Goal: Communication & Community: Answer question/provide support

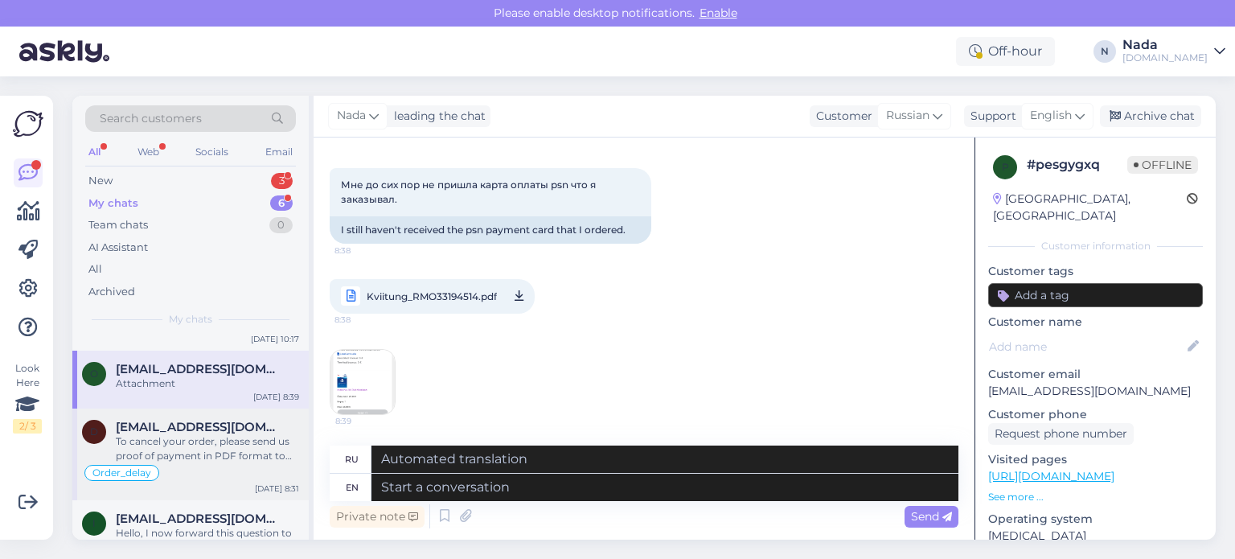
scroll to position [219, 0]
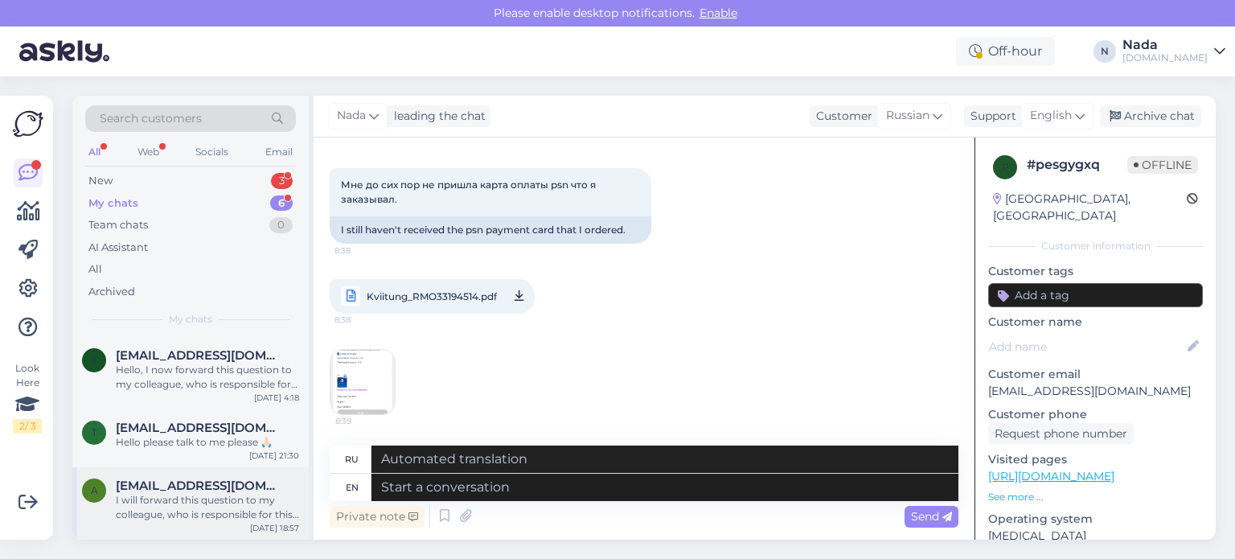
click at [224, 502] on div "I will forward this question to my colleague, who is responsible for this. The …" at bounding box center [207, 507] width 183 height 29
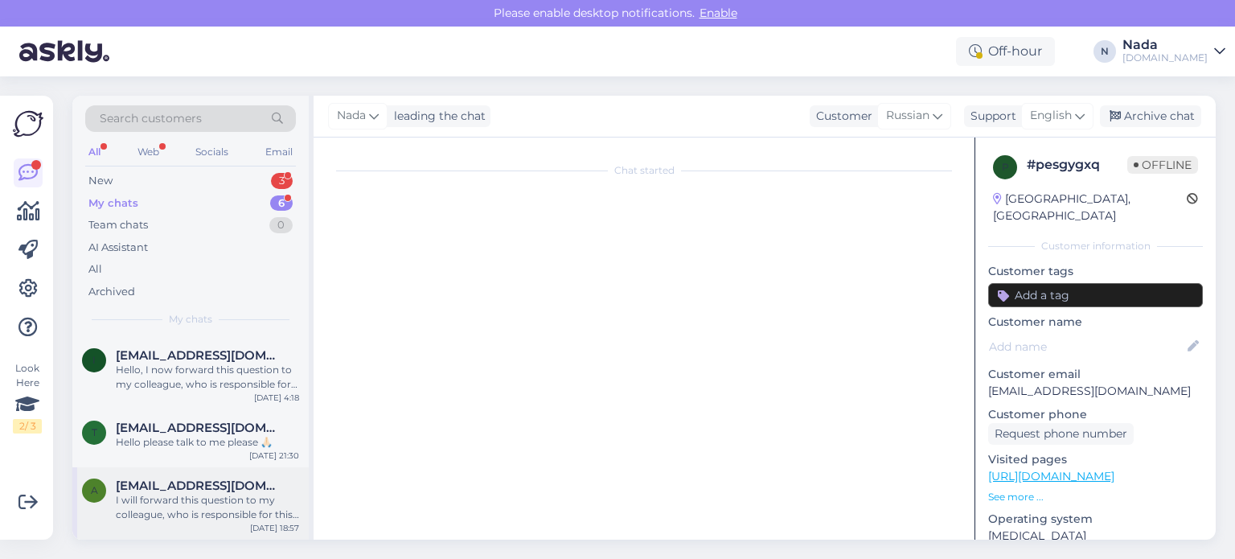
scroll to position [4395, 0]
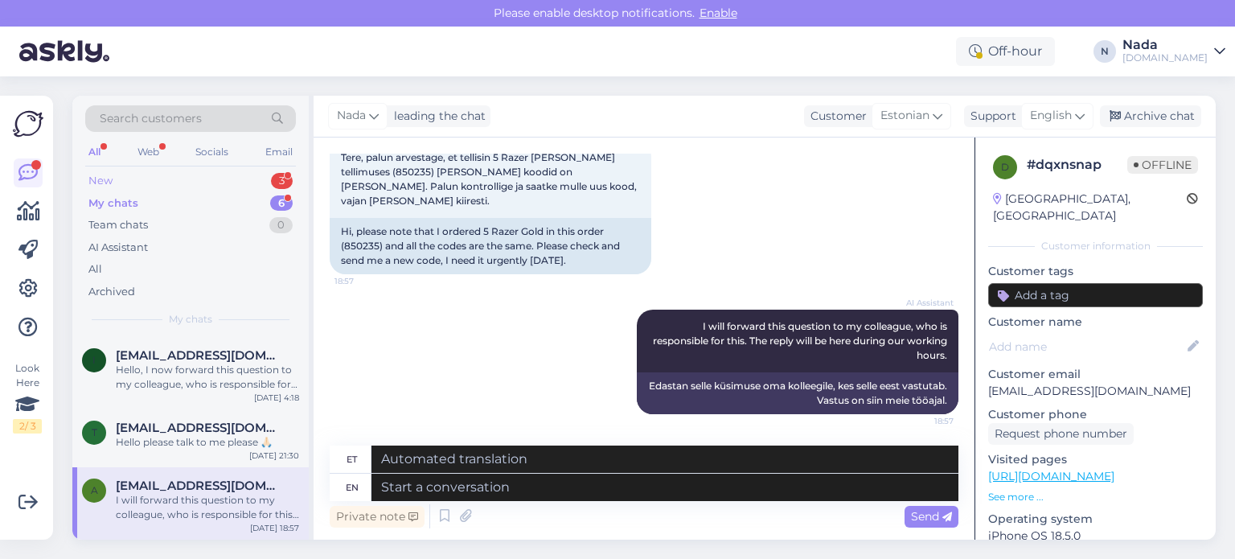
click at [125, 180] on div "New 3" at bounding box center [190, 181] width 211 height 23
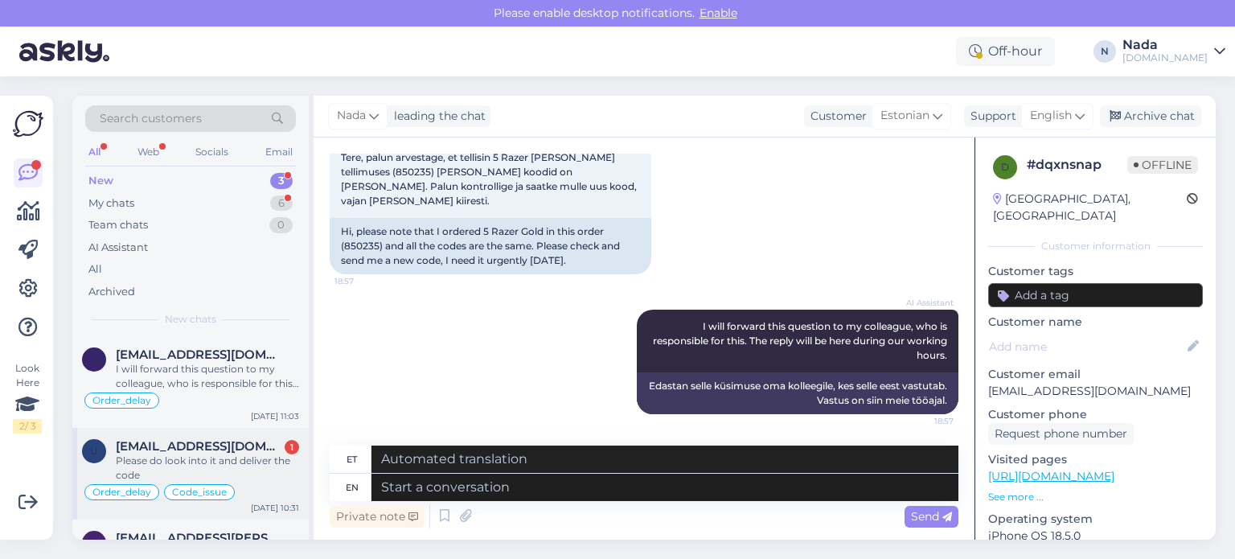
scroll to position [0, 0]
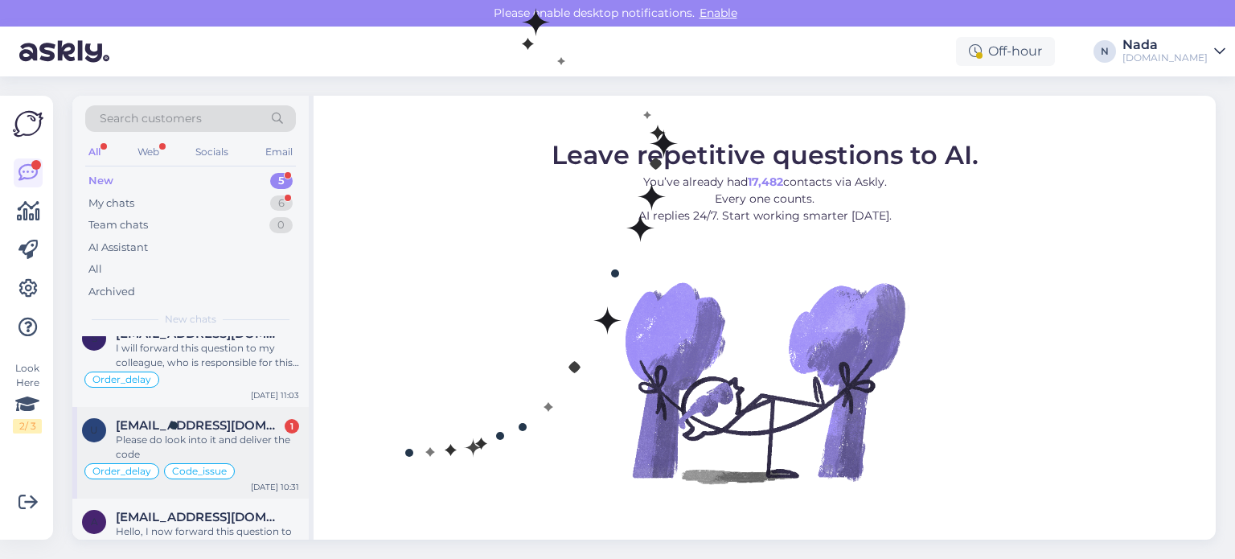
scroll to position [181, 0]
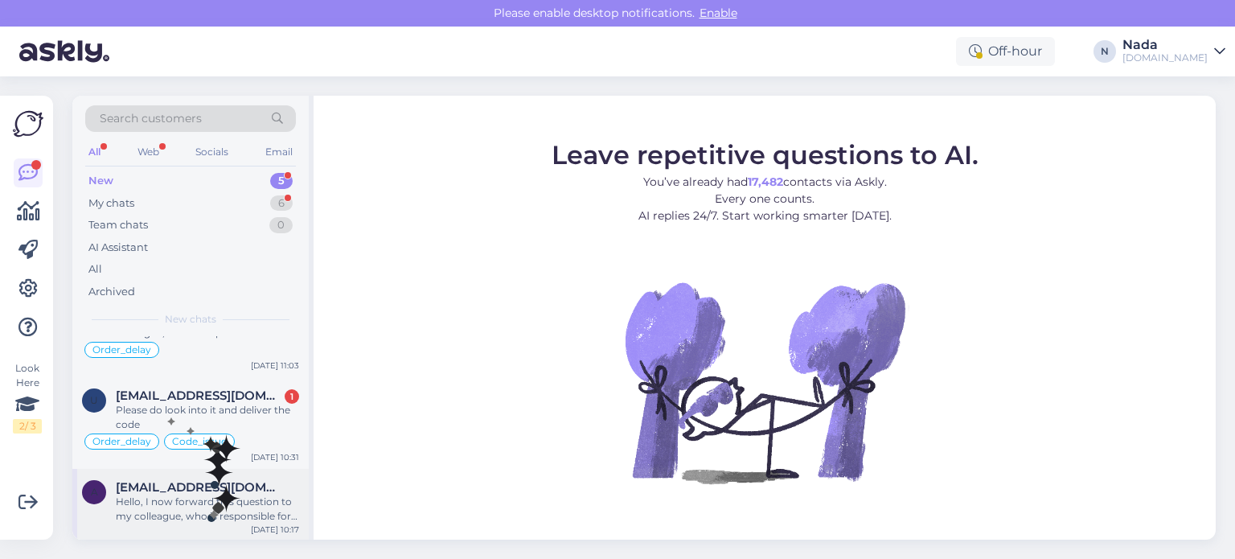
click at [207, 507] on div "Hello, I now forward this question to my colleague, who is responsible for this…" at bounding box center [207, 508] width 183 height 29
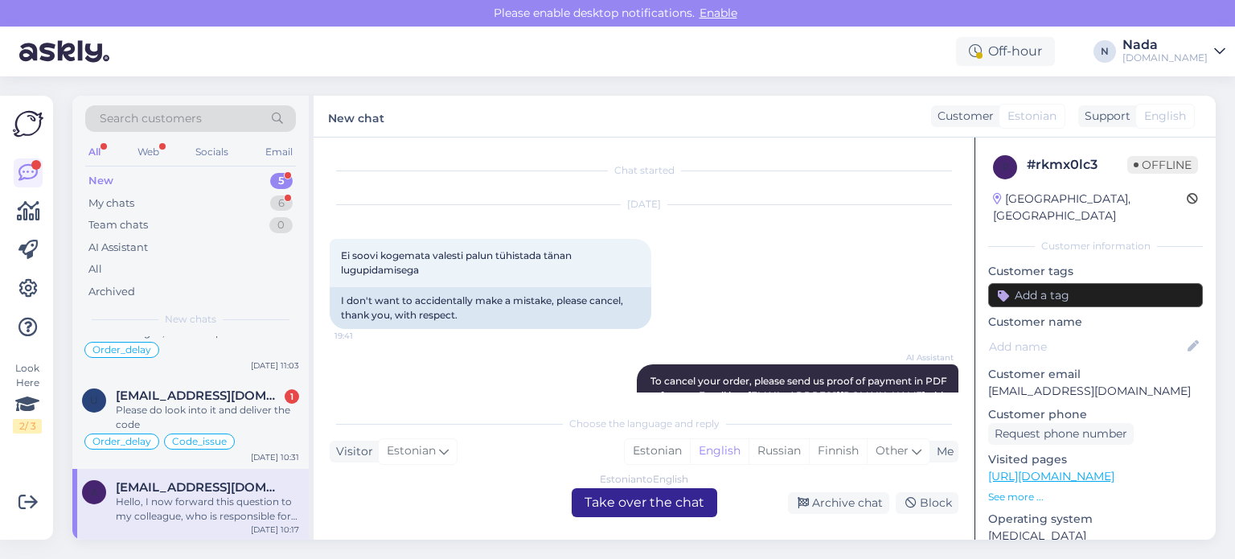
scroll to position [1661, 0]
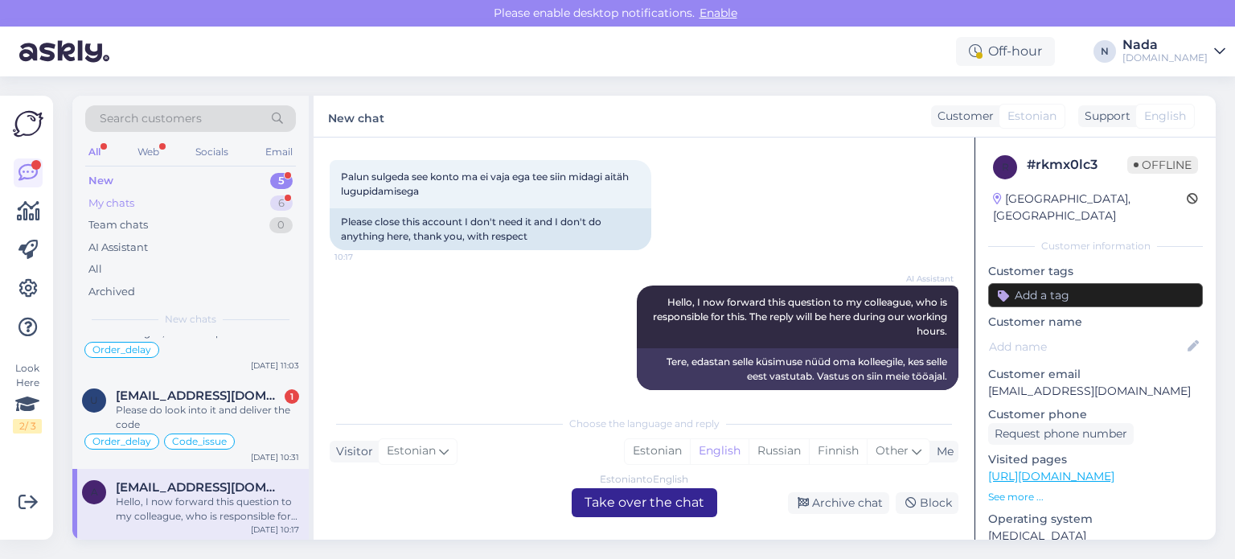
click at [141, 200] on div "My chats 6" at bounding box center [190, 203] width 211 height 23
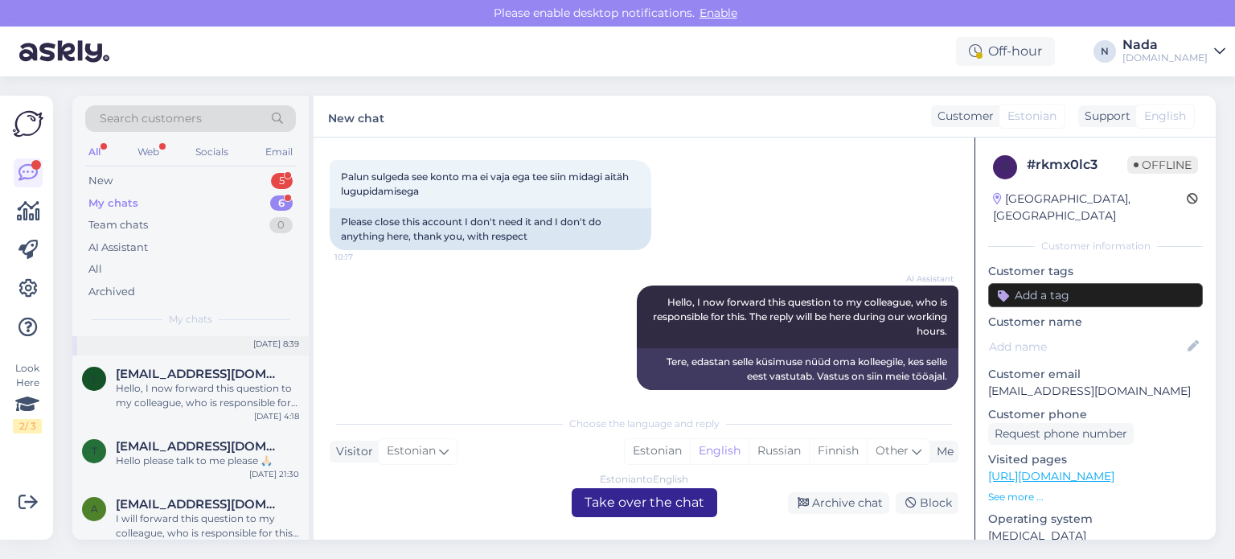
scroll to position [191, 0]
click at [212, 494] on span "[EMAIL_ADDRESS][DOMAIN_NAME]" at bounding box center [199, 501] width 167 height 14
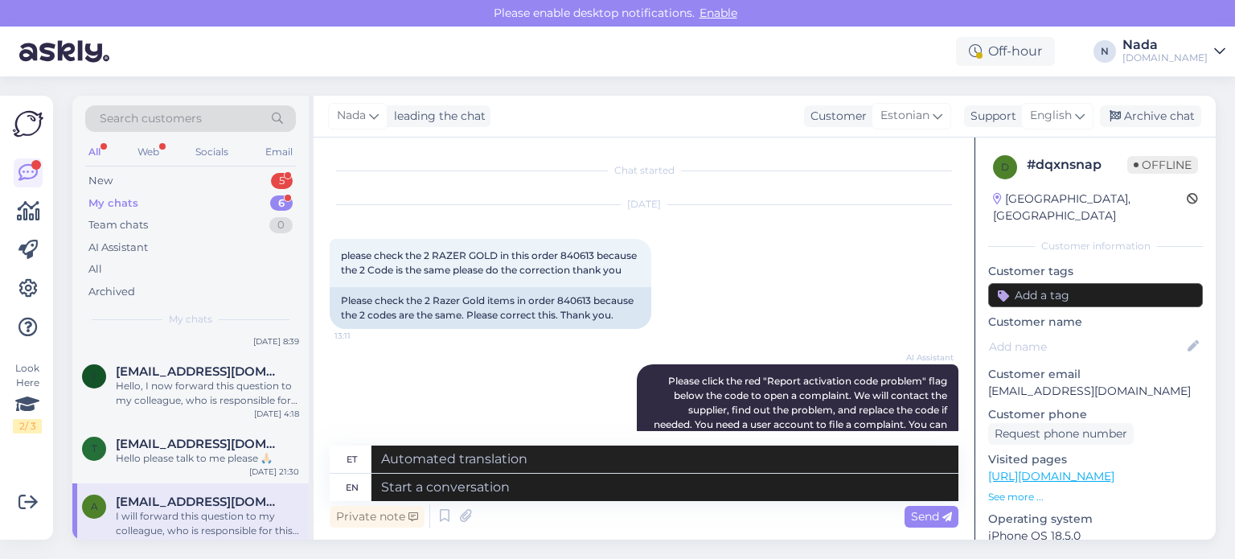
scroll to position [4395, 0]
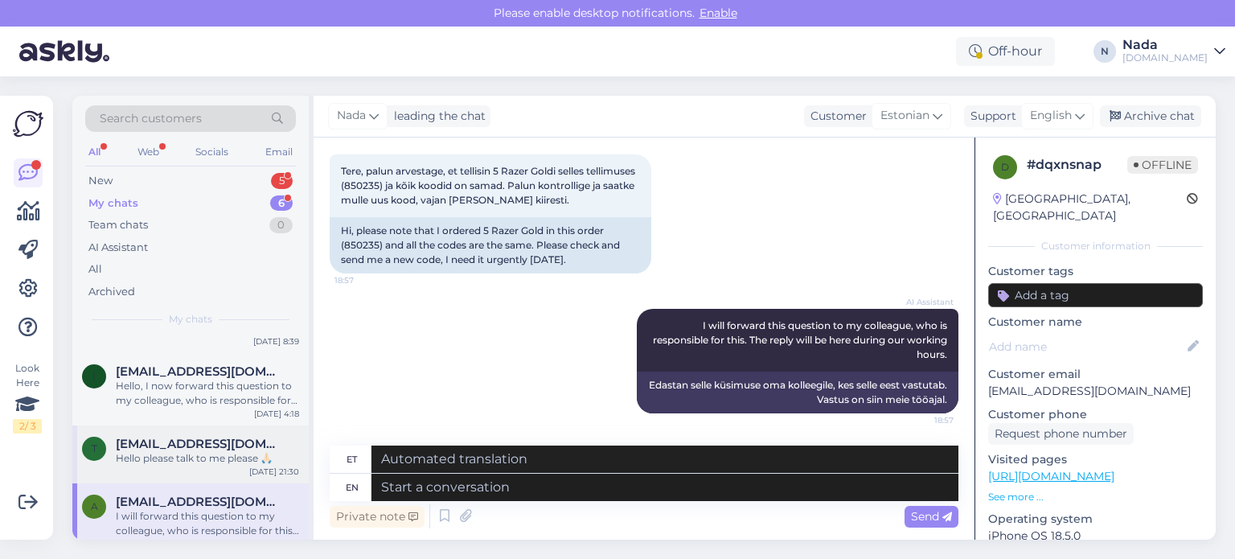
click at [205, 436] on span "[EMAIL_ADDRESS][DOMAIN_NAME]" at bounding box center [199, 443] width 167 height 14
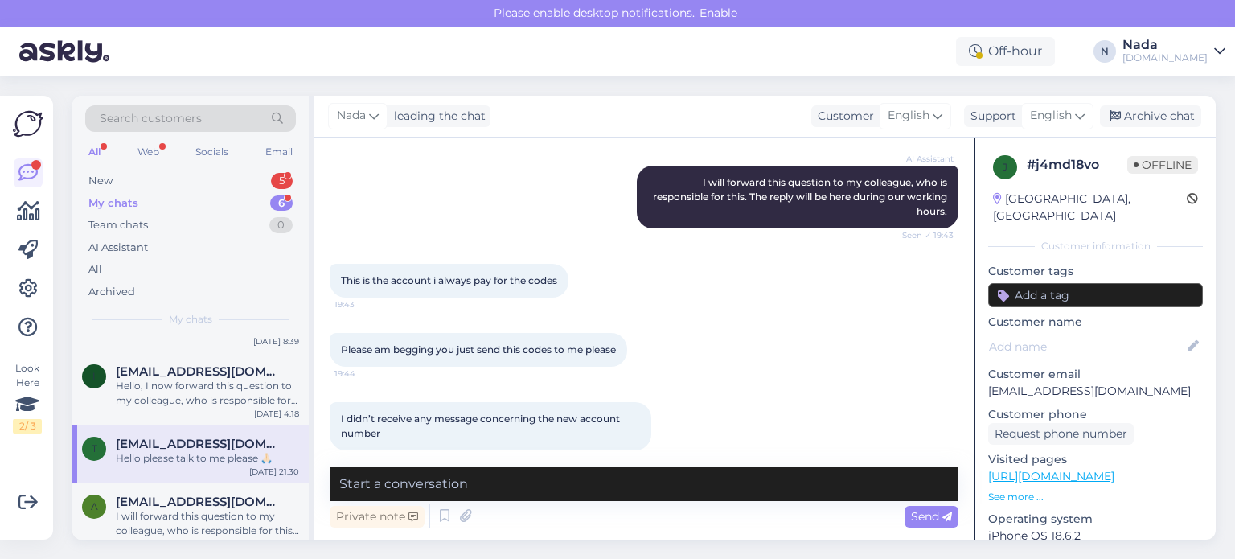
scroll to position [2492, 0]
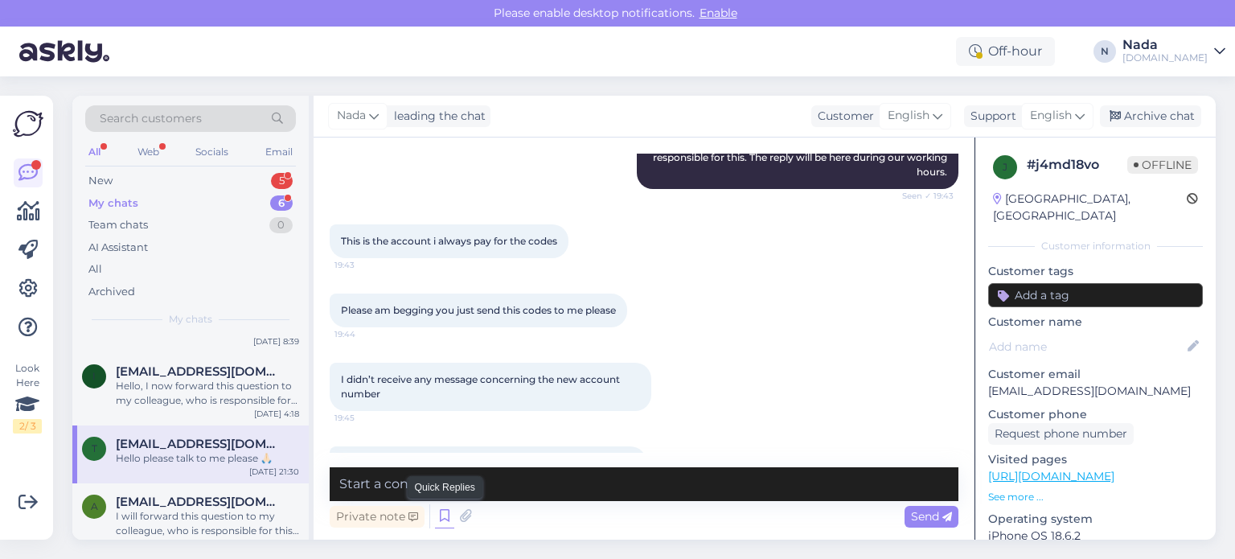
click at [436, 522] on icon at bounding box center [444, 516] width 19 height 24
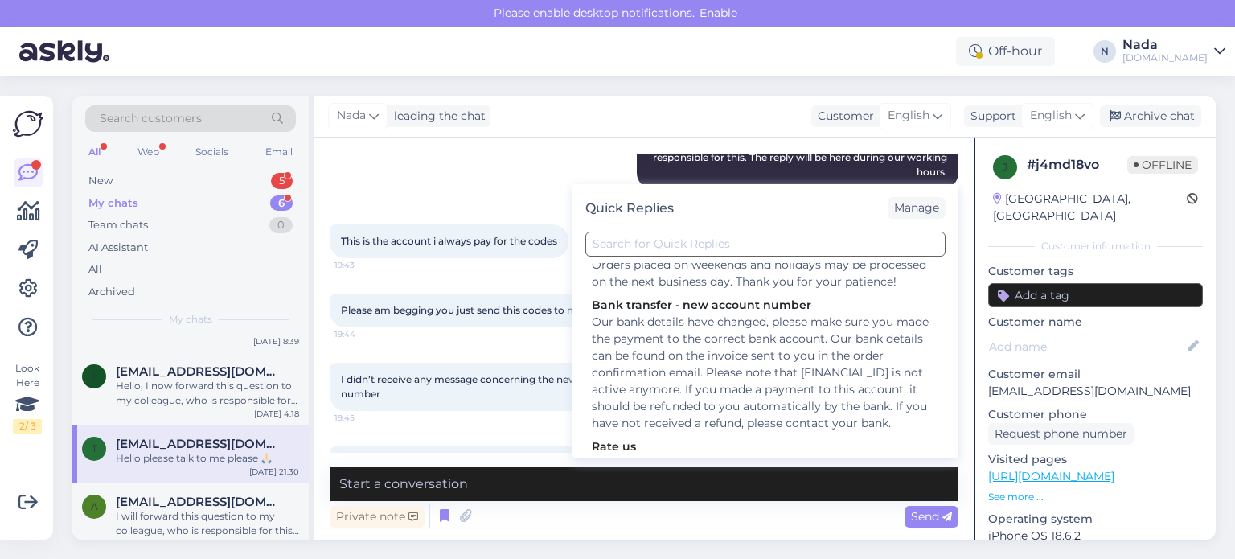
scroll to position [402, 0]
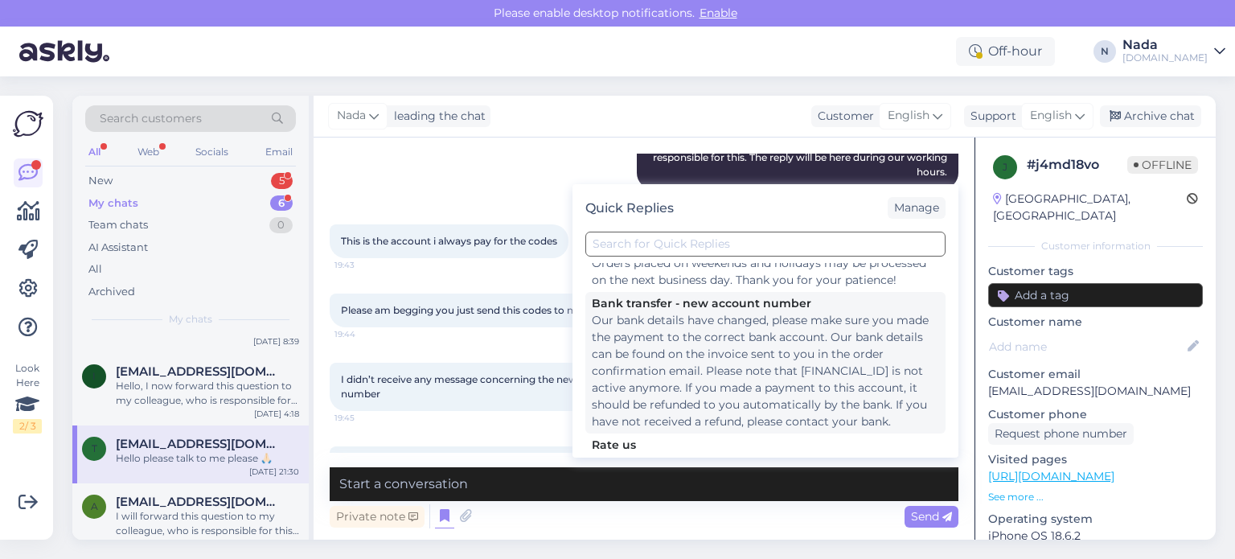
click at [785, 355] on div "Our bank details have changed, please make sure you made the payment to the cor…" at bounding box center [765, 371] width 347 height 118
type textarea "Our bank details have changed, please make sure you made the payment to the cor…"
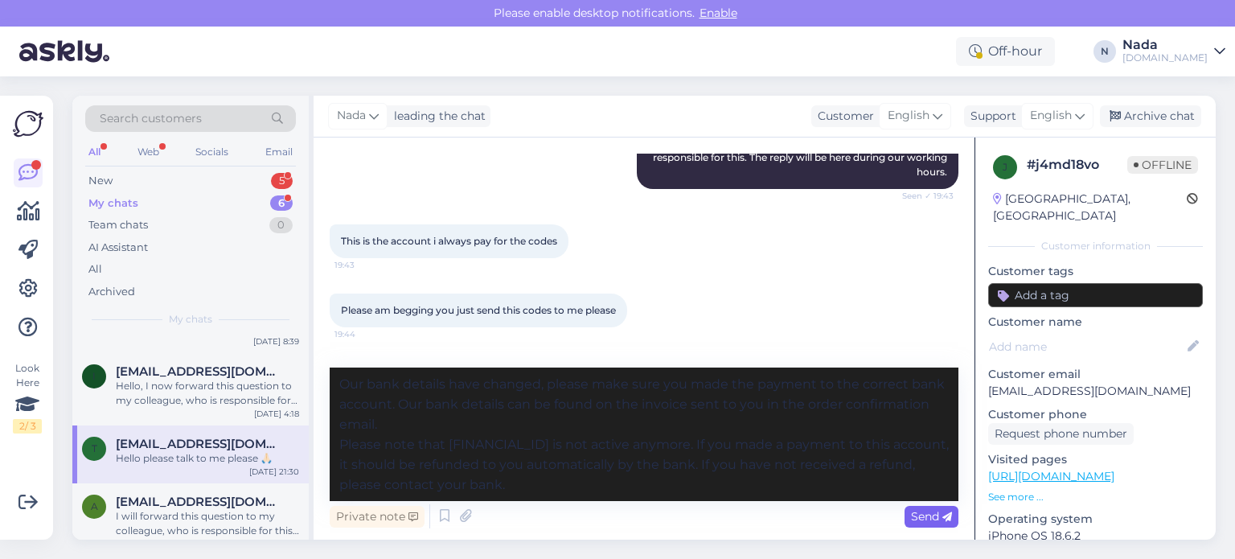
click at [919, 520] on span "Send" at bounding box center [931, 516] width 41 height 14
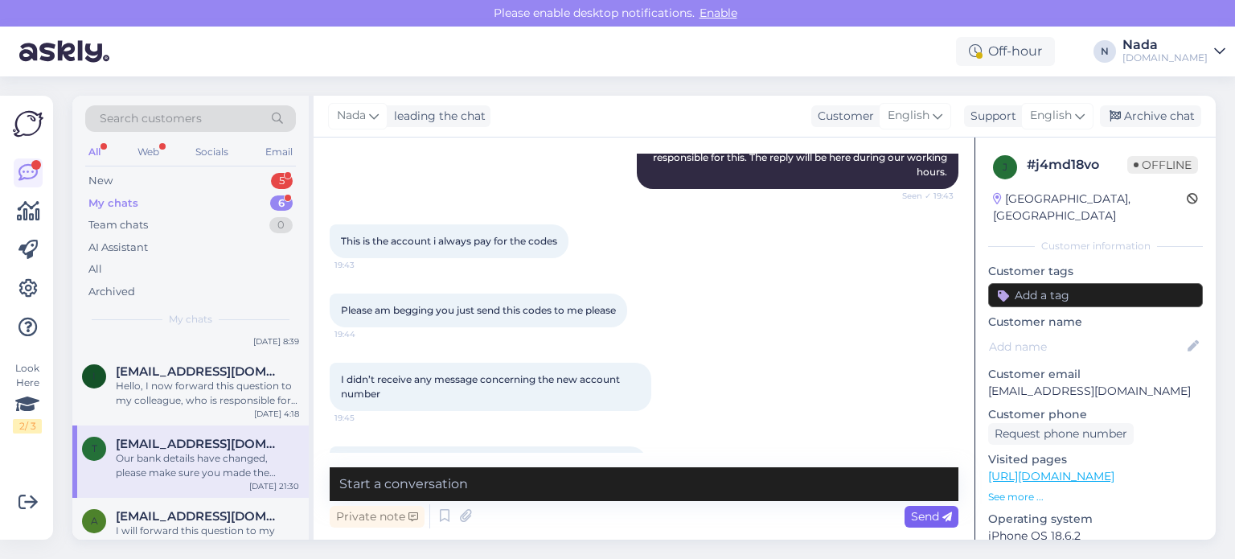
scroll to position [4694, 0]
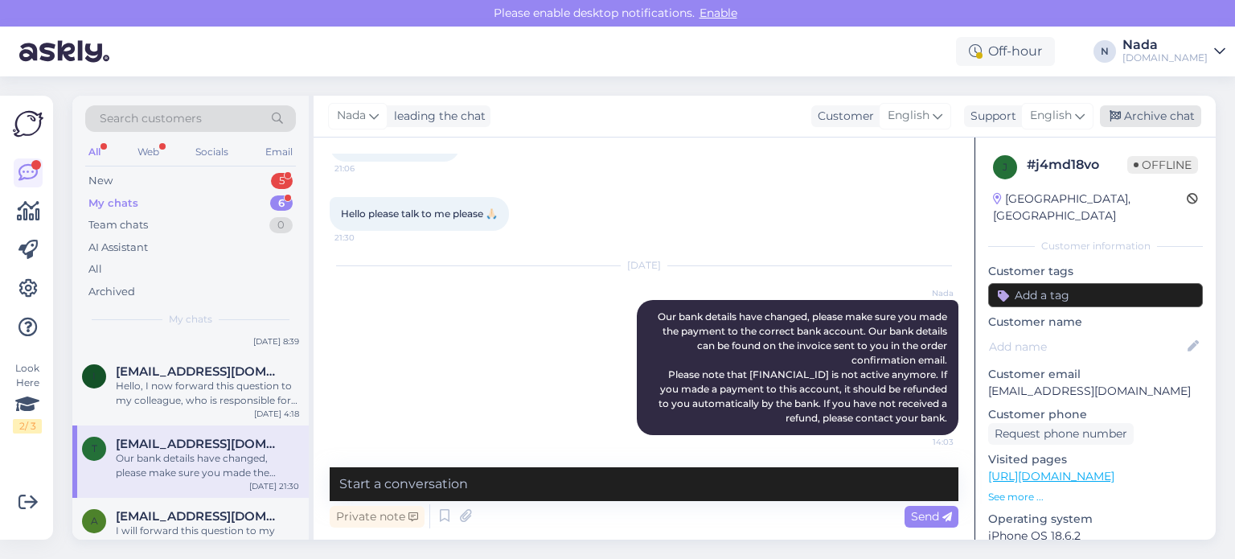
click at [1139, 109] on div "Archive chat" at bounding box center [1150, 116] width 101 height 22
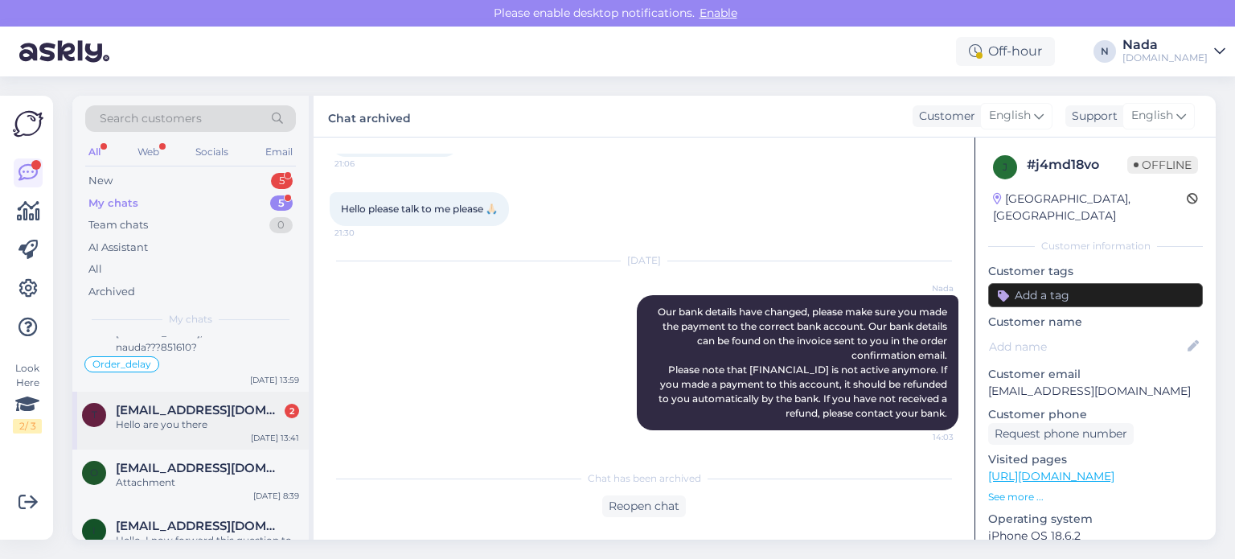
scroll to position [133, 0]
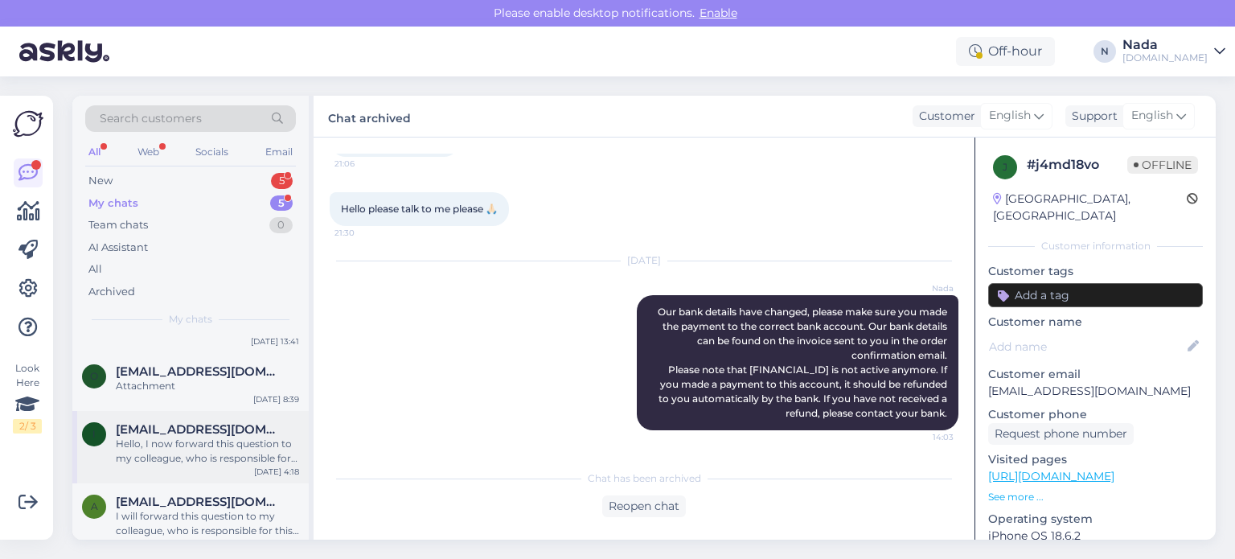
click at [244, 436] on div "Hello, I now forward this question to my colleague, who is responsible for this…" at bounding box center [207, 450] width 183 height 29
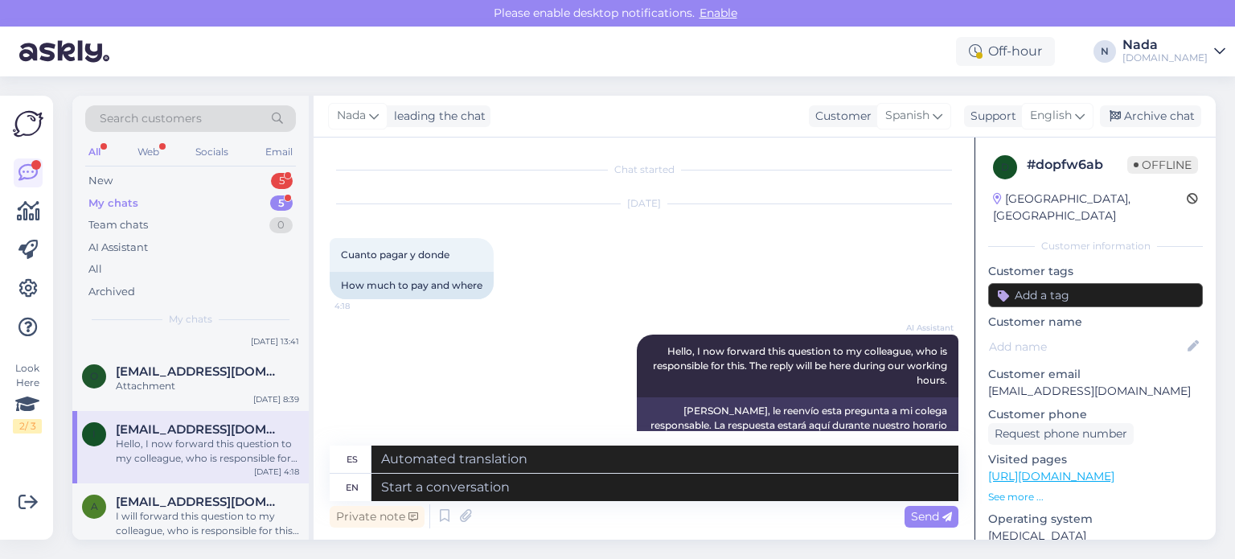
scroll to position [0, 0]
click at [1158, 109] on div "Archive chat" at bounding box center [1150, 116] width 101 height 22
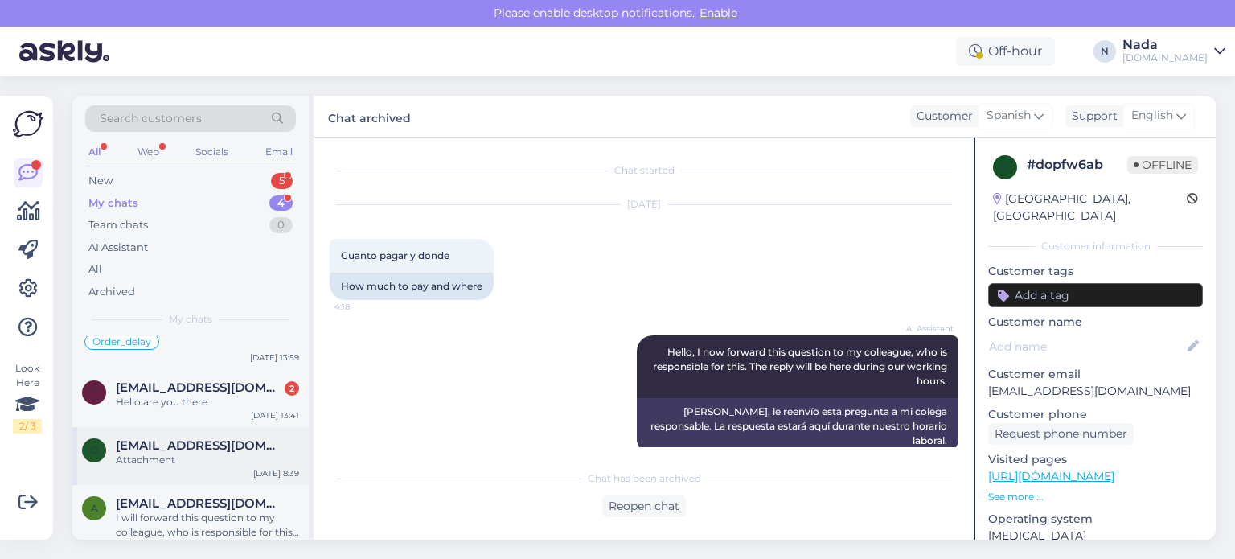
scroll to position [61, 0]
click at [226, 450] on div "Attachment" at bounding box center [207, 457] width 183 height 14
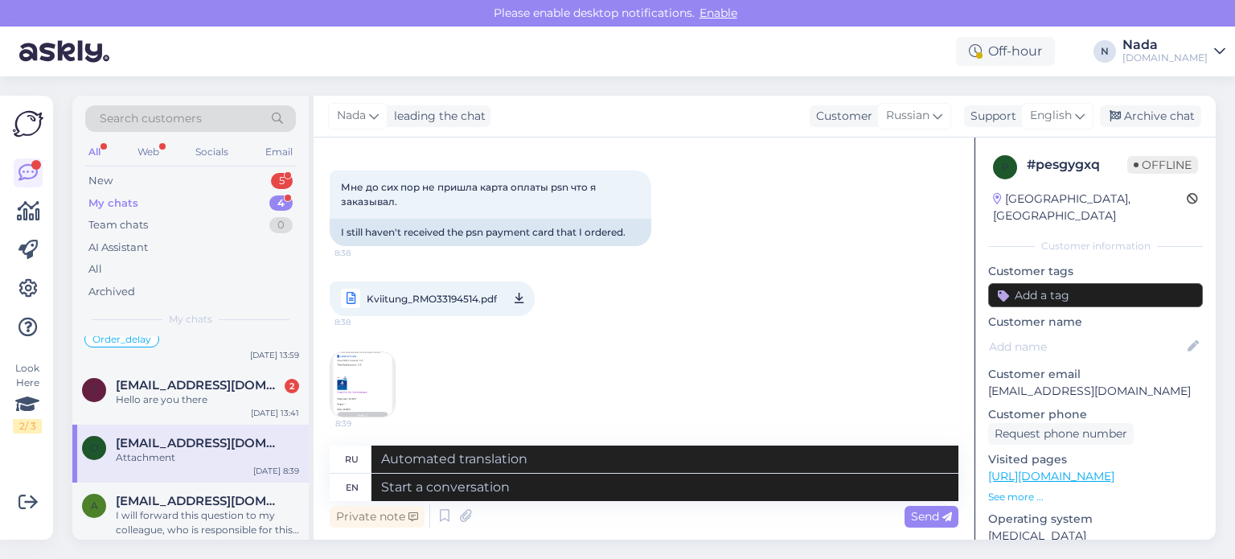
scroll to position [71, 0]
click at [338, 361] on img at bounding box center [362, 382] width 64 height 64
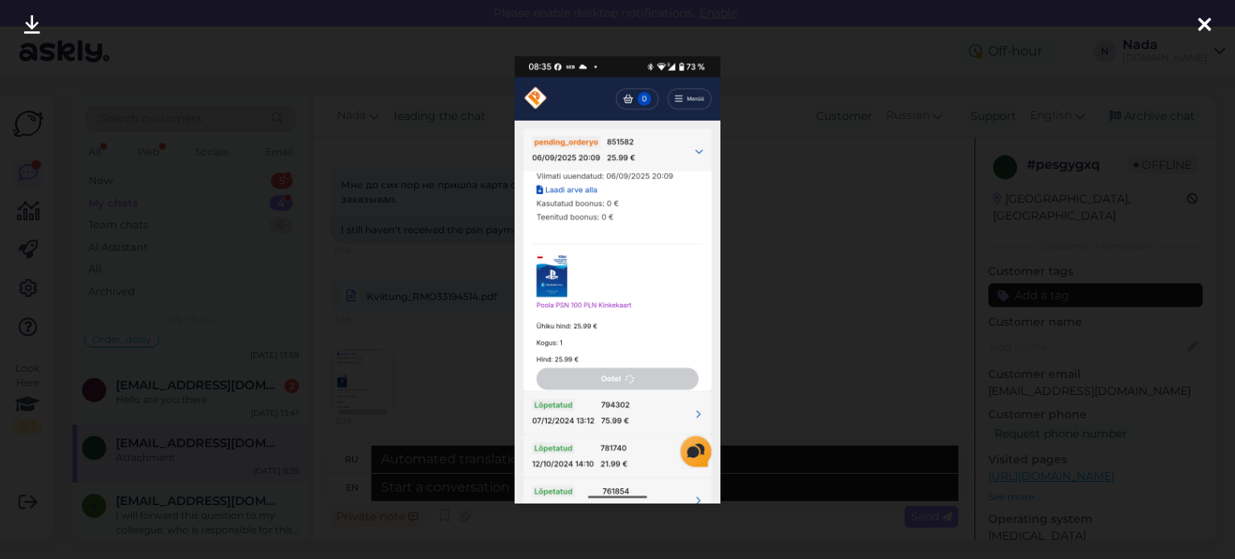
click at [764, 307] on div at bounding box center [617, 279] width 1235 height 559
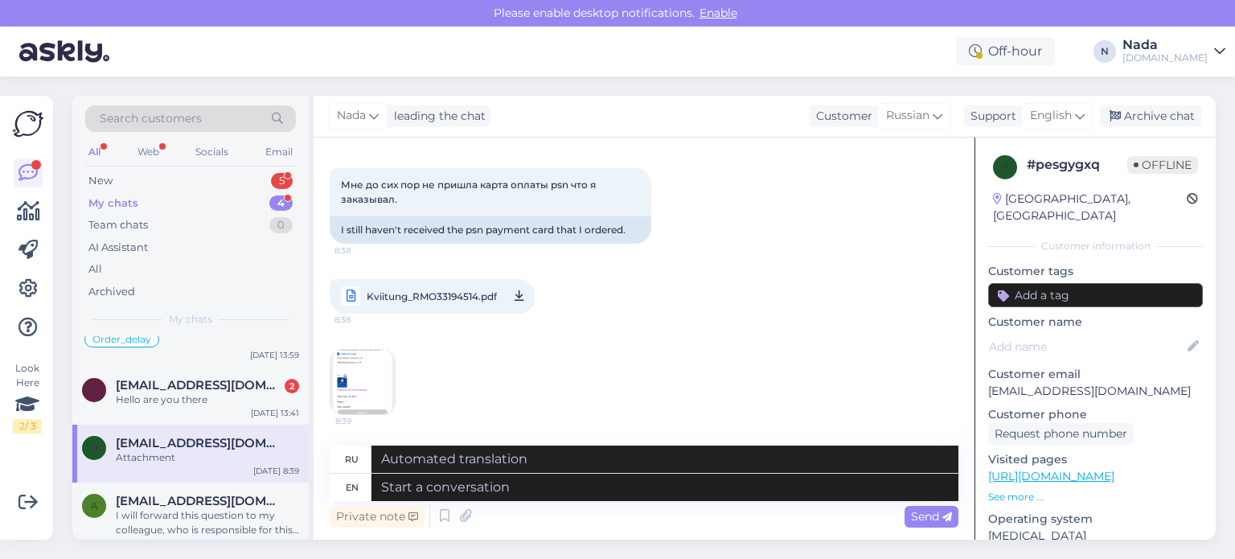
click at [358, 379] on img at bounding box center [362, 382] width 64 height 64
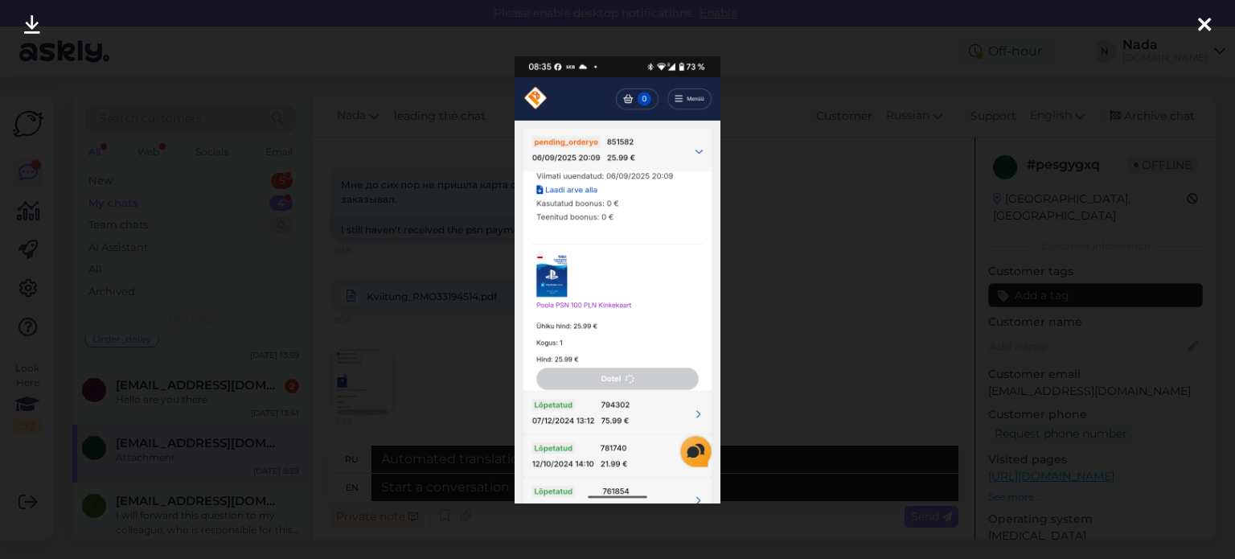
drag, startPoint x: 815, startPoint y: 247, endPoint x: 453, endPoint y: 6, distance: 434.7
click at [813, 246] on div at bounding box center [617, 279] width 1235 height 559
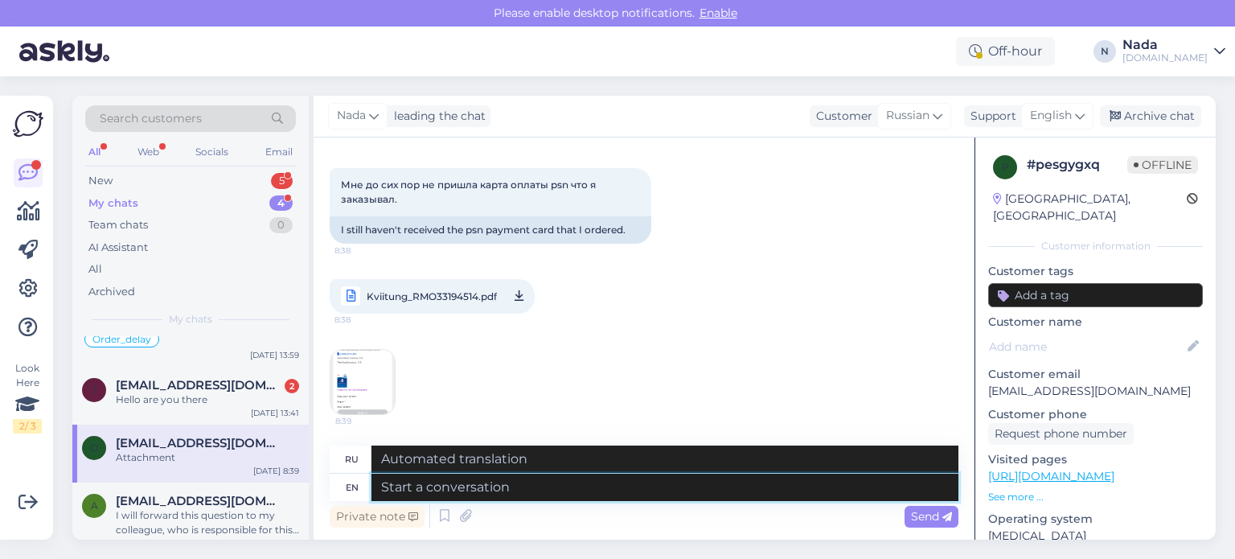
click at [620, 486] on textarea at bounding box center [664, 486] width 587 height 27
paste textarea "Hello there! Thank you for your patience and we apologize for this inconvenienc…"
type textarea "Hello there! Thank you for your patience and we apologize for this inconvenienc…"
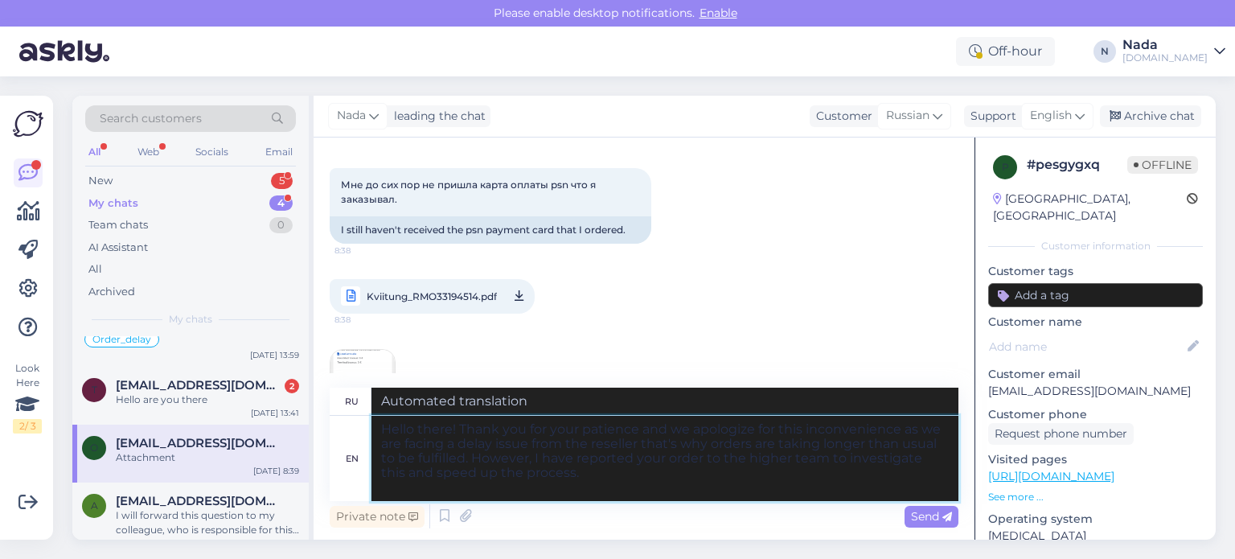
type textarea "Здравствуйте! Благодарим вас за терпение и приносим извинения за доставленные н…"
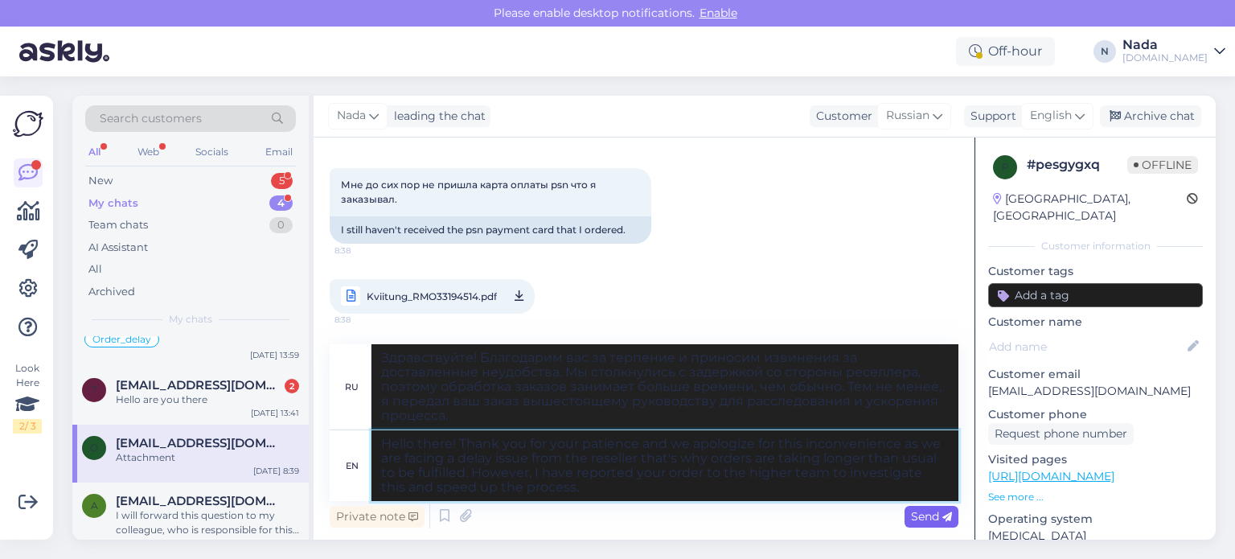
type textarea "Hello there! Thank you for your patience and we apologize for this inconvenienc…"
click at [920, 510] on span "Send" at bounding box center [931, 516] width 41 height 14
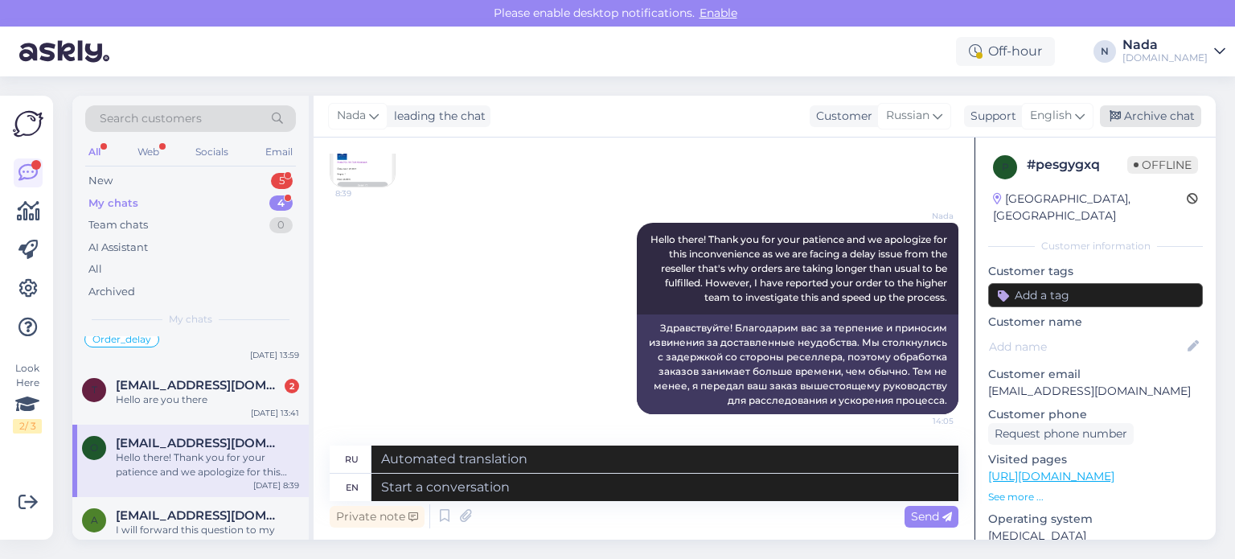
click at [1150, 116] on div "Archive chat" at bounding box center [1150, 116] width 101 height 22
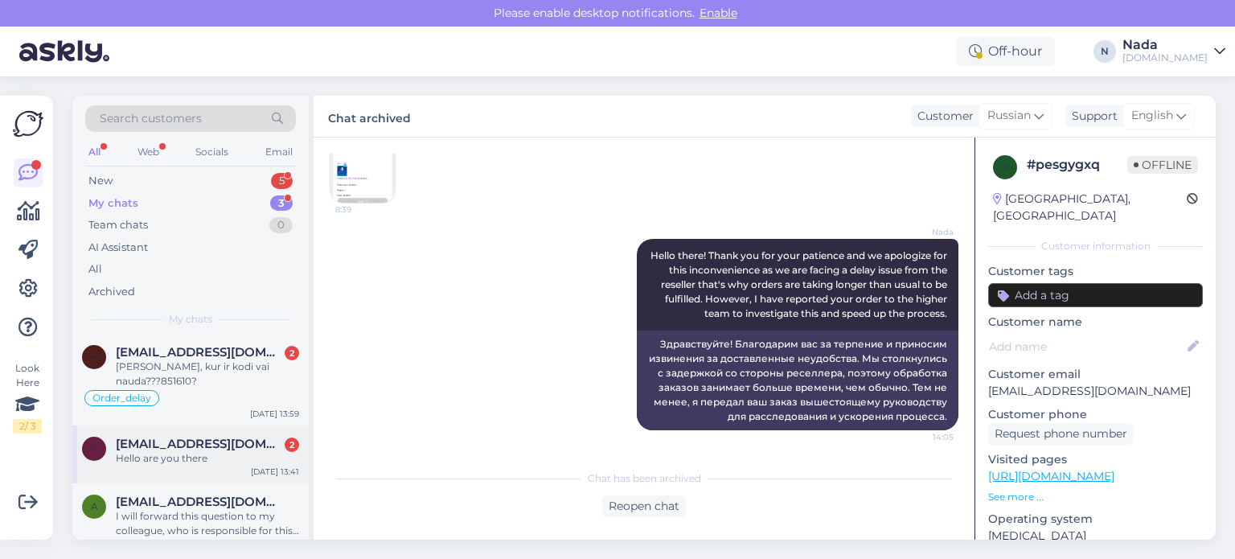
scroll to position [3, 0]
click at [222, 450] on div "Hello are you there" at bounding box center [207, 457] width 183 height 14
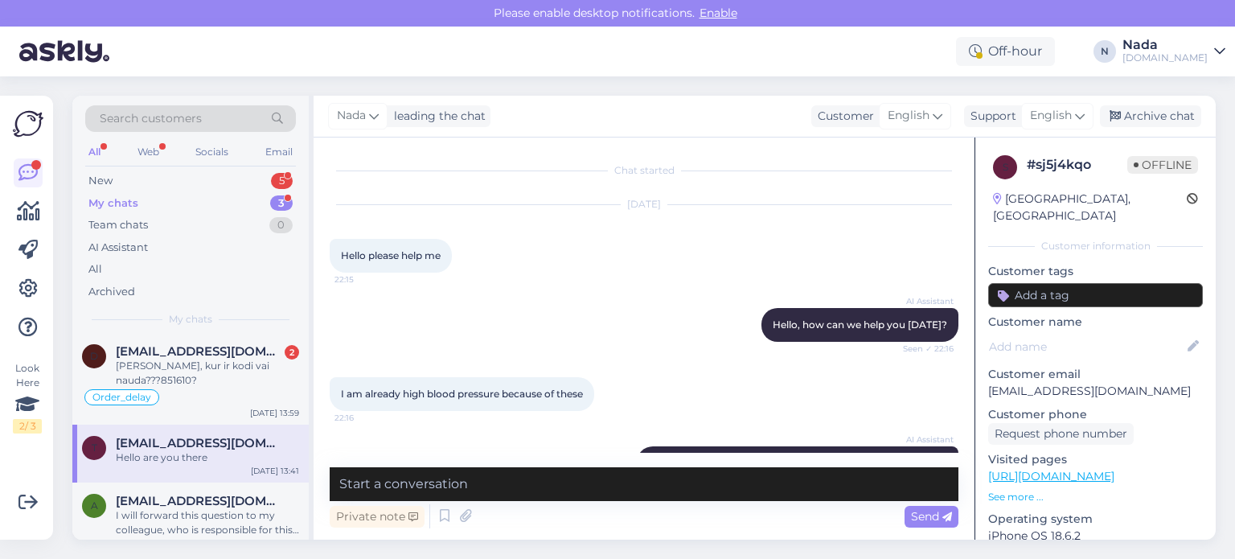
scroll to position [969, 0]
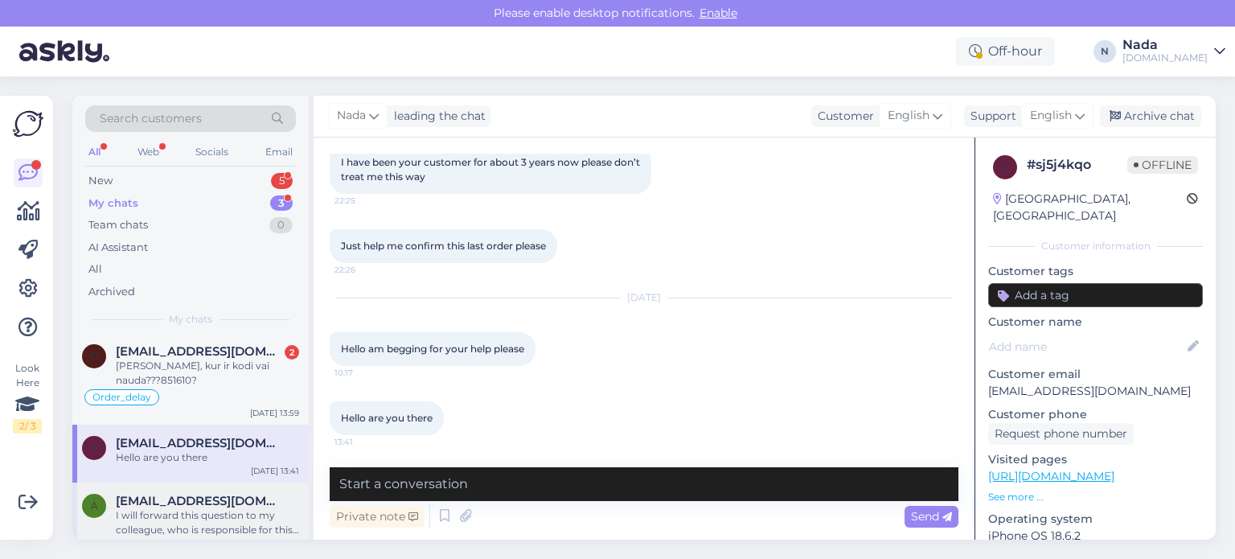
click at [231, 508] on div "I will forward this question to my colleague, who is responsible for this. The …" at bounding box center [207, 522] width 183 height 29
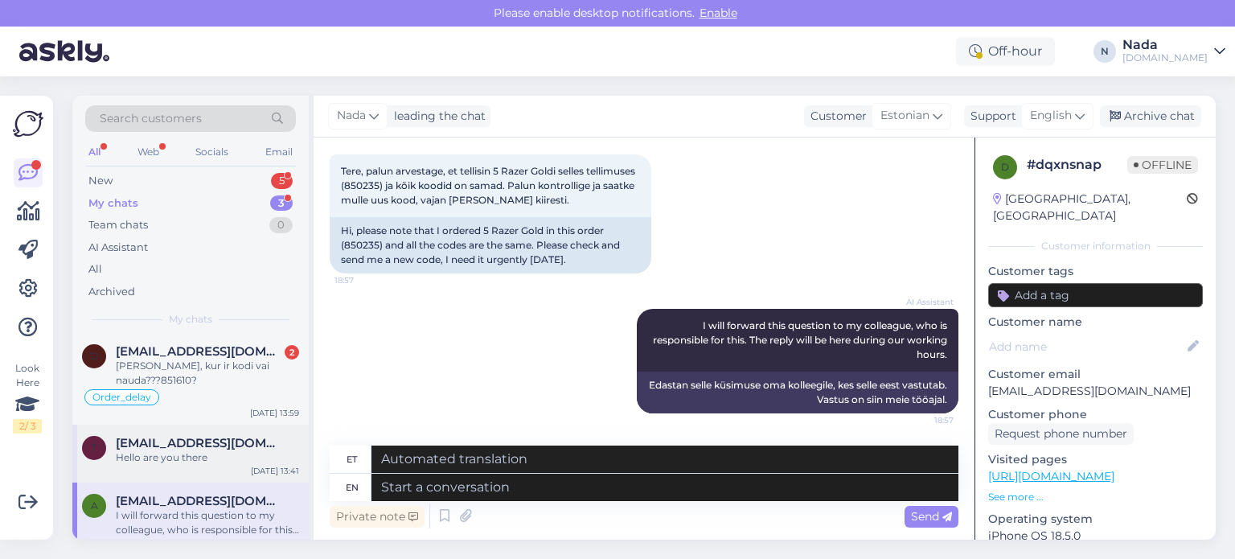
click at [232, 459] on div "t thomaseverson22@gmail.com Hello are you there Sep 7 13:41" at bounding box center [190, 453] width 236 height 58
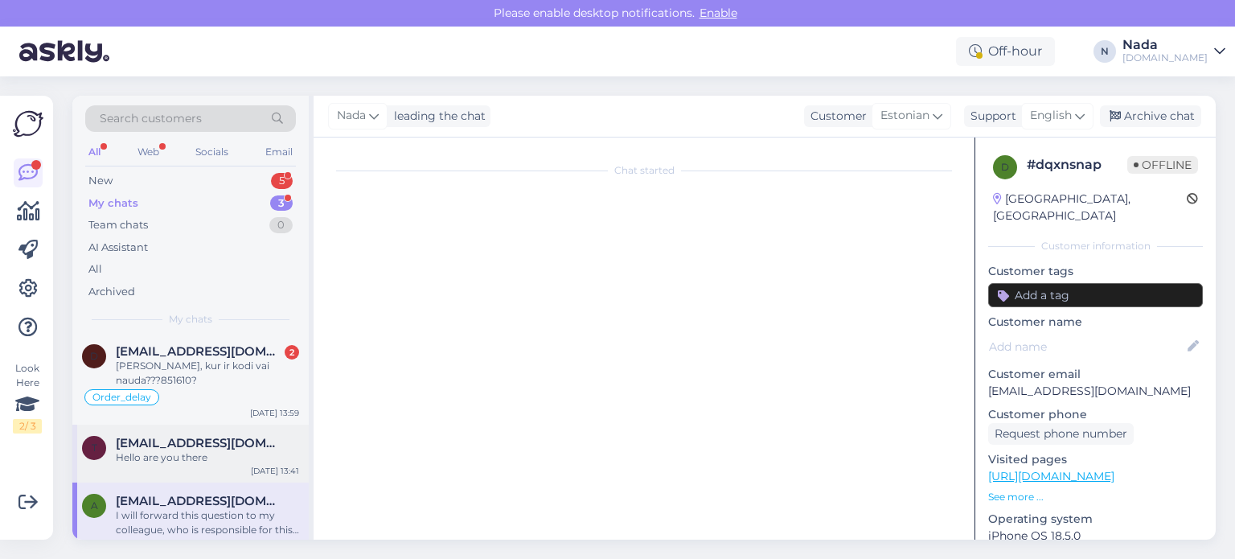
scroll to position [969, 0]
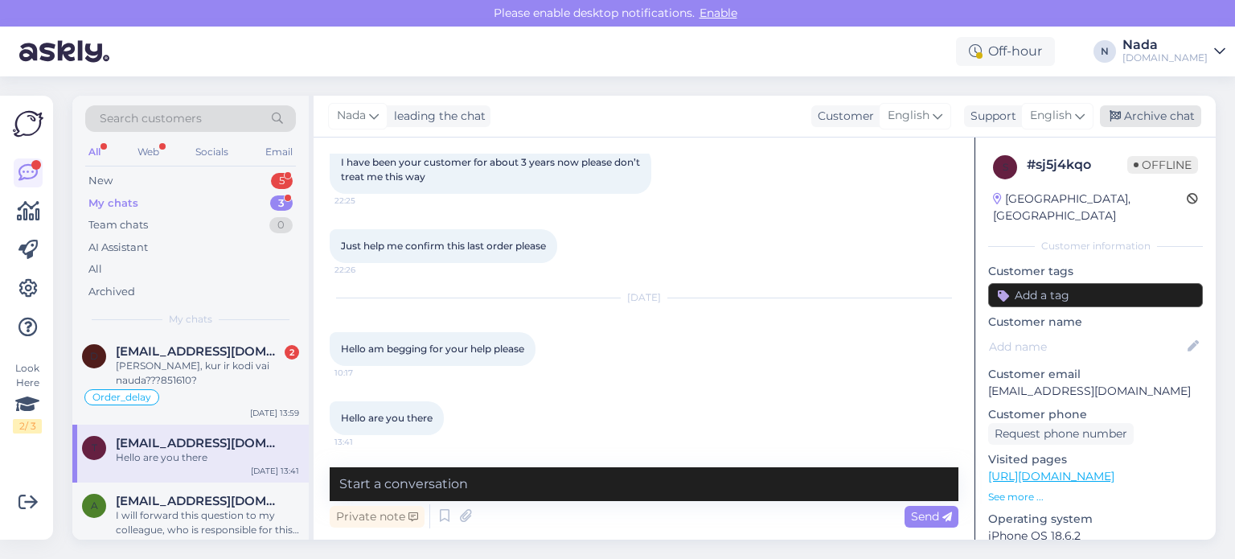
click at [1164, 116] on div "Archive chat" at bounding box center [1150, 116] width 101 height 22
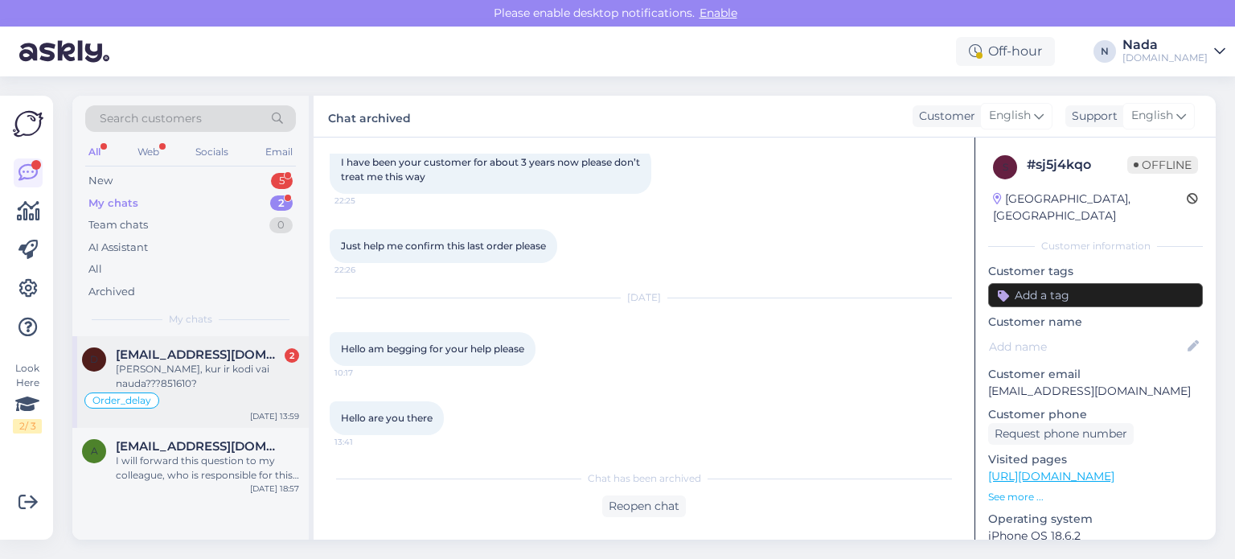
click at [183, 370] on div "Tātad, kur ir kodi vai nauda???851610?" at bounding box center [207, 376] width 183 height 29
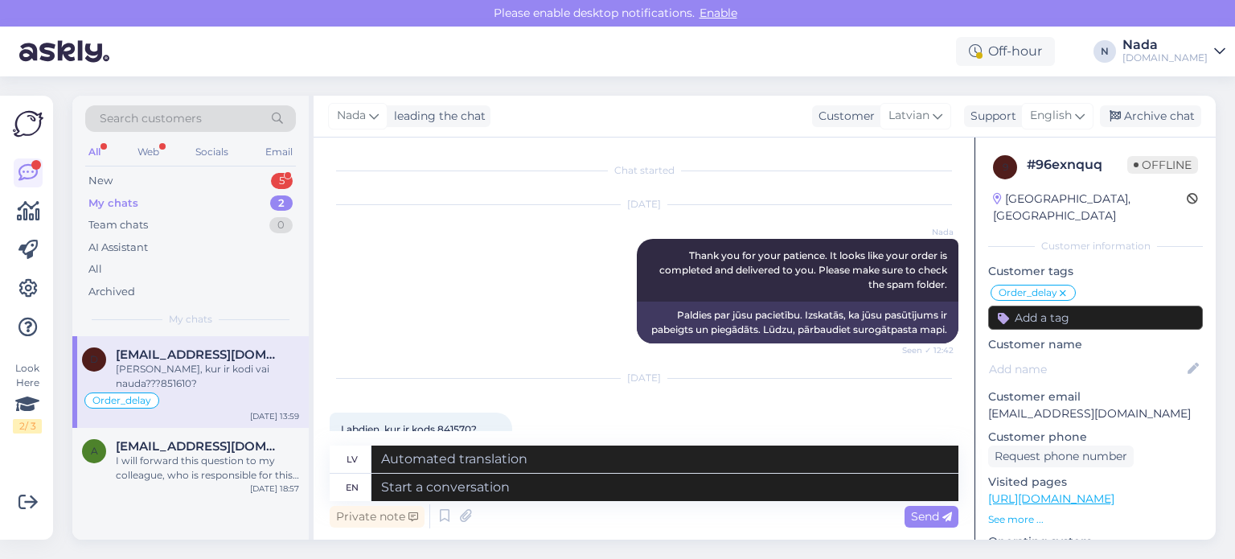
scroll to position [13620, 0]
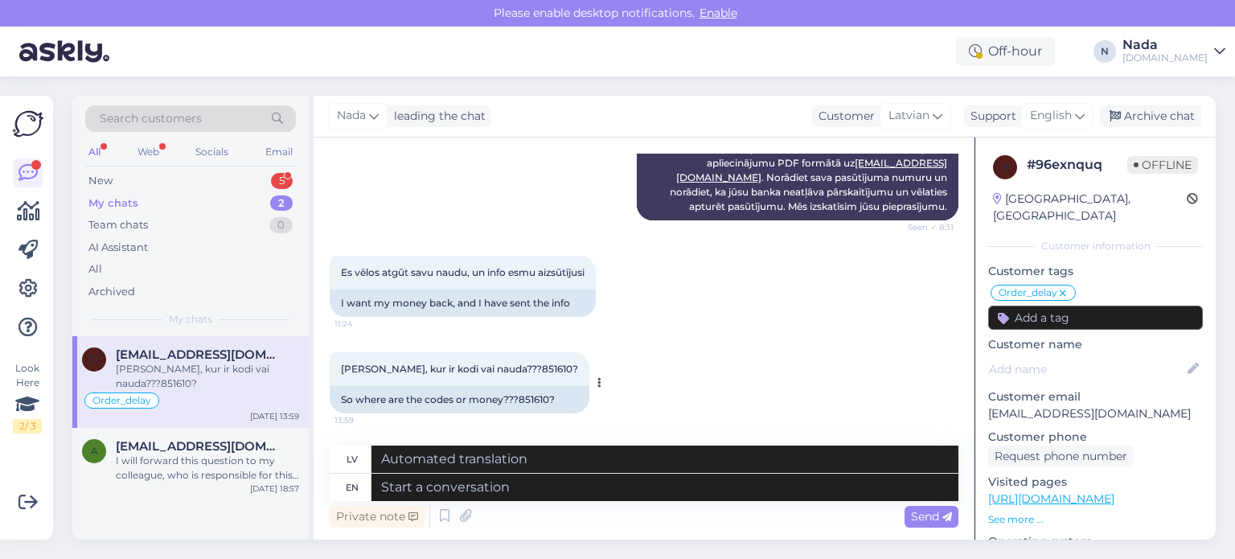
click at [534, 401] on div "So where are the codes or money???851610?" at bounding box center [460, 399] width 260 height 27
copy div "851610"
click at [498, 491] on textarea at bounding box center [664, 486] width 587 height 27
paste textarea "Hello there! Thank you for your patience and we apologize for this inconvenienc…"
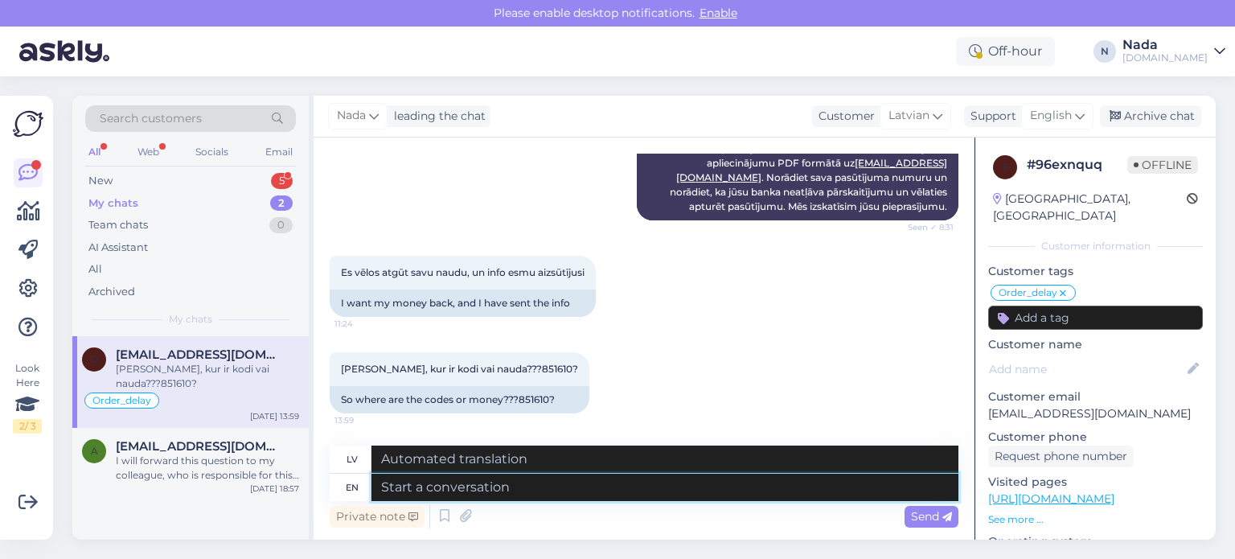
type textarea "Hello there! Thank you for your patience and we apologize for this inconvenienc…"
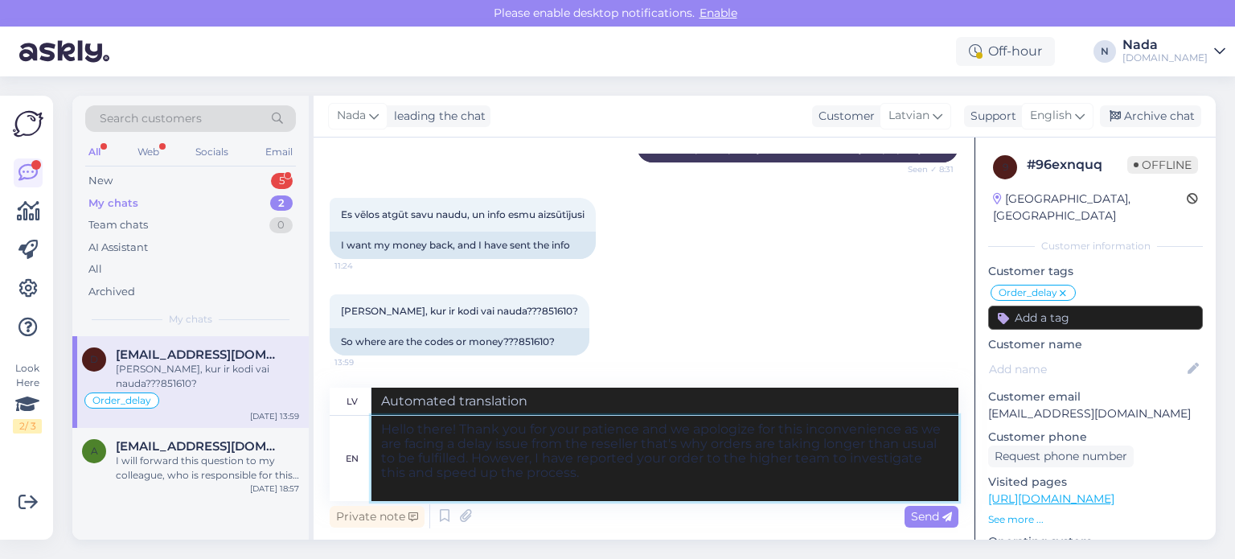
type textarea "Sveiki! Paldies par jūsu pacietību un atvainojamies par sagādātajām neērtībām, …"
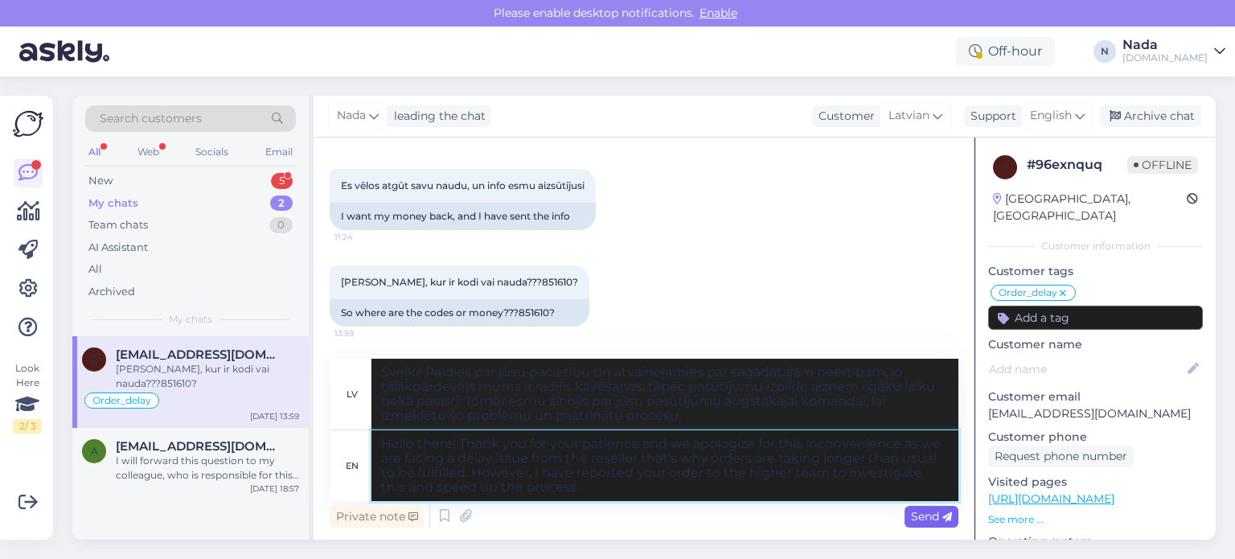
type textarea "Hello there! Thank you for your patience and we apologize for this inconvenienc…"
click at [938, 511] on span "Send" at bounding box center [931, 516] width 41 height 14
click at [945, 517] on icon at bounding box center [947, 517] width 10 height 10
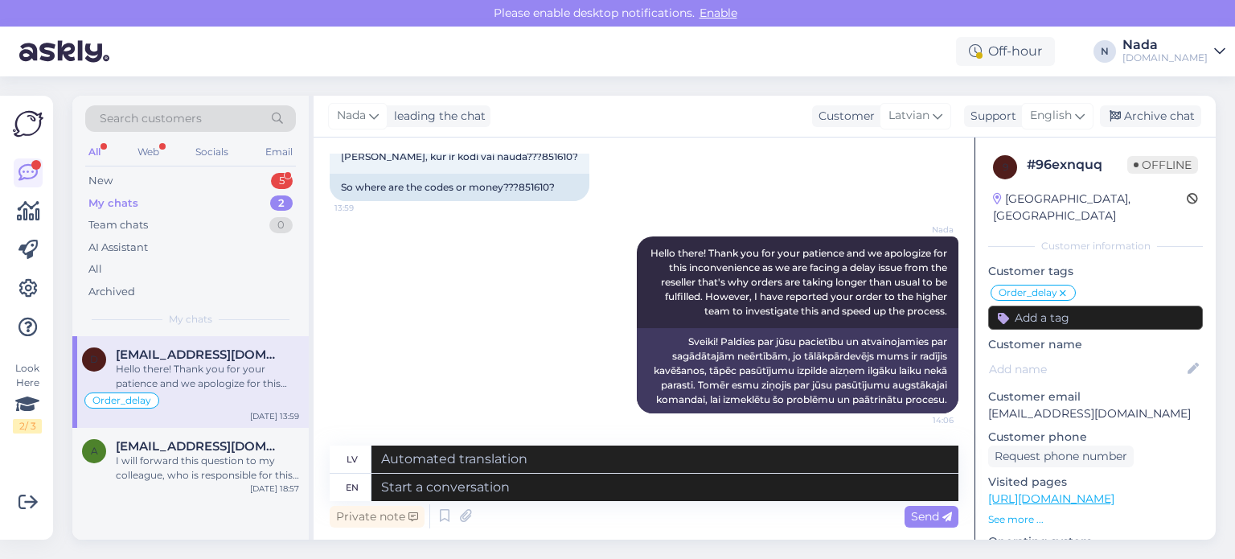
scroll to position [13847, 0]
click at [1183, 120] on div "Archive chat" at bounding box center [1150, 116] width 101 height 22
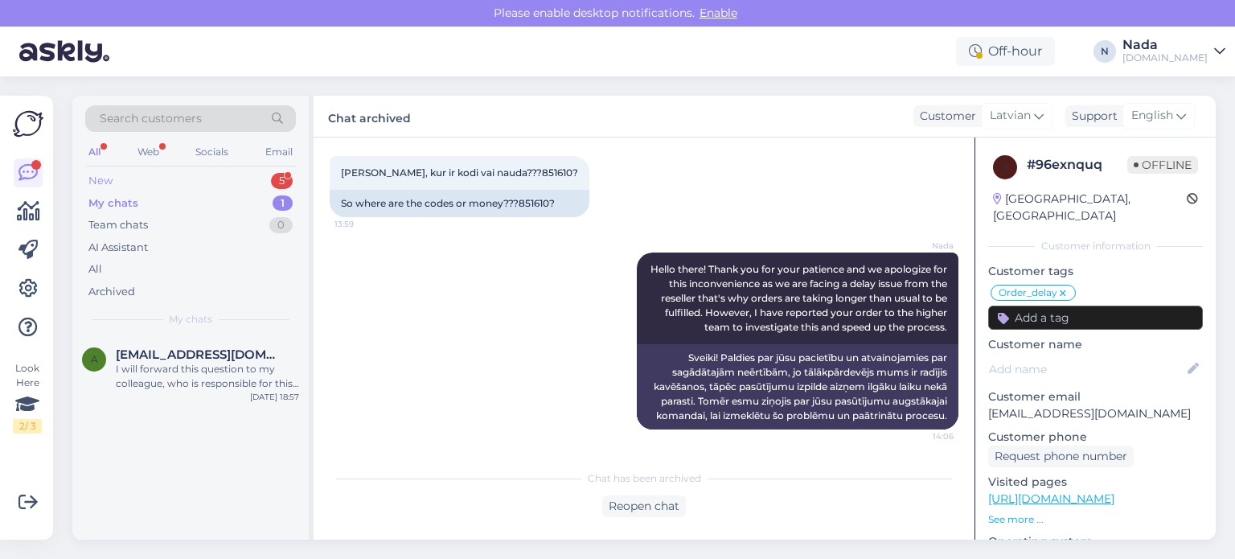
click at [164, 182] on div "New 5" at bounding box center [190, 181] width 211 height 23
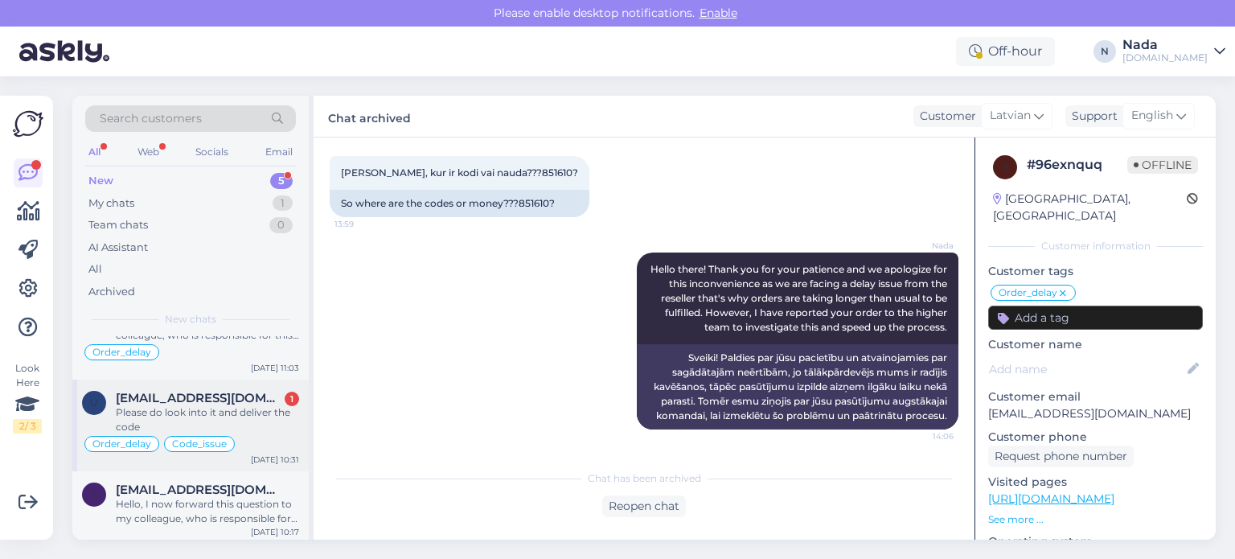
scroll to position [181, 0]
click at [207, 486] on span "ants.turkson@gmail.com" at bounding box center [199, 487] width 167 height 14
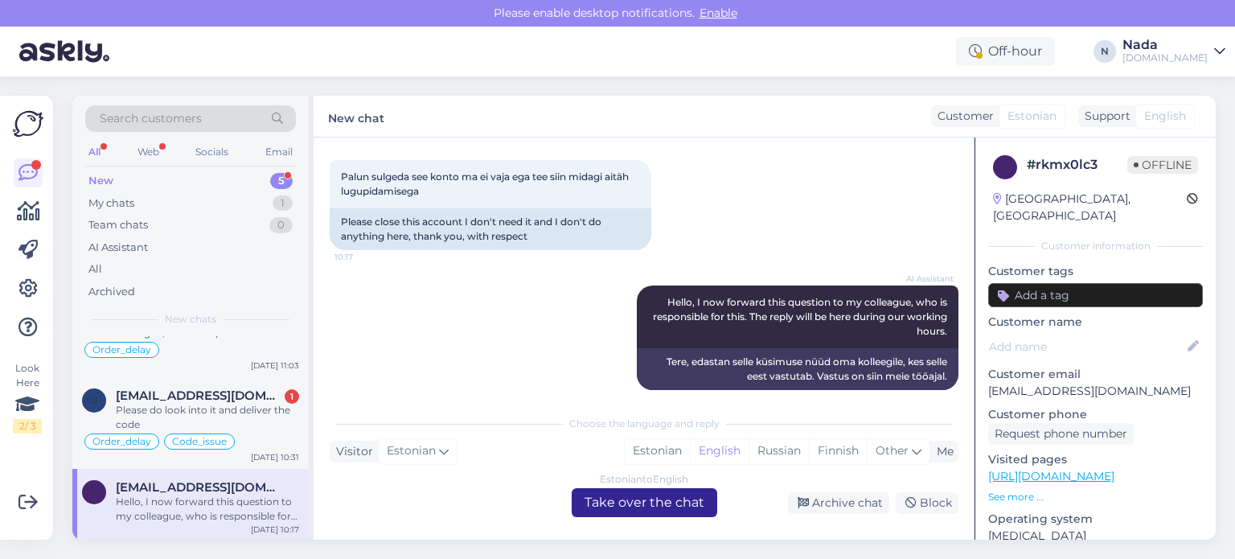
drag, startPoint x: 629, startPoint y: 498, endPoint x: 480, endPoint y: 519, distance: 151.0
click at [625, 499] on div "Estonian to English Take over the chat" at bounding box center [644, 502] width 145 height 29
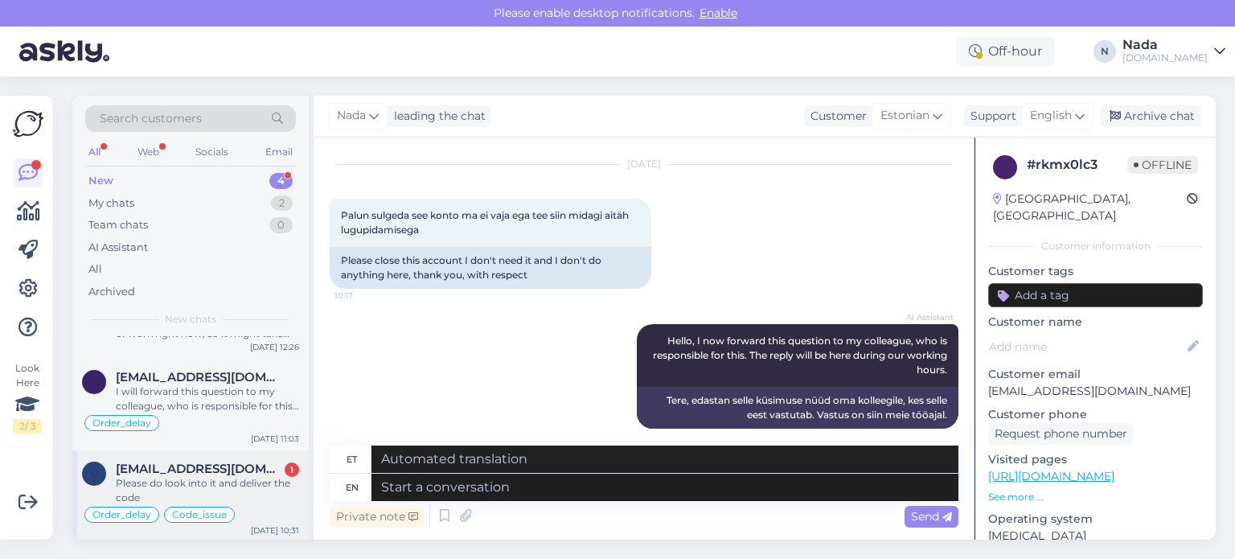
scroll to position [109, 0]
click at [207, 475] on div "Please do look into it and deliver the code" at bounding box center [207, 489] width 183 height 29
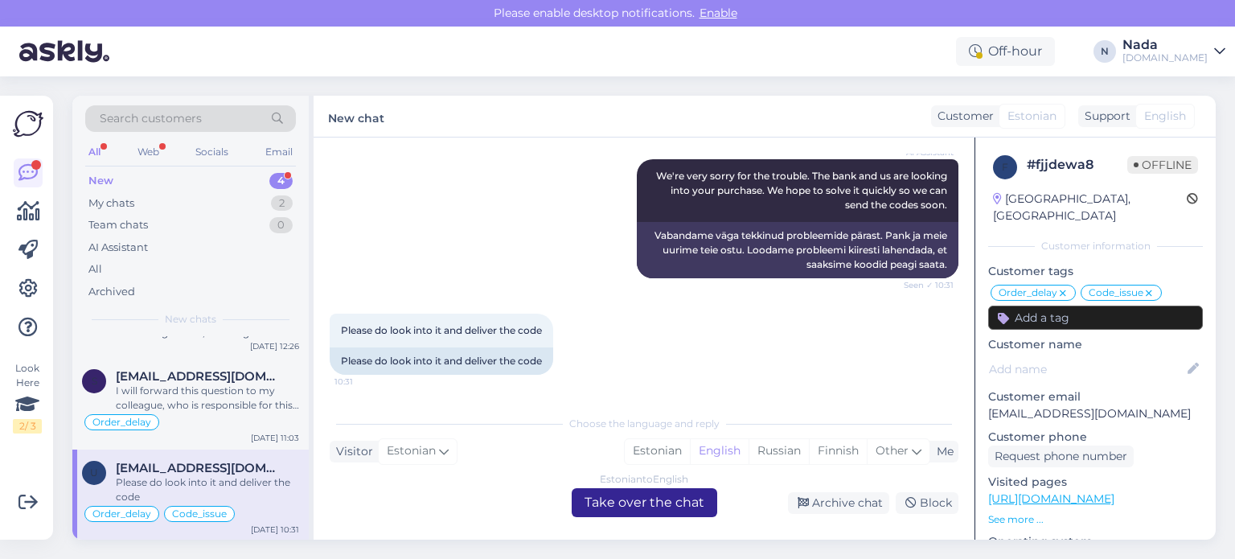
click at [620, 506] on div "Estonian to English Take over the chat" at bounding box center [644, 502] width 145 height 29
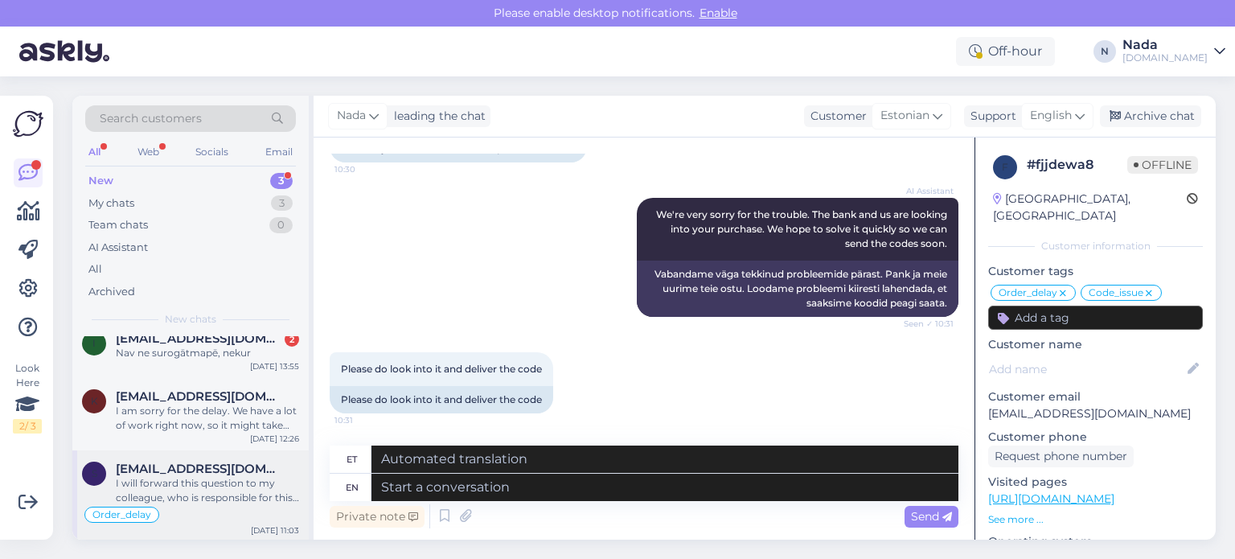
scroll to position [17, 0]
click at [232, 486] on div "I will forward this question to my colleague, who is responsible for this. The …" at bounding box center [207, 489] width 183 height 29
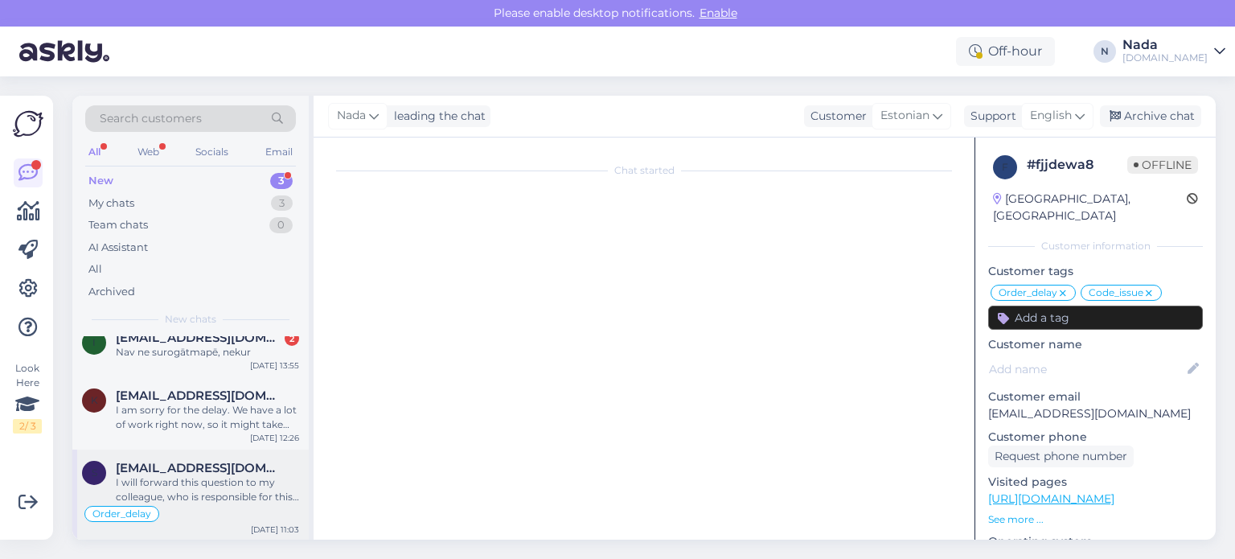
scroll to position [0, 0]
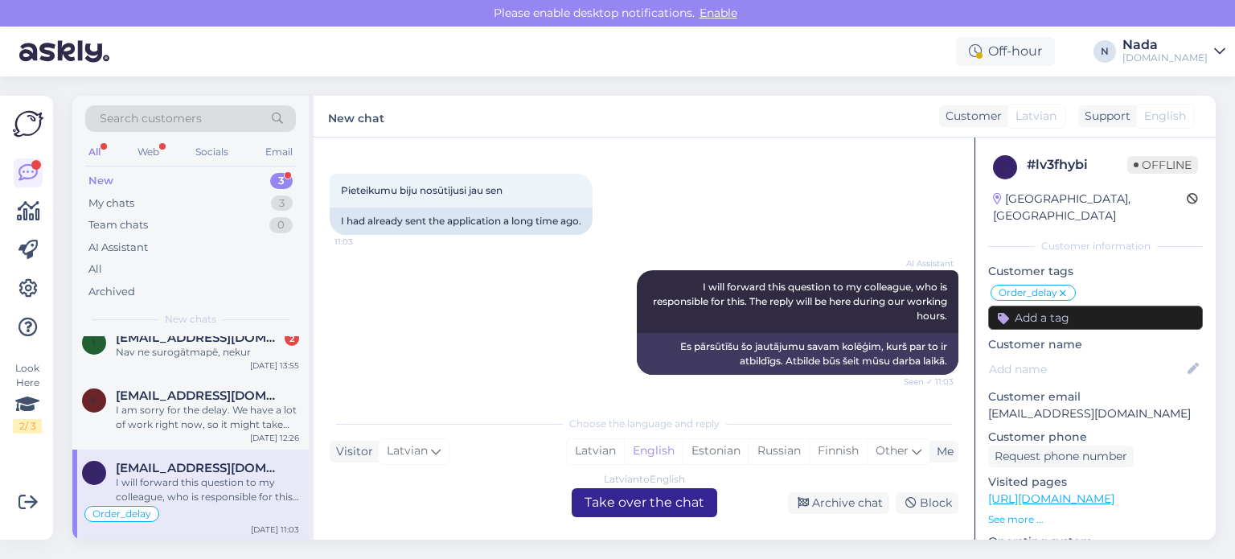
click at [613, 506] on div "Latvian to English Take over the chat" at bounding box center [644, 502] width 145 height 29
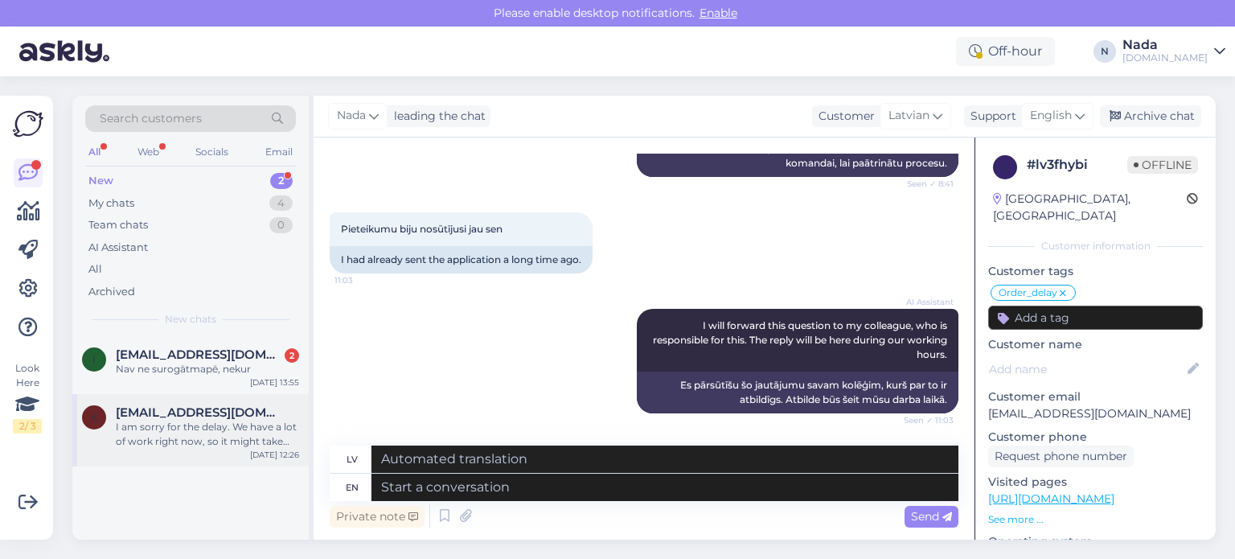
click at [207, 425] on div "I am sorry for the delay. We have a lot of work right now, so it might take lon…" at bounding box center [207, 434] width 183 height 29
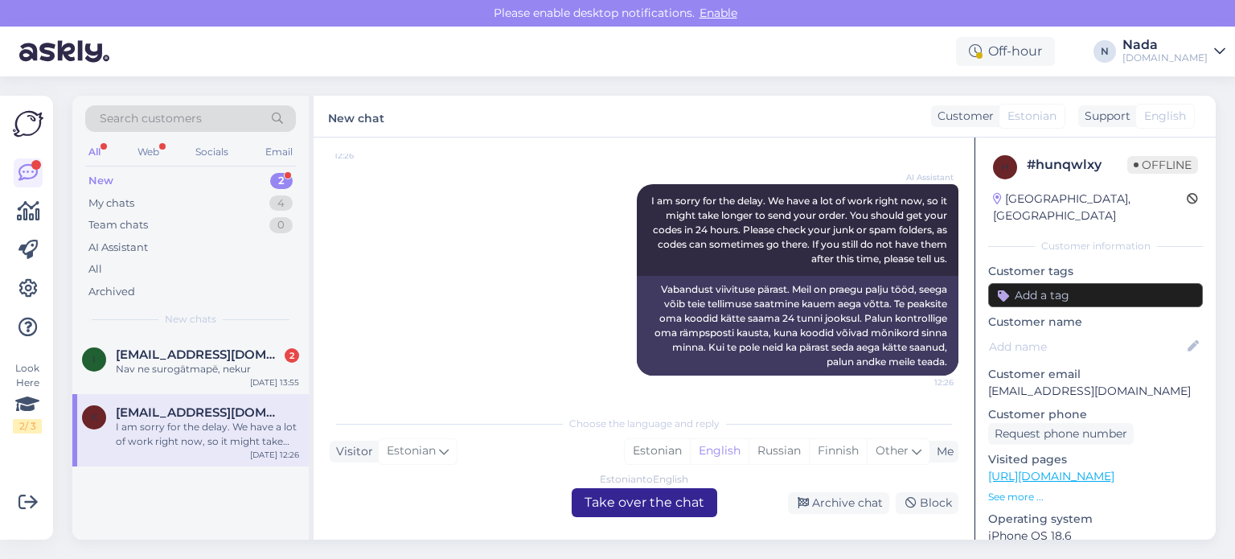
click at [653, 505] on div "Estonian to English Take over the chat" at bounding box center [644, 502] width 145 height 29
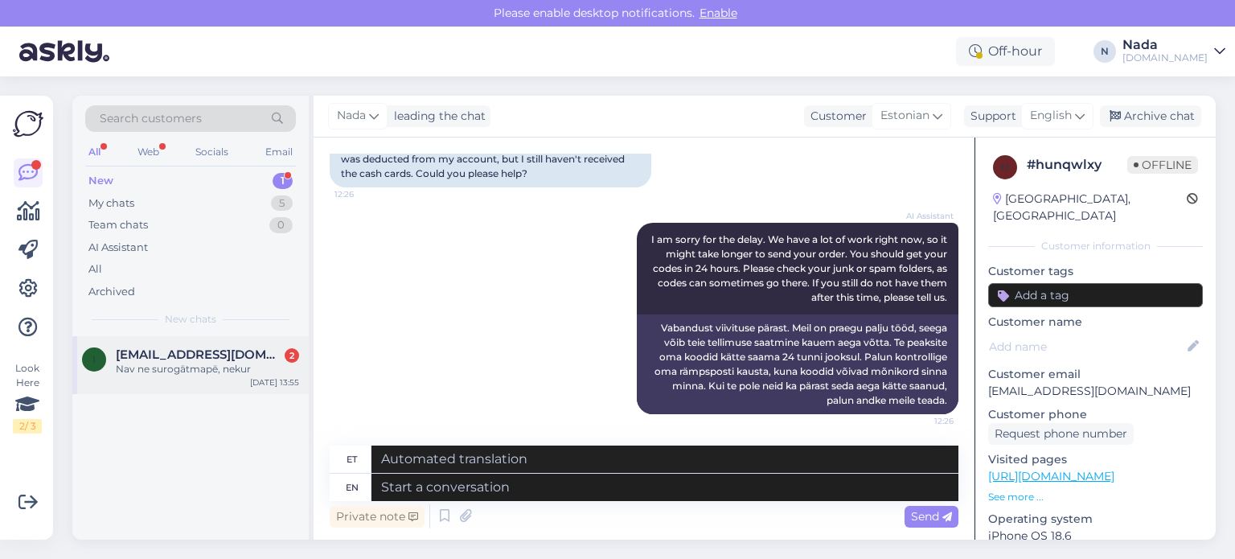
click at [242, 366] on div "Nav ne surogātmapē, nekur" at bounding box center [207, 369] width 183 height 14
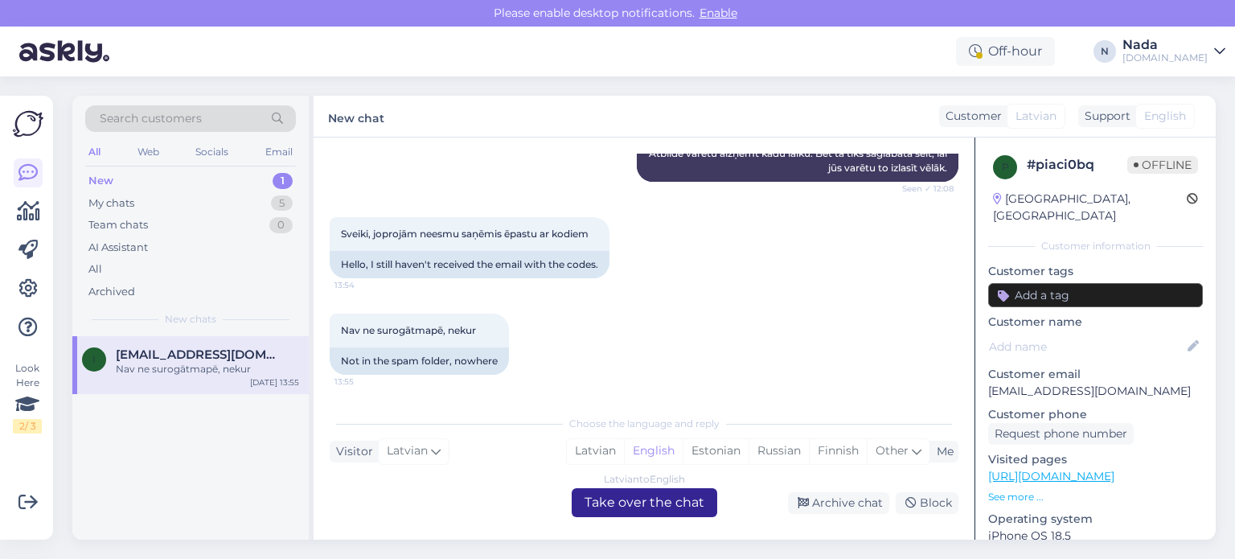
click at [657, 507] on div "Latvian to English Take over the chat" at bounding box center [644, 502] width 145 height 29
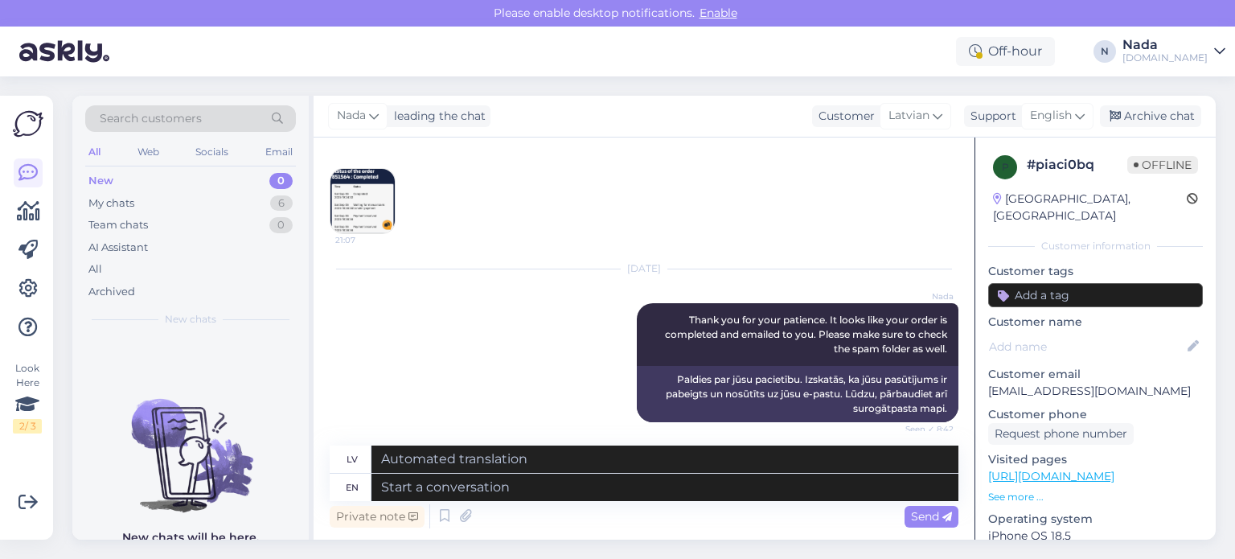
scroll to position [932, 0]
click at [370, 218] on img at bounding box center [362, 202] width 64 height 64
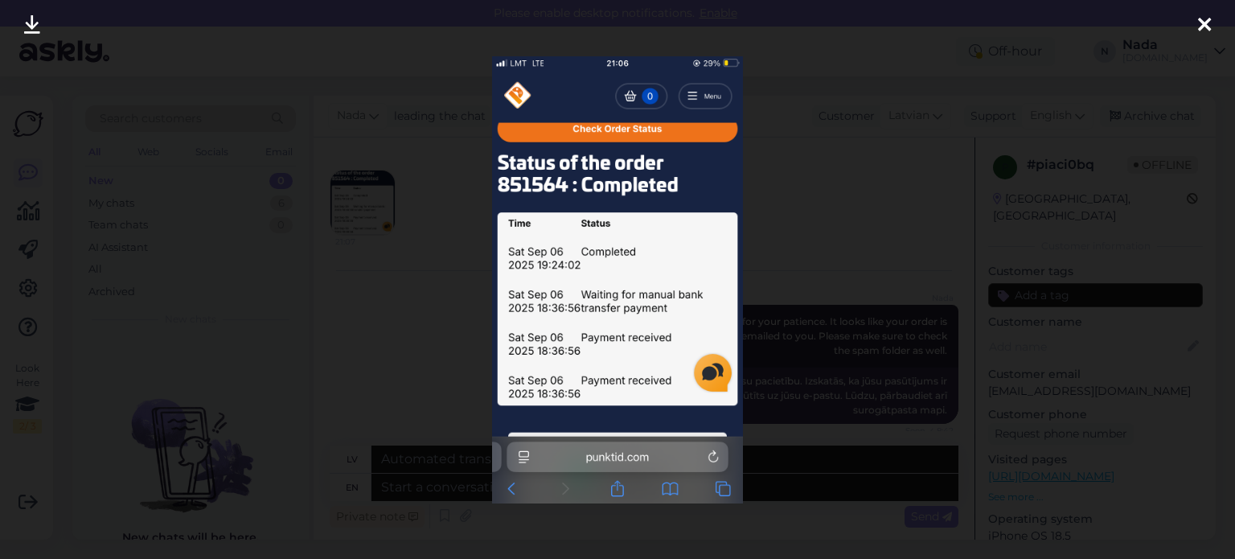
click at [463, 285] on div at bounding box center [617, 279] width 1235 height 559
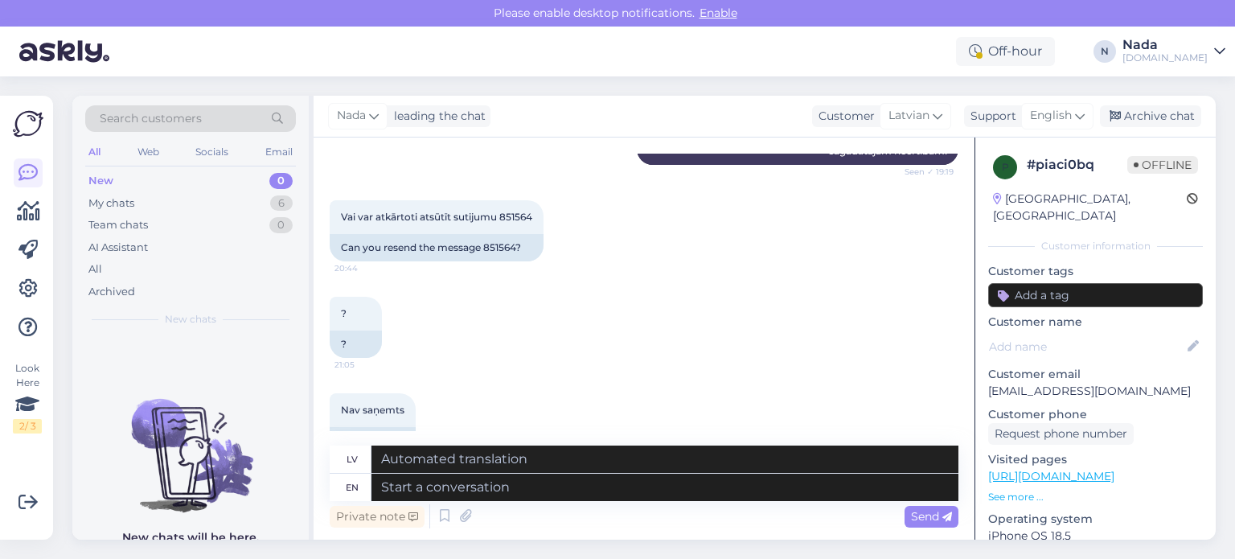
scroll to position [611, 0]
click at [506, 263] on div "Can you resend the message 851564?" at bounding box center [437, 249] width 214 height 27
copy div "851564"
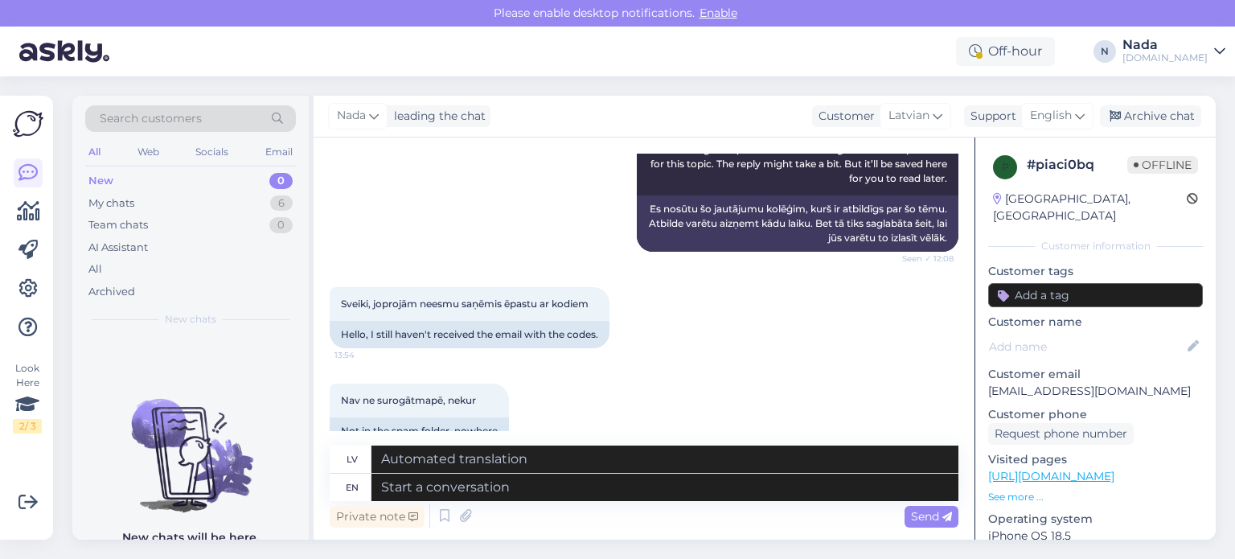
scroll to position [1415, 0]
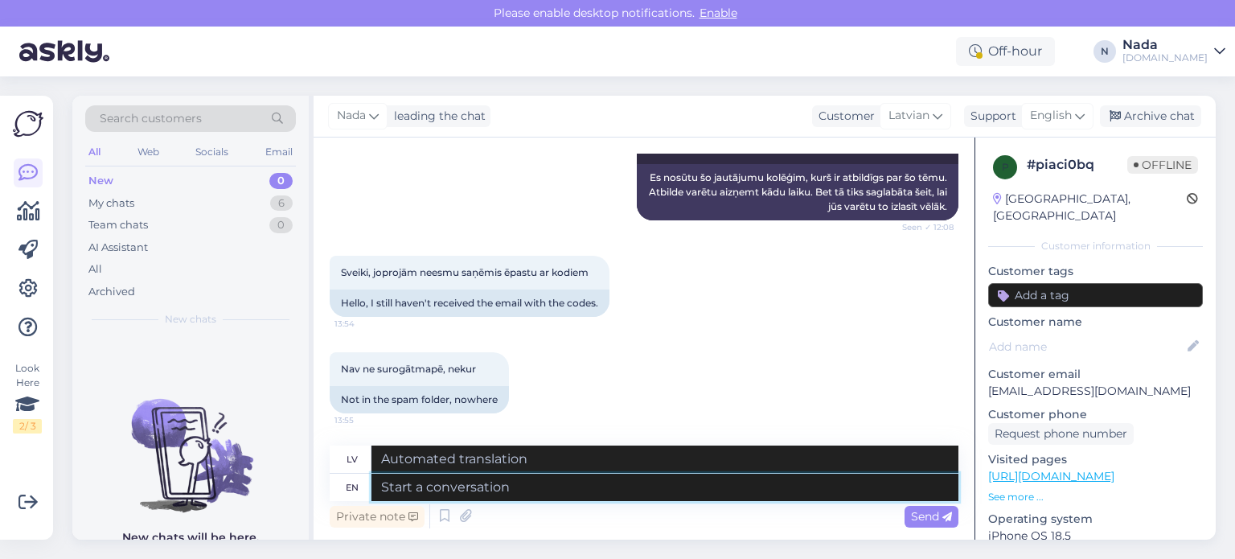
click at [755, 489] on textarea at bounding box center [664, 486] width 587 height 27
type textarea "Thank yo"
type textarea "Paldies"
type textarea "Thank you for co"
type textarea "Paldies par"
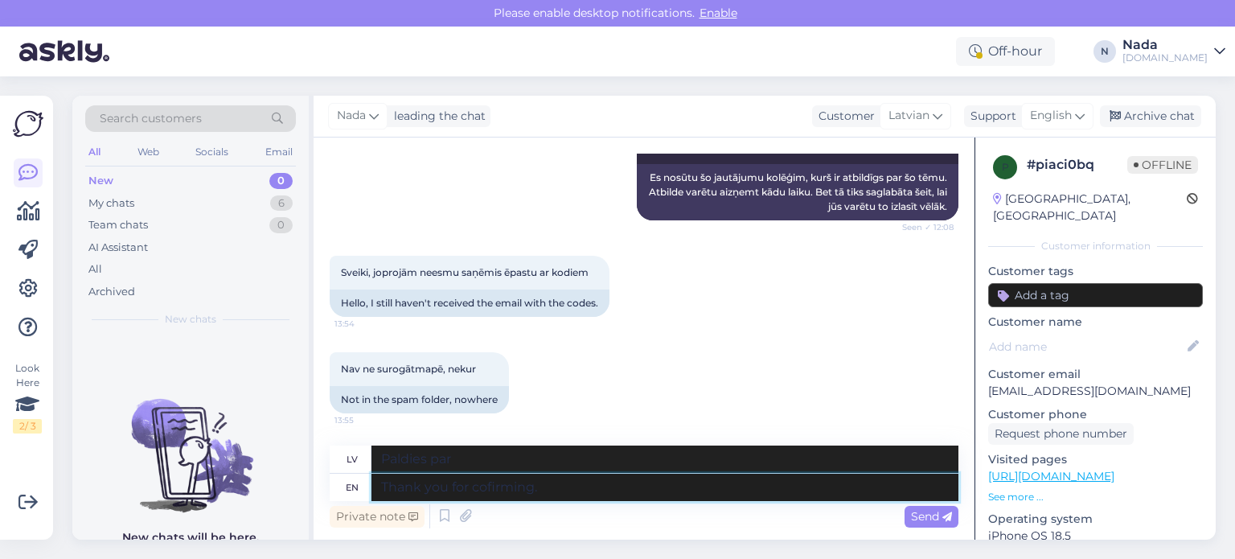
type textarea "Thank you for cofirming. I"
type textarea "Paldies par apstiprinājumu."
type textarea "Thank you for cofirming. I'"
type textarea "Paldies par apstiprinājumu. Es"
type textarea "Thank you for cofirming. I'll b"
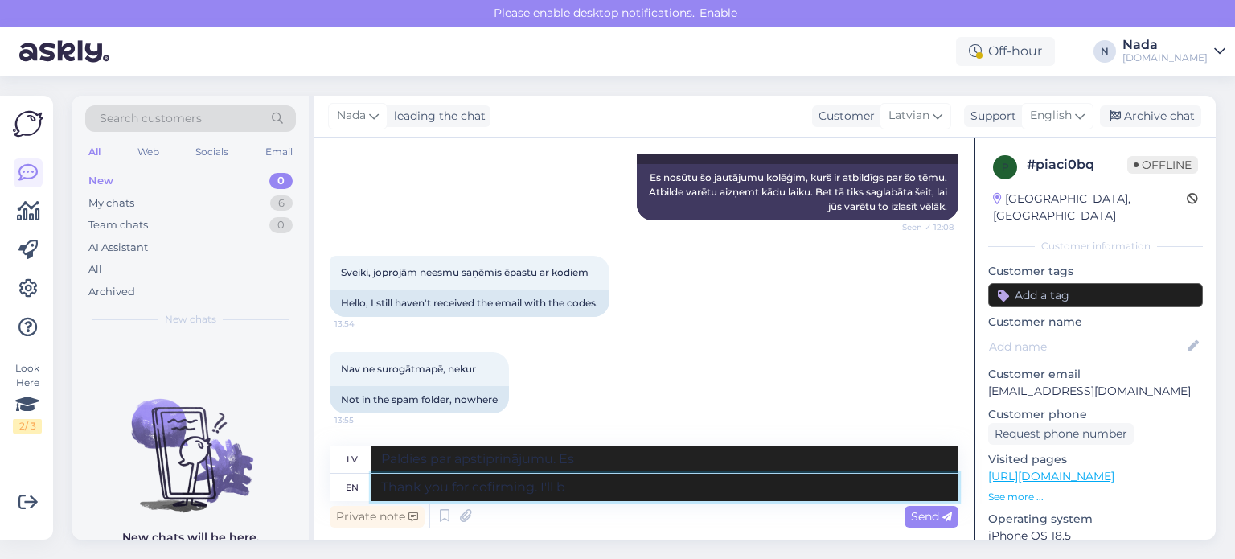
type textarea "Paldies par apstiprinājumu. Es to darīšu."
type textarea "Thank you for cofirming. I'll be sha"
type textarea "Paldies par apstiprinājumu. Es būšu."
type textarea "Thank you for cofirming. I'll be sharing th"
type textarea "Paldies par apstiprinājumu. Padalīšos."
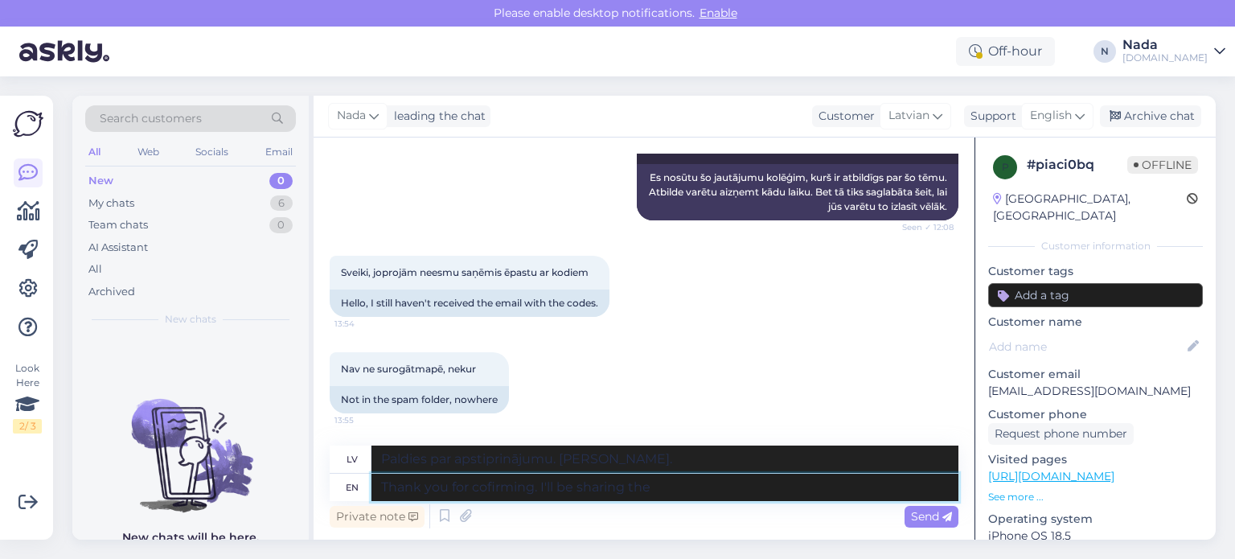
type textarea "Thank you for cofirming. I'll be sharing the l"
type textarea "Paldies par apstiprinājumu. Es padalīšos ar to."
type textarea "Thank you for cofirming. I'll be sharing the links for"
type textarea "Paldies par apstiprinājumu. Padalīšos ar saitēm."
type textarea "Thank you for cofirming. I'll be sharing the links for the c"
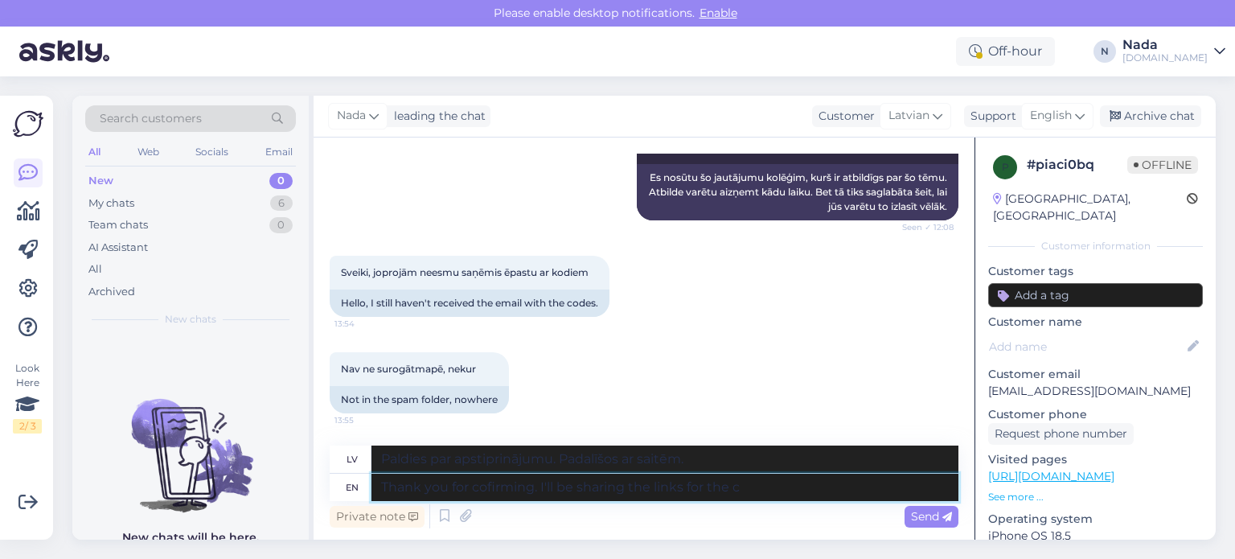
type textarea "Paldies par apstiprinājumu. Es padalīšos ar saitēm uz"
type textarea "Thank you for cofirming. I'll be sharing the links for the codes wi"
type textarea "Paldies par apstiprinājumu. Padalīšos ar saitēm uz kodiem."
type textarea "Thank you for cofirming. I'll be sharing the links for the codes with yo"
type textarea "Paldies par apstiprinājumu. Es padalīšos ar saitēm uz kodiem ar"
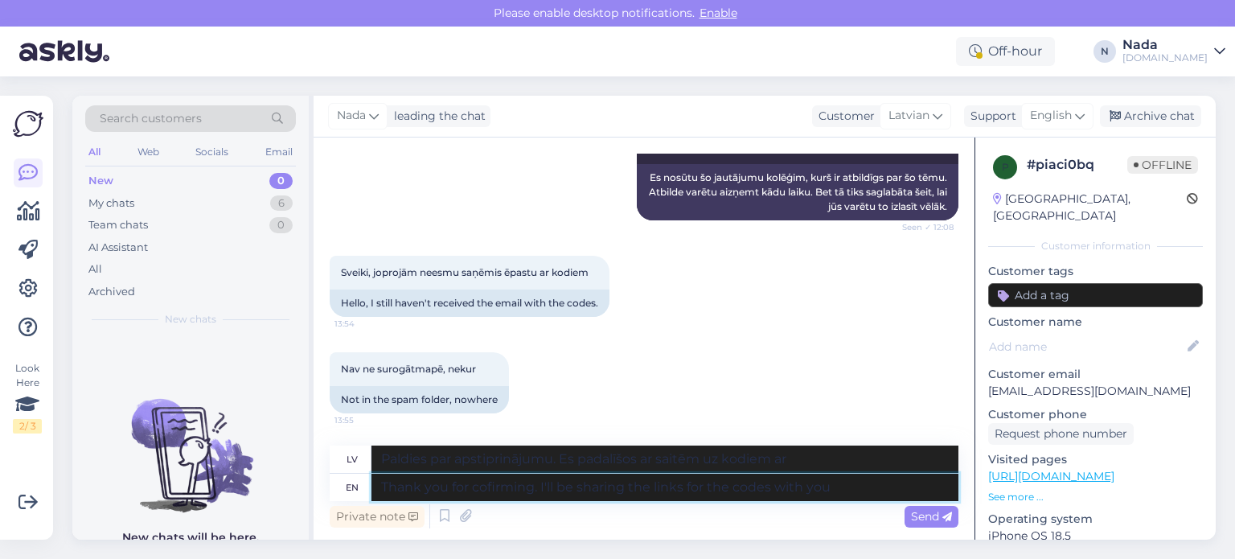
type textarea "Thank you for cofirming. I'll be sharing the links for the codes with you h"
type textarea "Paldies par apstiprinājumu. Padalīšos ar kodu saitēm."
type textarea "Thank you for cofirming. I'll be sharing the links for the codes with you here"
type textarea "Paldies par apstiprinājumu. Es šeit padalīšos ar kodu saitēm."
type textarea "Thank you for confirming. I'll be sharing the links for the codes with you here"
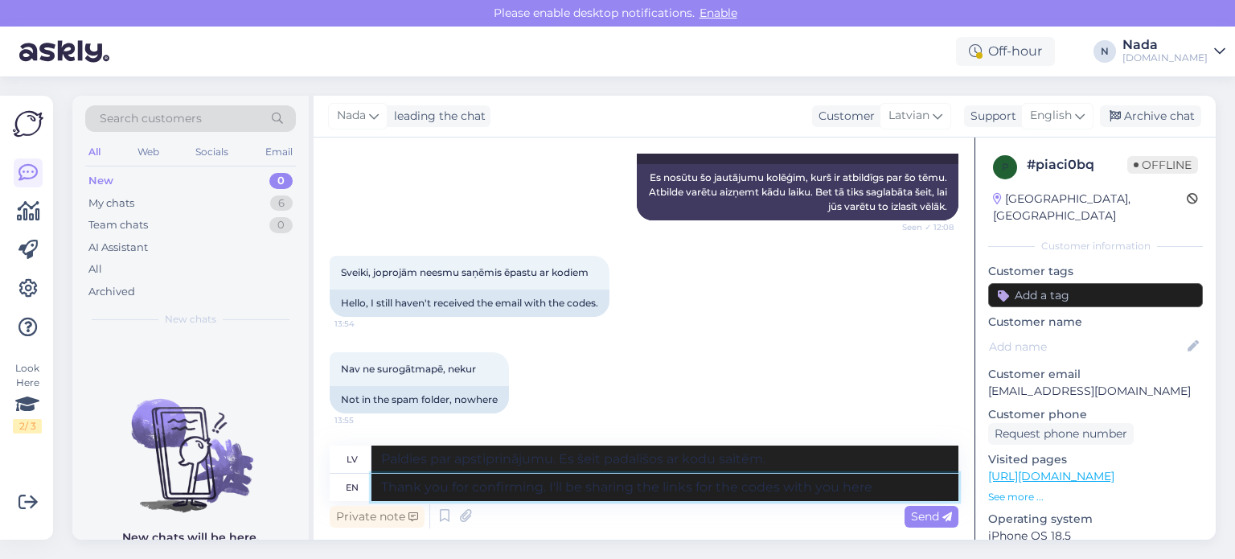
click at [883, 488] on textarea "Thank you for confirming. I'll be sharing the links for the codes with you here" at bounding box center [664, 486] width 587 height 27
type textarea "Paldies par apstiprinājumu. Es šeit padalīšos ar jums kodu saitēm."
type textarea "Thank you for confirming. I'll be sharing the links for the codes with you here"
click at [932, 511] on span "Send" at bounding box center [931, 516] width 41 height 14
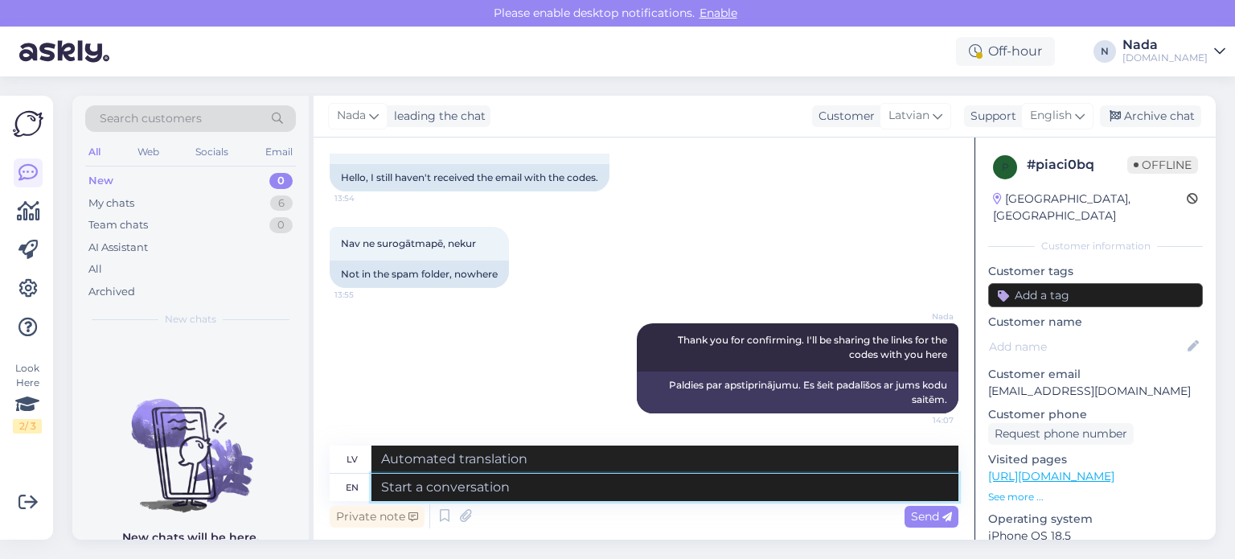
click at [729, 484] on textarea at bounding box center [664, 486] width 587 height 27
type textarea "Please"
type textarea "Lūdzu"
type textarea "Please find t"
type textarea "Lūdzu, atrodiet"
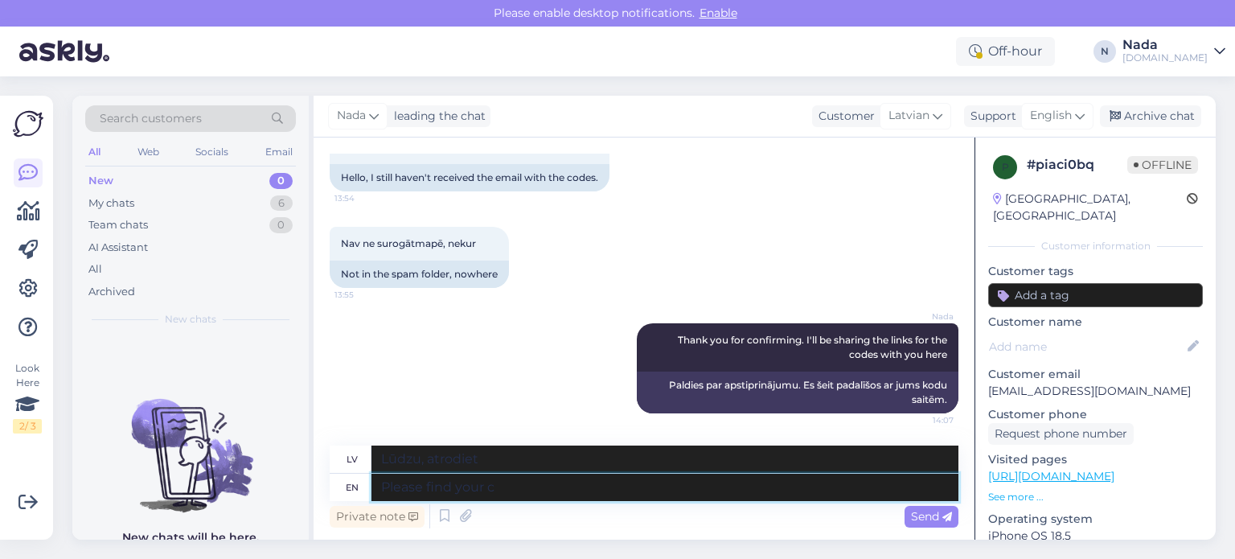
type textarea "Please find your co"
type textarea "Lūdzu, atrodiet savu"
type textarea "Please find your codes in"
type textarea "Lūdzu, atrodiet savus kodus"
type textarea "Please find your codes in the"
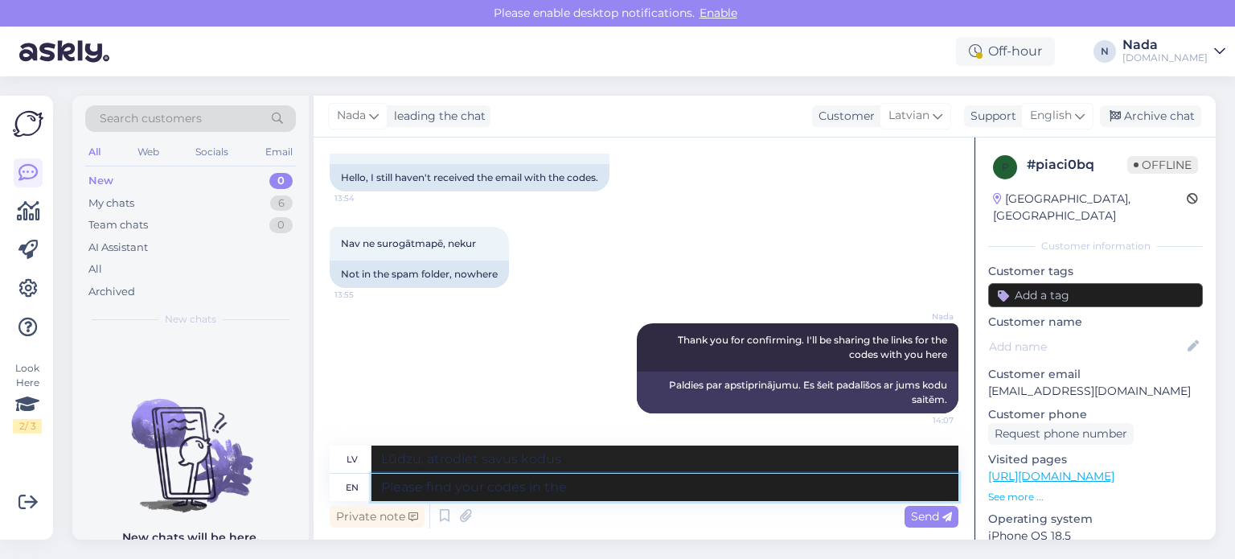
type textarea "Lūdzu, atrodiet savus kodus šeit"
type textarea "Please find your codes in the li"
type textarea "Lūdzu, atrodiet savus kodus šeit:"
type textarea "Please find your codes in the links"
type textarea "Lūdzu, atrodiet savus kodus saitēs"
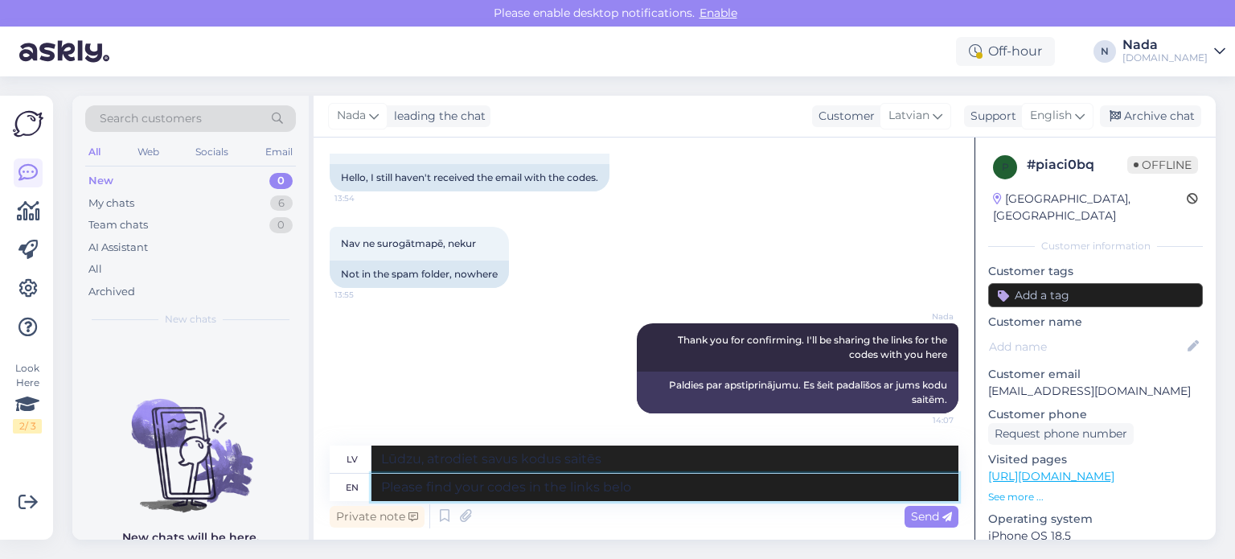
type textarea "Please find your codes in the links below"
type textarea "Lūdzu, atrodiet savus kodus zemāk esošajās saitēs"
type textarea "Please find your codes in the links below:"
type textarea "Lūdzu, atrodiet savus kodus zemāk esošajās saitēs:"
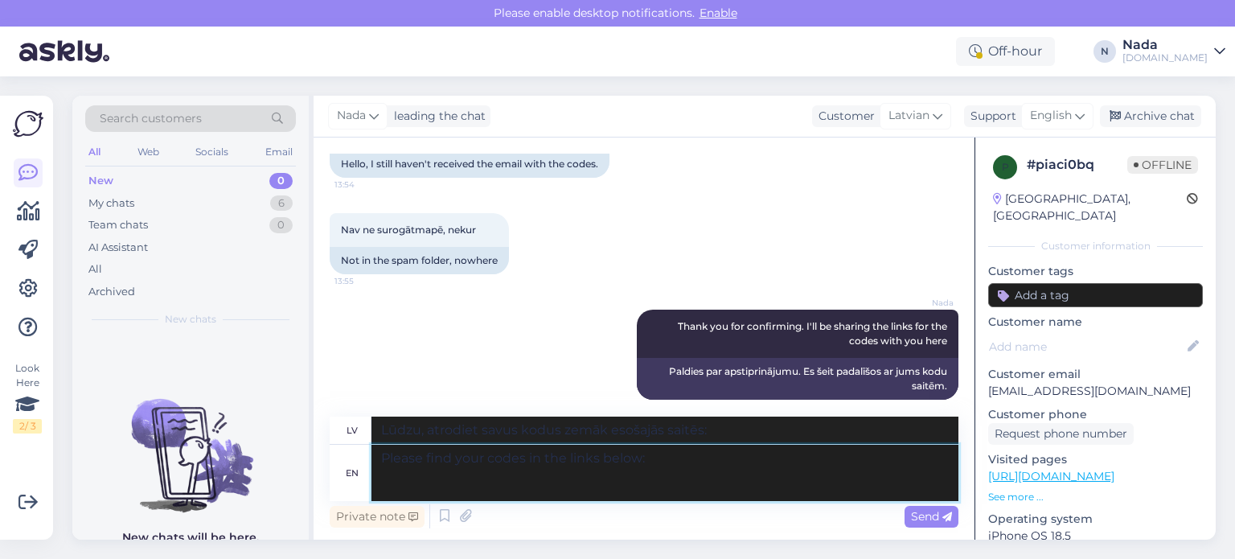
paste textarea "https://punktid.lv/file/851564/464737?t=078a20c4"
type textarea "Please find your codes in the links below: https://punktid.lv/file/851564/46473…"
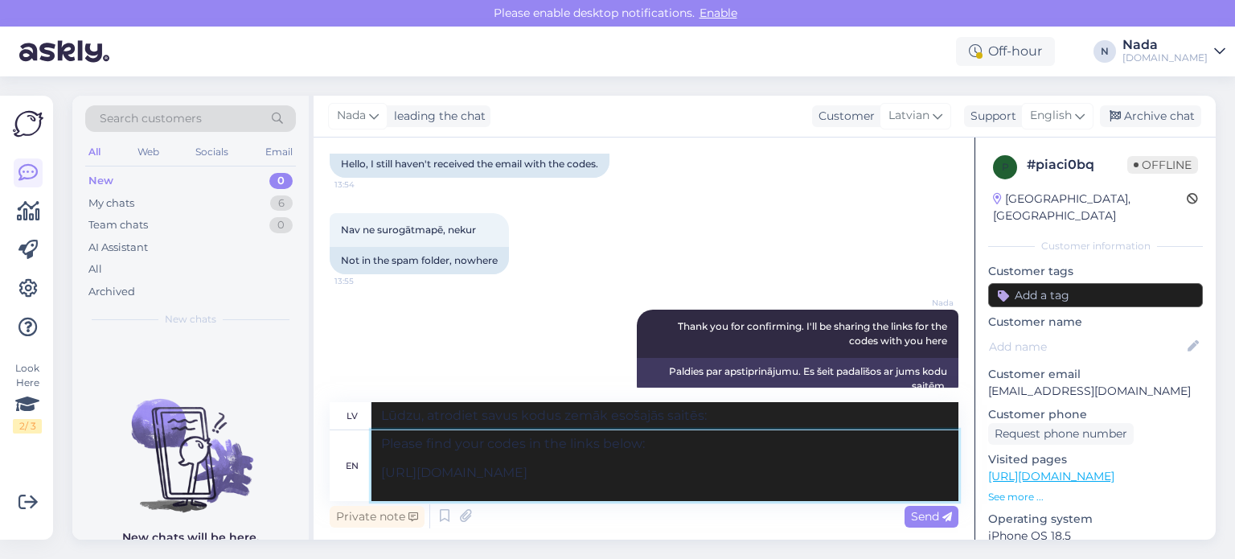
type textarea "Lūdzu, atrodiet savus kodus zemāk esošajās saitēs: https://punktid.lv/file/8515…"
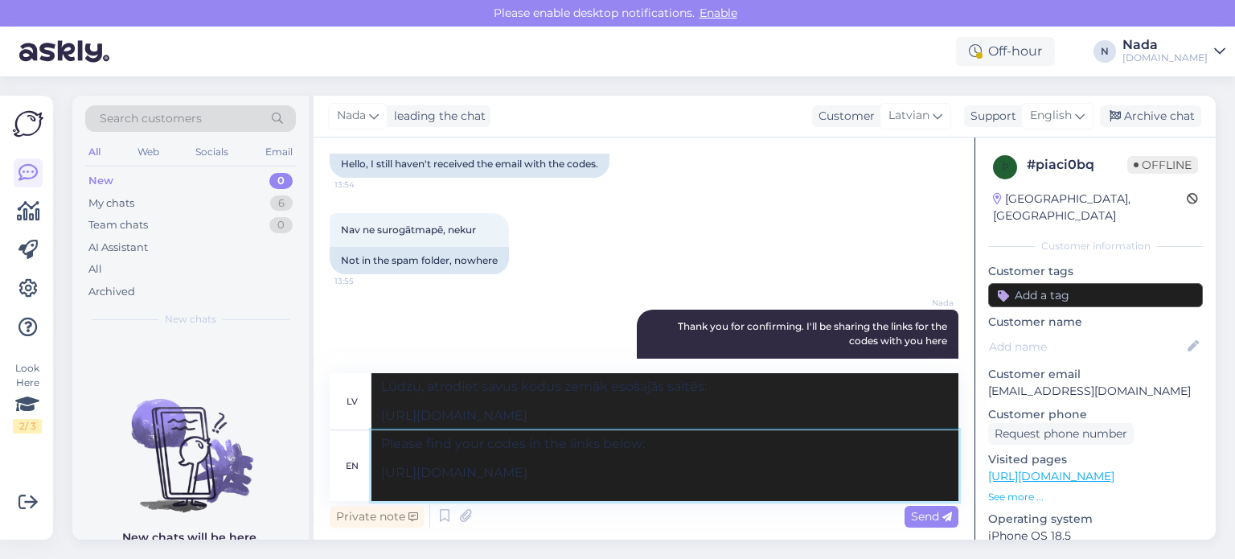
paste textarea "https://punktid.lv/file/851564/464738?t=07e720c5"
type textarea "Please find your codes in the links below: https://punktid.lv/file/851564/46473…"
type textarea "Lūdzu, atrodiet savus kodus zemāk esošajās saitēs: https://punktid.lv/file/8515…"
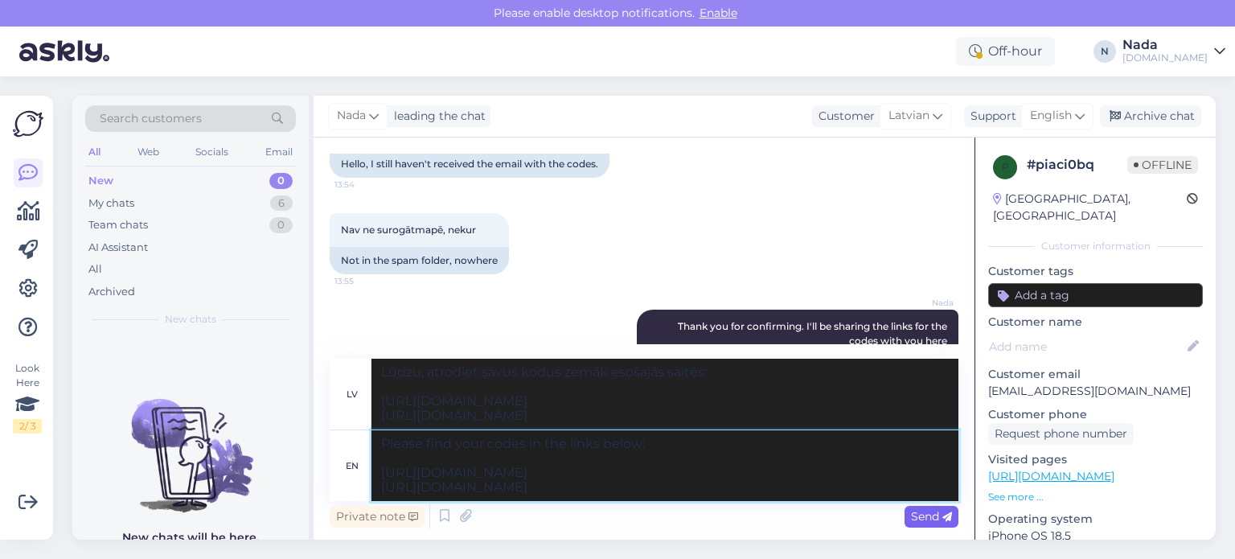
type textarea "Please find your codes in the links below: https://punktid.lv/file/851564/46473…"
click at [926, 522] on span "Send" at bounding box center [931, 516] width 41 height 14
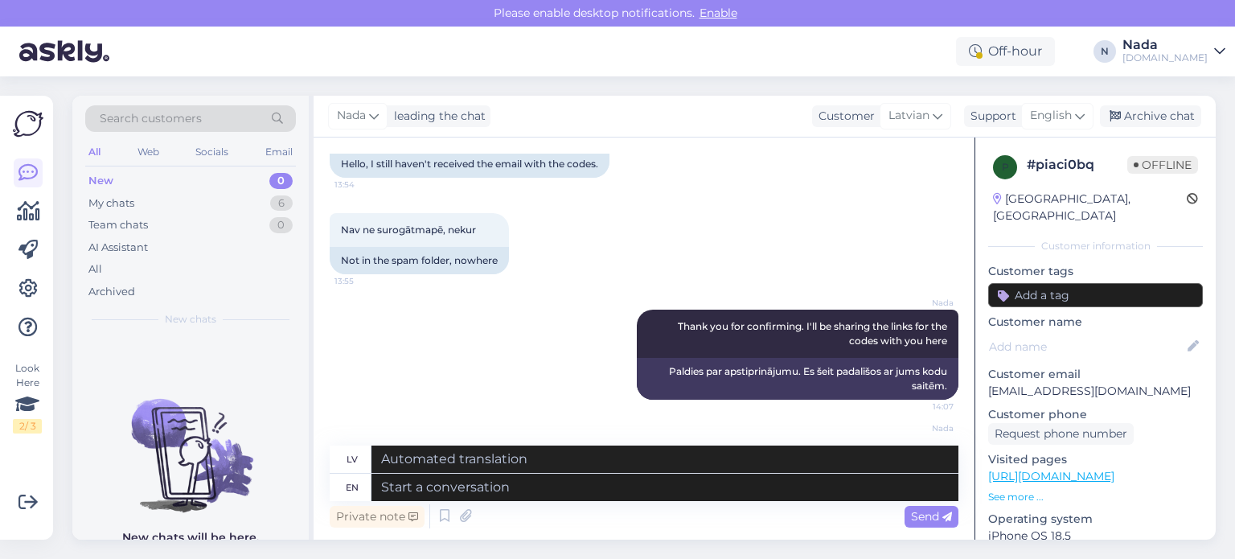
scroll to position [1723, 0]
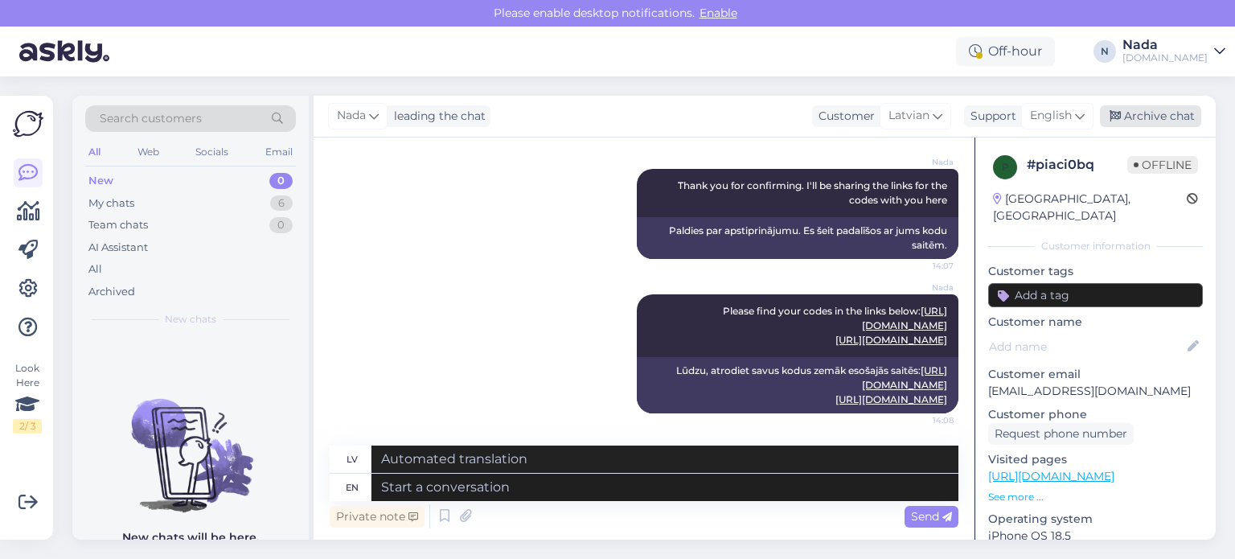
click at [1168, 117] on div "Archive chat" at bounding box center [1150, 116] width 101 height 22
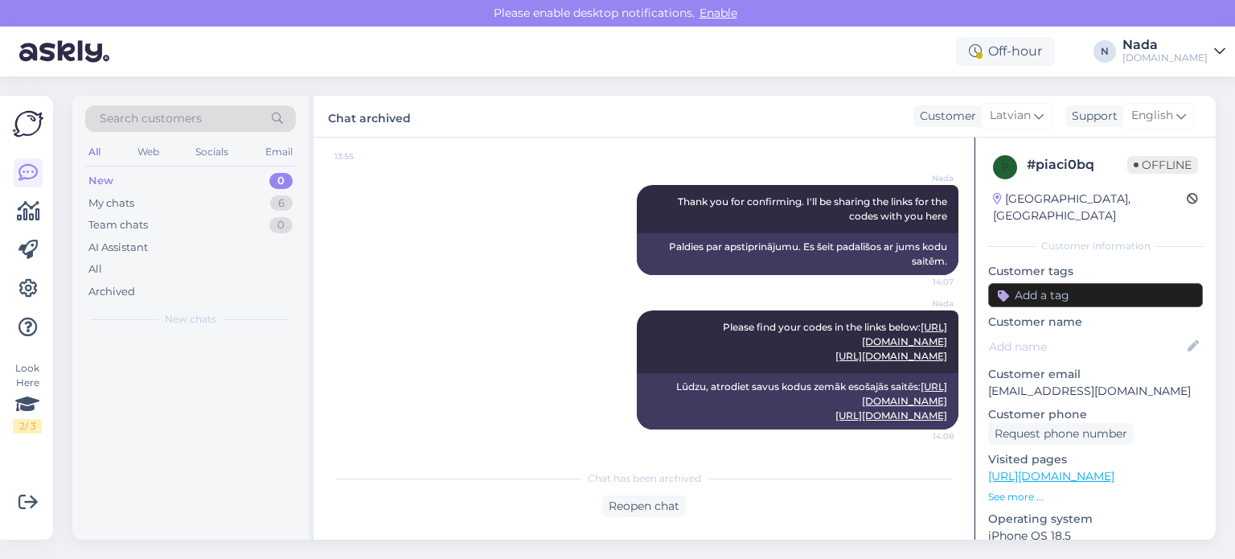
scroll to position [1707, 0]
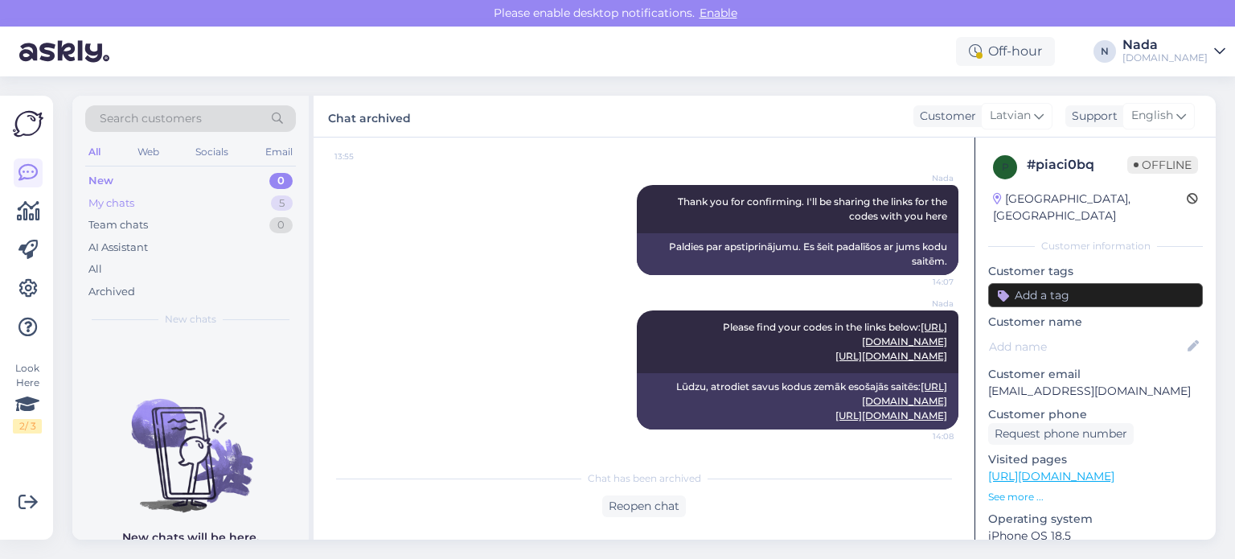
click at [145, 196] on div "My chats 5" at bounding box center [190, 203] width 211 height 23
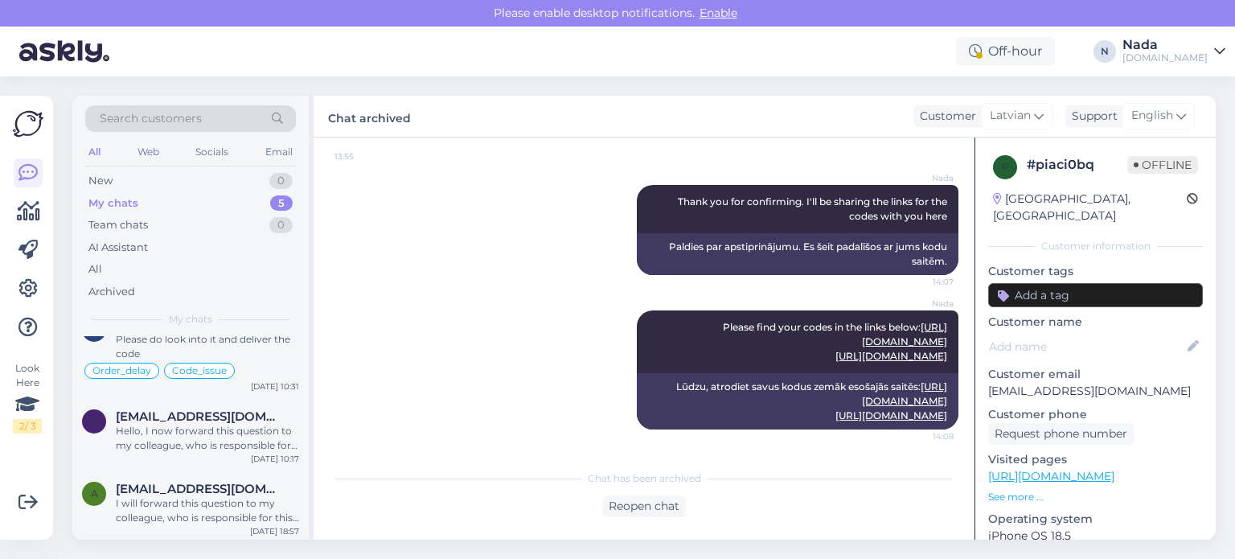
scroll to position [195, 0]
click at [182, 507] on div "I will forward this question to my colleague, who is responsible for this. The …" at bounding box center [207, 508] width 183 height 29
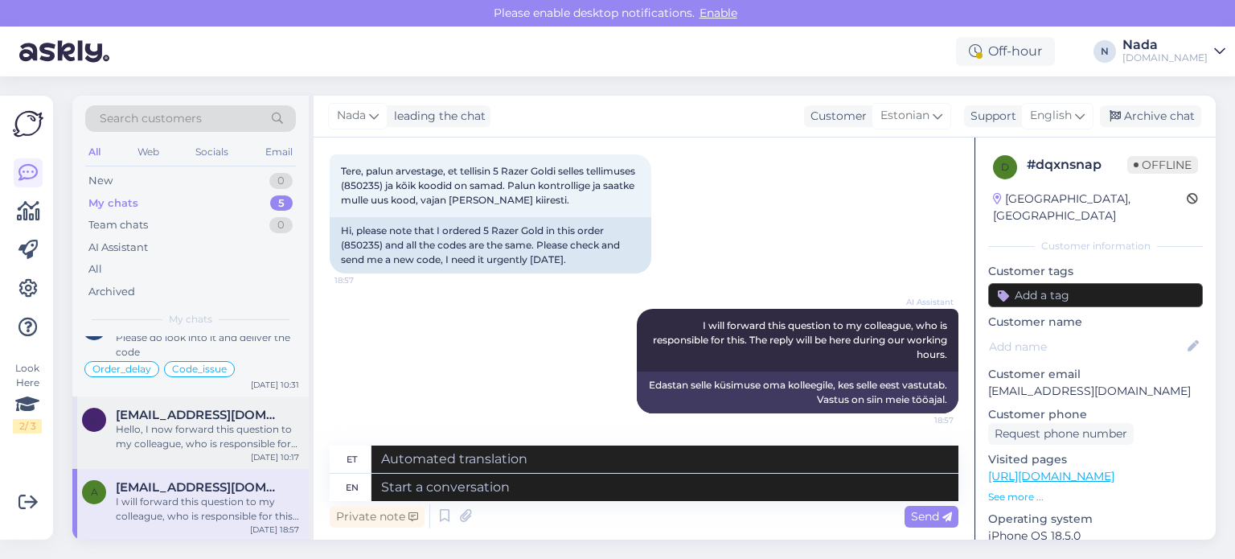
click at [190, 429] on div "Hello, I now forward this question to my colleague, who is responsible for this…" at bounding box center [207, 436] width 183 height 29
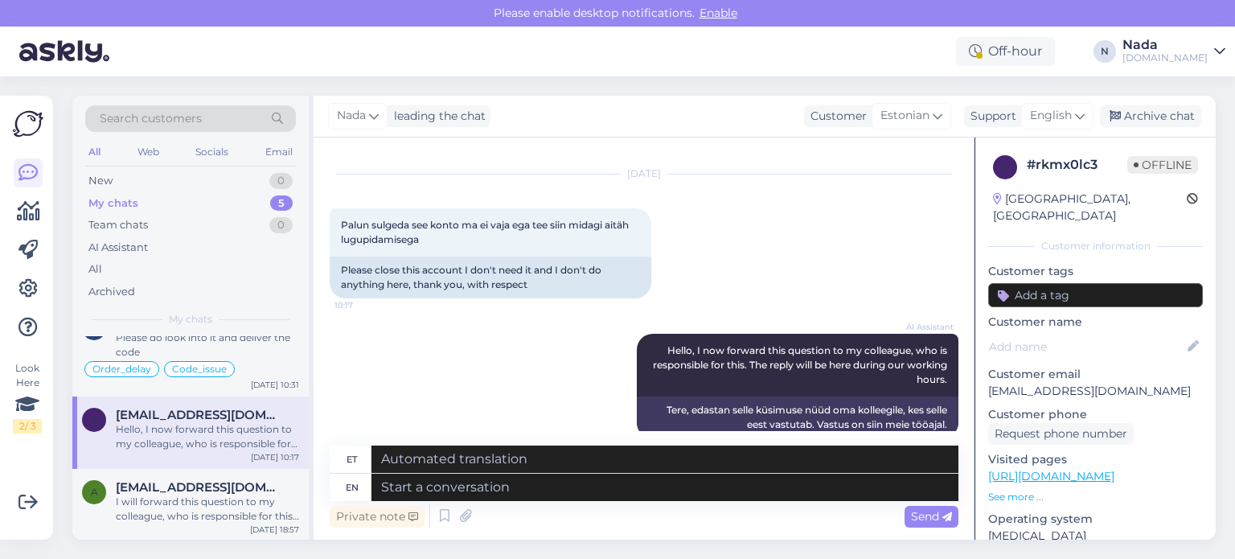
scroll to position [1622, 0]
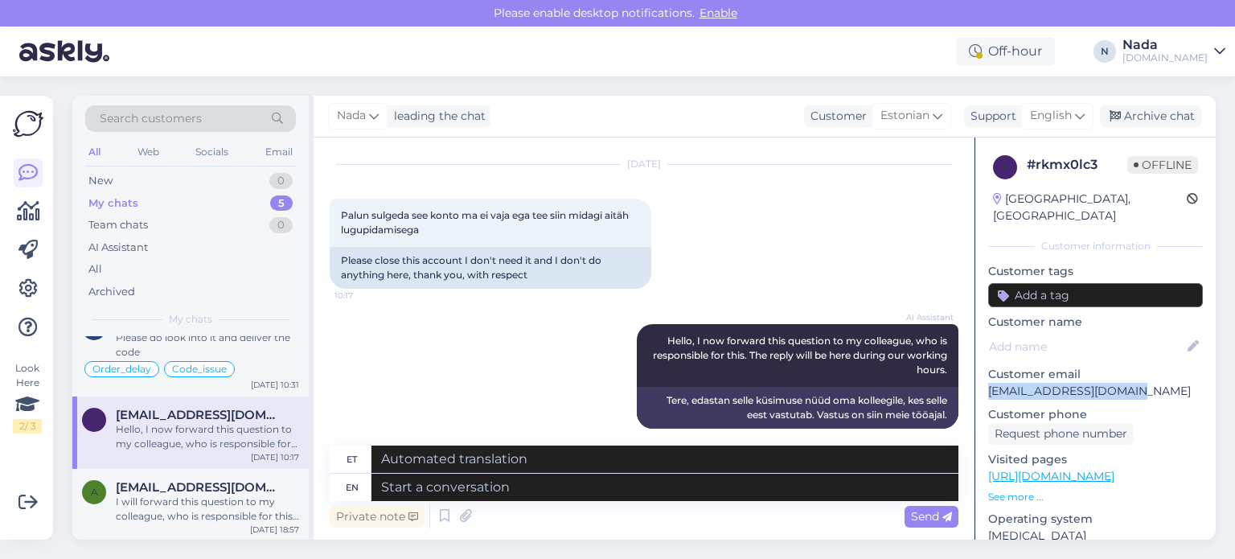
drag, startPoint x: 1148, startPoint y: 377, endPoint x: 988, endPoint y: 379, distance: 160.0
click at [988, 383] on p "ants.turkson@gmail.com" at bounding box center [1095, 391] width 215 height 17
copy p "ants.turkson@gmail.com"
drag, startPoint x: 556, startPoint y: 488, endPoint x: 574, endPoint y: 487, distance: 17.7
click at [556, 488] on textarea at bounding box center [664, 486] width 587 height 27
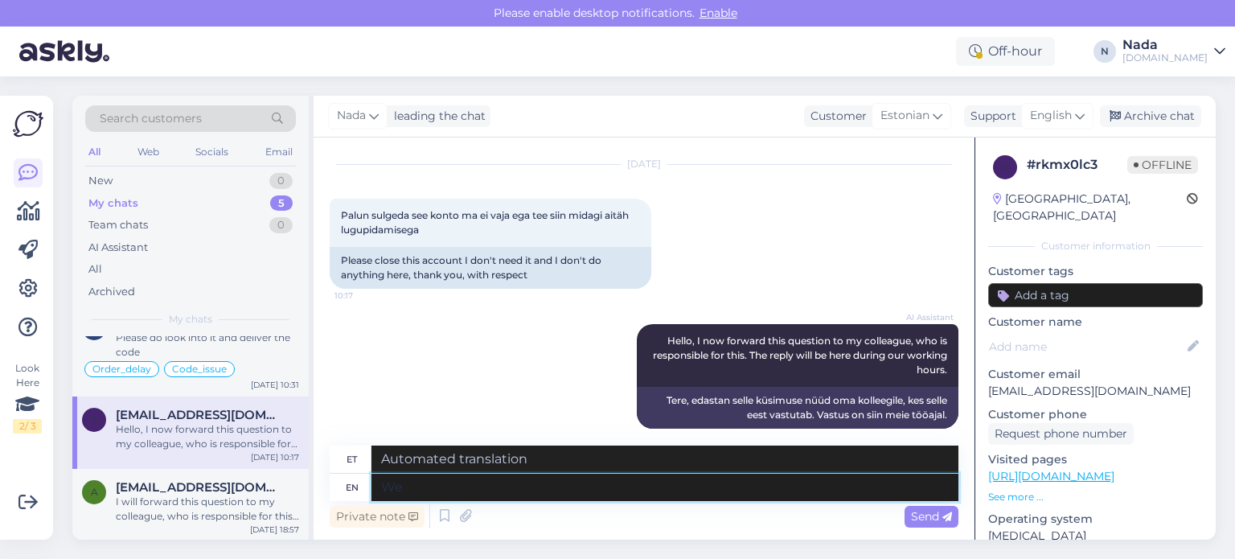
type textarea "We h"
type textarea "Meie"
type textarea "We have a"
type textarea "Meil on"
type textarea "We have already de"
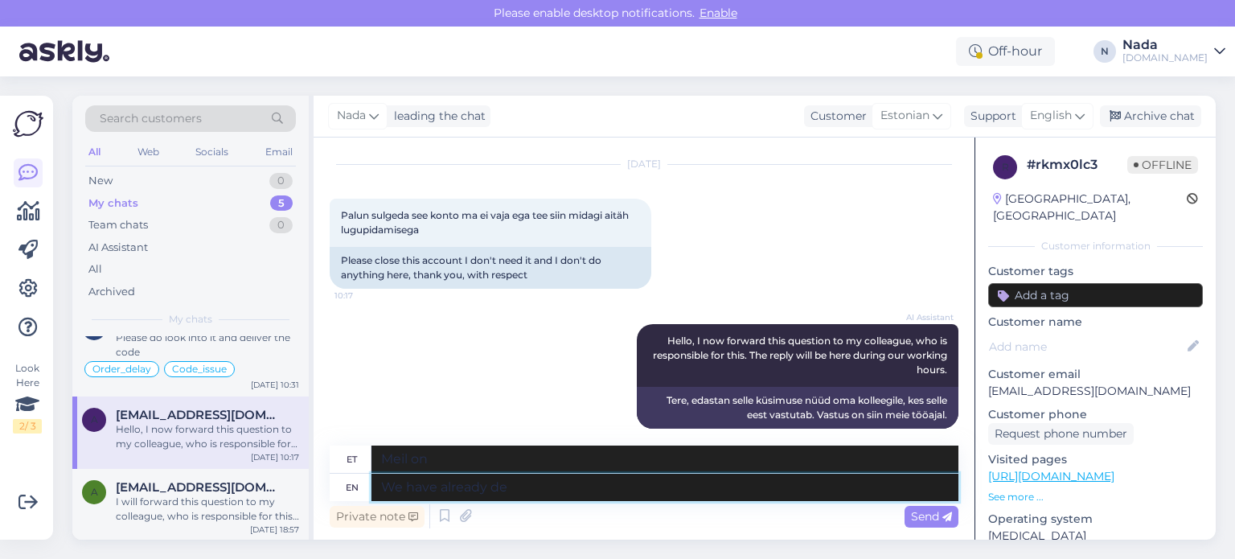
type textarea "Meil on juba"
type textarea "We have already deleted you"
type textarea "Me oleme juba kustutanud"
type textarea "We have already deleted your a"
type textarea "Oleme teie juba kustutanud"
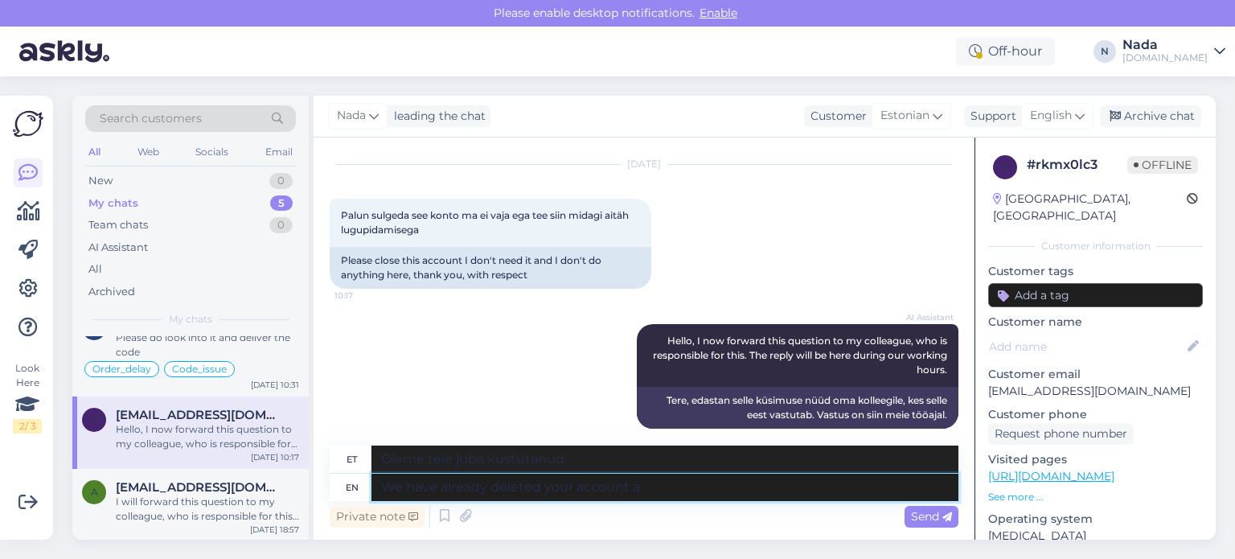
type textarea "We have already deleted your account an"
type textarea "Oleme teie konto juba kustutanud"
type textarea "We have already deleted your account and"
type textarea "Oleme teie konto juba kustutanud ja"
type textarea "We have already deleted your account"
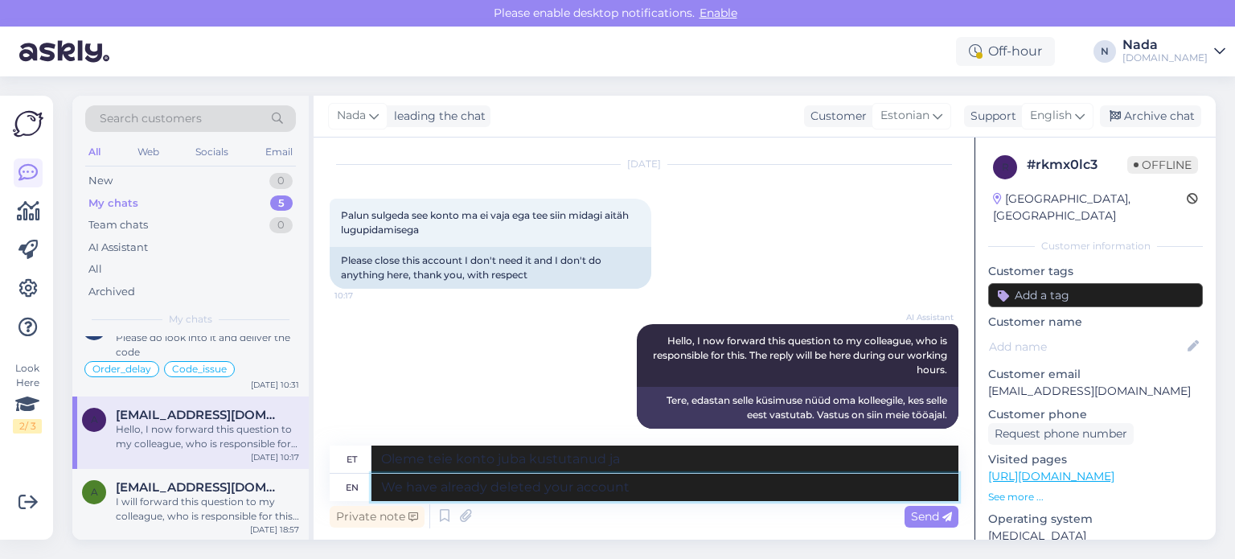
type textarea "Oleme teie konto juba kustutanud"
type textarea "We have already deleted your account."
type textarea "Oleme teie konto juba kustutanud."
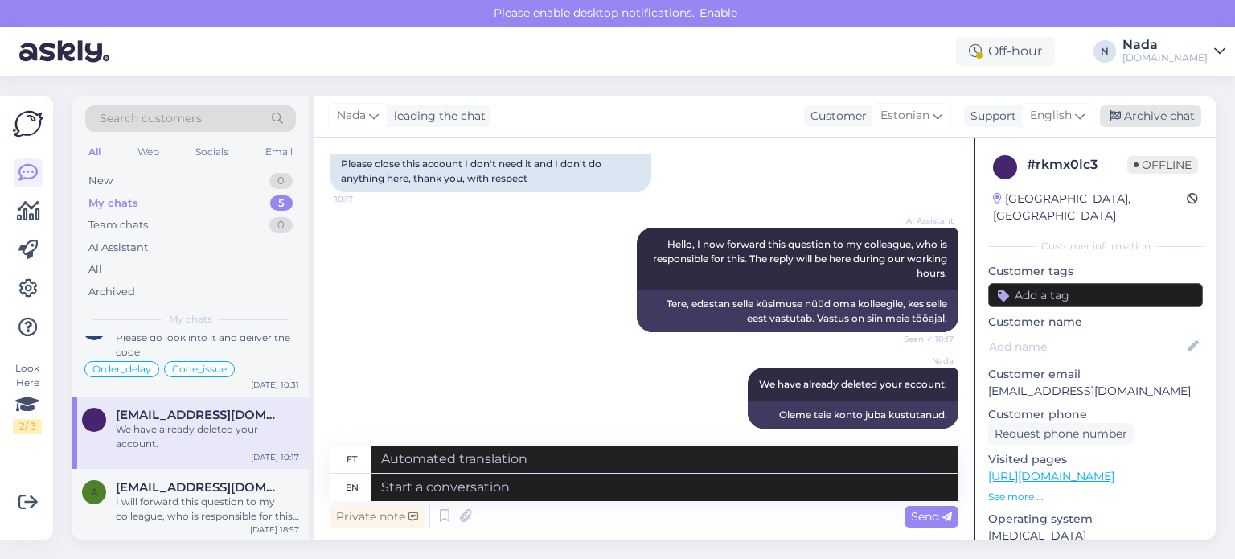
click at [1157, 122] on div "Archive chat" at bounding box center [1150, 116] width 101 height 22
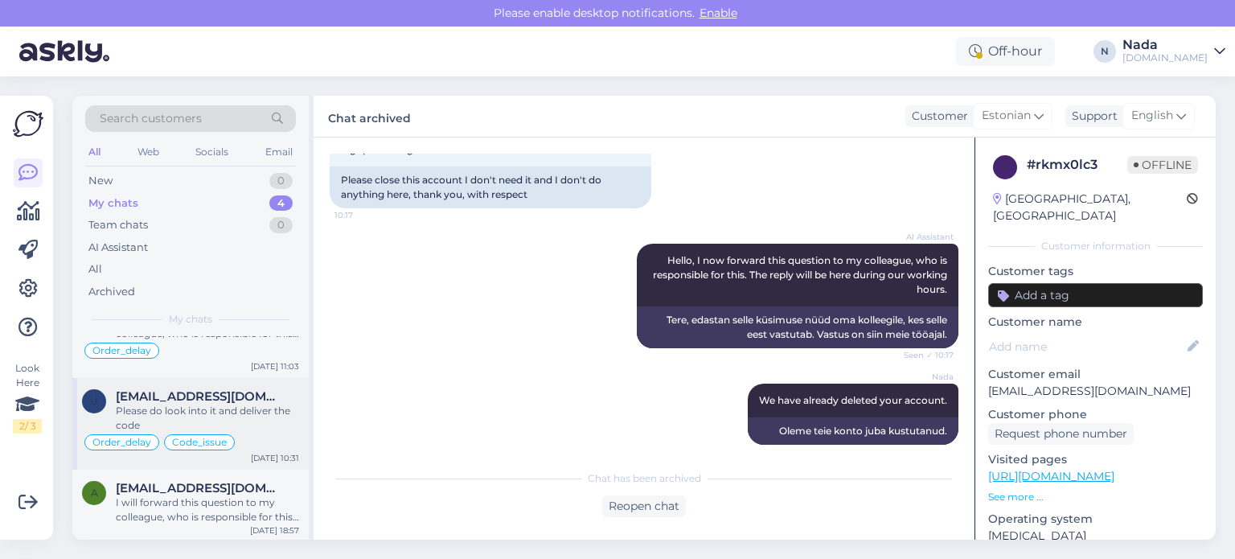
scroll to position [123, 0]
click at [193, 411] on div "Please do look into it and deliver the code" at bounding box center [207, 417] width 183 height 29
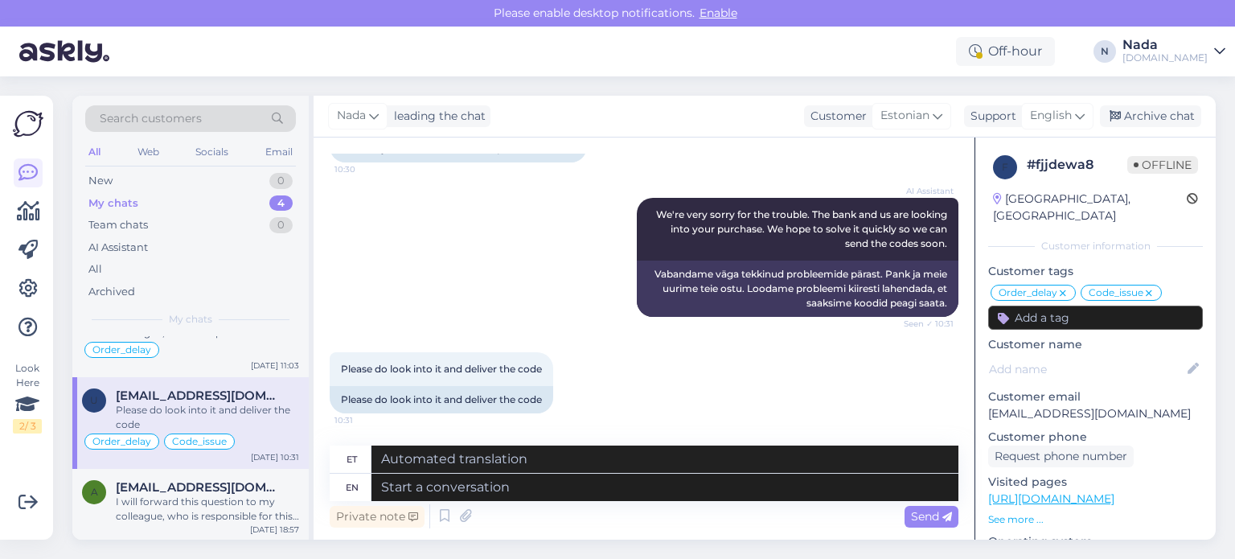
scroll to position [11151, 0]
click at [1168, 121] on div "Archive chat" at bounding box center [1150, 116] width 101 height 22
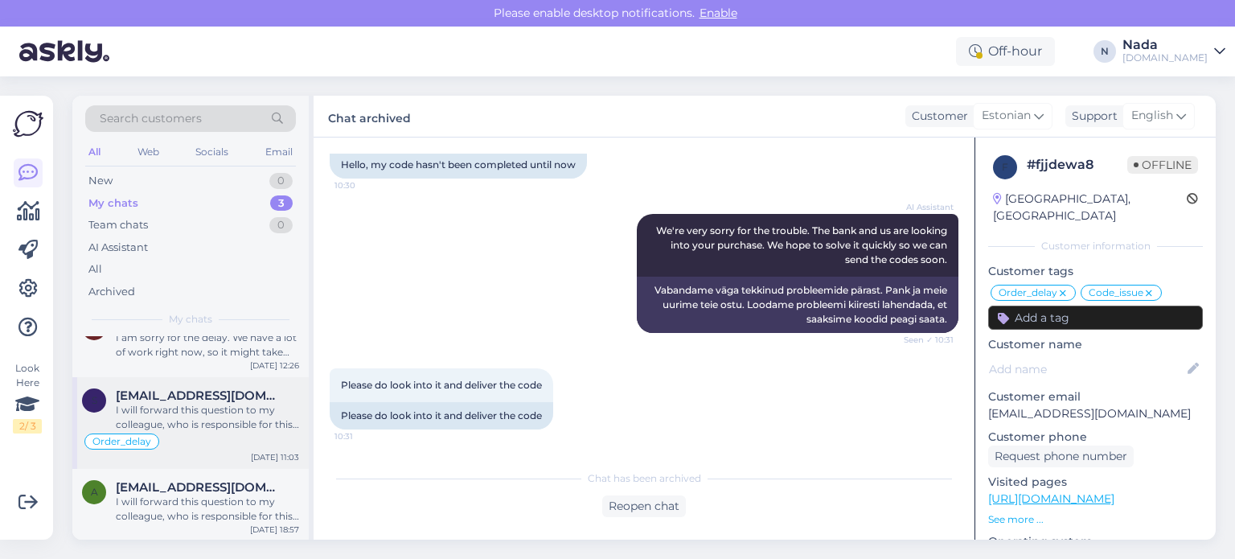
scroll to position [32, 0]
click at [223, 424] on div "I will forward this question to my colleague, who is responsible for this. The …" at bounding box center [207, 416] width 183 height 29
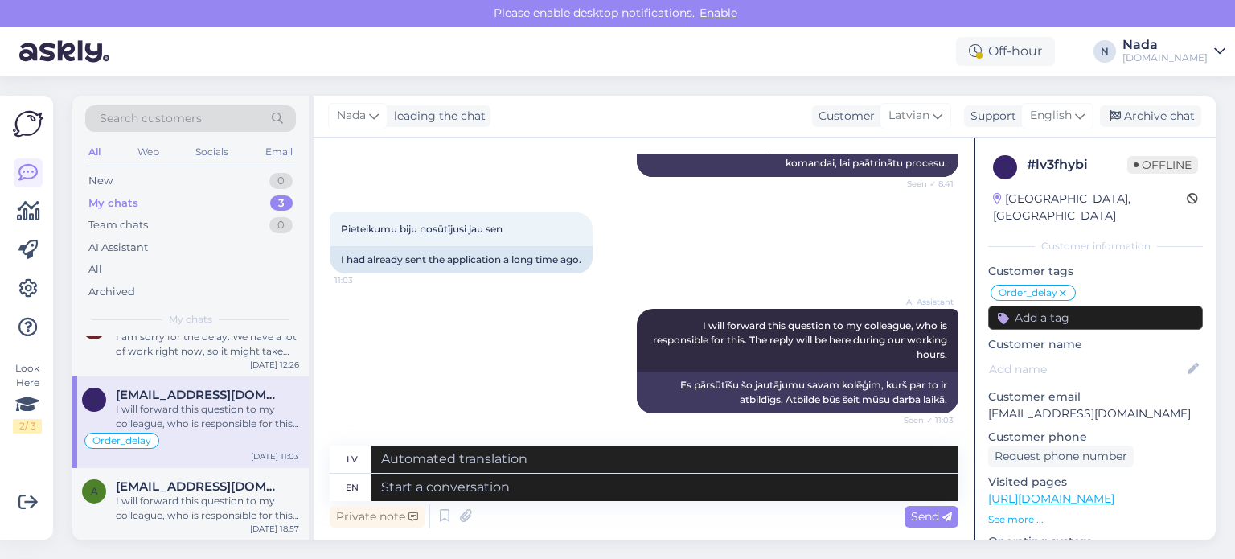
scroll to position [10360, 0]
click at [576, 489] on textarea at bounding box center [664, 486] width 587 height 27
type textarea "Then p"
type textarea "Tad"
type textarea "Then please sh"
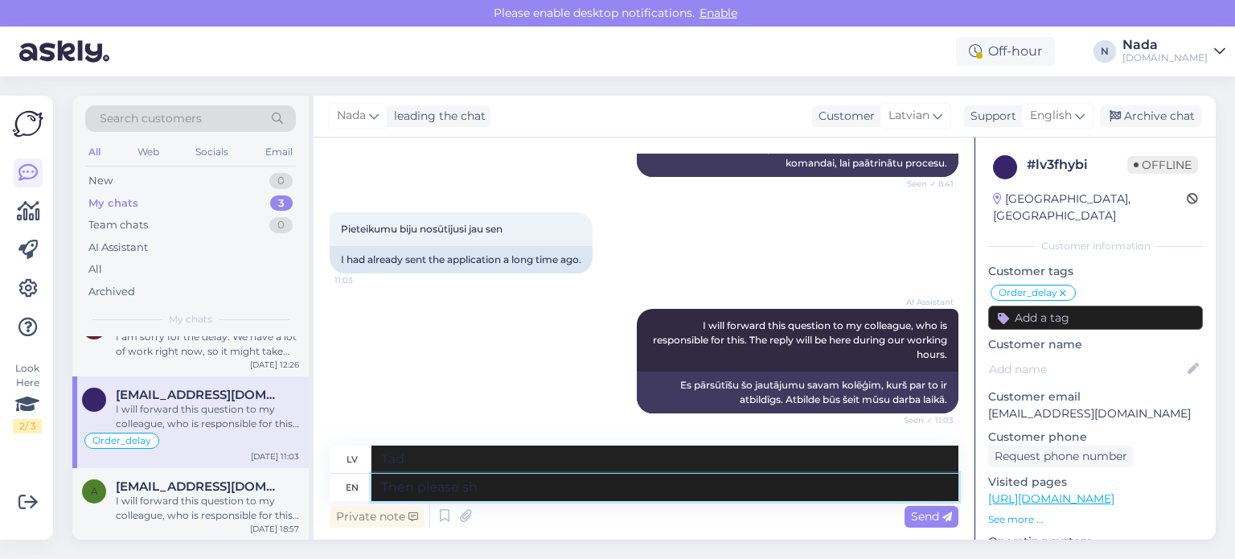
type textarea "Tad, lūdzu"
type textarea "Then please provide m"
type textarea "Tad, lūdzu, sniedziet"
type textarea "Then please provide me wit"
type textarea "Tad, lūdzu, sniedziet man"
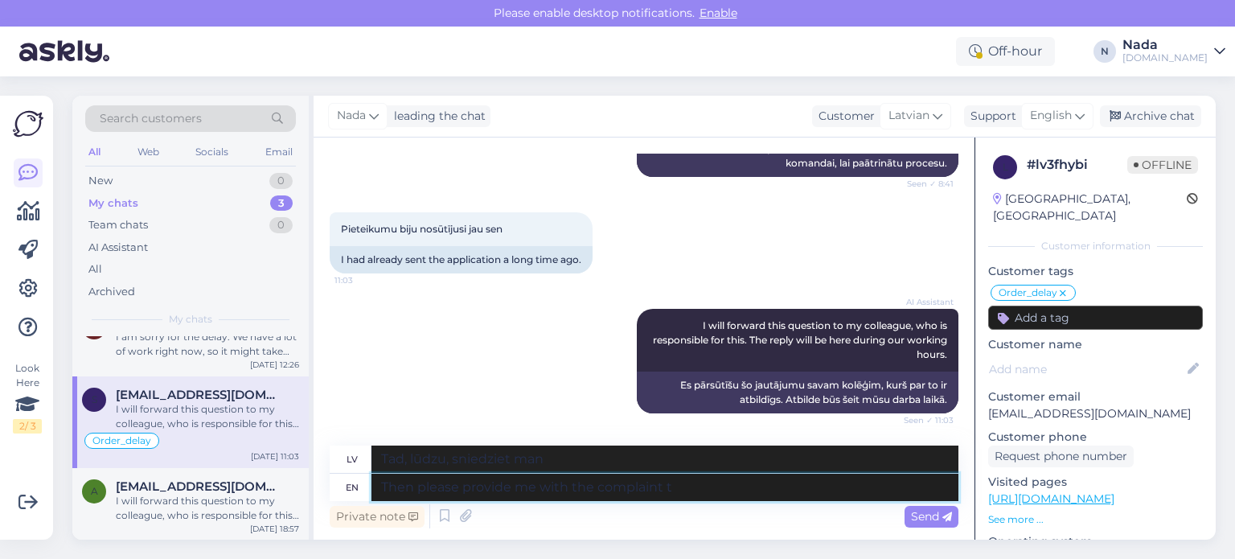
type textarea "Then please provide me with the complaint ti"
type textarea "Tad, lūdzu, iesniedziet man sūdzību"
type textarea "Then please provide me with the complaint ticket n"
type textarea "Tad, lūdzu, iesniedziet man sūdzības pieteikumu."
type textarea "Then please provide me with the complaint ticket number so"
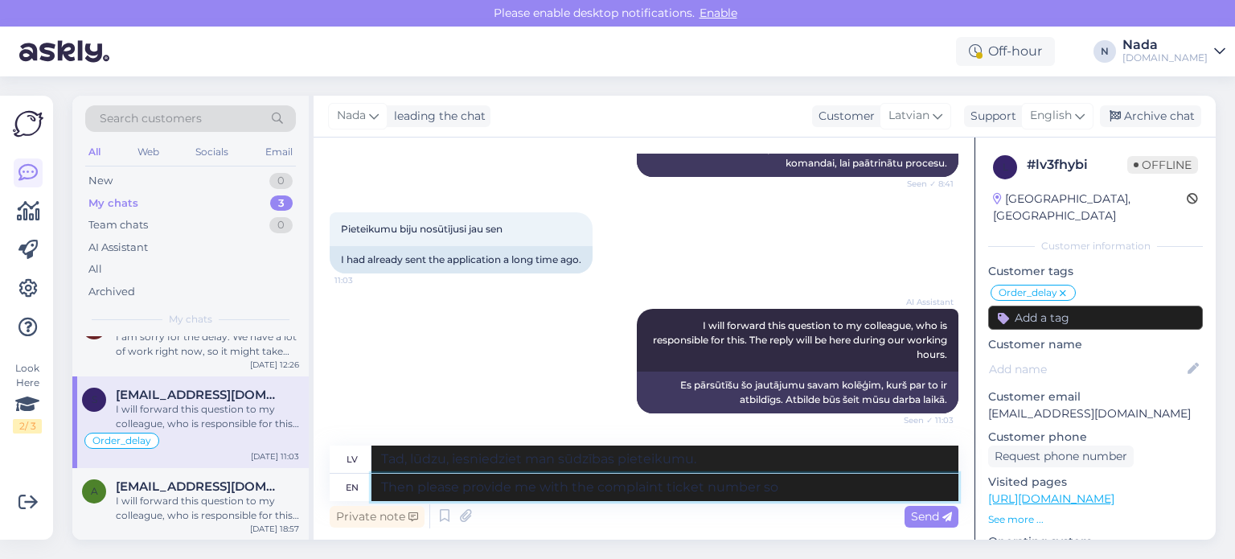
type textarea "Tad, lūdzu, sniedziet man sūdzības biļetes numuru."
type textarea "Then please provide me with the complaint ticket number so I c"
type textarea "Tad, lūdzu, sniedziet man sūdzības biļetes numuru, lai"
type textarea "Then please provide me with the complaint ticket number so I can"
type textarea "Tad, lūdzu, sniedziet man sūdzības biļetes numuru, lai es varētu"
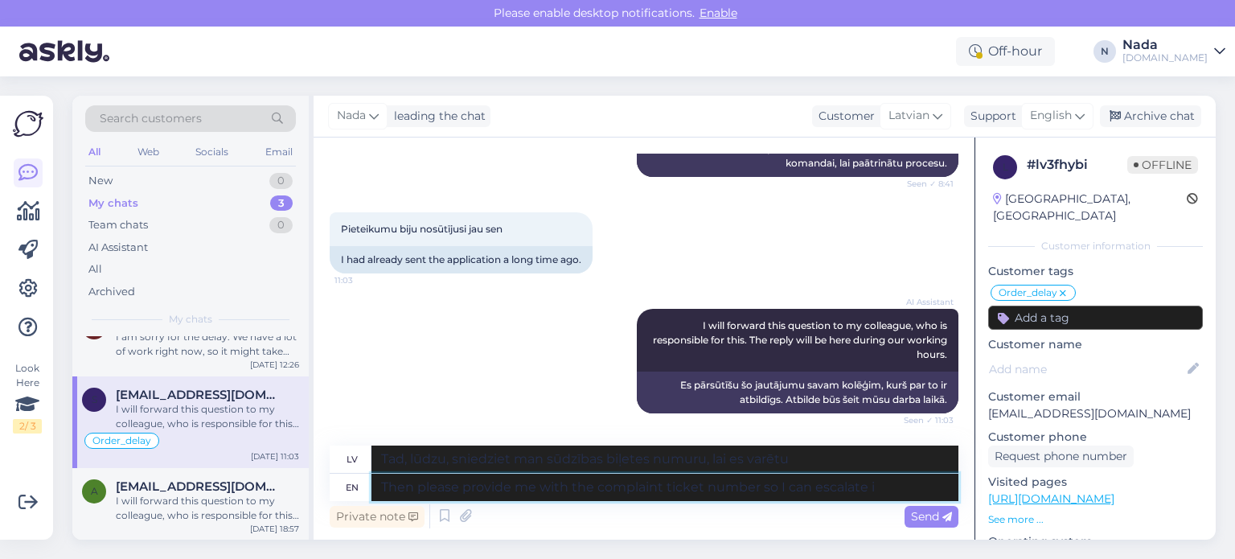
type textarea "Then please provide me with the complaint ticket number so I can escalate it"
type textarea "Tad, lūdzu, norādiet man sūdzības numuru, lai es varētu to nodot tālāk."
type textarea "Then please provide me with the complaint ticket number so I can escalate it to…"
type textarea "Tad, lūdzu, norādiet man sūdzības numuru, lai es varētu to pārsūtīt uz"
type textarea "Then please provide me with the complaint ticket number so I can escalate it to…"
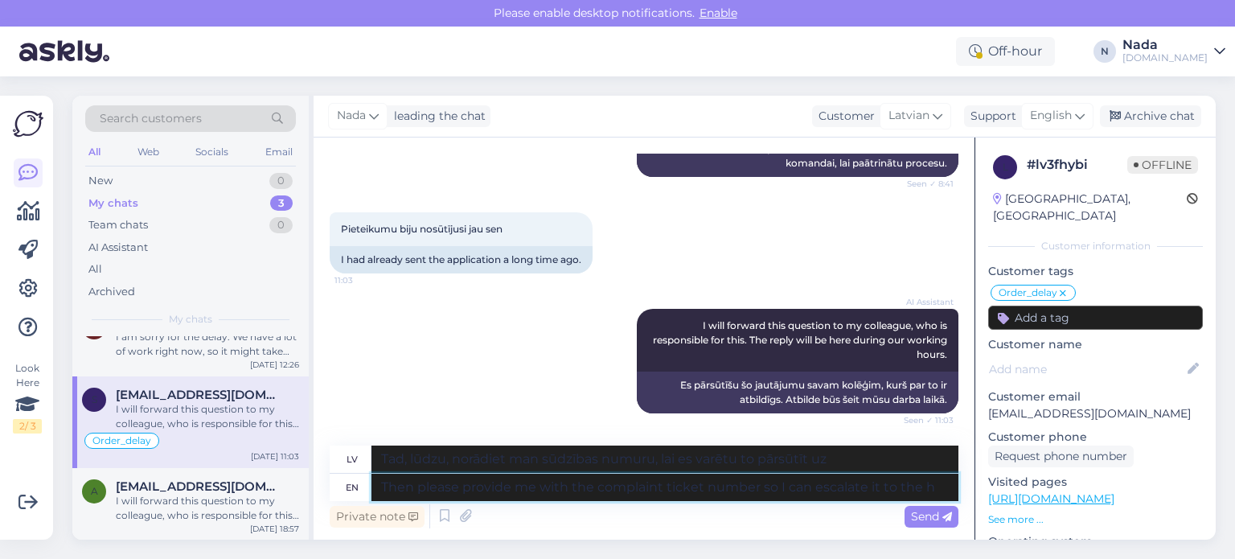
type textarea "Tad, lūdzu, norādiet man sūdzības numuru, lai es varētu to nodot tālāk."
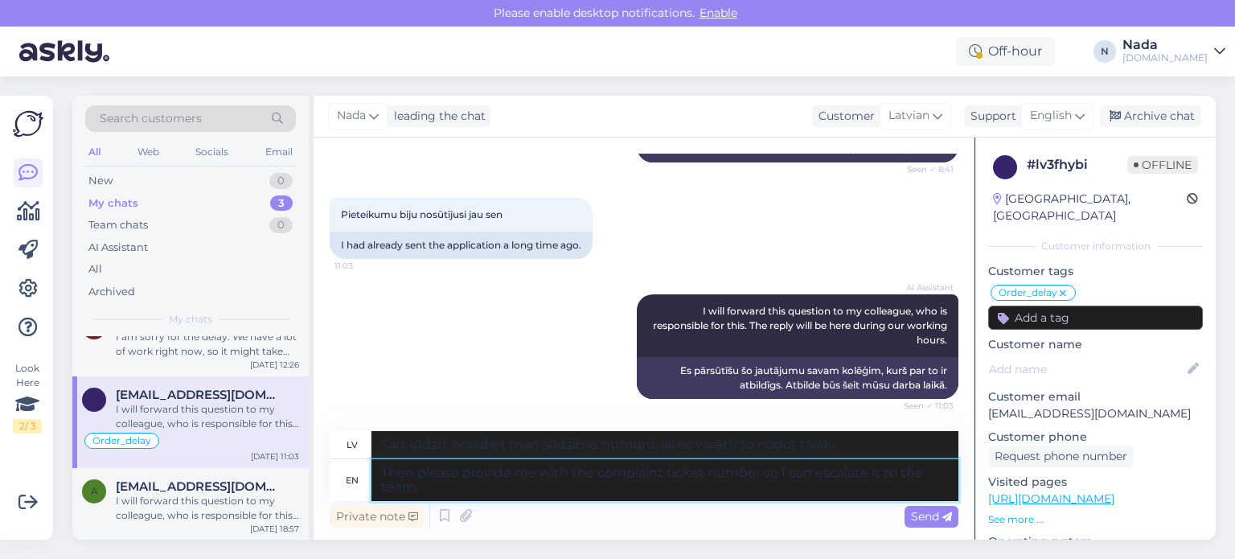
type textarea "Then please provide me with the complaint ticket number so I can escalate it to…"
type textarea "Tad, lūdzu, norādiet man sūdzības numuru, lai es varētu to nodot komandai."
type textarea "Then please provide me with the complaint ticket number so I can escalate it to…"
type textarea "Tad, lūdzu, sniedziet man sūdzības biļetes numuru, lai es varētu to nodot koman…"
type textarea "Then please provide me with the complaint ticket number so I can escalate it to…"
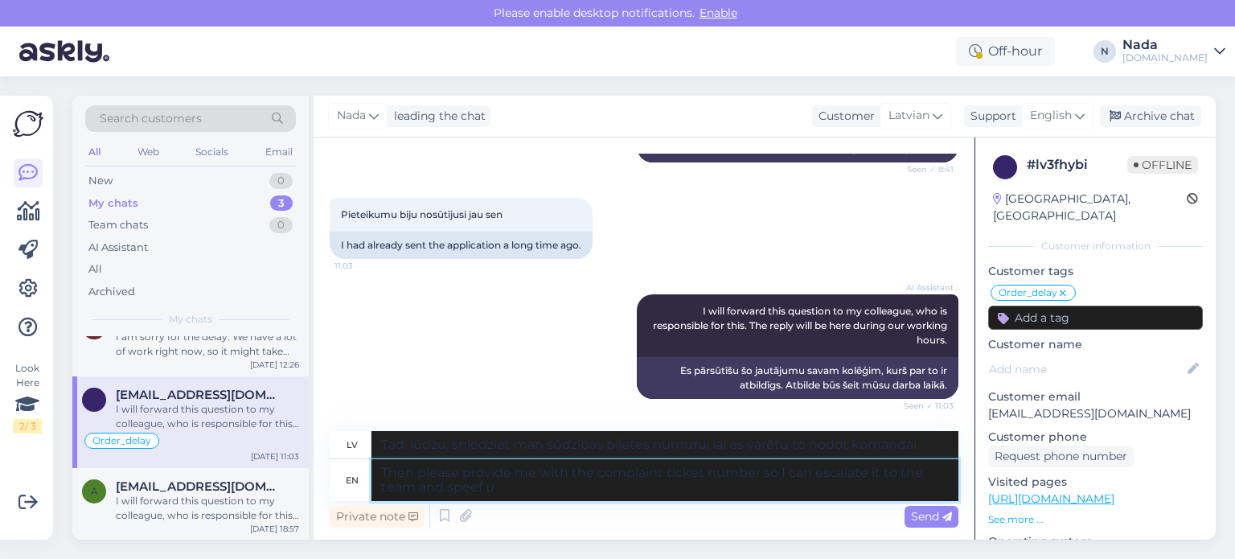
type textarea "Tad, lūdzu, sniedziet man sūdzības biļetes numuru, lai es varētu to nodot koman…"
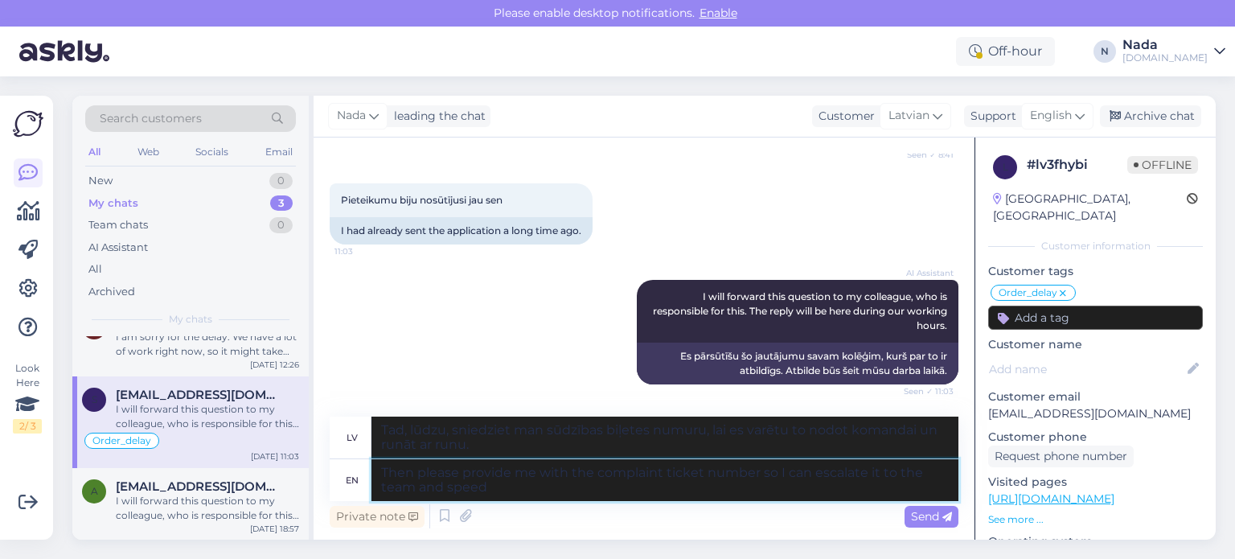
type textarea "Then please provide me with the complaint ticket number so I can escalate it to…"
type textarea "Tad, lūdzu, sniedziet man sūdzības biļetes numuru, lai es varētu to nodot koman…"
type textarea "Then please provide me with the complaint ticket number so I can escalate it to…"
type textarea "Tad, lūdzu, sniedziet man sūdzības biļetes numuru, lai es varētu to nodot koman…"
type textarea "Then please provide me with the complaint ticket number so I can escalate it to…"
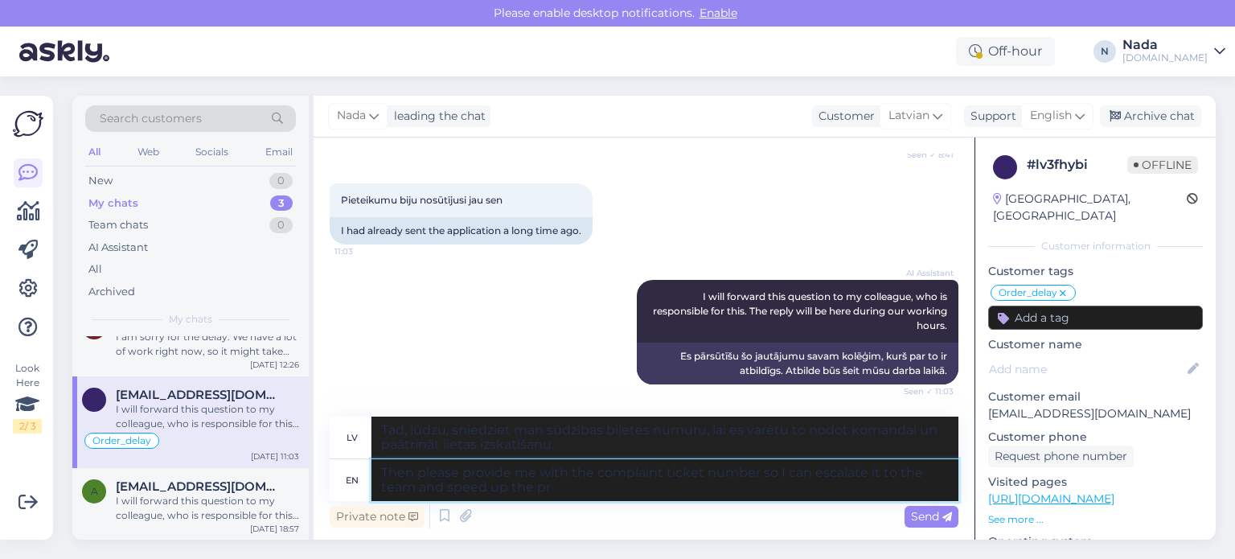
type textarea "Tad, lūdzu, sniedziet man sūdzības biļetes numuru, lai es varētu to nodot koman…"
type textarea "Then please provide me with the complaint ticket number so I can escalate it to…"
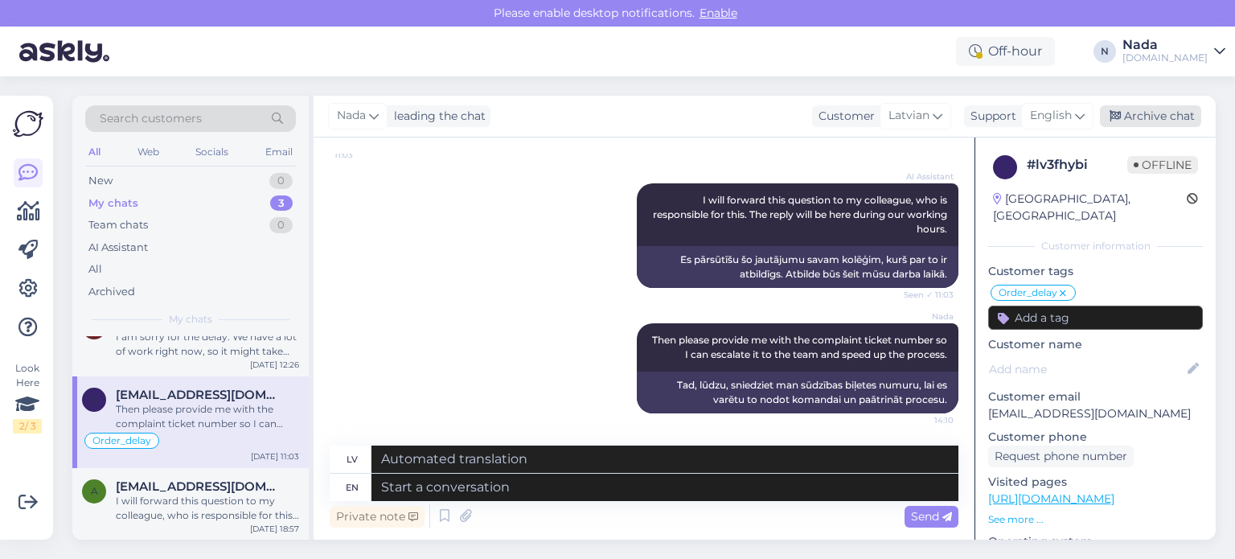
click at [1177, 119] on div "Archive chat" at bounding box center [1150, 116] width 101 height 22
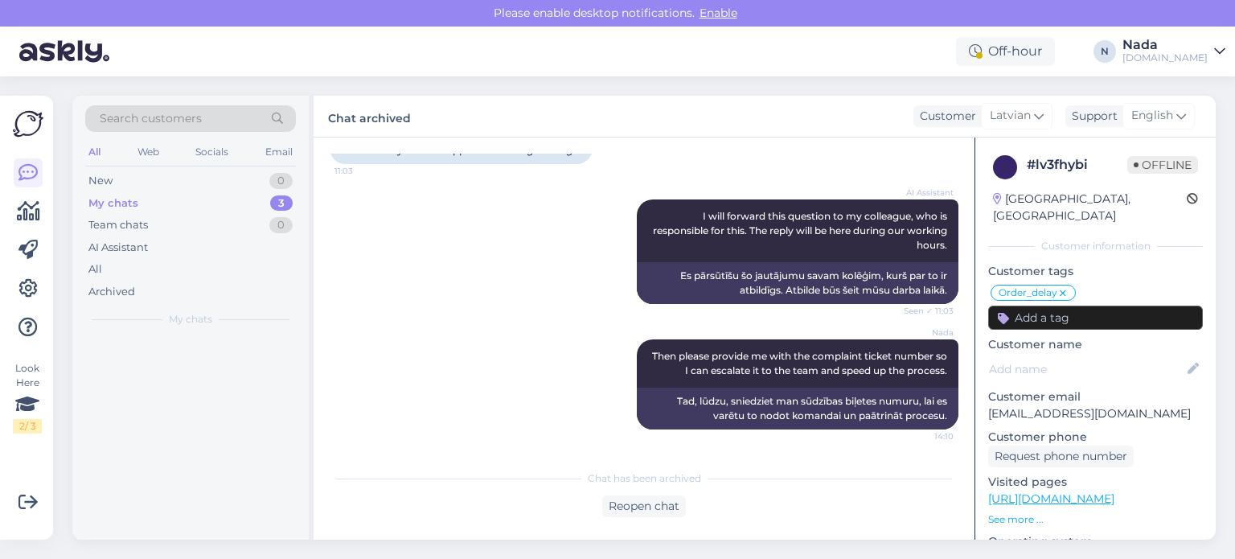
scroll to position [10469, 0]
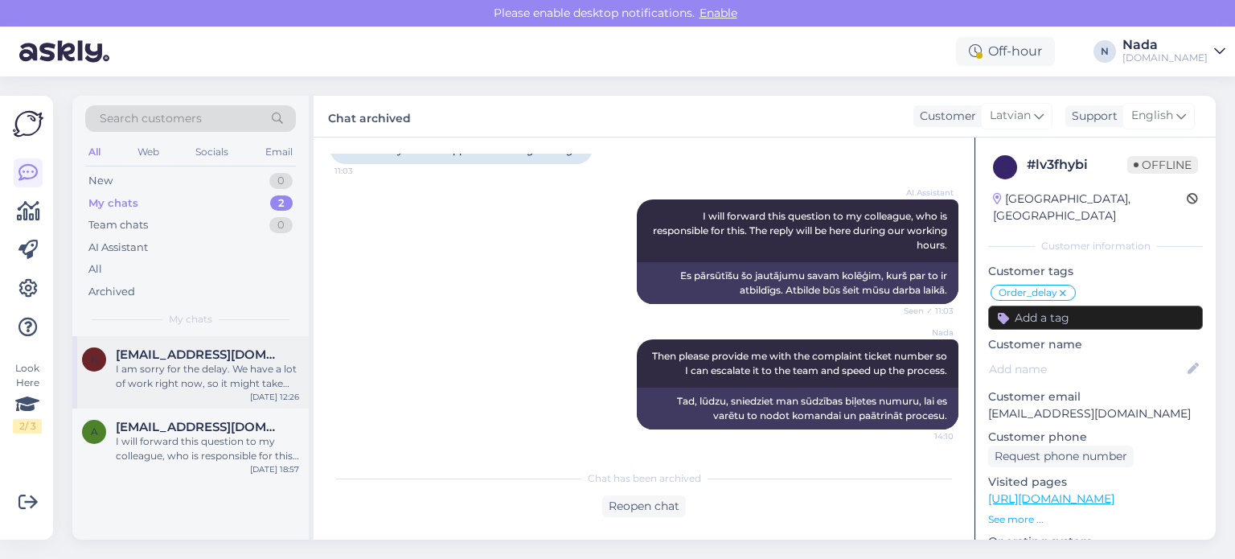
click at [222, 375] on div "I am sorry for the delay. We have a lot of work right now, so it might take lon…" at bounding box center [207, 376] width 183 height 29
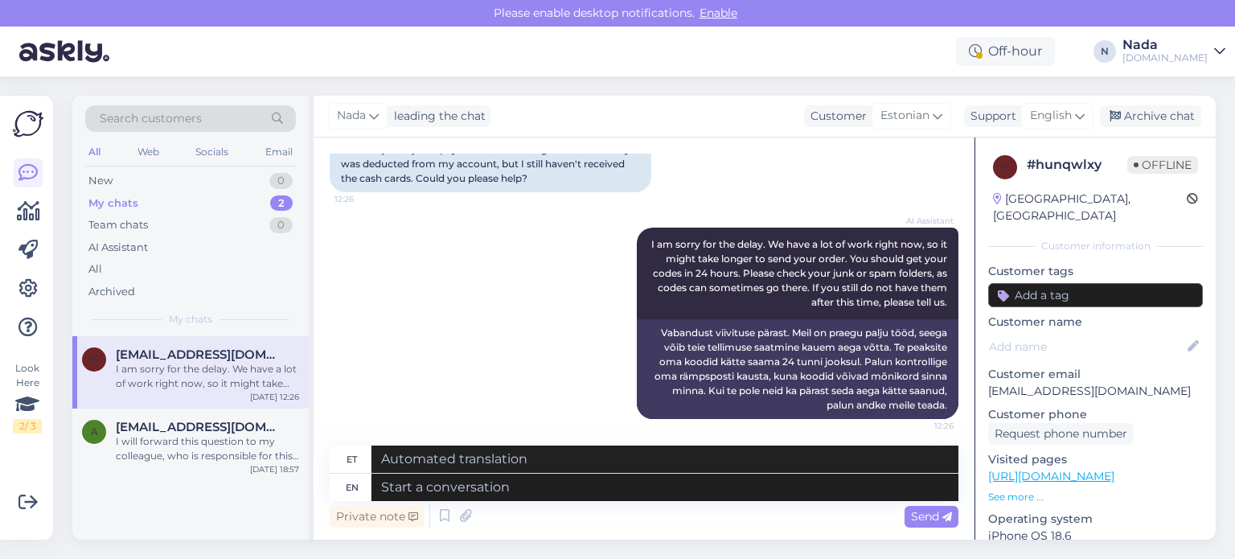
scroll to position [199, 0]
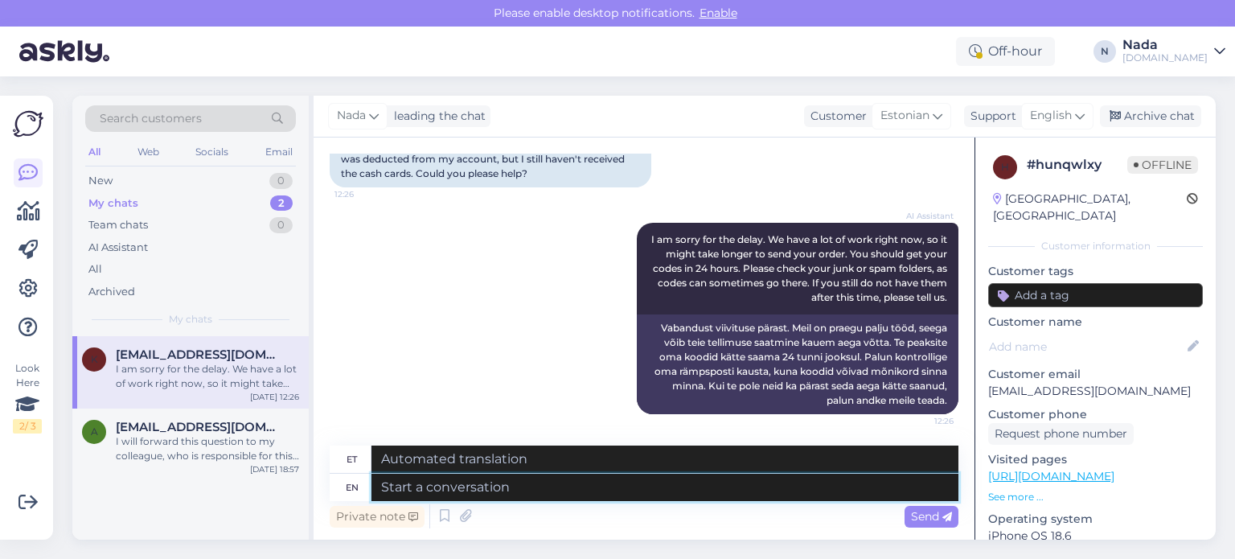
click at [520, 500] on textarea at bounding box center [664, 486] width 587 height 27
paste textarea "Please share with us your order number if you still haven't received it."
type textarea "Please share with us your order number if you still haven't received it."
type textarea "Palun jagage meiega oma tellimuse numbrit, kui te pole seda ikka veel kätte saa…"
type textarea "Please share with us your order number if you still haven't received it."
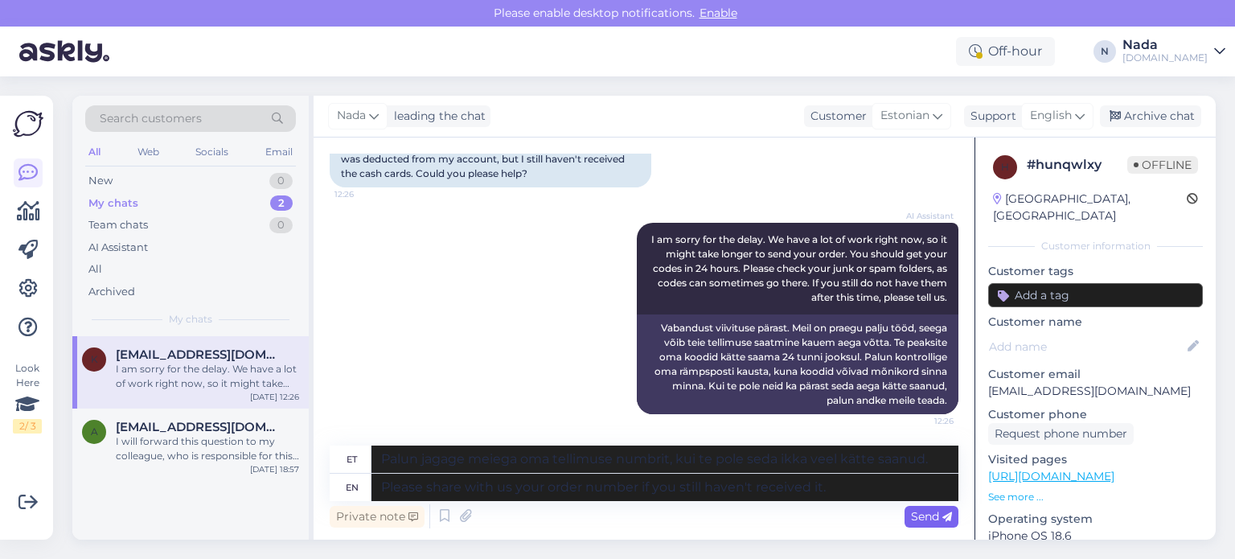
click at [941, 518] on span "Send" at bounding box center [931, 516] width 41 height 14
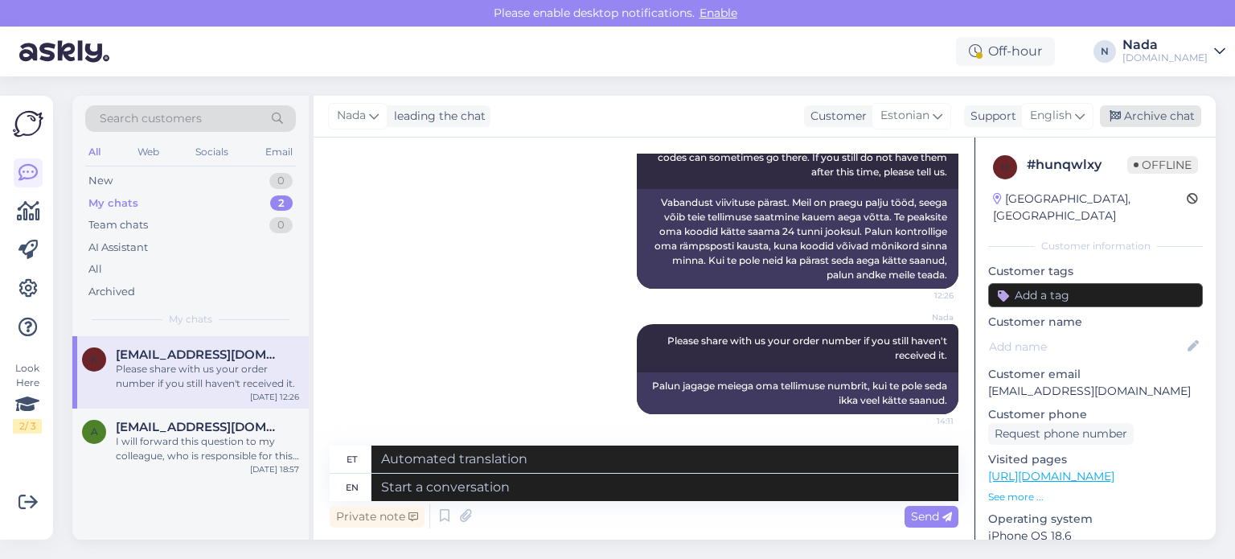
click at [1145, 121] on div "Archive chat" at bounding box center [1150, 116] width 101 height 22
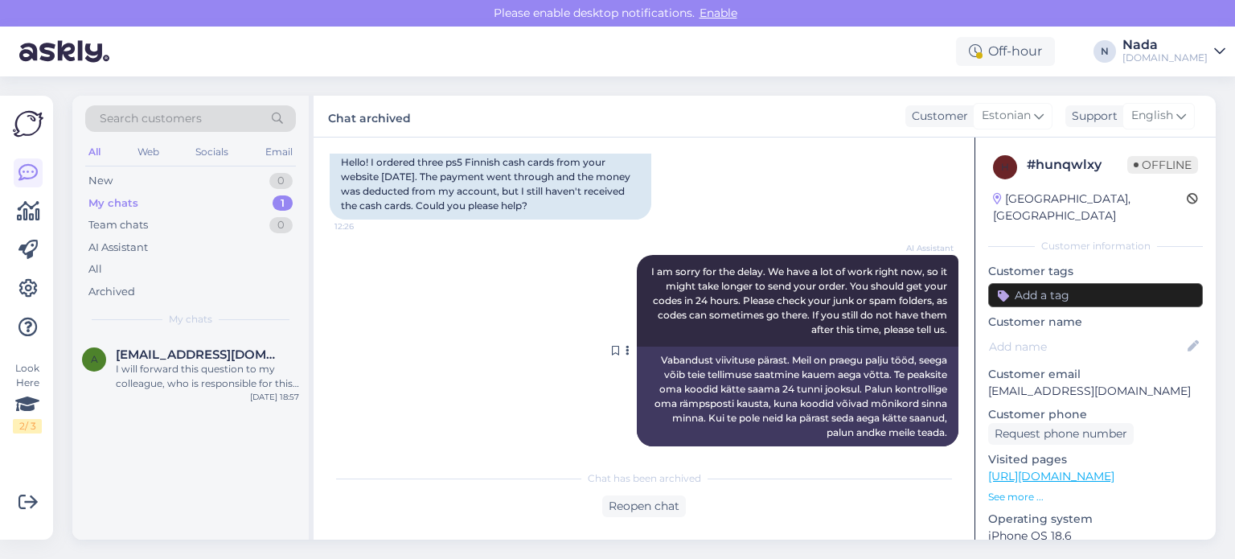
scroll to position [148, 0]
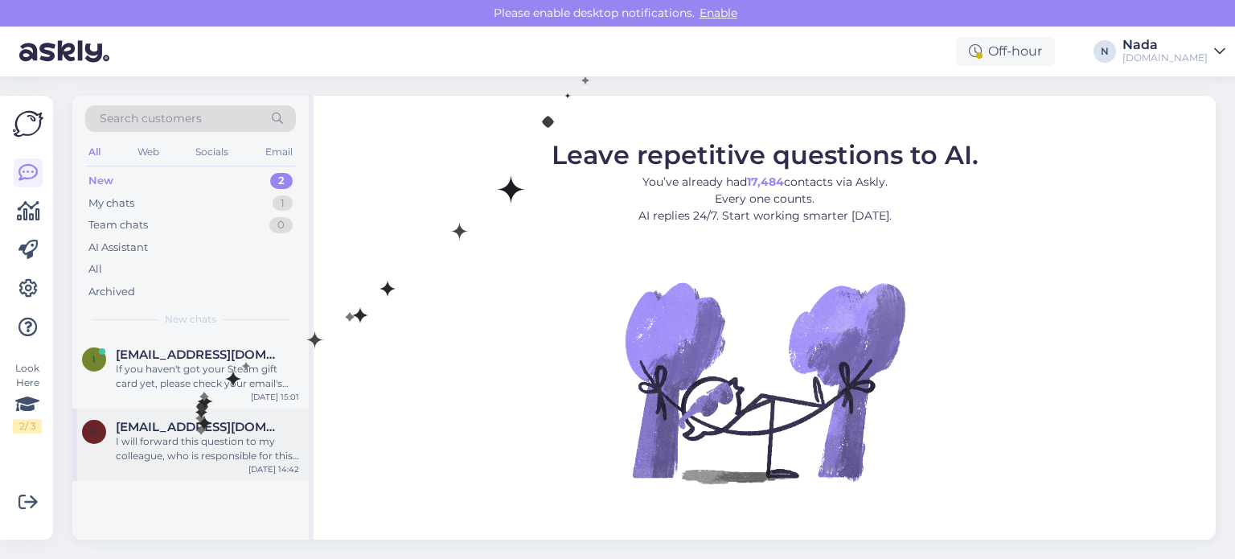
click at [193, 440] on div "I will forward this question to my colleague, who is responsible for this. The …" at bounding box center [207, 448] width 183 height 29
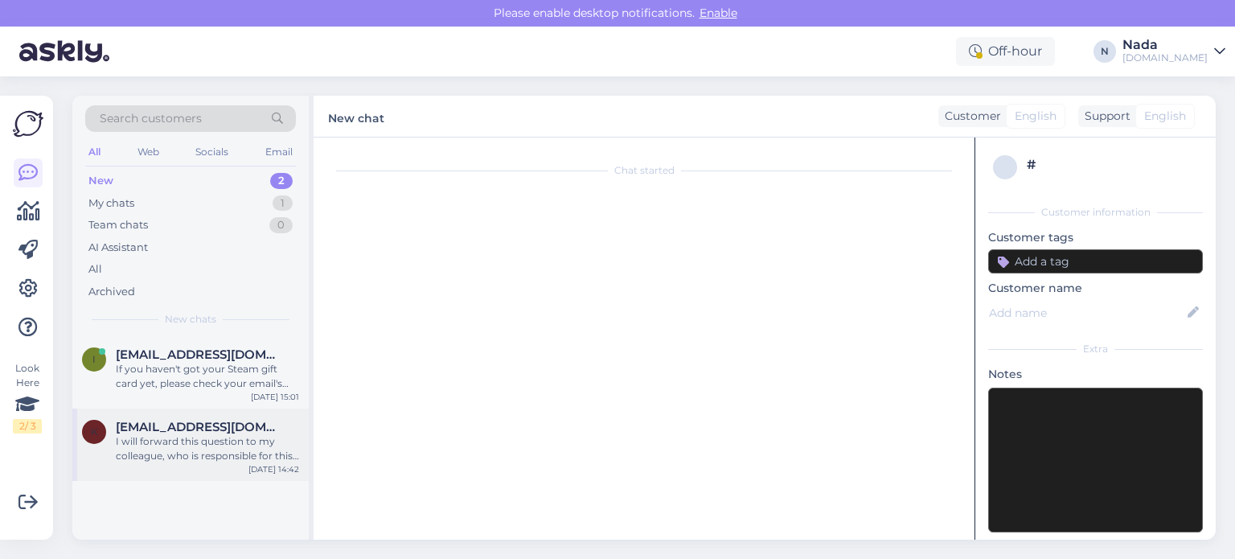
scroll to position [865, 0]
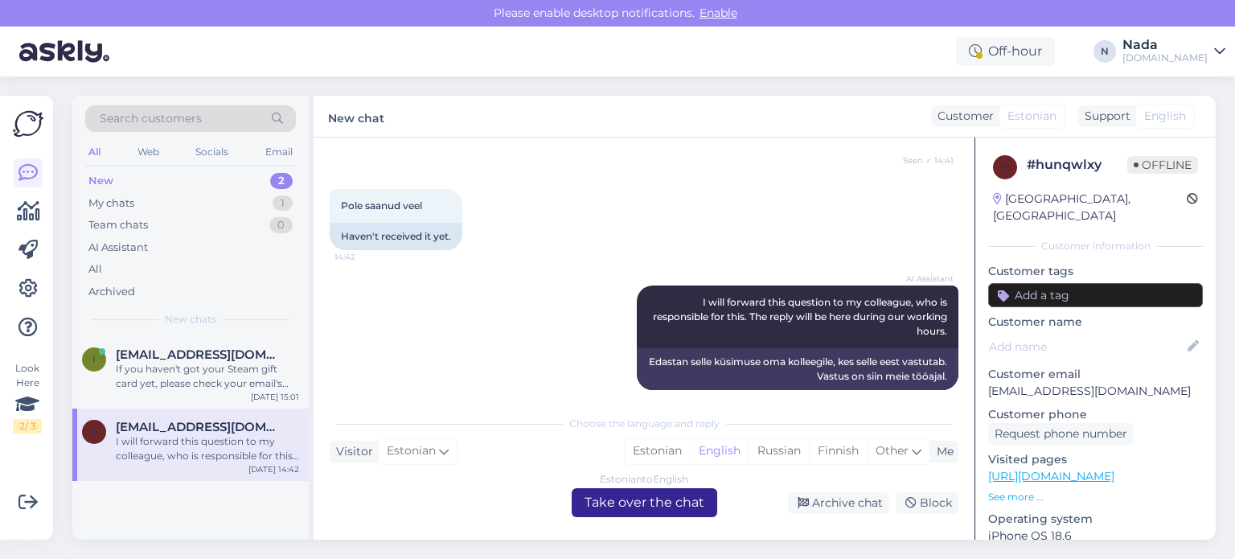
drag, startPoint x: 682, startPoint y: 504, endPoint x: 569, endPoint y: 494, distance: 113.0
click at [679, 503] on div "Estonian to English Take over the chat" at bounding box center [644, 502] width 145 height 29
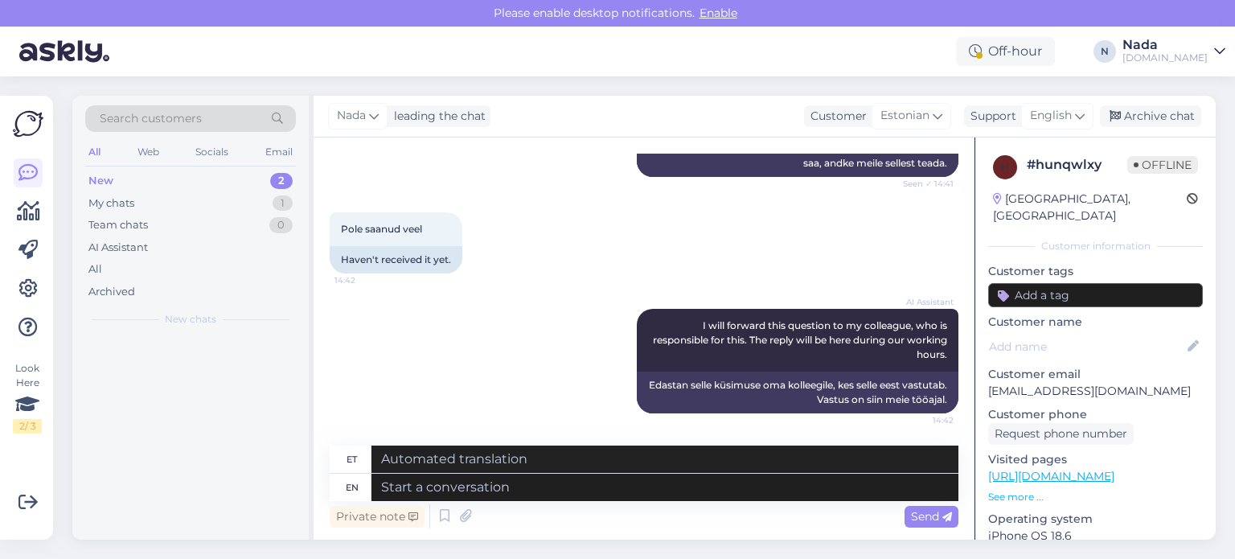
scroll to position [826, 0]
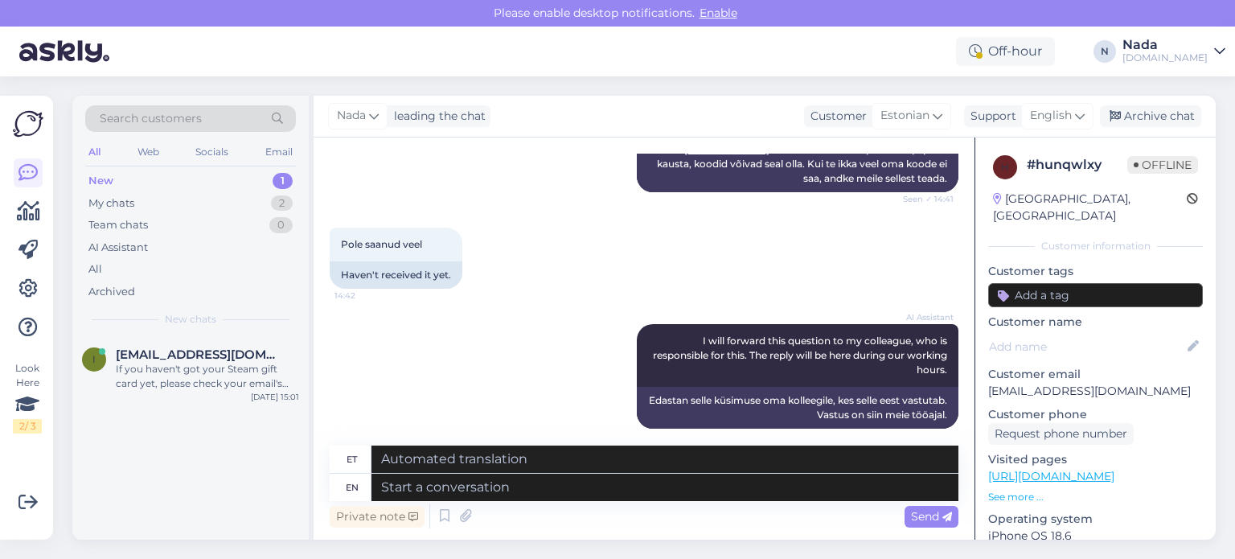
click at [212, 380] on div "If you haven't got your Steam gift card yet, please check your email's junk or …" at bounding box center [207, 376] width 183 height 29
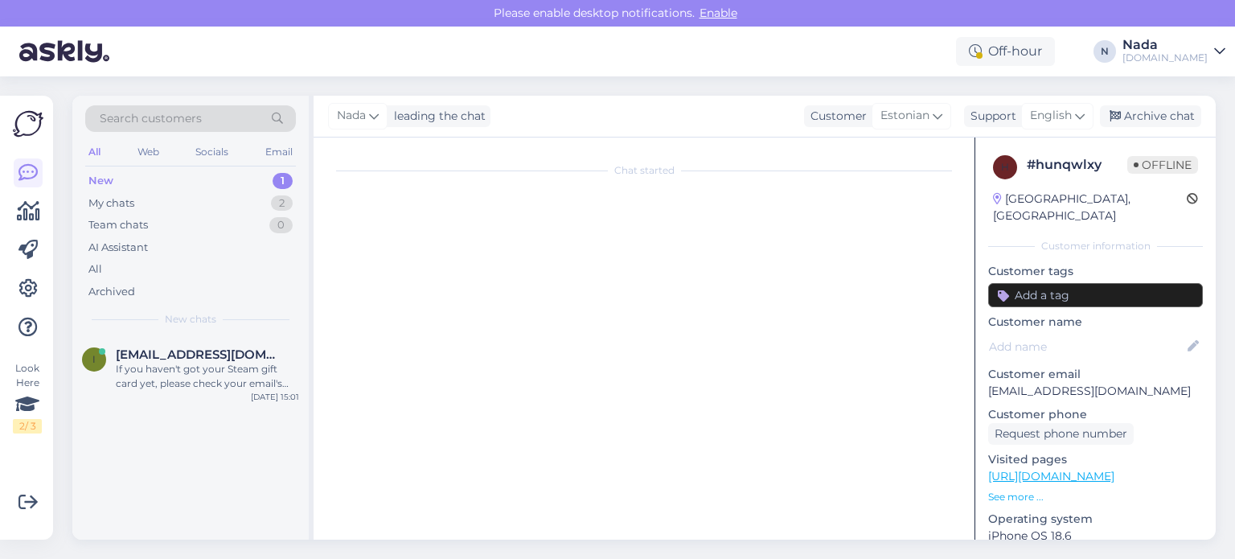
scroll to position [429, 0]
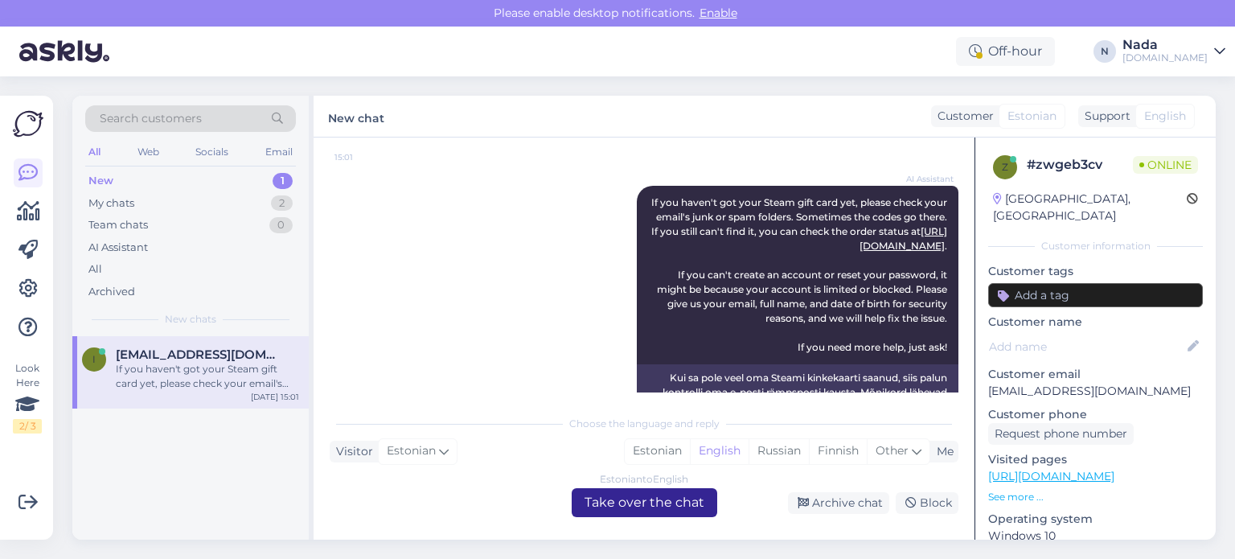
click at [681, 504] on div "Estonian to English Take over the chat" at bounding box center [644, 502] width 145 height 29
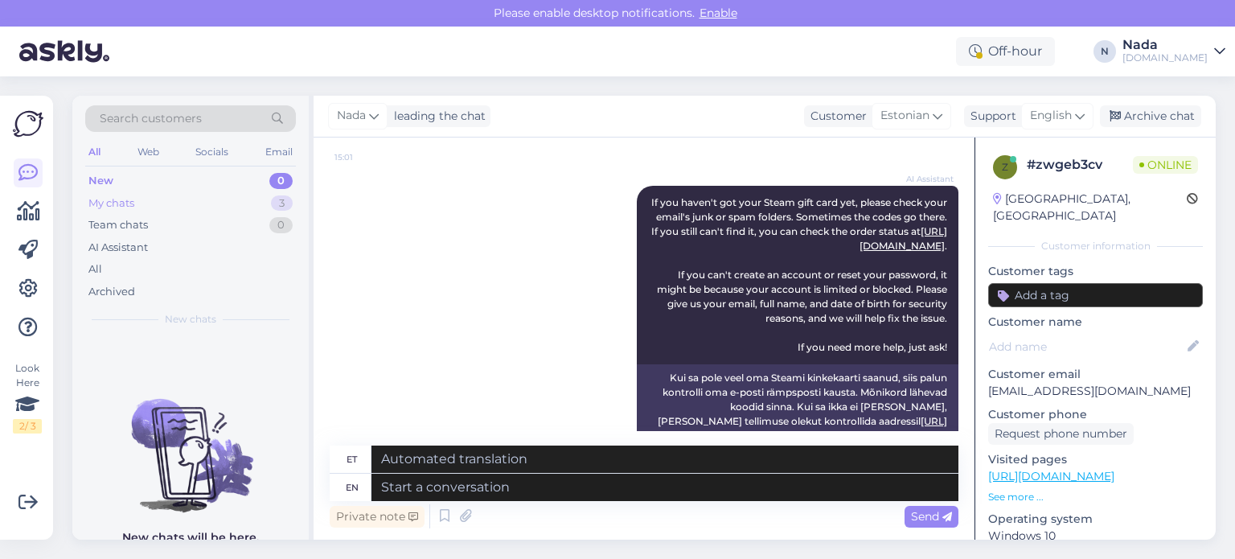
click at [188, 199] on div "My chats 3" at bounding box center [190, 203] width 211 height 23
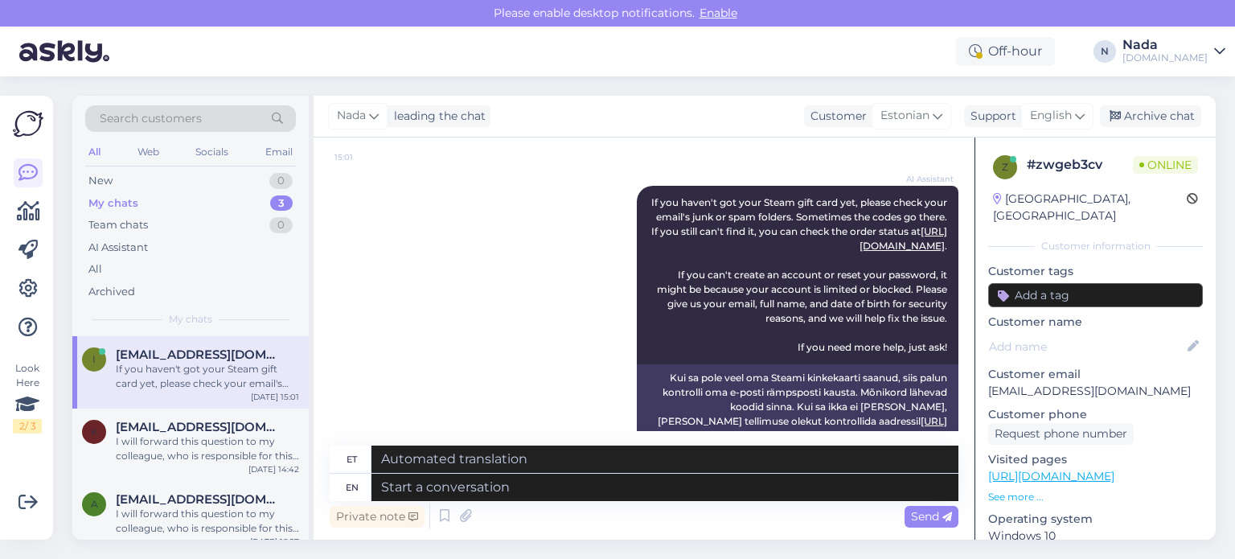
scroll to position [13, 0]
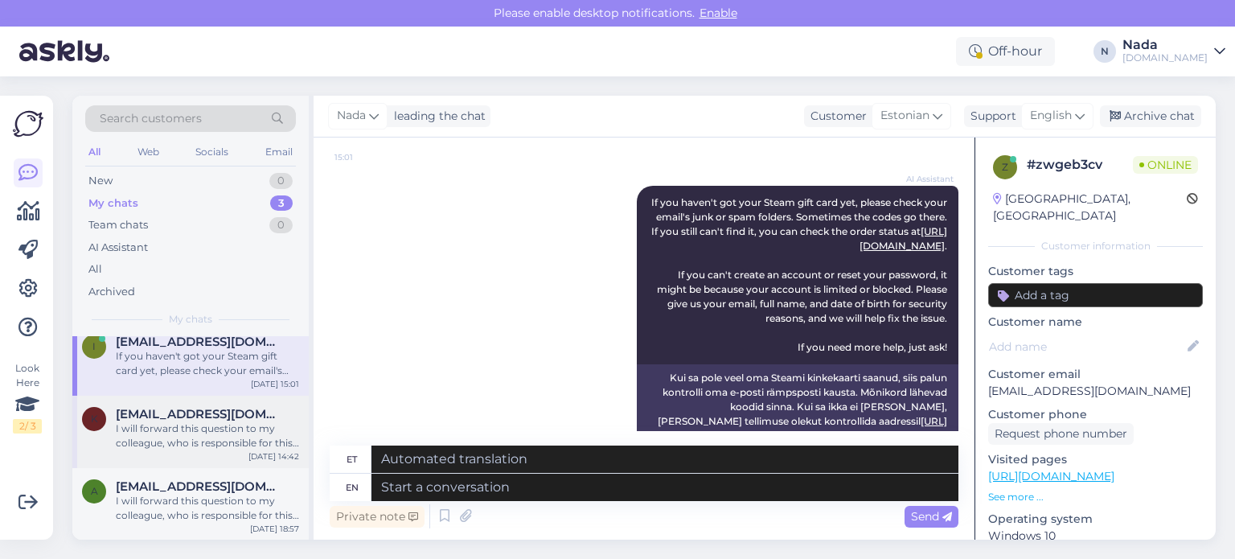
click at [220, 418] on span "kaspersuurorg@gmail.com" at bounding box center [199, 414] width 167 height 14
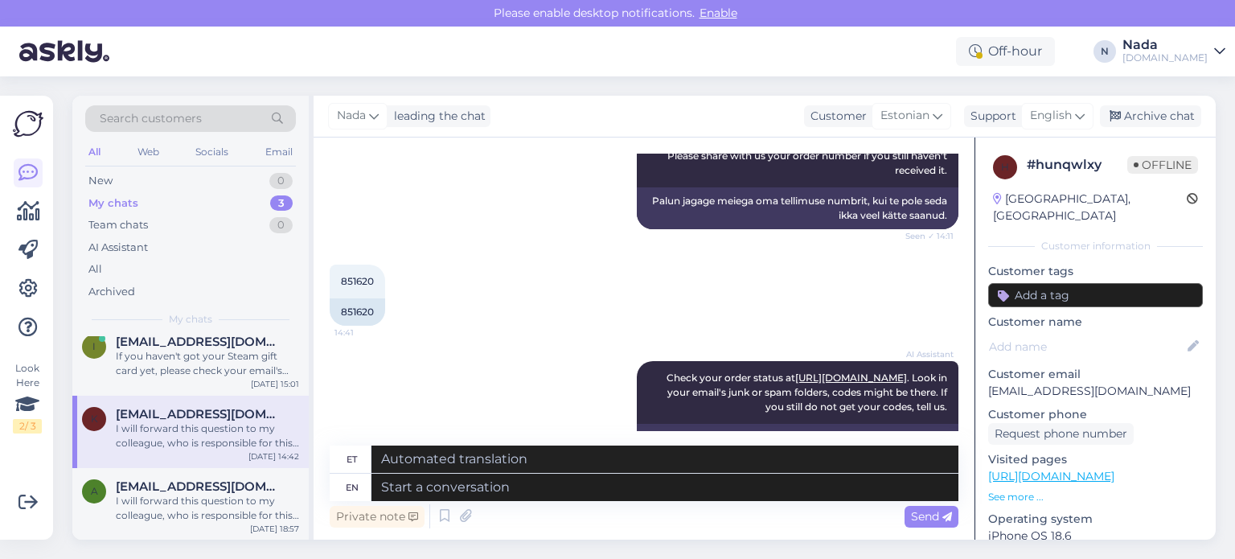
scroll to position [585, 0]
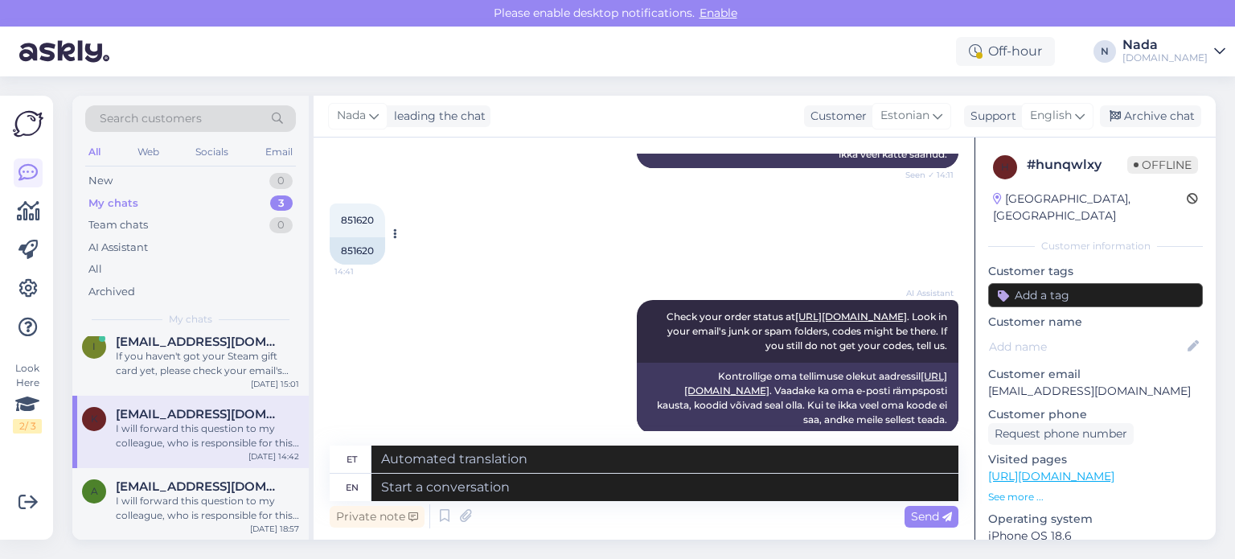
click at [367, 237] on div "851620" at bounding box center [357, 250] width 55 height 27
copy div "851620"
click at [559, 491] on textarea at bounding box center [664, 486] width 587 height 27
paste textarea "Thank you for your patience. It looks like your order is completed and emailed …"
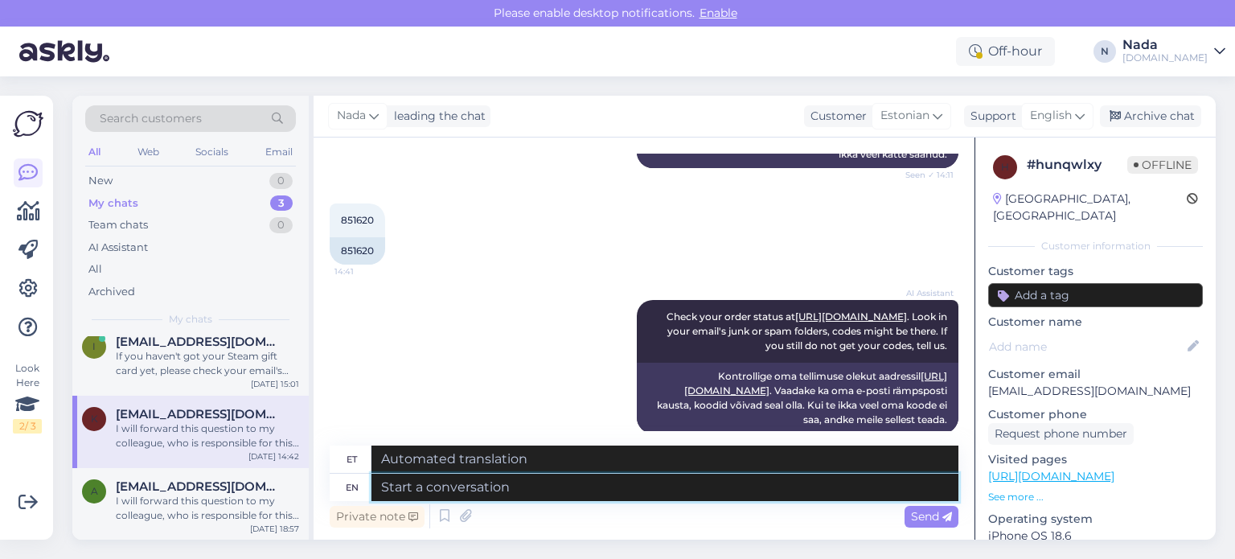
type textarea "Thank you for your patience. It looks like your order is completed and emailed …"
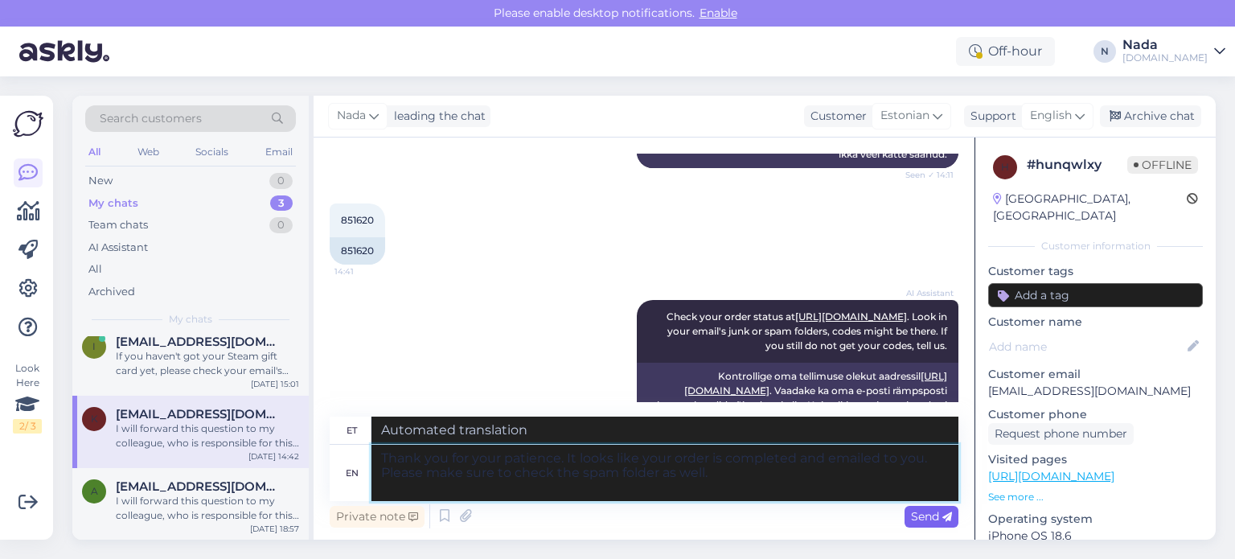
type textarea "Täname kannatlikkuse eest. Paistab, et teie tellimus on esitatud ja teile e-pos…"
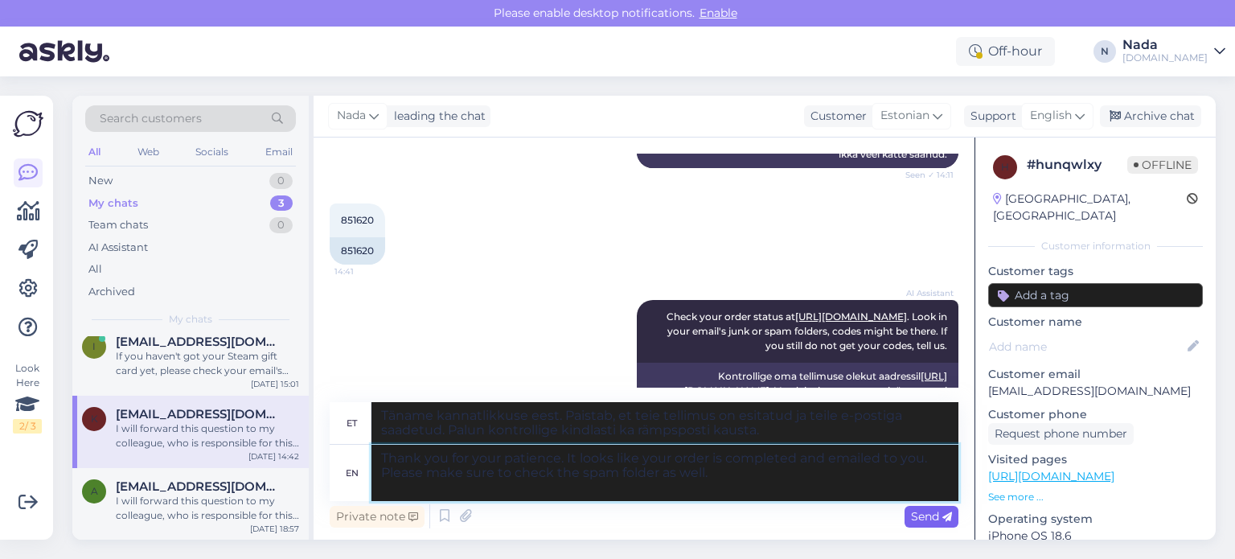
scroll to position [0, 0]
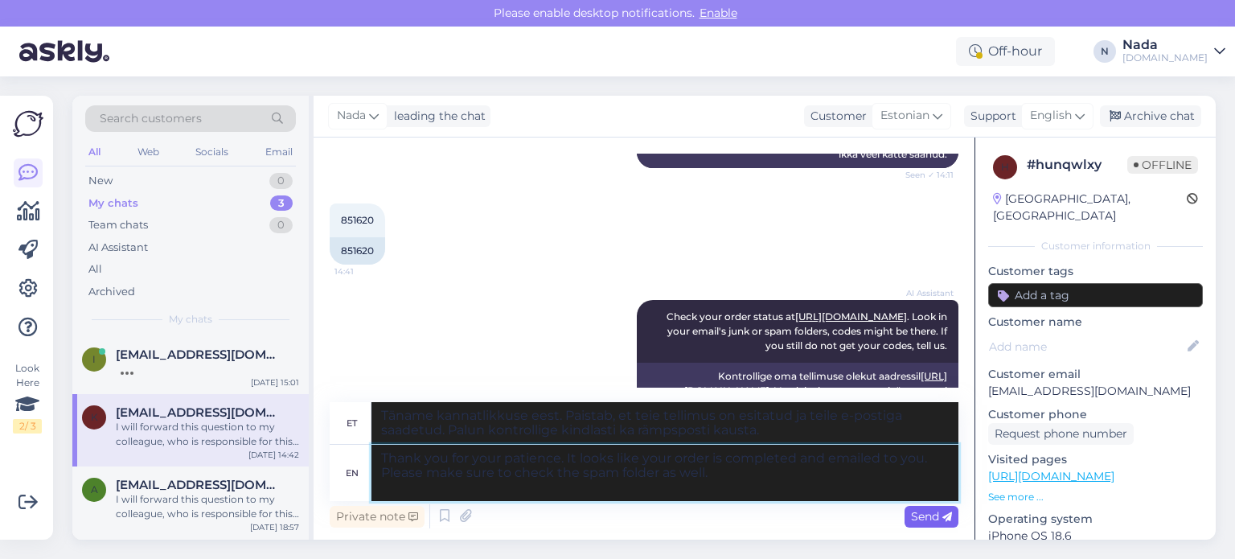
type textarea "Thank you for your patience. It looks like your order is completed and emailed …"
click at [942, 520] on icon at bounding box center [947, 517] width 10 height 10
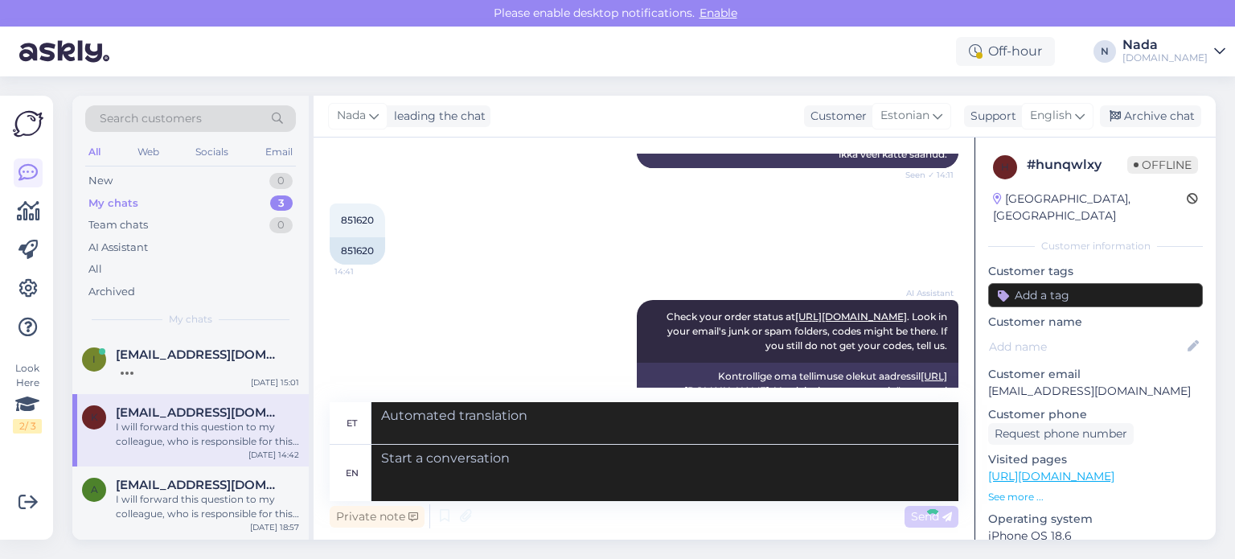
scroll to position [981, 0]
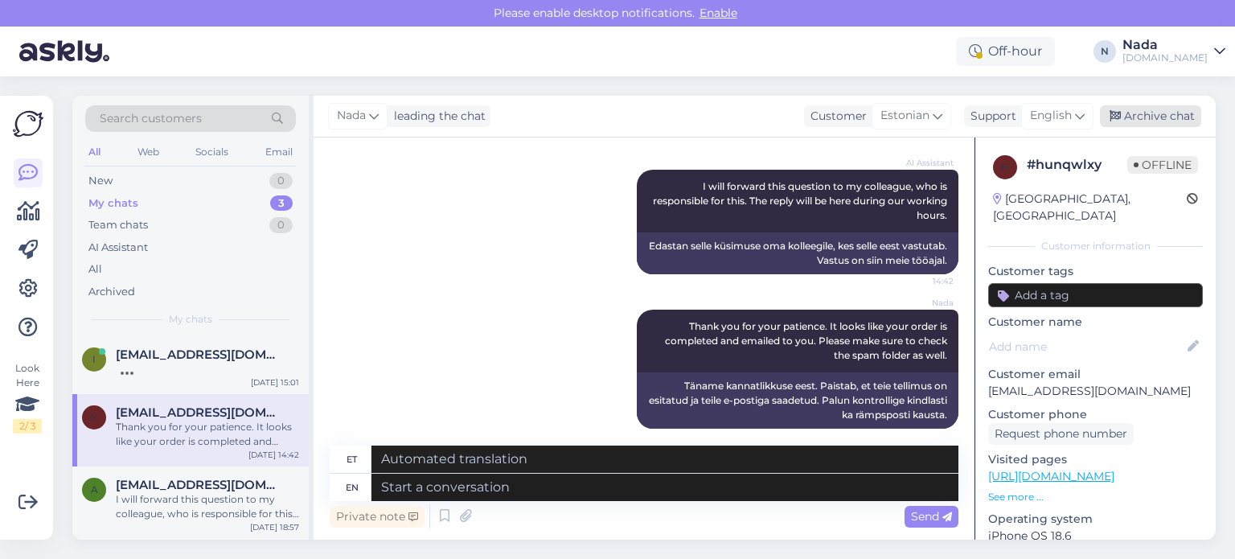
click at [1181, 118] on div "Archive chat" at bounding box center [1150, 116] width 101 height 22
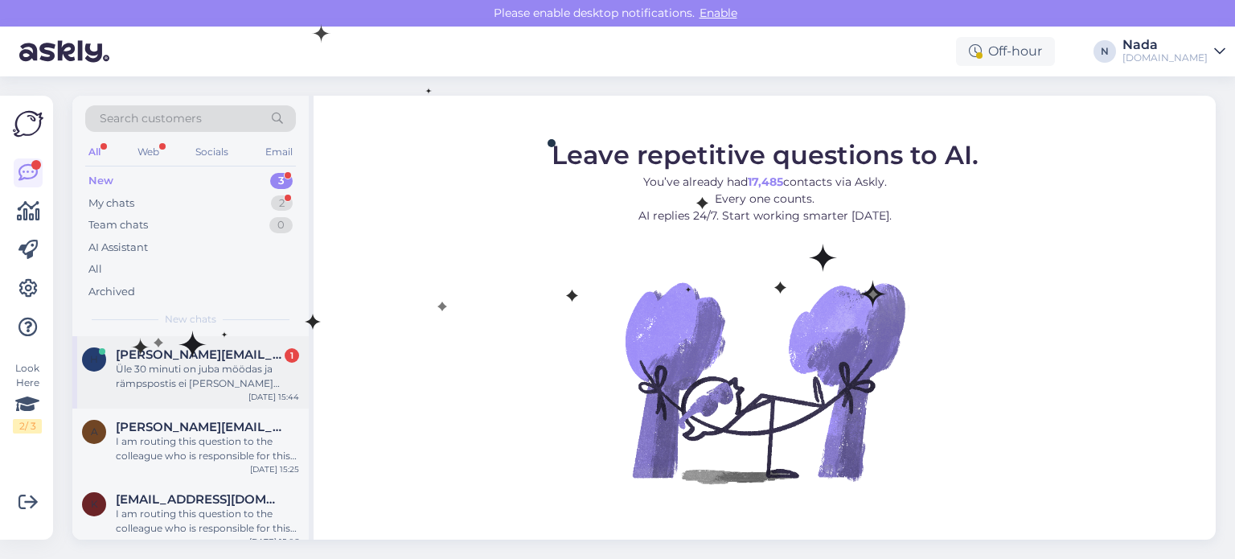
scroll to position [13, 0]
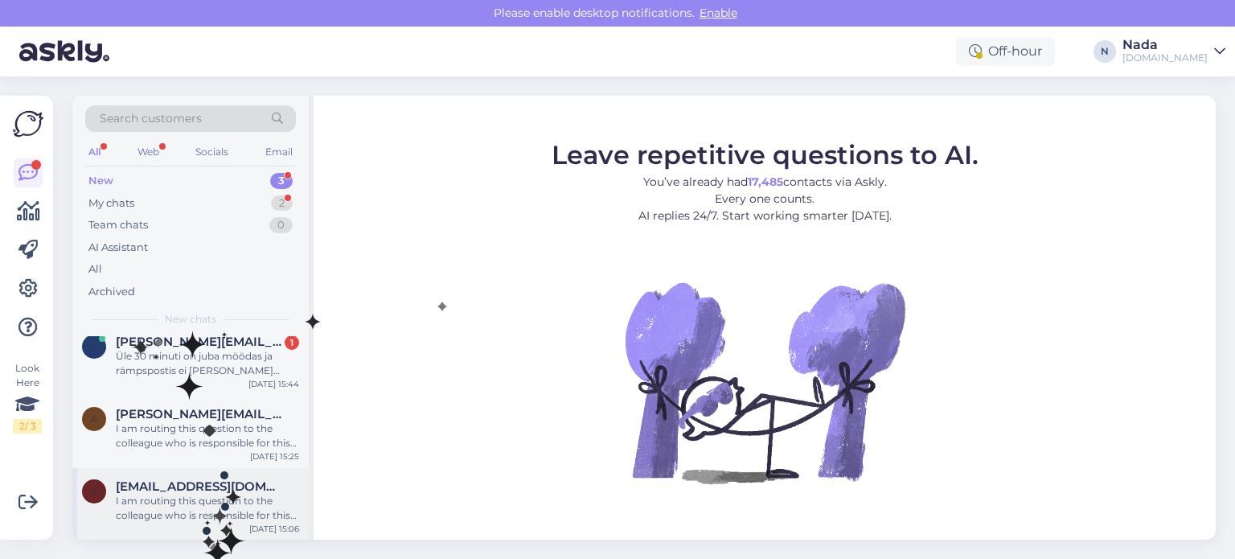
click at [229, 499] on div "I am routing this question to the colleague who is responsible for this topic. …" at bounding box center [207, 508] width 183 height 29
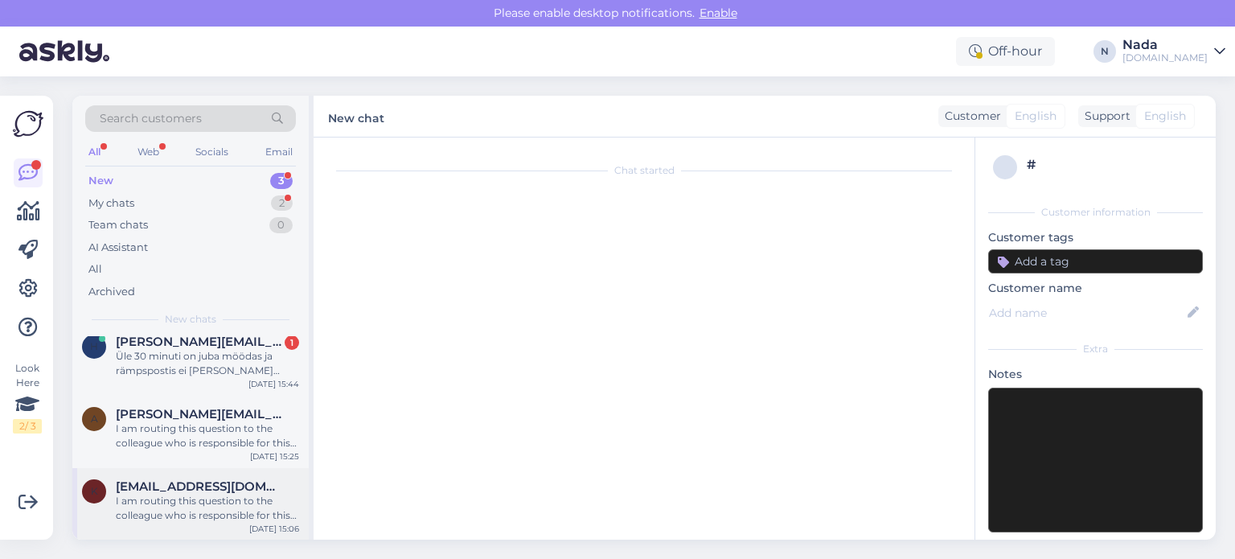
scroll to position [1270, 0]
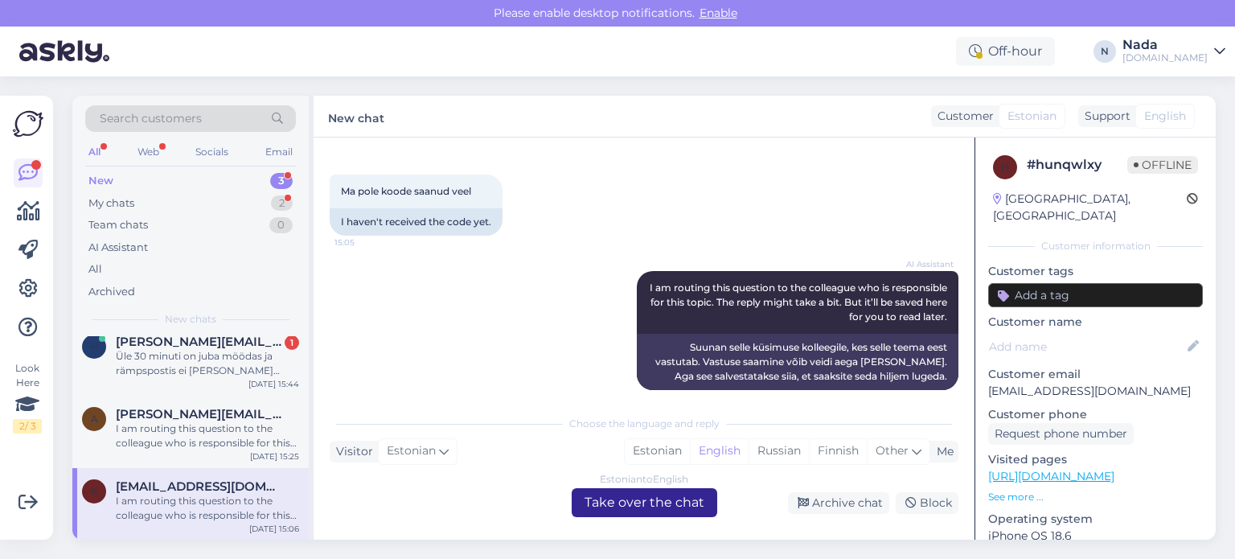
click at [701, 509] on div "Estonian to English Take over the chat" at bounding box center [644, 502] width 145 height 29
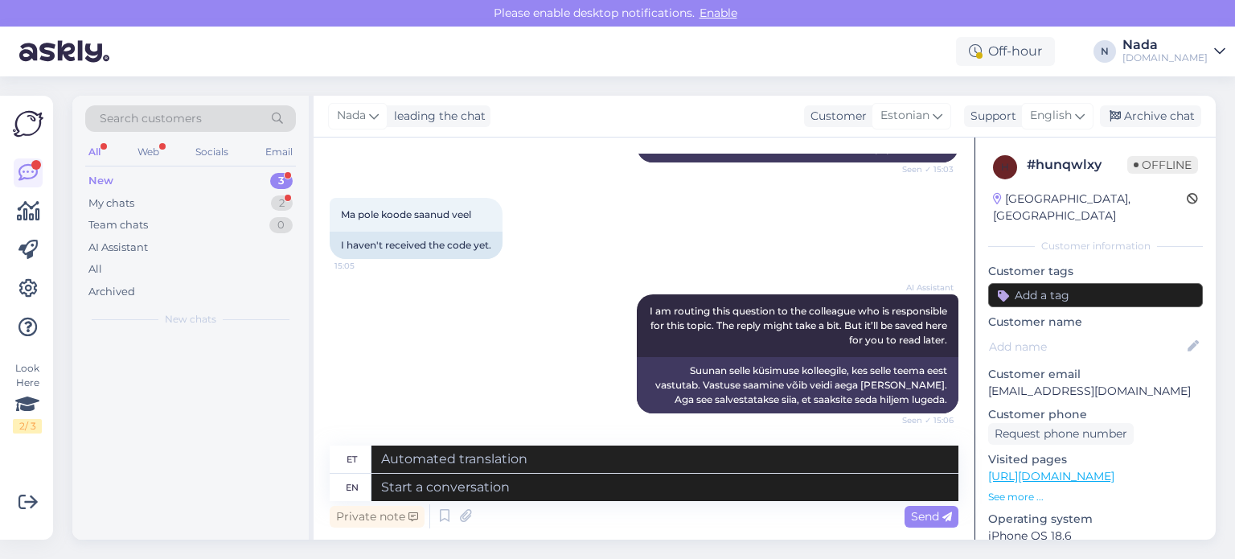
scroll to position [0, 0]
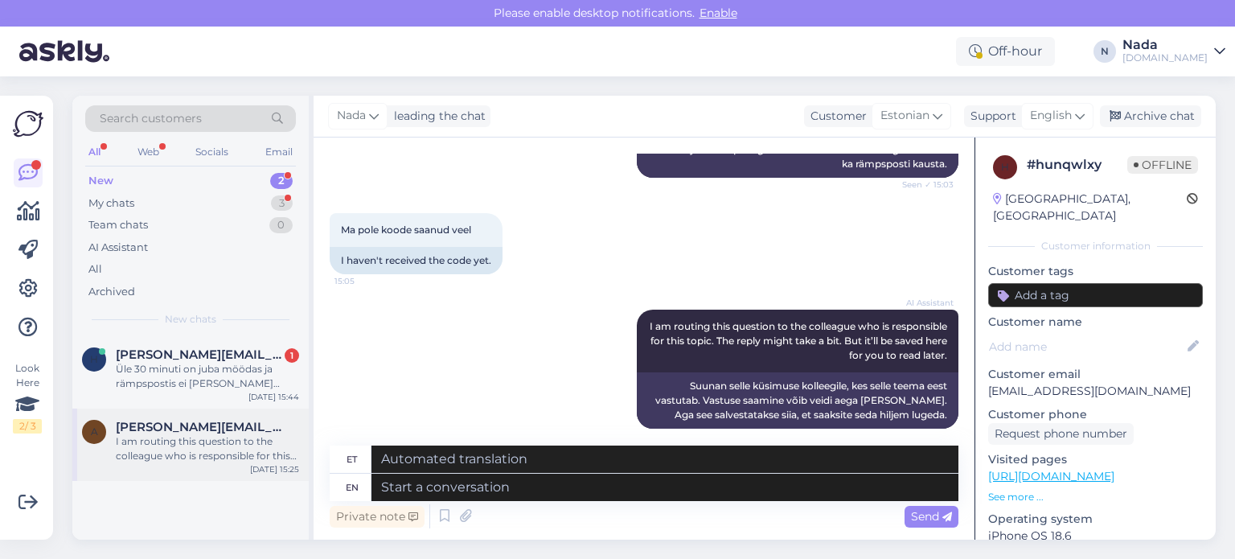
click at [260, 445] on div "I am routing this question to the colleague who is responsible for this topic. …" at bounding box center [207, 448] width 183 height 29
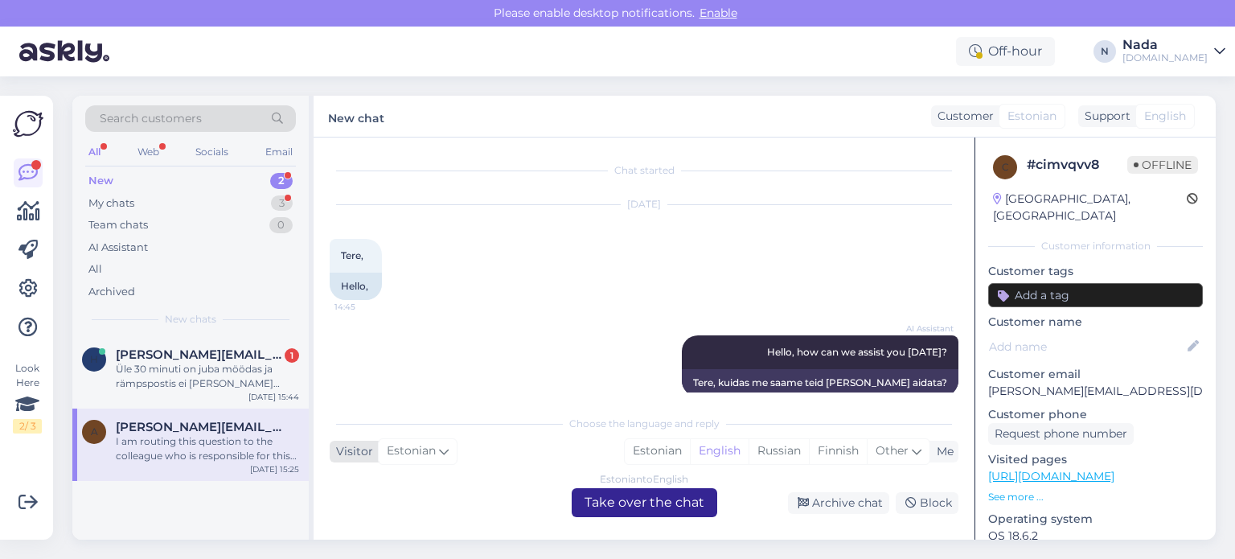
scroll to position [740, 0]
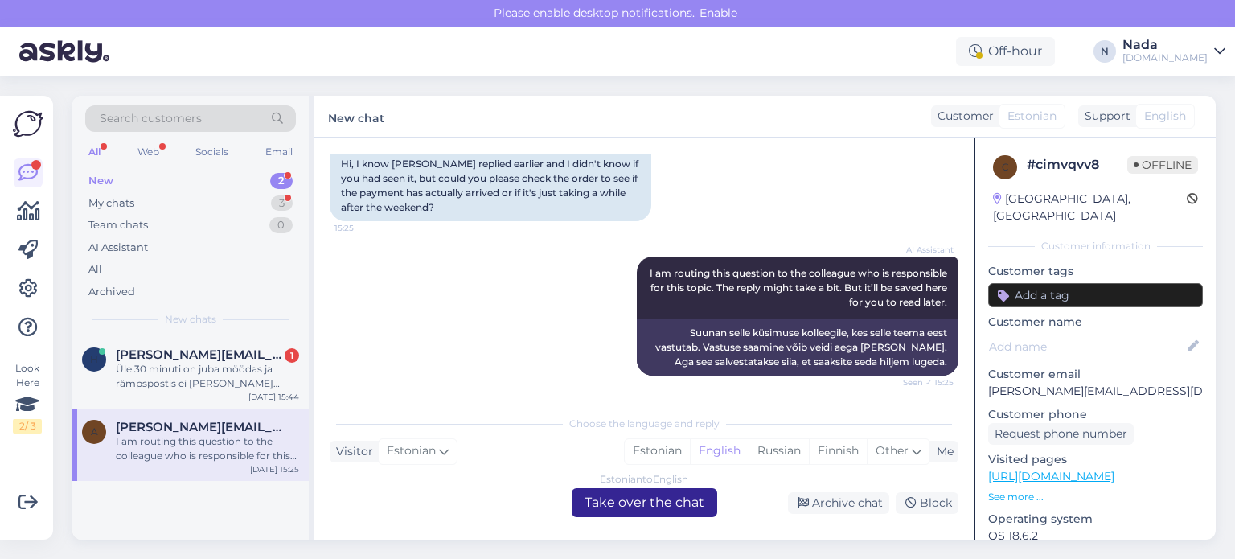
click at [681, 506] on div "Estonian to English Take over the chat" at bounding box center [644, 502] width 145 height 29
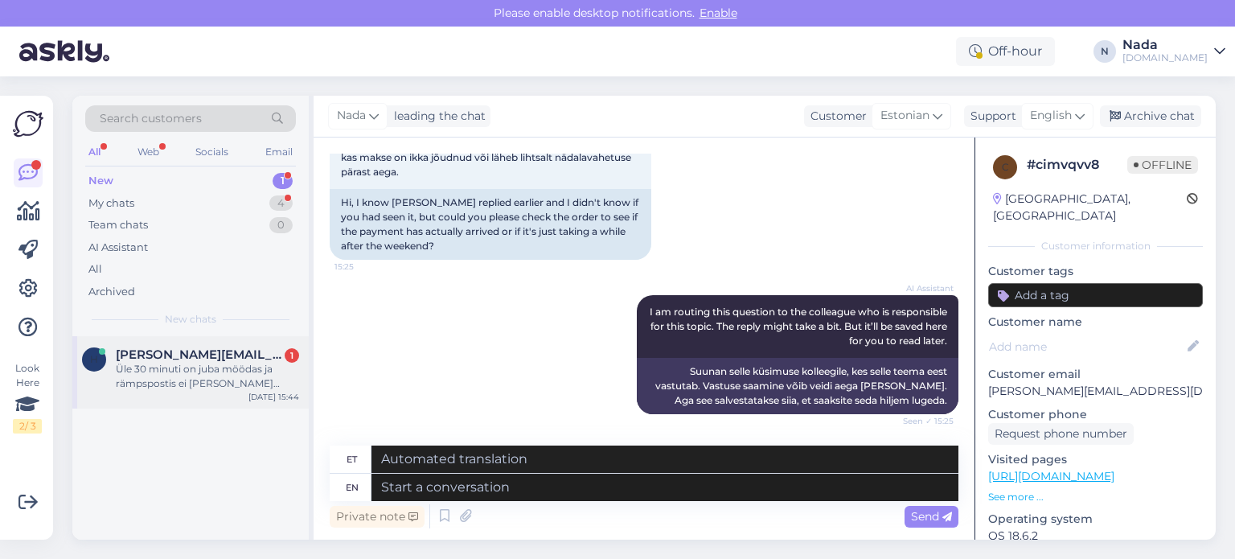
drag, startPoint x: 211, startPoint y: 376, endPoint x: 222, endPoint y: 375, distance: 11.4
click at [212, 376] on div "Üle 30 minuti on juba möödas ja rämpspostis ei ole seda koodi." at bounding box center [207, 376] width 183 height 29
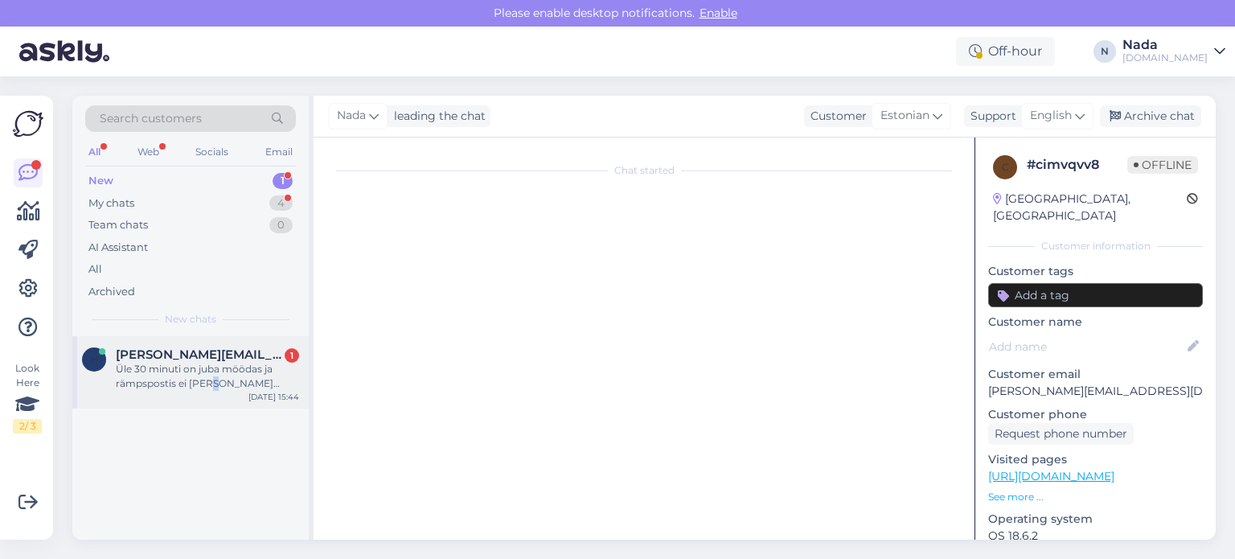
scroll to position [0, 0]
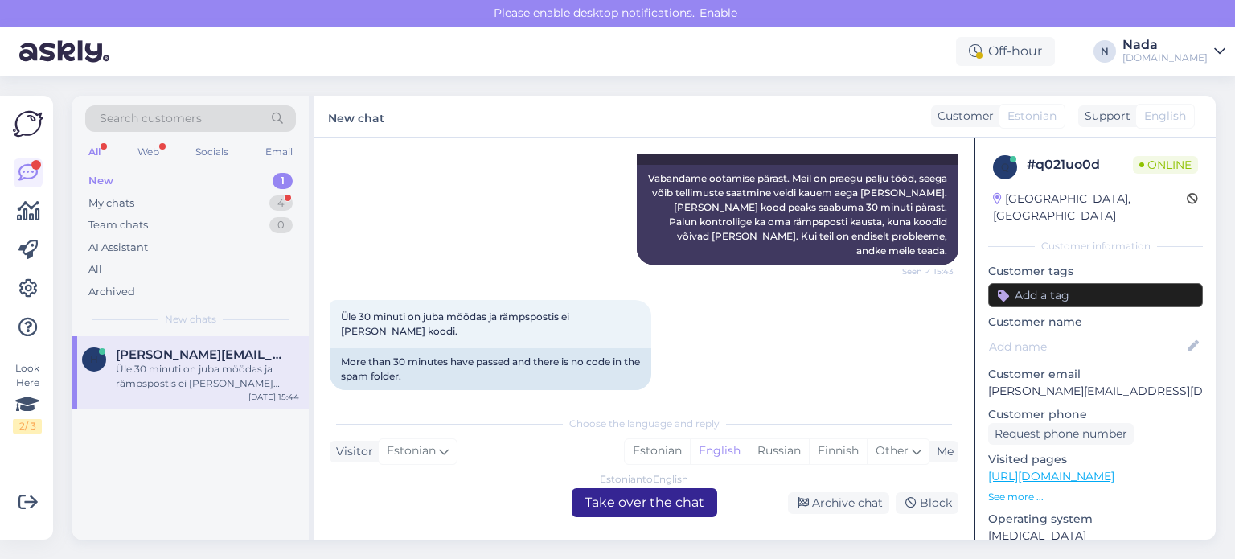
click at [707, 502] on div "Estonian to English Take over the chat" at bounding box center [644, 502] width 145 height 29
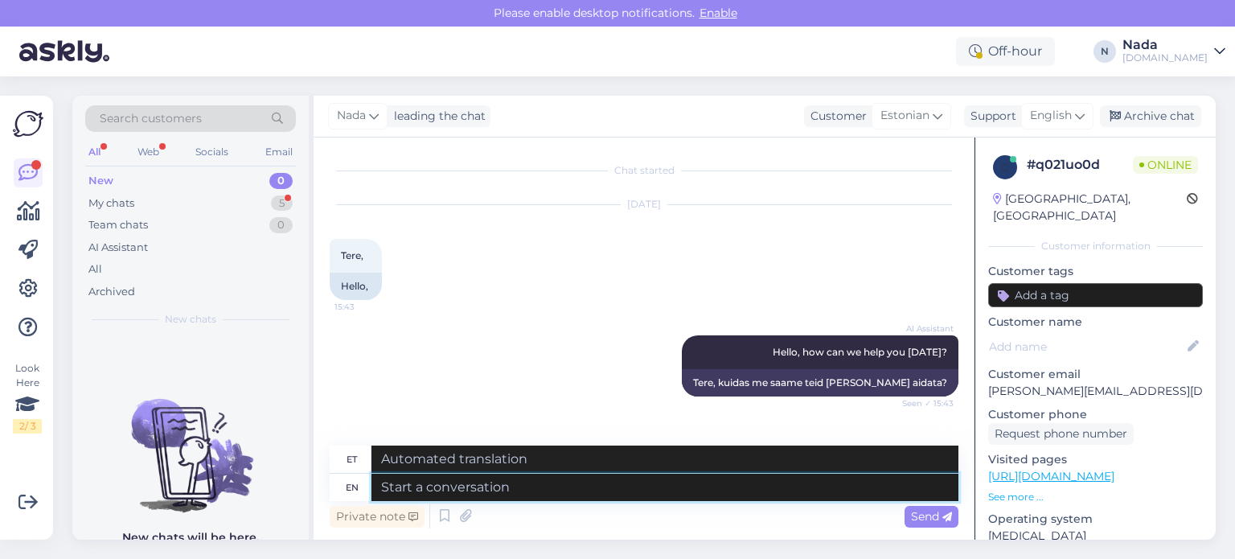
click at [545, 488] on textarea at bounding box center [664, 486] width 587 height 27
paste textarea "Please share with us your order number if you still haven't received it."
type textarea "Please share with us your order number if you still haven't received it."
type textarea "Palun jagage meiega oma tellimuse numbrit, kui te pole seda ikka veel kätte saa…"
type textarea "Please share with us your order number if you still haven't received it."
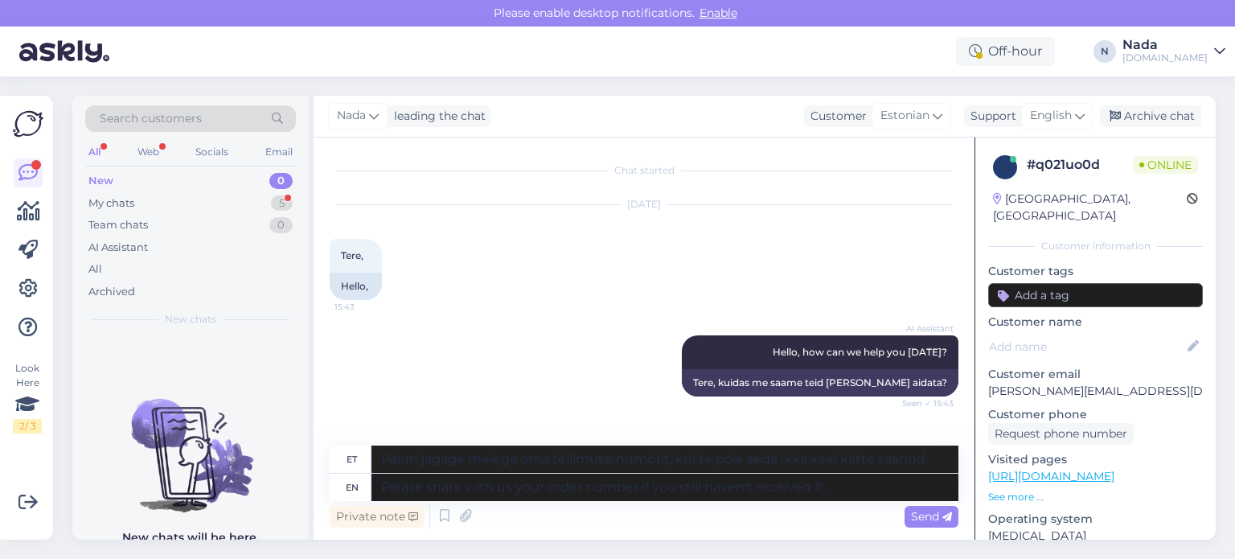
click at [916, 513] on span "Send" at bounding box center [931, 516] width 41 height 14
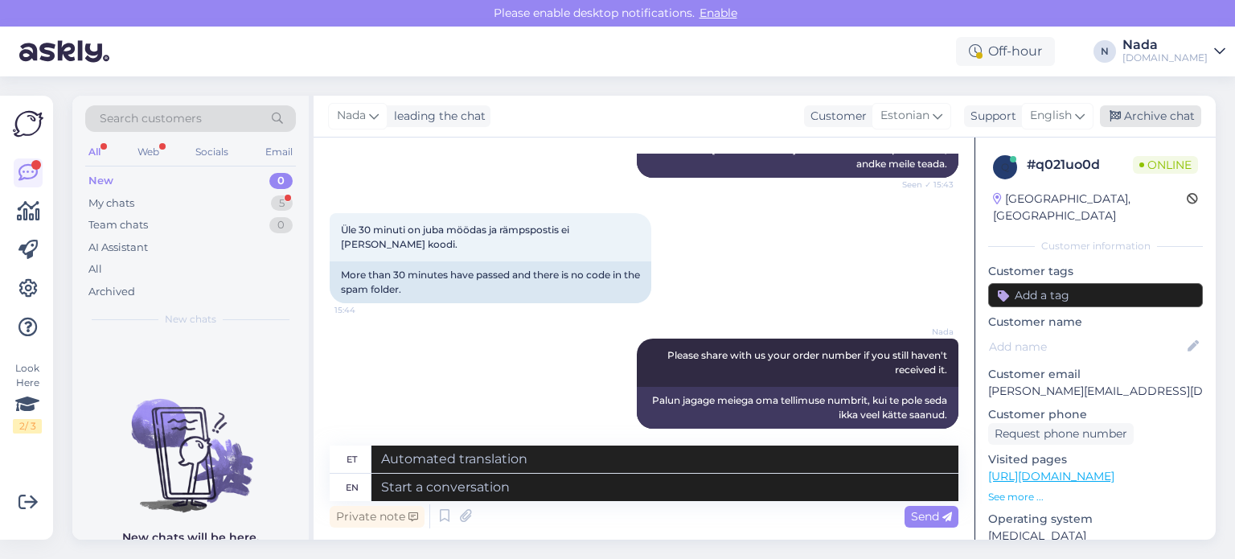
click at [1124, 121] on div "Archive chat" at bounding box center [1150, 116] width 101 height 22
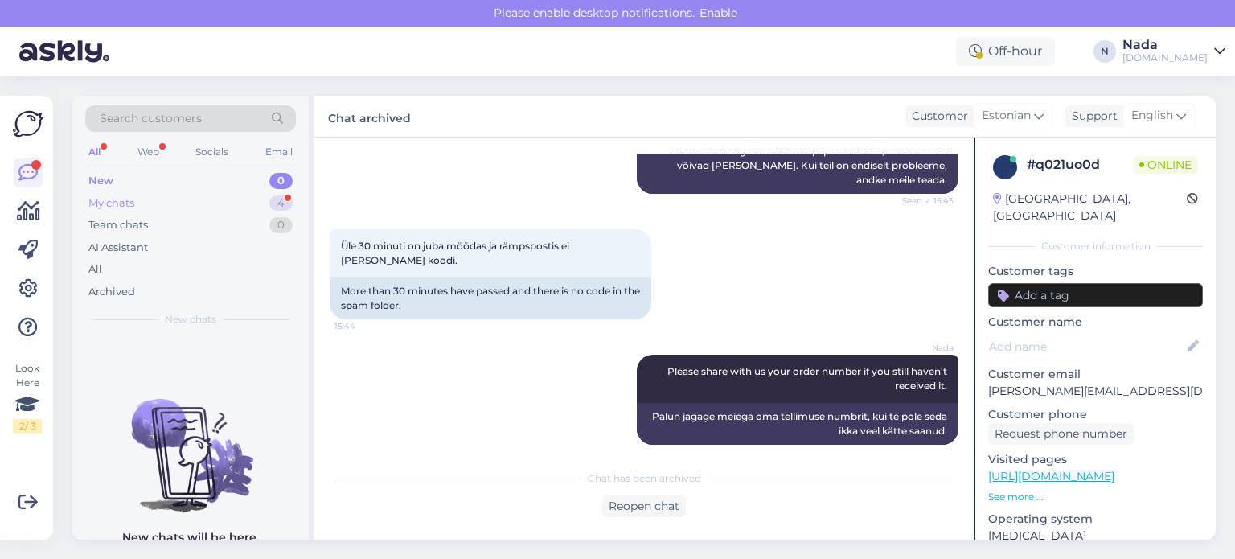
click at [116, 206] on div "My chats" at bounding box center [111, 203] width 46 height 16
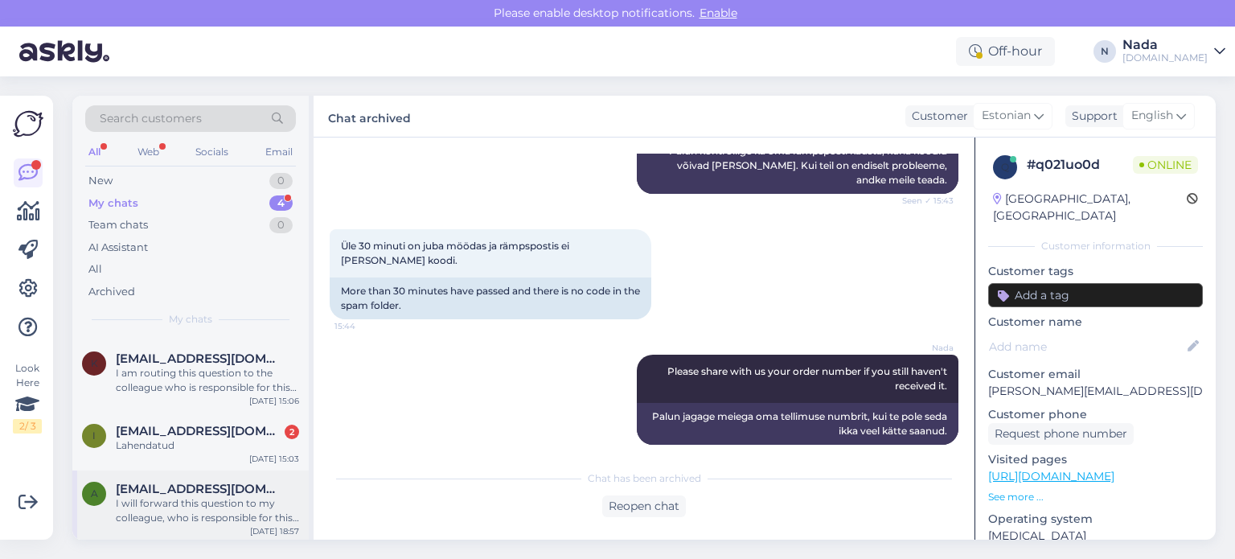
scroll to position [71, 0]
click at [220, 498] on div "I will forward this question to my colleague, who is responsible for this. The …" at bounding box center [207, 508] width 183 height 29
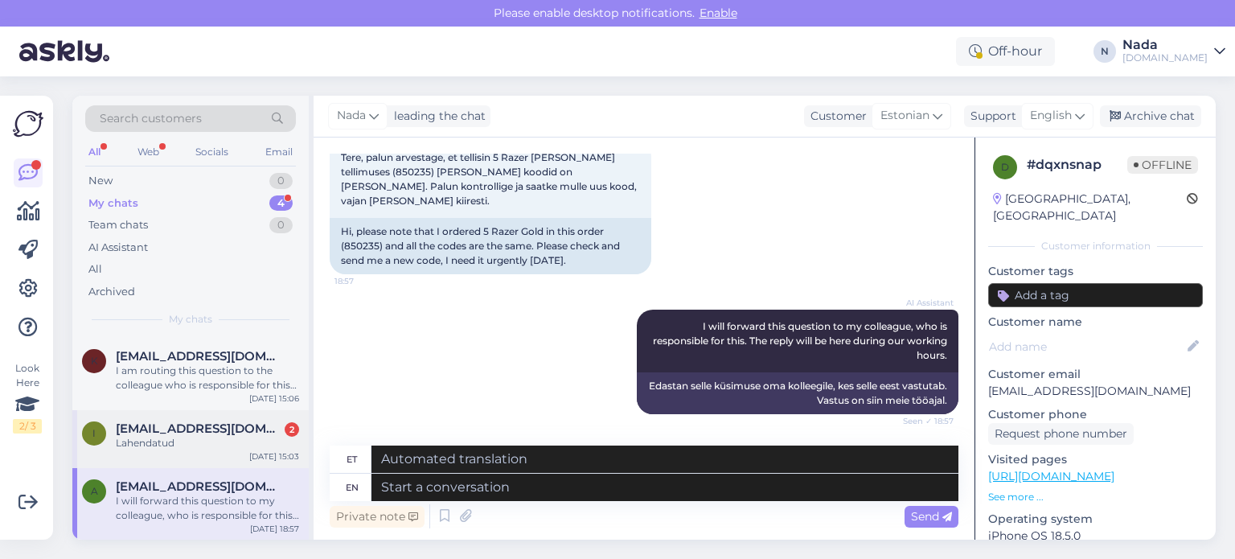
click at [237, 446] on div "Lahendatud" at bounding box center [207, 443] width 183 height 14
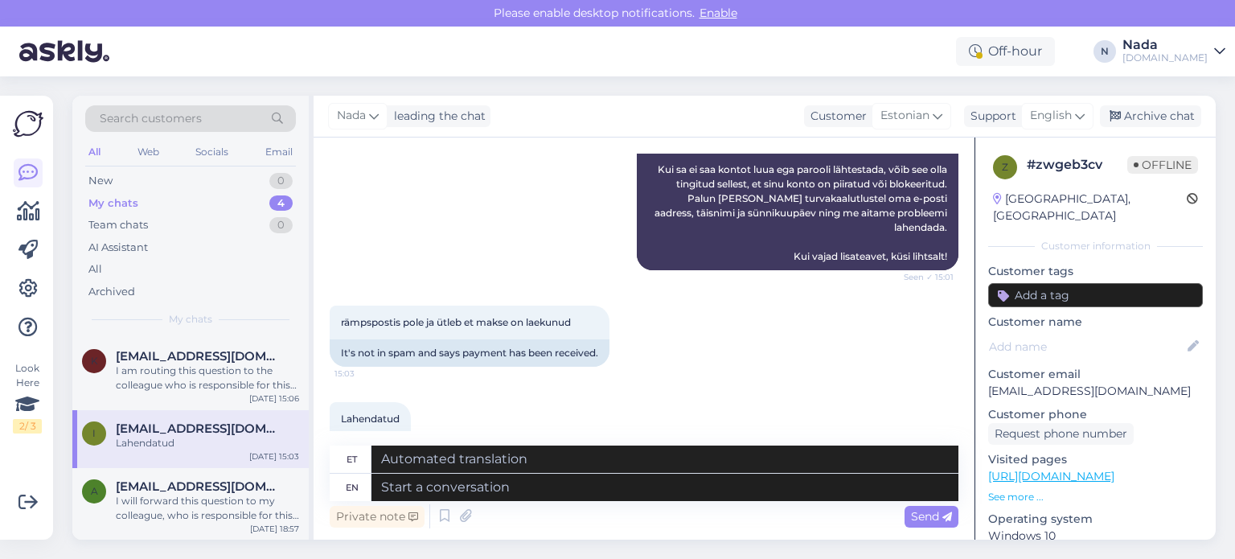
scroll to position [744, 0]
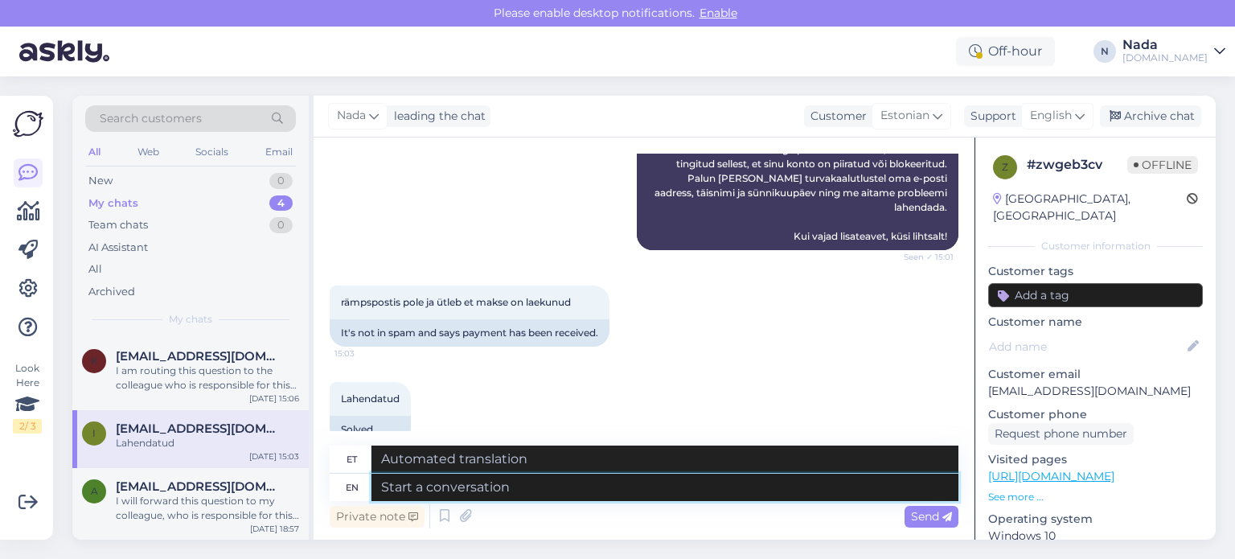
click at [534, 489] on textarea at bounding box center [664, 486] width 587 height 27
paste textarea "Please share with us your order number if you still haven't received it."
type textarea "Please share with us your order number if you still haven't received it."
type textarea "Palun jagage meiega oma tellimuse numbrit, kui te pole seda ikka veel kätte saa…"
type textarea "Please share with us your order number if you still haven't received it."
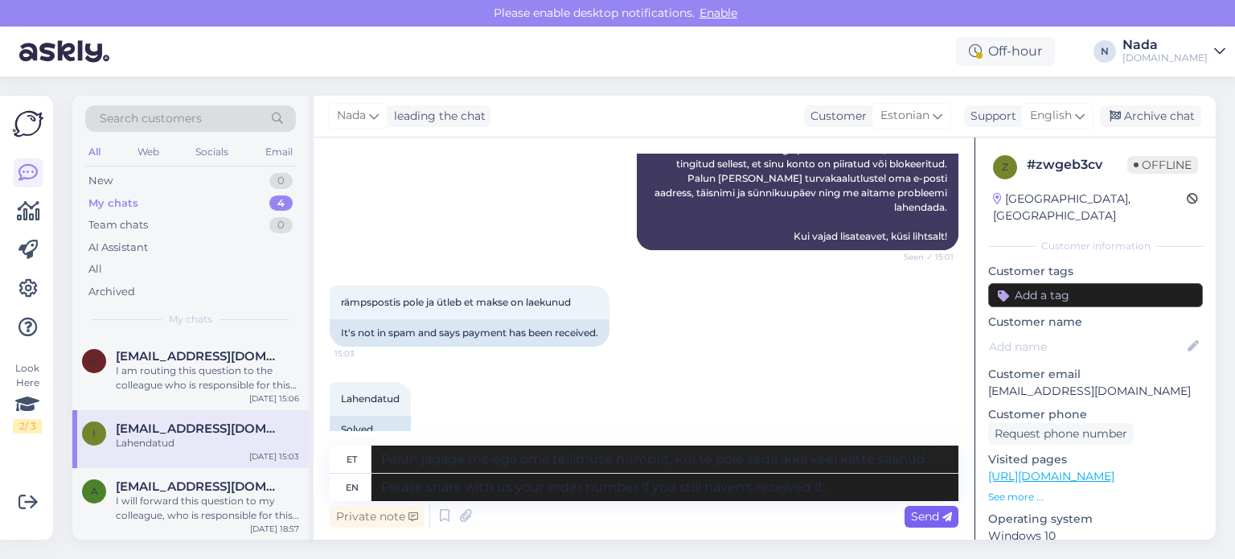
click at [946, 517] on icon at bounding box center [947, 517] width 10 height 10
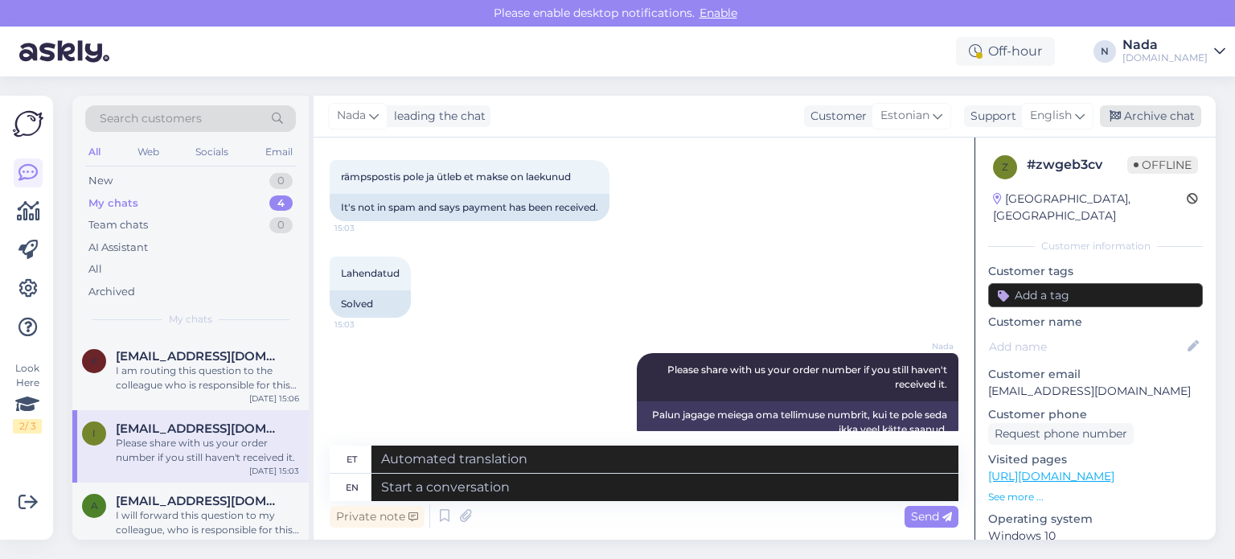
click at [1180, 119] on div "Archive chat" at bounding box center [1150, 116] width 101 height 22
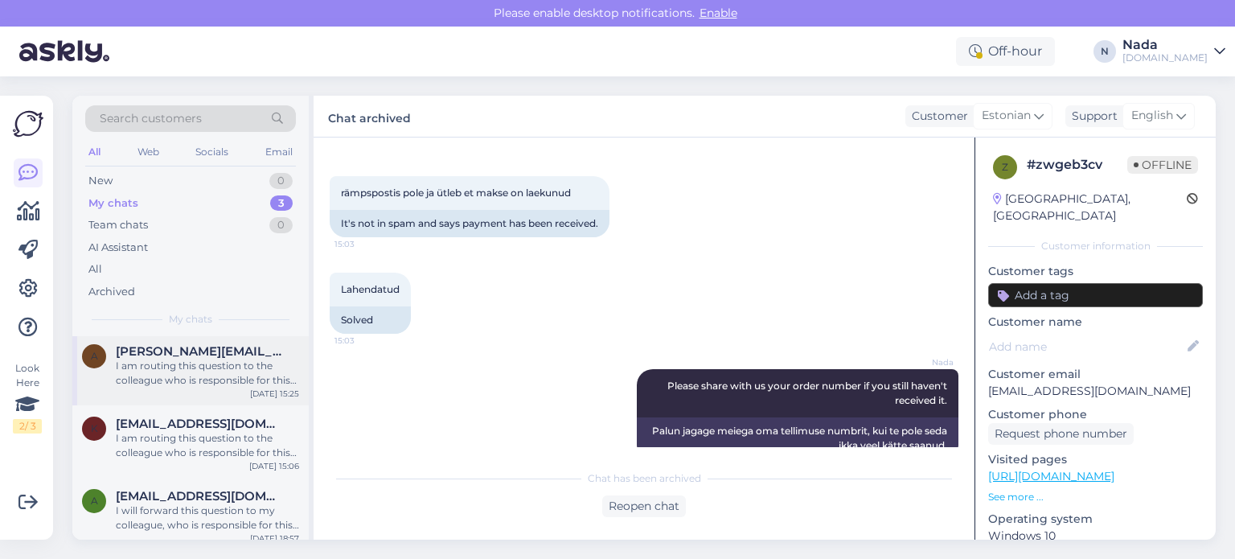
scroll to position [13, 0]
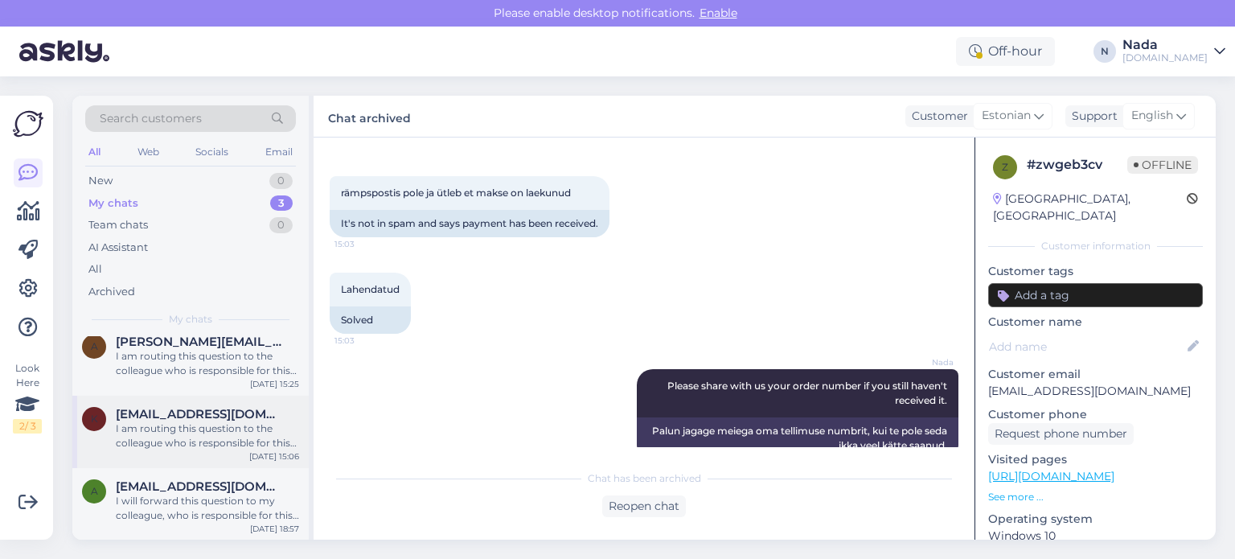
click at [215, 424] on div "I am routing this question to the colleague who is responsible for this topic. …" at bounding box center [207, 435] width 183 height 29
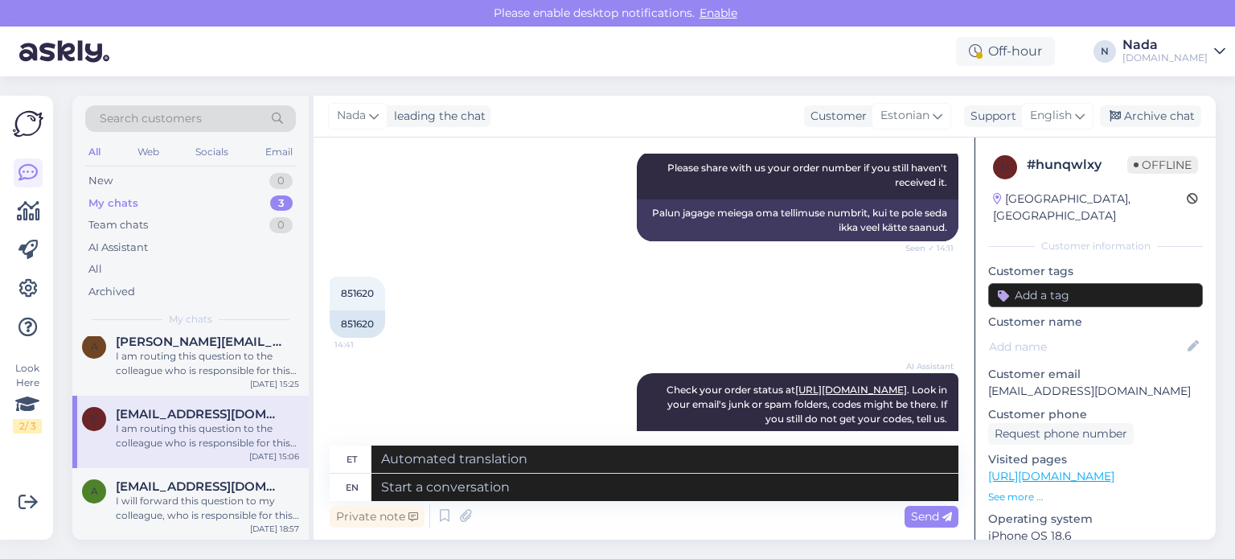
scroll to position [508, 0]
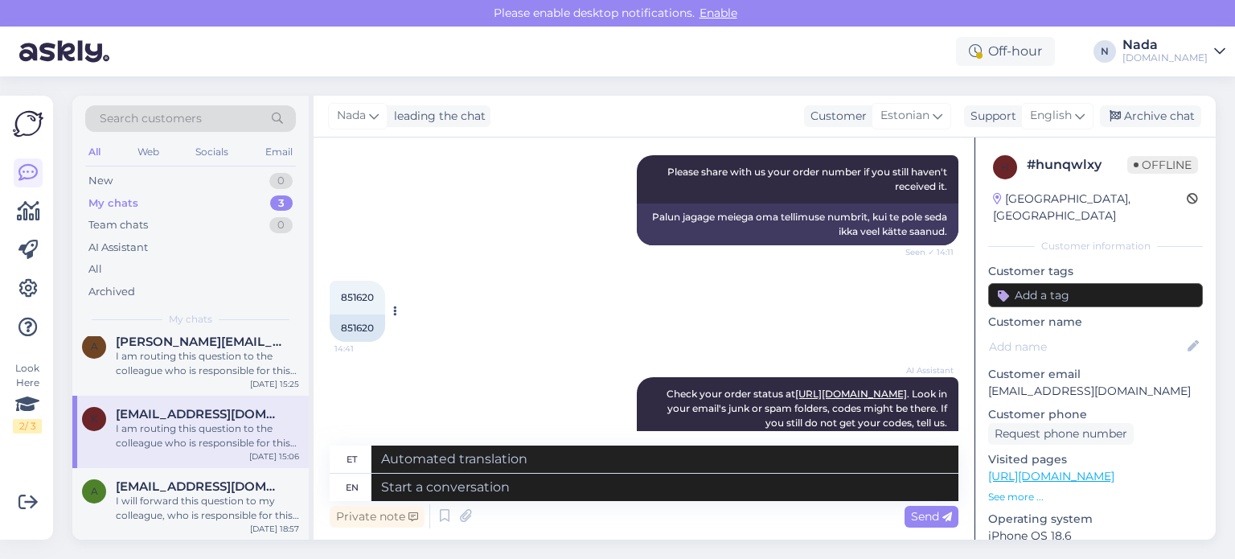
click at [360, 314] on div "851620" at bounding box center [357, 327] width 55 height 27
copy div "851620"
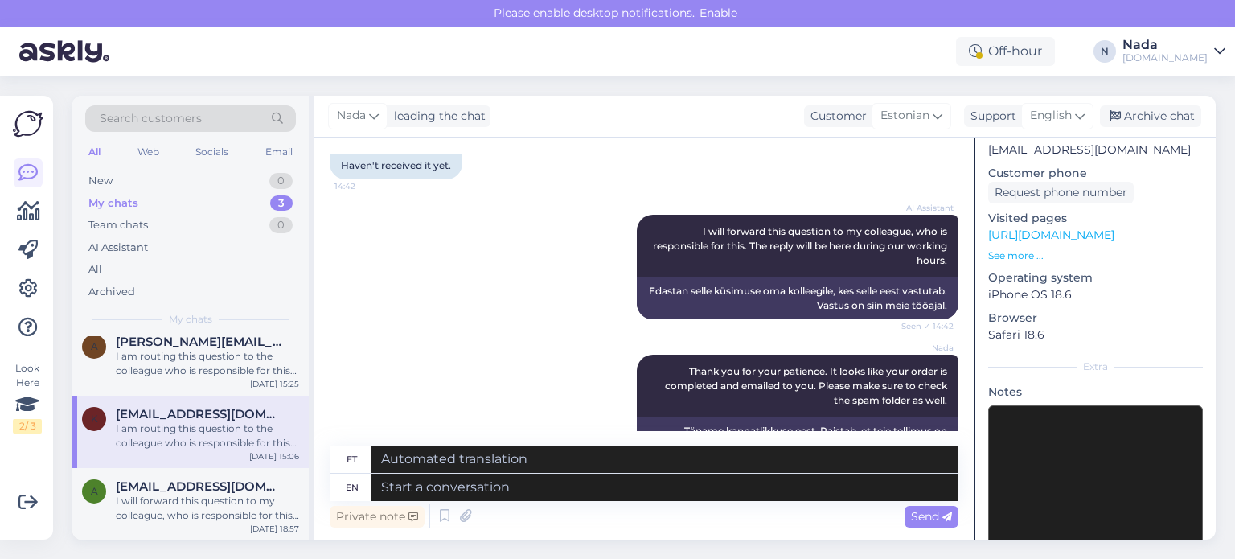
scroll to position [1231, 0]
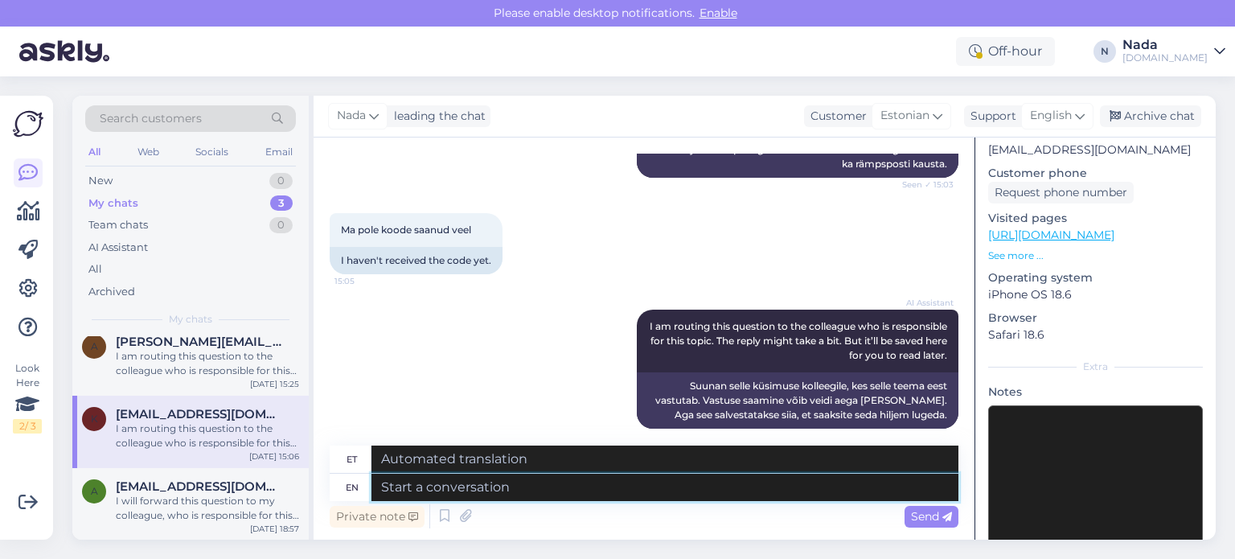
click at [748, 488] on textarea at bounding box center [664, 486] width 587 height 27
type textarea "Thank y"
type textarea "Tänan"
type textarea "Thank you"
type textarea "Aitäh"
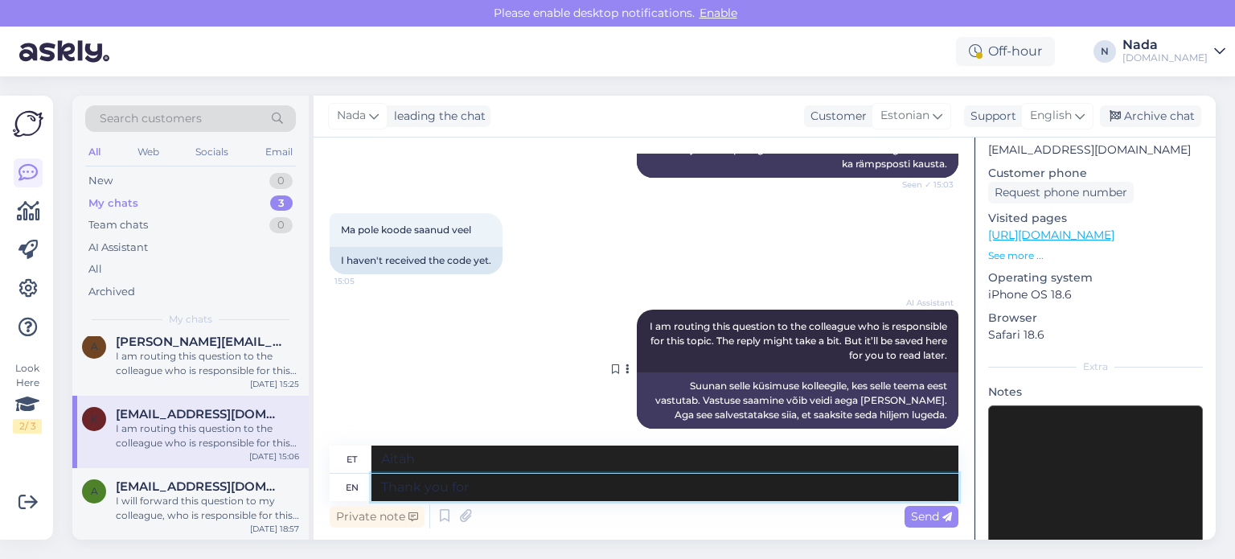
type textarea "Thank you for"
type textarea "Tänan teid"
type textarea "Thank you for confirming."
type textarea "Tänan kinnituse eest."
type textarea "Thank you for confirming. I'll be"
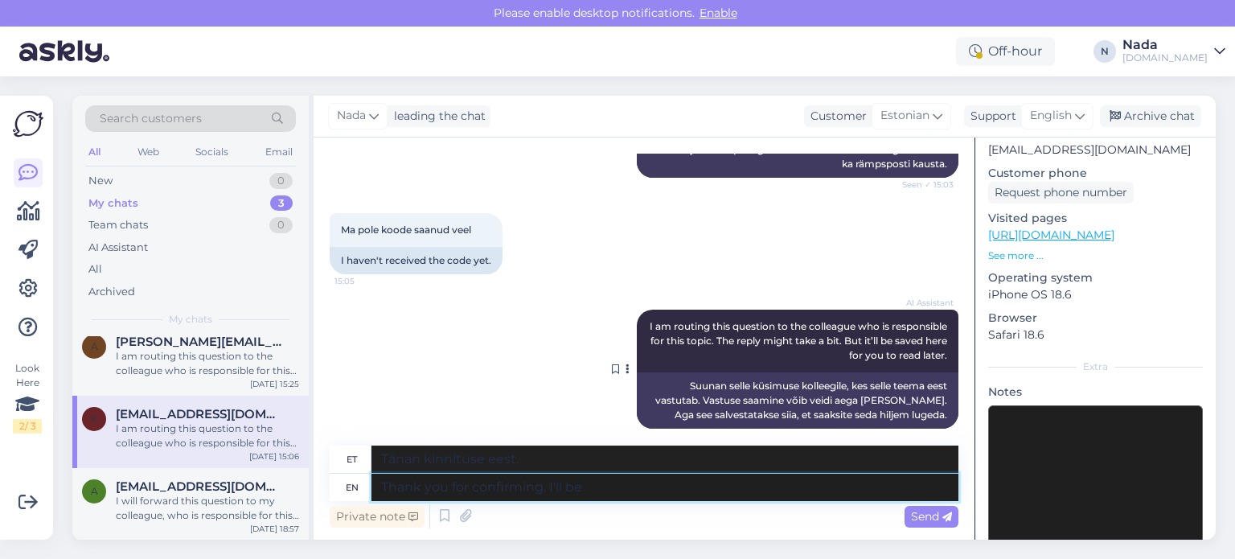
type textarea "Tänan kinnituse eest. Ma teen seda."
type textarea "Thank you for confirming. I'll be sharing with"
type textarea "Tänan kinnituse eest. Jagan teiega."
type textarea "Thank you for confirming. I'll be sharing with you the links of"
type textarea "Tänan kinnituse eest. Jagan teiega linke."
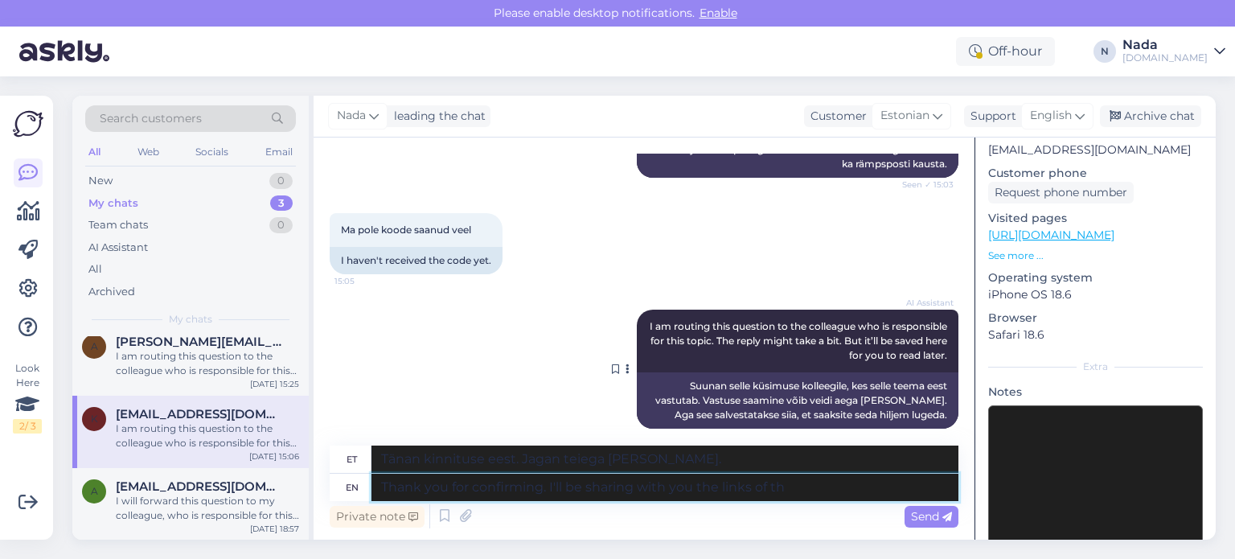
type textarea "Thank you for confirming. I'll be sharing with you the links of the"
type textarea "Tänan kinnituse eest. Jagan teiega linke"
type textarea "Thank you for confirming. I'll be sharing with you the links of the"
type textarea "Tänan kinnituse eest. Jagan teiega linke."
type textarea "Thank you for confirming. I'll be sharing with you the links of the codes he"
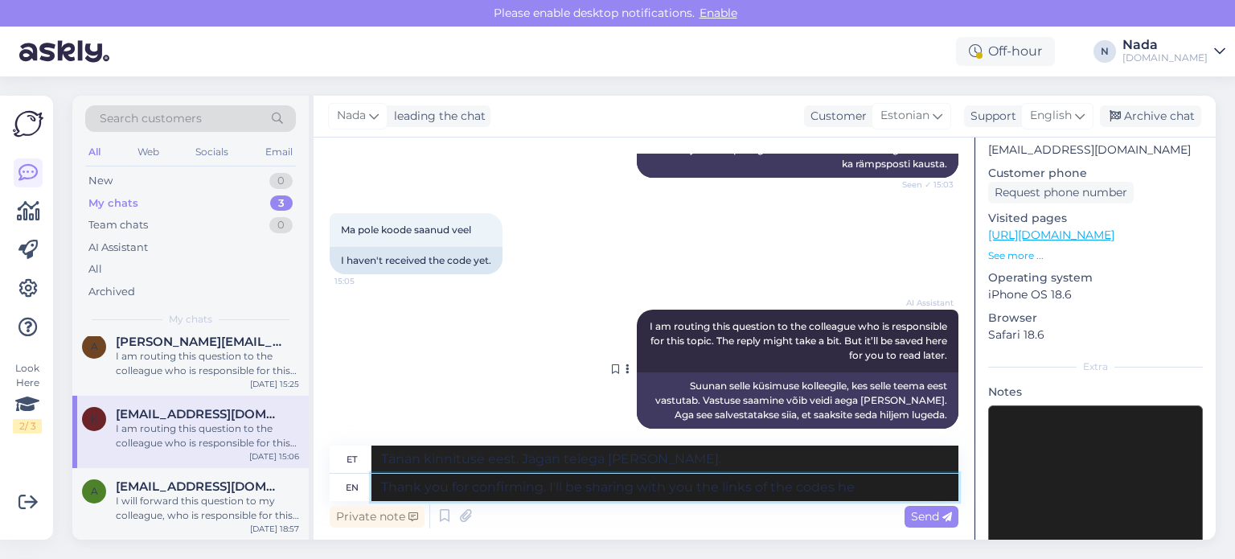
type textarea "Tänan kinnituse eest. Jagan teiega koodide linke."
type textarea "Thank you for confirming. I'll be sharing with you the links of the codes here"
type textarea "Tänan kinnituse eest. Jagan teiega siin koodide linke."
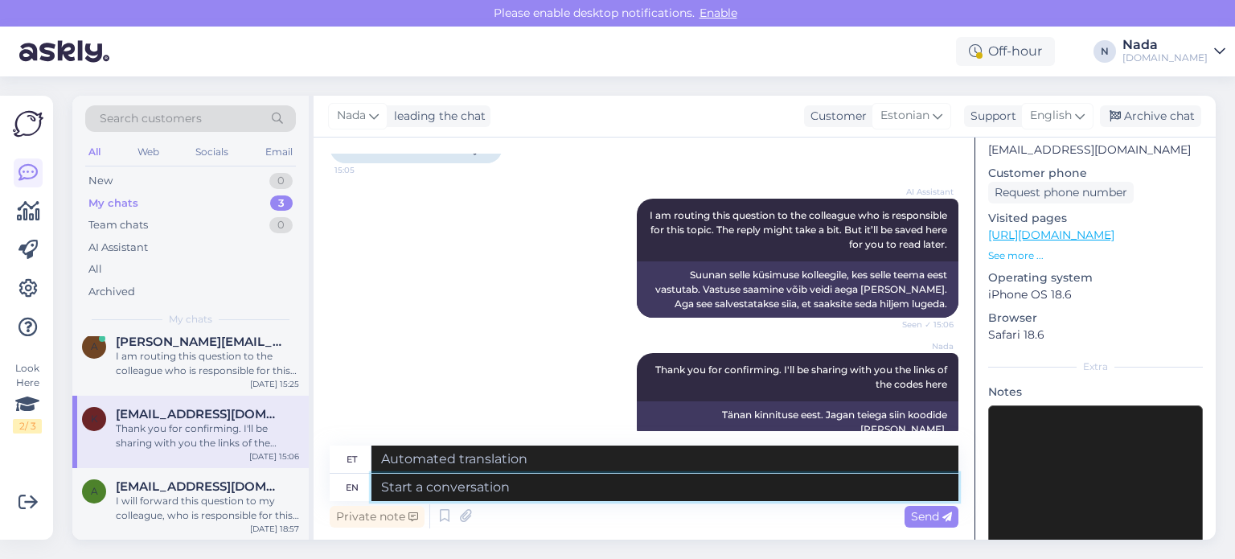
click at [551, 497] on textarea at bounding box center [664, 486] width 587 height 27
type textarea "Please"
type textarea "Palun"
type textarea "Please find you"
type textarea "Palun leia"
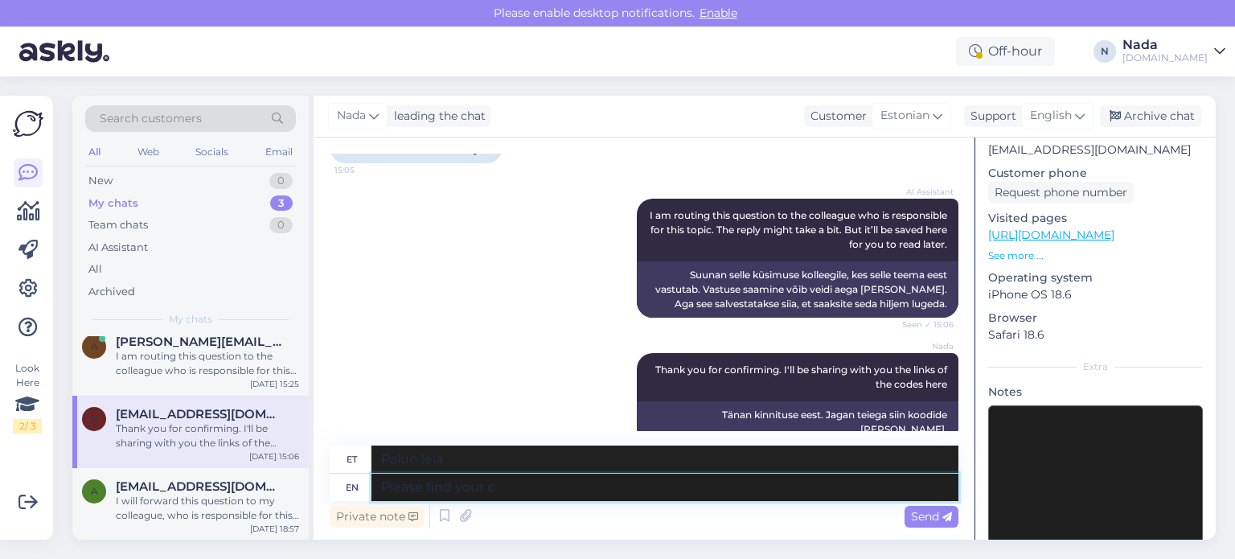
type textarea "Please find your co"
type textarea "Palun leia oma"
type textarea "Please find your codes in"
type textarea "Palun leidke oma koodid"
type textarea "Please find your codes in the l"
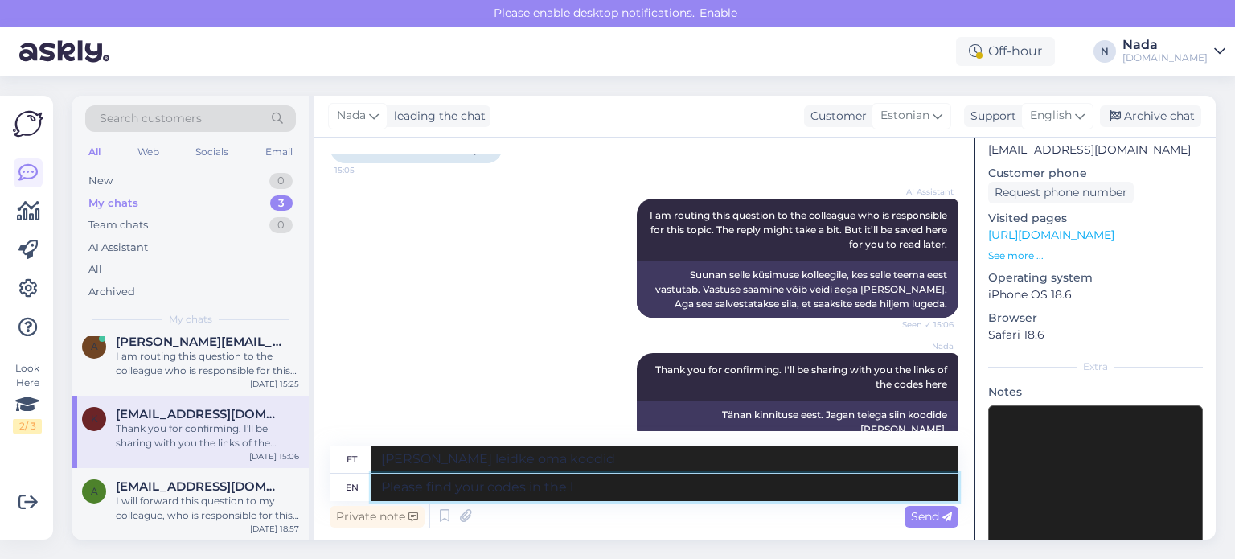
type textarea "Palun leidke oma koodid alt"
type textarea "Please find your codes in the links bel"
type textarea "Palun leia oma koodid linkidelt"
type textarea "Please find your codes in the links below:"
type textarea "Palun leiad oma koodid allolevatelt linkidelt:"
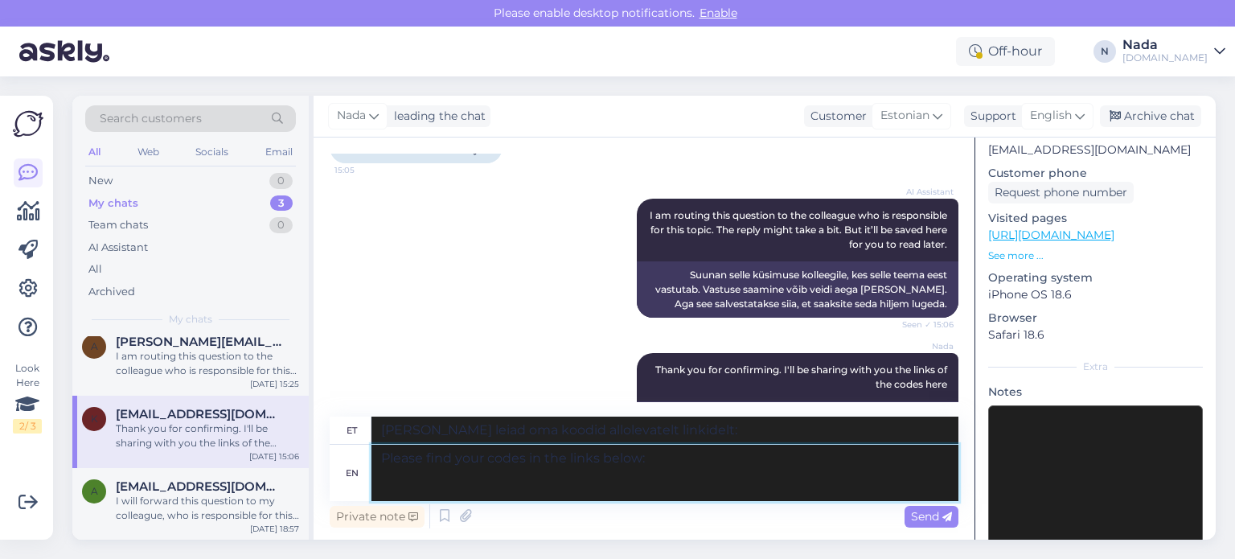
paste textarea "https://punktid.ee/file/851620/464763?t=04cd20bc"
type textarea "Please find your codes in the links below: https://punktid.ee/file/851620/46476…"
type textarea "Palun leiad oma koodid allolevatelt linkidelt: https://punktid.ee/file/851620/4…"
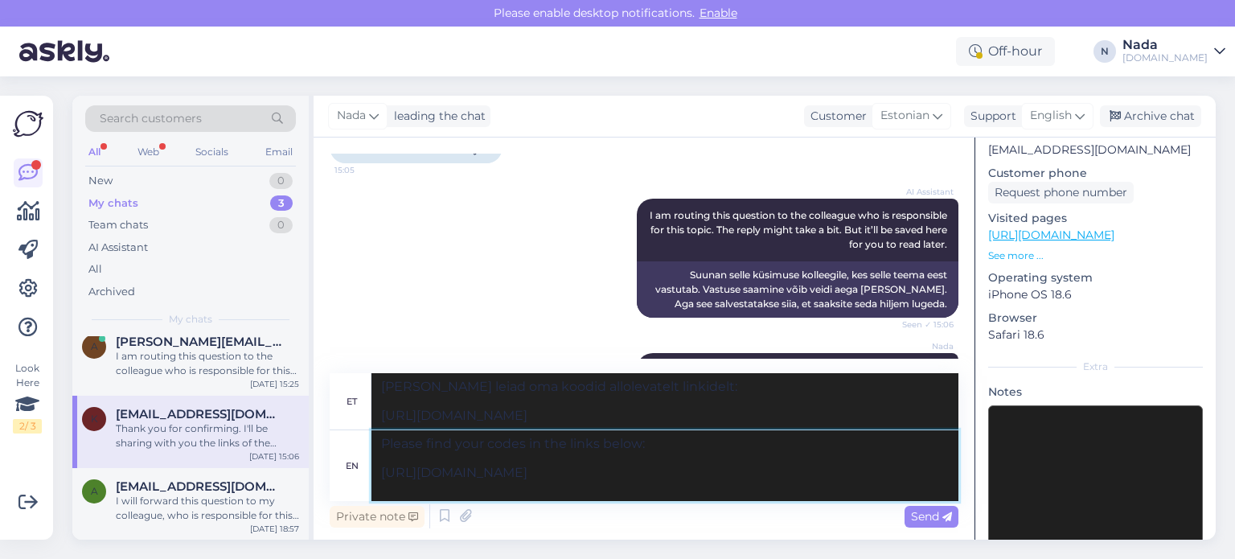
paste textarea "https://punktid.ee/file/851620/464771?t=047120bb"
type textarea "Please find your codes in the links below: https://punktid.ee/file/851620/46476…"
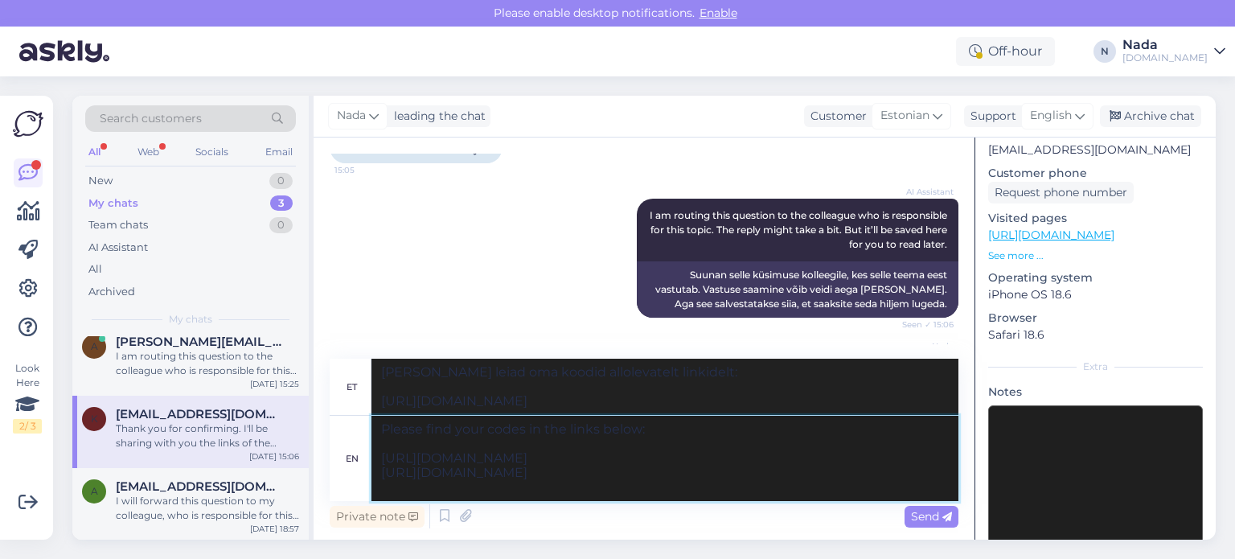
type textarea "Palun leiad oma koodid allolevatelt linkidelt: https://punktid.ee/file/851620/4…"
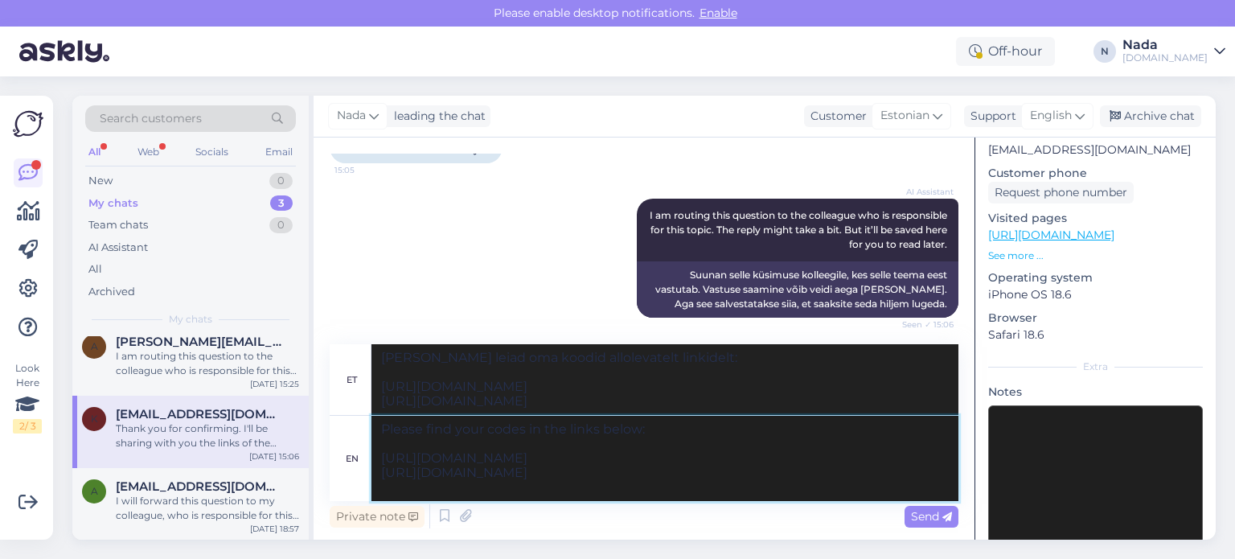
paste textarea "https://punktid.ee/file/851620/464770?t=041420ba"
type textarea "Please find your codes in the links below: https://punktid.ee/file/851620/46476…"
type textarea "Palun leiad oma koodid allolevatelt linkidelt: https://punktid.ee/file/851620/4…"
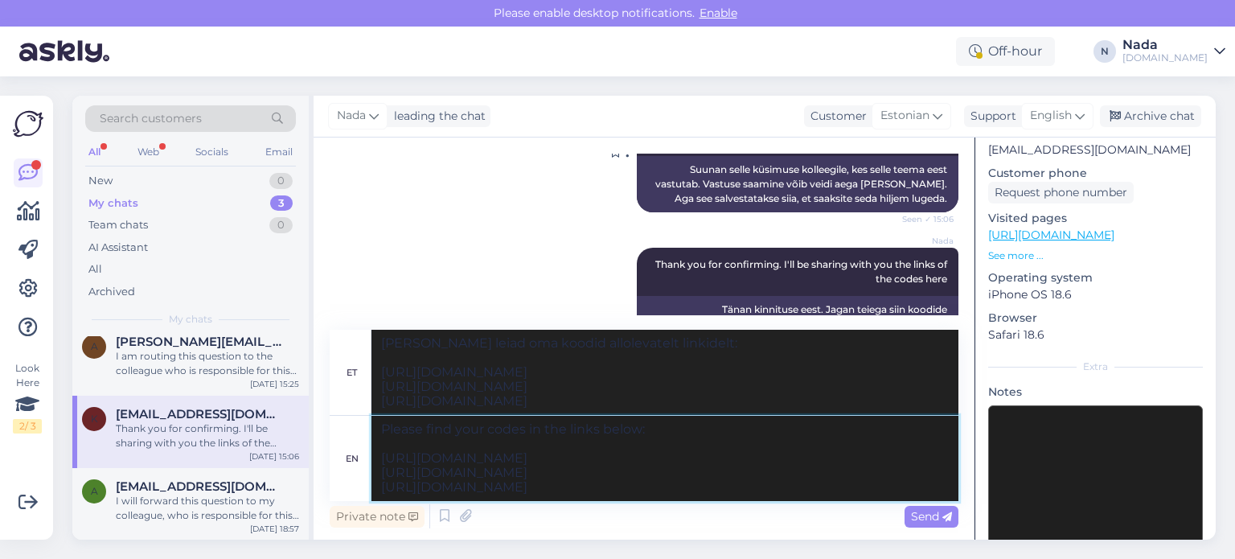
scroll to position [1458, 0]
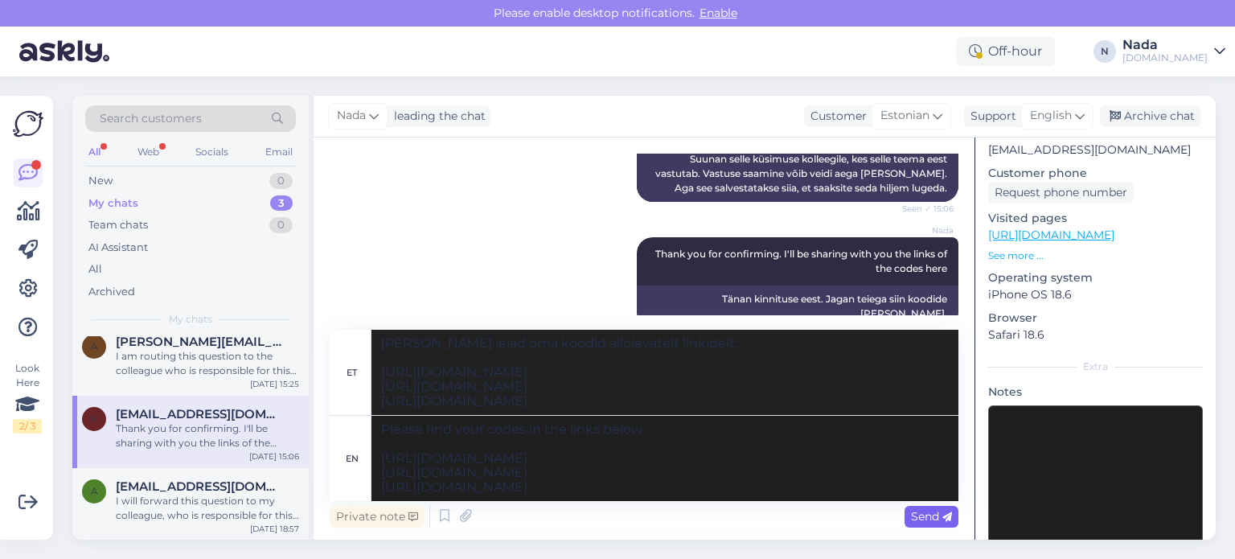
click at [944, 523] on div "Send" at bounding box center [931, 517] width 54 height 22
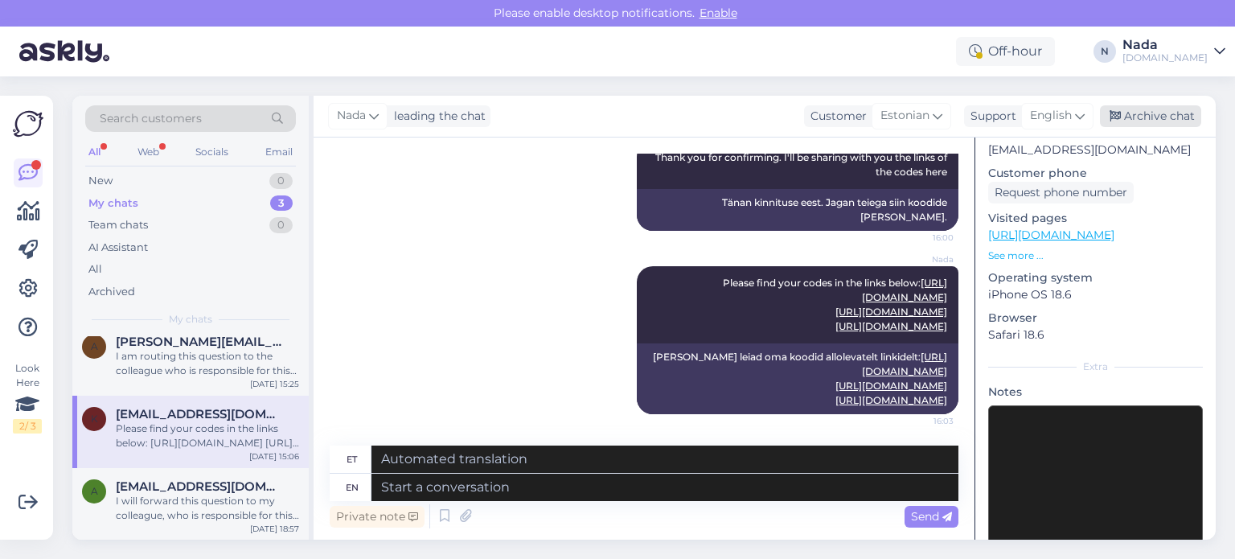
click at [1166, 120] on div "Archive chat" at bounding box center [1150, 116] width 101 height 22
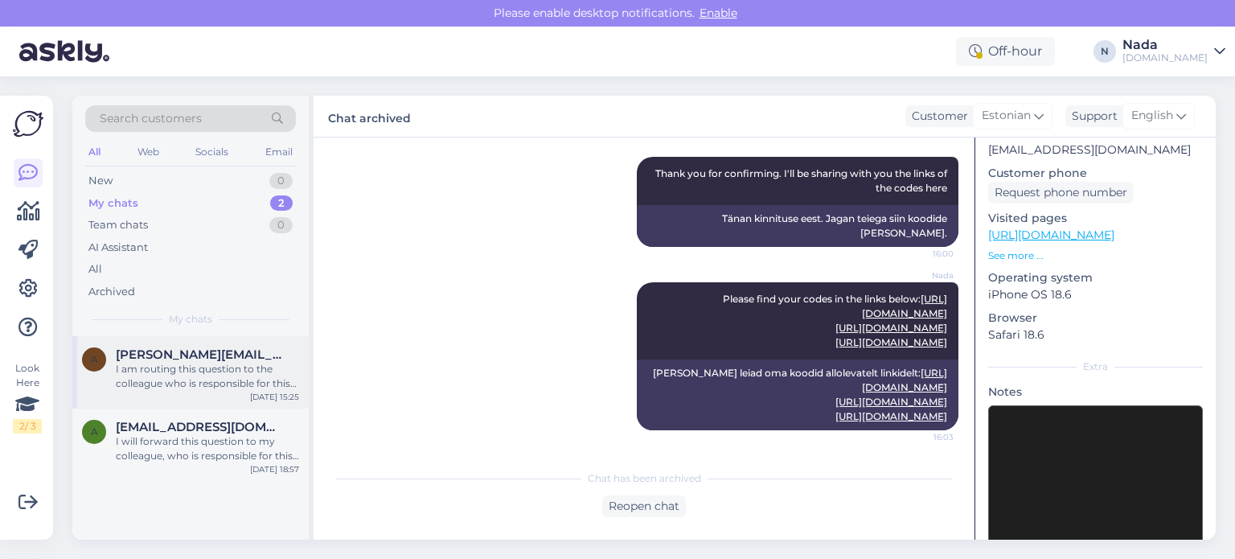
click at [211, 382] on div "I am routing this question to the colleague who is responsible for this topic. …" at bounding box center [207, 376] width 183 height 29
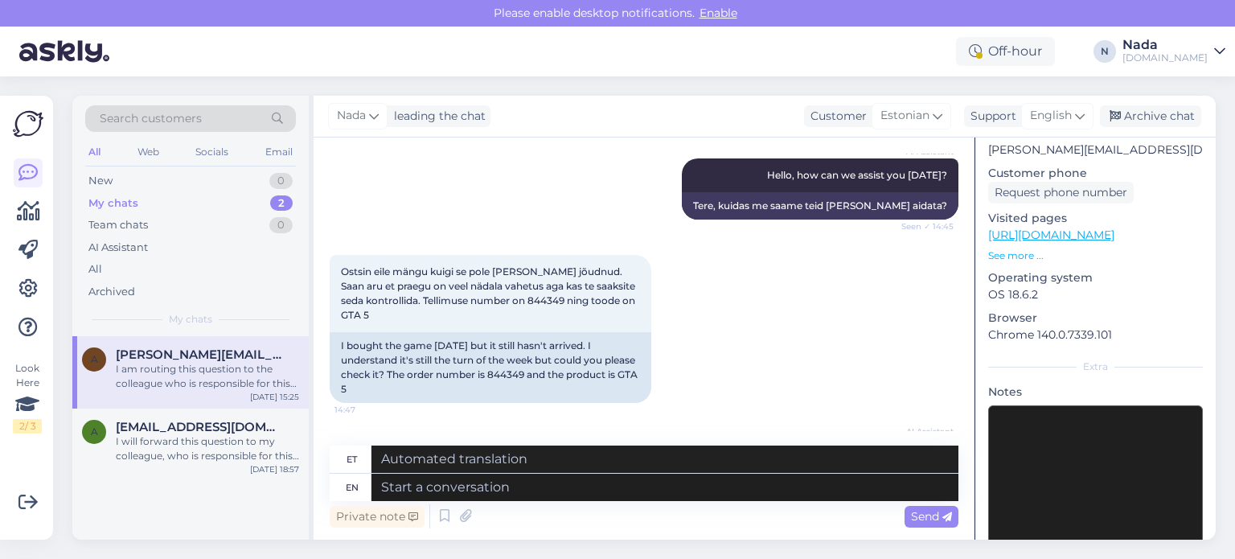
scroll to position [241, 0]
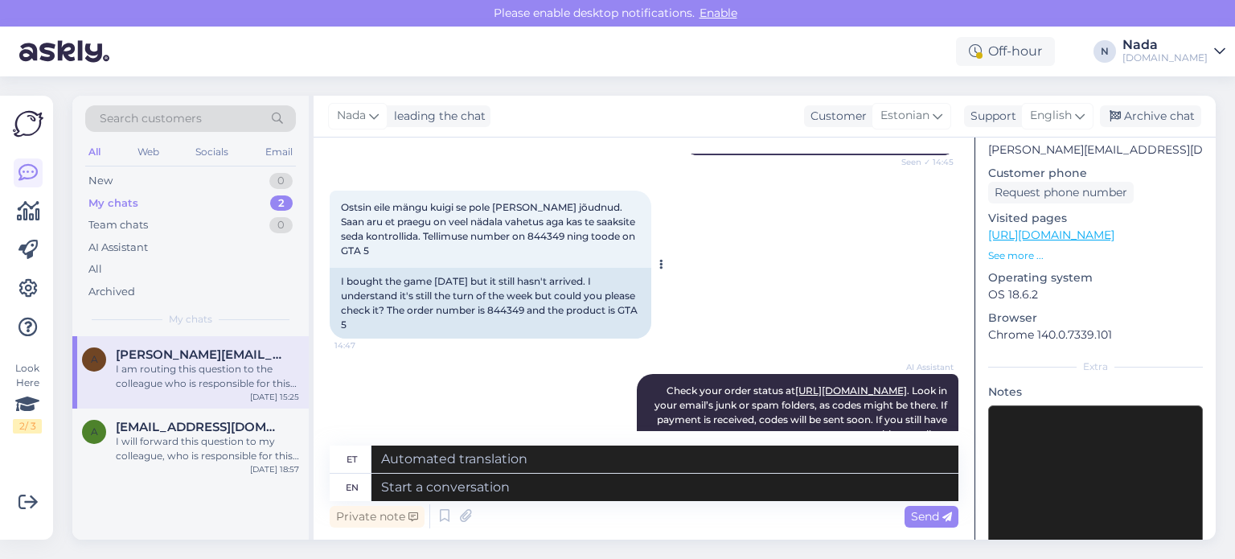
click at [547, 307] on div "I bought the game yesterday but it still hasn't arrived. I understand it's stil…" at bounding box center [491, 303] width 322 height 71
copy div "844349"
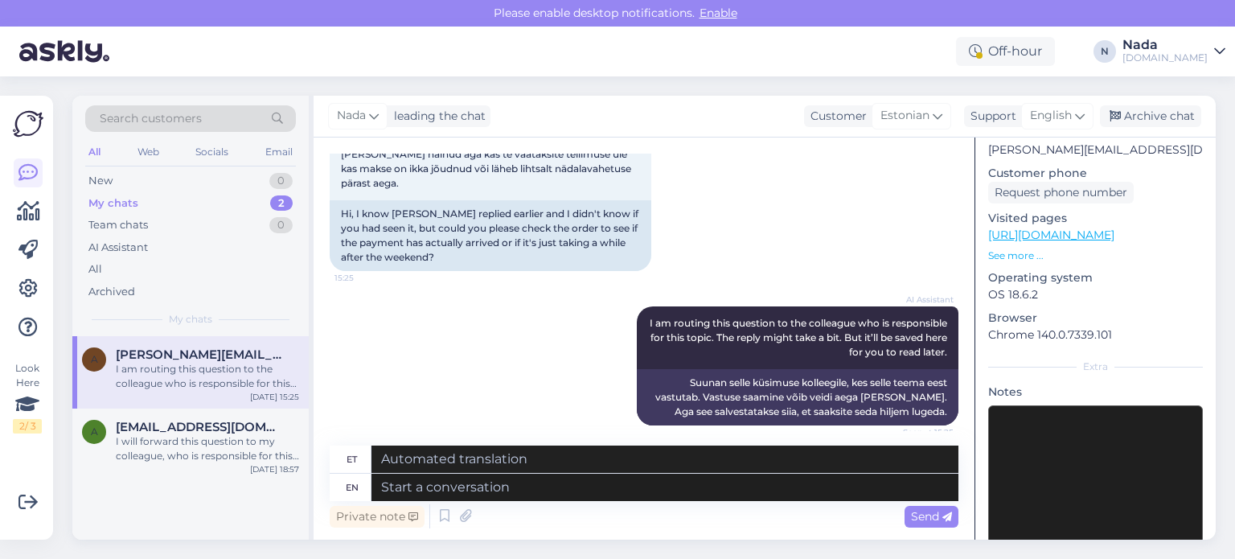
scroll to position [701, 0]
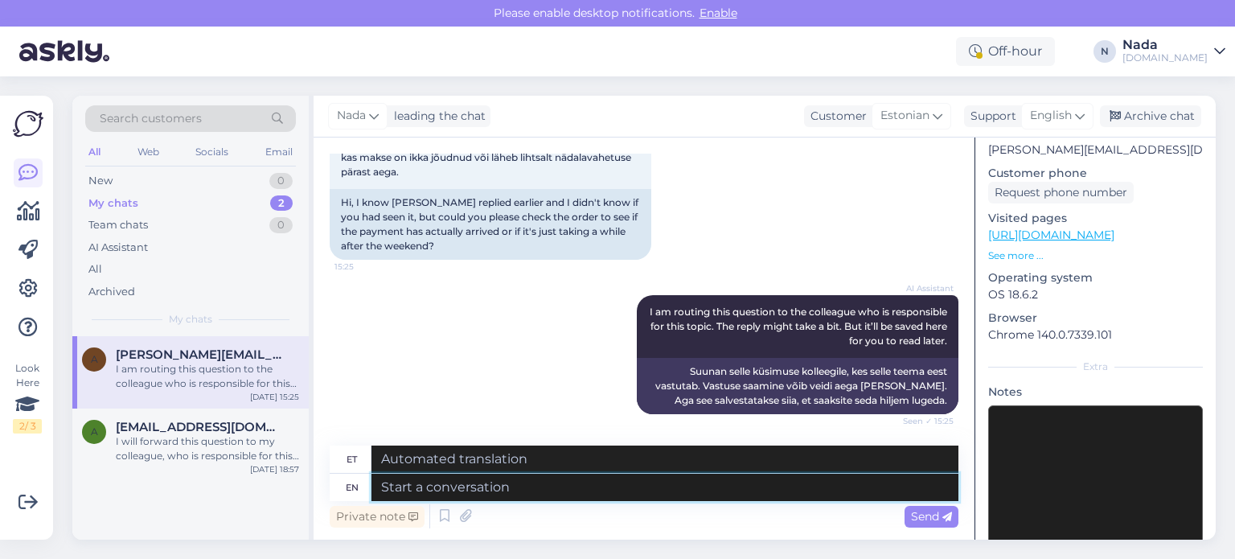
click at [604, 494] on textarea at bounding box center [664, 486] width 587 height 27
type textarea "Hey th"
type textarea "Hei"
type textarea "Hey there!"
type textarea "Tere!"
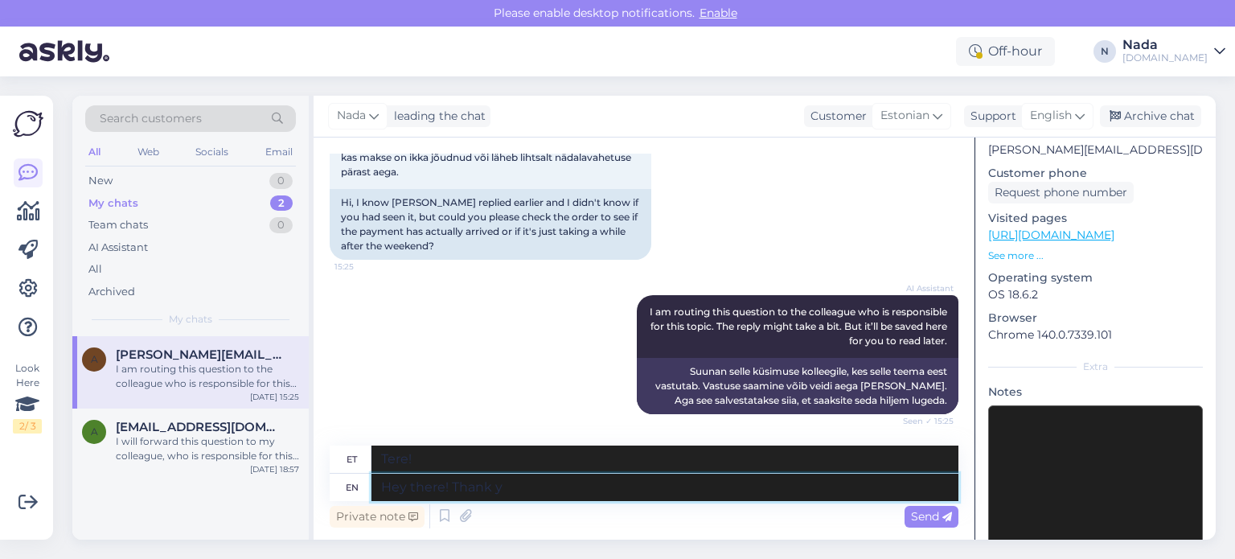
type textarea "Hey there! Thank yo"
type textarea "Tere! Aitäh"
type textarea "Hey there! Thank you fo"
type textarea "Tere! Aitäh!"
type textarea "Hey there! Thank you for your"
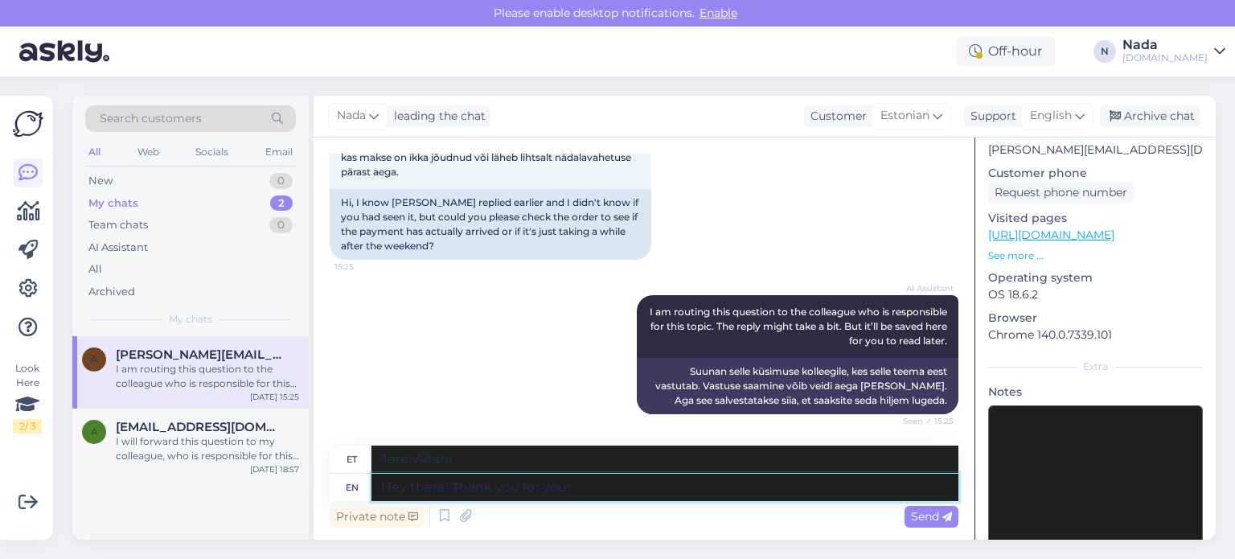
type textarea "Tere! Aitäh teie eest"
type textarea "Hey there! Thank you for your patience."
type textarea "Tere! Tänan teid kannatlikkuse eest."
type textarea "Hey there! Thank you for your patience. Yes"
type textarea "Tere! Tänan teid kannatlikkuse eest. Jah"
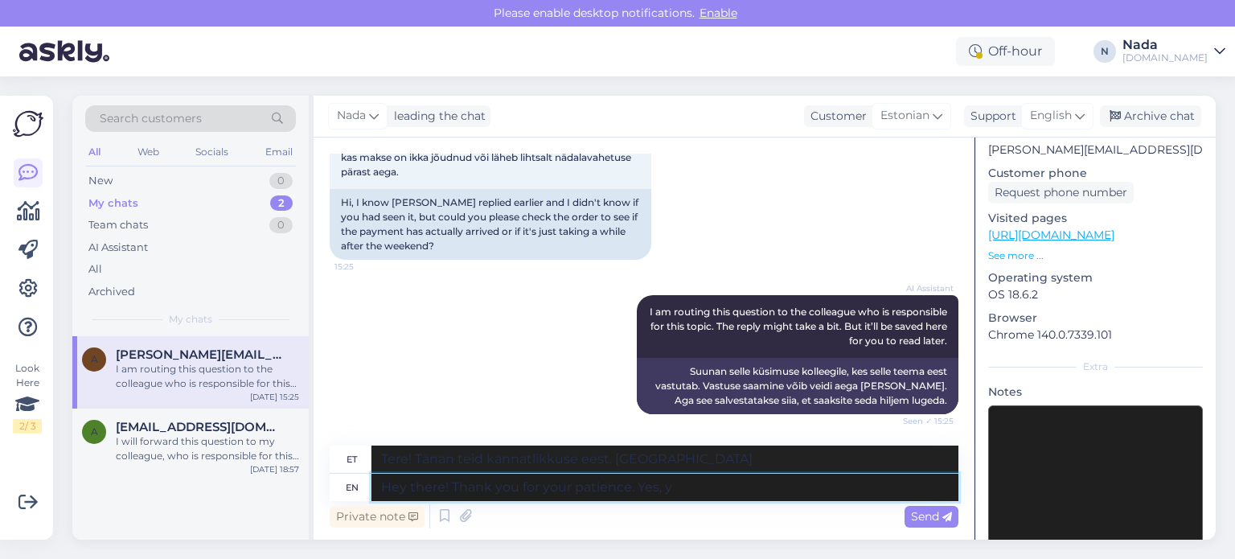
type textarea "Hey there! Thank you for your patience. Yes, yo"
type textarea "Tere! Tänan teid kannatlikkuse eest. Jah,"
type textarea "Hey there! Thank you for your patience. Yes, your or"
type textarea "Tere! Tänan teid kannatlikkuse eest. Jah, teie"
type textarea "Hey there! Thank you for your patience. Yes, your order is"
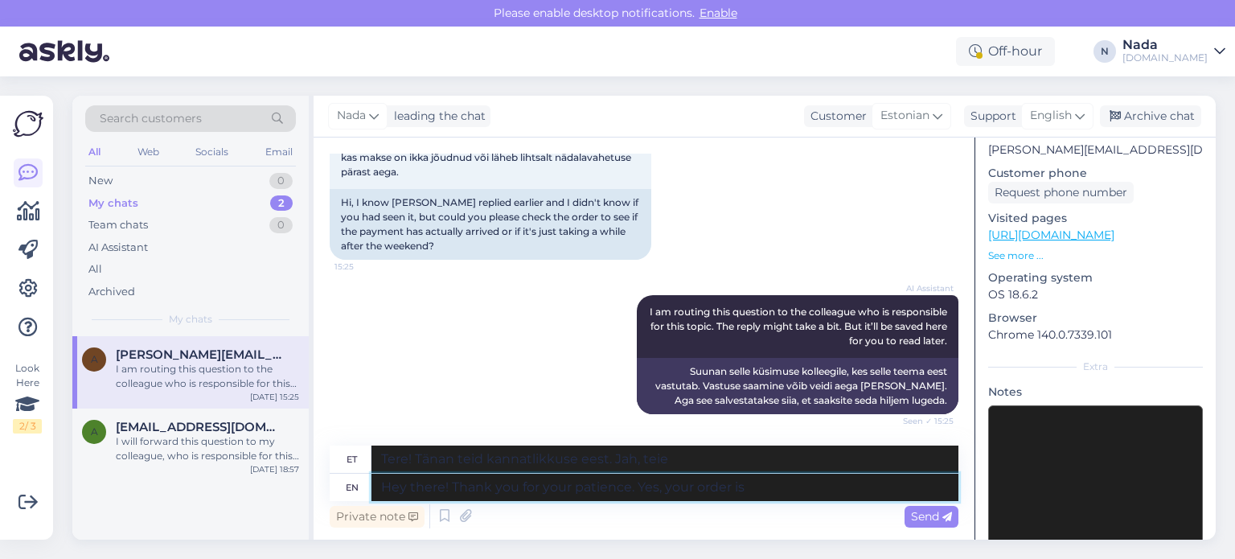
type textarea "Tere! Täname kannatlikkuse eest. Jah, teie tellimus"
type textarea "Hey there! Thank you for your patience. Yes, your order is u"
type textarea "Tere! Täname kannatlikkuse eest. Jah, teie tellimus on esitatud."
type textarea "Hey there! Thank you for your patience. Yes, your order is currently be"
type textarea "Tere! Täname kannatlikkuse eest. Jah, teie tellimus on hetkel laekumas."
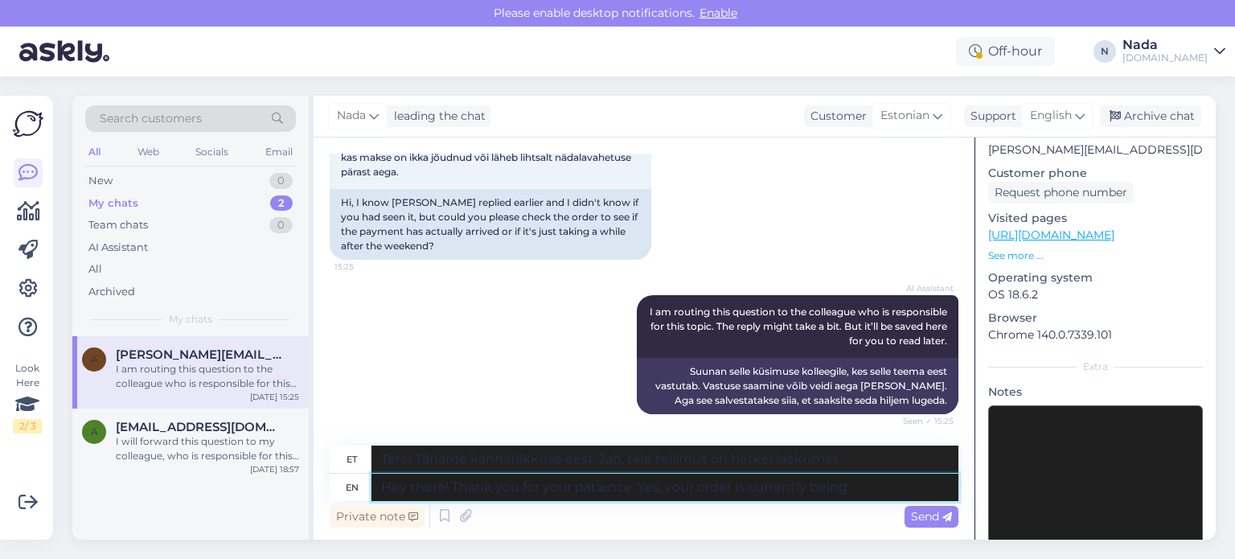
type textarea "Hey there! Thank you for your patience. Yes, your order is currently being"
type textarea "Tere! Täname kannatlikkuse eest. Jah, teie tellimust töödeldakse praegu."
type textarea "Hey there! Thank you for your patience. Yes, your order is currently being fulf…"
type textarea "Tere! Täname teid kannatlikkuse eest. Jah, teie tellimust täidetakse."
type textarea "Hey there! Thank you for your patience. Yes, your order is currently being fulf…"
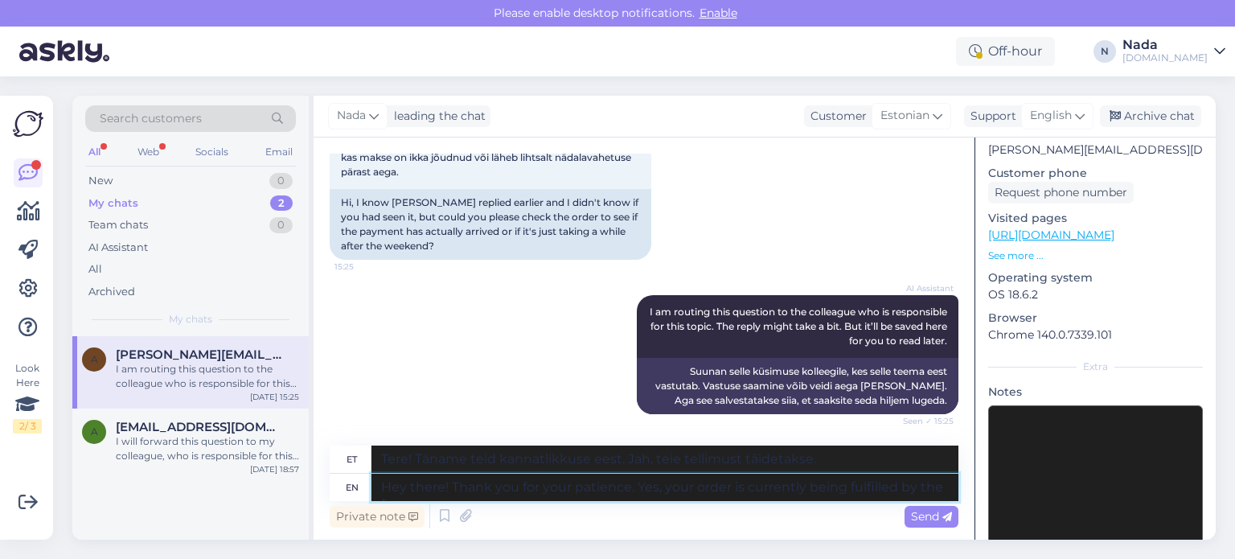
type textarea "Tere! Täname teid kannatlikkuse eest. Jah, teie tellimust täidab hetkel"
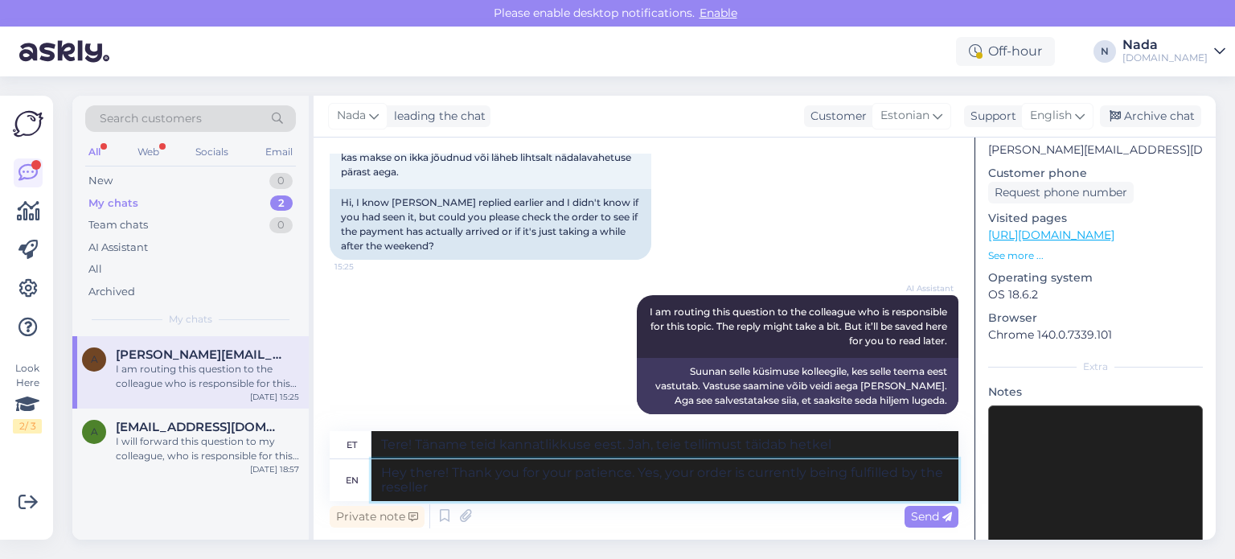
type textarea "Hey there! Thank you for your patience. Yes, your order is currently being fulf…"
type textarea "Tere! Täname teid kannatlikkuse eest. Jah, edasimüüja täidab praegu teie tellim…"
type textarea "Hey there! Thank you for your patience. Yes, your order is currently being fulf…"
type textarea "Tere! Täname teid kannatlikkuse eest. Jah, teie tellimust täidab praegu edasimü…"
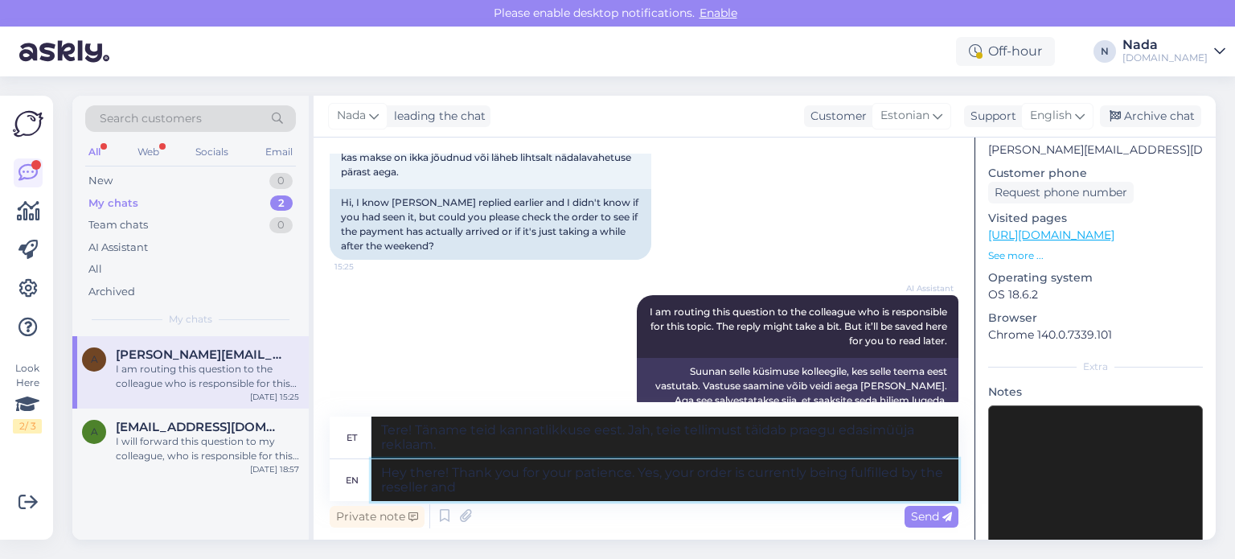
type textarea "Hey there! Thank you for your patience. Yes, your order is currently being fulf…"
type textarea "Tere! Täname teid kannatlikkuse eest. Jah, edasimüüja täidab teie tellimust pra…"
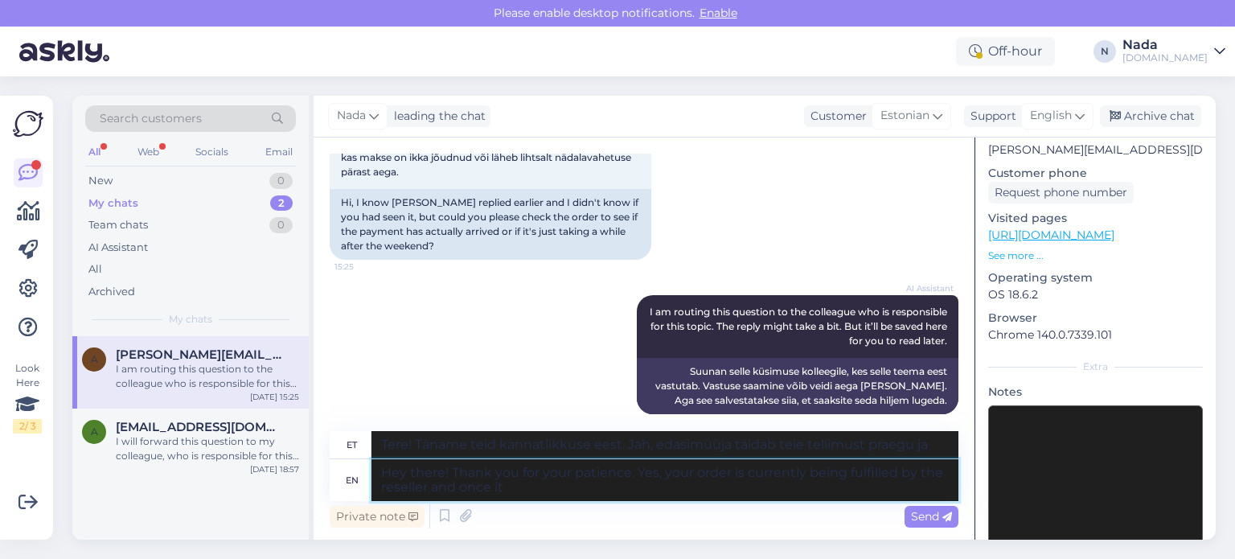
type textarea "Hey there! Thank you for your patience. Yes, your order is currently being fulf…"
type textarea "Tere! Täname teid kannatlikkuse eest. Jah, edasimüüja täidab teie tellimust ja …"
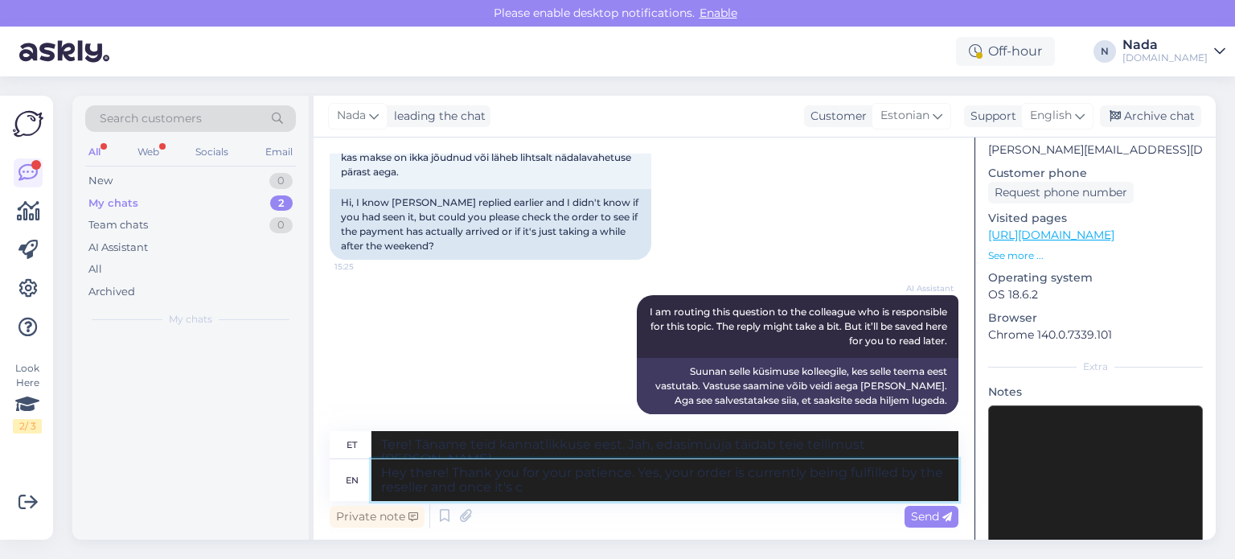
type textarea "Hey there! Thank you for your patience. Yes, your order is currently being fulf…"
type textarea "Tere! Täname teid kannatlikkuse eest. Jah, edasimüüja täidab teie tellimust ja …"
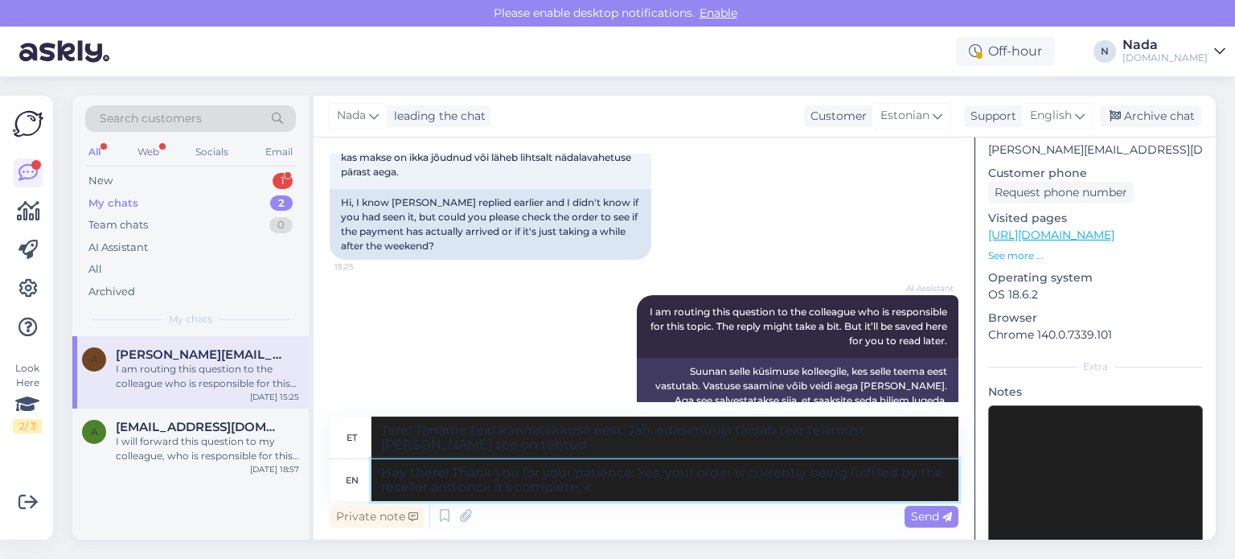
type textarea "Hey there! Thank you for your patience. Yes, your order is currently being fulf…"
type textarea "Tere! Täname teid kannatlikkuse eest. Jah, edasimüüja täidab teie tellimust ja …"
type textarea "Hey there! Thank you for your patience. Yes, your order is currently being fulf…"
type textarea "Tere! Täname teid kannatlikkuse eest. Jah, edasimüüja täidab teie tellimust ja …"
type textarea "Hey there! Thank you for your patience. Yes, your order is currently being fulf…"
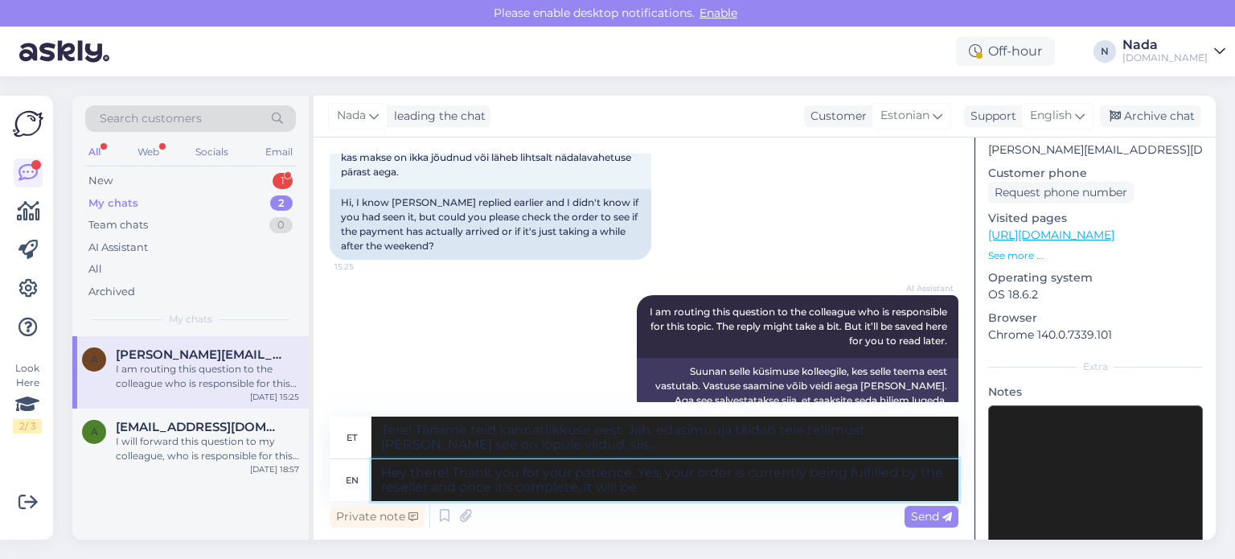
type textarea "Tere! Täname teid kannatlikkuse eest. Jah, edasimüüja täidab teie tellimust ja …"
type textarea "Hey there! Thank you for your patience. Yes, your order is currently being fulf…"
type textarea "Tere! Täname teid kannatlikkuse eest. Jah, edasimüüja täidab teie tellimust ja …"
type textarea "Hey there! Thank you for your patience. Yes, your order is currently being fulf…"
type textarea "Tere! Täname teid kannatlikkuse eest. Jah, edasimüüja täidab teie tellimust ja …"
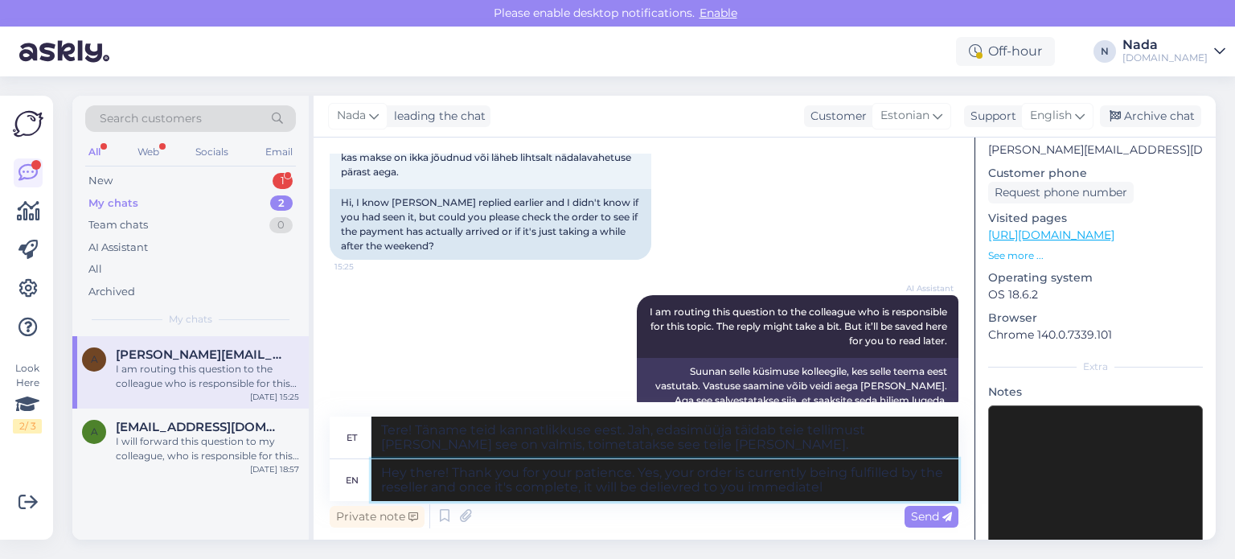
type textarea "Hey there! Thank you for your patience. Yes, your order is currently being fulf…"
type textarea "Tere! Täname teid kannatlikkuse eest. Jah, edasimüüja täidab teie tellimust ja …"
type textarea "Hey there! Thank you for your patience. Yes, your order is currently being fulf…"
type textarea "Tere! Täname teid kannatlikkuse eest. Jah, edasimüüja täidab teie tellimust ja …"
type textarea "Hey there! Thank you for your patience. Yes, your order is currently being fulf…"
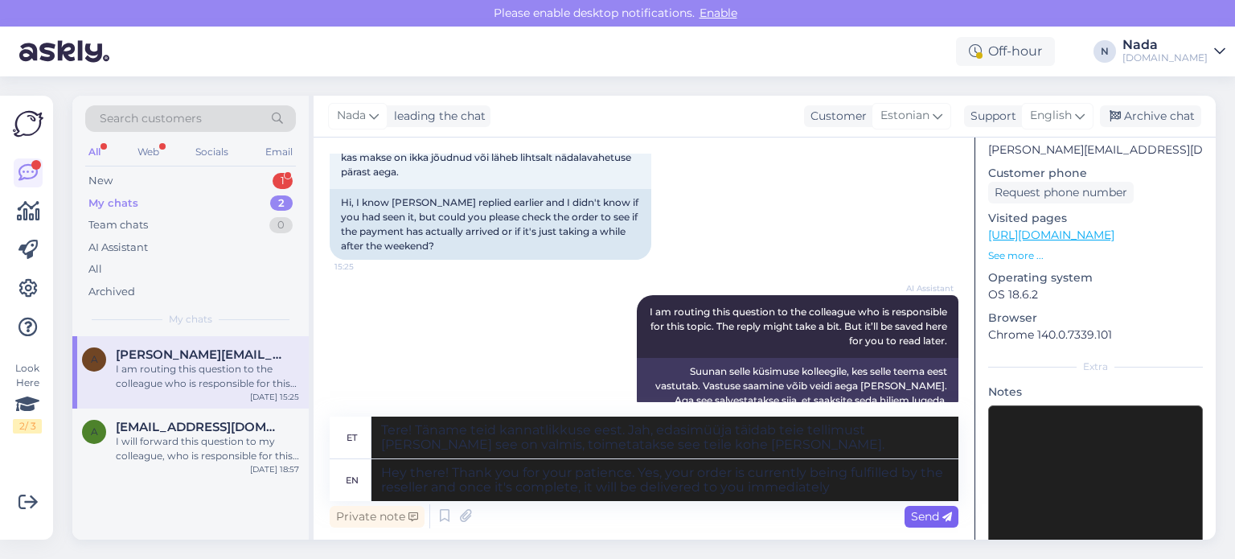
click at [948, 523] on div "Send" at bounding box center [931, 517] width 54 height 22
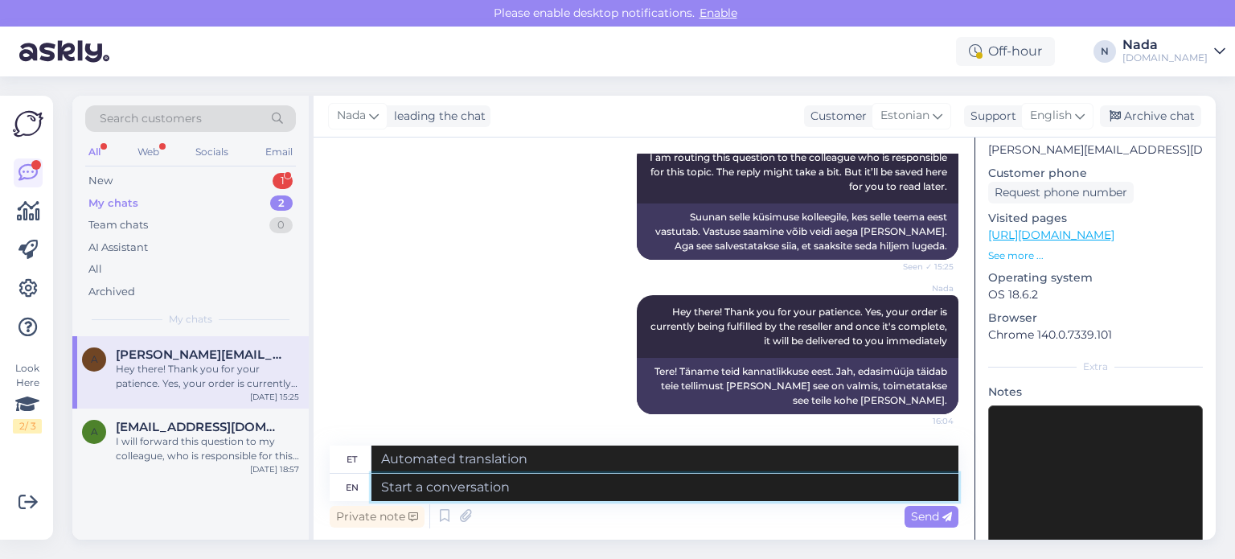
click at [908, 496] on textarea at bounding box center [664, 486] width 587 height 27
type textarea "I ha"
type textarea "Mina"
type textarea "I have"
type textarea "Mul on"
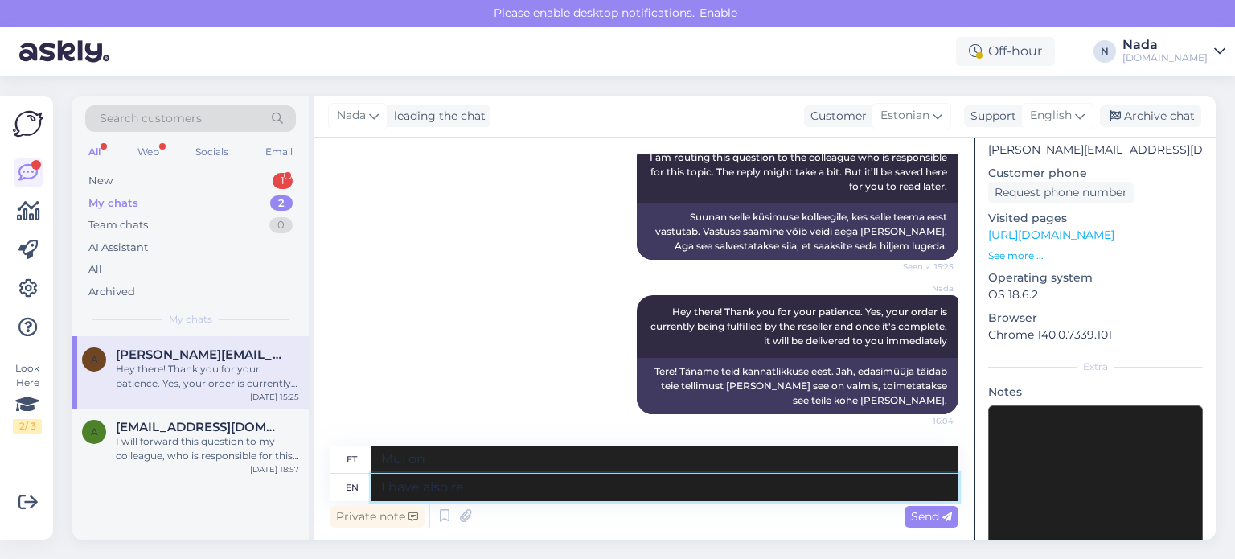
type textarea "I have also rep"
type textarea "Mul on ka"
type textarea "I have also reported t"
type textarea "Olen ka teatanud"
type textarea "I have also reported"
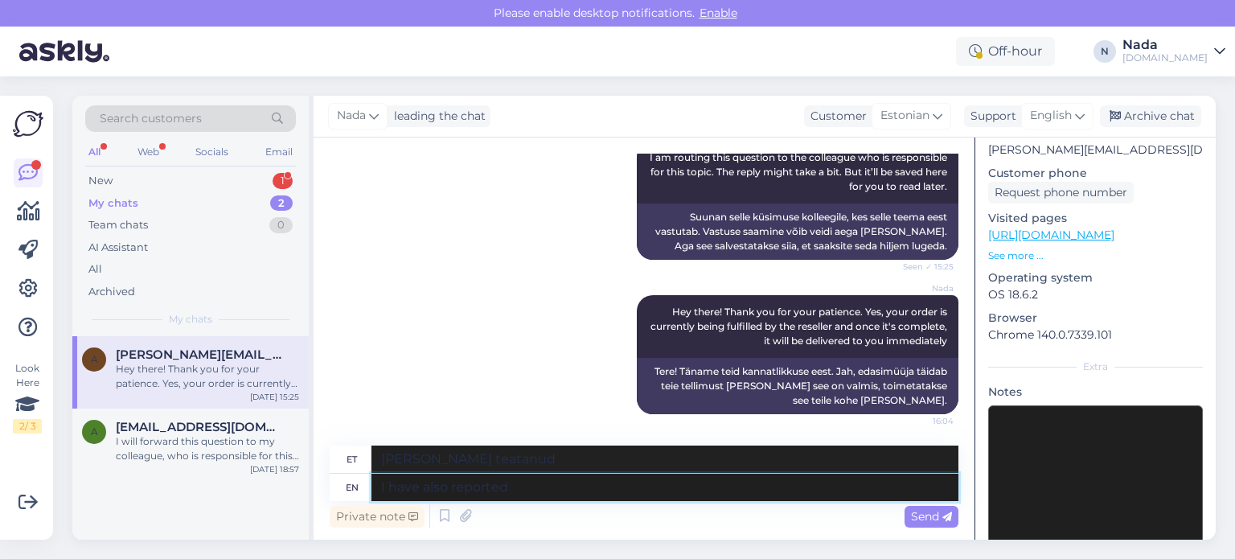
type textarea "Olen ka teatanud t-st"
type textarea "I have also reported it"
type textarea "Olen ka teatanud"
type textarea "I have also reported it to t"
type textarea "Olen sellest ka teatanud"
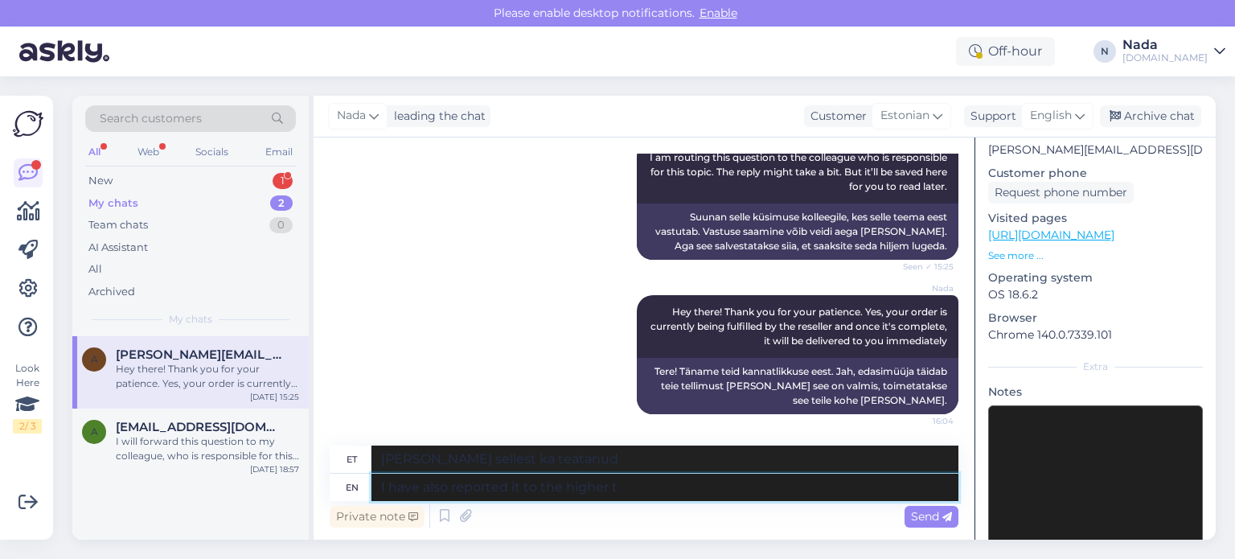
type textarea "I have also reported it to the higher te"
type textarea "Olen sellest ka kõrgemale asutusele teatanud"
type textarea "I have also reported it to the higher team to"
type textarea "Olen sellest ka kõrgemale meeskonnale teatanud."
type textarea "I have also reported it to the higher team to t"
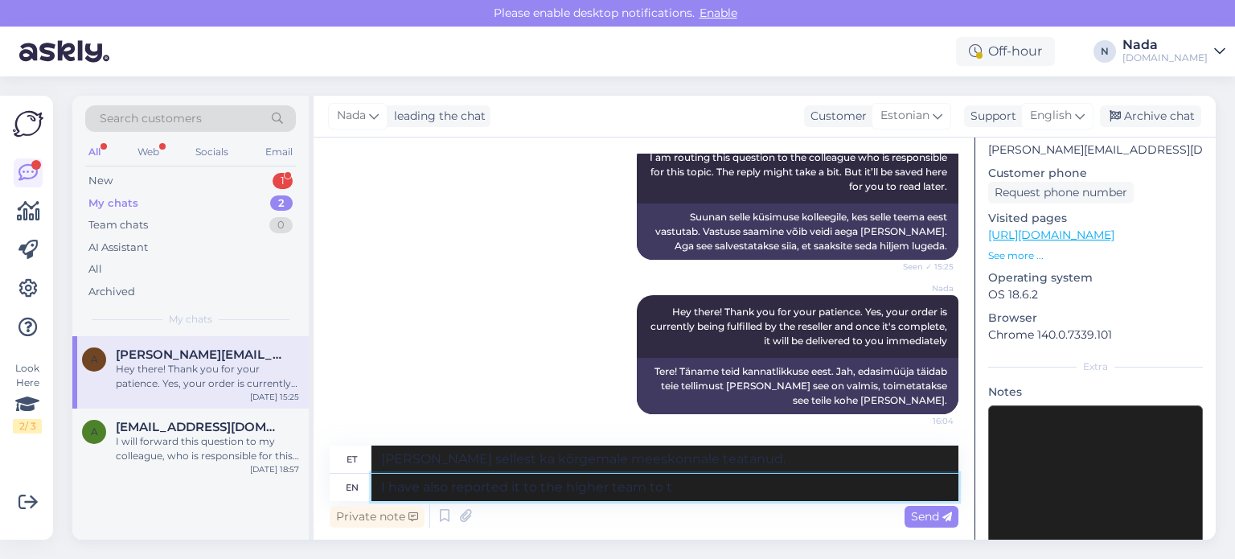
type textarea "Olen sellest ka kõrgemale meeskonnale teatanud"
type textarea "I have also reported it to the higher team to try an"
type textarea "Olen sellest ka kõrgemale meeskonnale teatanud, et nad prooviksid"
type textarea "I have also reported it to the higher team to try and s"
type textarea "Olen sellest ka kõrgemale meeskonnale teada andnud, et nad prooviksid ja"
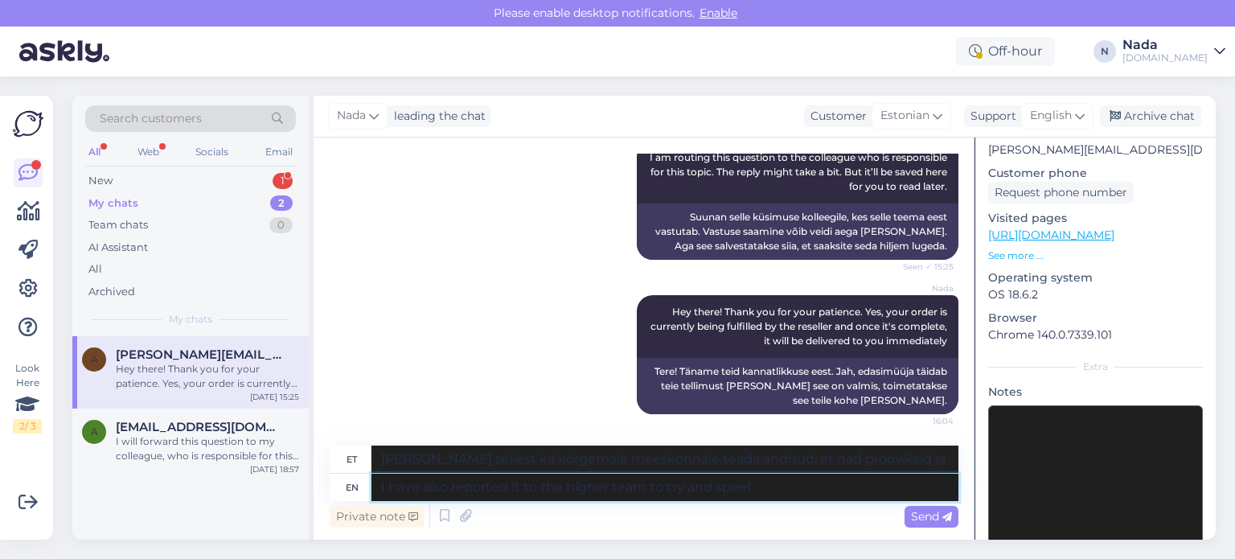
type textarea "I have also reported it to the higher team to try and speef u"
type textarea "Olen sellest ka kõrgemale meeskonnale teatanud, et proovida ja sõnadesse panna"
type textarea "I have also reported it to the higher team to try and speed u"
type textarea "Olen sellest ka kõrgemale meeskonnale teatanud, et proovida kiirendada"
type textarea "I have also reported it to the higher team to try and speed up the"
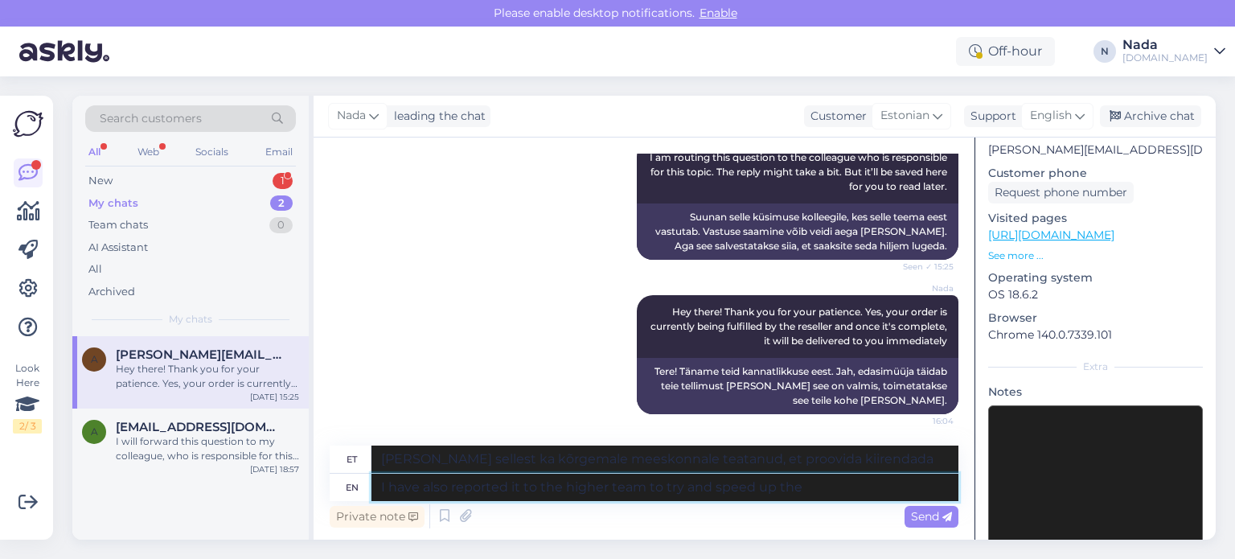
type textarea "Olen sellest ka kõrgemale meeskonnale teatanud, et proovida kiirendada."
type textarea "I have also reported it to the higher team to try and speed up the pr"
type textarea "Olen sellest ka kõrgemale meeskonnale teatanud, et proovida protsessi kiirendad…"
type textarea "I have also reported it to the higher team to try and speed up the process."
type textarea "Olen sellest ka kõrgemale meeskonnale teada andnud, et proovida protsessi kiire…"
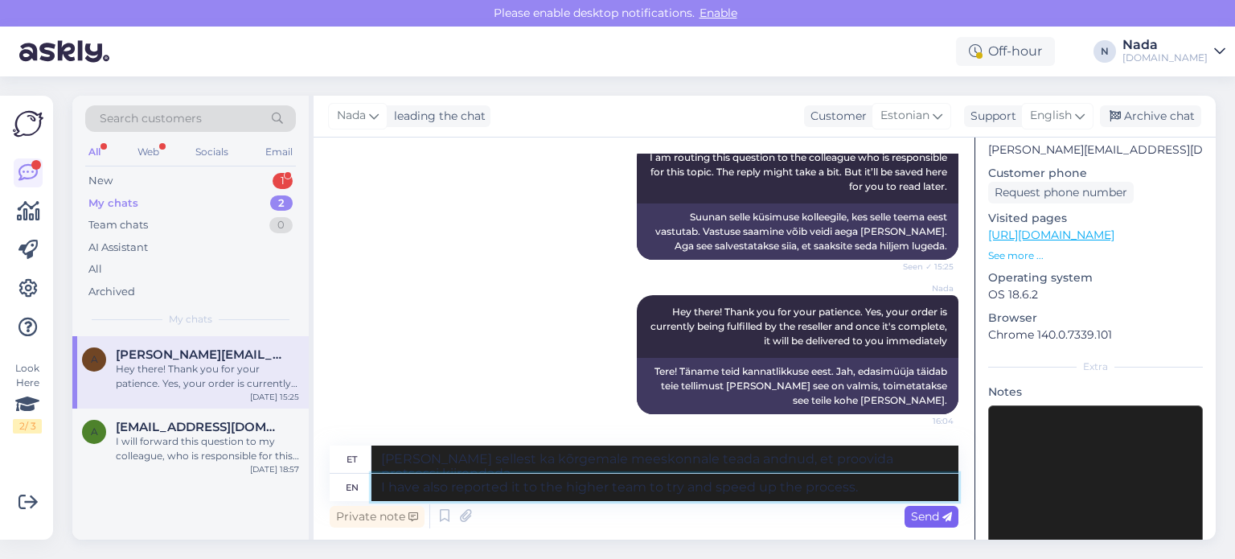
type textarea "I have also reported it to the higher team to try and speed up the process."
click at [932, 514] on span "Send" at bounding box center [931, 516] width 41 height 14
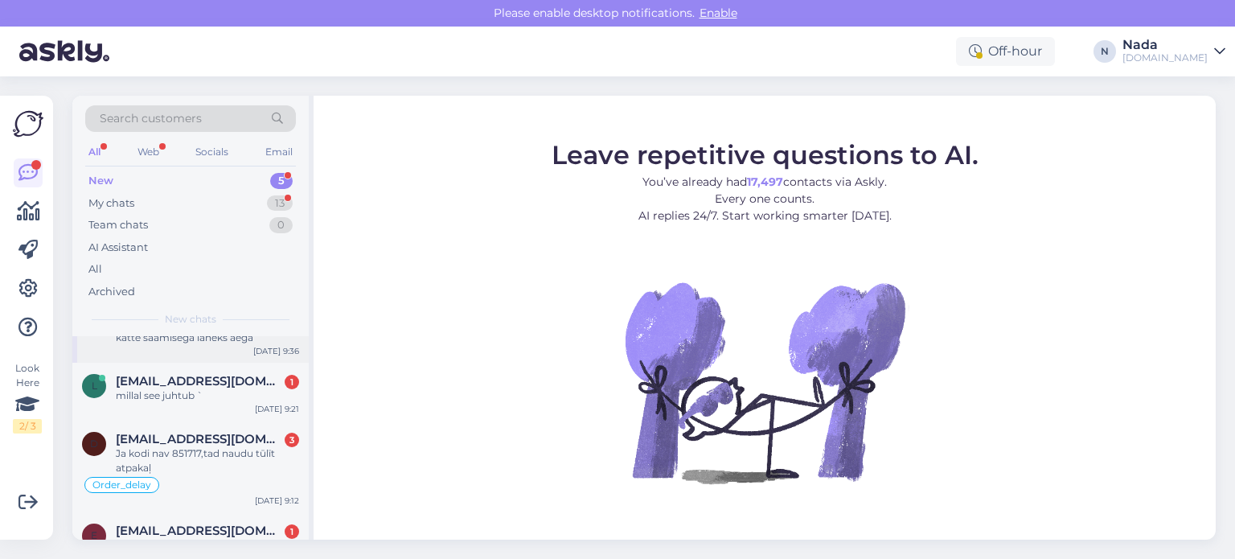
scroll to position [162, 0]
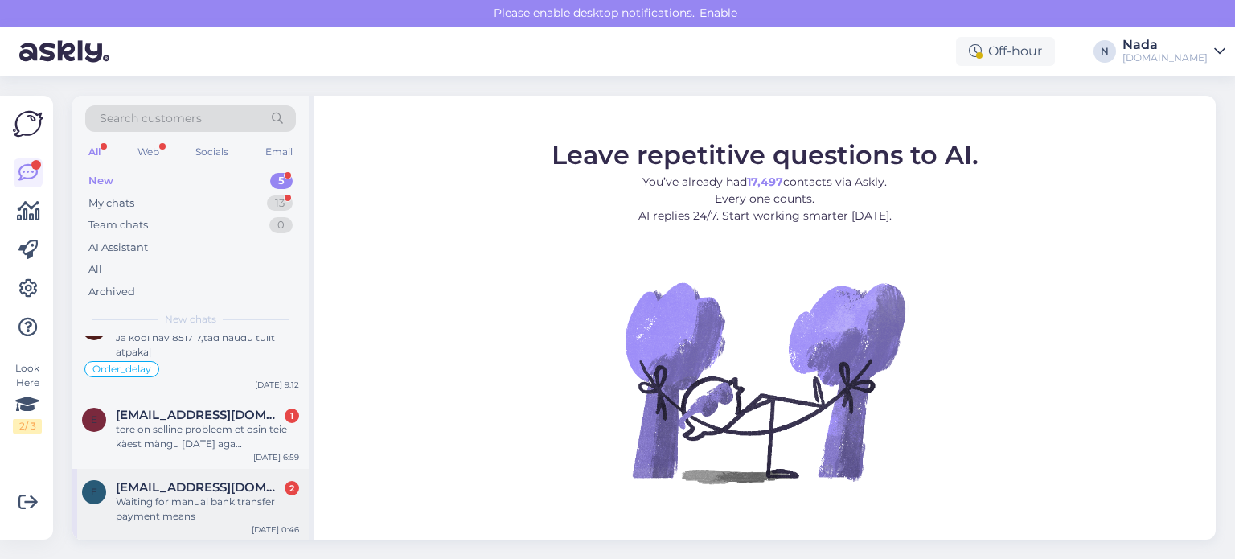
click at [228, 501] on div "Waiting for manual bank transfer payment means" at bounding box center [207, 508] width 183 height 29
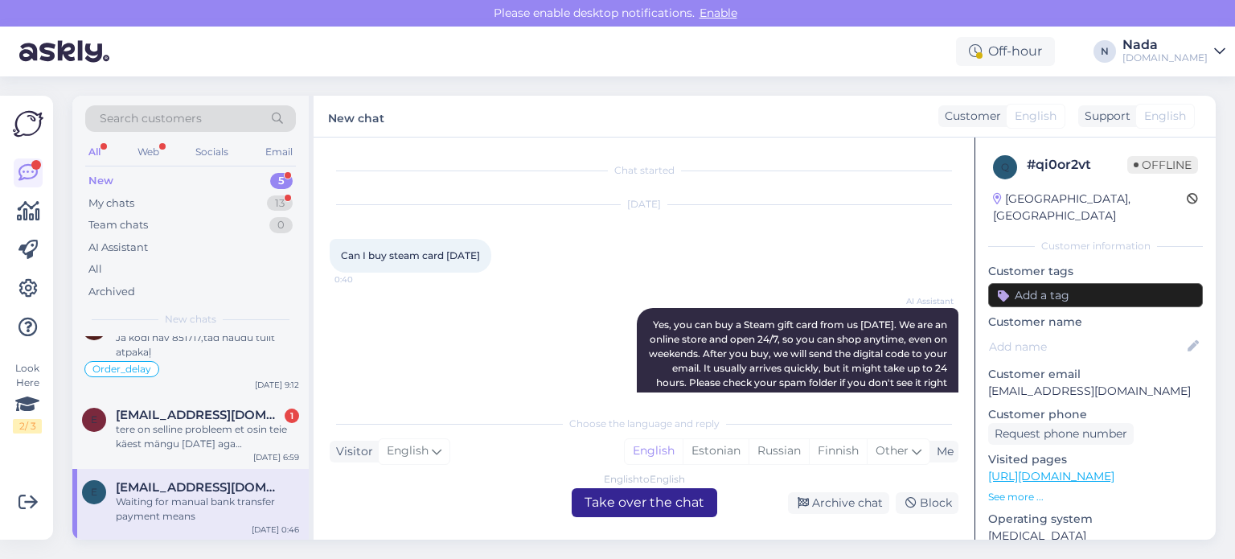
scroll to position [558, 0]
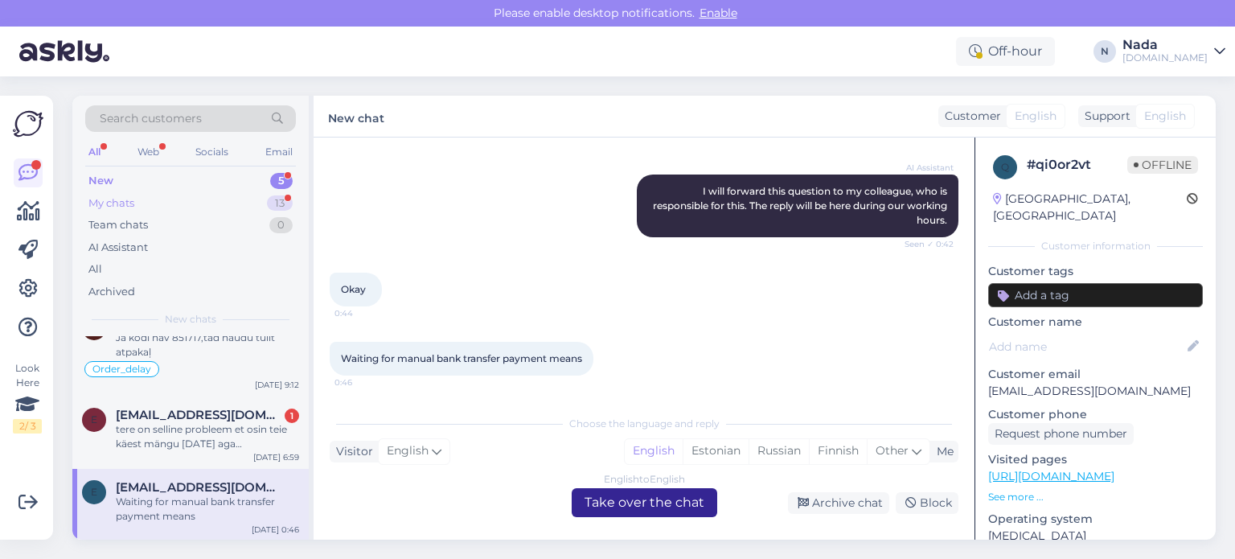
click at [166, 203] on div "My chats 13" at bounding box center [190, 203] width 211 height 23
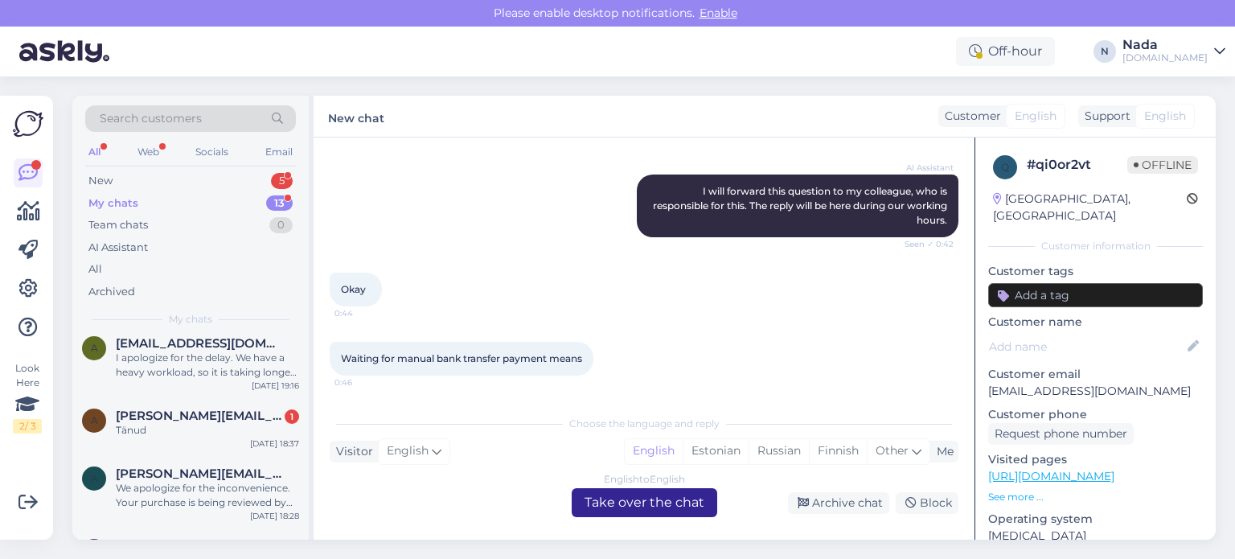
scroll to position [673, 0]
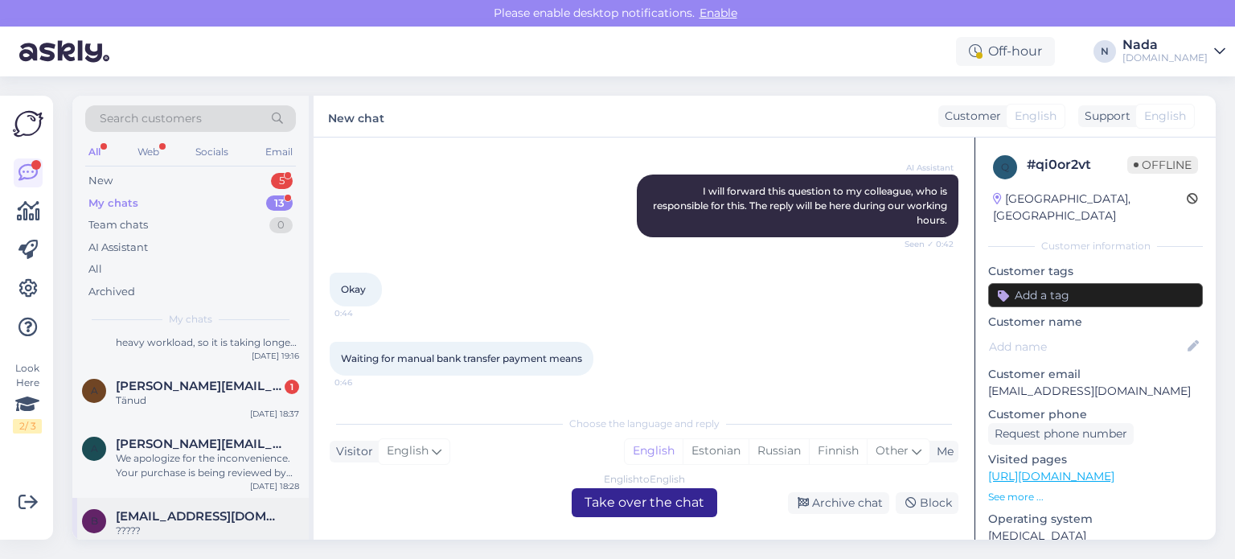
click at [199, 523] on div "?????" at bounding box center [207, 530] width 183 height 14
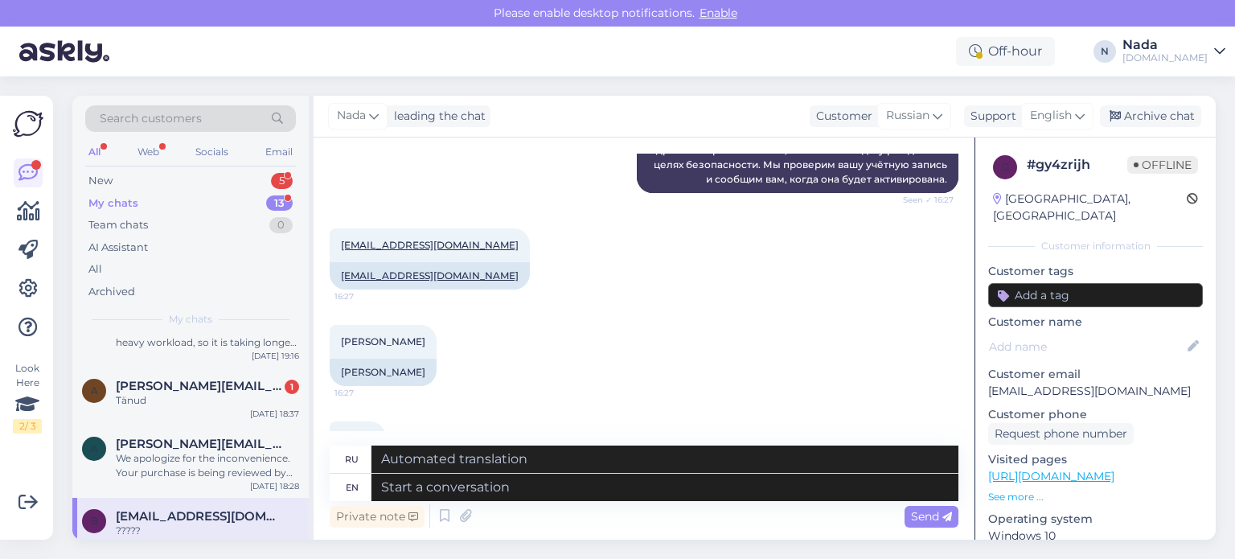
scroll to position [322, 0]
drag, startPoint x: 440, startPoint y: 272, endPoint x: 339, endPoint y: 274, distance: 101.3
click at [339, 274] on div "bello7892@inbox.lv" at bounding box center [430, 273] width 200 height 27
copy link "bello7892@inbox.lv"
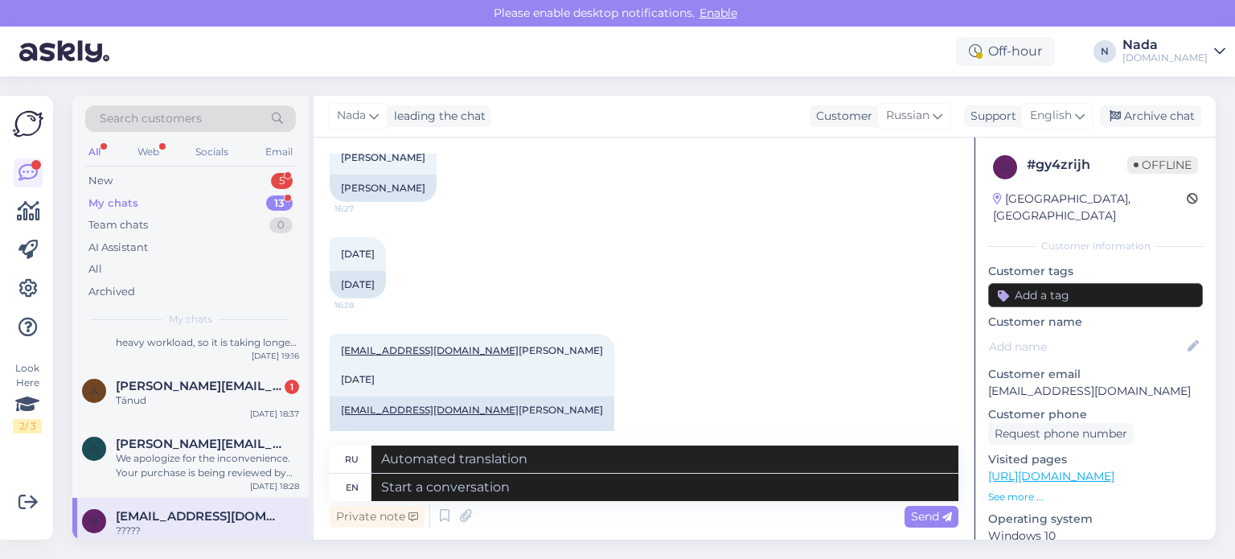
scroll to position [482, 0]
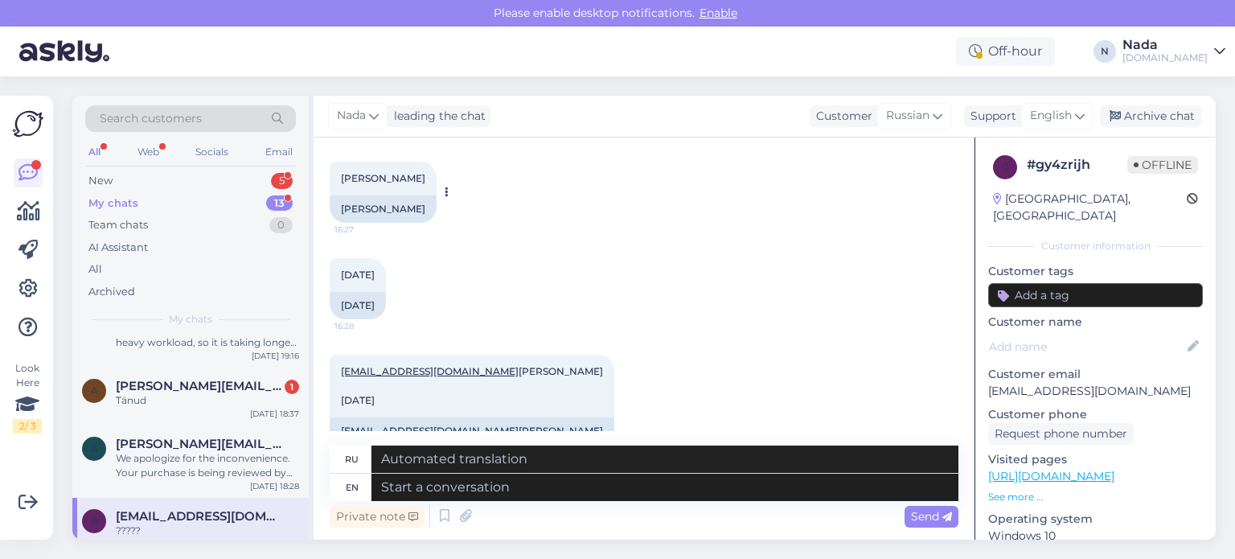
drag, startPoint x: 434, startPoint y: 208, endPoint x: 339, endPoint y: 215, distance: 95.1
click at [339, 215] on div "Denis Komarovsk" at bounding box center [383, 208] width 107 height 27
copy div "Denis Komarovsk"
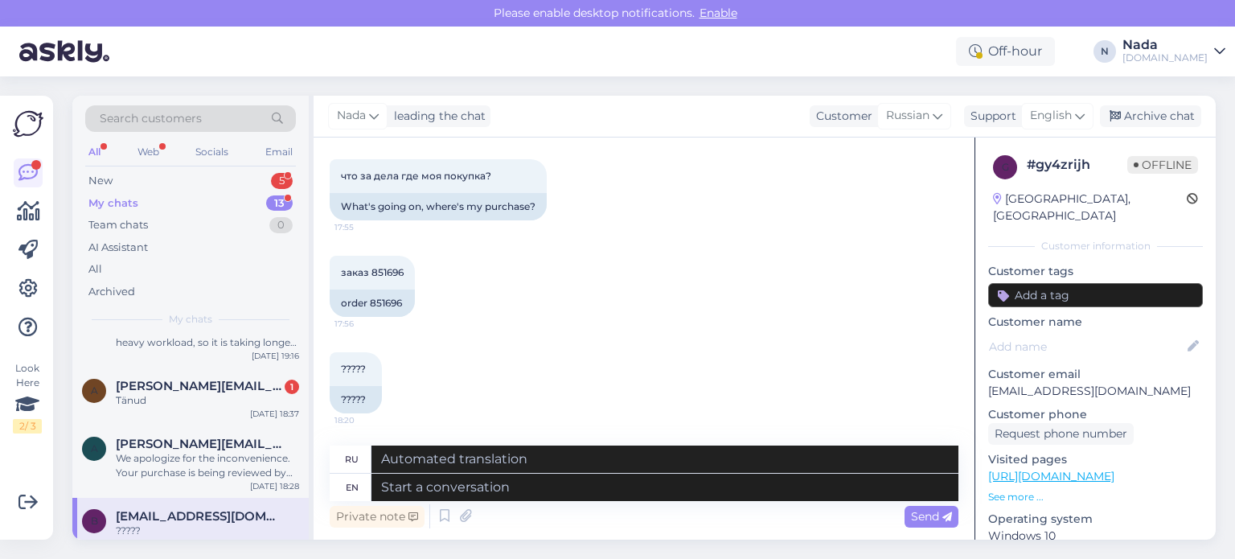
scroll to position [1193, 0]
click at [367, 301] on div "order 851696" at bounding box center [372, 302] width 85 height 27
click at [394, 301] on div "order 851696" at bounding box center [372, 302] width 85 height 27
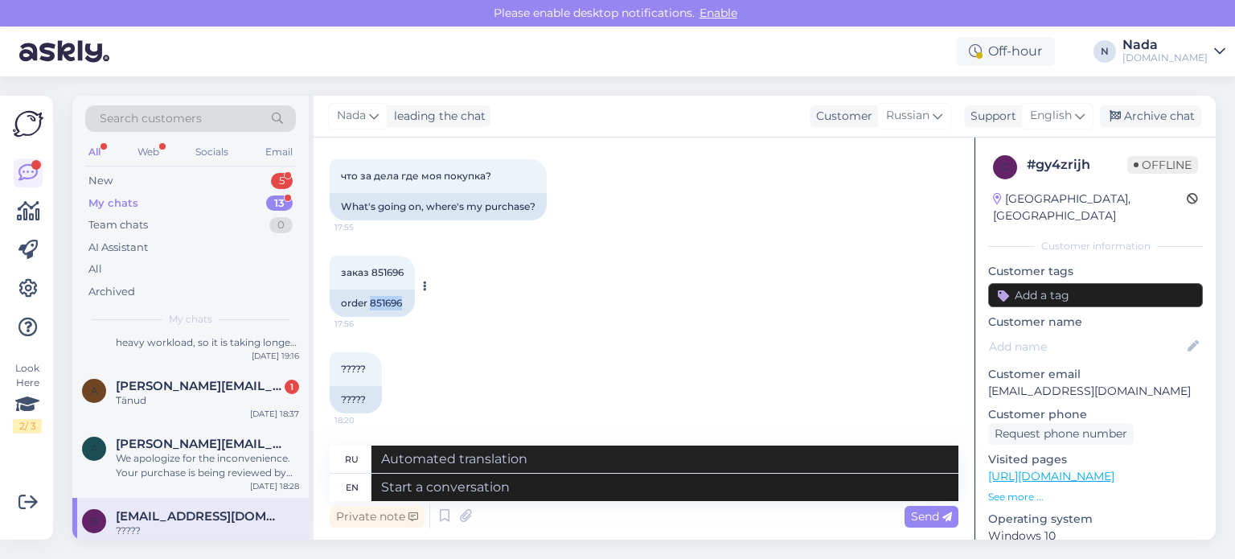
copy div "851696"
click at [592, 494] on textarea at bounding box center [664, 486] width 587 height 27
type textarea "Hello th"
type textarea "Привет"
type textarea "Hello there! T"
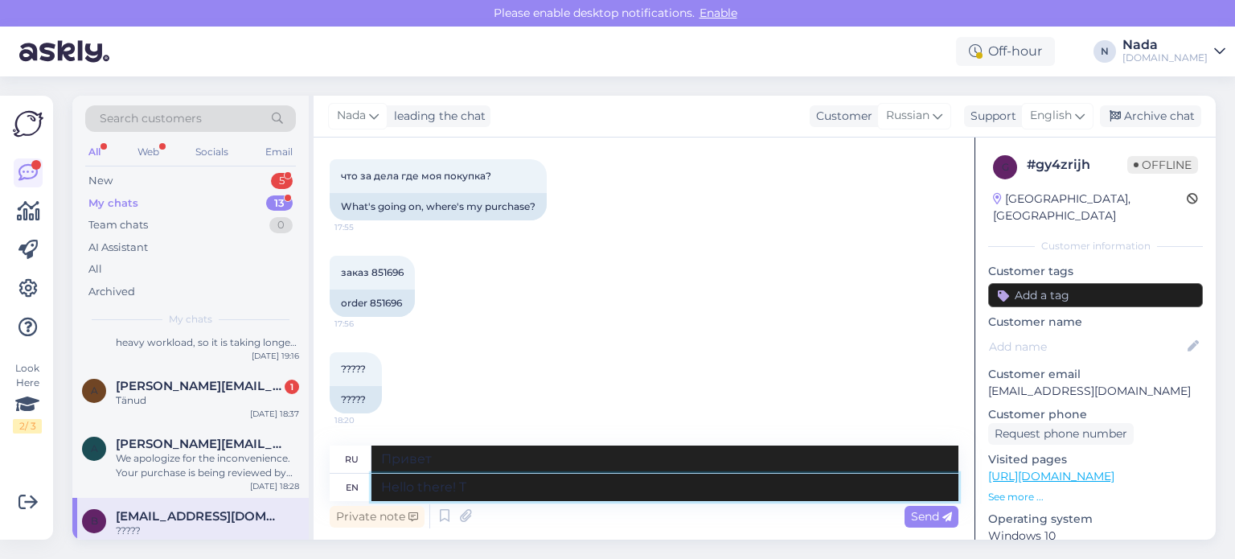
type textarea "Привет!"
type textarea "Hello there! Thank yo"
type textarea "Привет! Спасибо."
type textarea "Hello there! Thank you for you"
type textarea "Привет! Спасибо за"
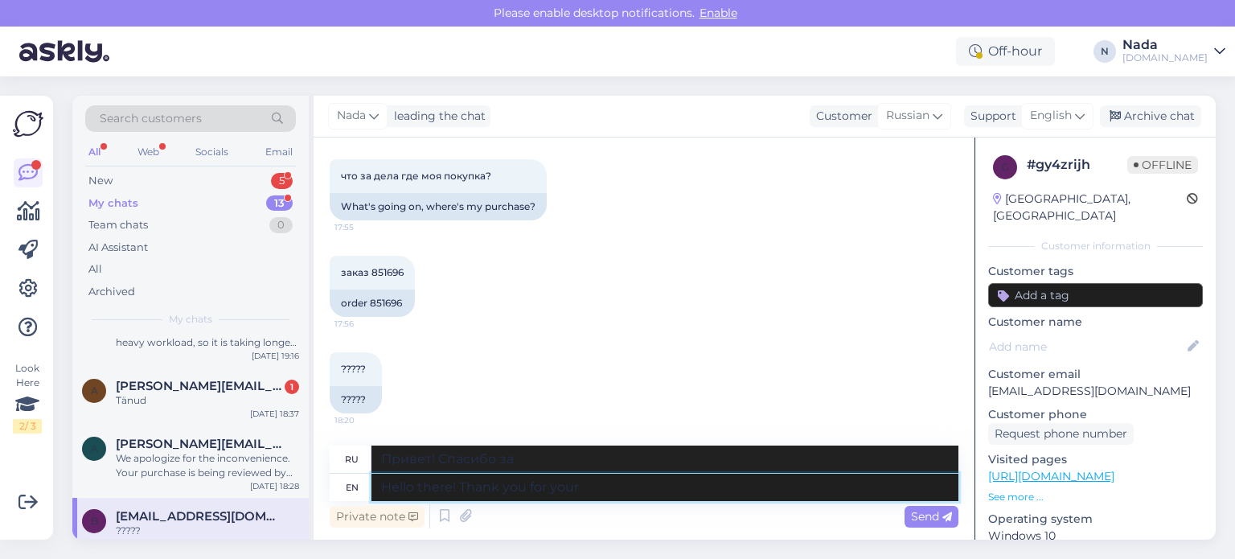
type textarea "Hello there! Thank you for your"
type textarea "Привет! Спасибо за ваш отзыв."
type textarea "Hello there! Thank you for your patience."
type textarea "Привет! Спасибо за терпение."
type textarea "Hello there! Thank you for your patience. We h"
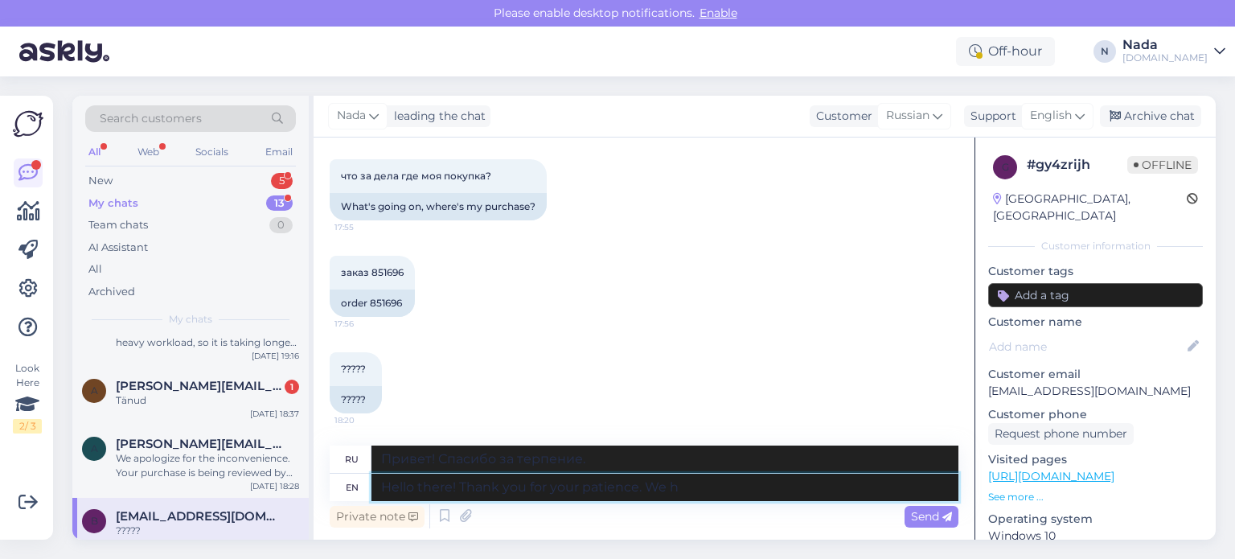
type textarea "Привет! Спасибо за терпение. Мы"
type textarea "Hello there! Thank you for your patience. We ha"
type textarea "Привет! Спасибо за терпение. Мы..."
type textarea "Hello there! Thank you for your patience. We have re"
type textarea "Здравствуйте! Благодарим вас за терпение. У нас есть"
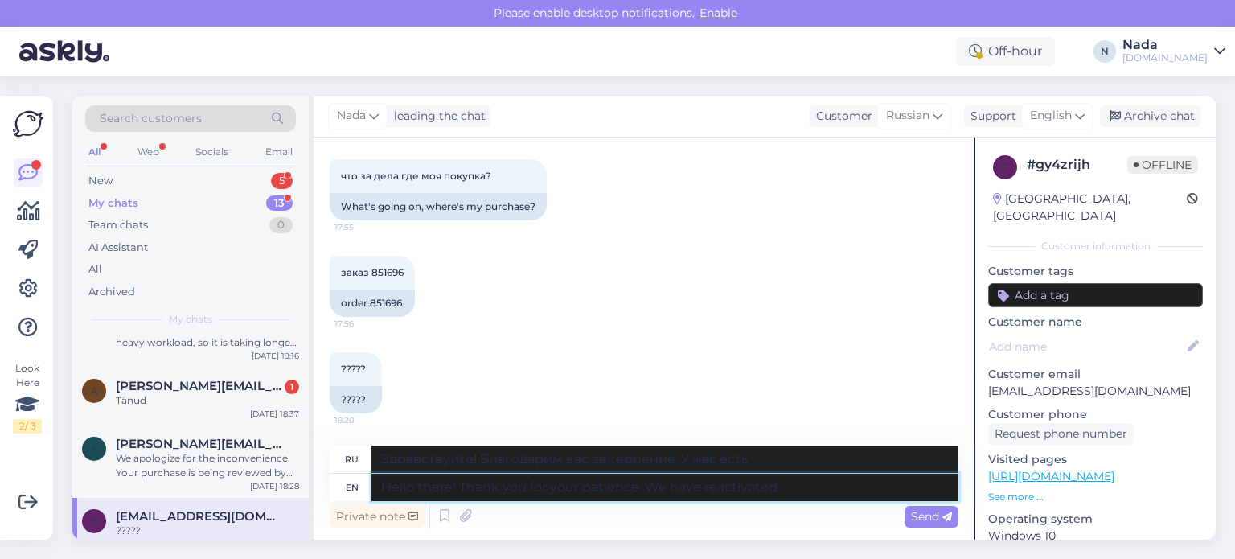
type textarea "Hello there! Thank you for your patience. We have reactivated y"
type textarea "Здравствуйте! Благодарим за терпение. Мы возобновили работу."
type textarea "Hello there! Thank you for your patience. We have reactivated your a"
type textarea "Здравствуйте! Благодарим за терпение. Мы снова активировали ваш аккаунт."
type textarea "Hello there! Thank you for your patience. We have reactivated your account. P"
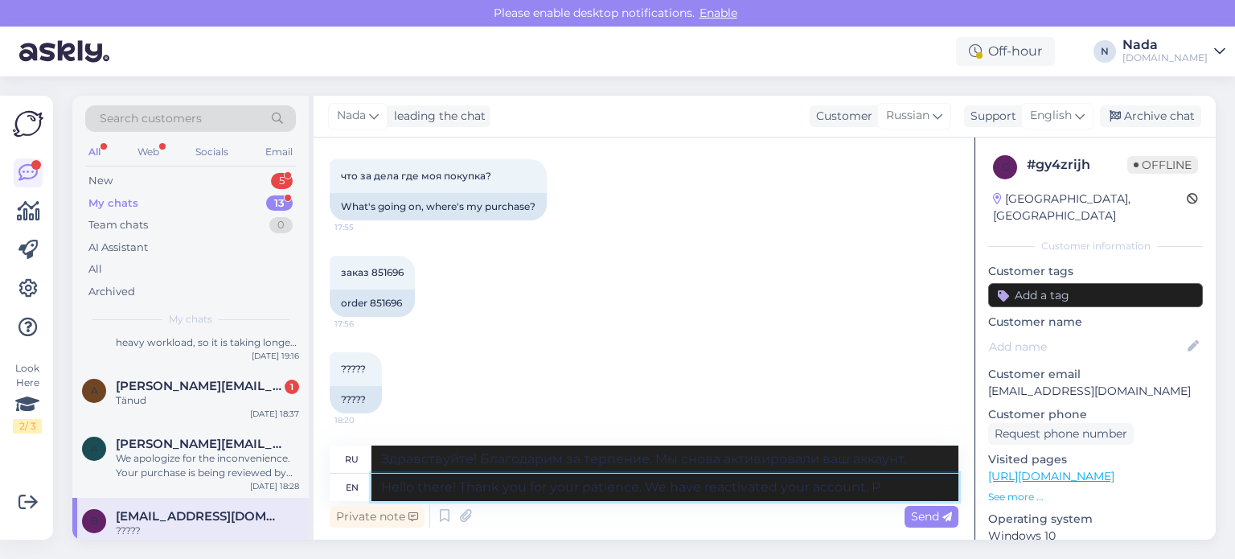
type textarea "Здравствуйте! Благодарим за терпение. Мы повторно активировали вашу учётную зап…"
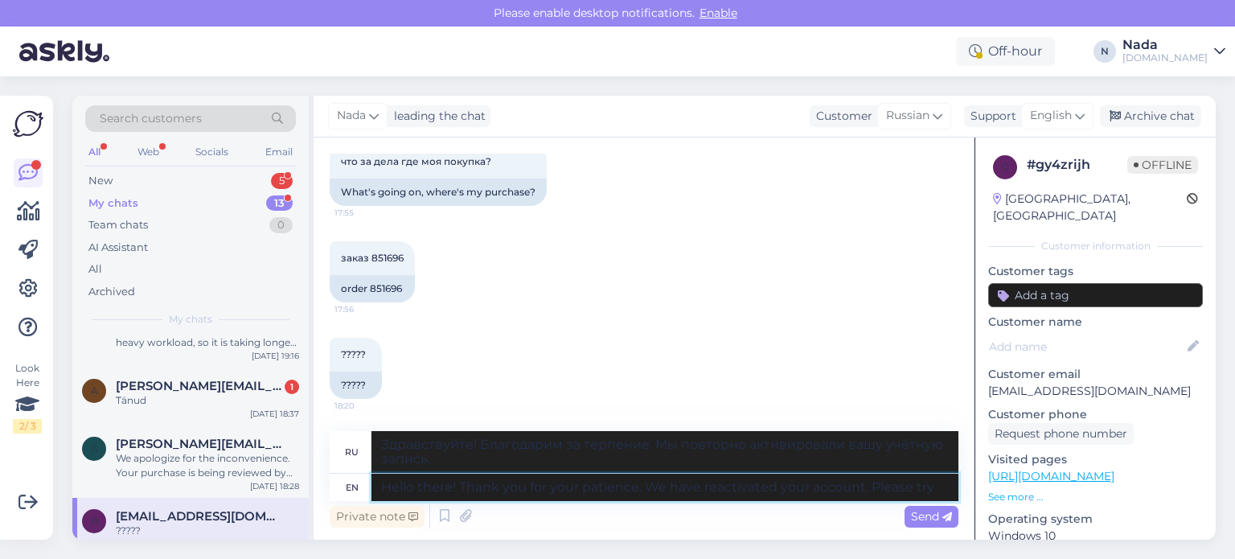
type textarea "Hello there! Thank you for your patience. We have reactivated your account. Ple…"
type textarea "Здравствуйте! Благодарим за терпение. Мы повторно активировали ваш аккаунт. Пож…"
type textarea "Hello there! Thank you for your patience. We have reactivated your account. Ple…"
type textarea "Здравствуйте! Благодарим за терпение. Мы повторно активировали ваш аккаунт. Поп…"
type textarea "Hello there! Thank you for your patience. We have reactivated your account. Ple…"
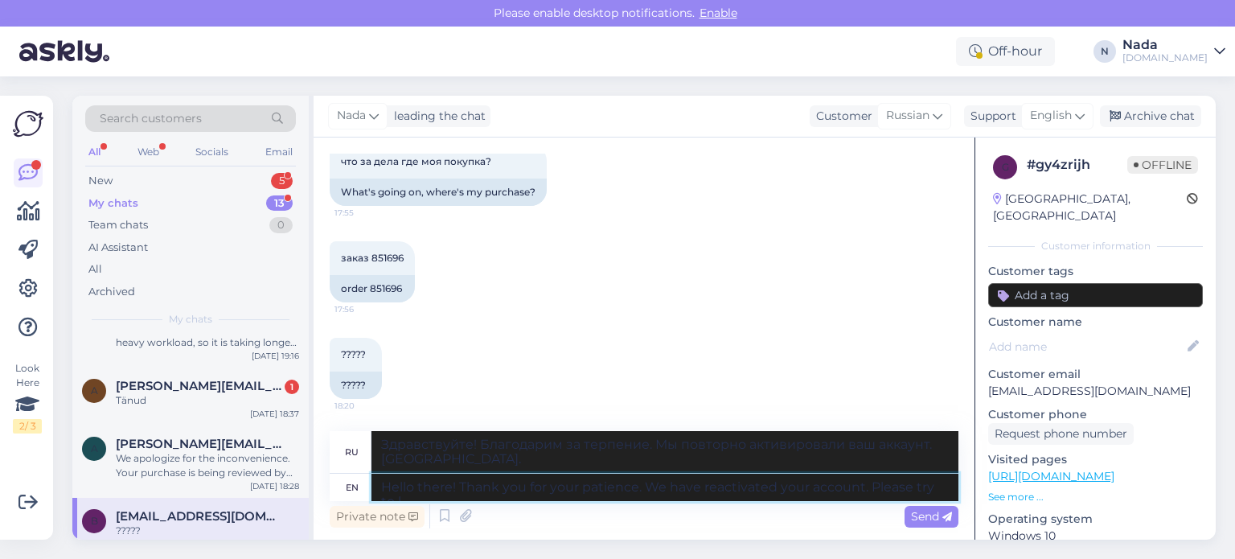
type textarea "Здравствуйте! Благодарим за терпение. Мы повторно активировали ваш аккаунт. Пож…"
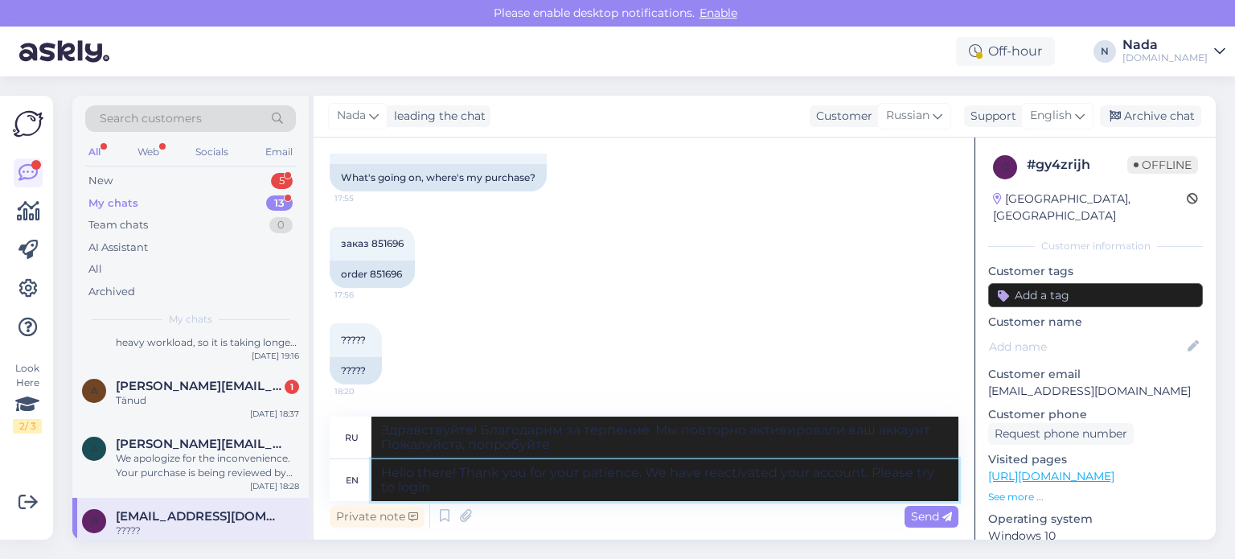
type textarea "Hello there! Thank you for your patience. We have reactivated your account. Ple…"
type textarea "Здравствуйте! Благодарим за терпение. Мы повторно активировали вашу учётную зап…"
type textarea "Hello there! Thank you for your patience. We have reactivated your account. Ple…"
type textarea "Здравствуйте! Благодарим за терпение. Мы повторно активировали вашу учётную зап…"
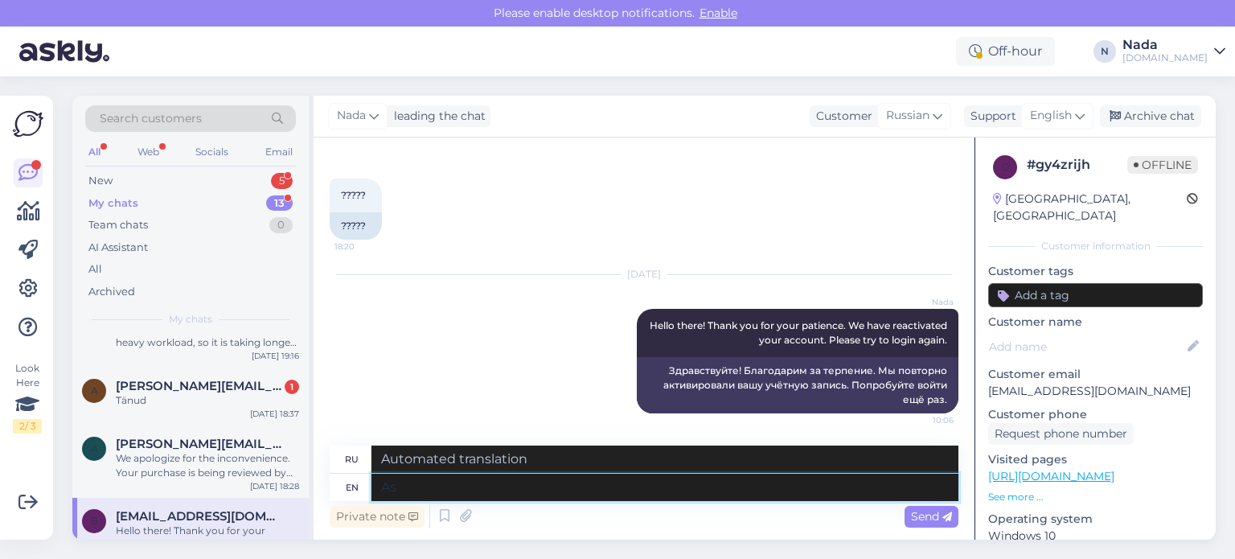
type textarea "As"
type textarea "Как"
type textarea "As for y"
type textarea "Что касается"
type textarea "As for your o"
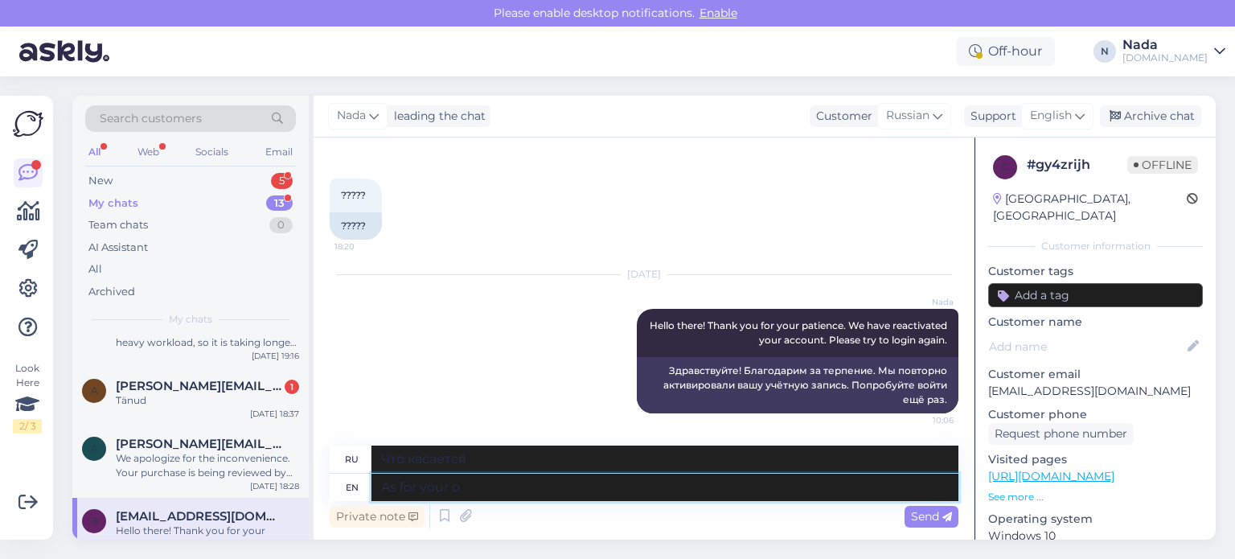
type textarea "Что касается вашего"
type textarea "As for your order, it"
type textarea "Что касается вашего заказа,"
type textarea "As for your order, it w"
type textarea "Что касается вашего заказа, то он"
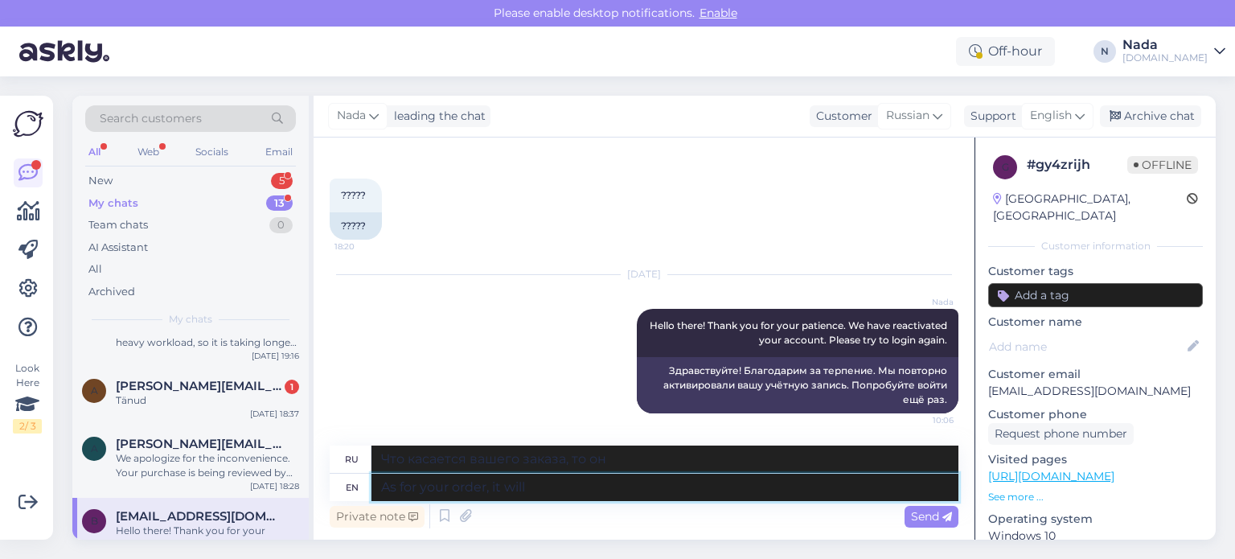
type textarea "As for your order, it will b"
type textarea "Что касается вашего заказа, то он будет"
type textarea "As for your order, it"
type textarea "Что касается вашего заказа, то он"
type textarea "As for your order, it's cu"
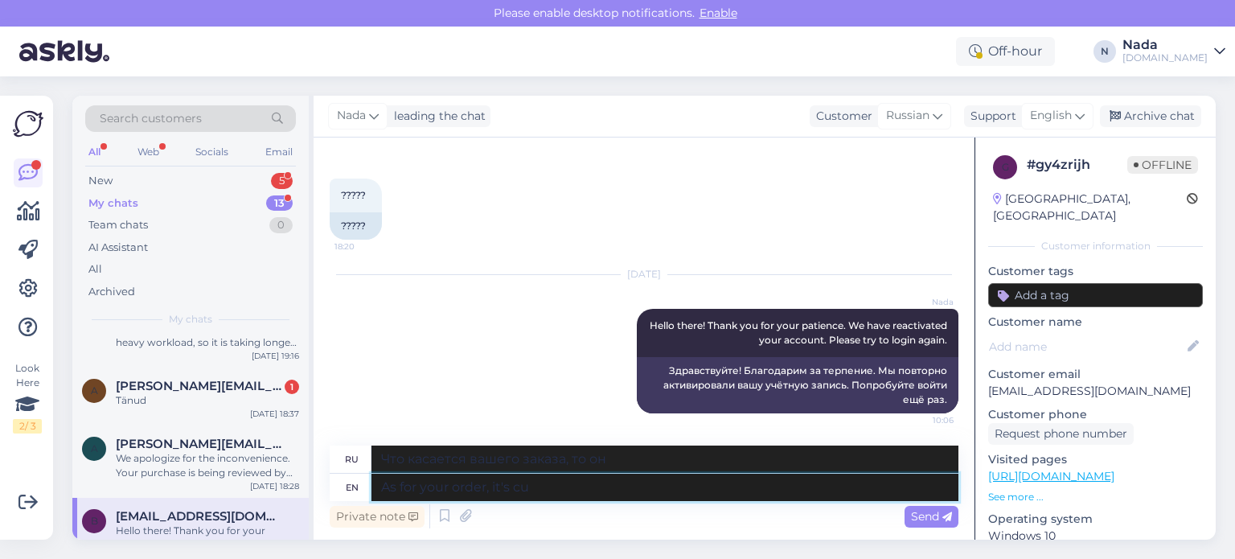
type textarea "Что касается вашего заказа, то это"
type textarea "As for your order, it's currently b"
type textarea "Что касается вашего заказа, то в настоящее время он"
type textarea "As for your order, it's currently being fu"
type textarea "Что касается вашего заказа, то он в настоящее время находится в процессе выполн…"
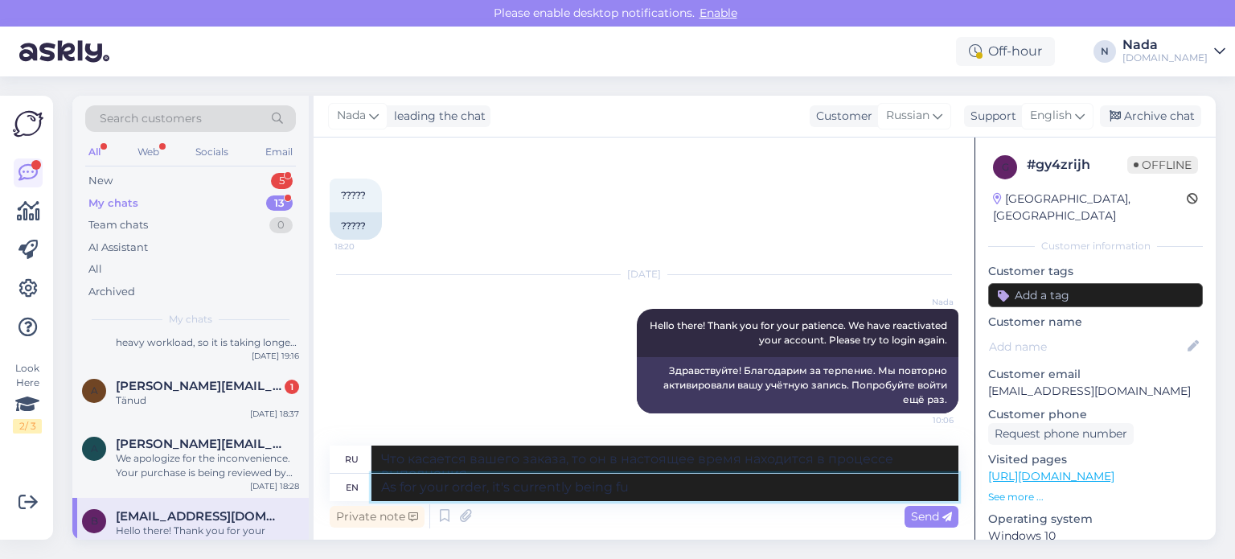
scroll to position [1382, 0]
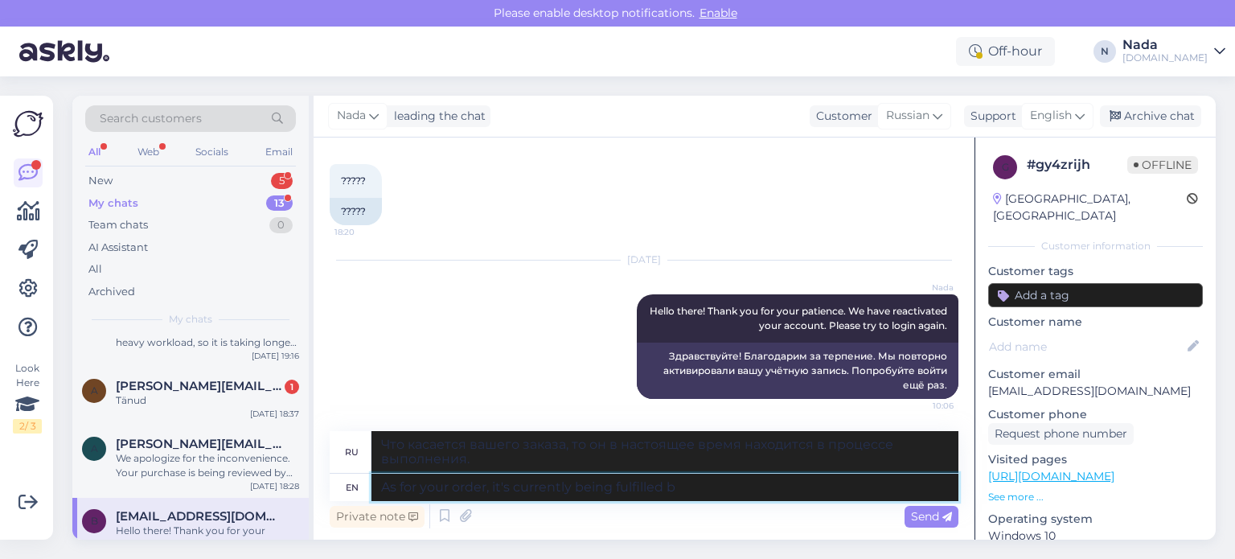
type textarea "As for your order, it's currently being fulfilled by"
type textarea "Что касается вашего заказа, то он в настоящее время выполняется."
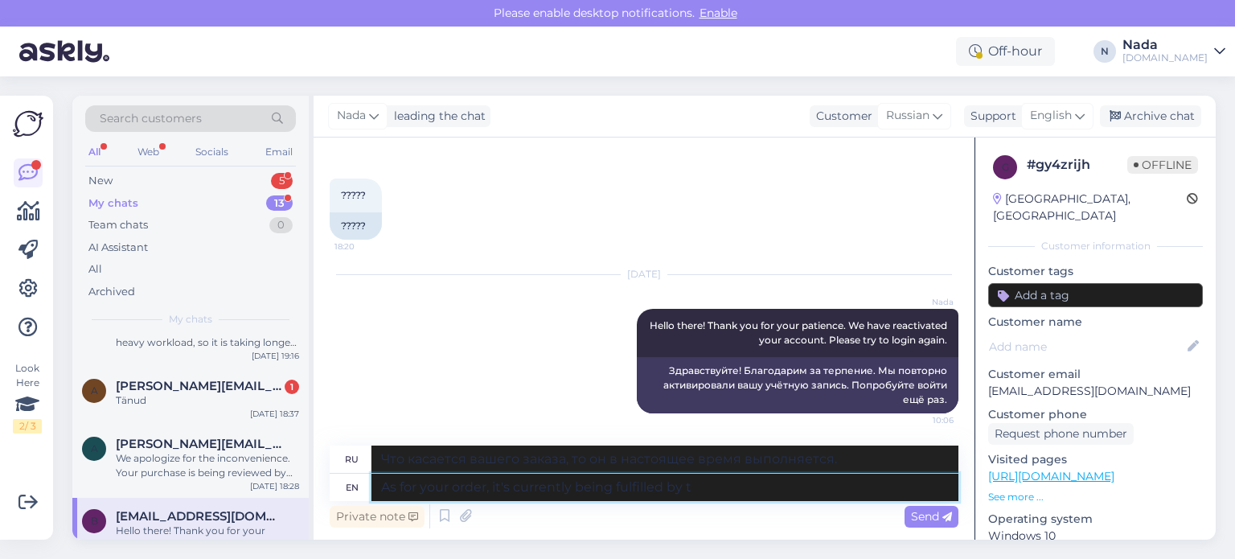
type textarea "As for your order, it's currently being fulfilled by th"
type textarea "Что касается вашего заказа, то в настоящее время он выполняется"
type textarea "As for your order, it's currently being fulfilled by the reseller and"
type textarea "Что касается вашего заказа, то в настоящее время он выполняется реселлером."
type textarea "As for your order, it's currently being fulfilled by the reseller and"
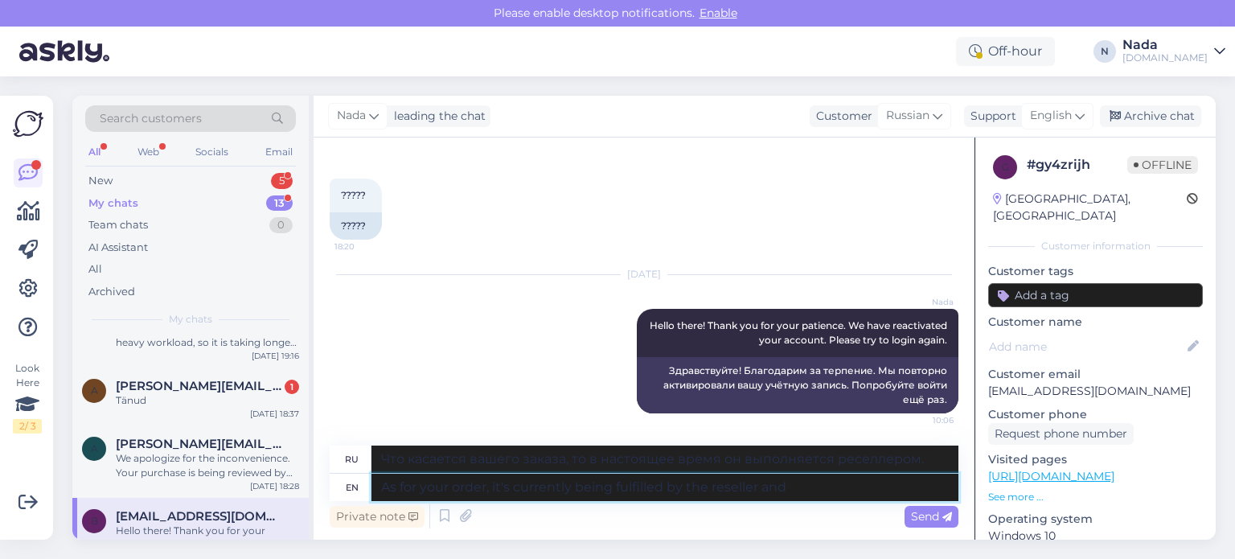
type textarea "Что касается вашего заказа, то в настоящее время он выполняется реселлером и"
type textarea "As for your order, it's currently being fulfilled by the reseller and once it"
type textarea "Что касается вашего заказа, то в настоящее время он выполняется реселлером и ка…"
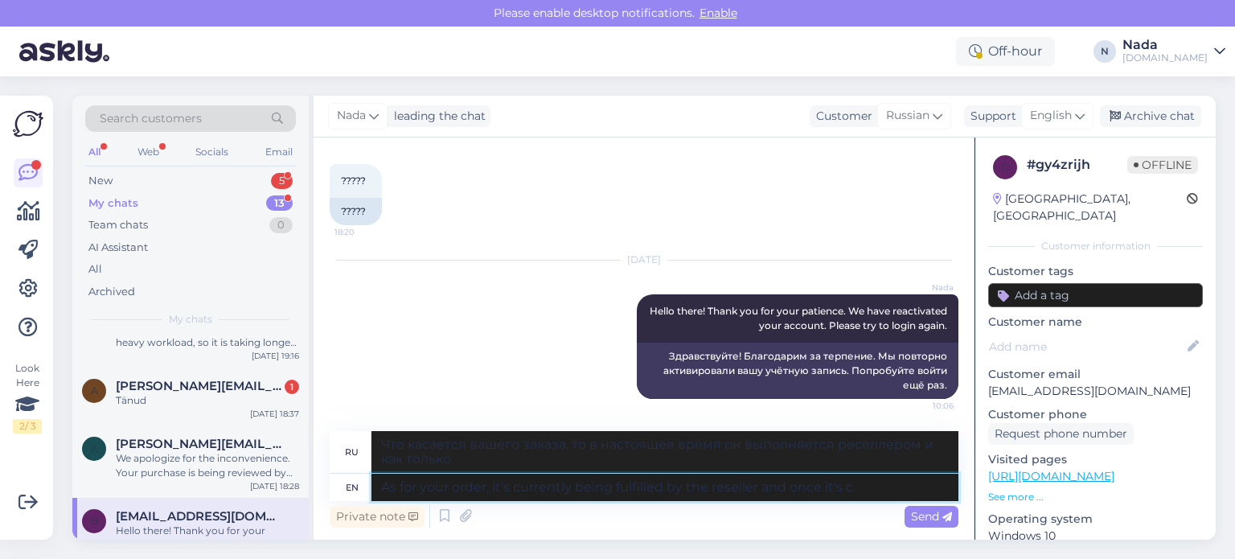
type textarea "As for your order, it's currently being fulfilled by the reseller and once it's…"
type textarea "Что касается вашего заказа, то в настоящее время он выполняется реселлером, и к…"
type textarea "As for your order, it's currently being fulfilled by the reseller and once it's…"
type textarea "Что касается вашего заказа, то в настоящее время он выполняется реселлером, и к…"
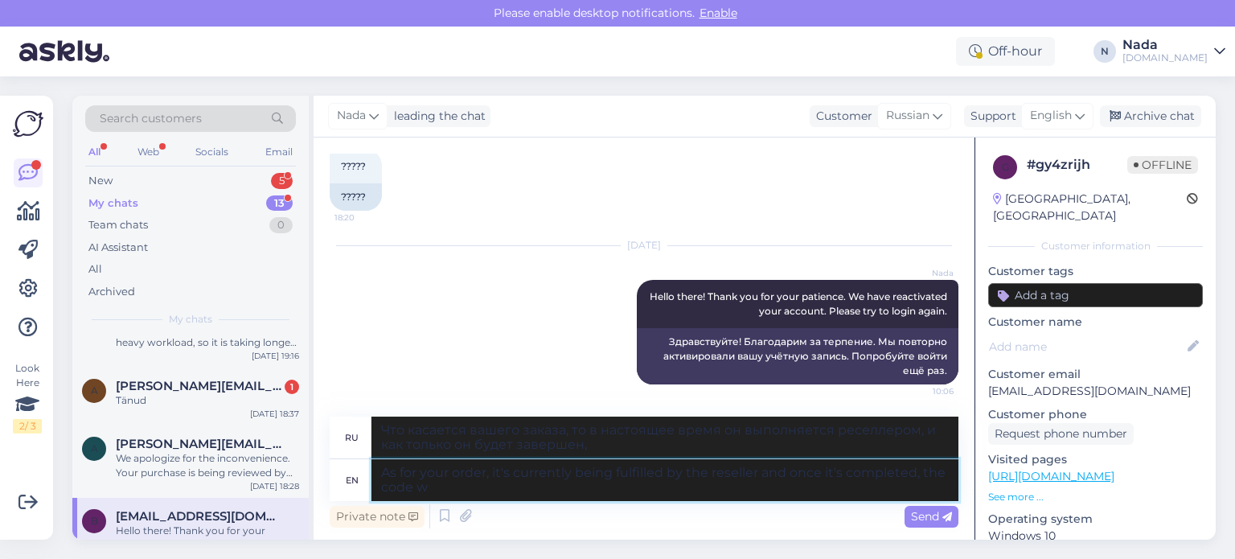
type textarea "As for your order, it's currently being fulfilled by the reseller and once it's…"
type textarea "Что касается вашего заказа, то в настоящее время он выполняется реселлером, и к…"
type textarea "As for your order, it's currently being fulfilled by the reseller and once it's…"
type textarea "Что касается вашего заказа, то в настоящее время он выполняется реселлером, и к…"
type textarea "As for your order, it's currently being fulfilled by the reseller and once it's…"
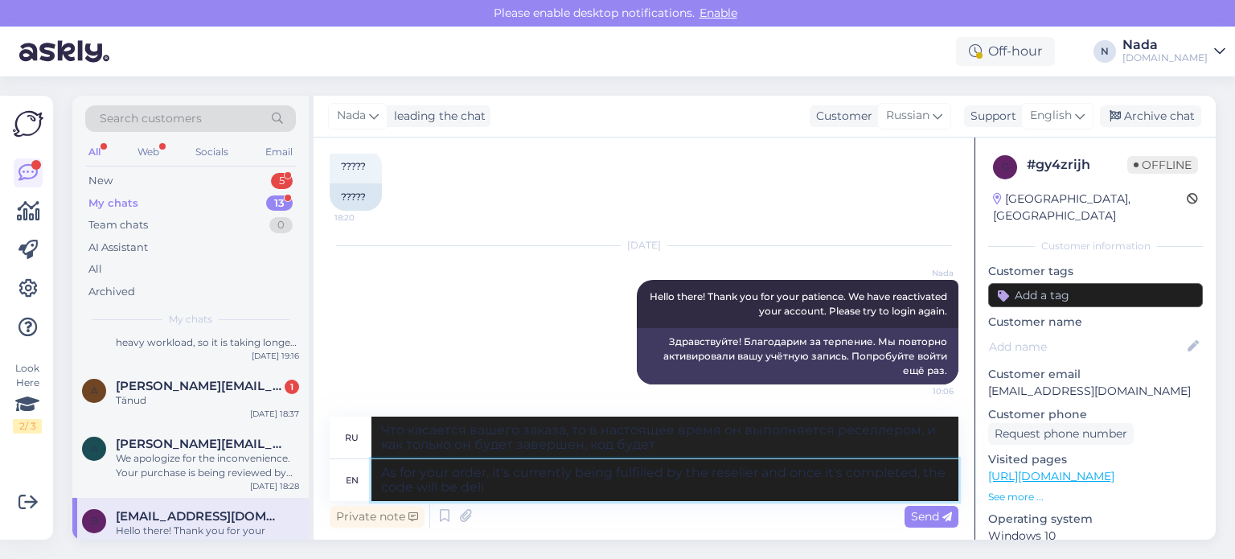
type textarea "Что касается вашего заказа, то в настоящее время он выполняется реселлером, и к…"
type textarea "As for your order, it's currently being fulfilled by the reseller and once it's…"
type textarea "Что касается вашего заказа, то в настоящее время он выполняется реселлером, и к…"
type textarea "As for your order, it's currently being fulfilled by the reseller and once it's…"
type textarea "Что касается вашего заказа, то в настоящее время он выполняется реселлером, и к…"
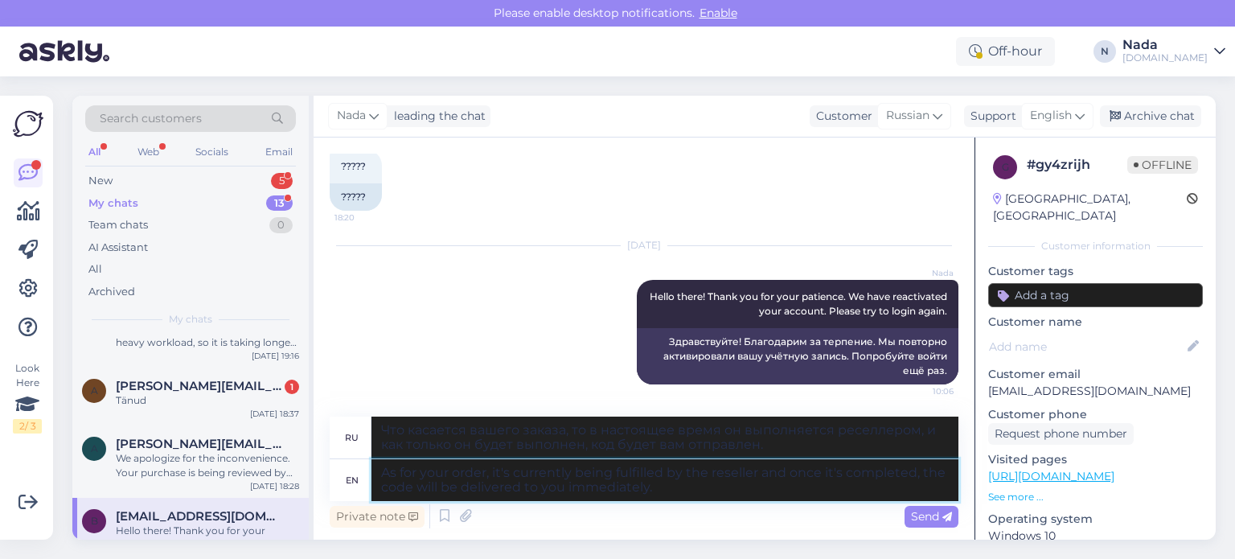
type textarea "As for your order, it's currently being fulfilled by the reseller and once it's…"
type textarea "Что касается вашего заказа, то в настоящее время он выполняется реселлером, и к…"
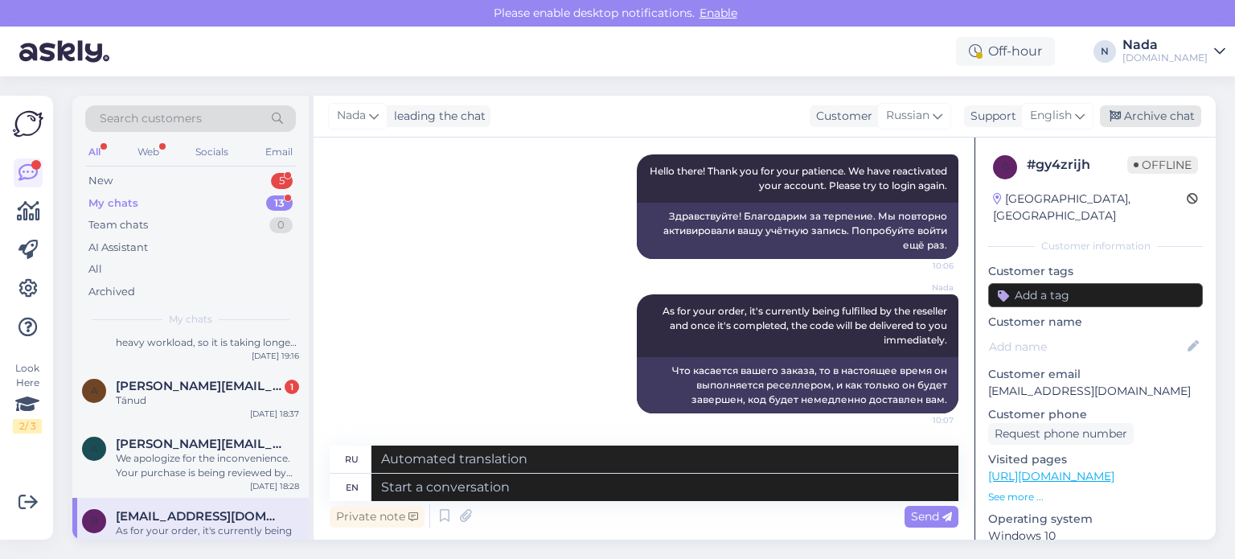
click at [1174, 118] on div "Archive chat" at bounding box center [1150, 116] width 101 height 22
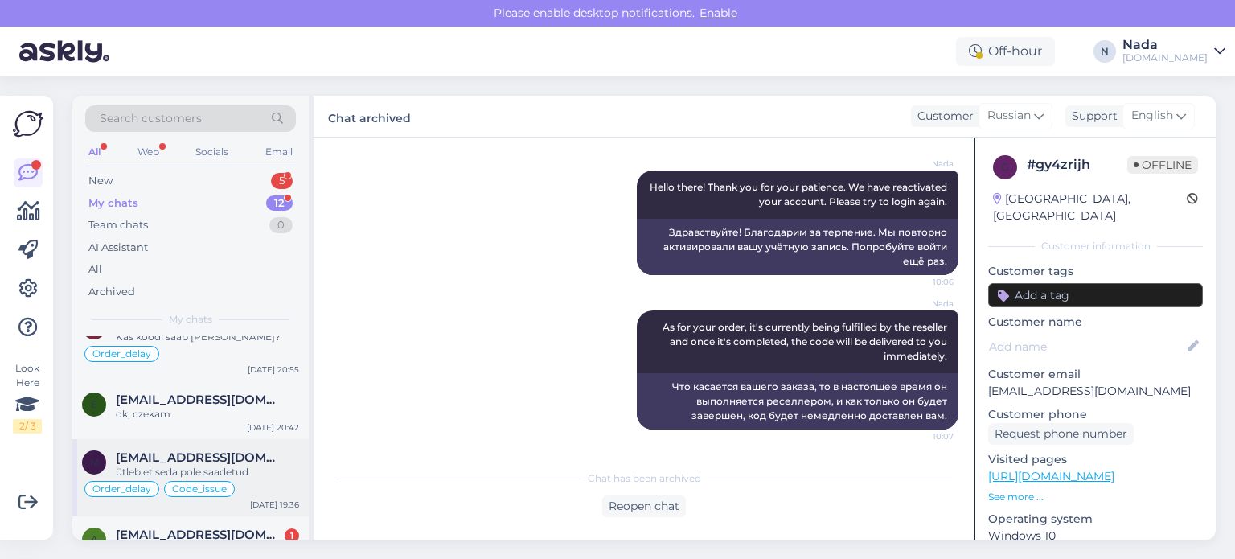
scroll to position [615, 0]
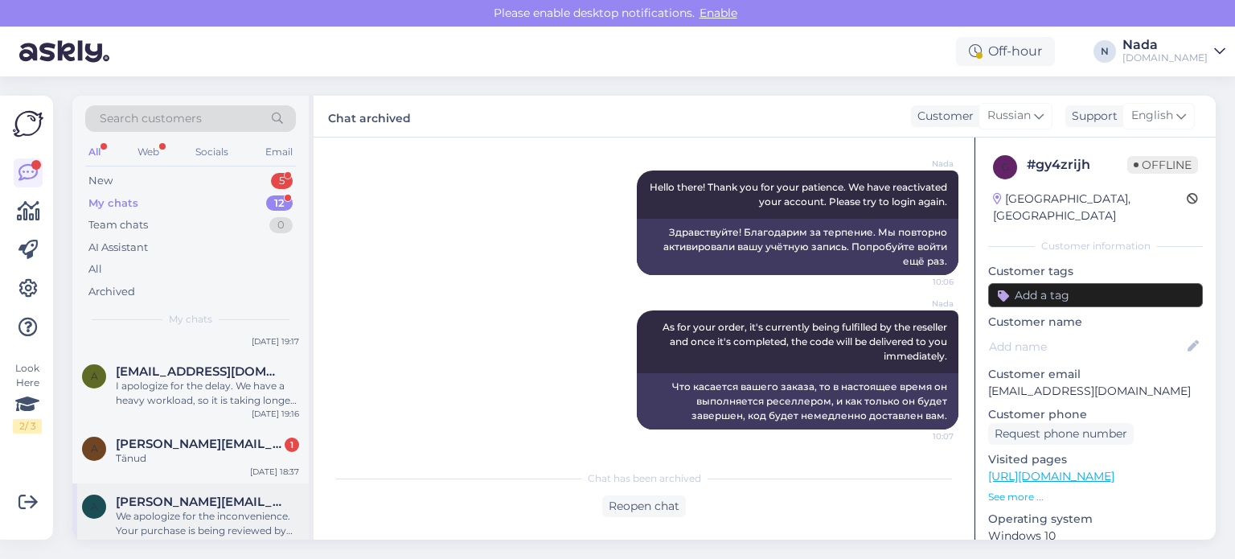
click at [208, 509] on div "We apologize for the inconvenience. Your purchase is being reviewed by the bank…" at bounding box center [207, 523] width 183 height 29
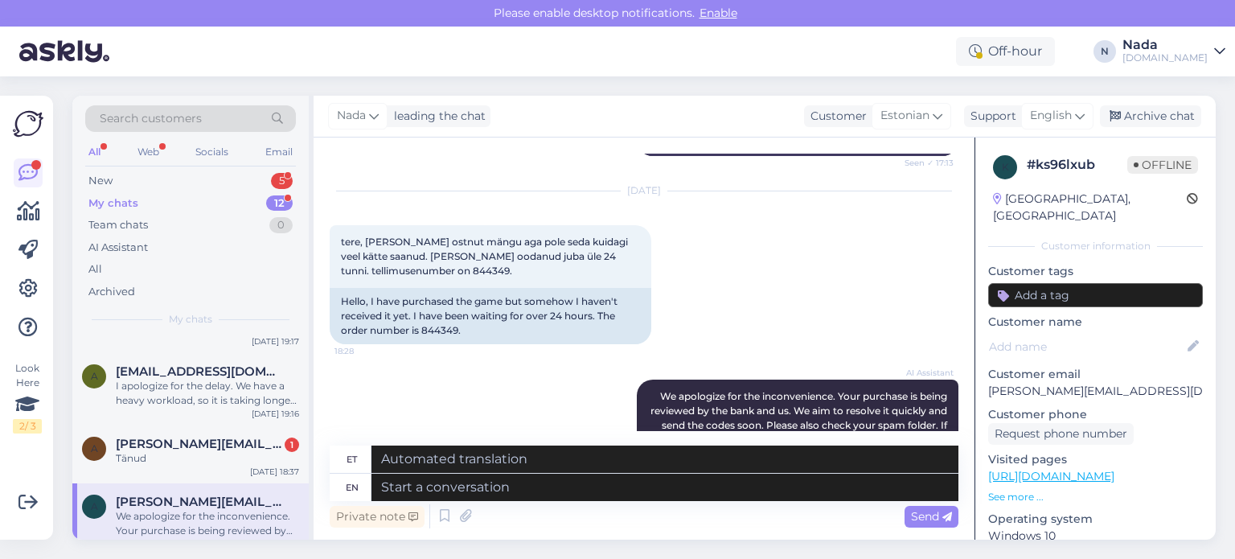
scroll to position [1871, 0]
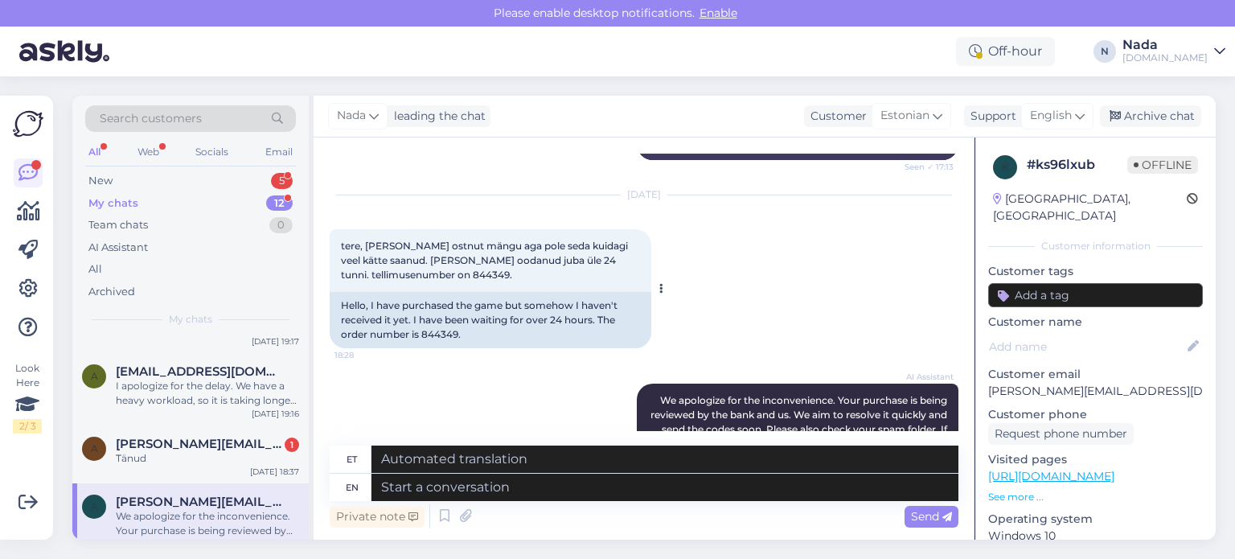
click at [430, 343] on div "Hello, I have purchased the game but somehow I haven't received it yet. I have …" at bounding box center [491, 320] width 322 height 56
copy div "844349"
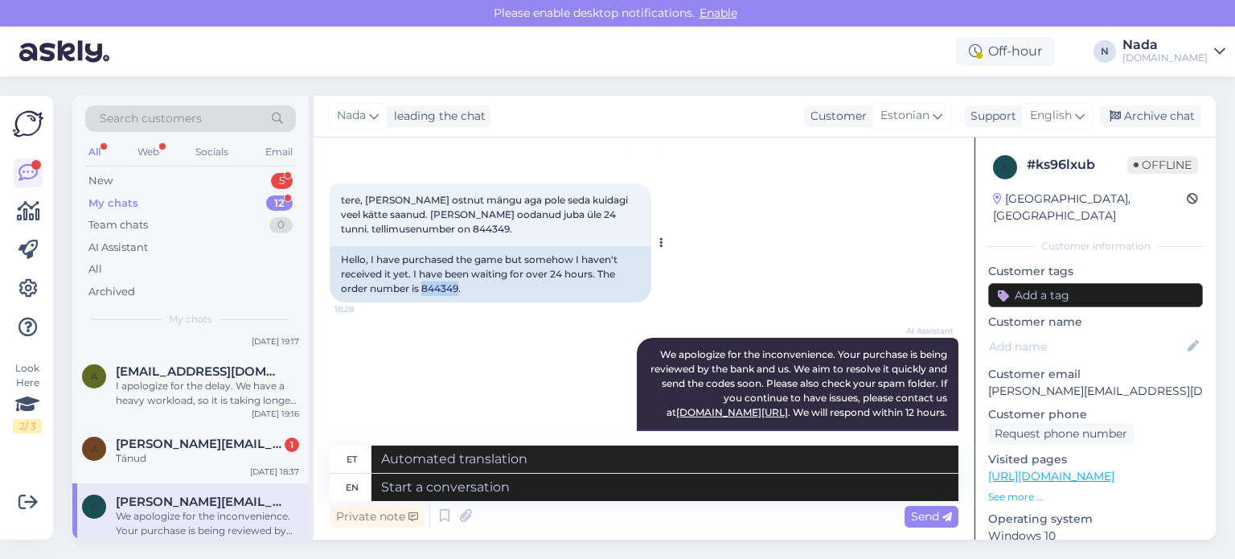
scroll to position [2032, 0]
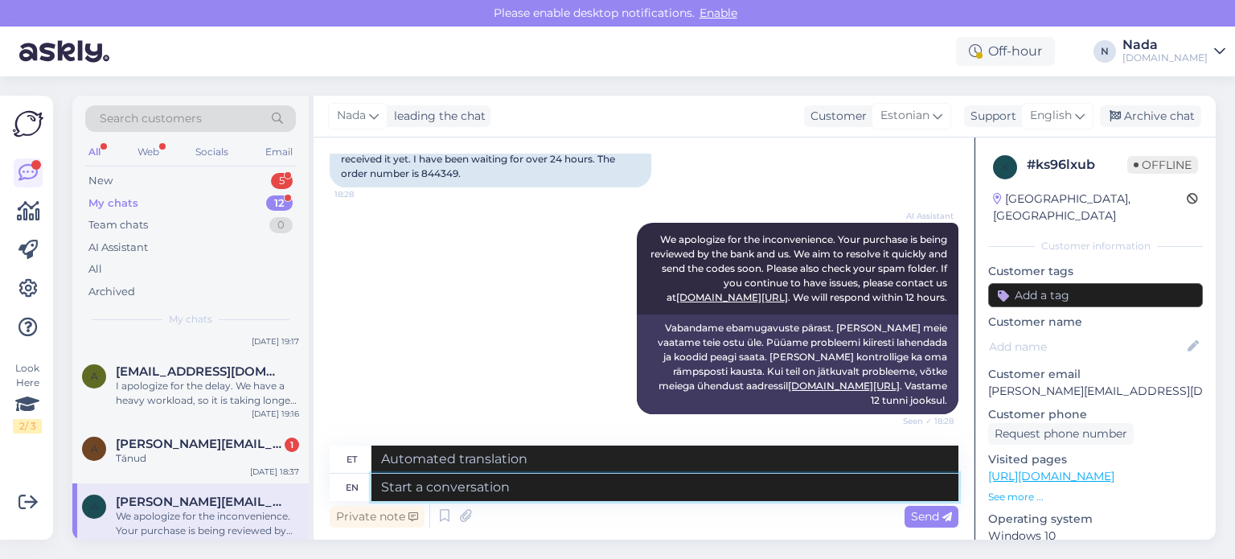
click at [675, 487] on textarea at bounding box center [664, 486] width 587 height 27
type textarea "Thank y"
type textarea "Tänan"
type textarea "Thank you fo"
type textarea "Aitäh"
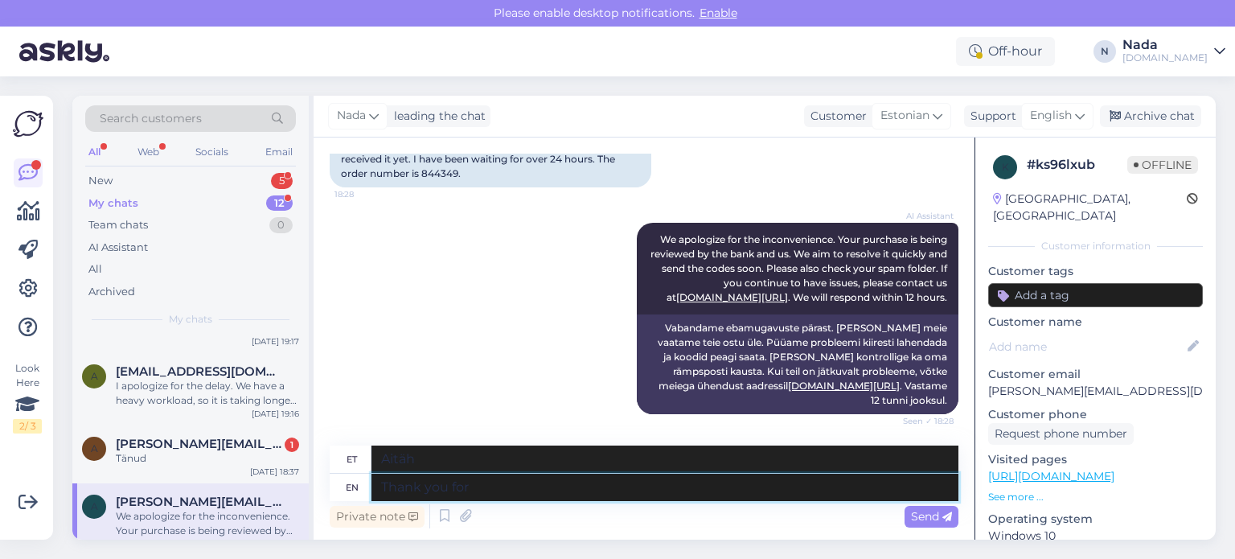
type textarea "Thank you for y"
type textarea "Tänan teid teie eest"
type textarea "Thank you for your patience."
type textarea "Tänan teid kannatlikkuse eest."
type textarea "Thank you for your patience. Your or"
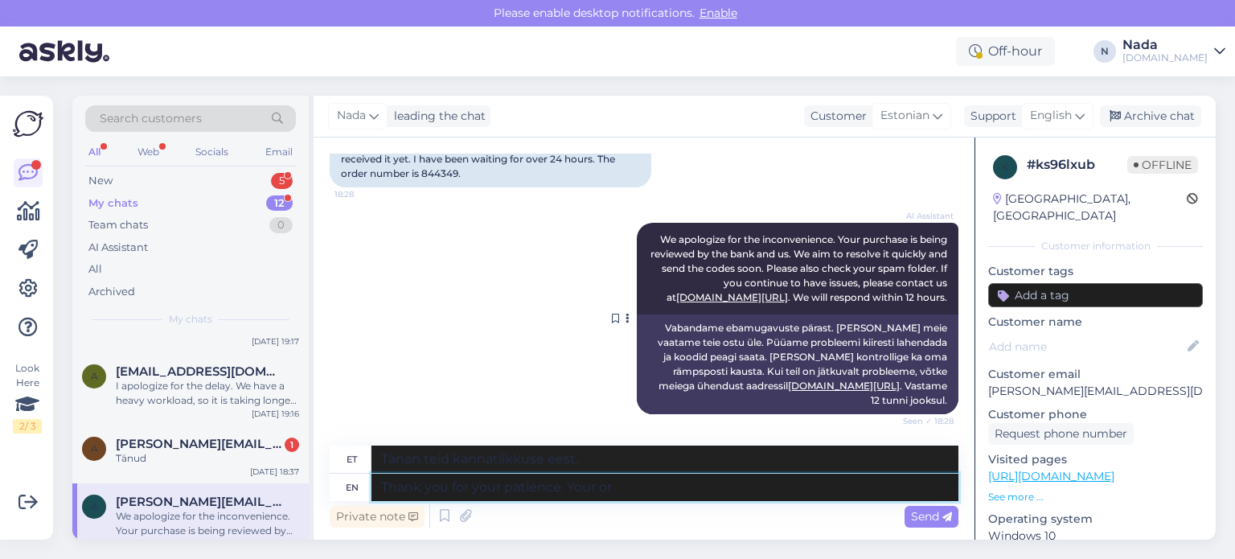
type textarea "Tänan teid kannatlikkuse eest. Teie"
type textarea "Thank you for your patience. Your order is"
type textarea "Täname kannatlikkuse eest. Teie tellimus"
type textarea "Thank you for your patience. Your order is c"
type textarea "Täname kannatlikkuse eest. Teie tellimus on esitatud."
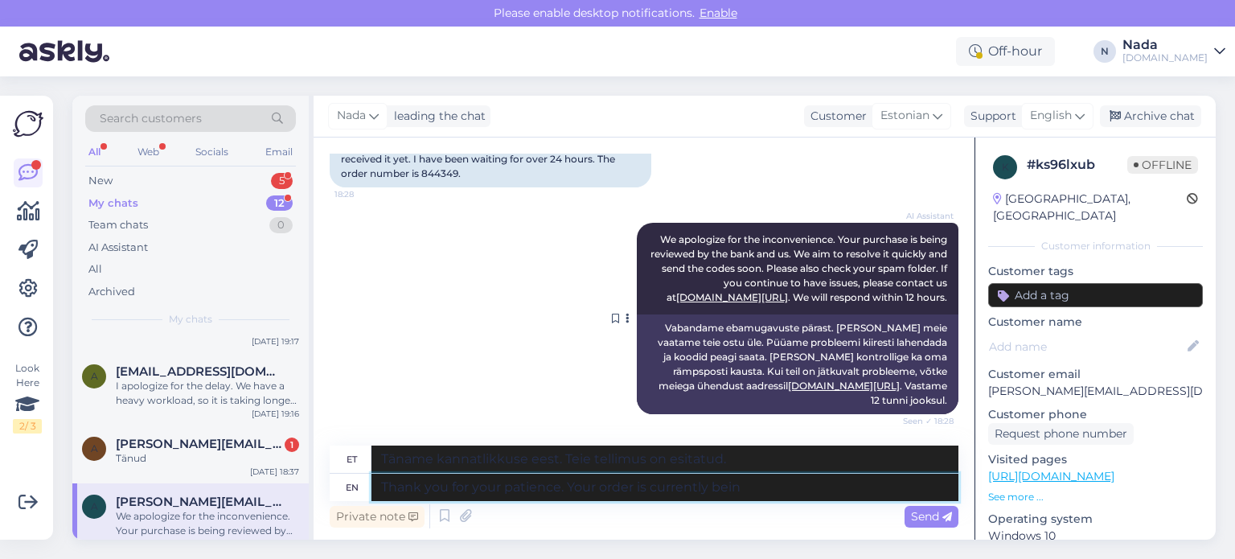
type textarea "Thank you for your patience. Your order is currently being"
type textarea "Täname kannatlikkuse eest. Teie tellimus on hetkel laekumas."
type textarea "Thank you for your patience. Your order is currently being fu"
type textarea "Täname kannatlikkuse eest. Teie tellimust töödeldakse praegu."
type textarea "Thank you for your patience. Your order is currently being fulfilled by"
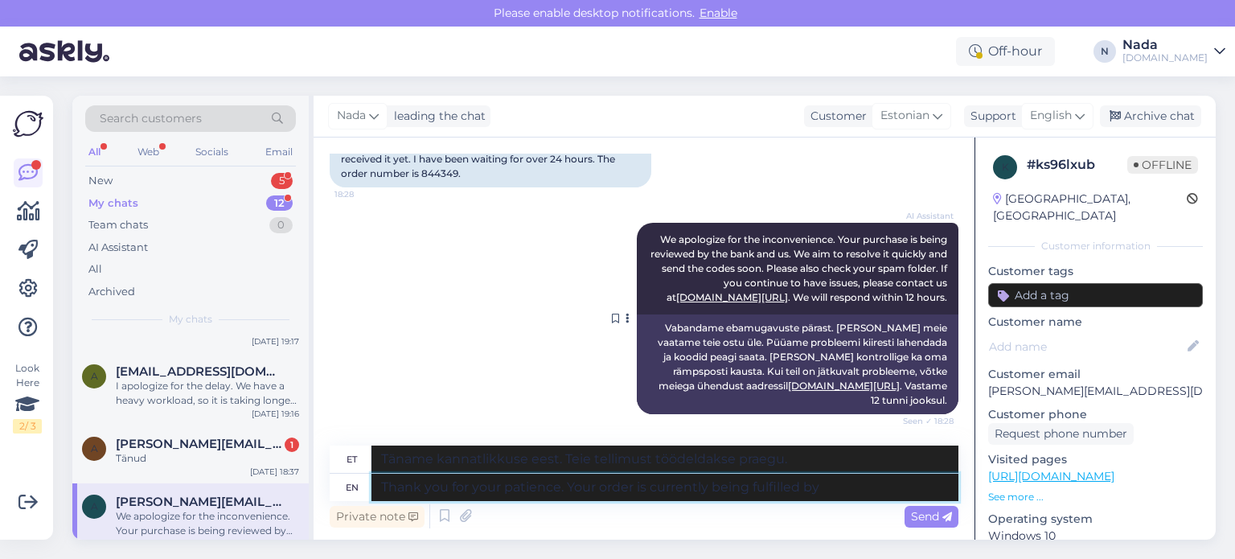
type textarea "Täname kannatlikkuse eest. Teie tellimust täidetakse."
type textarea "Thank you for your patience. Your order is currently being fulfilled by th"
type textarea "Täname kannatlikkuse eest. Teie tellimust täidab hetkel"
type textarea "Thank you for your patience. Your order is currently being fulfilled by the res…"
type textarea "Täname kannatlikkuse eest. Edasimüüja täidab praegu teie tellimust."
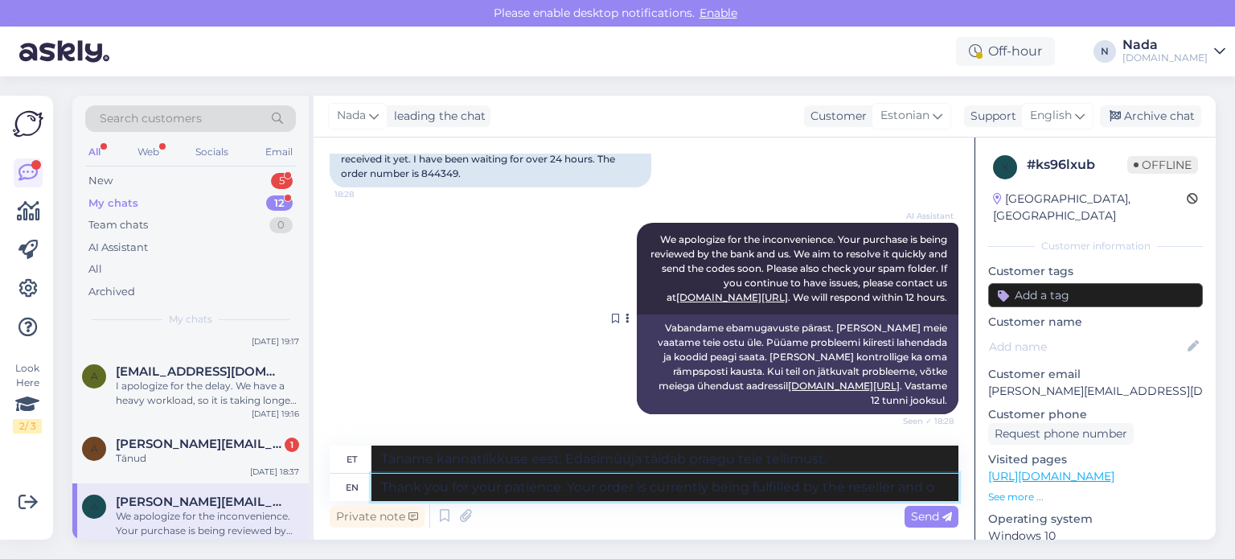
type textarea "Thank you for your patience. Your order is currently being fulfilled by the res…"
type textarea "Täname teid kannatlikkuse eest. Edasimüüja täidab teie tellimust ja"
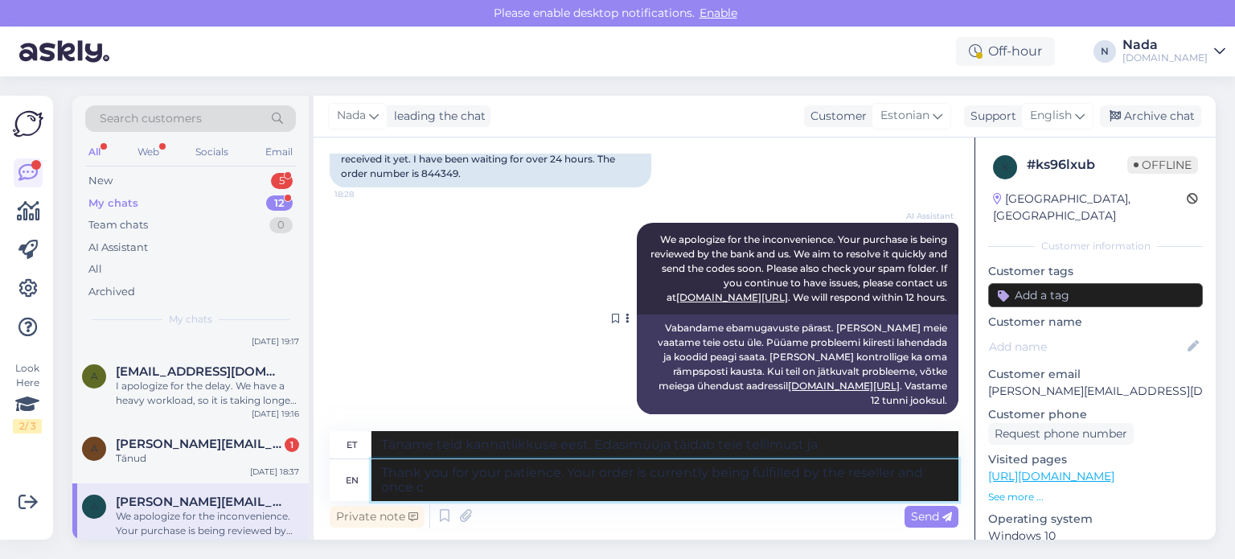
type textarea "Thank you for your patience. Your order is currently being fulfilled by the res…"
type textarea "Täname teid kannatlikkuse eest. Edasimüüja täidab teie tellimust ja kui"
type textarea "Thank you for your patience. Your order is currently being fulfilled by the res…"
type textarea "Täname teid kannatlikkuse eest. Edasimüüja täidab teie tellimust ja kui see on …"
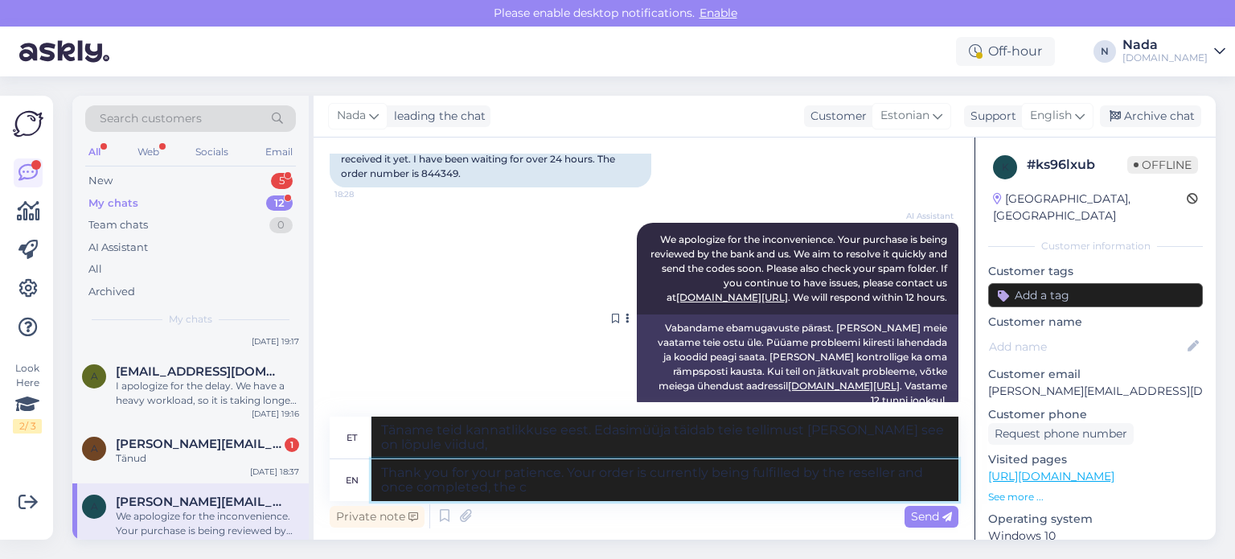
type textarea "Thank you for your patience. Your order is currently being fulfilled by the res…"
type textarea "Täname teid kannatlikkuse eest. Edasimüüja täidab teie tellimust ja kui see on …"
type textarea "Thank you for your patience. Your order is currently being fulfilled by the res…"
type textarea "Täname teid kannatlikkuse eest. Edasimüüja täidab teie tellimust ja kui see on …"
type textarea "Thank you for your patience. Your order is currently being fulfilled by the res…"
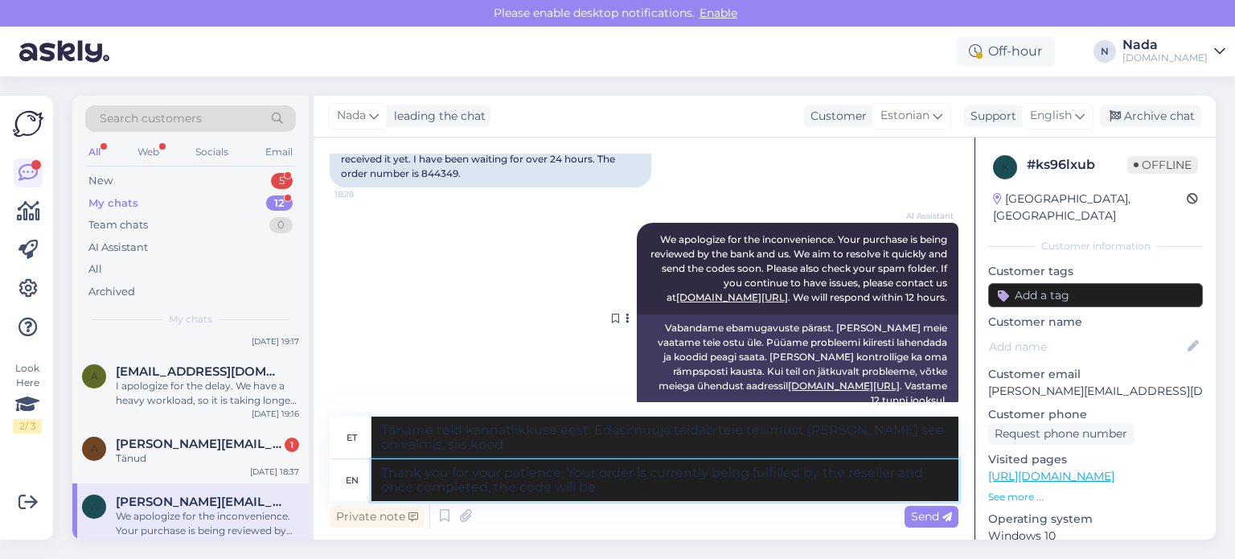
type textarea "Täname teid kannatlikkuse eest. Edasimüüja täidab teie tellimust ja kui see on …"
type textarea "Thank you for your patience. Your order is currently being fulfilled by the res…"
type textarea "Täname teid kannatlikkuse eest. Edasimüüja täidab teie tellimust ja kui see on …"
type textarea "Thank you for your patience. Your order is currently being fulfilled by the res…"
type textarea "Täname teid kannatlikkuse eest. Edasimüüja täidab teie tellimust ja kui see on …"
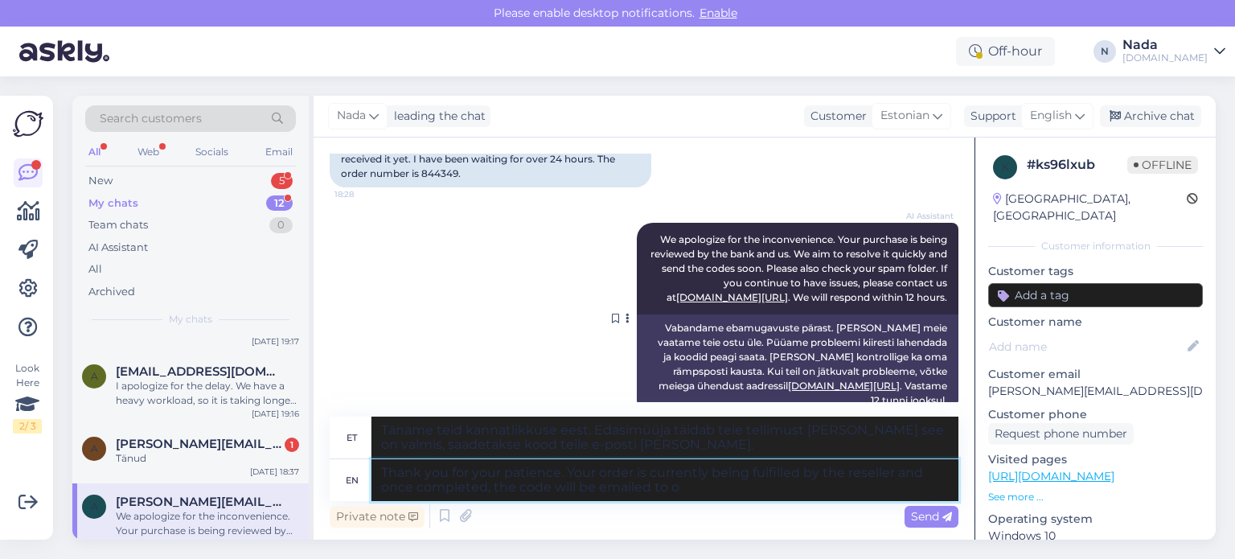
type textarea "Thank you for your patience. Your order is currently being fulfilled by the res…"
type textarea "Täname teid kannatlikkuse eest. Edasimüüja täidab teie tellimust ja kui see on …"
type textarea "Thank you for your patience. Your order is currently being fulfilled by the res…"
type textarea "Täname teid kannatlikkuse eest. Edasimüüja täidab praegu teie tellimust ja kui …"
type textarea "Thank you for your patience. Your order is currently being fulfilled by the res…"
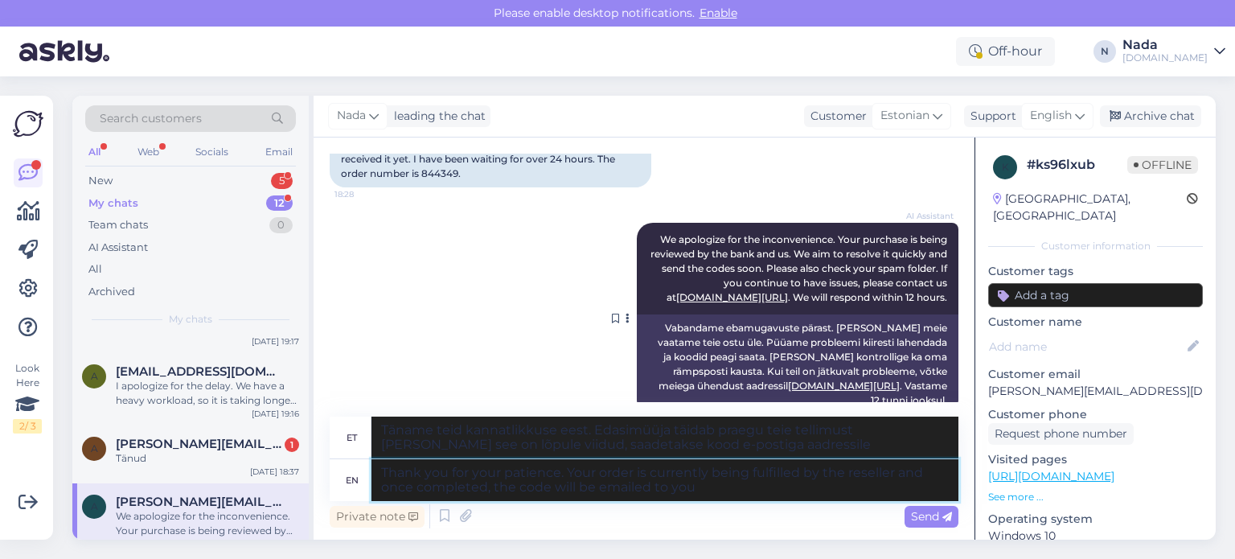
type textarea "Täname teid kannatlikkuse eest. Edasimüüja täidab praegu teie tellimust ja kui …"
type textarea "Thank you for your patience. Your order is currently being fulfilled by the res…"
type textarea "Täname teid kannatlikkuse eest. Edasimüüja täidab praegu teie tellimust ja kui …"
type textarea "Thank you for your patience. Your order is currently being fulfilled by the res…"
type textarea "Täname teid kannatlikkuse eest. Edasimüüja täidab praegu teie tellimust ja kui …"
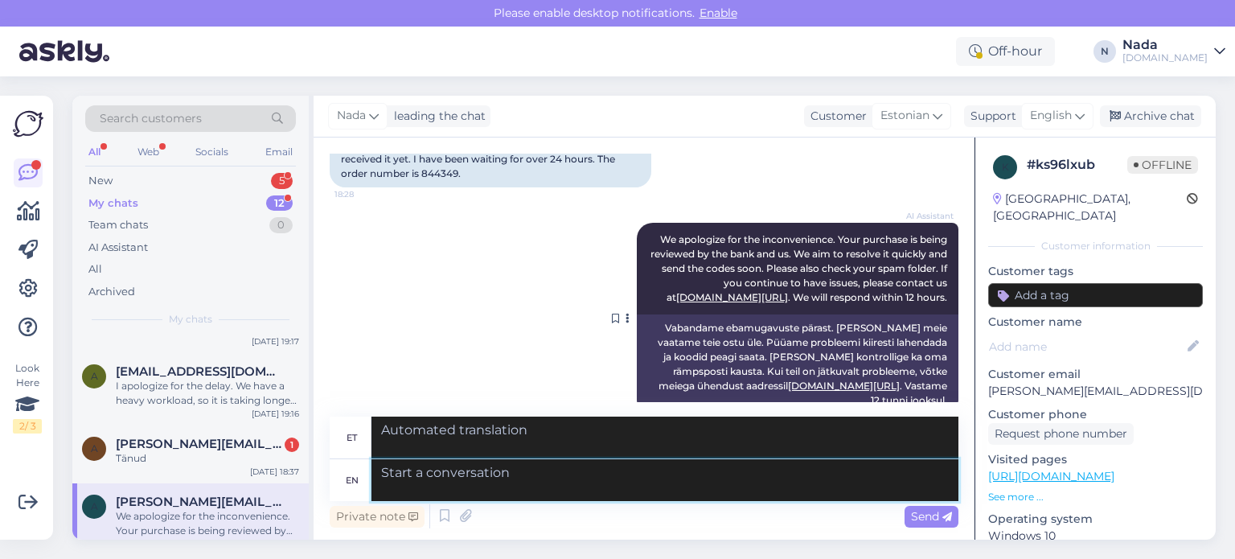
scroll to position [2220, 0]
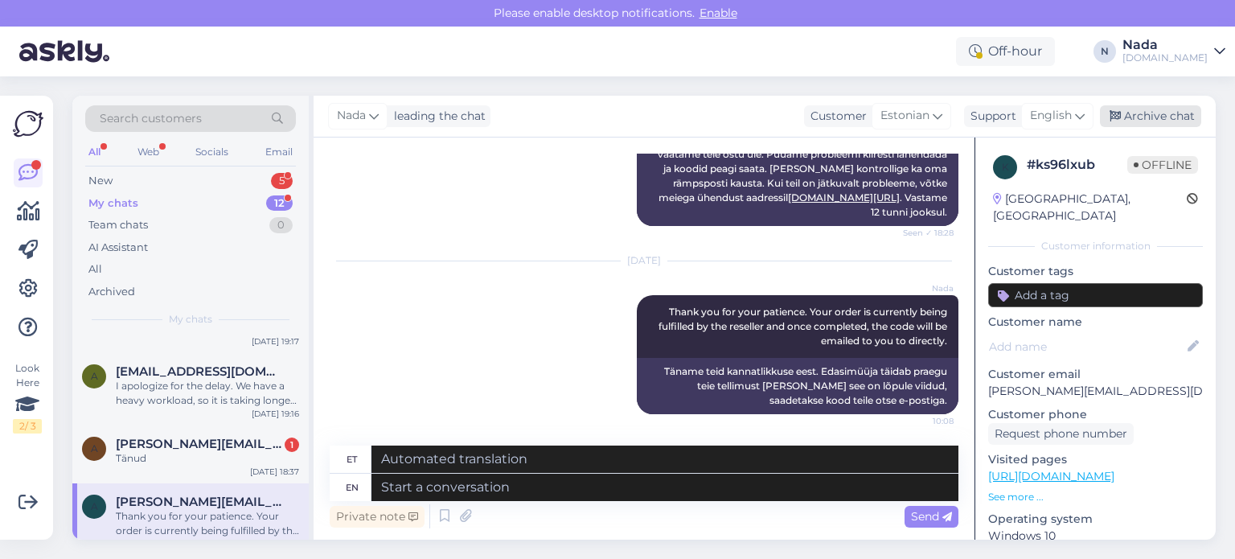
click at [1178, 117] on div "Archive chat" at bounding box center [1150, 116] width 101 height 22
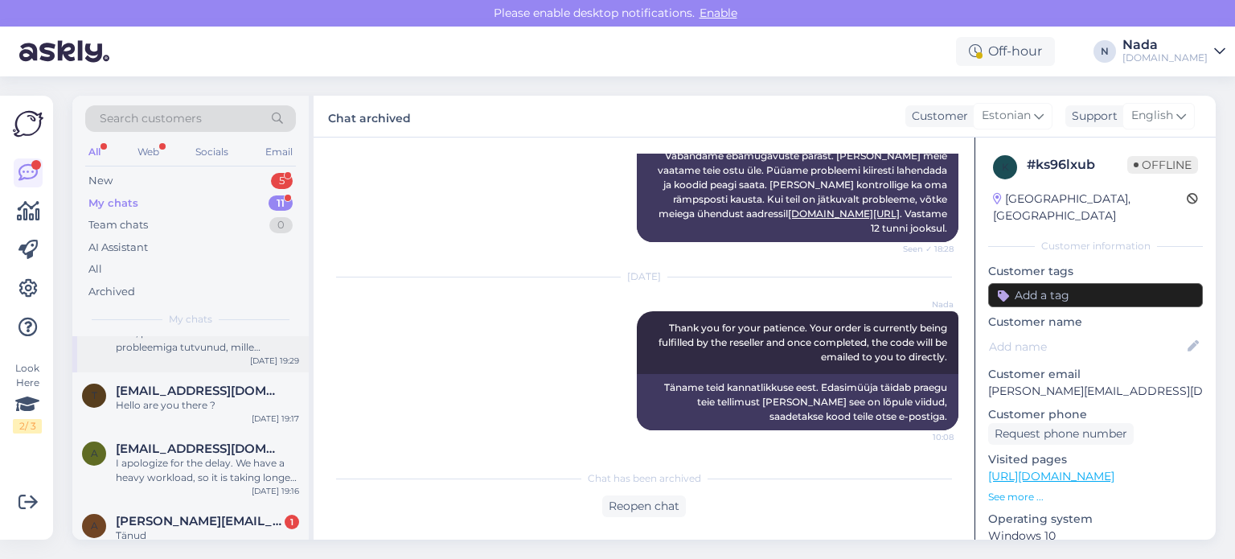
scroll to position [543, 0]
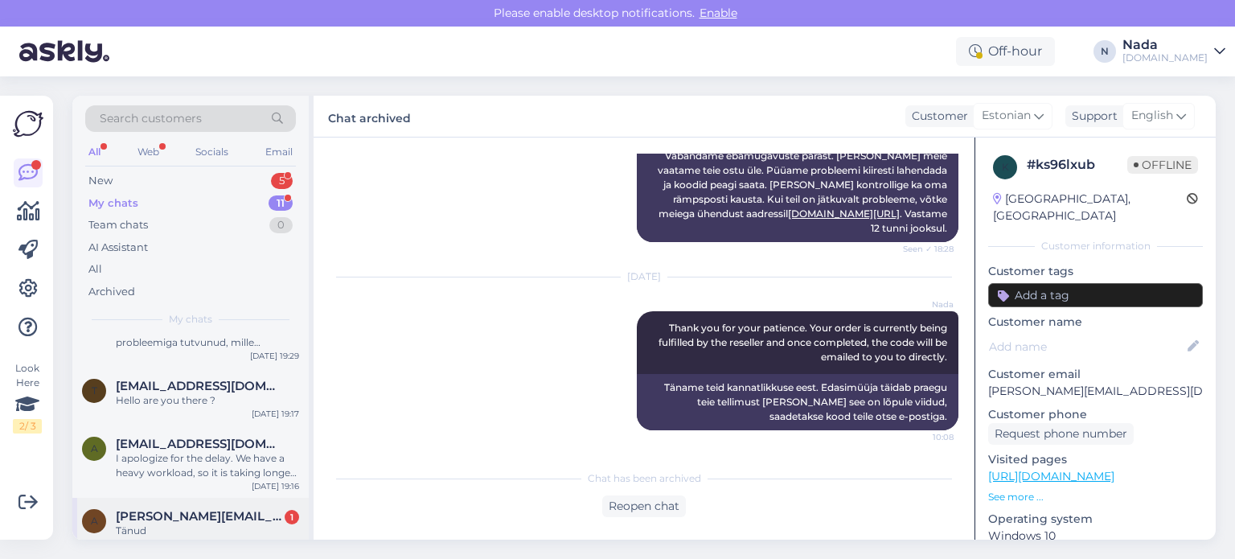
click at [197, 509] on span "andrus.remmelg@gmail.com" at bounding box center [199, 516] width 167 height 14
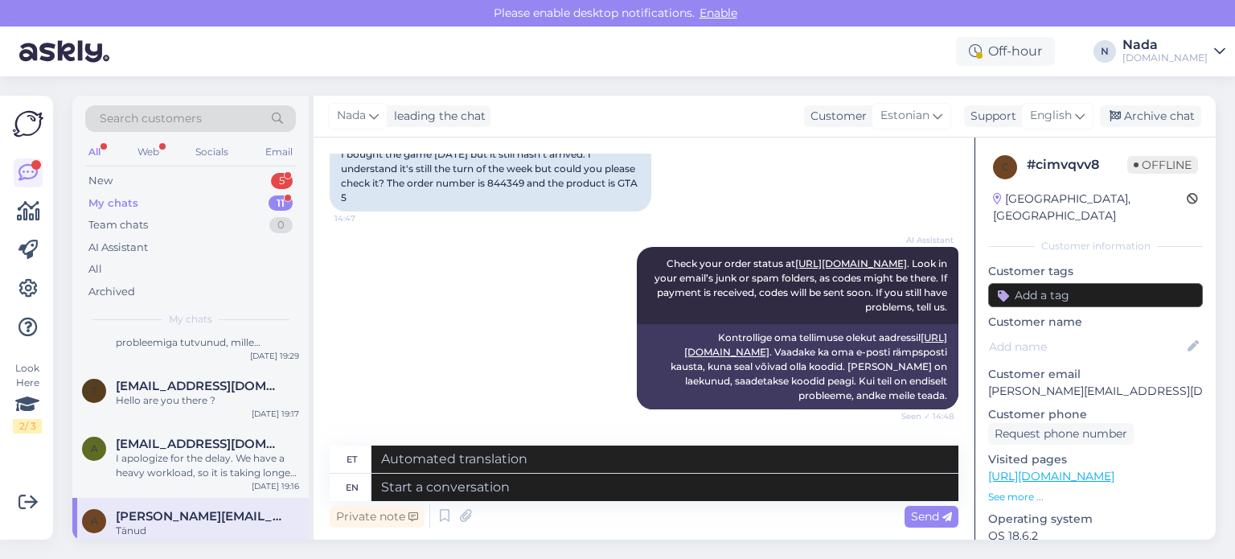
scroll to position [354, 0]
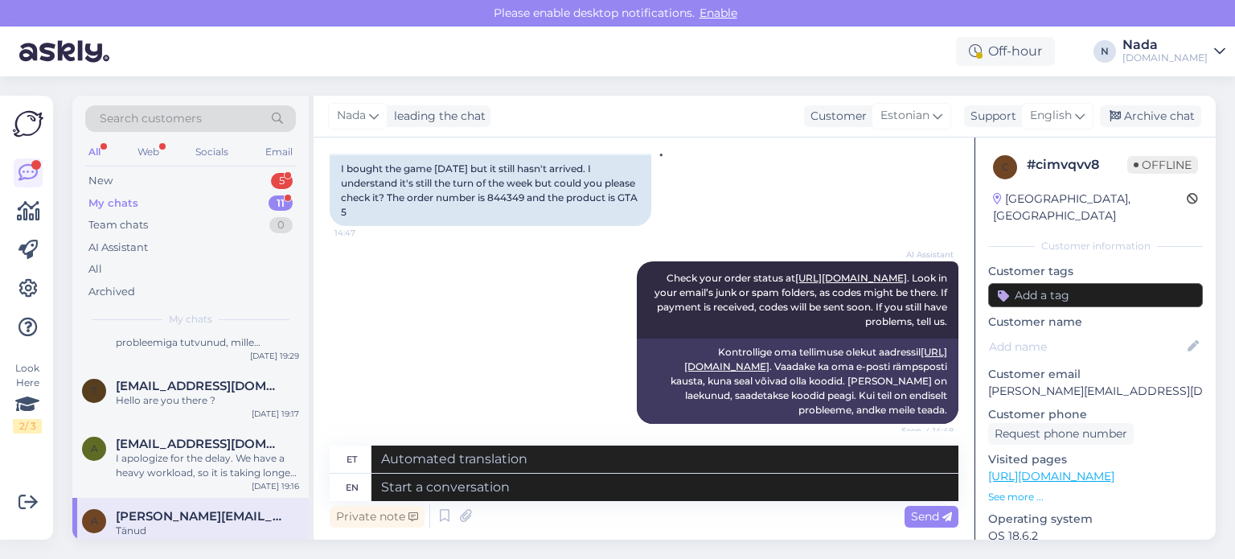
click at [531, 198] on div "I bought the game yesterday but it still hasn't arrived. I understand it's stil…" at bounding box center [491, 190] width 322 height 71
copy div "844349"
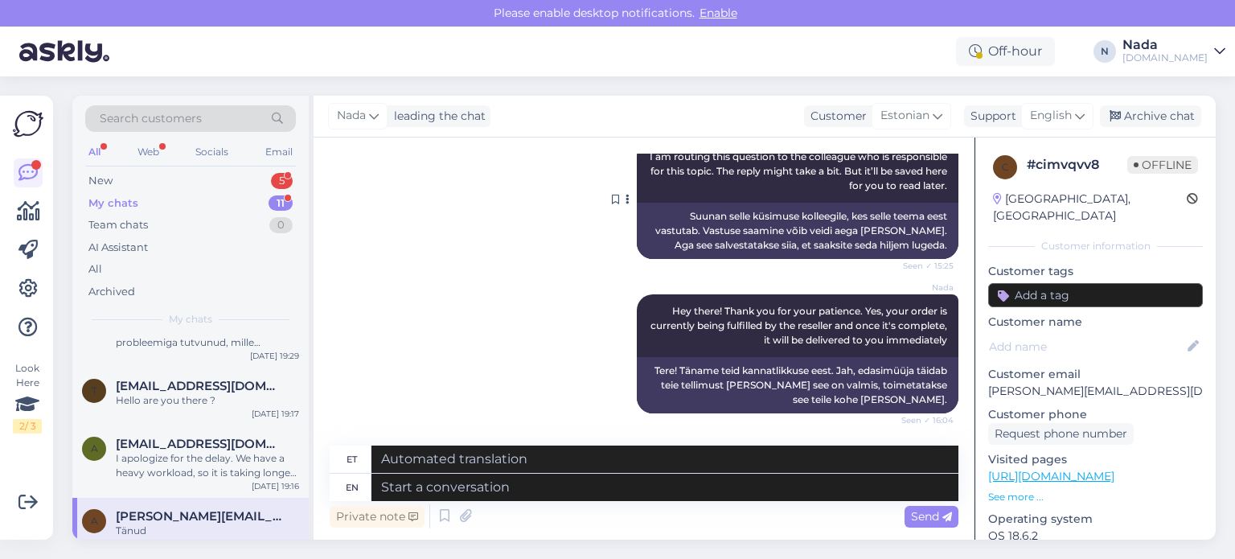
scroll to position [1077, 0]
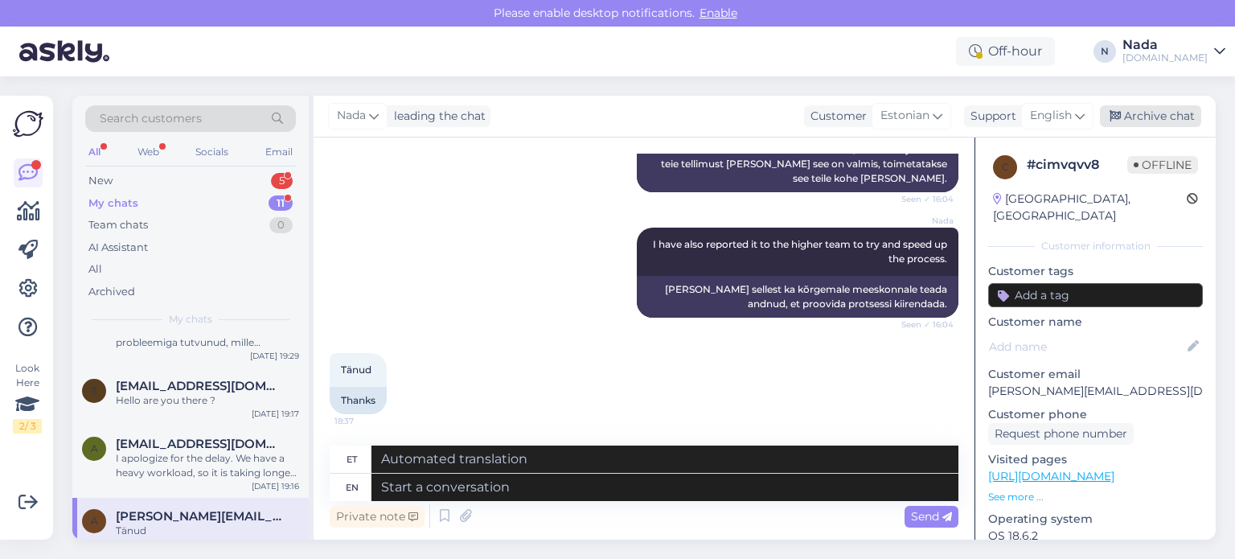
click at [1176, 123] on div "Archive chat" at bounding box center [1150, 116] width 101 height 22
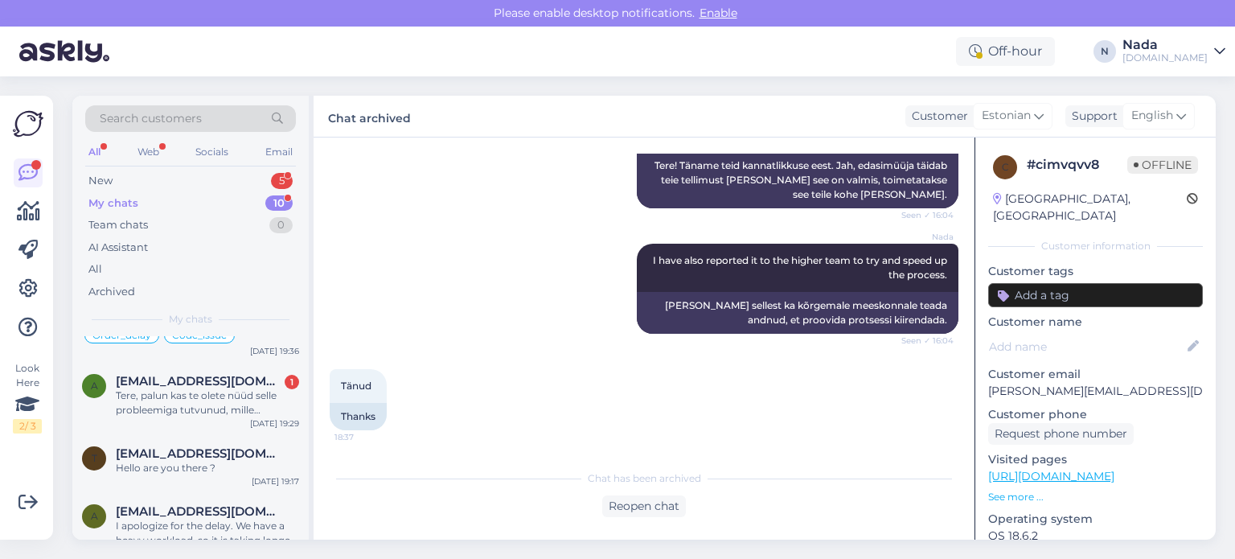
scroll to position [485, 0]
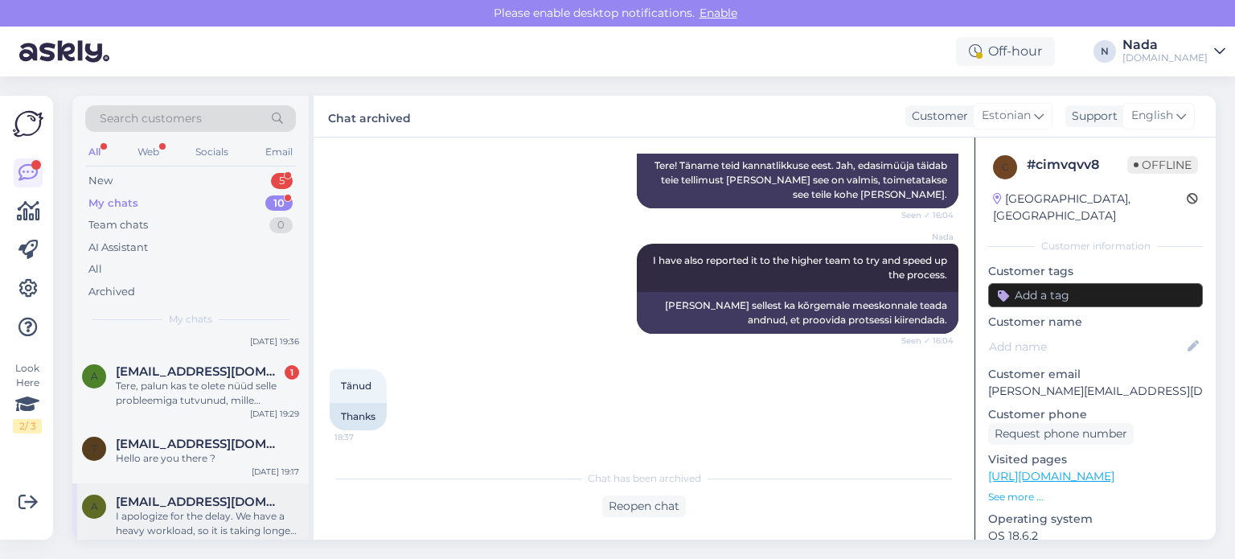
click at [228, 509] on div "I apologize for the delay. We have a heavy workload, so it is taking longer to …" at bounding box center [207, 523] width 183 height 29
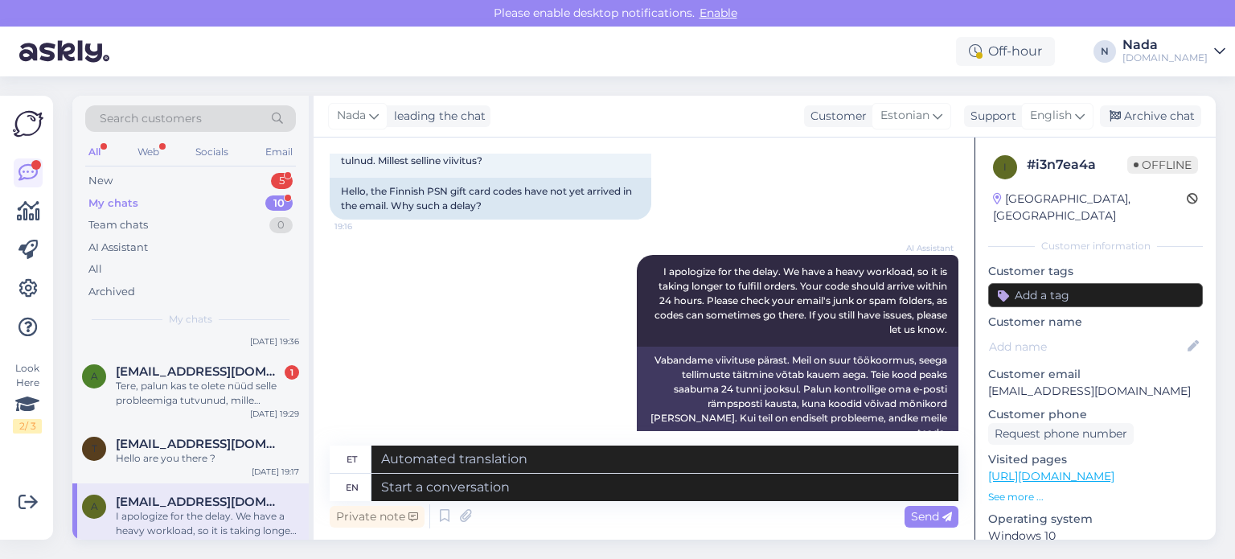
scroll to position [127, 0]
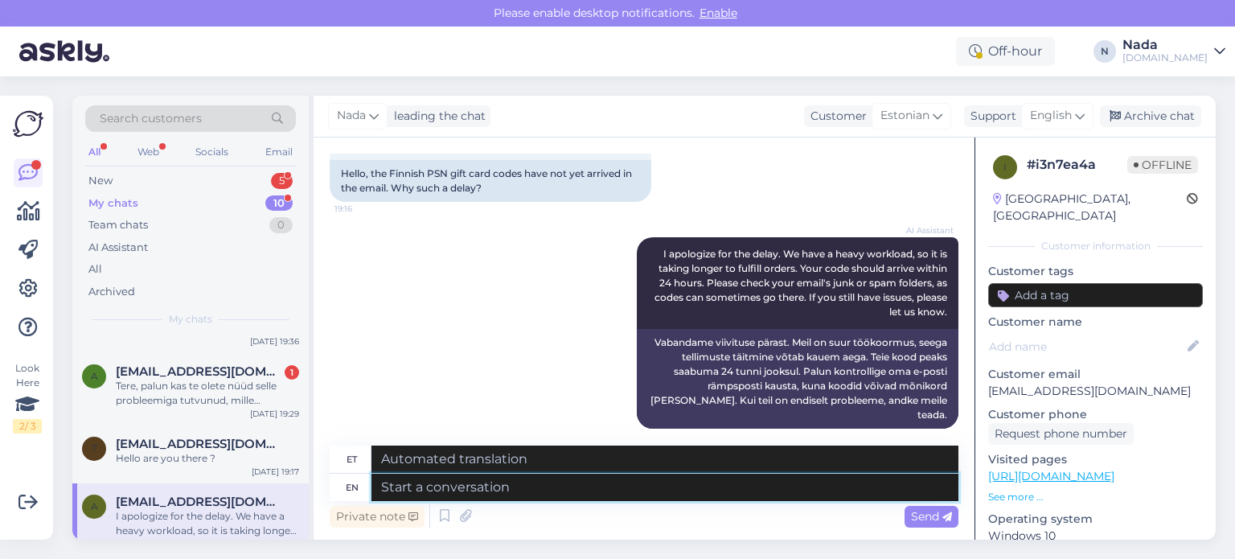
click at [590, 485] on textarea at bounding box center [664, 486] width 587 height 27
paste textarea "Please share with us your order number if you still haven't received it."
type textarea "Please share with us your order number if you still haven't received it."
type textarea "Palun jagage meiega oma tellimuse numbrit, kui te pole seda ikka veel kätte saa…"
type textarea "Please share with us your order number if you still haven't received it."
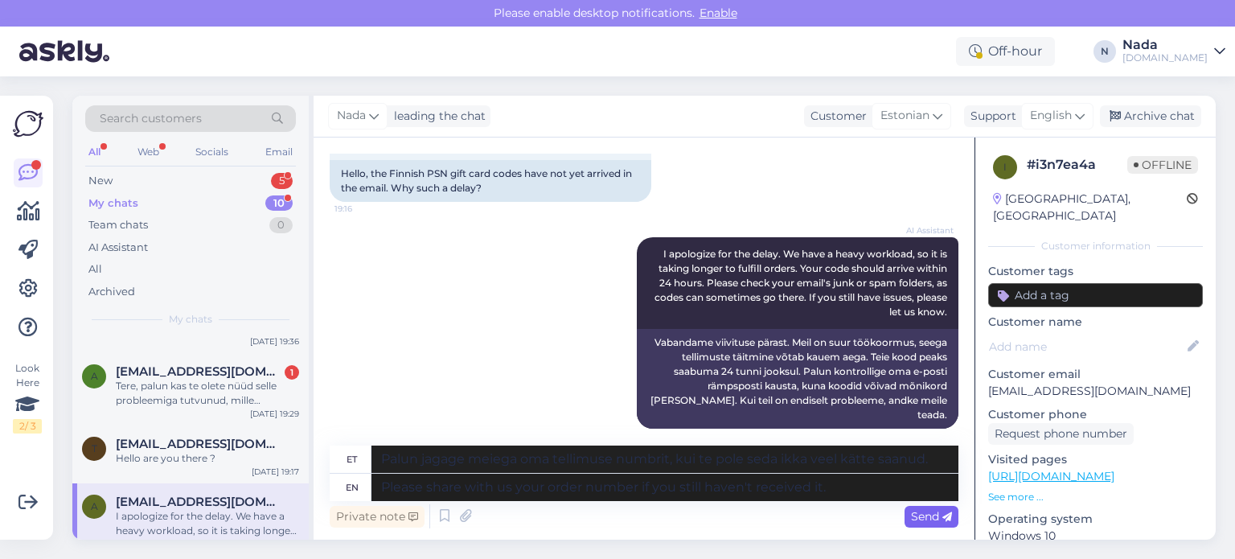
click at [922, 510] on span "Send" at bounding box center [931, 516] width 41 height 14
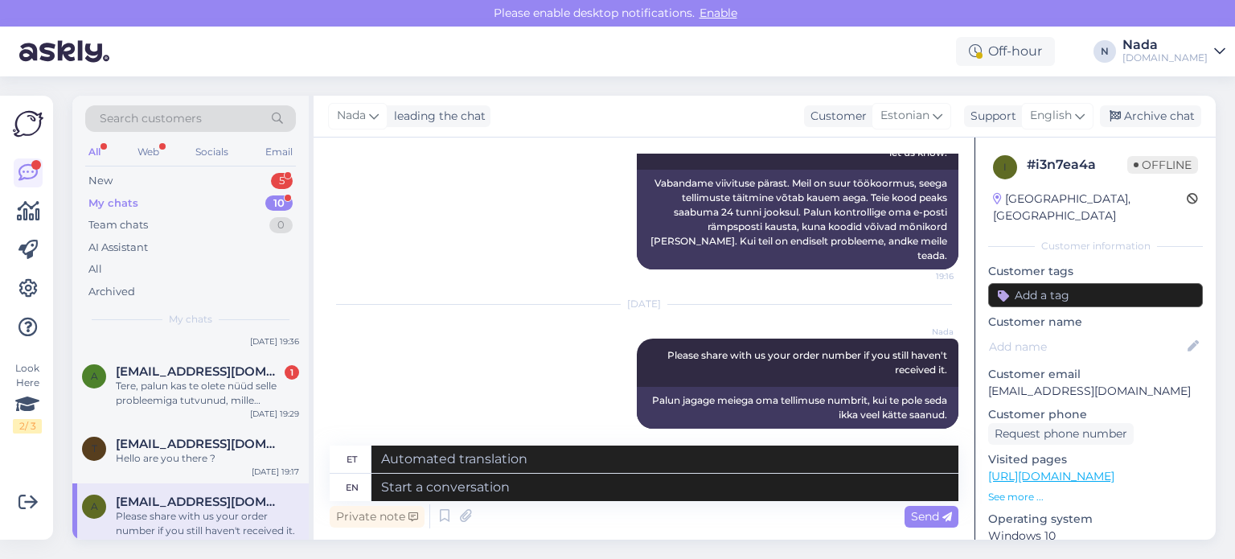
click at [1151, 104] on div "Nada leading the chat Customer Estonian Support English Archive chat" at bounding box center [764, 117] width 902 height 42
click at [1153, 126] on div "Archive chat" at bounding box center [1150, 116] width 101 height 22
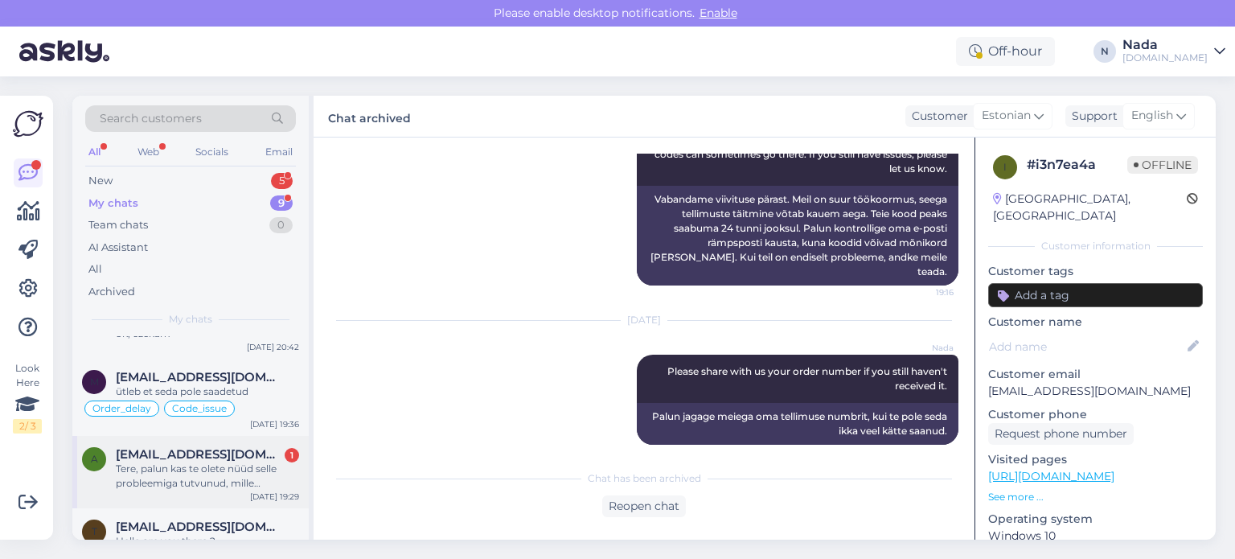
scroll to position [412, 0]
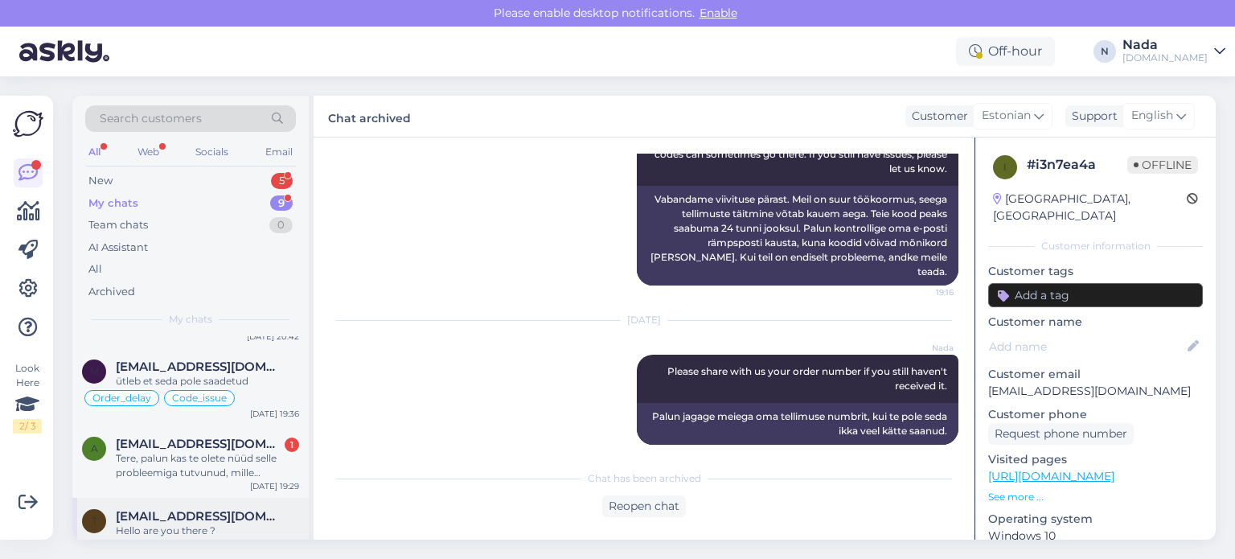
click at [202, 509] on span "[EMAIL_ADDRESS][DOMAIN_NAME]" at bounding box center [199, 516] width 167 height 14
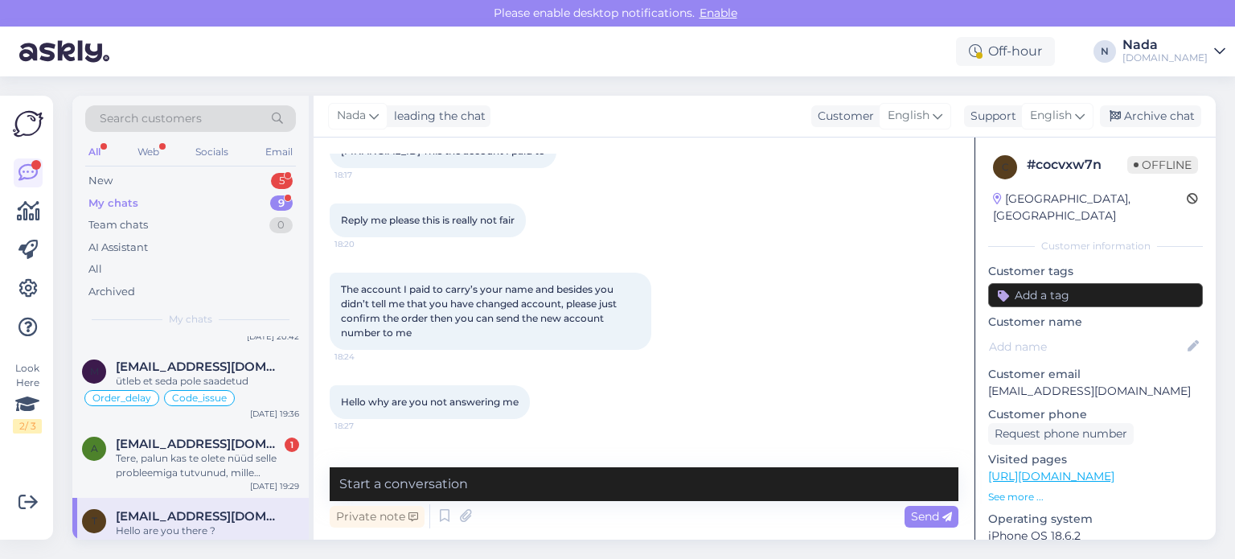
scroll to position [1190, 0]
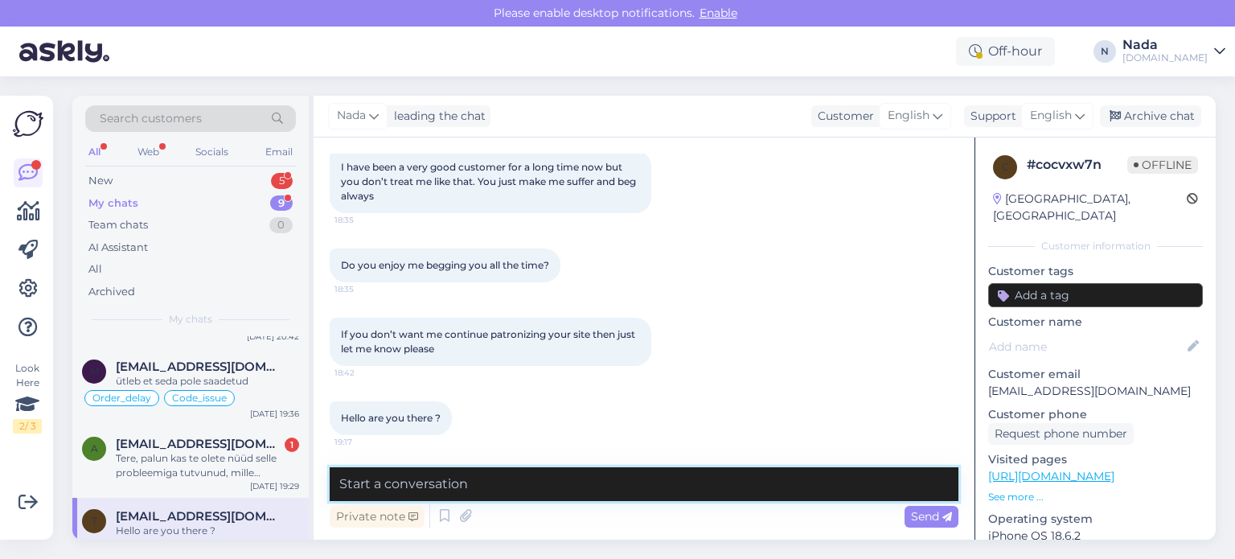
click at [685, 488] on textarea at bounding box center [644, 484] width 629 height 34
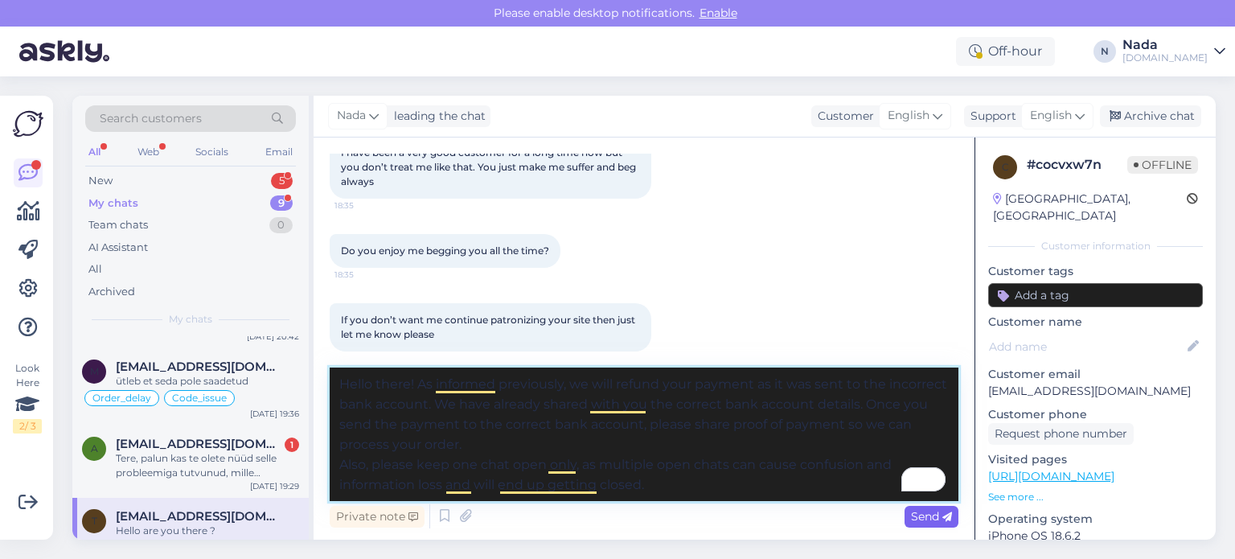
type textarea "Hello there! As informed previously, we will refund your payment as it was sent…"
click at [922, 517] on span "Send" at bounding box center [931, 516] width 41 height 14
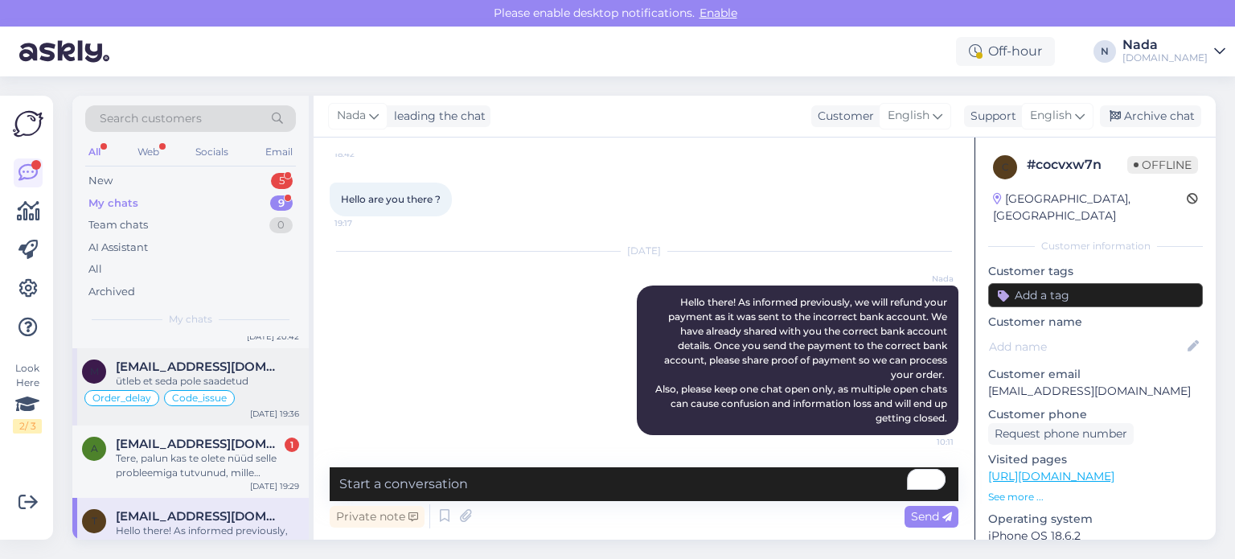
scroll to position [427, 0]
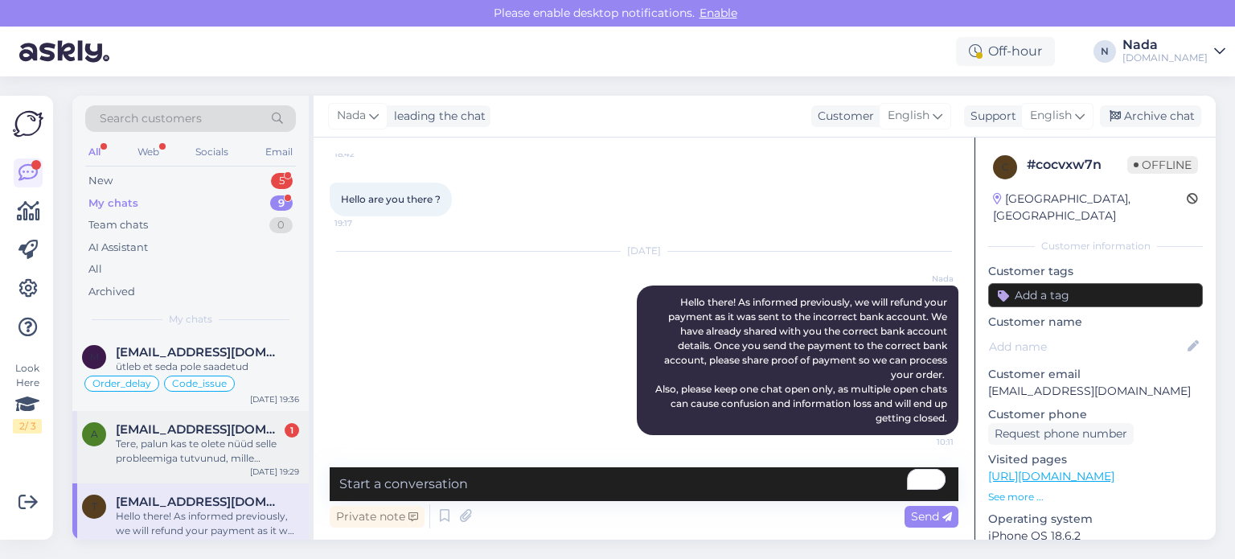
click at [207, 436] on div "Tere, palun kas te olete nüüd selle probleemiga tutvunud, mille [PERSON_NAME] k…" at bounding box center [207, 450] width 183 height 29
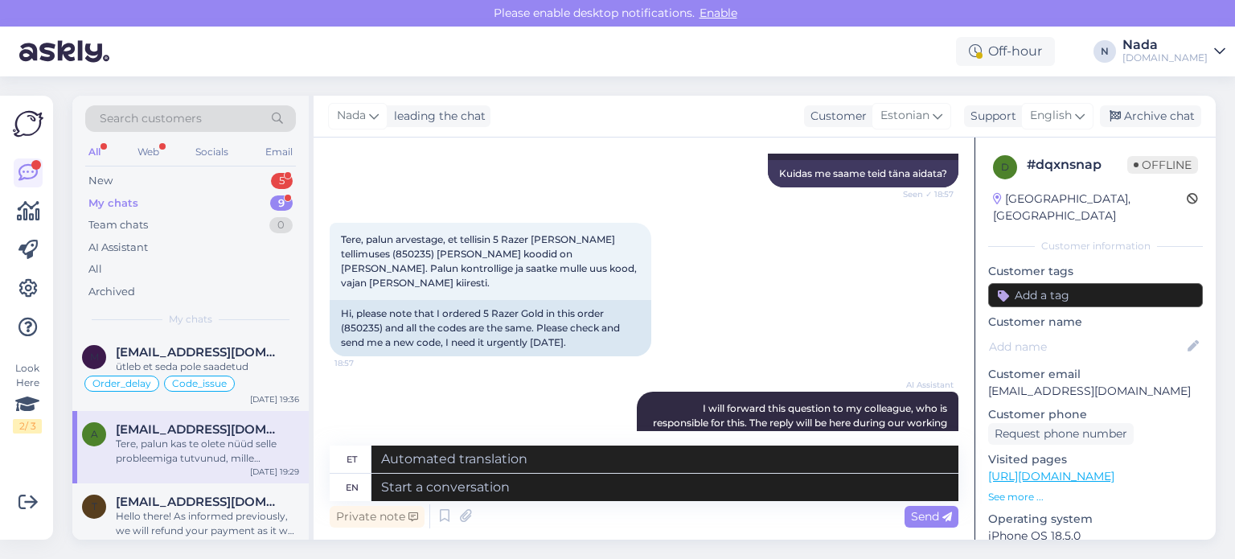
scroll to position [4554, 0]
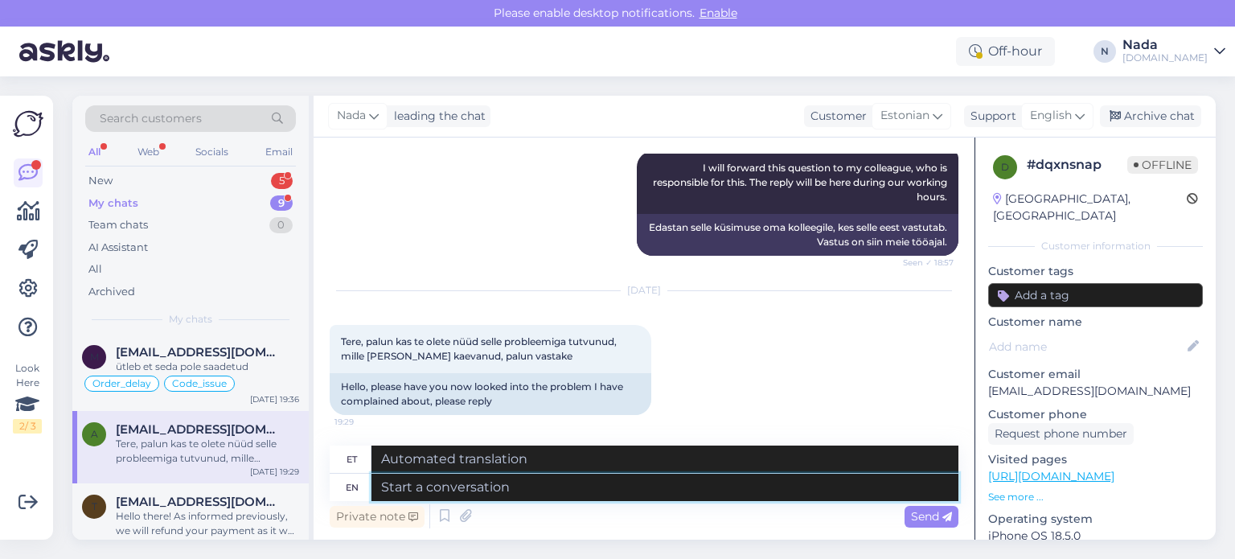
drag, startPoint x: 655, startPoint y: 486, endPoint x: 751, endPoint y: 428, distance: 111.8
click at [657, 486] on textarea at bounding box center [664, 486] width 587 height 27
type textarea "We ha"
type textarea "Meie"
type textarea "We have"
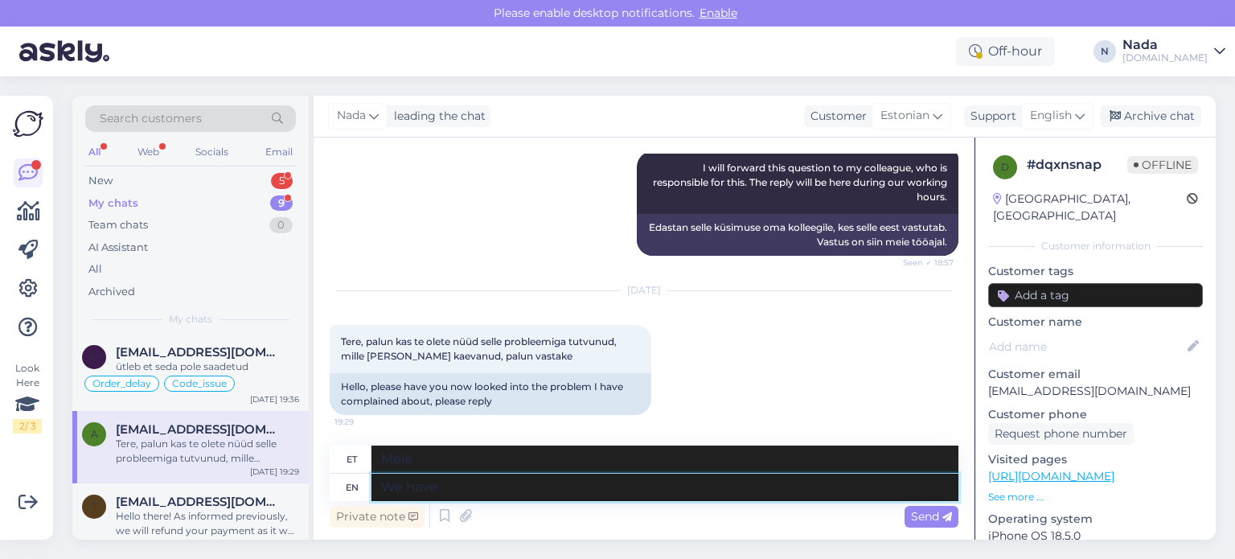
type textarea "Meil on"
type textarea "We have created a"
type textarea "Oleme loonud"
type textarea "We have created a complaint"
type textarea "Oleme koostanud kaebuse"
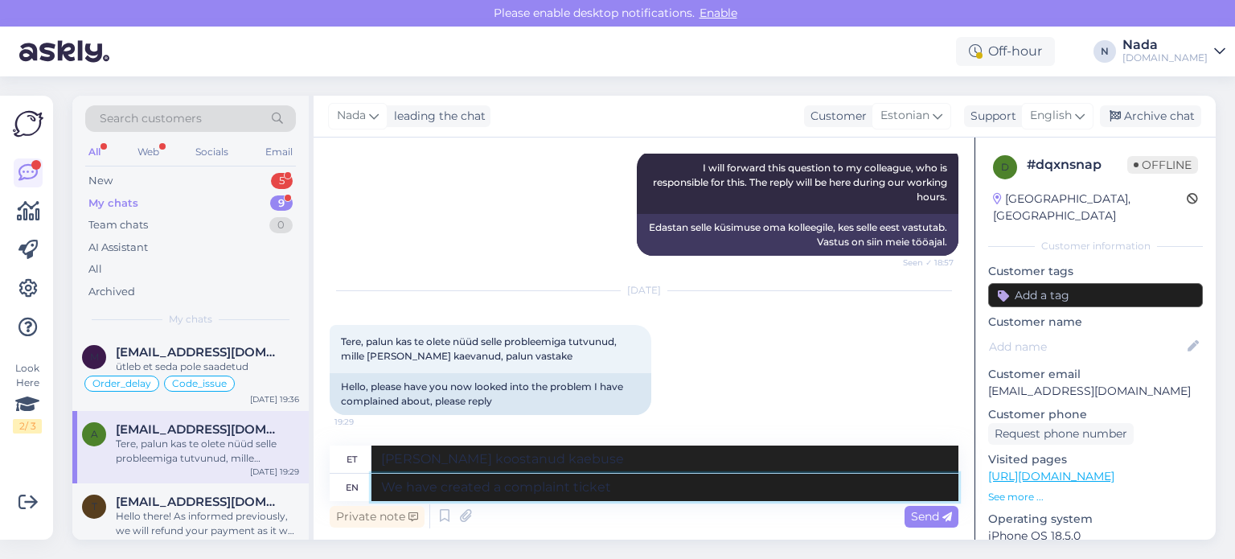
type textarea "We have created a complaint ticket"
type textarea "Oleme loonud kaebuse pileti"
type textarea "We have created a complaint ticket on your be"
type textarea "Oleme teie kohta kaebuse esitanud"
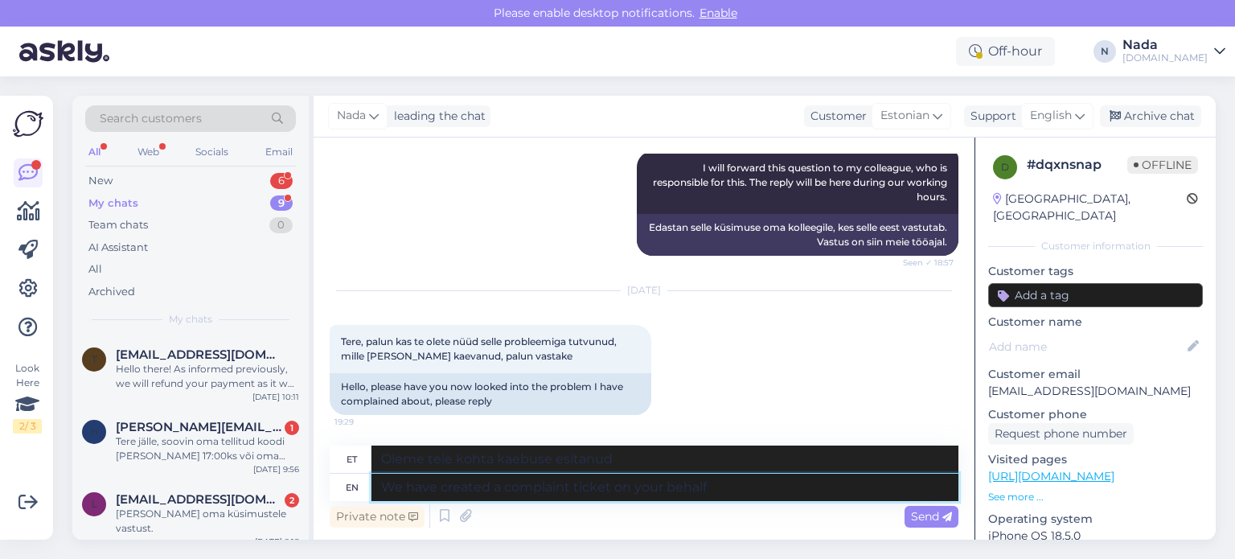
type textarea "We have created a complaint ticket on your behalf f"
type textarea "Oleme teie nimel kaebuse esitanud"
type textarea "We have created a complaint ticket on your behalf from o"
type textarea "Oleme teie nimel kaebuse esitanud."
type textarea "We have created a complaint ticket on your behalf from our e"
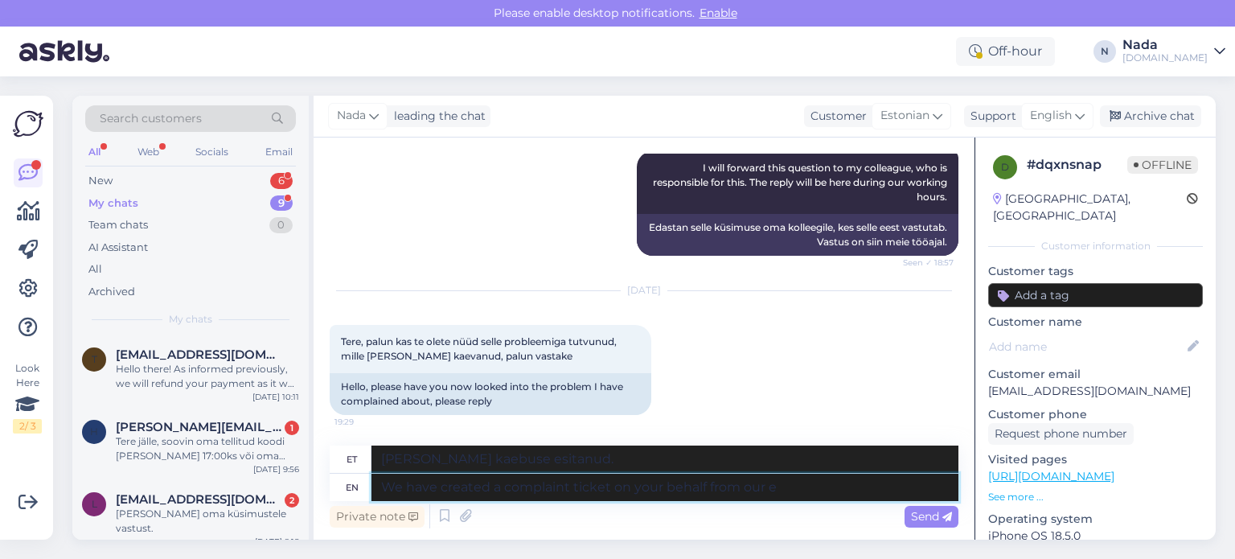
type textarea "Oleme teie nimel meie poolt kaebuse esitanud."
type textarea "We have created a complaint ticket on your behalf from our end"
type textarea "Oleme teie nimel omalt poolt kaebuse esitanud"
type textarea "We have created a complaint ticket on your behalf from our end to re"
type textarea "Oleme teie nimel omalt poolt kaebuse esitanud."
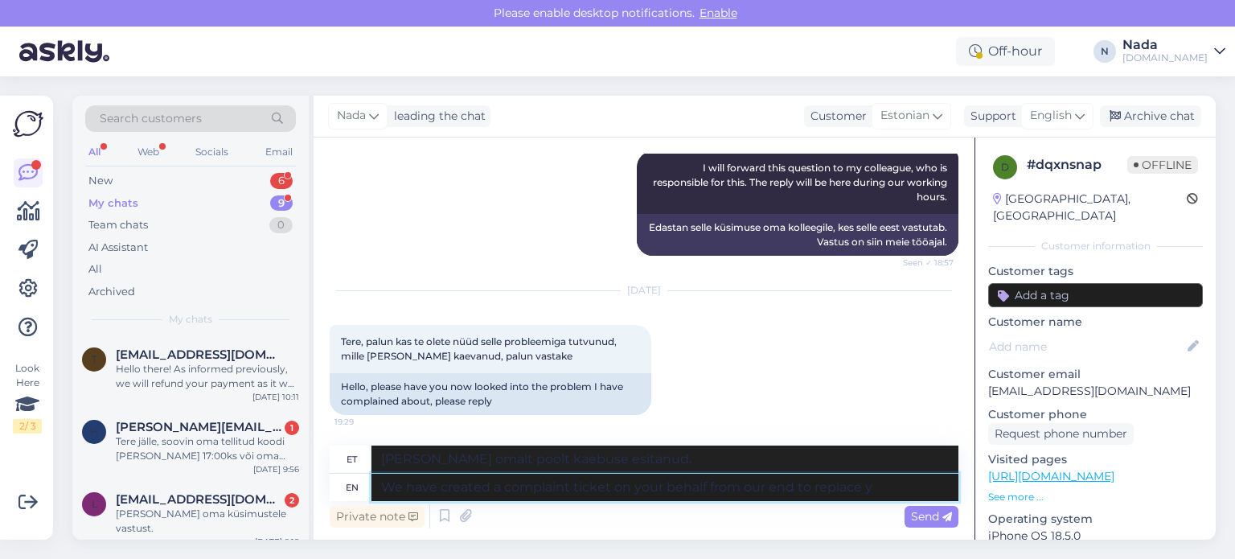
type textarea "We have created a complaint ticket on your behalf from our end to replace yo"
type textarea "Oleme teie nimel loonud kaebuse teie asendamiseks"
type textarea "We have created a complaint ticket on your behalf from our end to replace your c"
type textarea "Oleme teie nimel omalt poolt loonud kaebuse, et teie asendada"
type textarea "We have created a complaint ticket on your behalf from our end to replace your …"
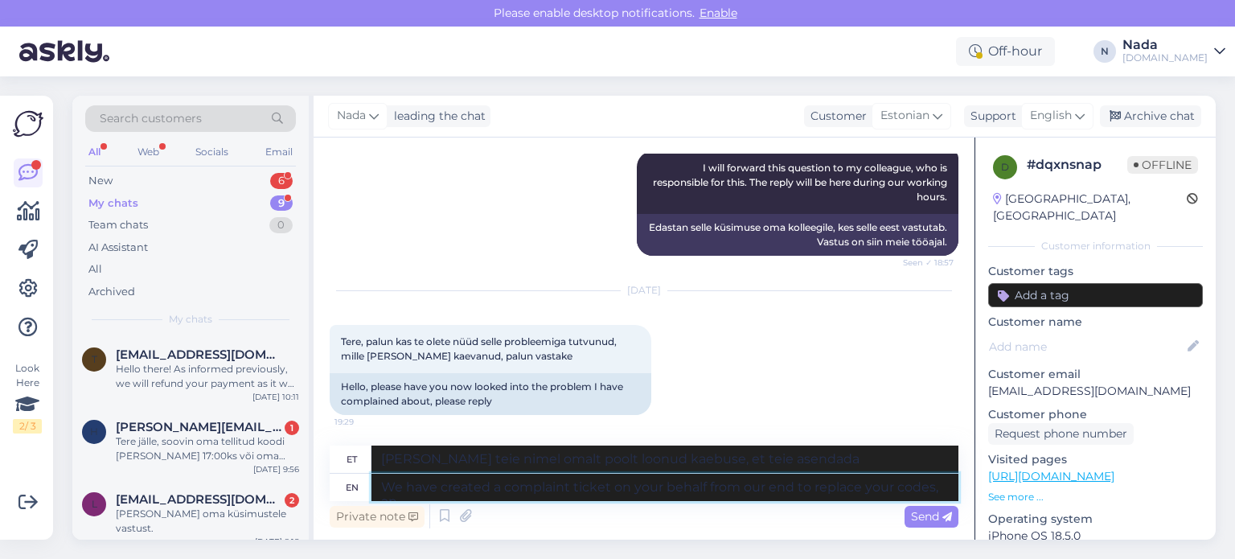
type textarea "Oleme teie nimel omalt poolt koostanud kaebuse teie koodide asendamiseks."
type textarea "We have created a complaint ticket on your behalf from our end to replace your …"
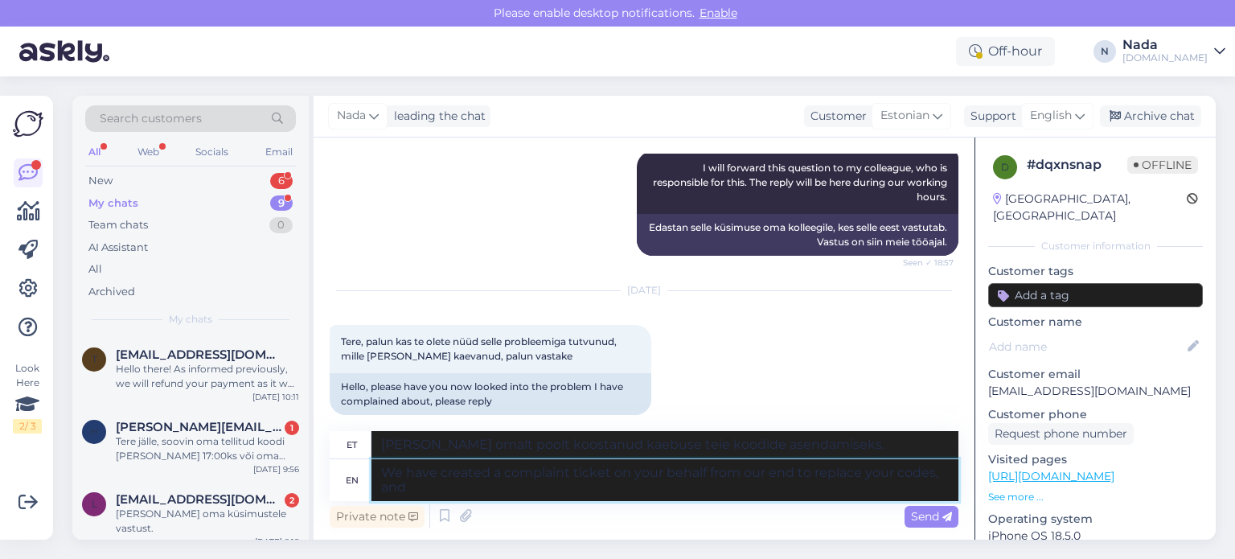
type textarea "Oleme teie nimel omalt poolt loonud kaebuse teie koodide asendamiseks ja"
type textarea "We have created a complaint ticket on your behalf from our end to replace your …"
type textarea "Oleme teie nimel loonud kaebuse teie koodide asendamiseks ja te saate"
type textarea "We have created a complaint ticket on your behalf from our end to replace your …"
type textarea "Oleme teie nimel loonud kaebuse teie koodide asendamiseks ja te saate seda enam…"
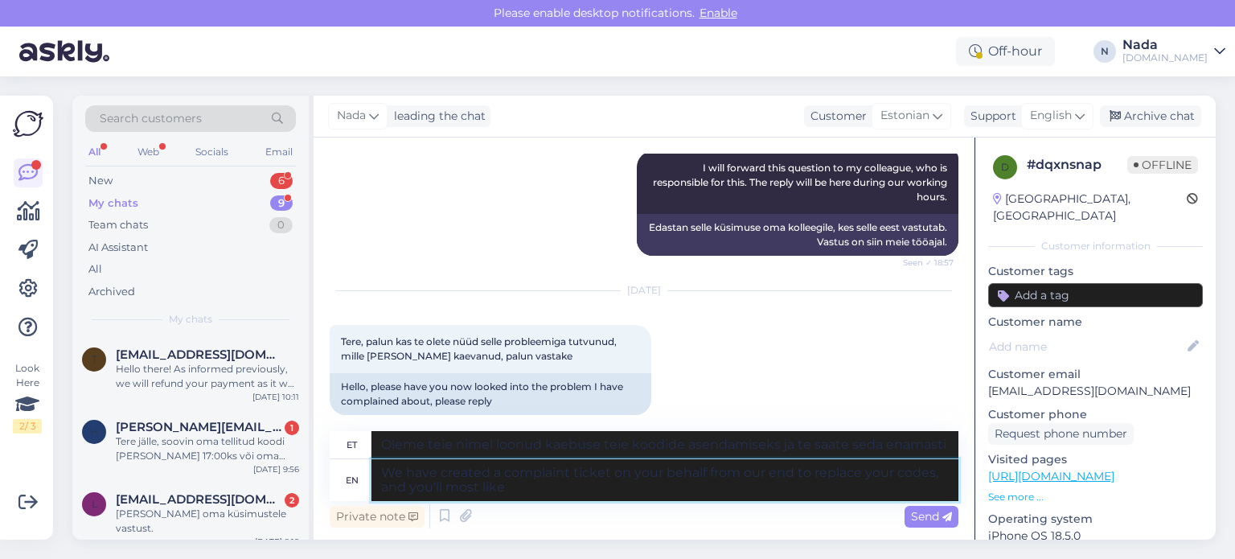
type textarea "We have created a complaint ticket on your behalf from our end to replace your …"
type textarea "Oleme teie nimel teie koodide asendamiseks kaebuse esitanud ja teile meeldib se…"
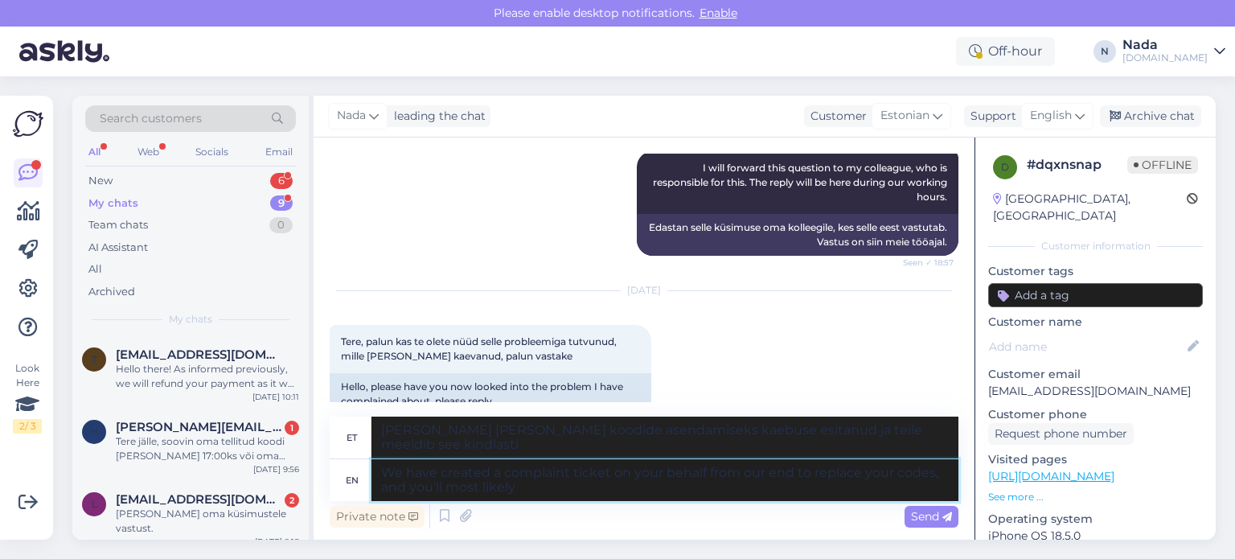
type textarea "We have created a complaint ticket on your behalf from our end to replace your …"
type textarea "Oleme teie nimel teie koodide asendamiseks kaebuse esitanud ja te tõenäoliselt"
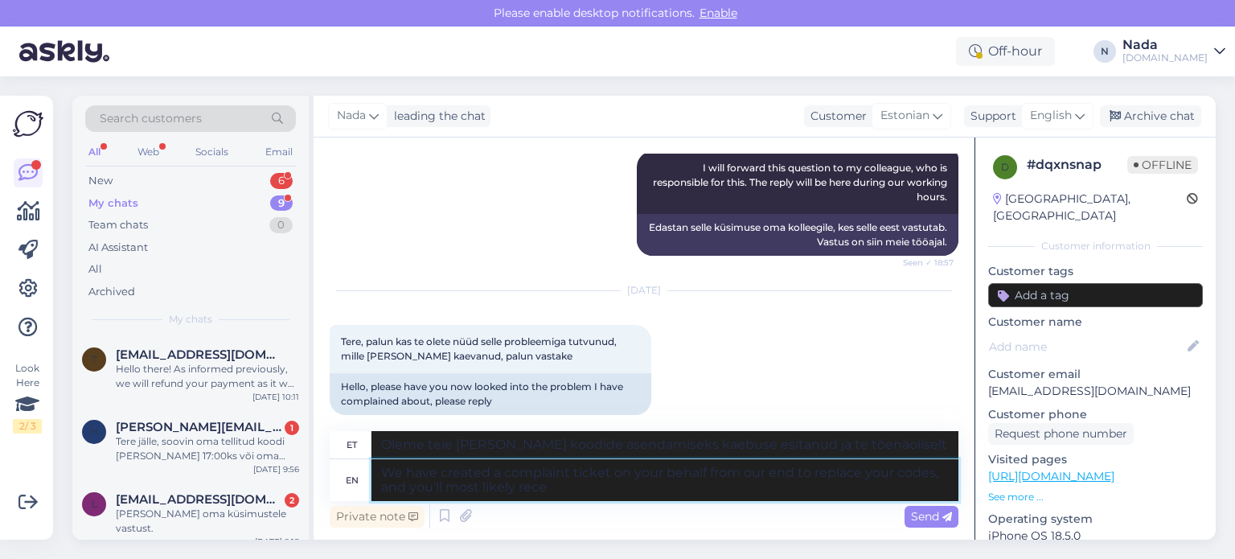
type textarea "We have created a complaint ticket on your behalf from our end to replace your …"
type textarea "Oleme teie nimel teie koodide asendamiseks kaebuse esitanud ja tõenäoliselt saa…"
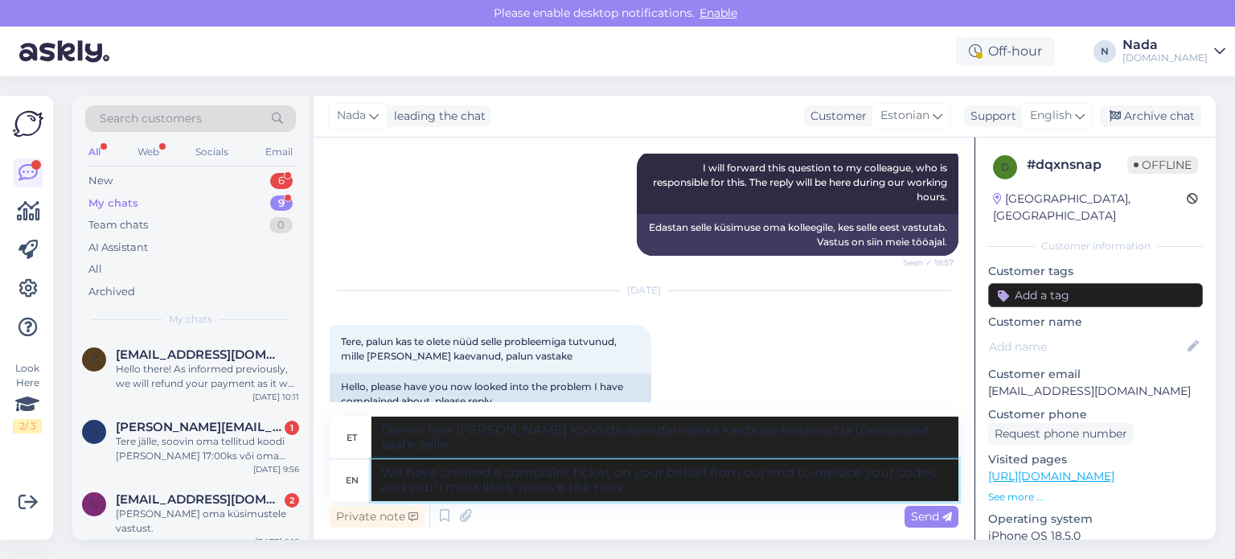
type textarea "We have created a complaint ticket on your behalf from our end to replace your …"
type textarea "Oleme teie nimel teie koodide asendamiseks kaebuse esitanud ja tõenäoliselt saa…"
type textarea "We have created a complaint ticket on your behalf from our end to replace your …"
type textarea "Oleme teie nimel koodide asendamiseks koostanud kaebuse ja tõenäoliselt saate u…"
type textarea "We have created a complaint ticket on your behalf from our end to replace your …"
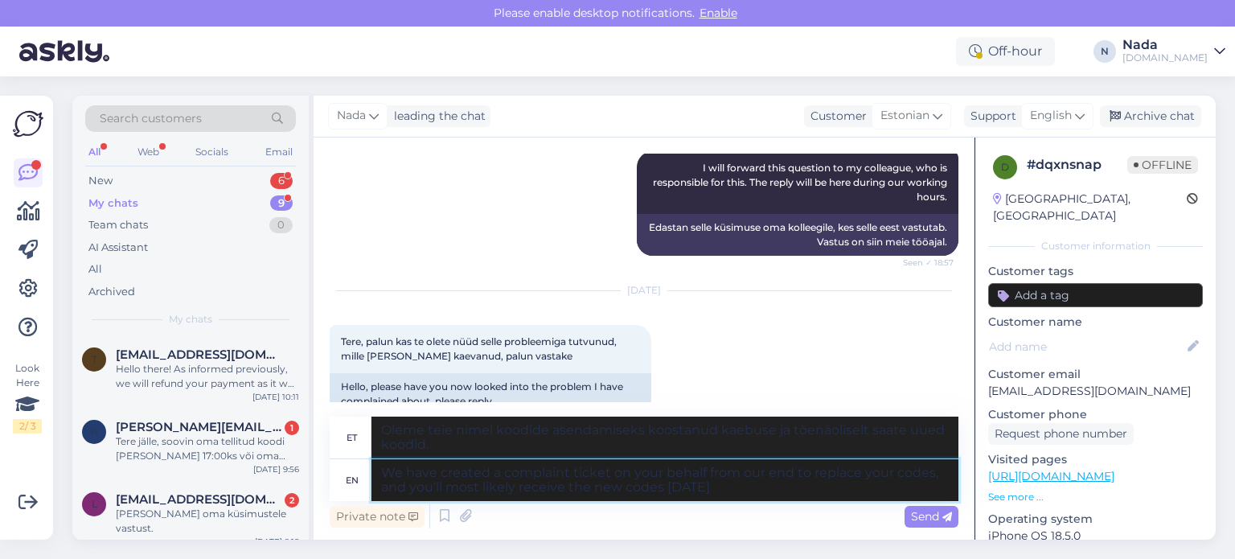
type textarea "[PERSON_NAME] teie [PERSON_NAME] koodide asendamiseks kaebuse esitanud ja tõenä…"
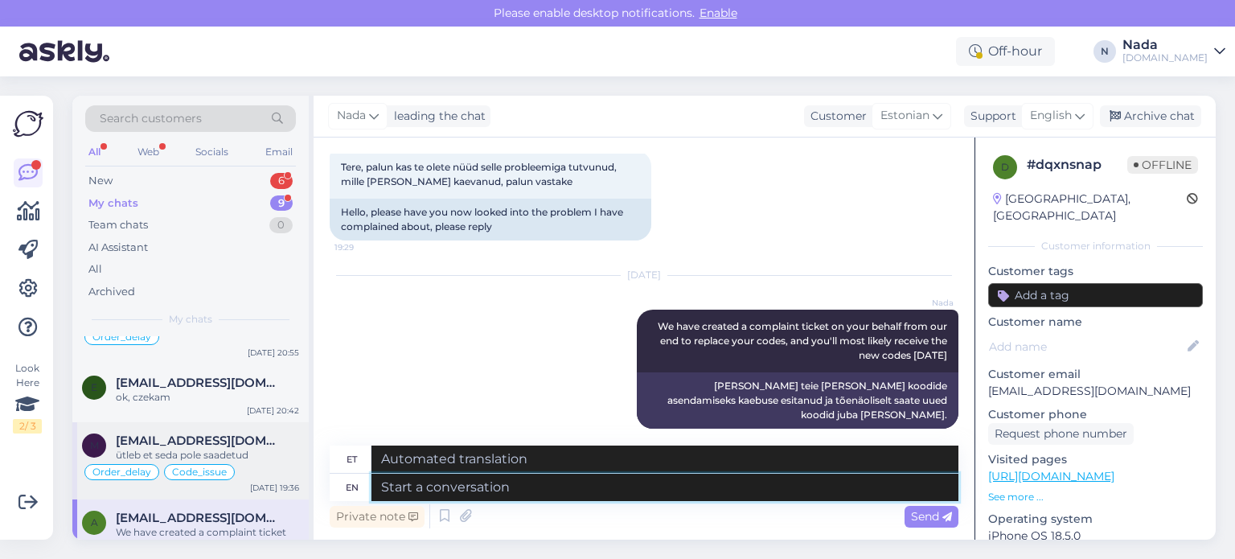
scroll to position [427, 0]
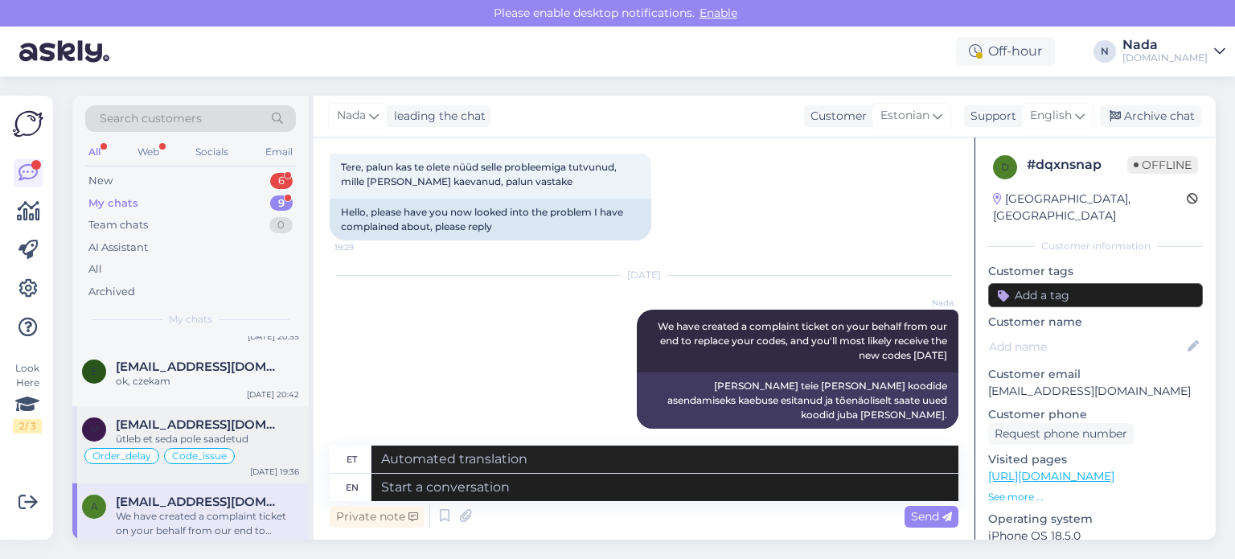
click at [274, 417] on div "meida@lepiste.pri.ee" at bounding box center [207, 424] width 183 height 14
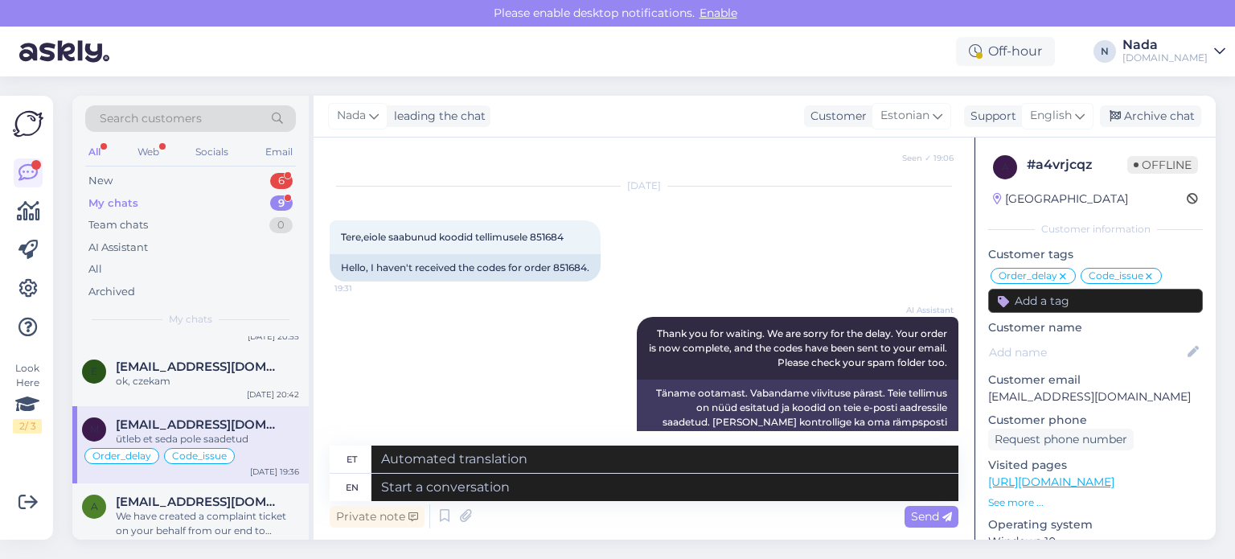
scroll to position [11114, 0]
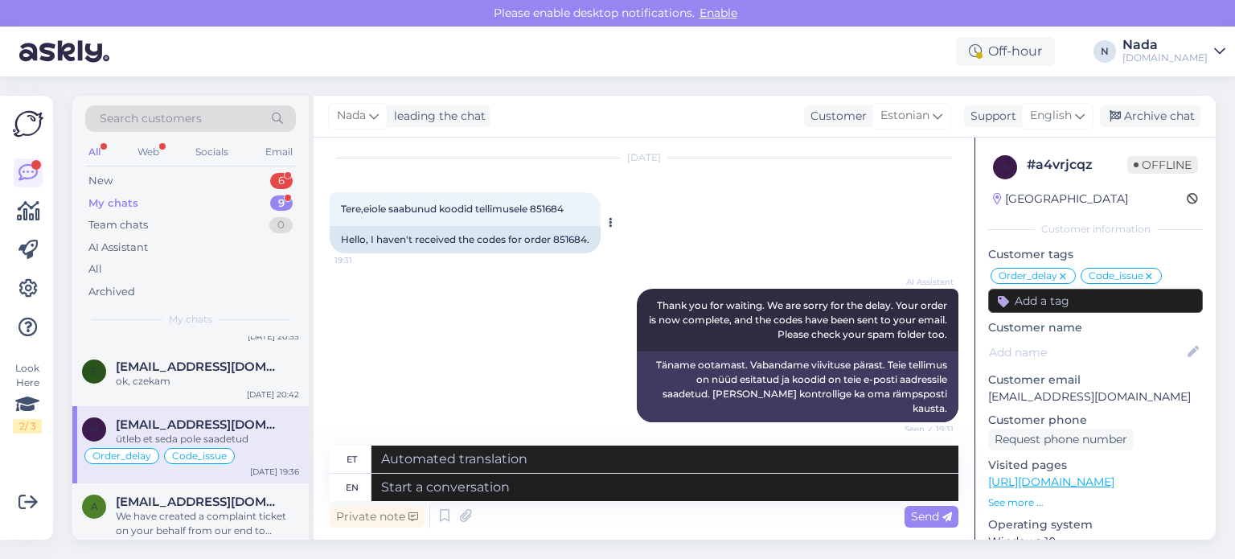
click at [583, 226] on div "Hello, I haven't received the codes for order 851684." at bounding box center [465, 239] width 271 height 27
copy div "851684"
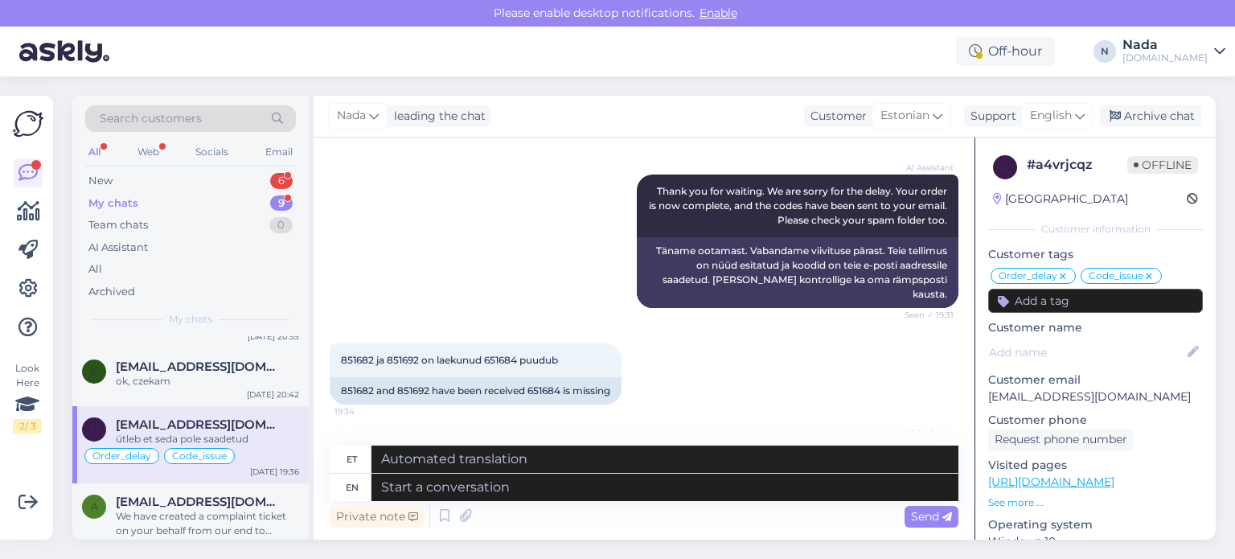
scroll to position [11274, 0]
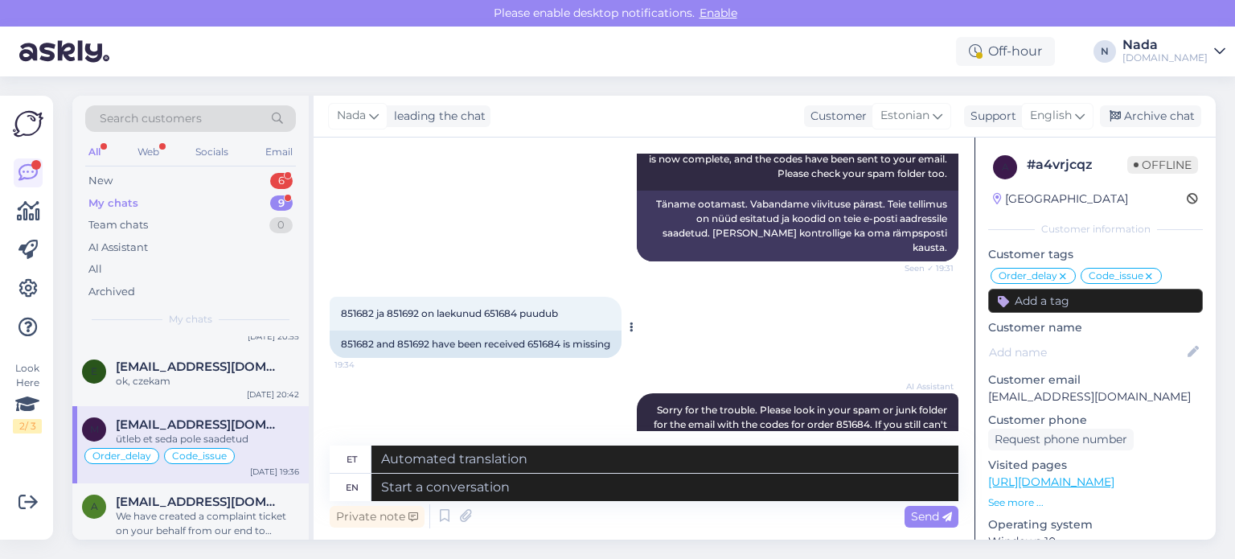
click at [354, 330] on div "851682 and 851692 have been received 651684 is missing" at bounding box center [476, 343] width 292 height 27
copy div "851682"
click at [418, 330] on div "851682 and 851692 have been received 651684 is missing" at bounding box center [476, 343] width 292 height 27
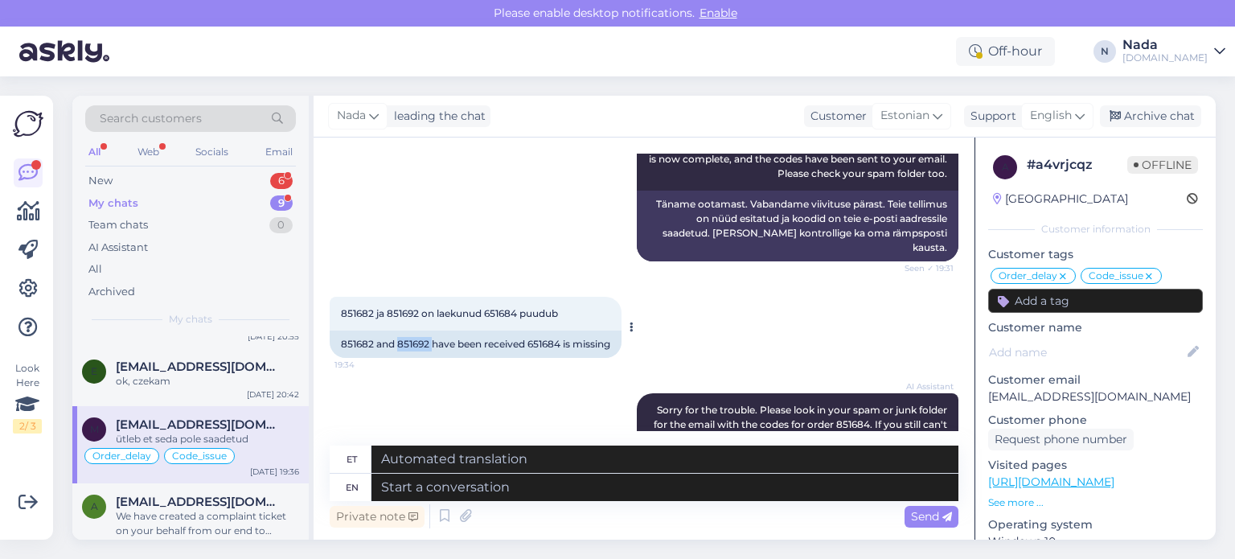
copy div "851692"
click at [535, 330] on div "851682 and 851692 have been received 651684 is missing" at bounding box center [476, 343] width 292 height 27
copy div "651684"
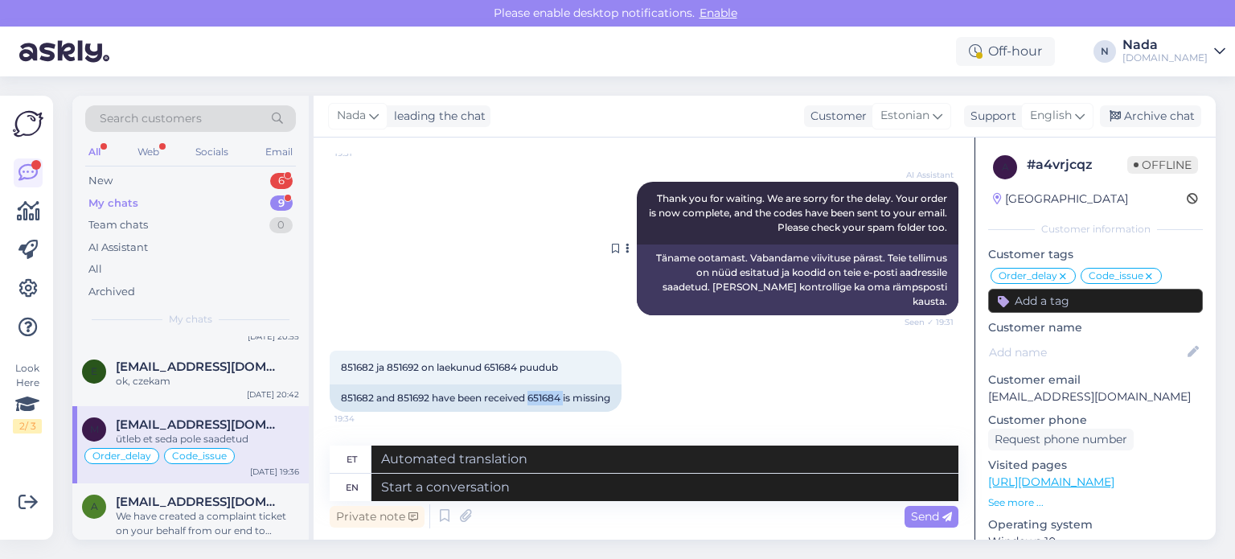
scroll to position [11194, 0]
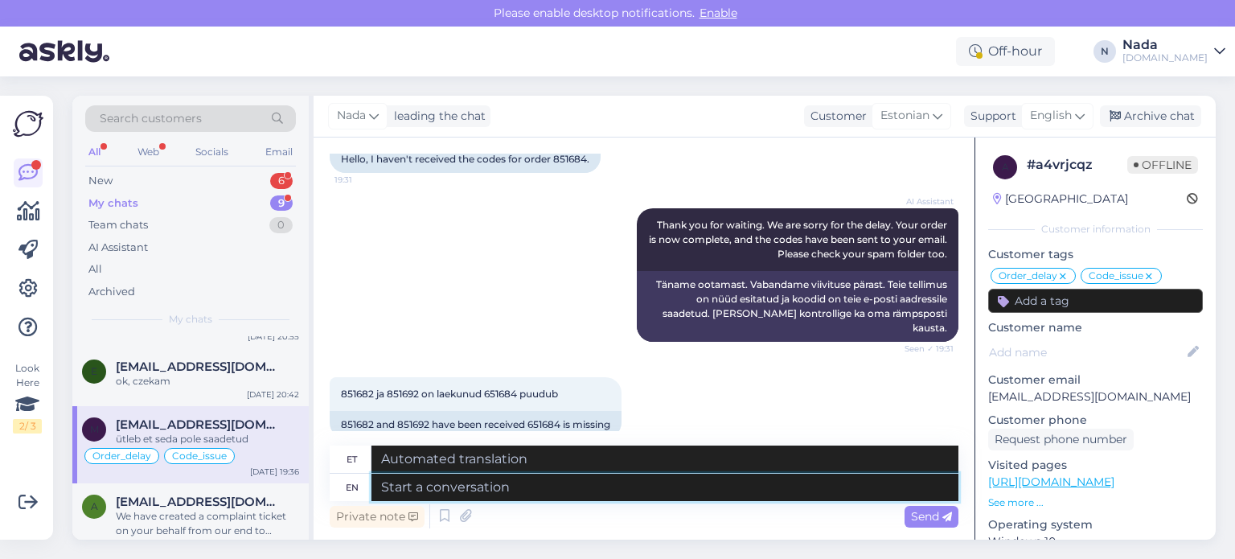
click at [579, 494] on textarea at bounding box center [664, 486] width 587 height 27
type textarea "Hello t"
type textarea "Tere"
type textarea "Hello there!"
type textarea "Tere!"
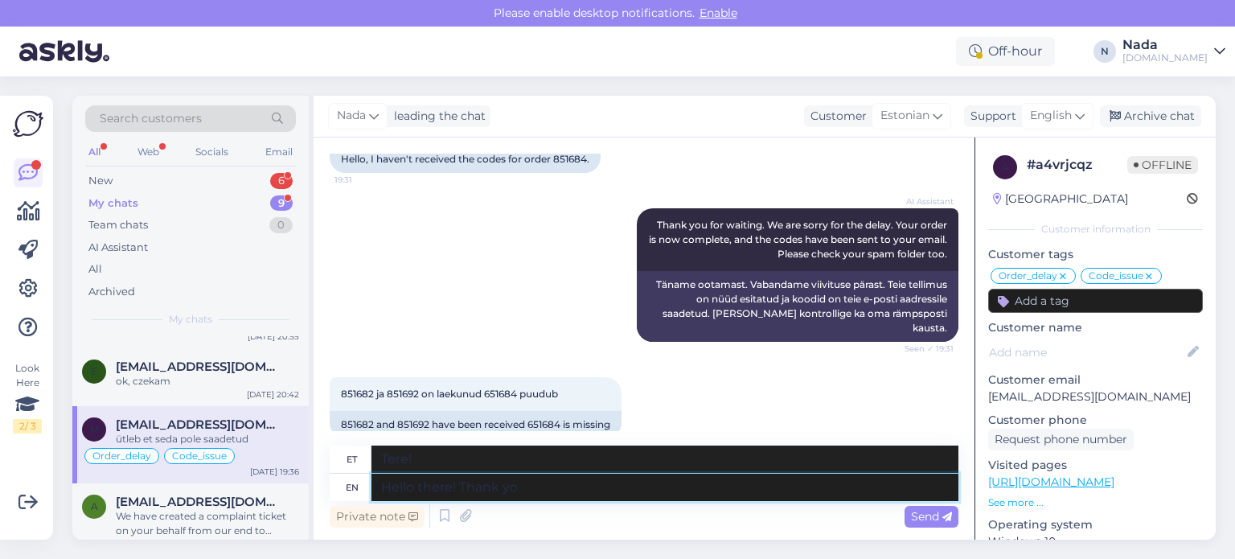
type textarea "Hello there! Thank you"
type textarea "Tere! Aitäh"
type textarea "Hello there! Thank you fo"
type textarea "Tere! Aitäh!"
type textarea "Hello there! Thank you for your pa"
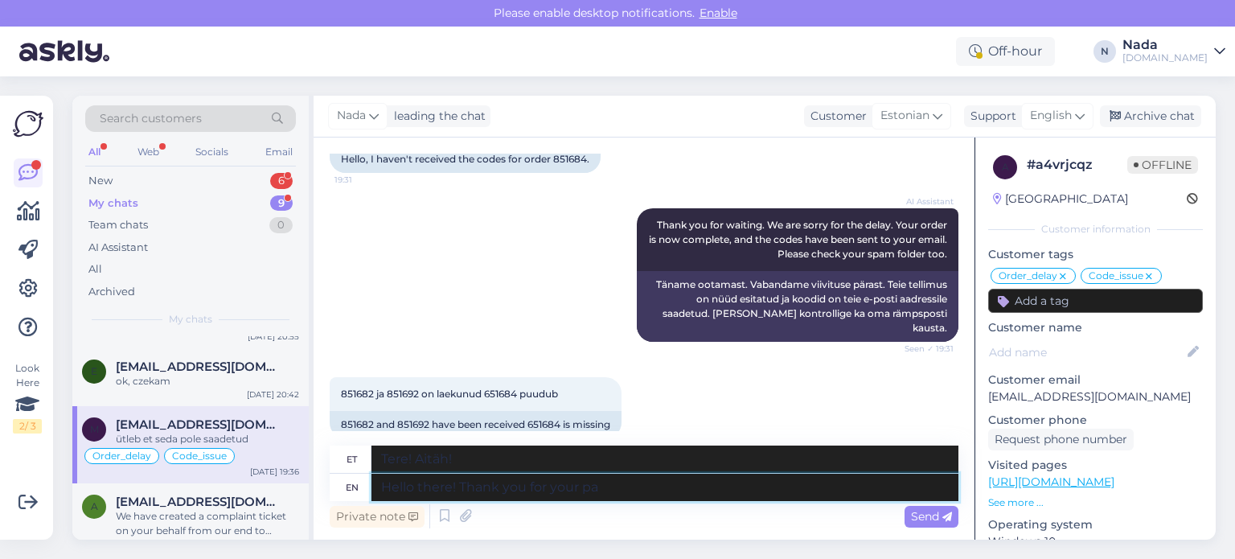
type textarea "Tere! Tänan teid!"
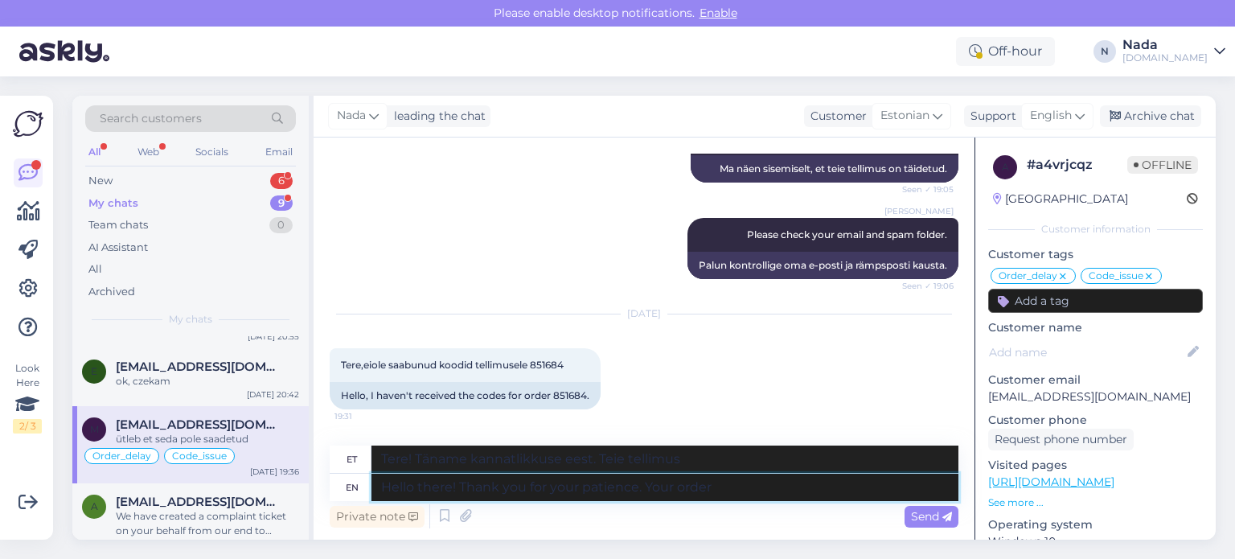
scroll to position [10953, 0]
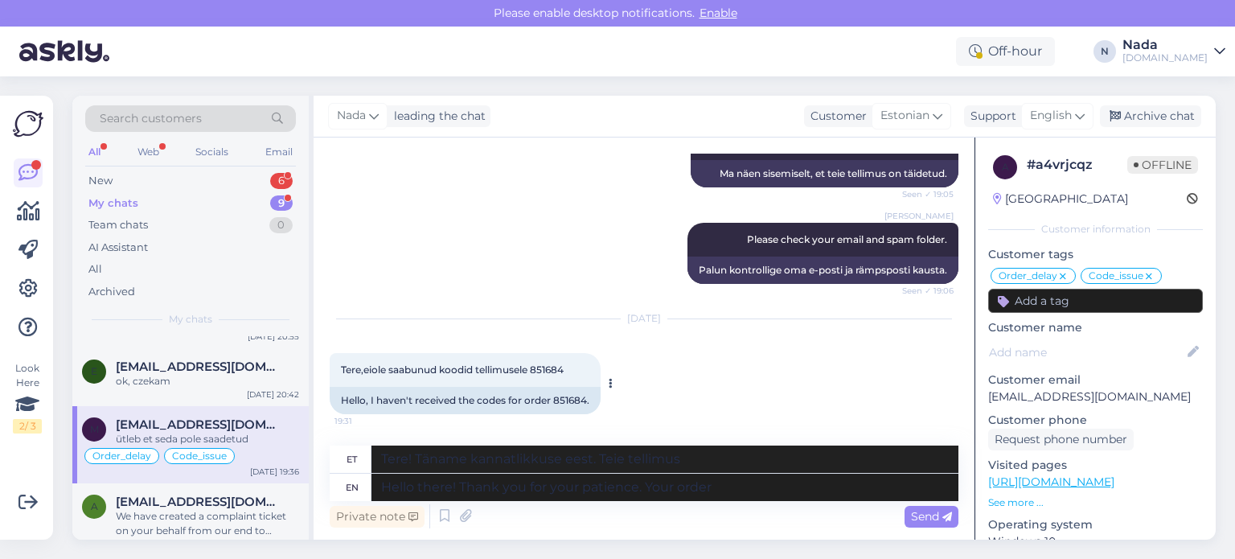
click at [562, 387] on div "Hello, I haven't received the codes for order 851684." at bounding box center [465, 400] width 271 height 27
copy div "851684"
click at [827, 488] on textarea "Hello there! Thank you for your patience. Your order" at bounding box center [664, 486] width 587 height 27
paste textarea "851684"
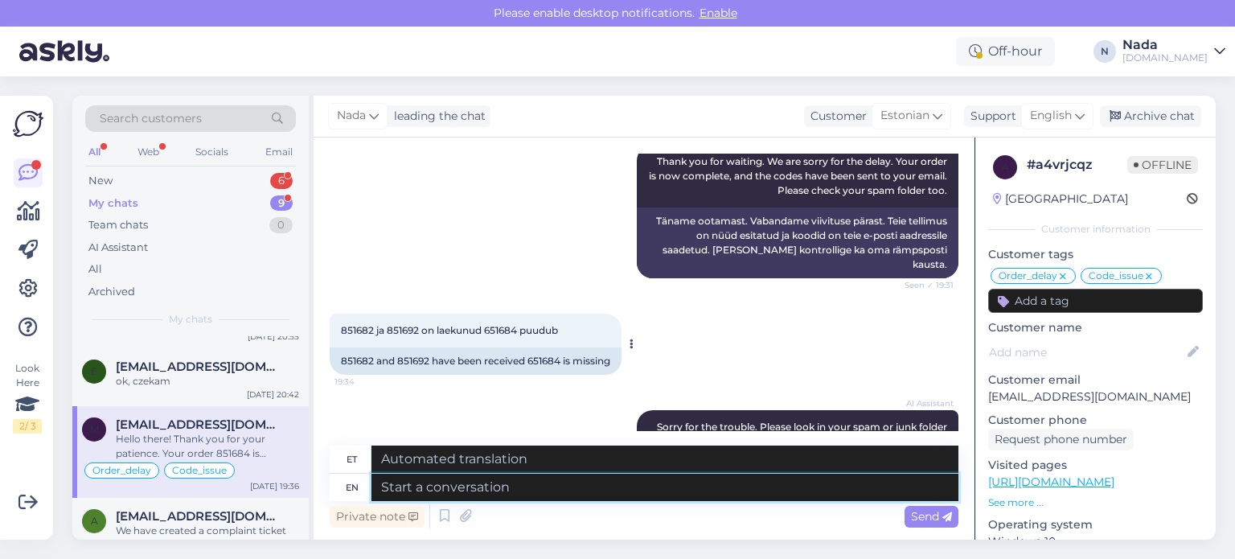
scroll to position [11221, 0]
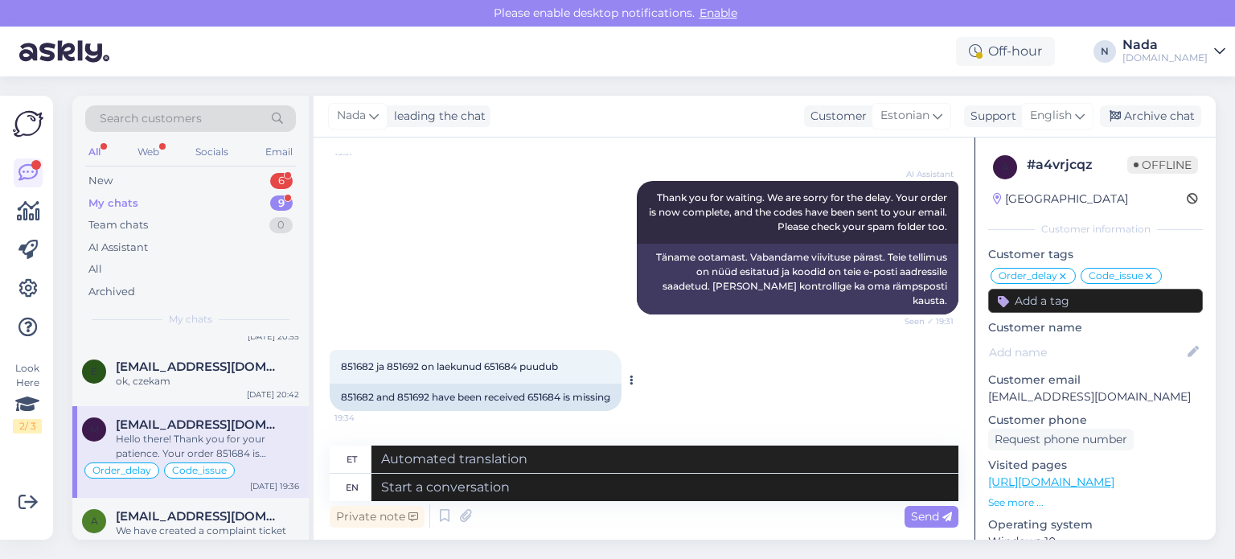
click at [354, 383] on div "851682 and 851692 have been received 651684 is missing" at bounding box center [476, 396] width 292 height 27
click at [405, 383] on div "851682 and 851692 have been received 651684 is missing" at bounding box center [476, 396] width 292 height 27
click at [481, 484] on textarea at bounding box center [664, 486] width 587 height 27
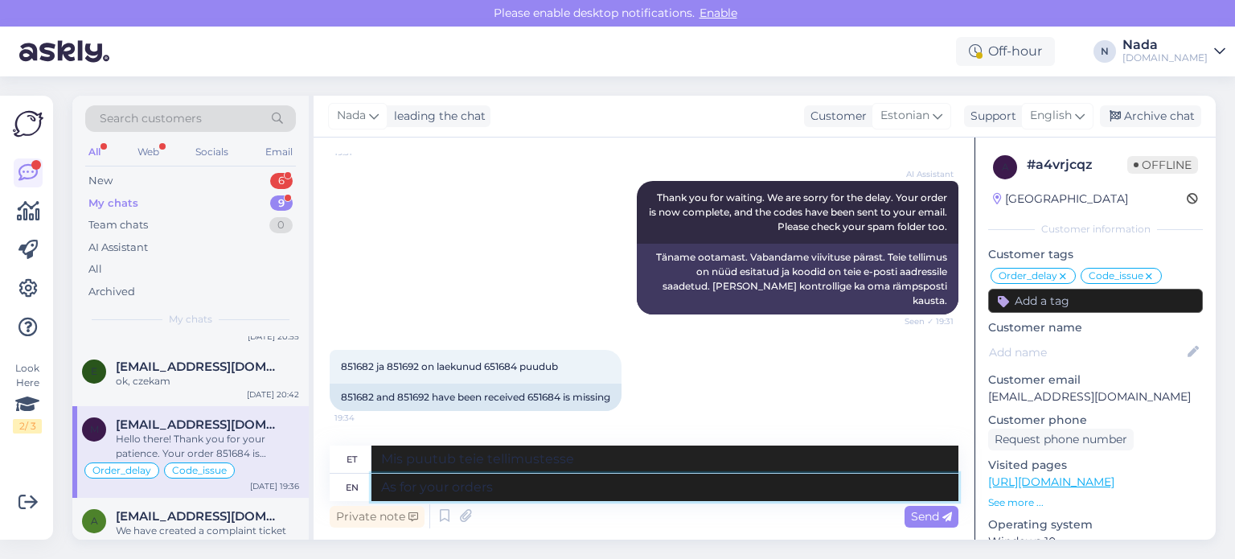
paste textarea "851682"
paste textarea "851692"
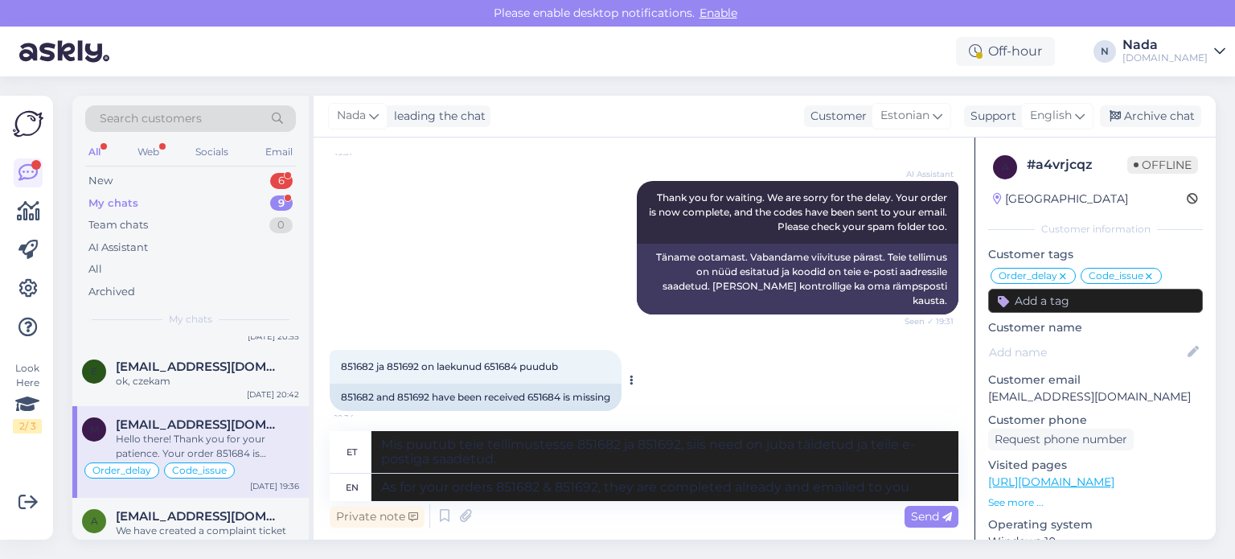
click at [347, 383] on div "851682 and 851692 have been received 651684 is missing" at bounding box center [476, 396] width 292 height 27
click at [934, 485] on textarea "As for your orders 851682 & 851692, they are completed already and emailed to y…" at bounding box center [664, 486] width 587 height 27
paste textarea "meida@lepiste.pri.ee"
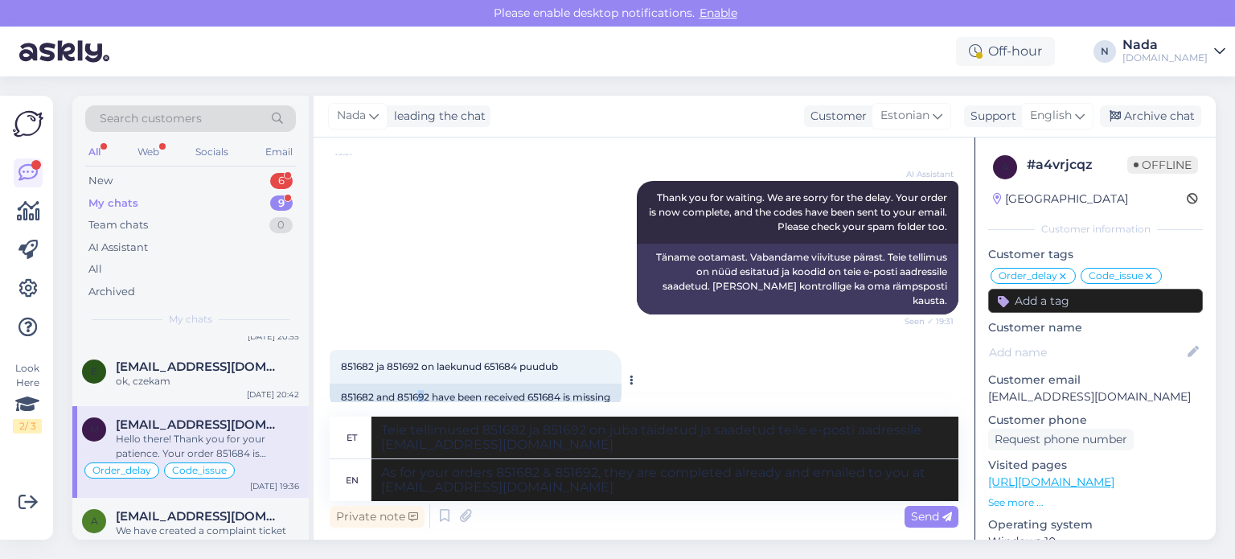
click at [420, 383] on div "851682 and 851692 have been received 651684 is missing" at bounding box center [476, 396] width 292 height 27
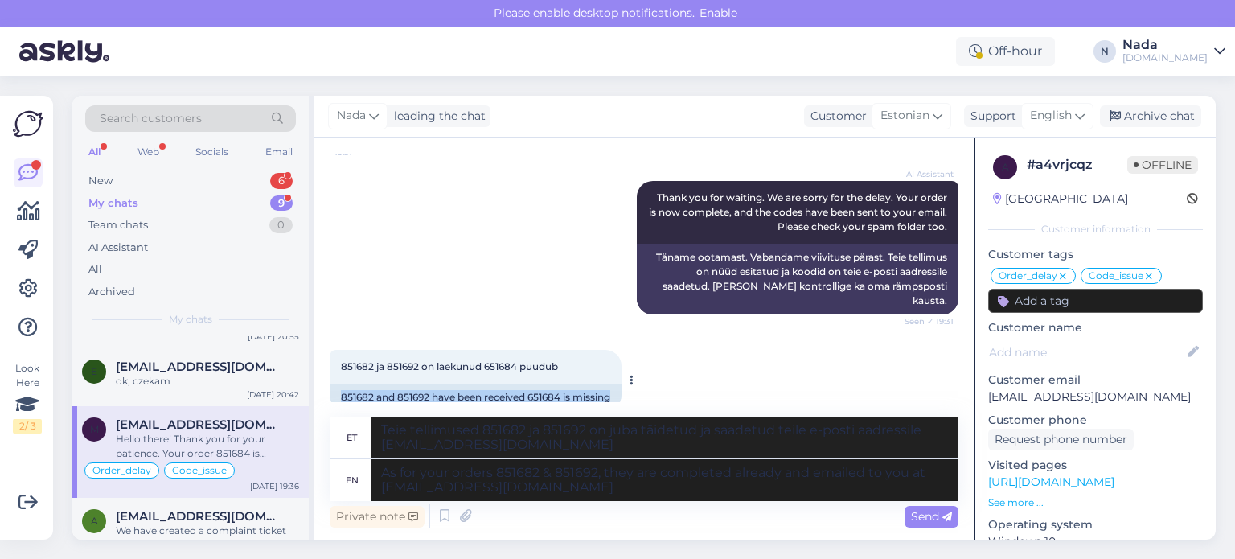
click at [420, 383] on div "851682 and 851692 have been received 651684 is missing" at bounding box center [476, 396] width 292 height 27
click at [422, 382] on div "851682 ja 851692 on laekunud 651684 puudub 19:34 851682 and 851692 have been re…" at bounding box center [644, 380] width 629 height 96
click at [413, 383] on div "851682 and 851692 have been received 651684 is missing" at bounding box center [476, 396] width 292 height 27
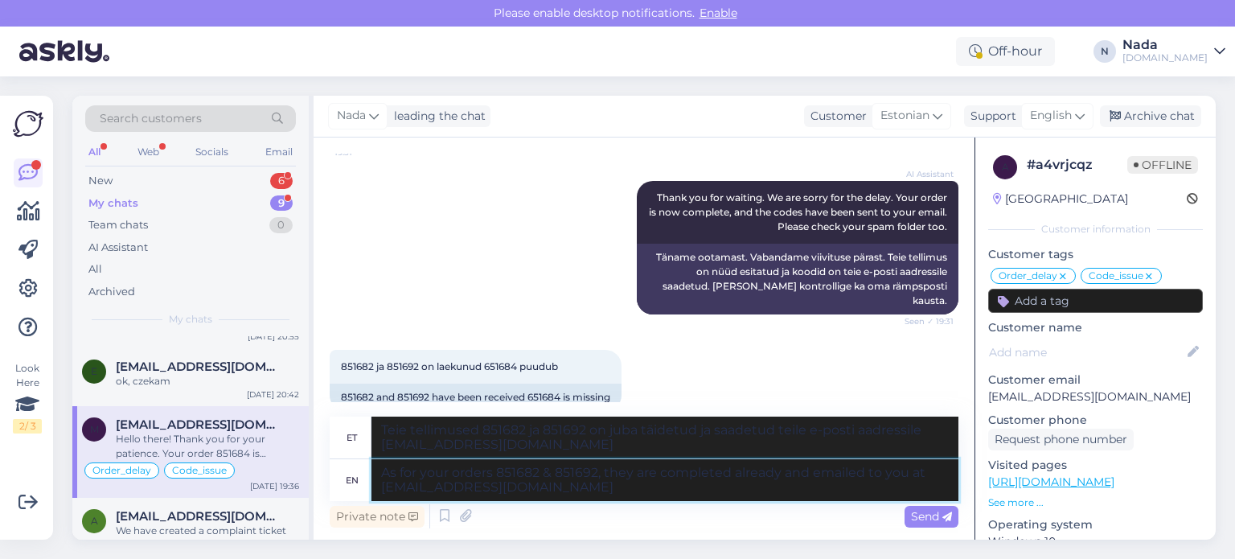
click at [717, 492] on textarea "As for your orders 851682 & 851692, they are completed already and emailed to y…" at bounding box center [664, 480] width 587 height 42
click at [911, 517] on span "Send" at bounding box center [931, 516] width 41 height 14
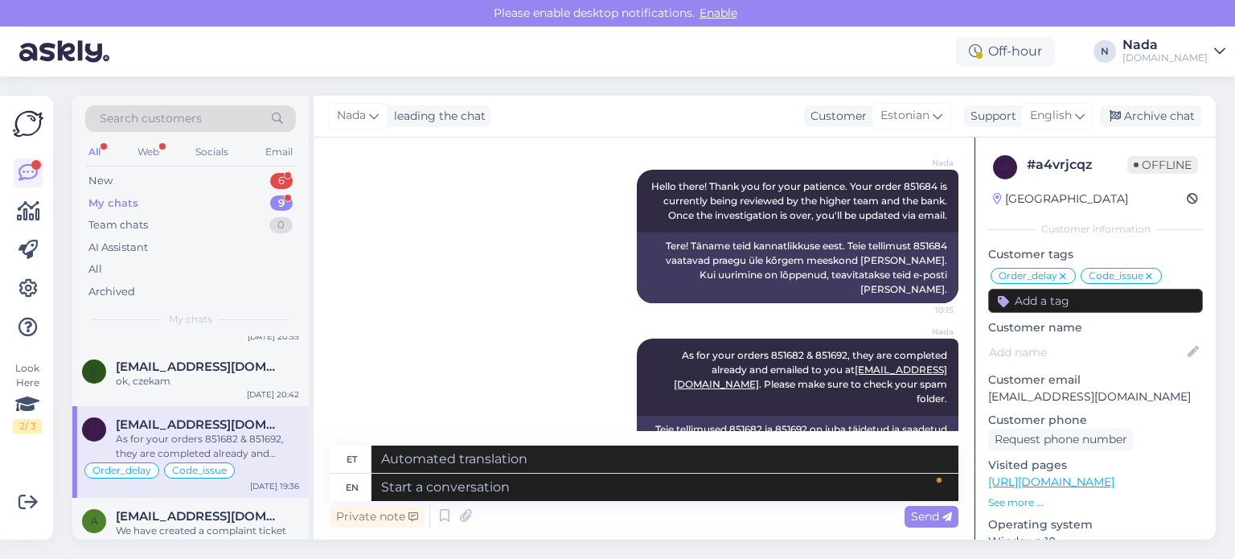
scroll to position [12019, 0]
click at [1171, 115] on div "Archive chat" at bounding box center [1150, 116] width 101 height 22
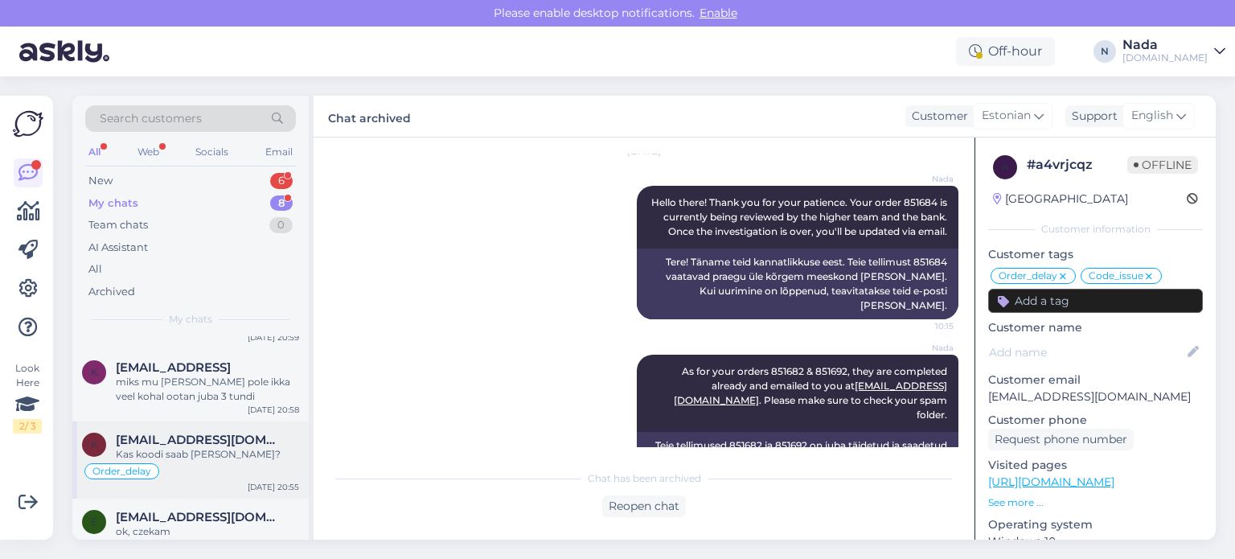
scroll to position [350, 0]
click at [219, 522] on div "ok, czekam" at bounding box center [207, 529] width 183 height 14
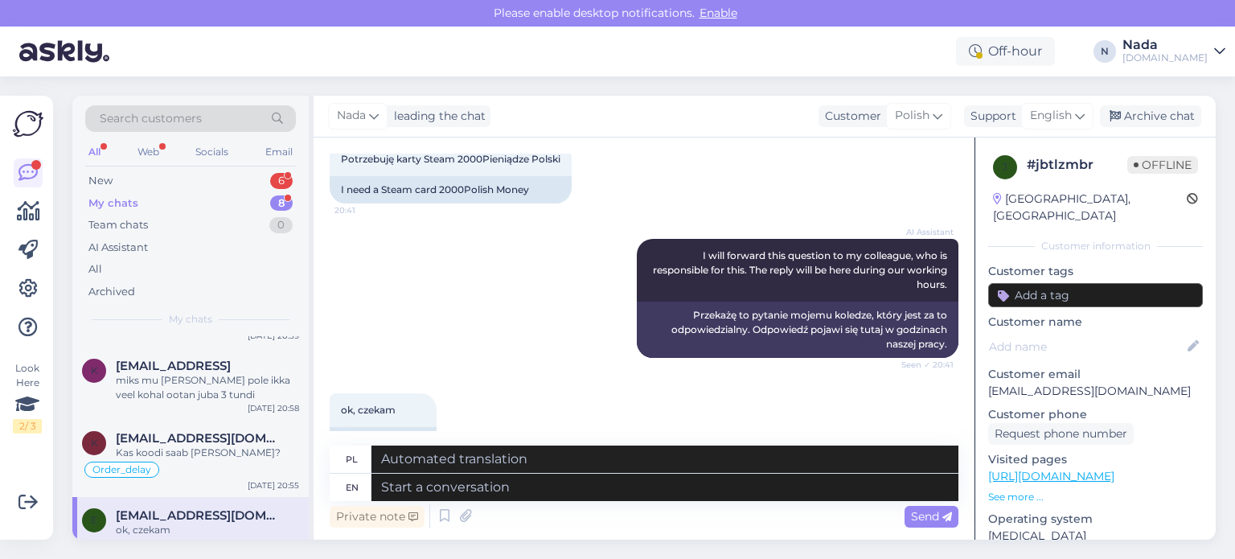
scroll to position [522, 0]
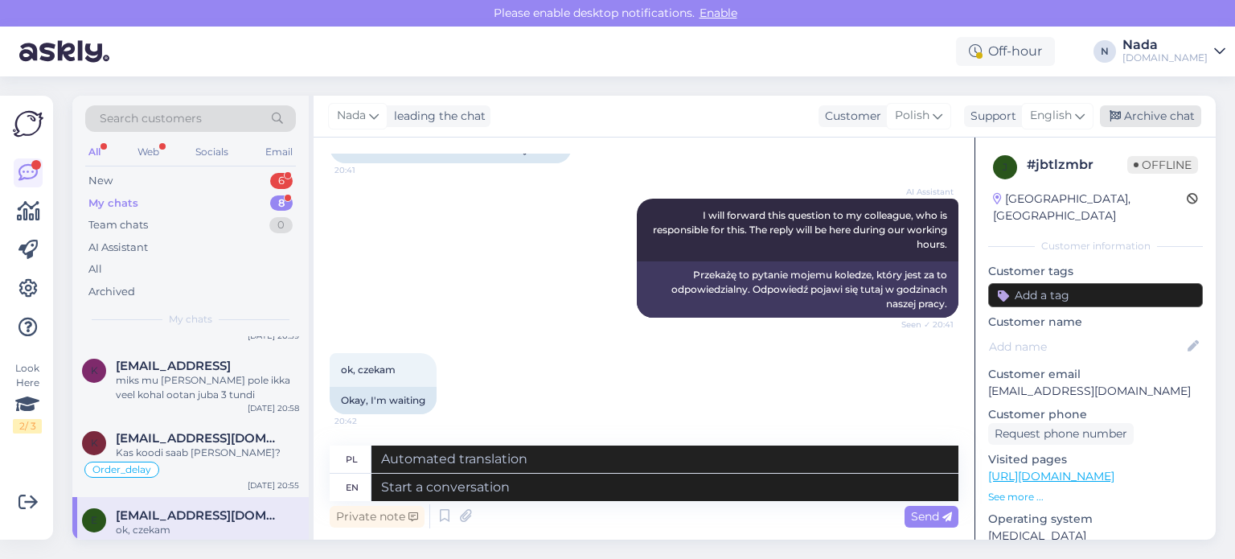
click at [1121, 113] on div "Archive chat" at bounding box center [1150, 116] width 101 height 22
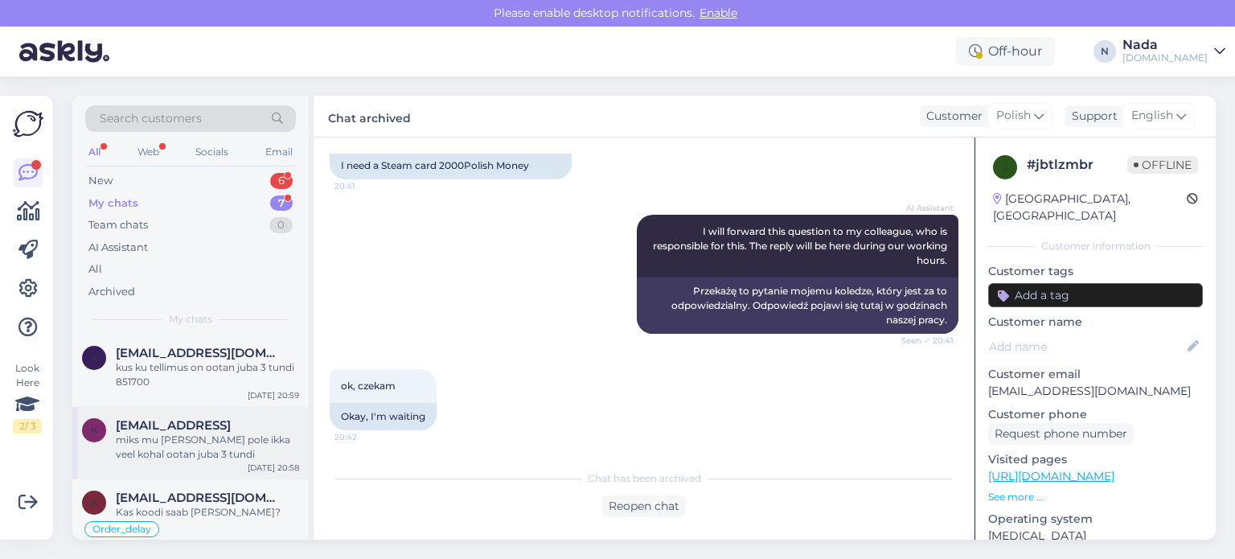
scroll to position [293, 0]
click at [203, 489] on span "kaurileht76@gmail.com" at bounding box center [199, 496] width 167 height 14
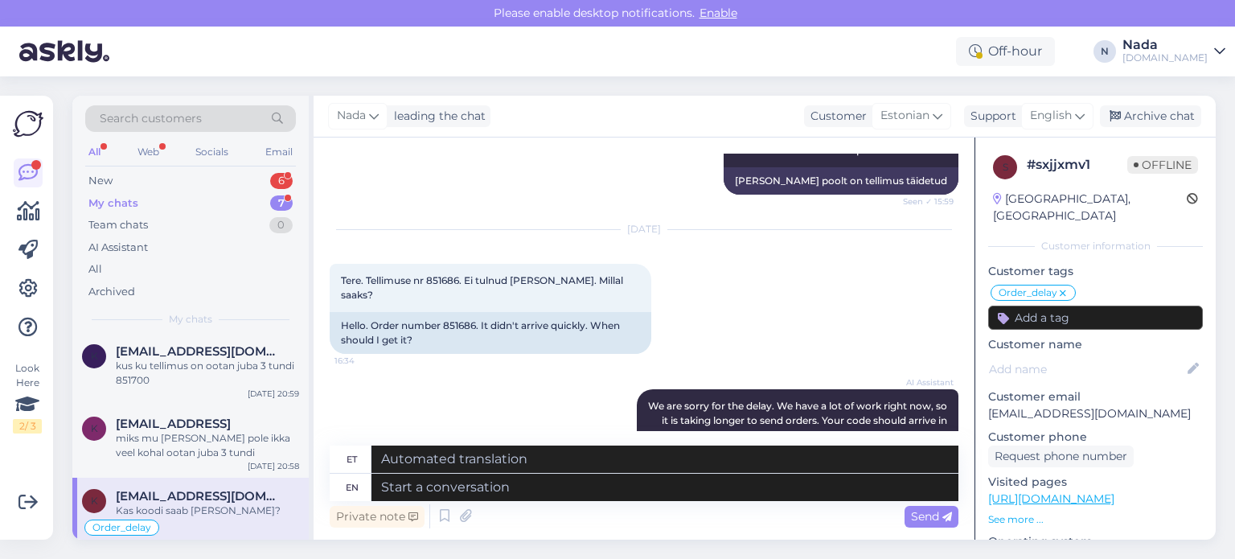
scroll to position [11895, 0]
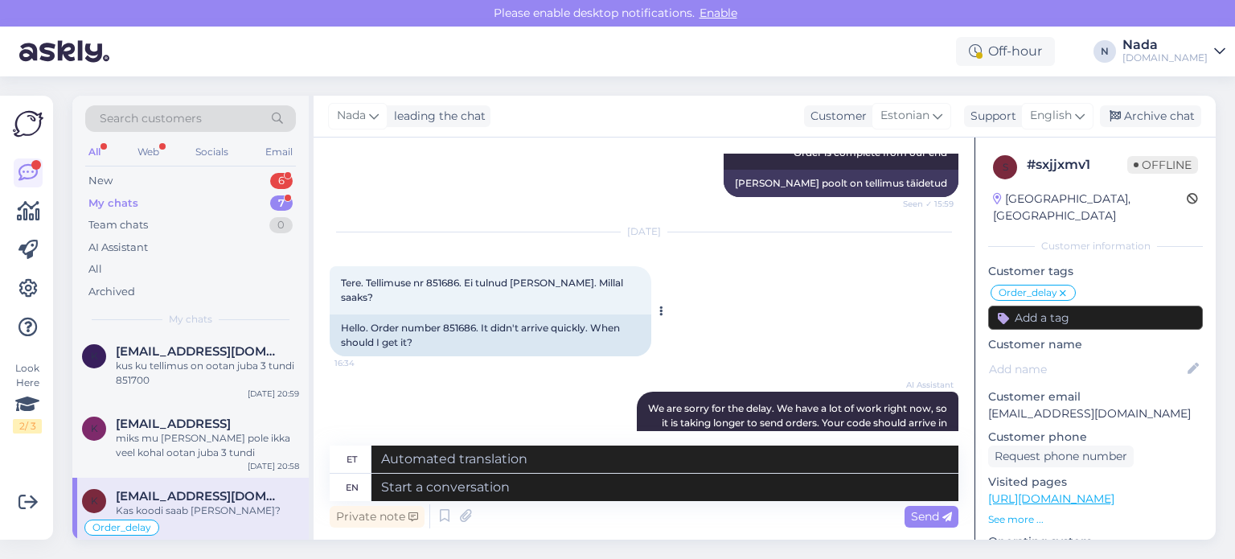
click at [464, 314] on div "Hello. Order number 851686. It didn't arrive quickly. When should I get it?" at bounding box center [491, 335] width 322 height 42
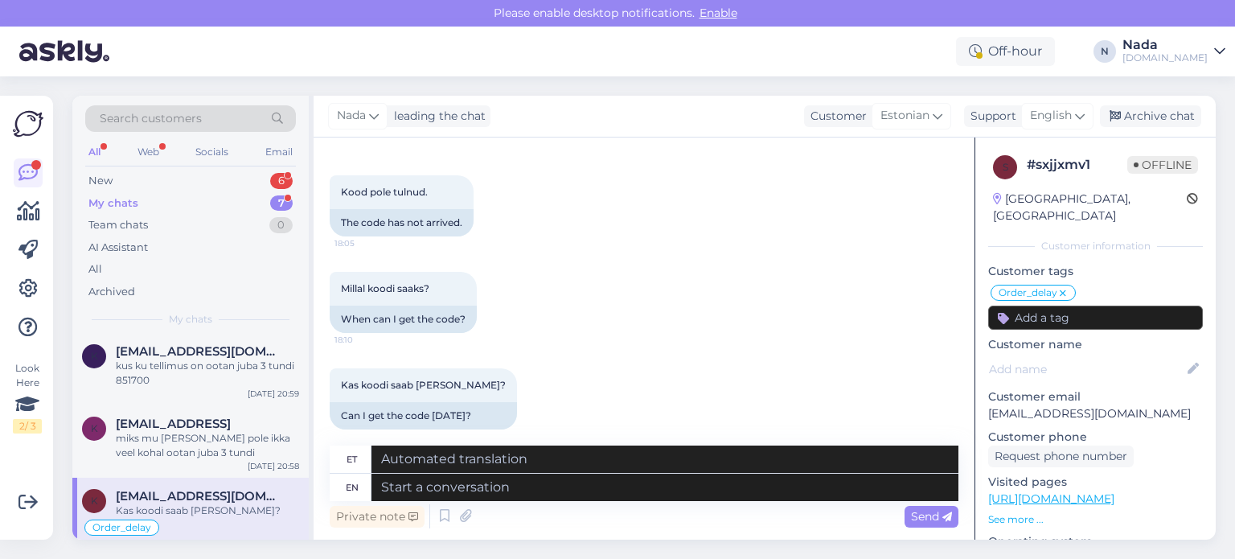
scroll to position [12377, 0]
click at [723, 489] on textarea at bounding box center [664, 486] width 587 height 27
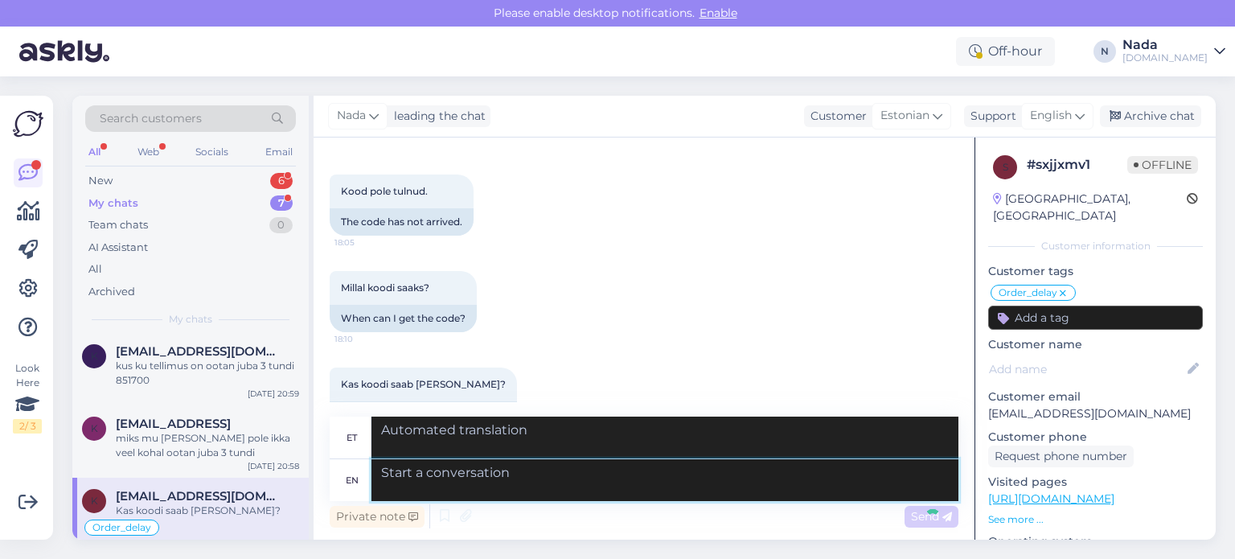
scroll to position [12565, 0]
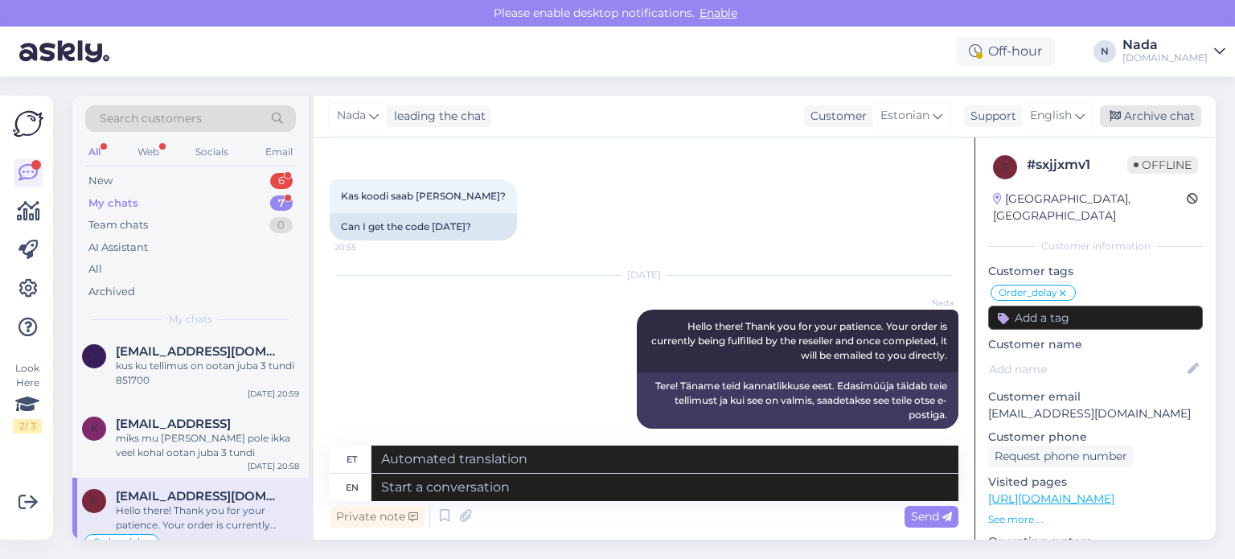
click at [1162, 122] on div "Archive chat" at bounding box center [1150, 116] width 101 height 22
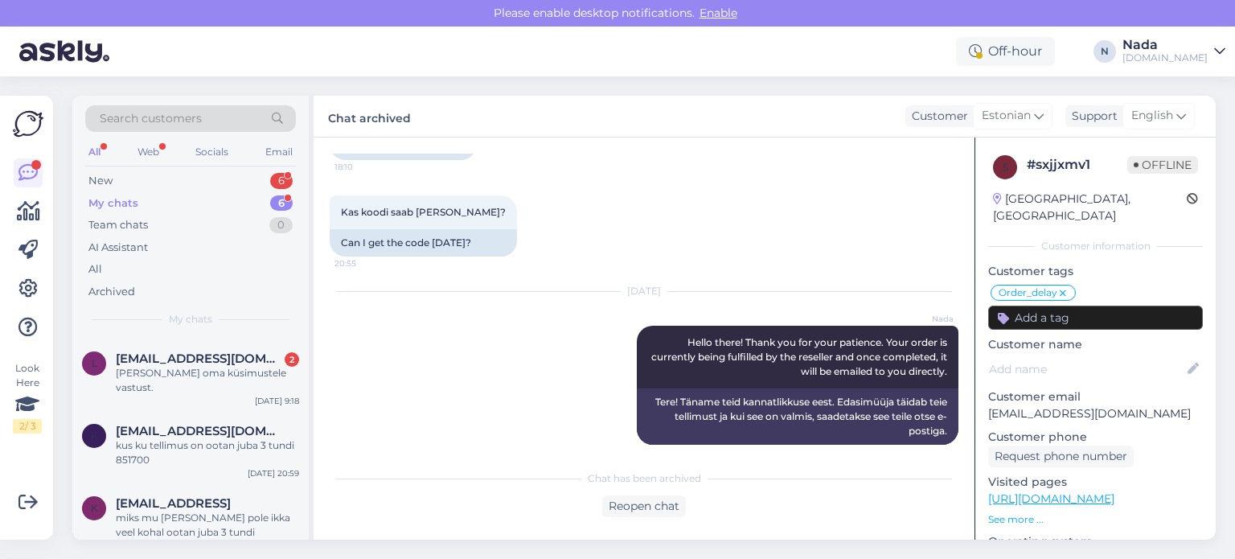
scroll to position [215, 0]
click at [223, 508] on div "miks mu telimus pole ikka veel kohal ootan juba 3 tundi" at bounding box center [207, 522] width 183 height 29
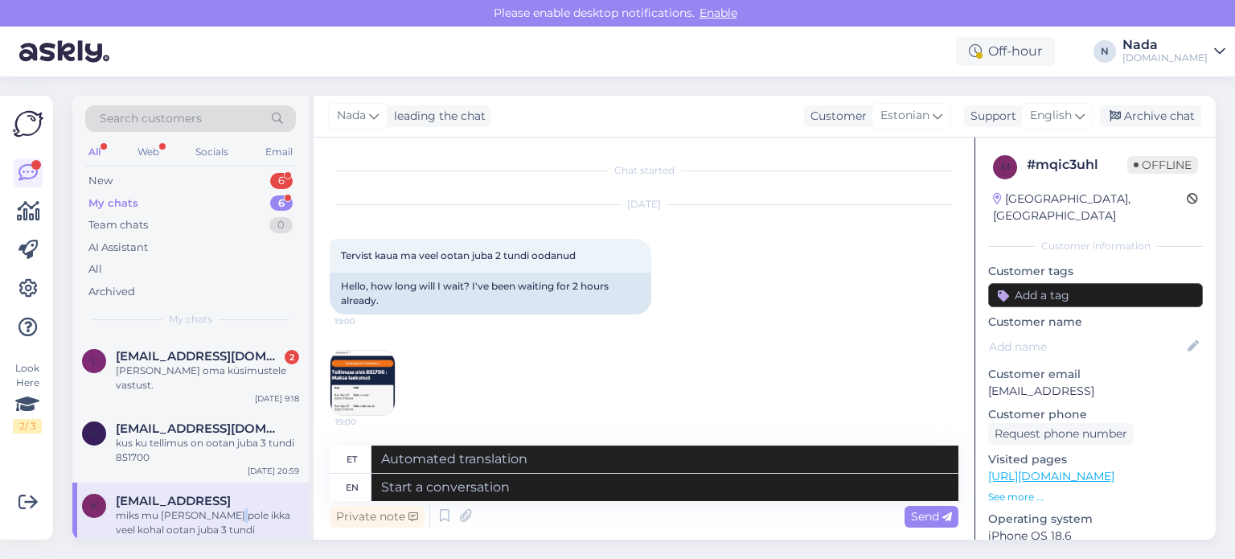
scroll to position [411, 0]
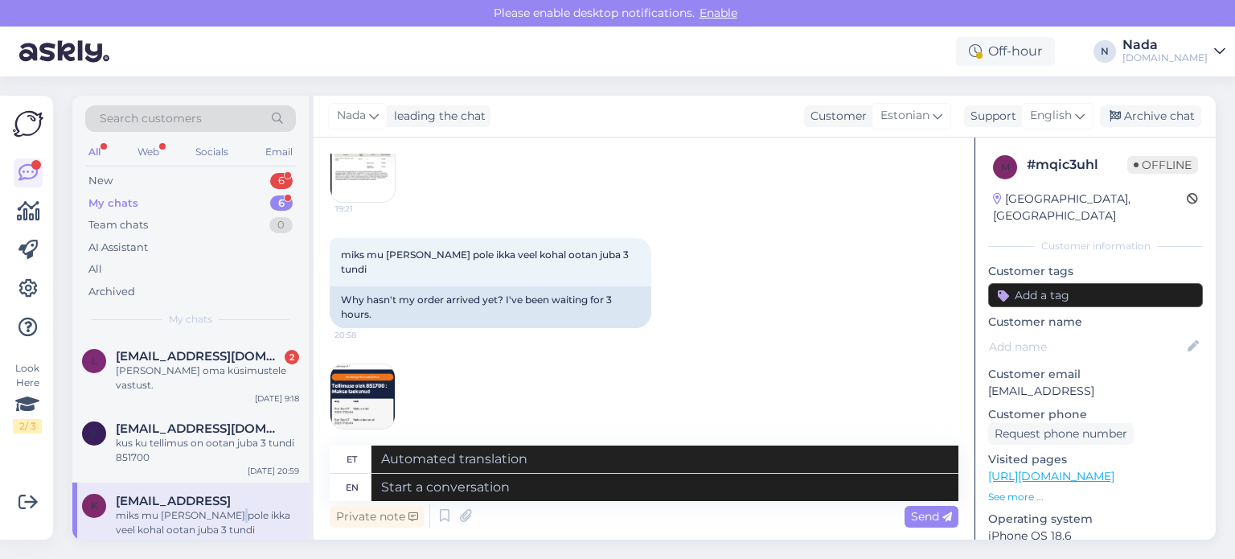
click at [365, 379] on img at bounding box center [362, 396] width 64 height 64
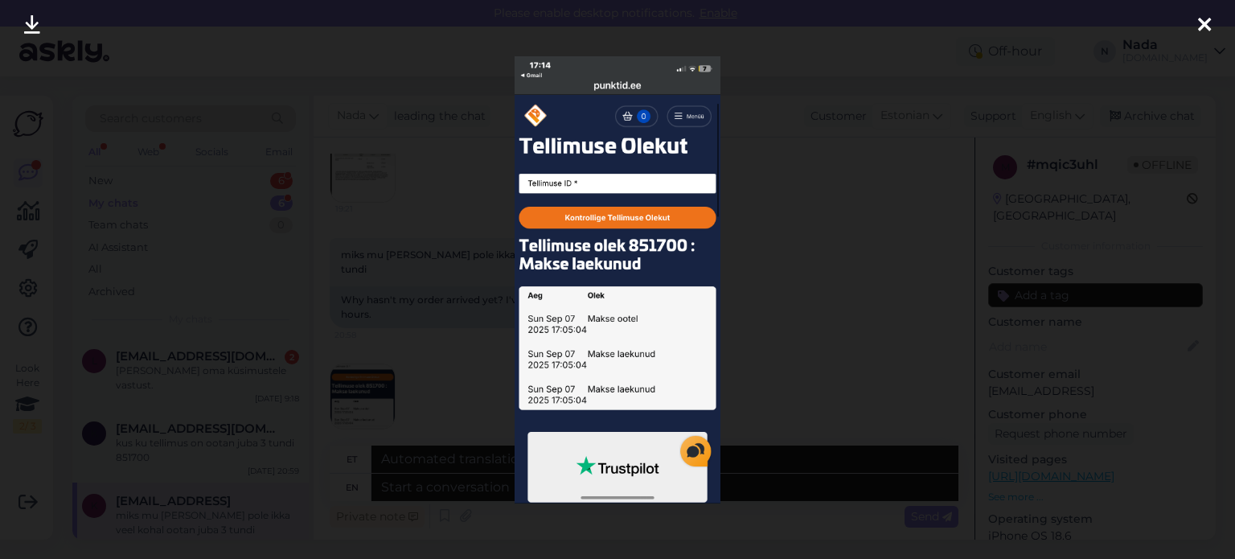
click at [440, 290] on div at bounding box center [617, 279] width 1235 height 559
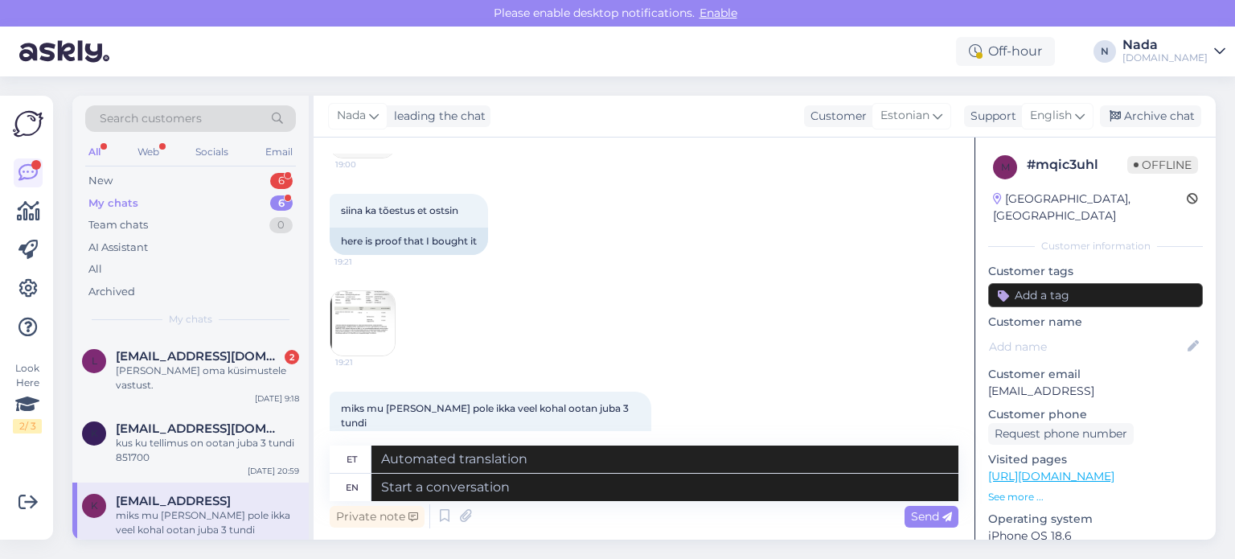
scroll to position [250, 0]
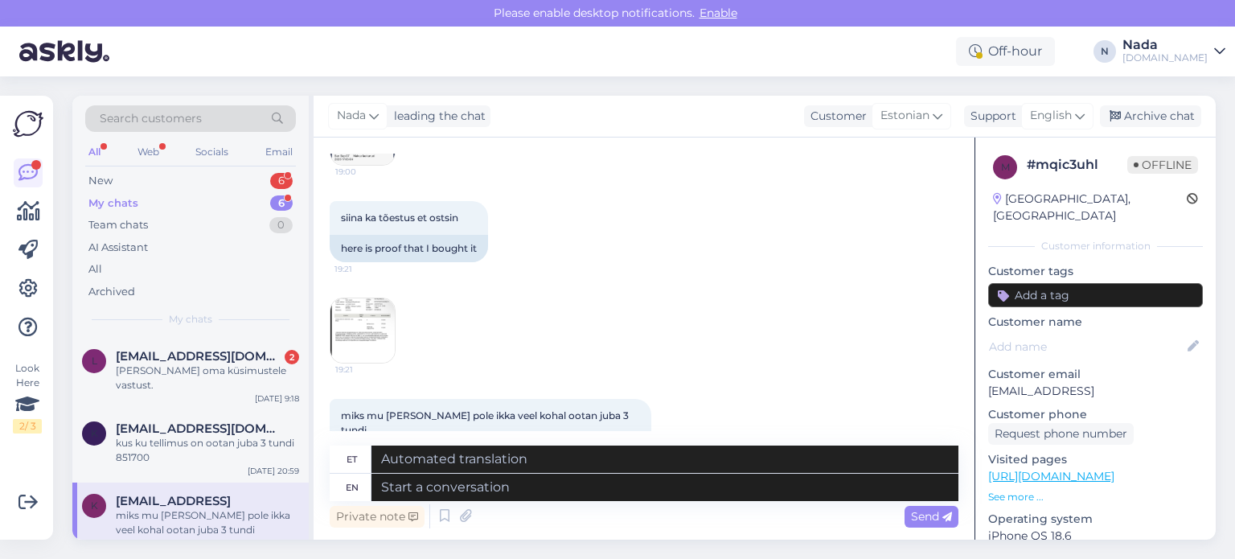
click at [368, 318] on img at bounding box center [362, 330] width 64 height 64
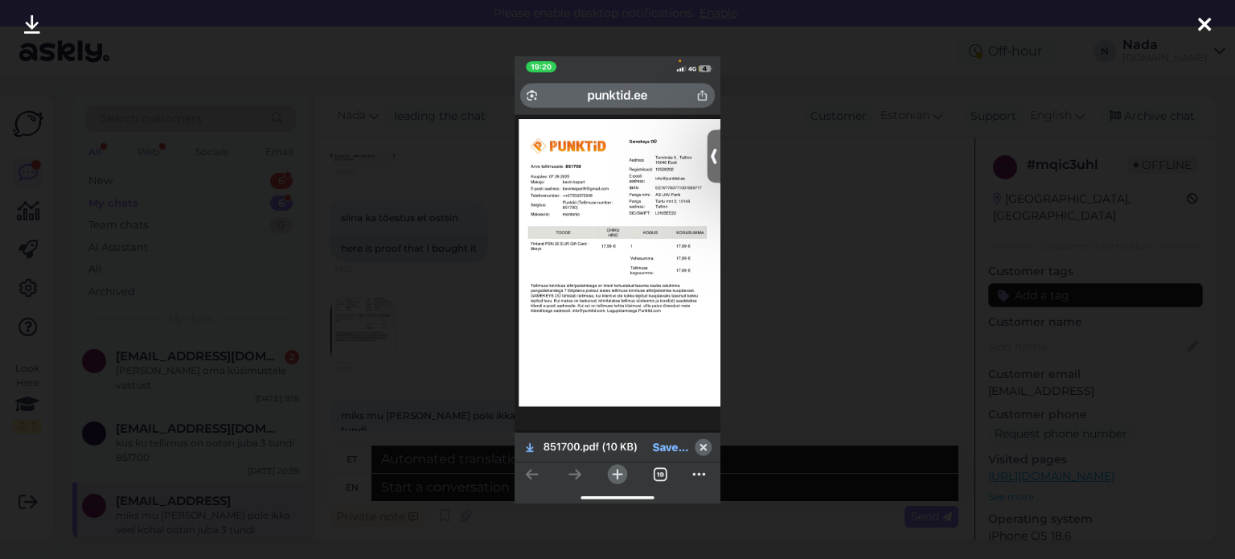
click at [447, 335] on div at bounding box center [617, 279] width 1235 height 559
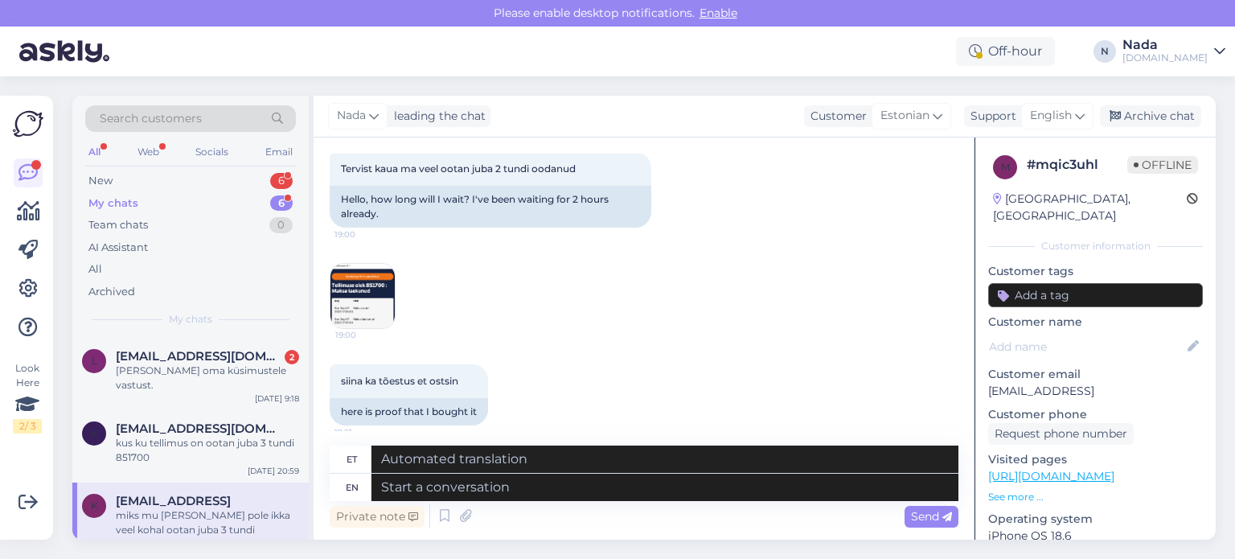
scroll to position [89, 0]
click at [371, 293] on img at bounding box center [362, 293] width 64 height 64
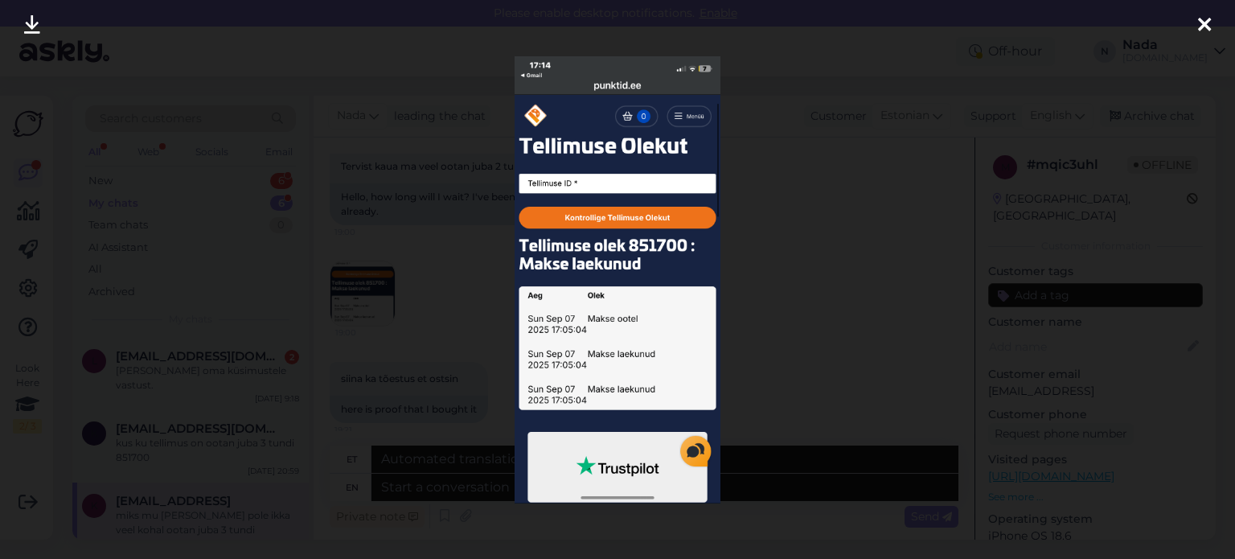
click at [446, 311] on div at bounding box center [617, 279] width 1235 height 559
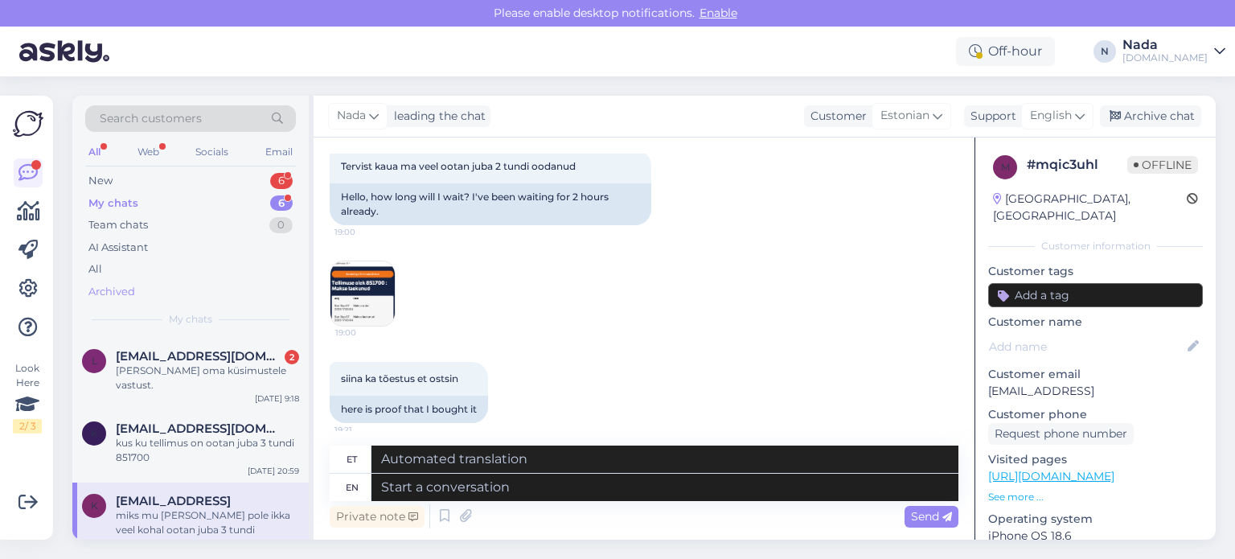
click at [100, 293] on div "Archived" at bounding box center [111, 292] width 47 height 16
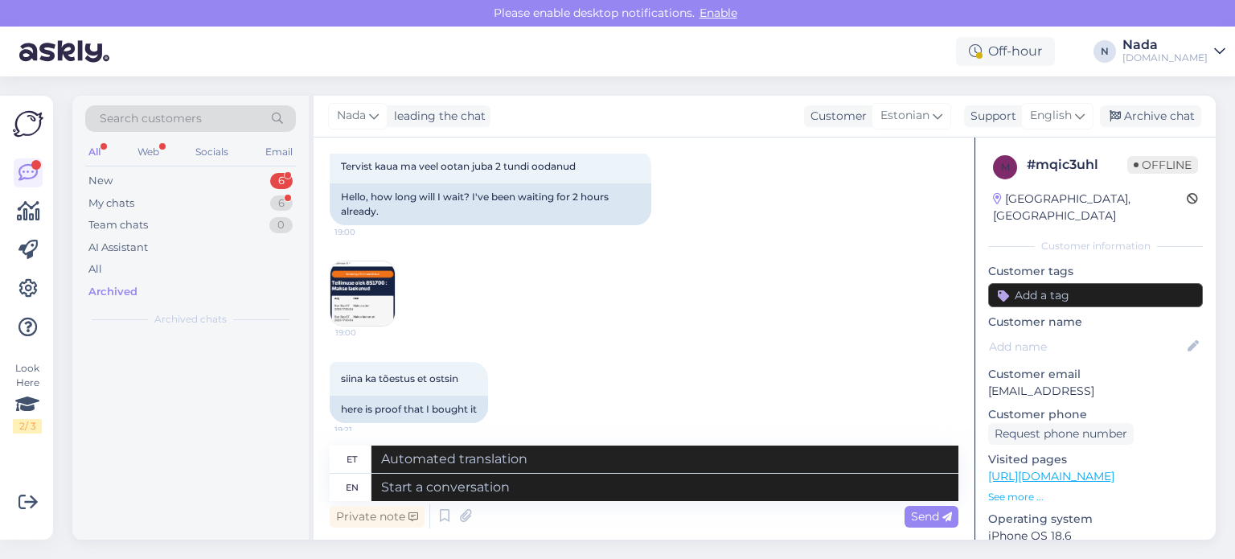
scroll to position [0, 0]
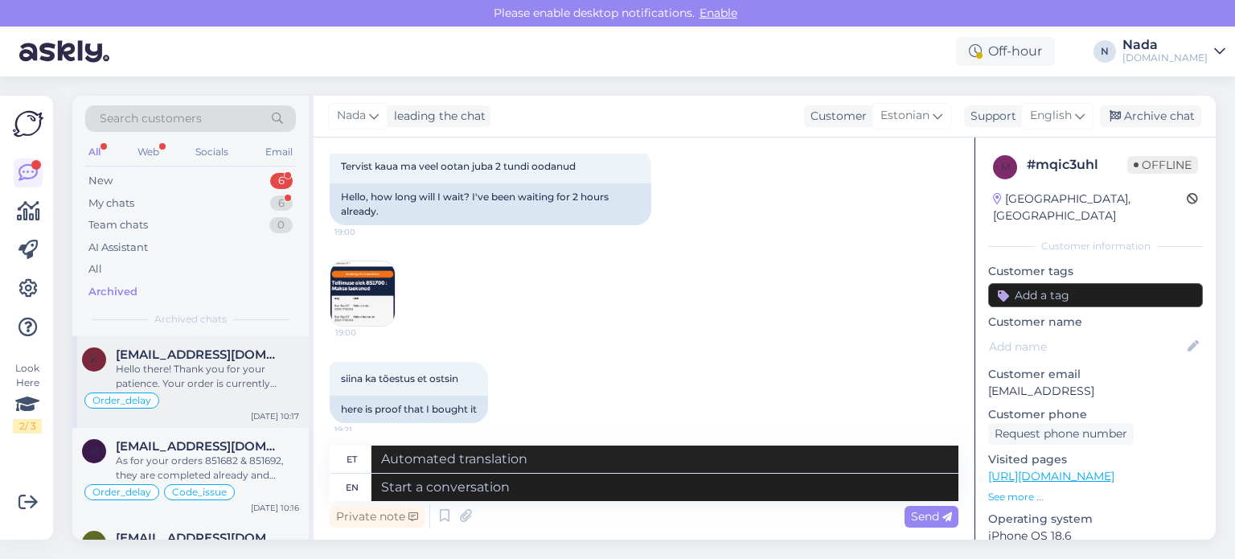
click at [162, 359] on span "kaurileht76@gmail.com" at bounding box center [199, 354] width 167 height 14
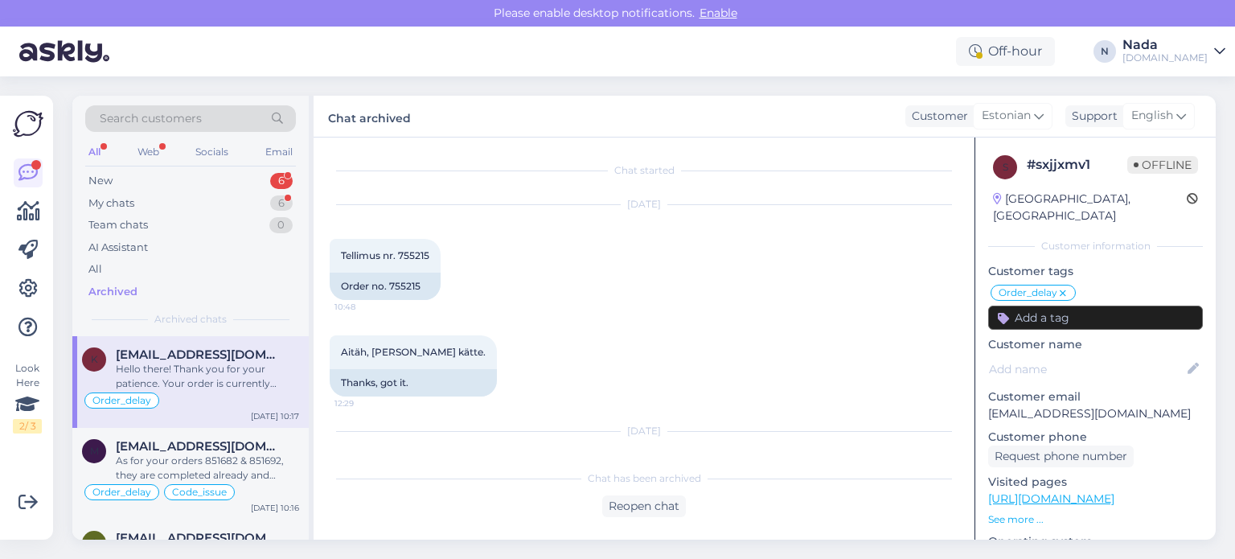
scroll to position [12453, 0]
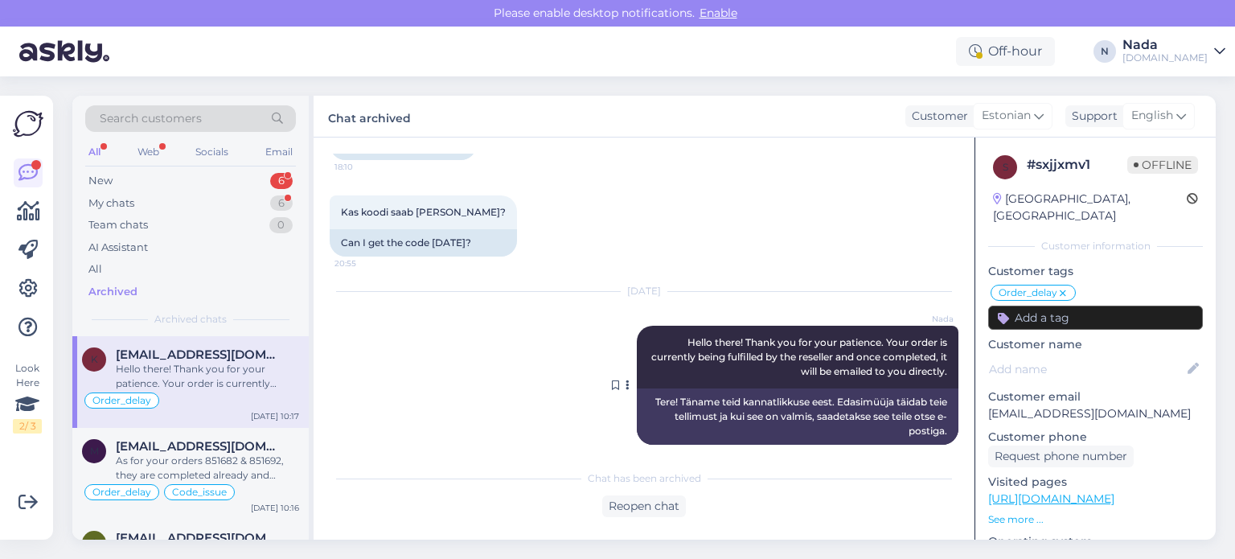
drag, startPoint x: 886, startPoint y: 355, endPoint x: 675, endPoint y: 331, distance: 212.0
click at [675, 336] on span "Hello there! Thank you for your patience. Your order is currently being fulfill…" at bounding box center [800, 356] width 298 height 41
click at [143, 202] on div "My chats 6" at bounding box center [190, 203] width 211 height 23
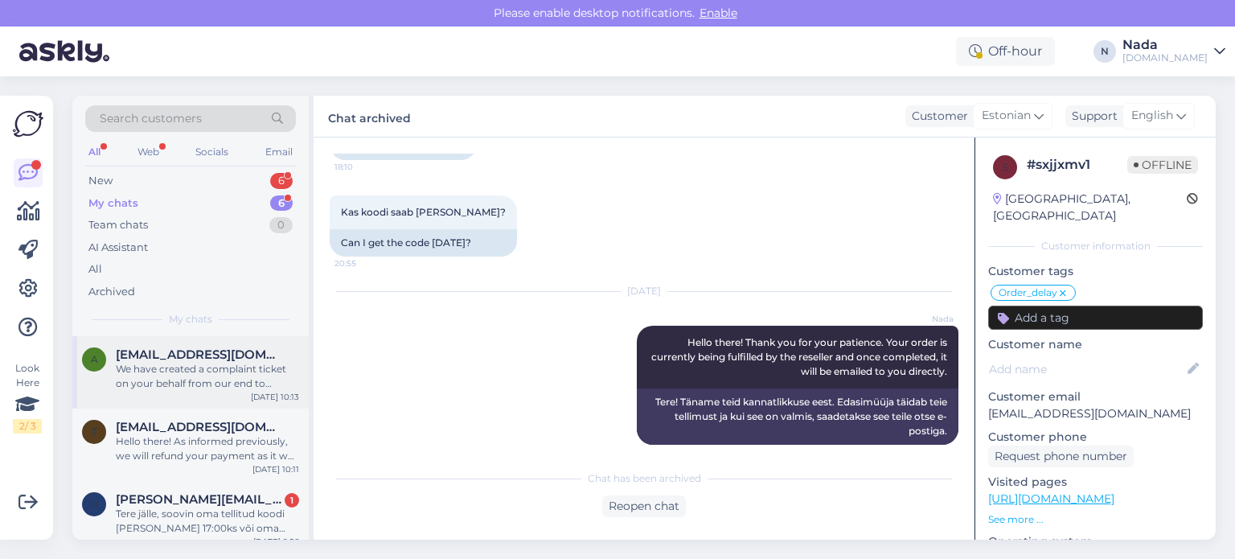
scroll to position [215, 0]
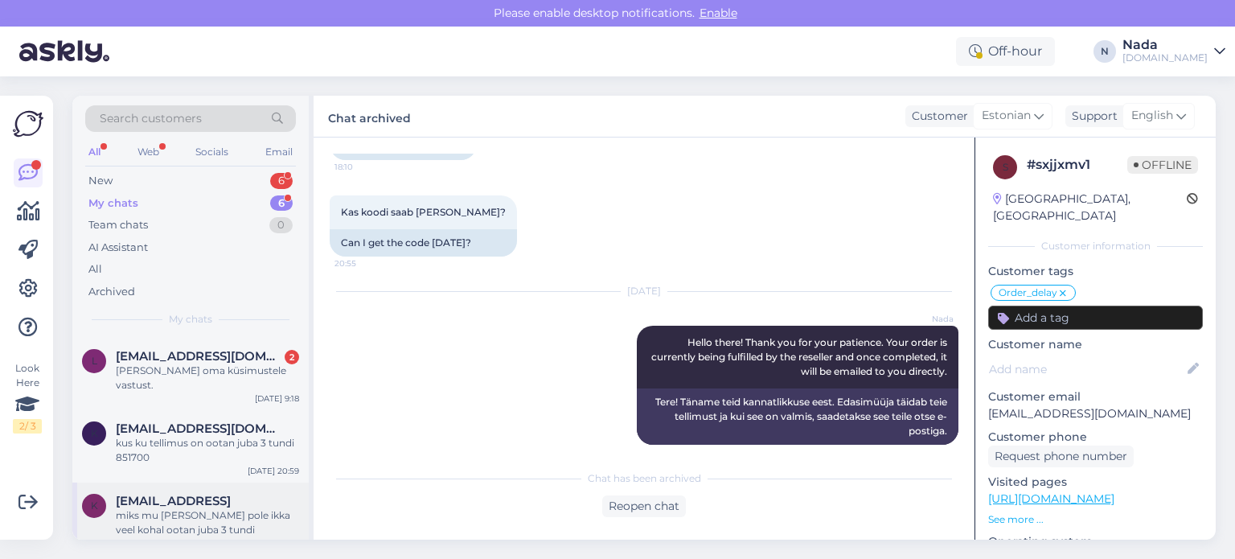
click at [197, 508] on div "miks mu telimus pole ikka veel kohal ootan juba 3 tundi" at bounding box center [207, 522] width 183 height 29
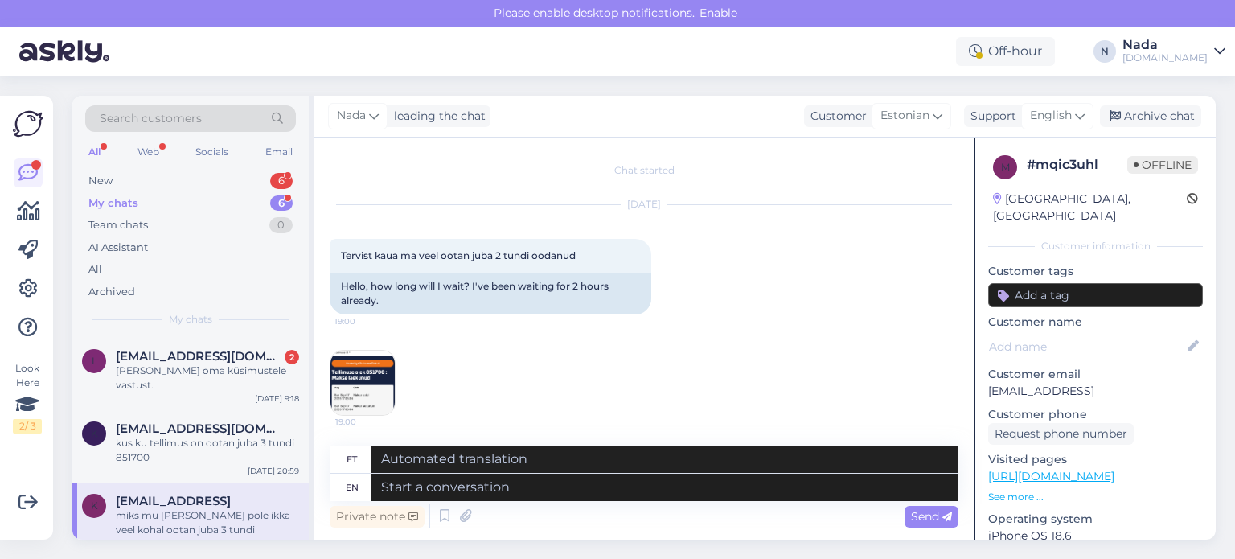
scroll to position [411, 0]
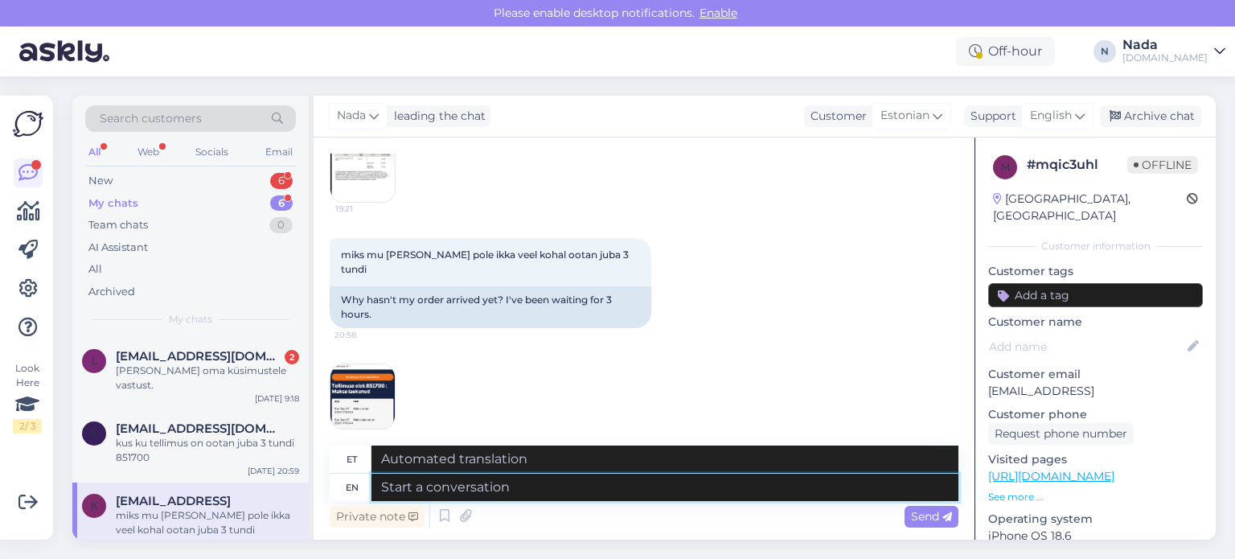
click at [524, 491] on textarea at bounding box center [664, 486] width 587 height 27
paste textarea "Hello there! Thank you for your patience. Your order is currently being fulfill…"
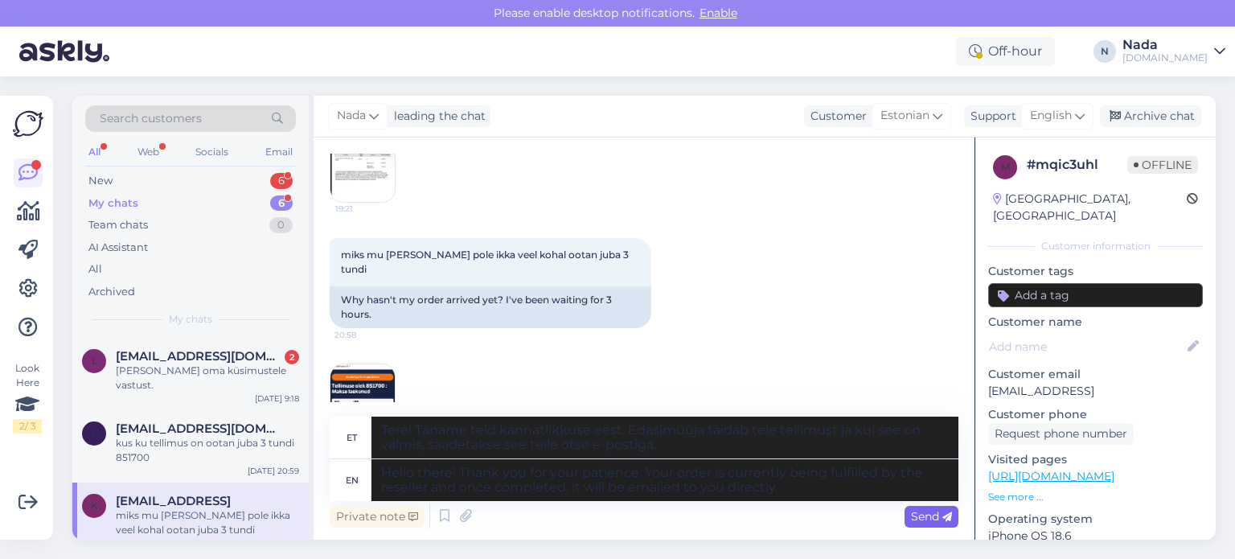
click at [935, 514] on span "Send" at bounding box center [931, 516] width 41 height 14
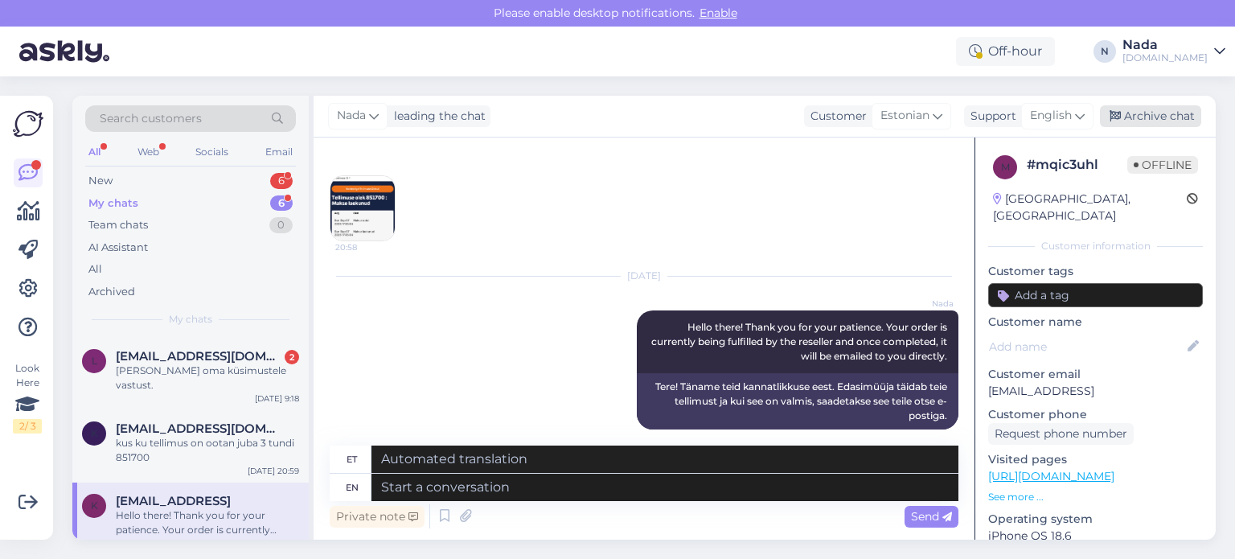
click at [1122, 110] on div "Archive chat" at bounding box center [1150, 116] width 101 height 22
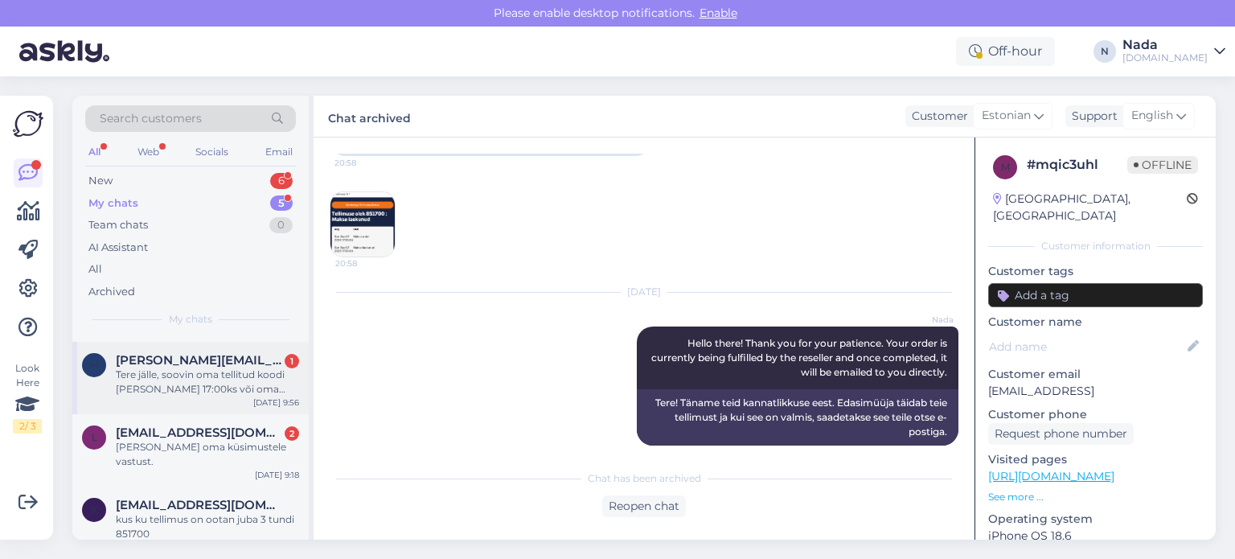
scroll to position [143, 0]
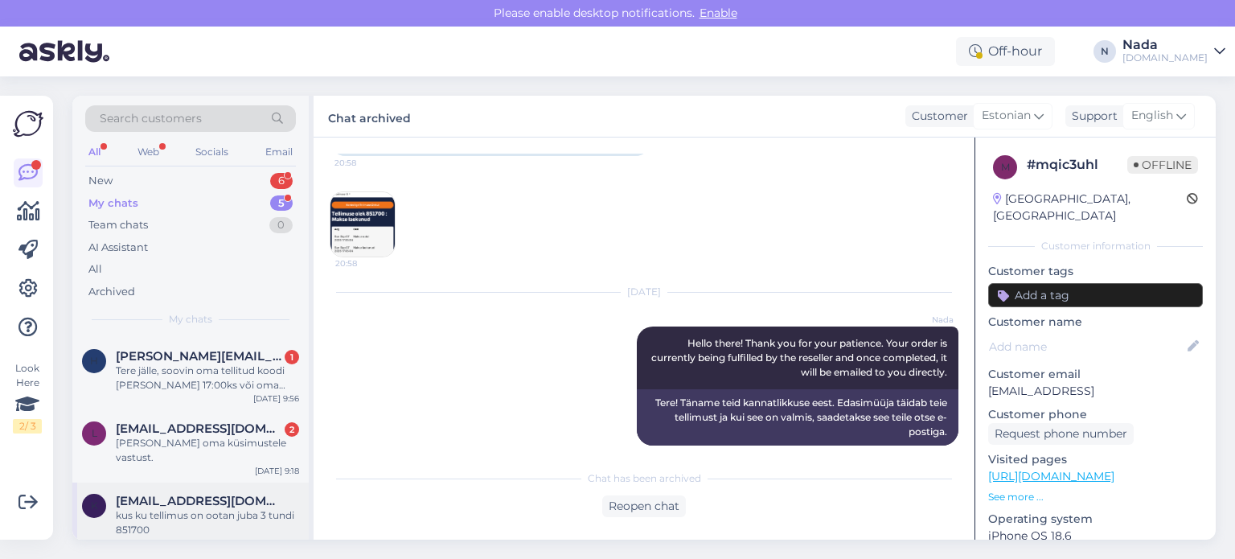
click at [237, 508] on div "kus ku tellimus on ootan juba 3 tundi 851700" at bounding box center [207, 522] width 183 height 29
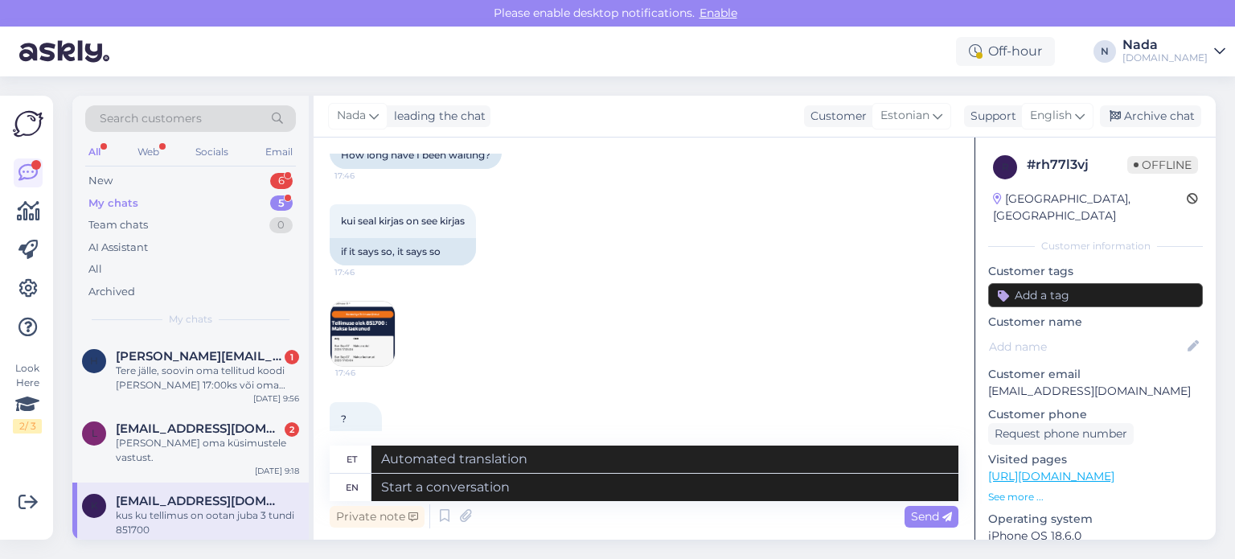
scroll to position [936, 0]
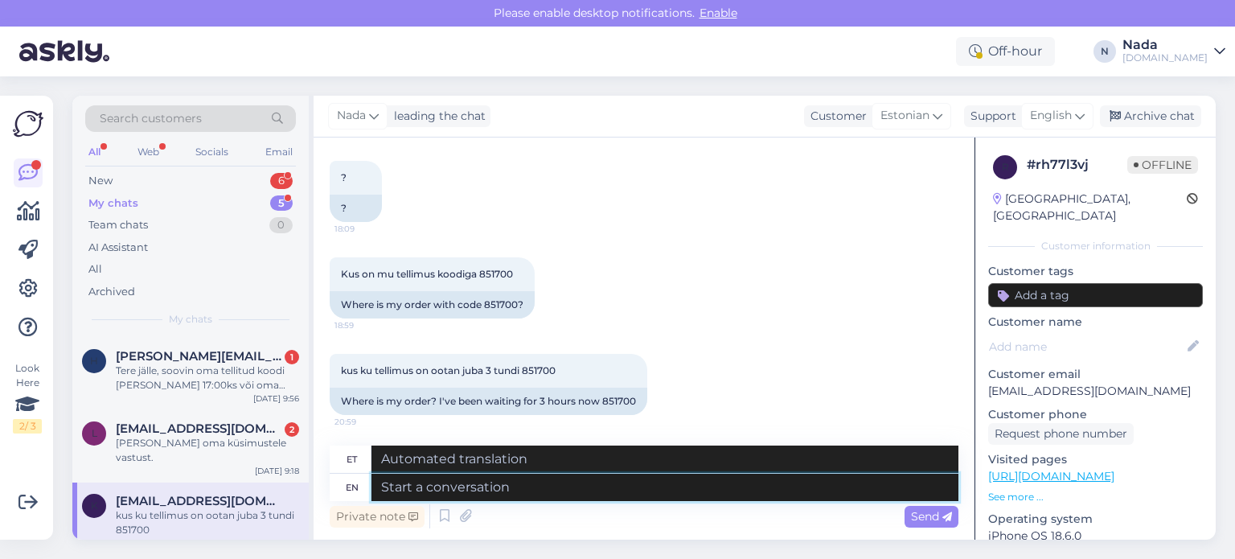
click at [664, 488] on textarea at bounding box center [664, 486] width 587 height 27
paste textarea "Hello there! Thank you for your patience. Your order is currently being fulfill…"
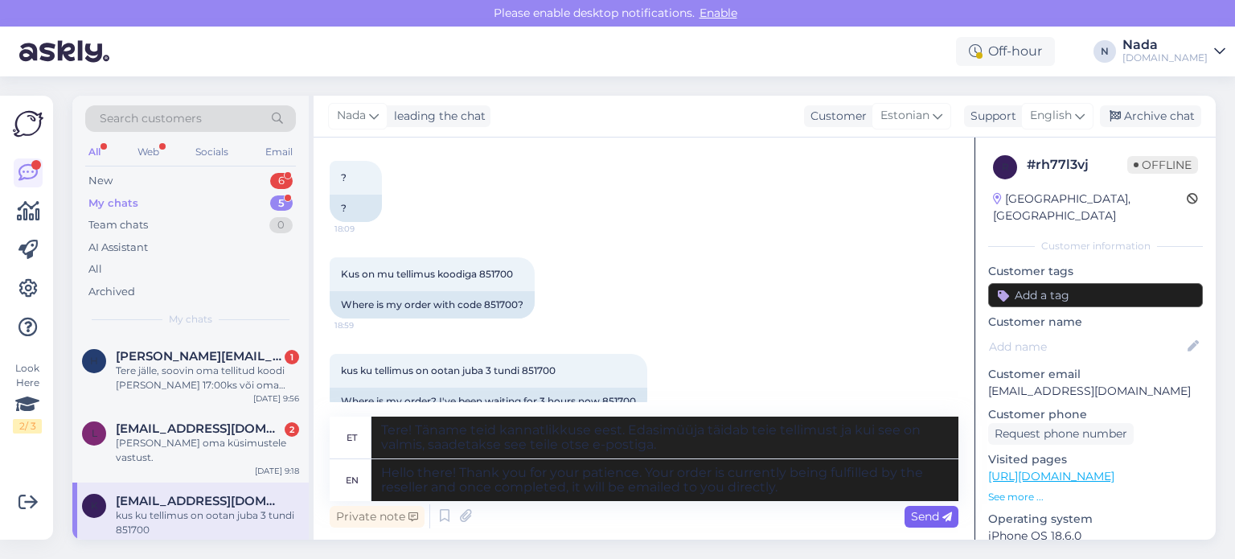
click at [926, 511] on span "Send" at bounding box center [931, 516] width 41 height 14
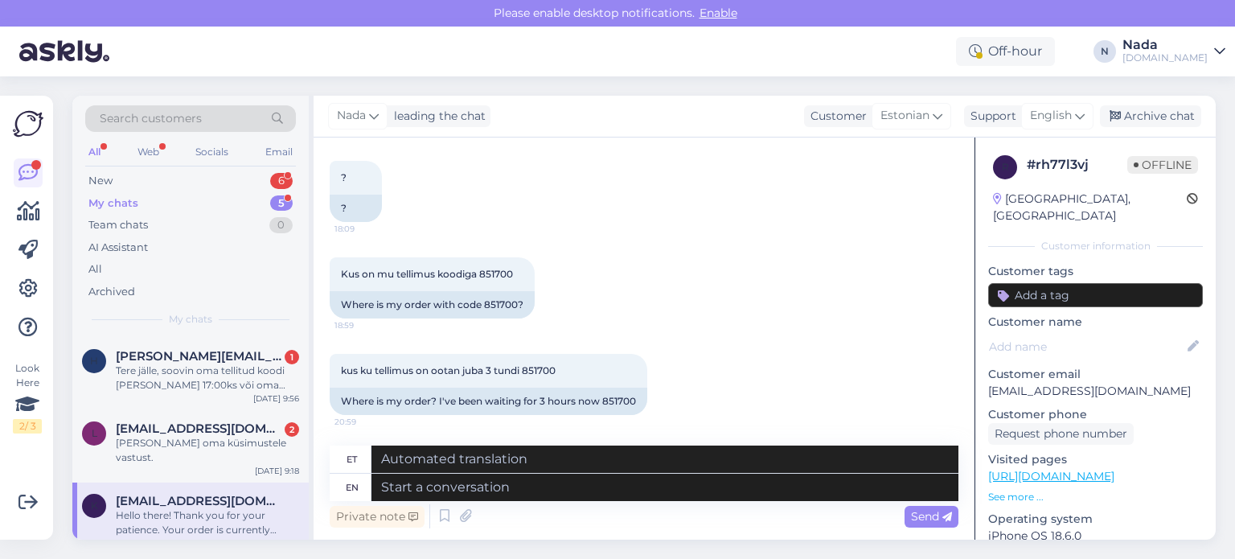
scroll to position [1125, 0]
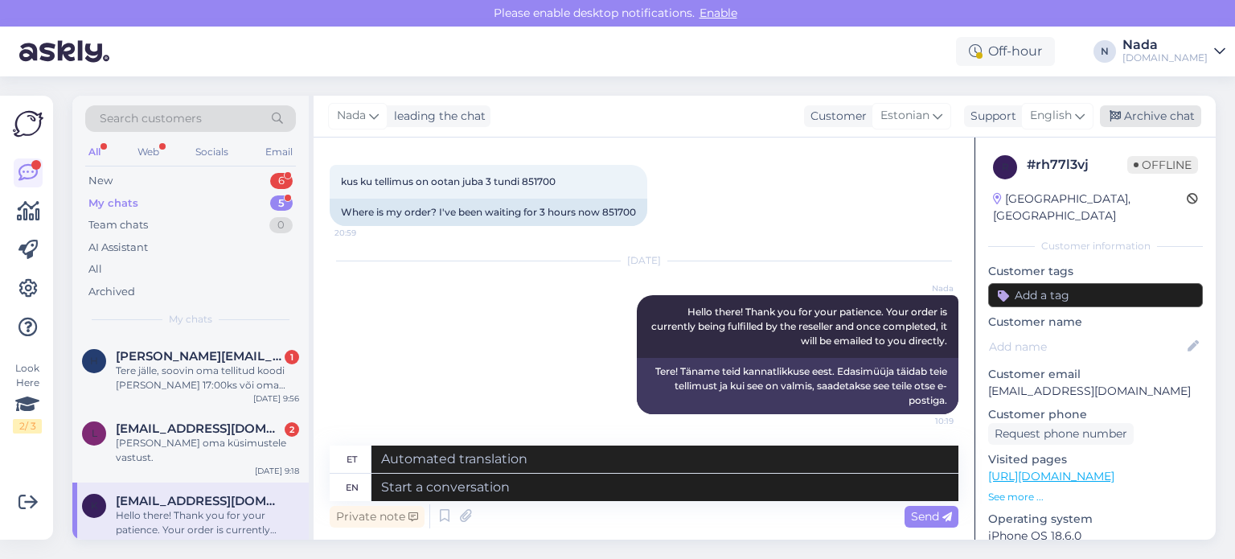
click at [1154, 115] on div "Archive chat" at bounding box center [1150, 116] width 101 height 22
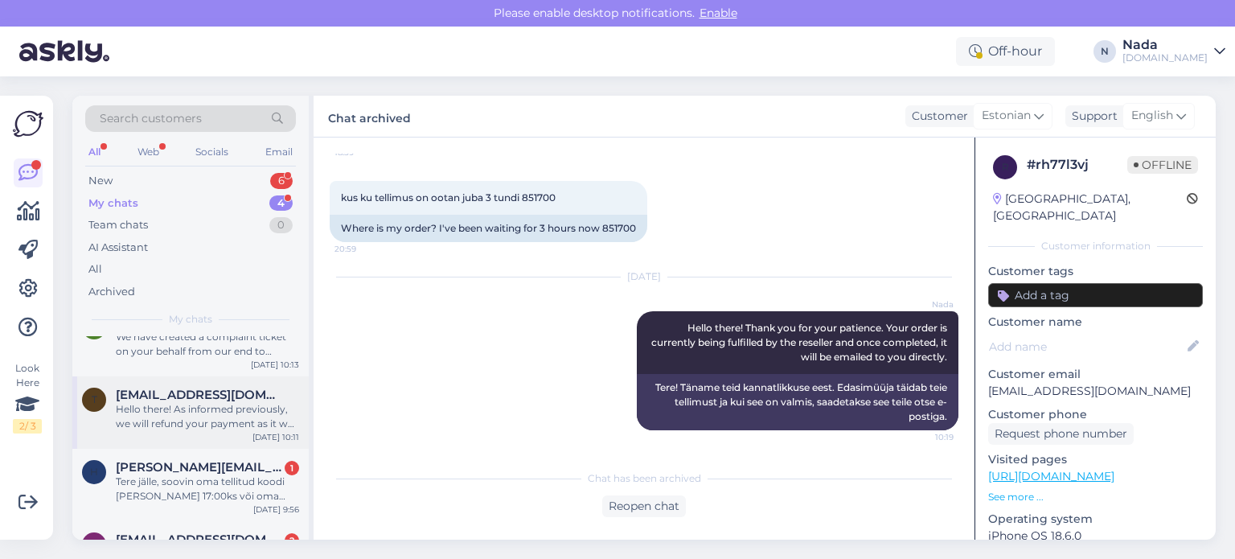
scroll to position [71, 0]
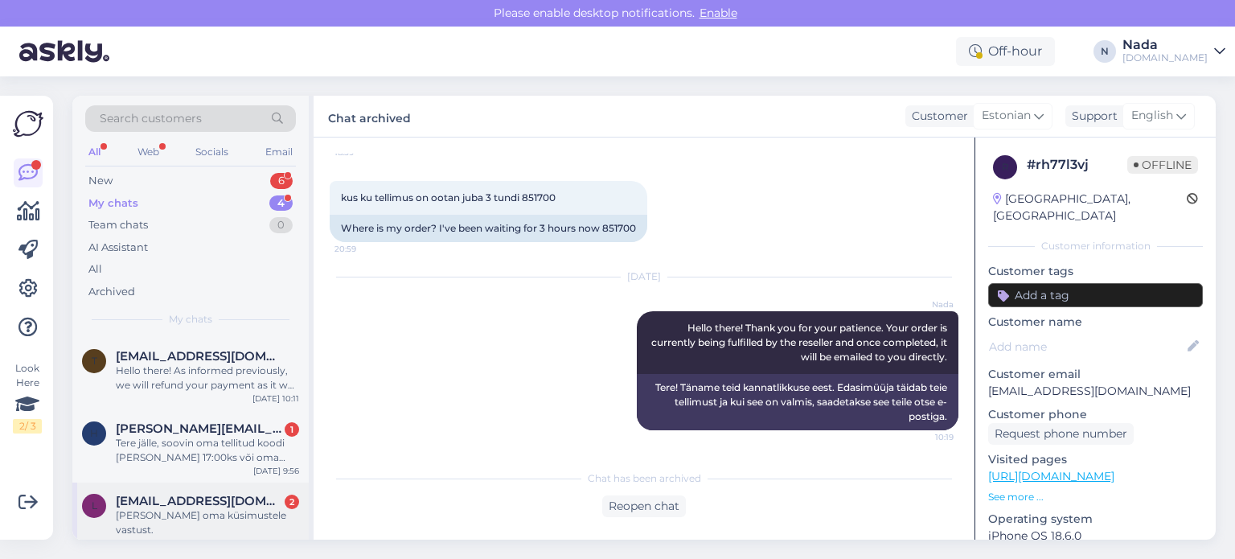
click at [213, 499] on span "[EMAIL_ADDRESS][DOMAIN_NAME]" at bounding box center [199, 501] width 167 height 14
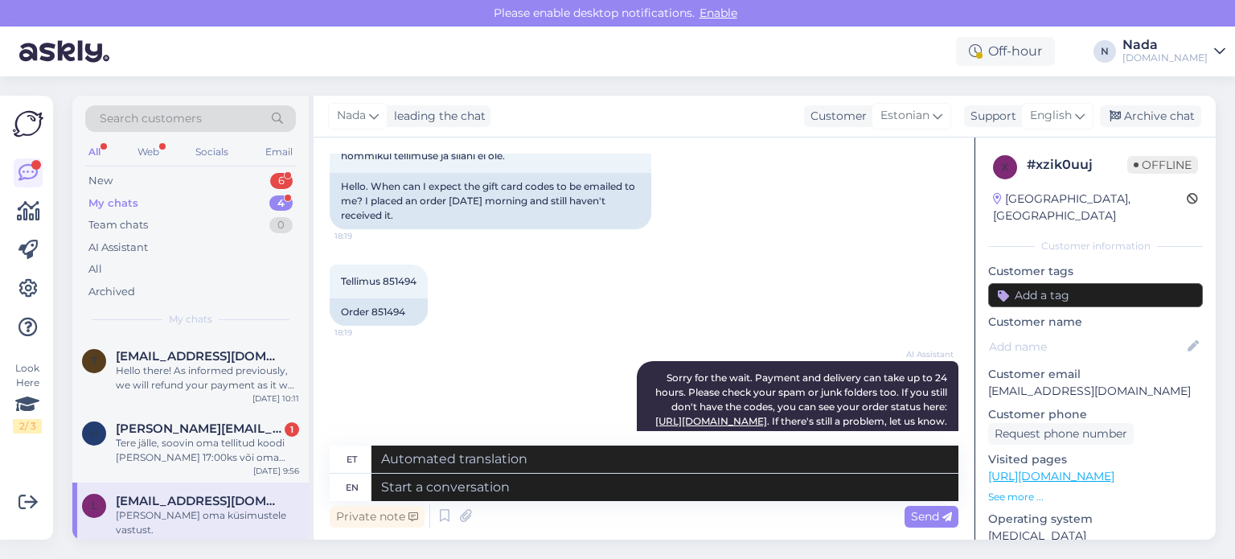
scroll to position [2223, 0]
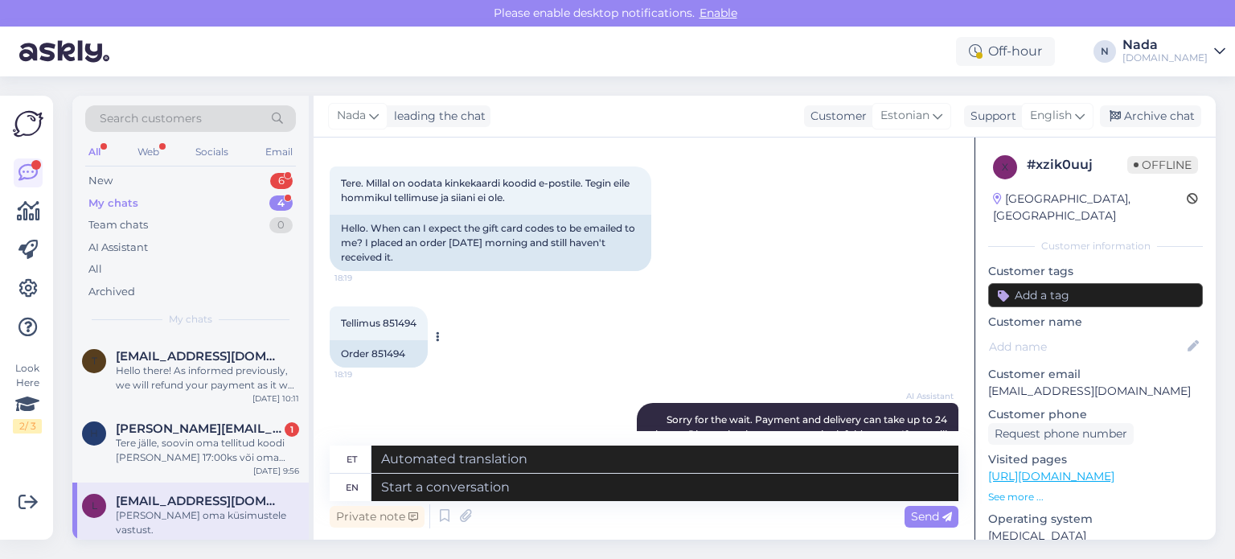
click at [401, 341] on div "Order 851494" at bounding box center [379, 353] width 98 height 27
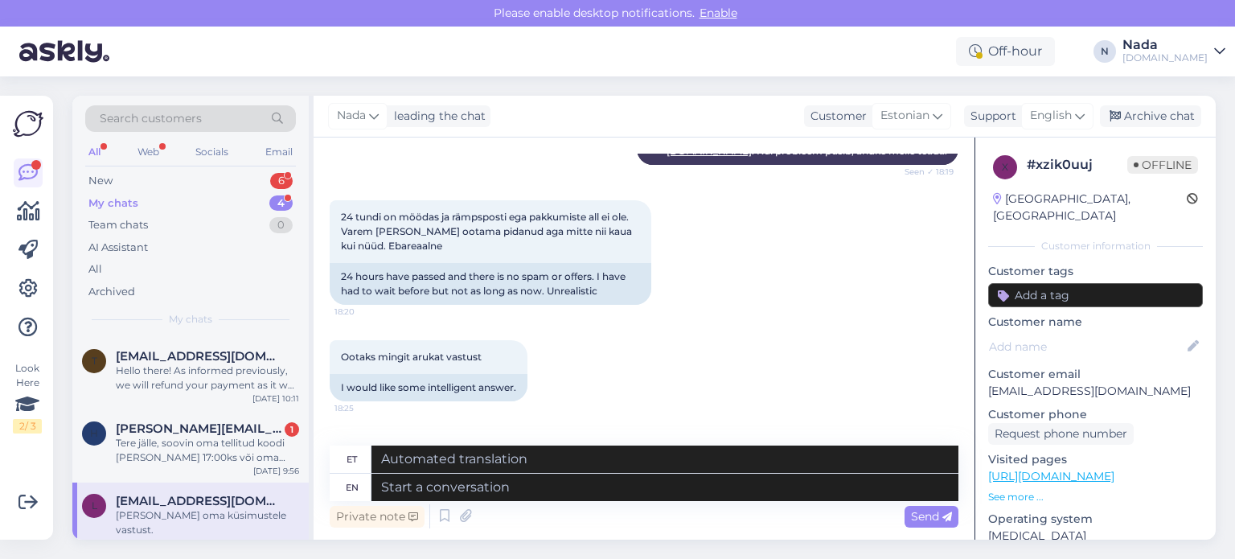
scroll to position [2625, 0]
click at [586, 494] on textarea at bounding box center [664, 486] width 587 height 27
paste textarea "Thank you for your patience. It looks like your order is completed and emailed …"
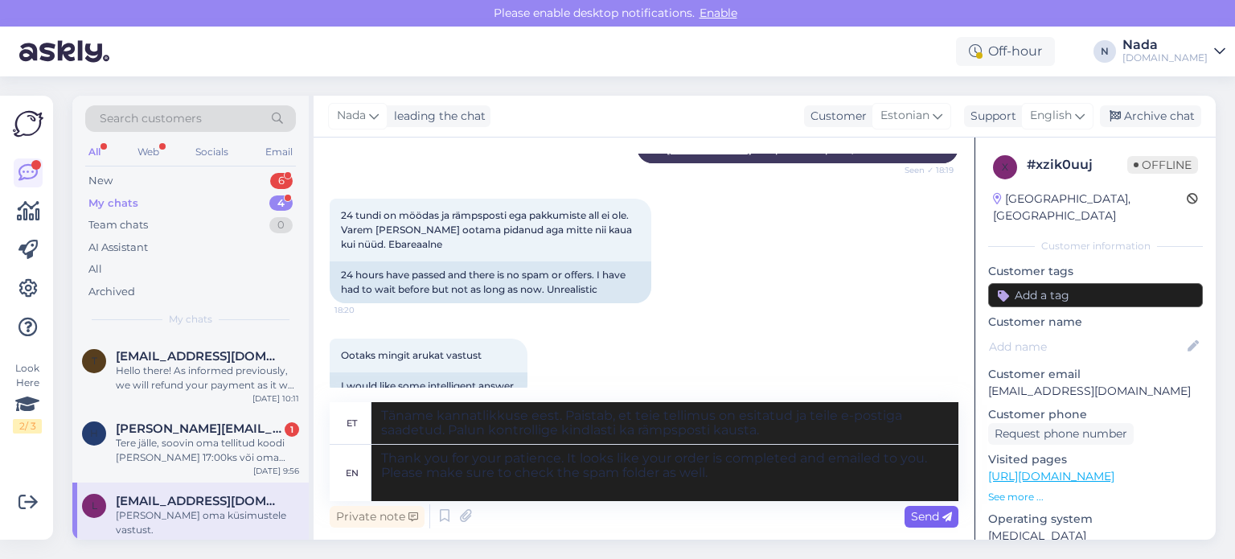
click at [932, 525] on div "Send" at bounding box center [931, 517] width 54 height 22
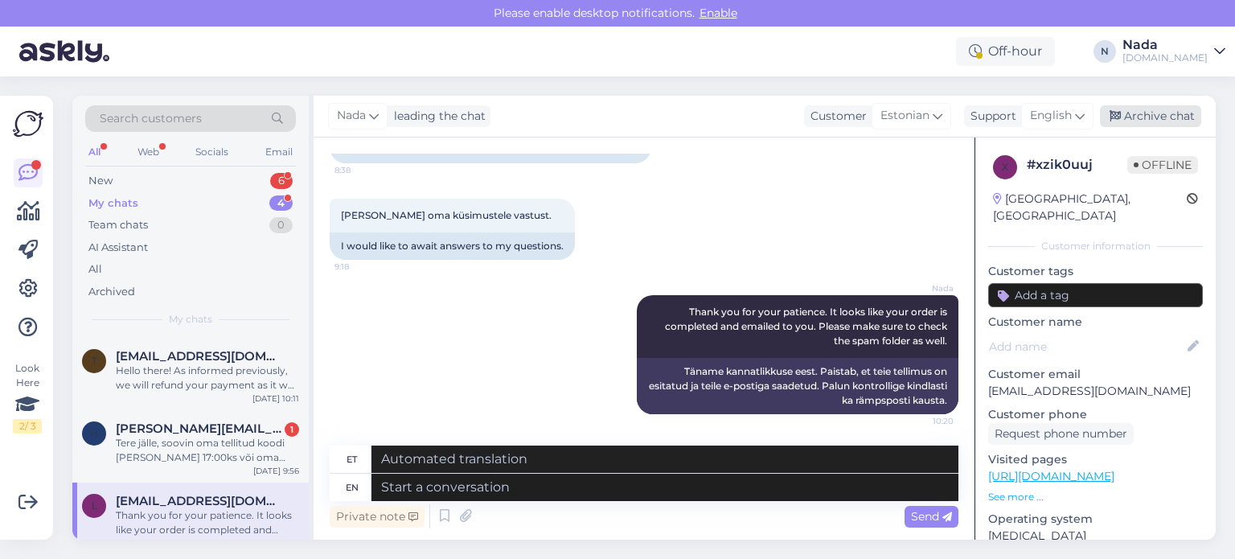
click at [1157, 124] on div "Archive chat" at bounding box center [1150, 116] width 101 height 22
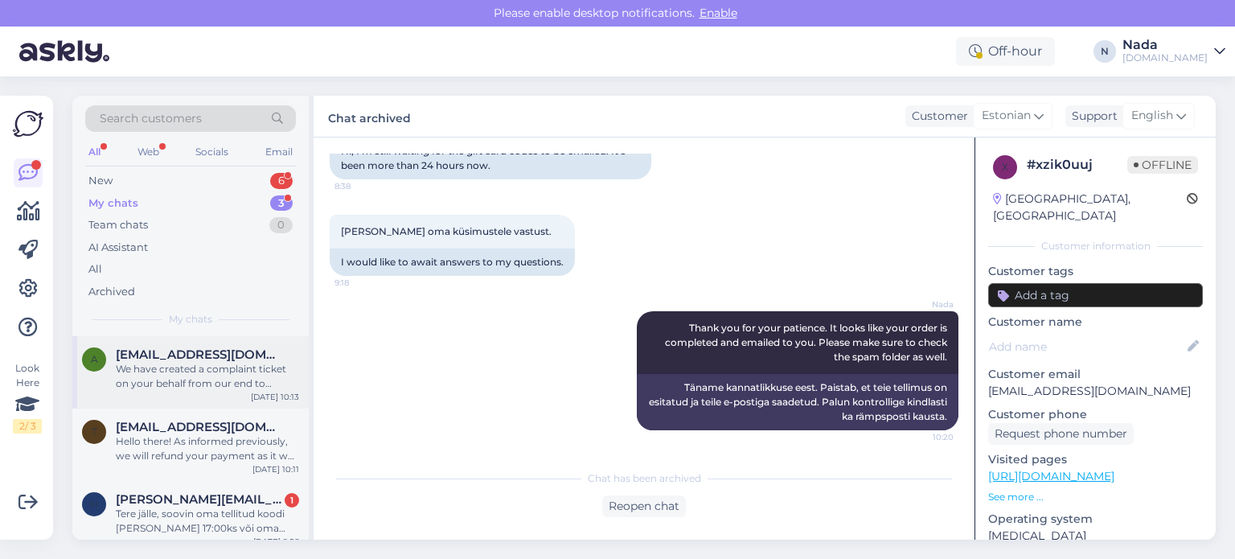
scroll to position [13, 0]
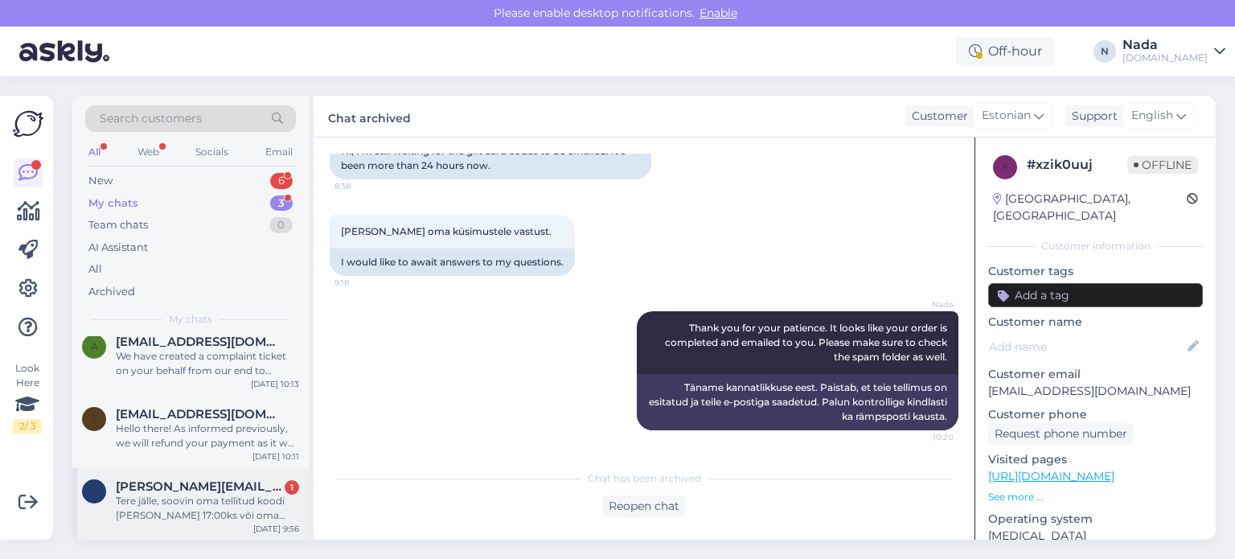
click at [248, 500] on div "Tere jälle, soovin oma tellitud koodi täna kella 17:00ks või oma raha tagasi. V…" at bounding box center [207, 508] width 183 height 29
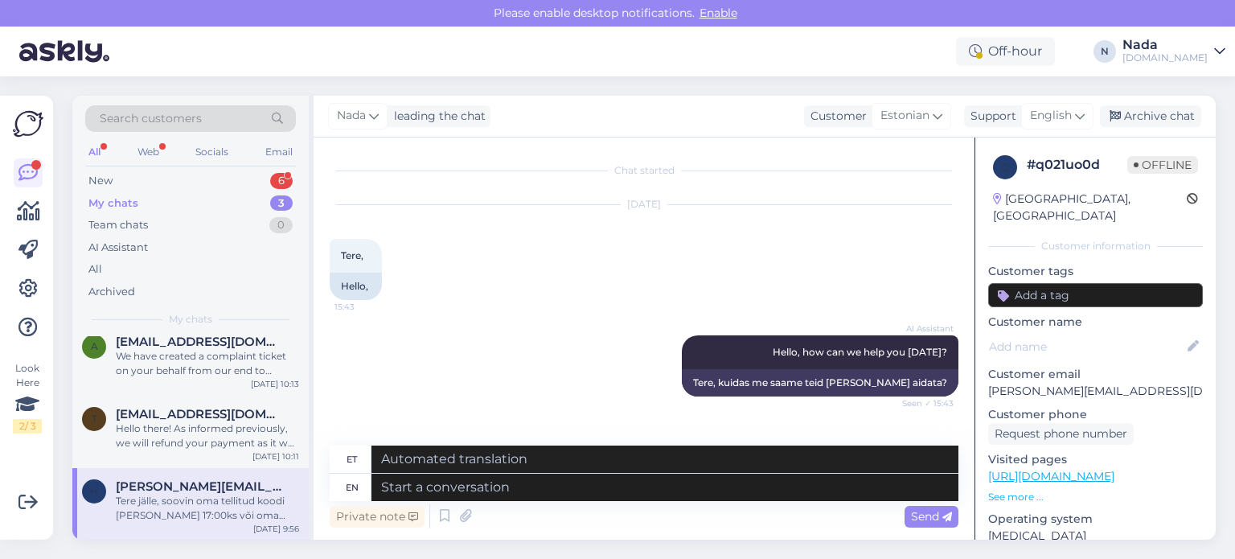
scroll to position [1651, 0]
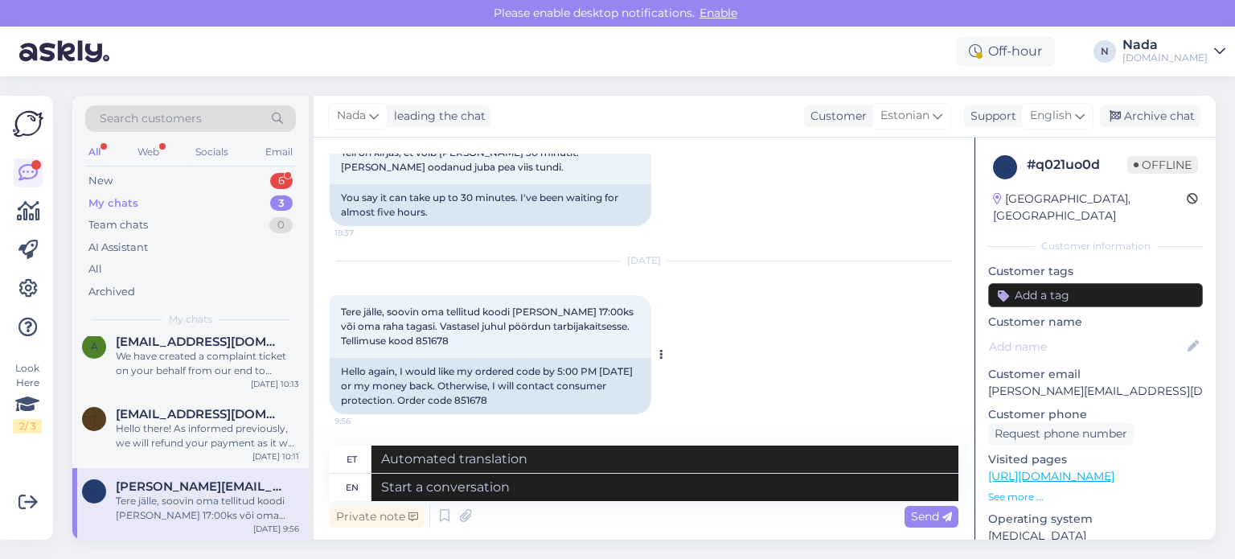
click at [466, 401] on div "Hello again, I would like my ordered code by 5:00 PM today or my money back. Ot…" at bounding box center [491, 386] width 322 height 56
click at [593, 492] on textarea at bounding box center [664, 486] width 587 height 27
paste textarea "Hello there! Thank you for your patience. Your order is currently being fulfill…"
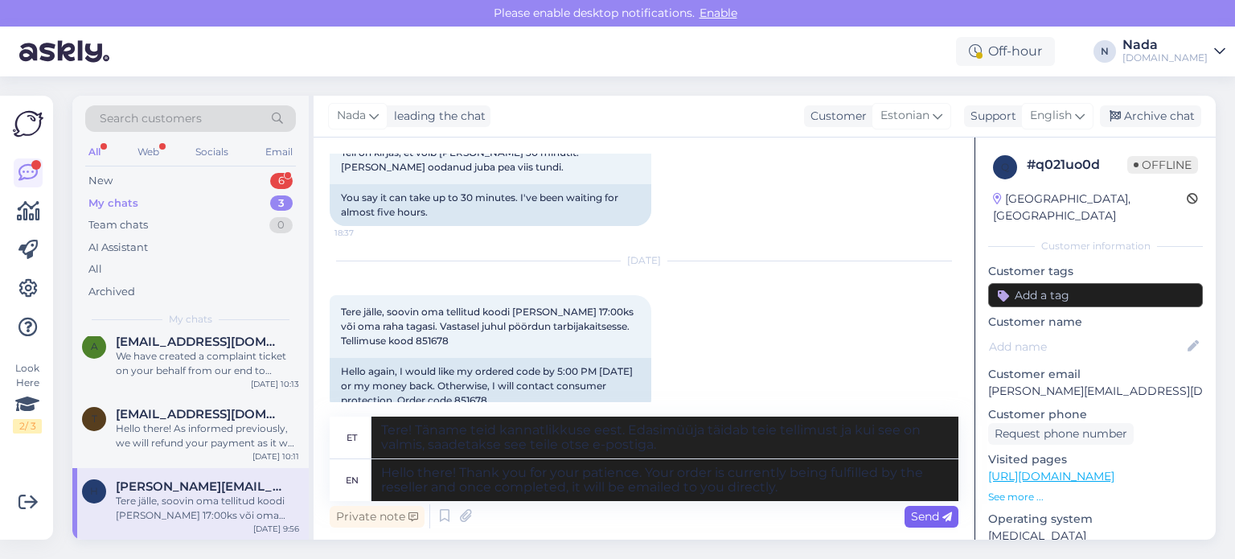
click at [916, 509] on span "Send" at bounding box center [931, 516] width 41 height 14
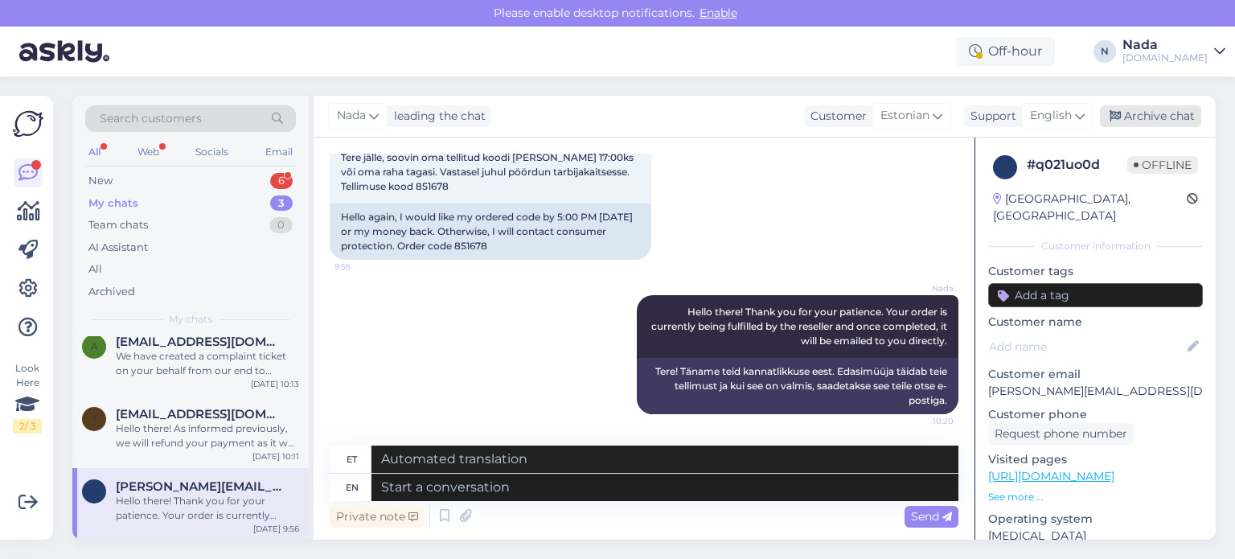
click at [1144, 121] on div "Archive chat" at bounding box center [1150, 116] width 101 height 22
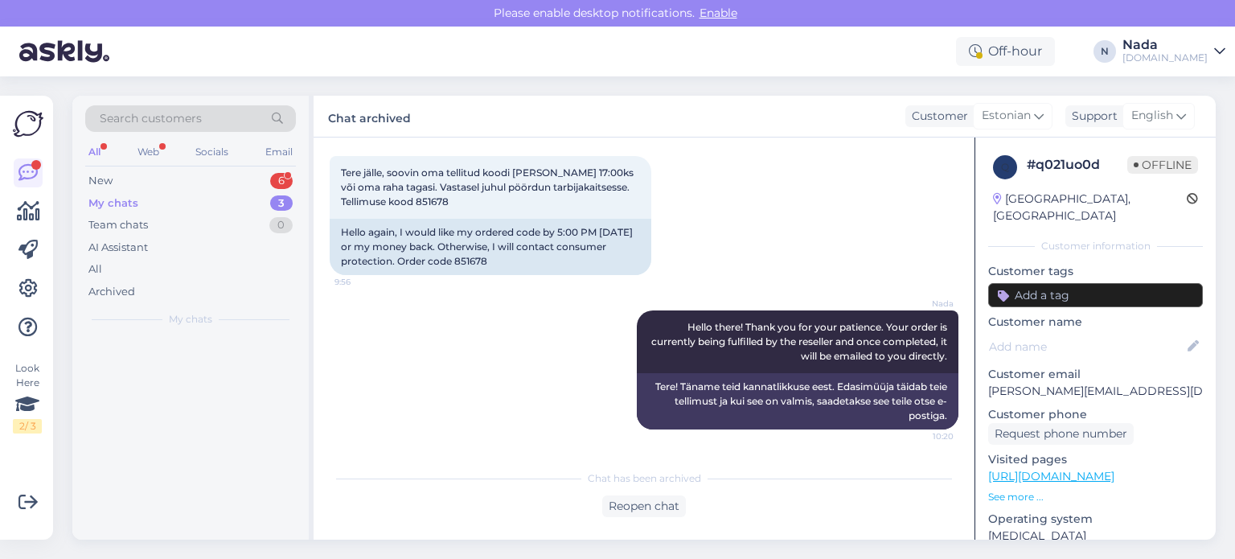
scroll to position [1789, 0]
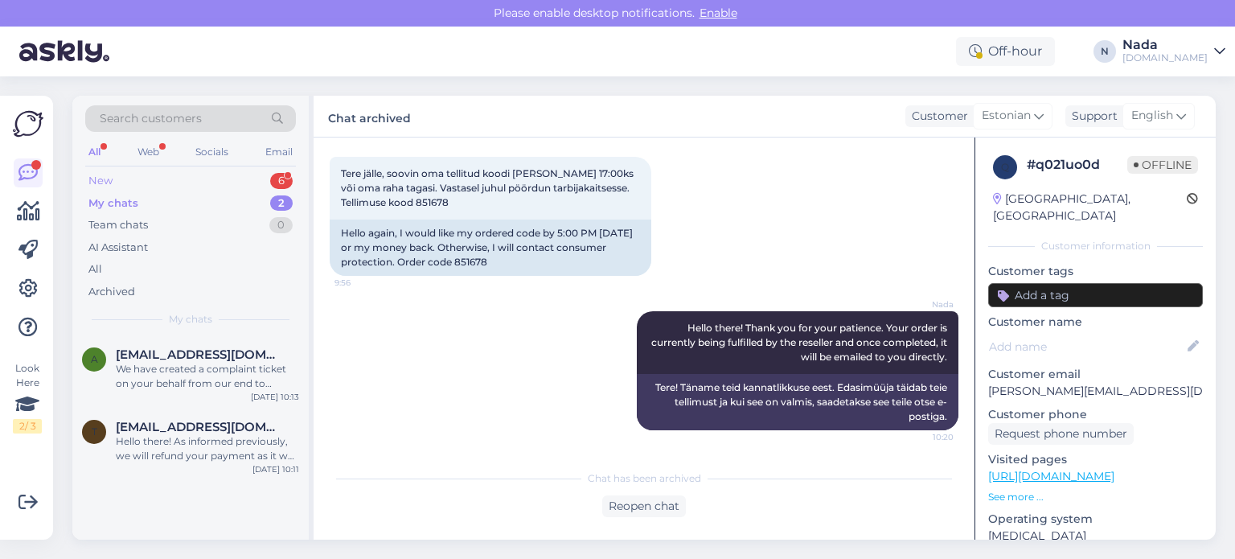
click at [135, 186] on div "New 6" at bounding box center [190, 181] width 211 height 23
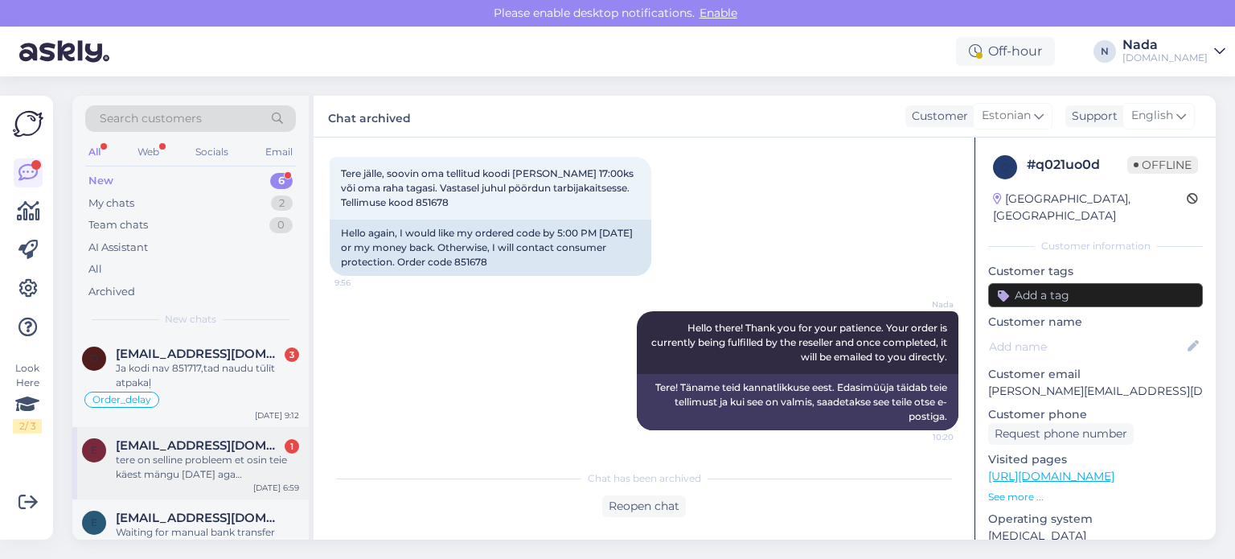
scroll to position [235, 0]
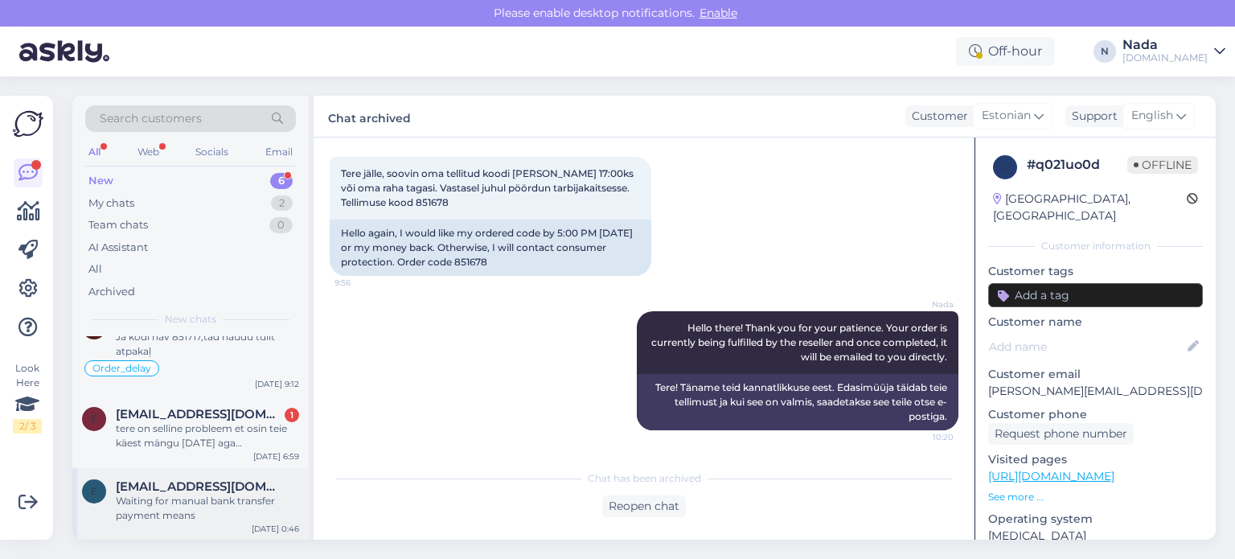
click at [195, 486] on span "[EMAIL_ADDRESS][DOMAIN_NAME]" at bounding box center [199, 486] width 167 height 14
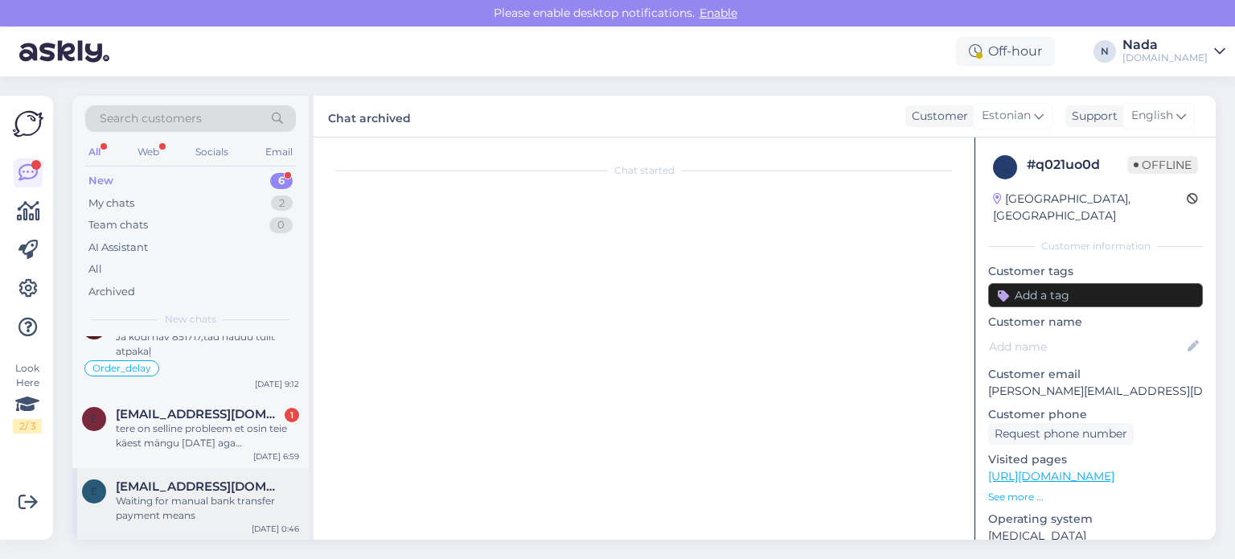
scroll to position [558, 0]
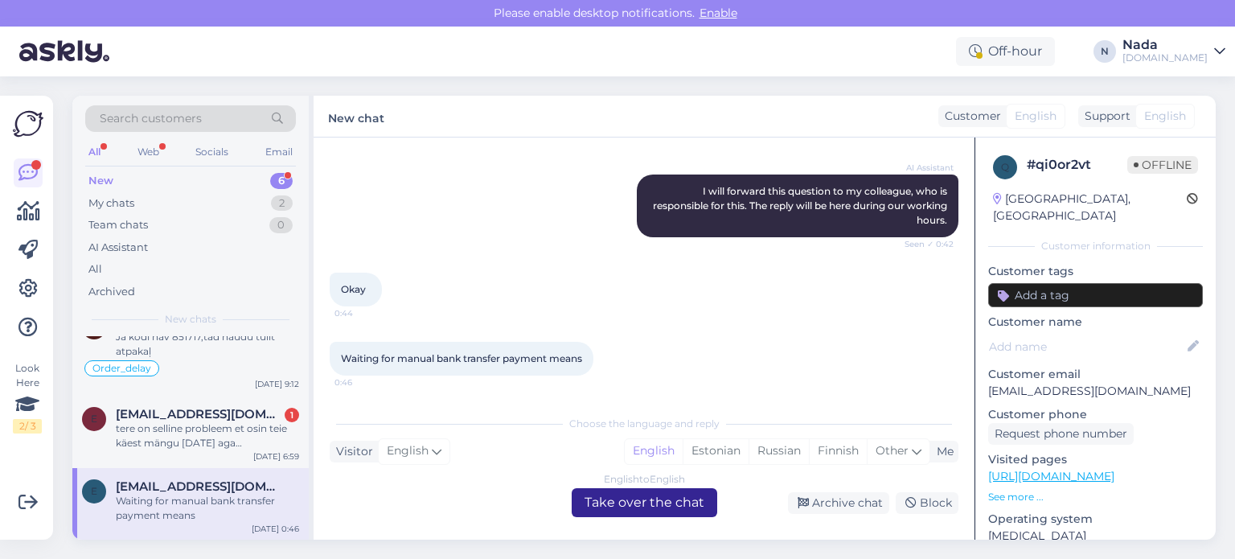
click at [698, 512] on div "English to English Take over the chat" at bounding box center [644, 502] width 145 height 29
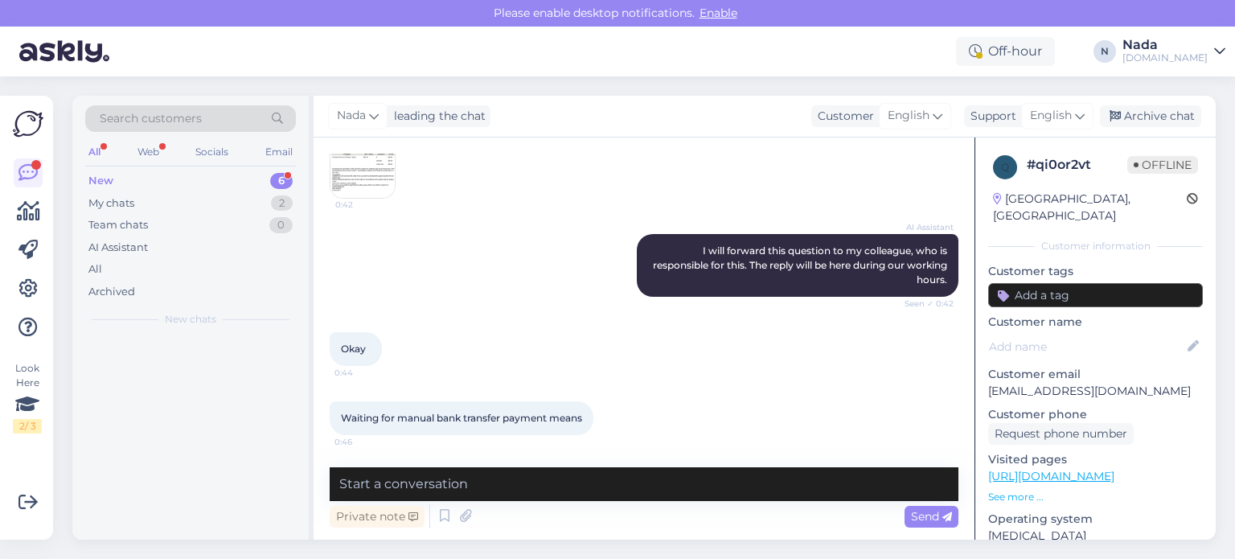
scroll to position [0, 0]
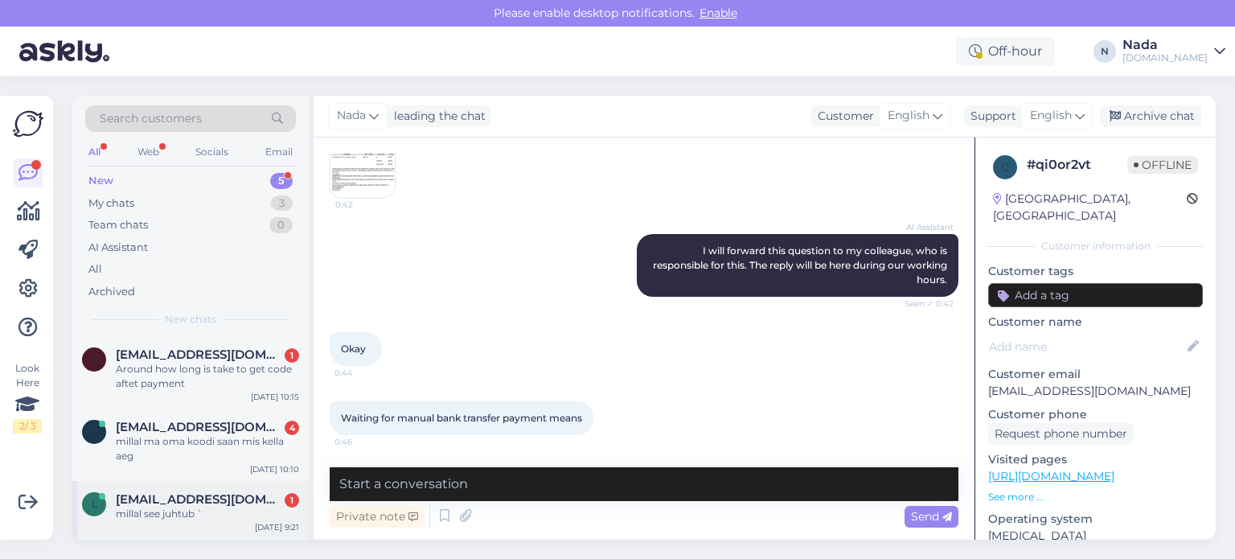
click at [214, 504] on span "[EMAIL_ADDRESS][DOMAIN_NAME]" at bounding box center [199, 499] width 167 height 14
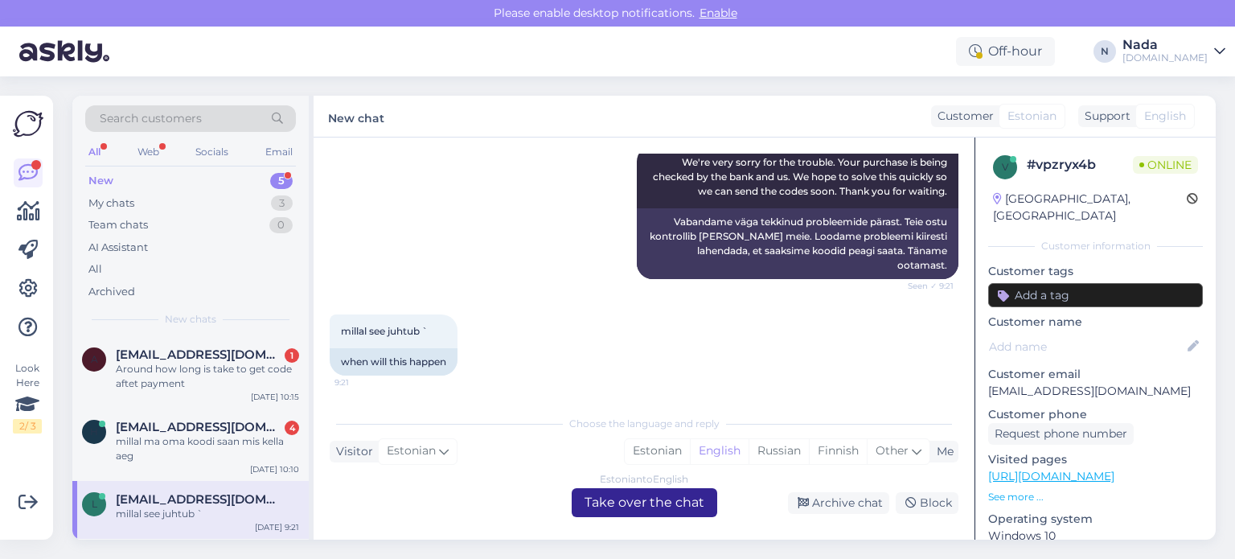
click at [606, 500] on div "Estonian to English Take over the chat" at bounding box center [644, 502] width 145 height 29
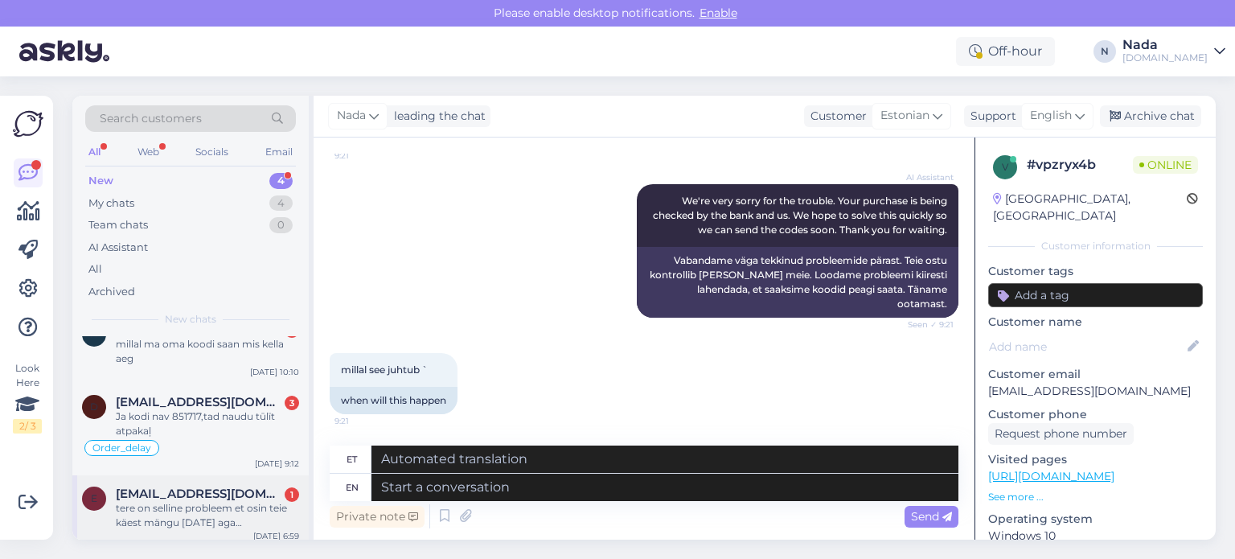
scroll to position [104, 0]
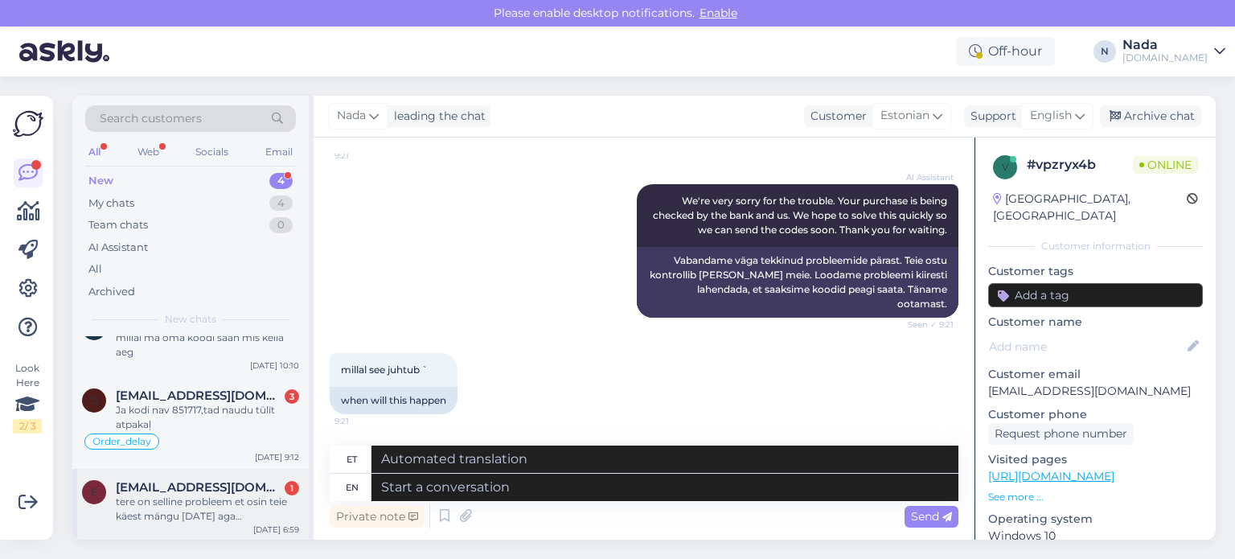
drag, startPoint x: 205, startPoint y: 494, endPoint x: 322, endPoint y: 501, distance: 116.7
click at [206, 494] on div "tere on selline probleem et osin teie käest mängu [DATE] aga [PERSON_NAME] aadr…" at bounding box center [207, 508] width 183 height 29
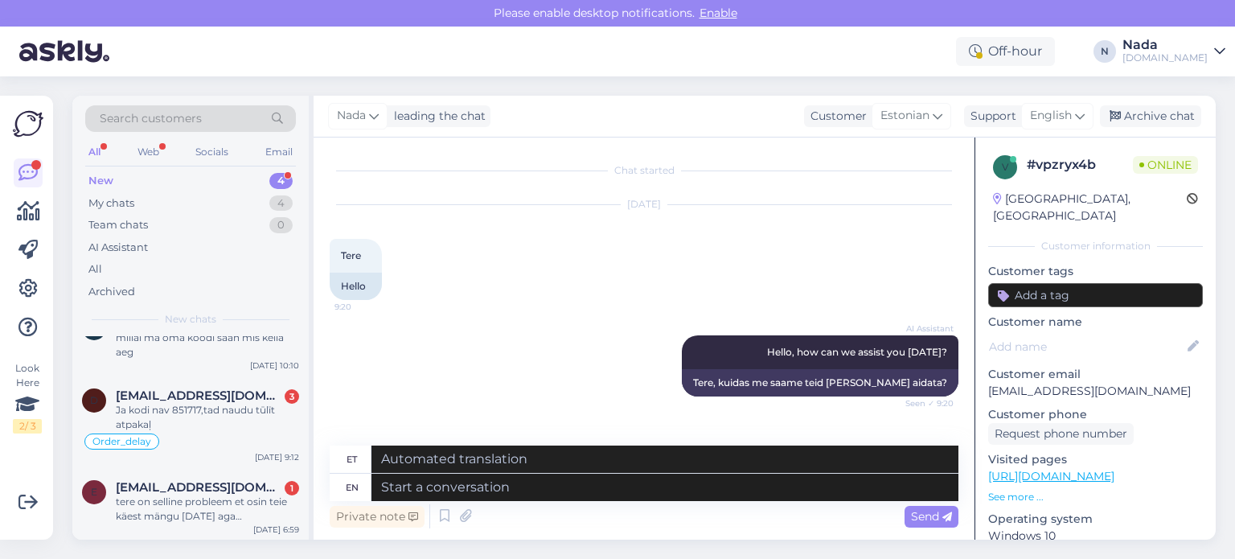
scroll to position [34, 0]
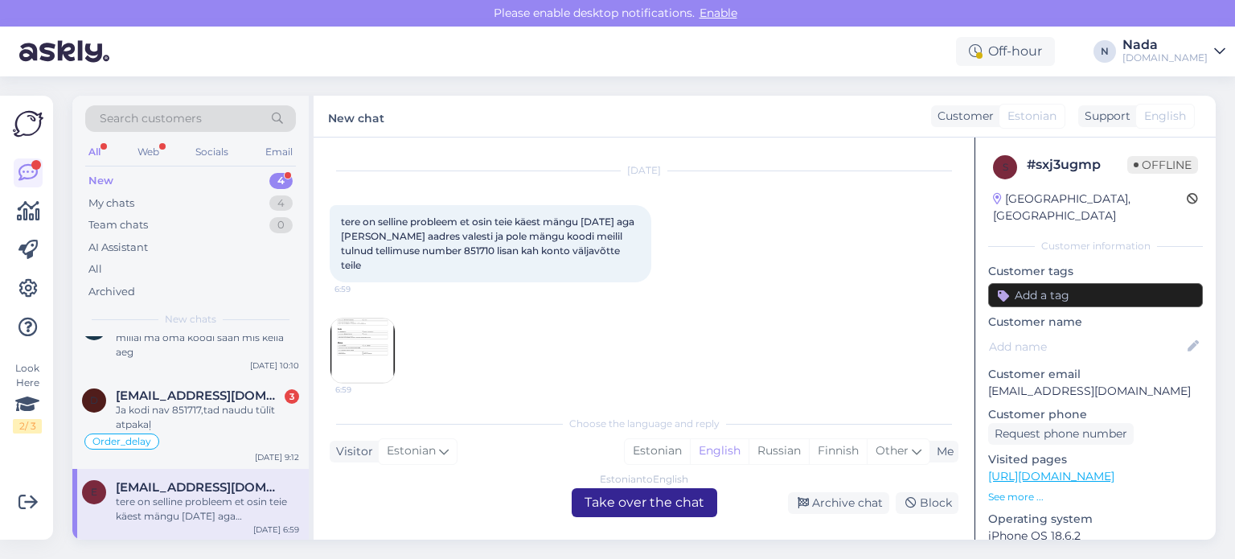
drag, startPoint x: 614, startPoint y: 504, endPoint x: 551, endPoint y: 514, distance: 63.6
click at [613, 503] on div "Estonian to English Take over the chat" at bounding box center [644, 502] width 145 height 29
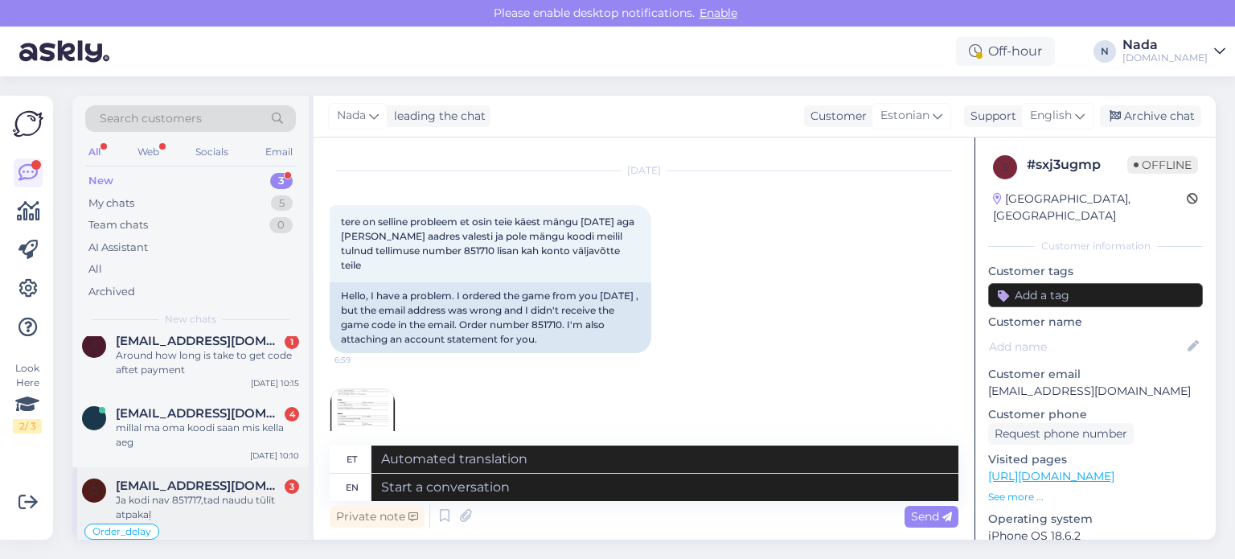
scroll to position [32, 0]
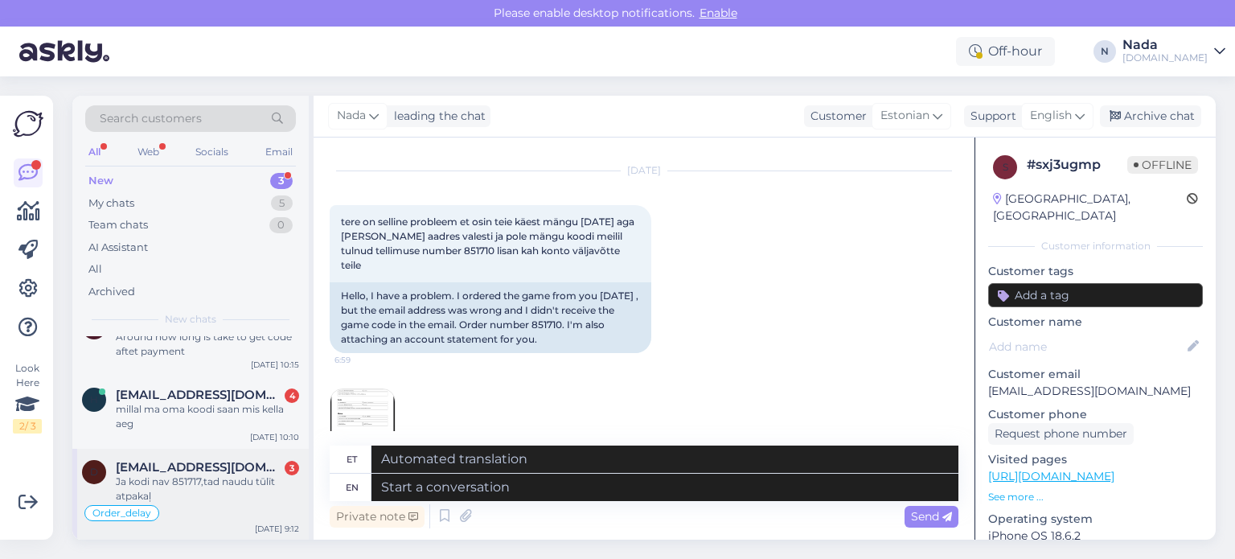
click at [210, 477] on div "Ja kodi nav 851717,tad naudu tūlīt atpakaļ" at bounding box center [207, 488] width 183 height 29
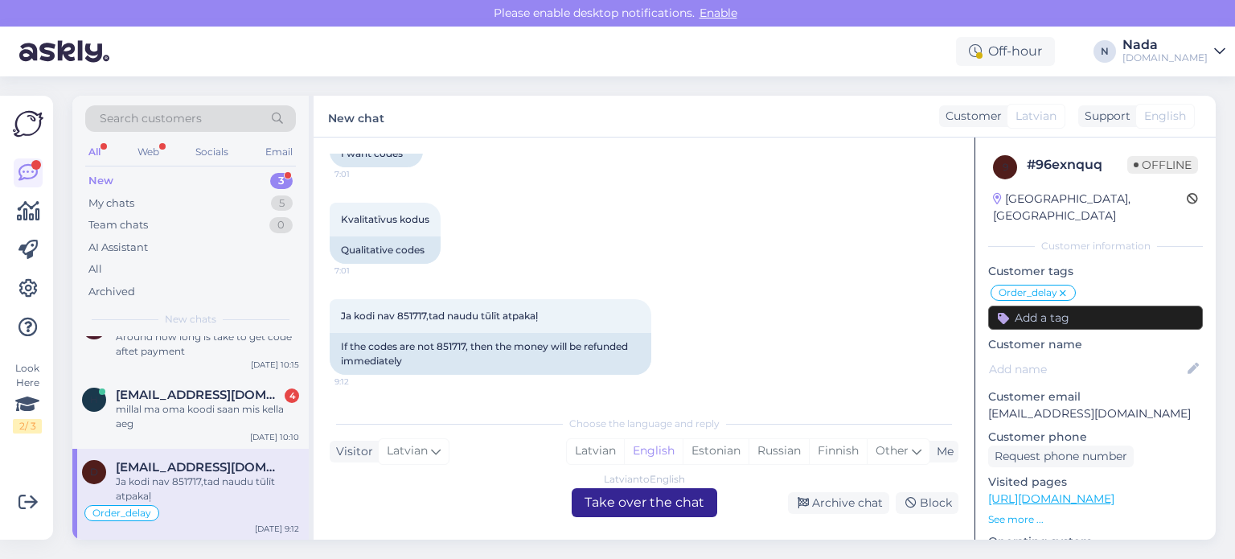
click at [630, 508] on div "Latvian to English Take over the chat" at bounding box center [644, 502] width 145 height 29
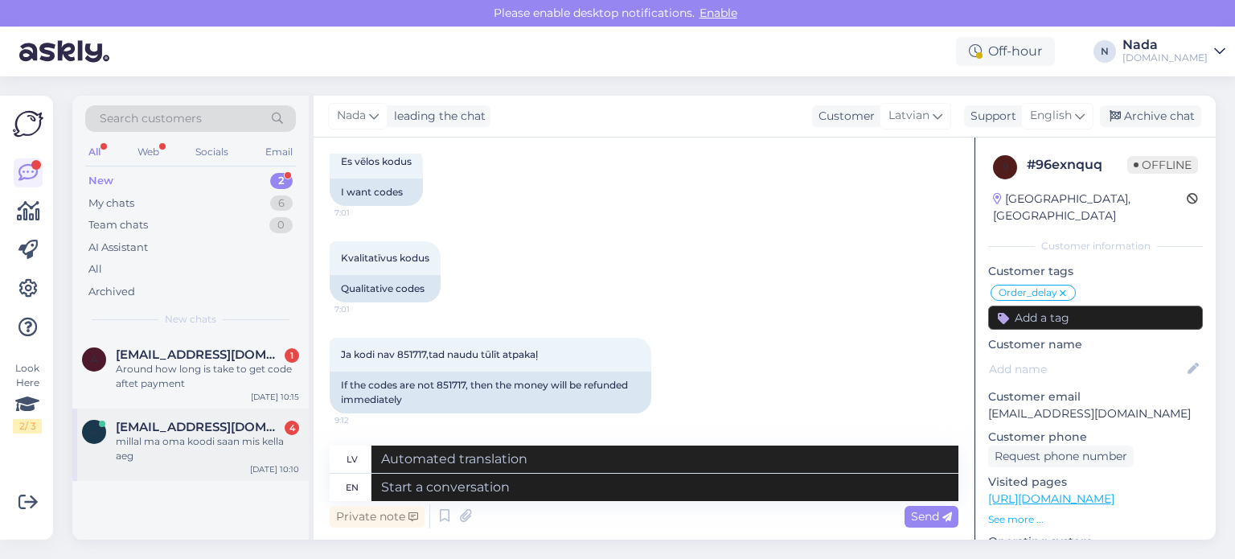
drag, startPoint x: 207, startPoint y: 443, endPoint x: 240, endPoint y: 443, distance: 33.0
click at [207, 443] on div "millal ma oma koodi saan mis kella aeg" at bounding box center [207, 448] width 183 height 29
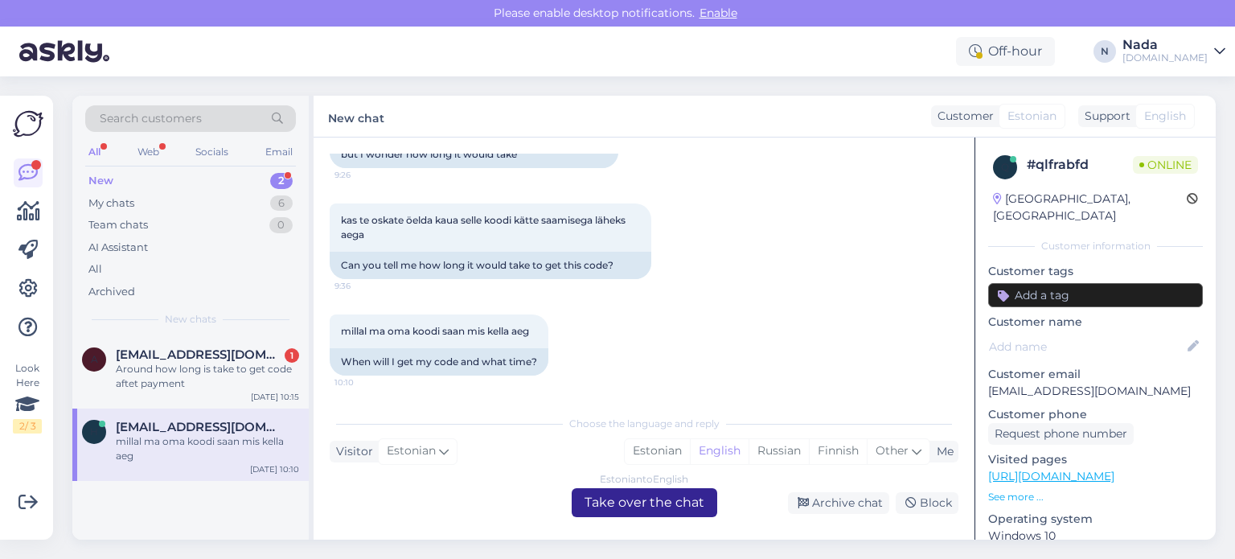
click at [652, 510] on div "Estonian to English Take over the chat" at bounding box center [644, 502] width 145 height 29
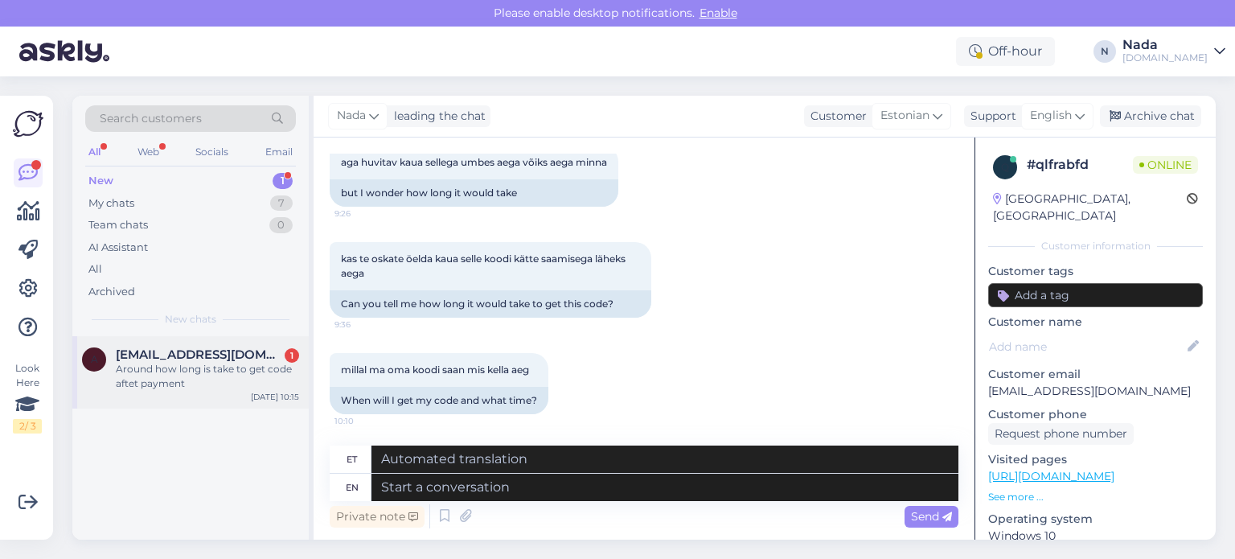
click at [223, 389] on div "Around how long is take to get code aftet payment" at bounding box center [207, 376] width 183 height 29
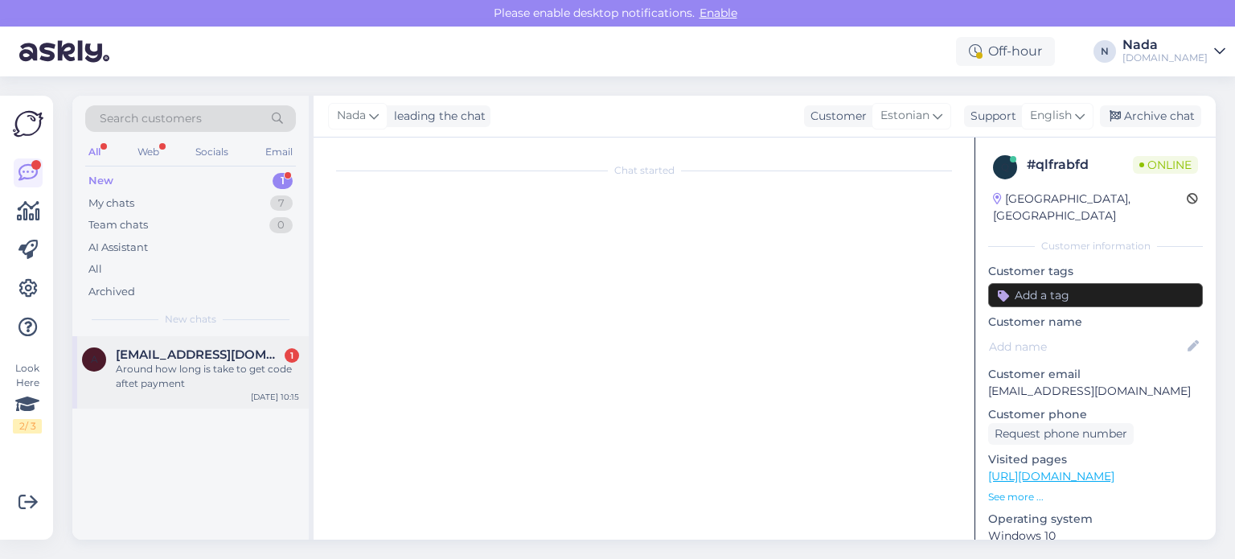
scroll to position [0, 0]
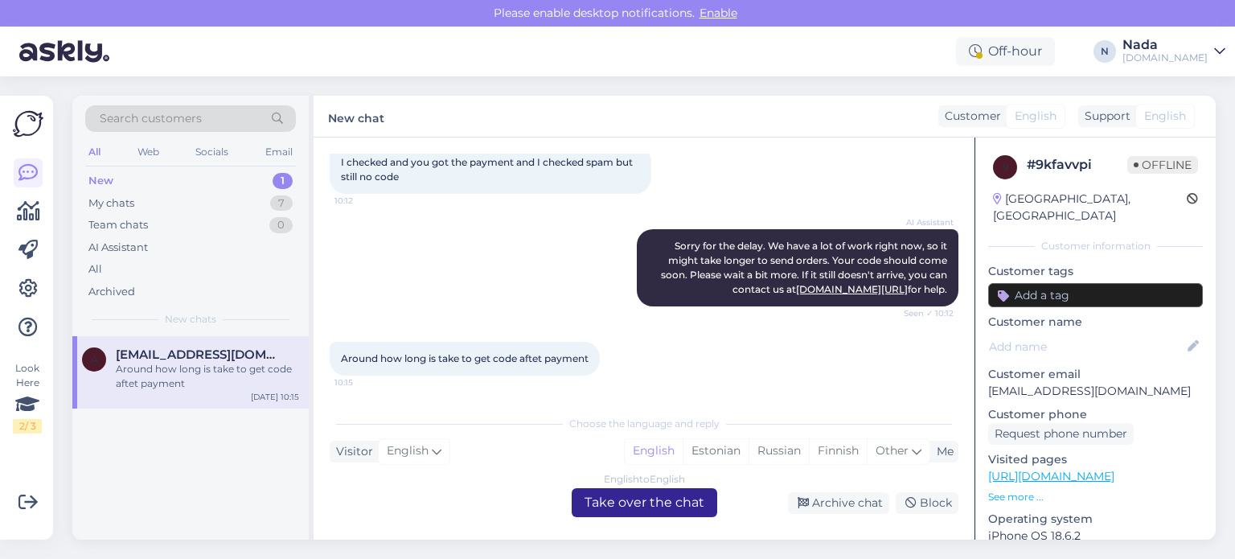
click at [645, 502] on div "English to English Take over the chat" at bounding box center [644, 502] width 145 height 29
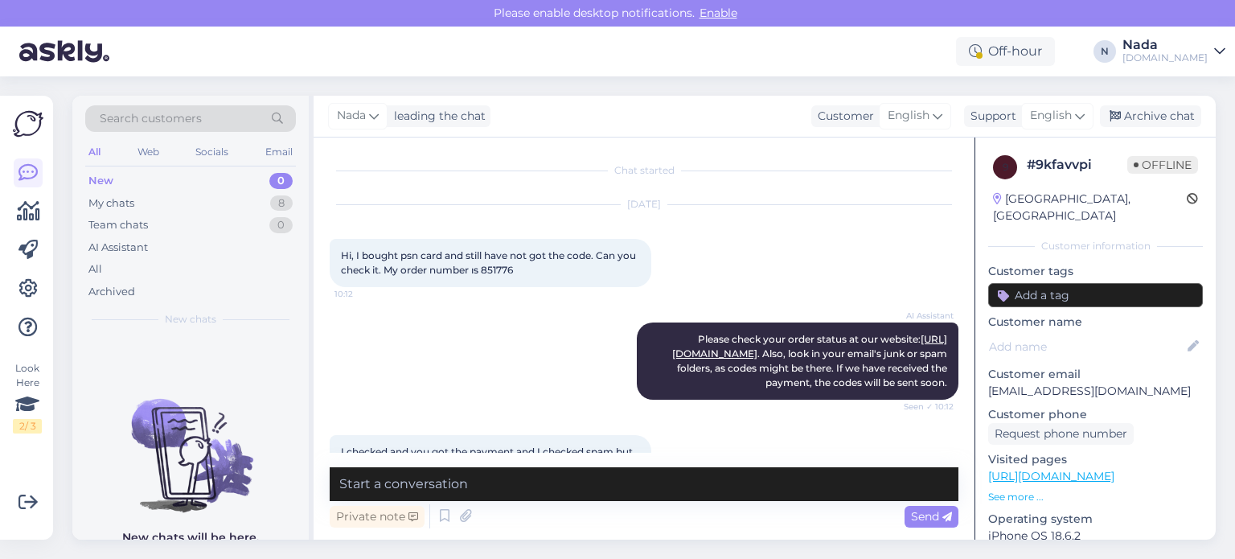
click at [498, 271] on span "Hi, I bought psn card and still have not got the code. Can you check it. My ord…" at bounding box center [489, 262] width 297 height 27
click at [498, 269] on span "Hi, I bought psn card and still have not got the code. Can you check it. My ord…" at bounding box center [489, 262] width 297 height 27
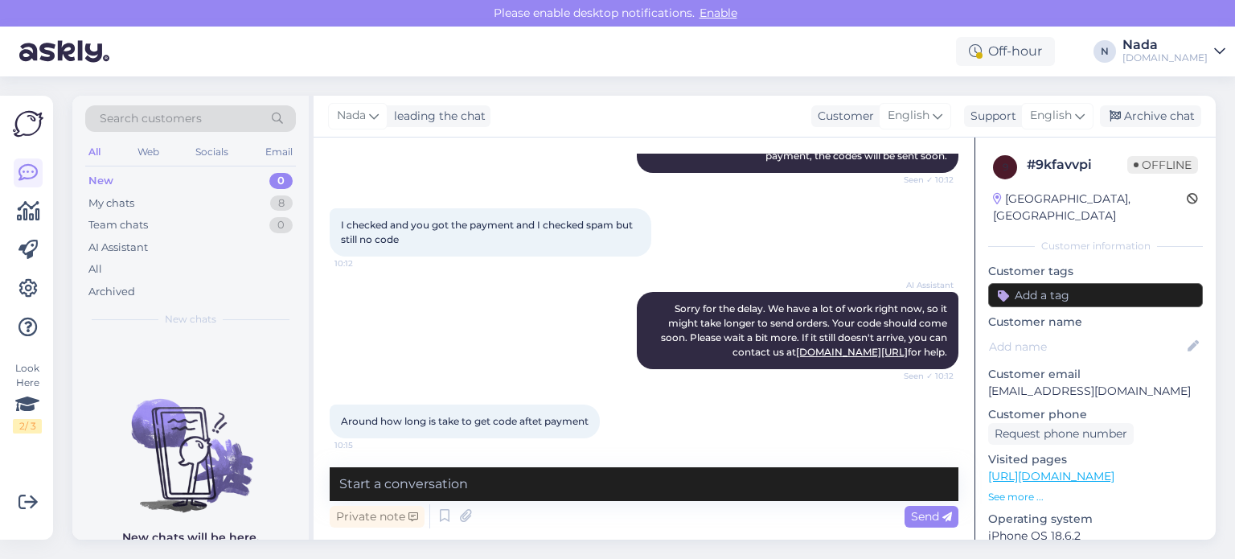
scroll to position [229, 0]
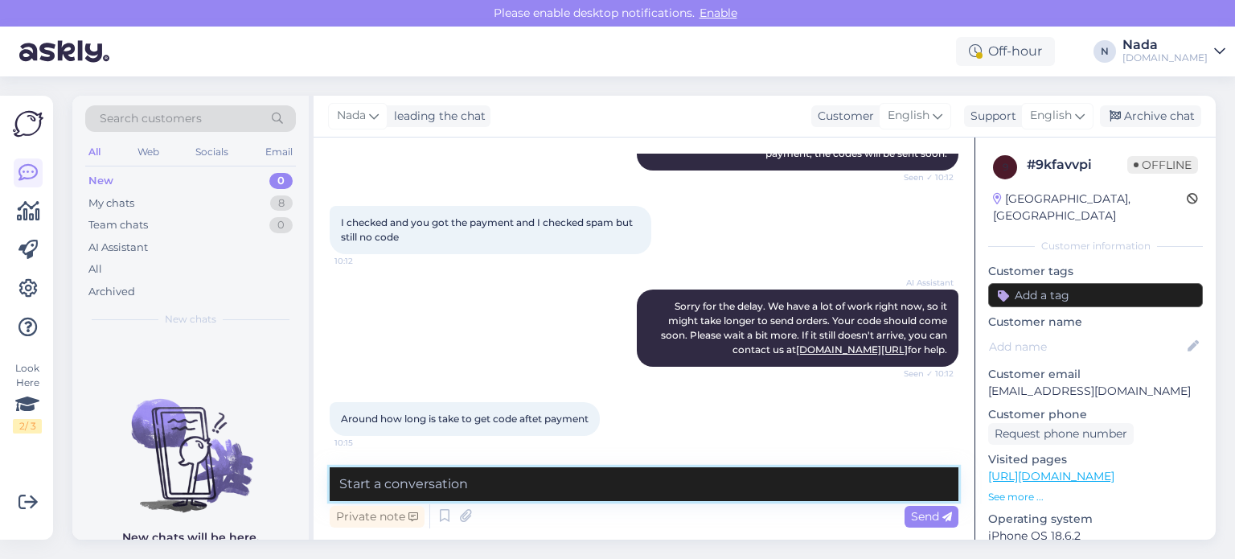
click at [551, 486] on textarea at bounding box center [644, 484] width 629 height 34
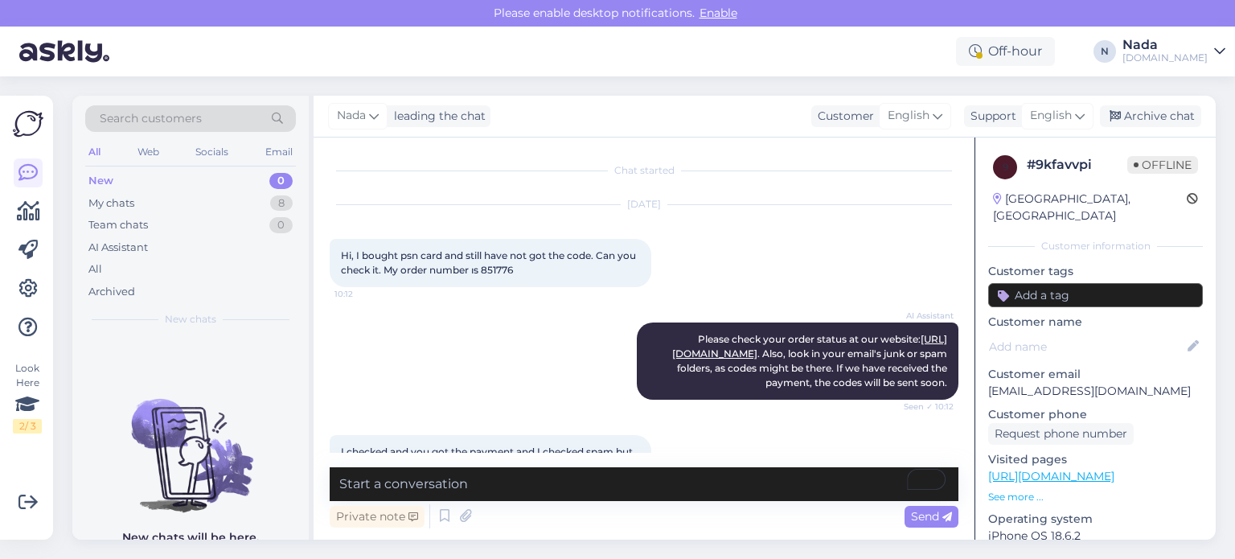
scroll to position [229, 0]
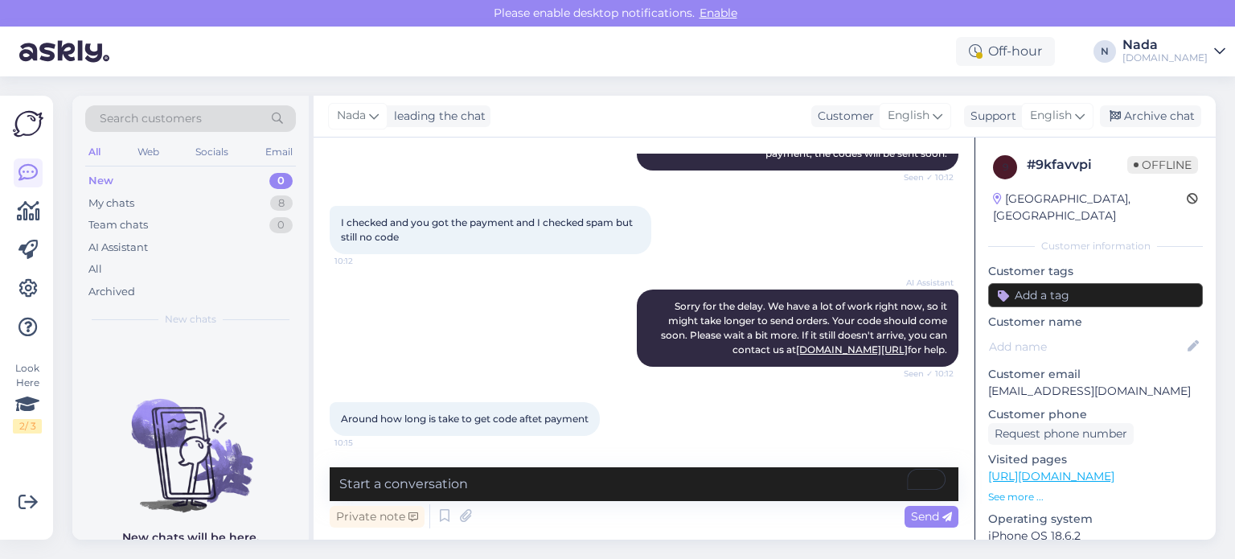
click at [577, 490] on textarea "To enrich screen reader interactions, please activate Accessibility in Grammarl…" at bounding box center [644, 484] width 629 height 34
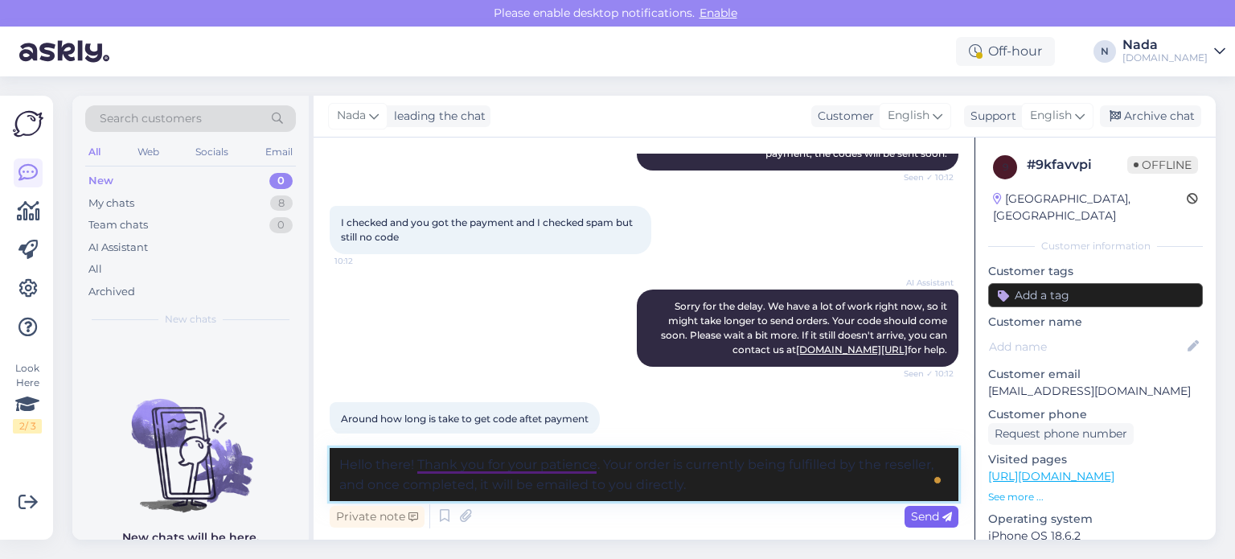
type textarea "Hello there! Thank you for your patience. Your order is currently being fulfill…"
click at [911, 512] on span "Send" at bounding box center [931, 516] width 41 height 14
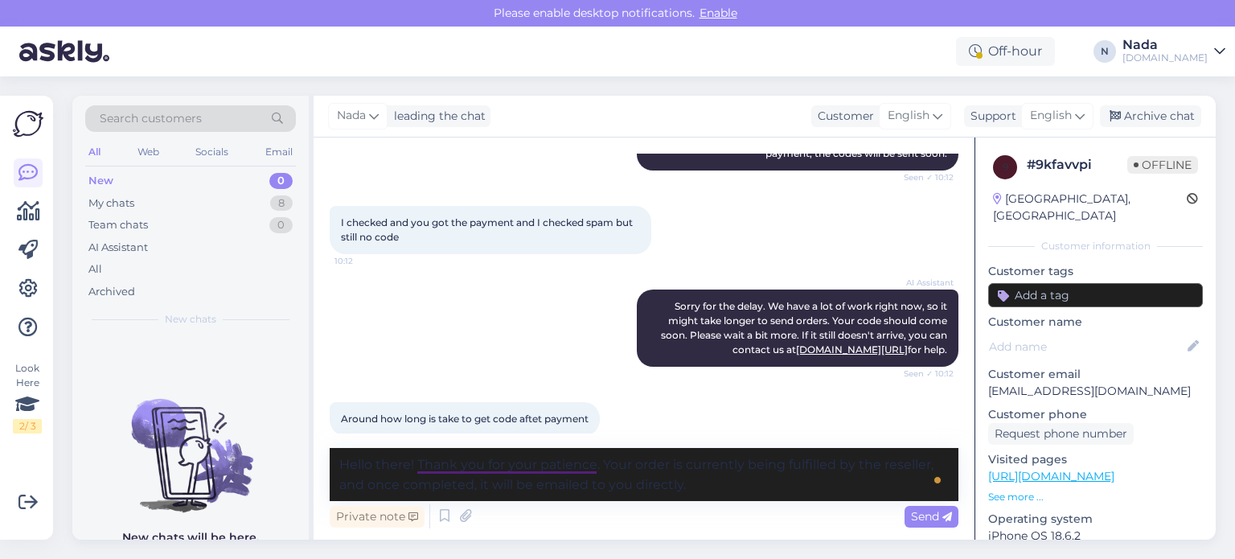
scroll to position [328, 0]
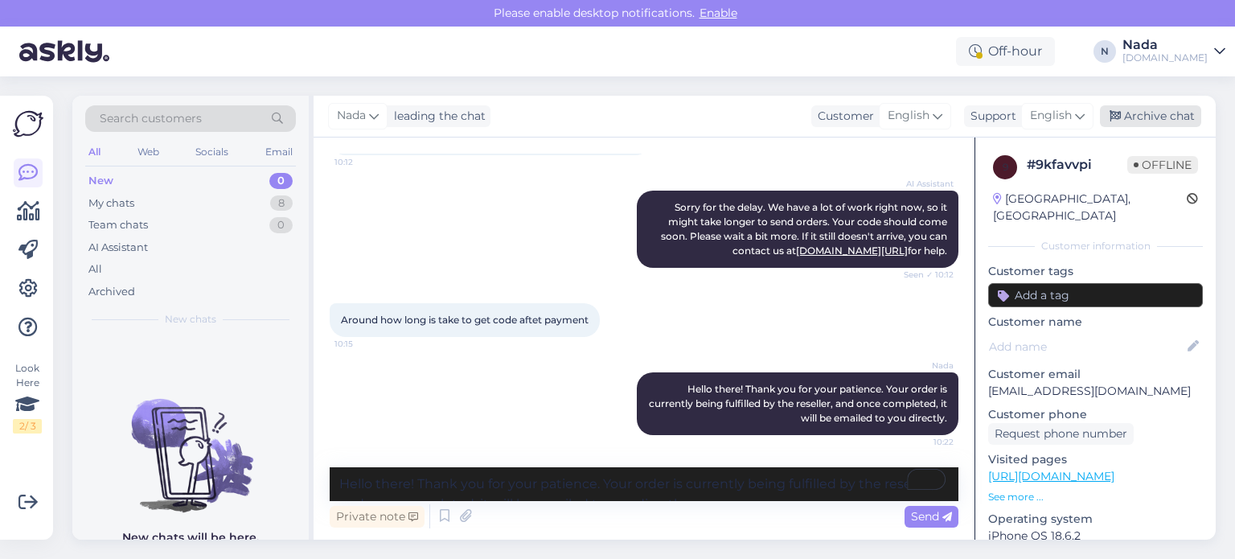
click at [1166, 125] on div "Archive chat" at bounding box center [1150, 116] width 101 height 22
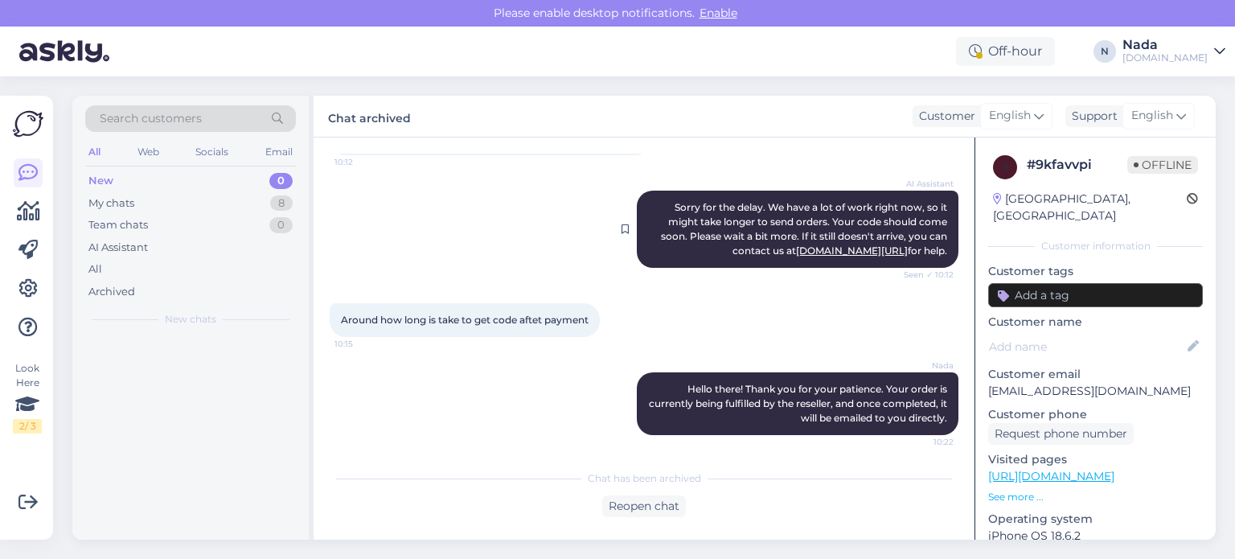
scroll to position [333, 0]
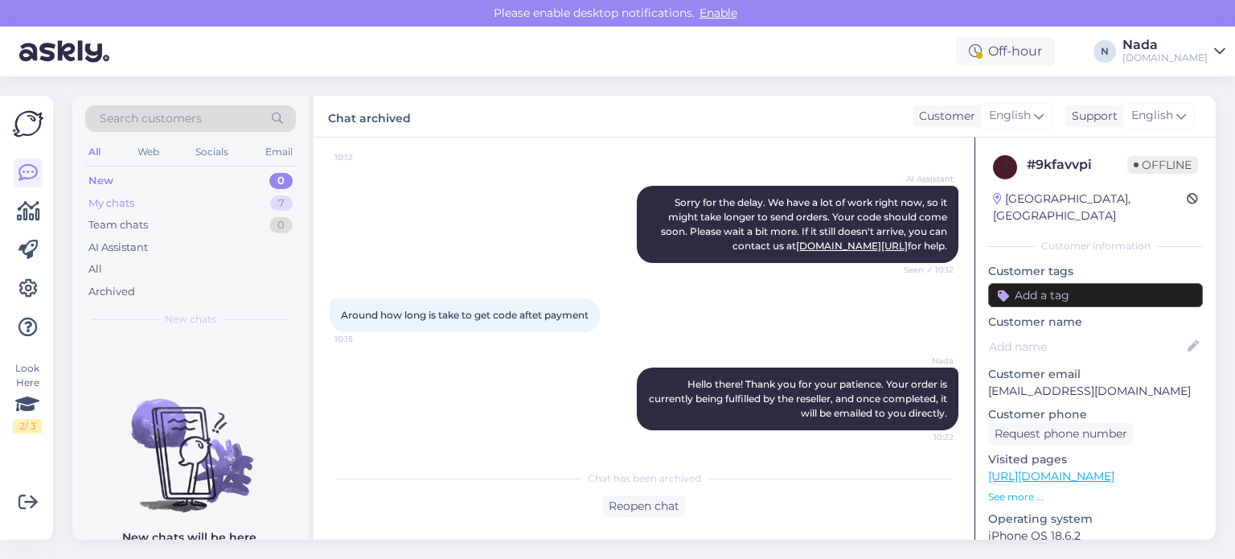
click at [121, 202] on div "My chats" at bounding box center [111, 203] width 46 height 16
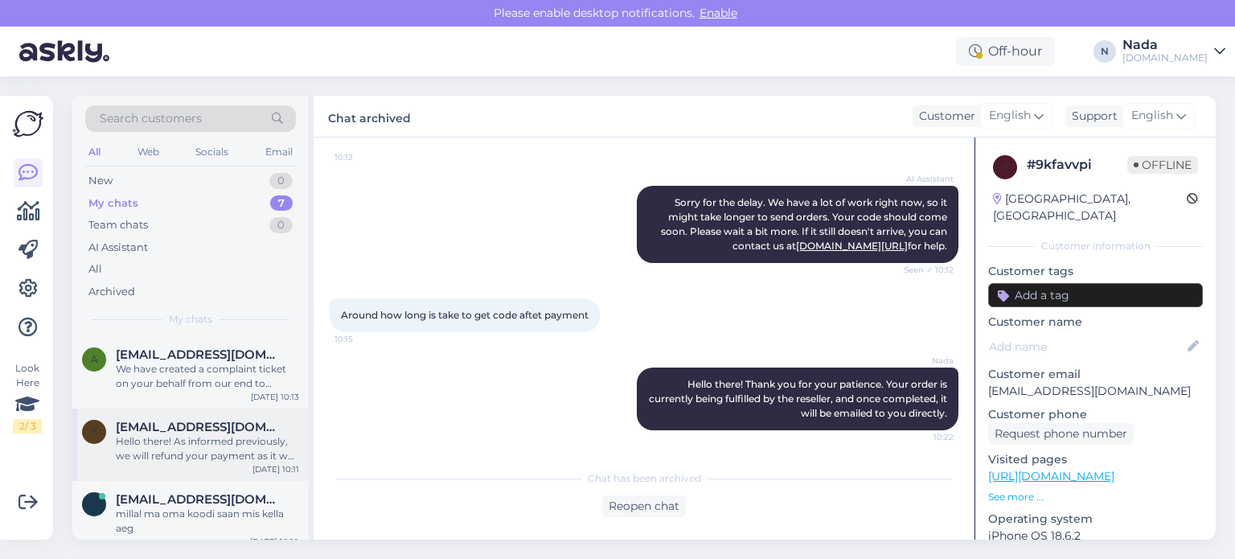
scroll to position [306, 0]
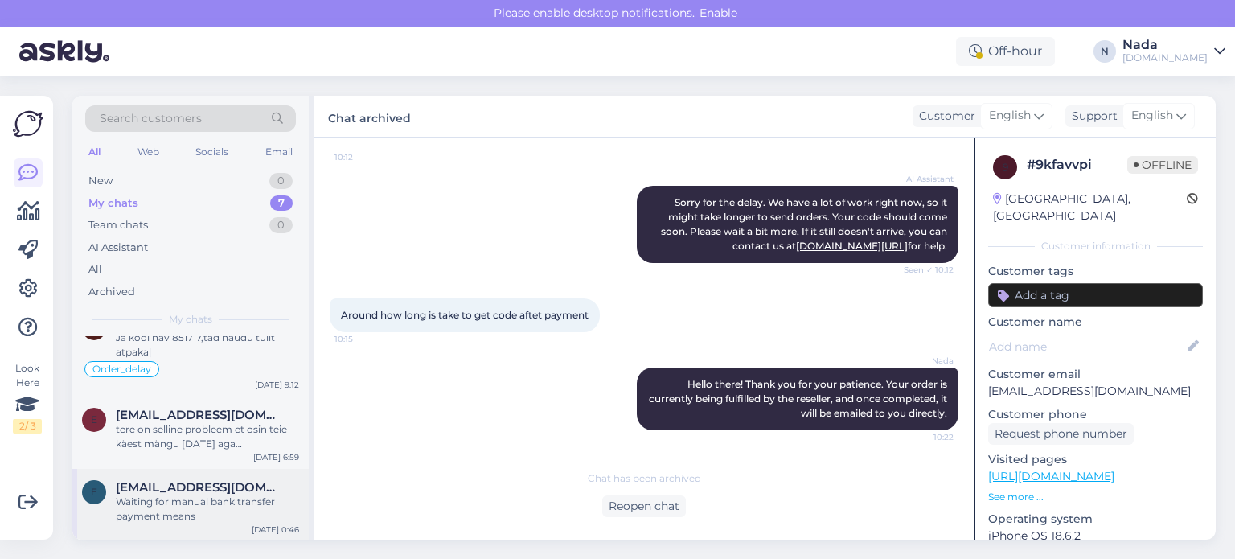
click at [206, 509] on div "Waiting for manual bank transfer payment means" at bounding box center [207, 508] width 183 height 29
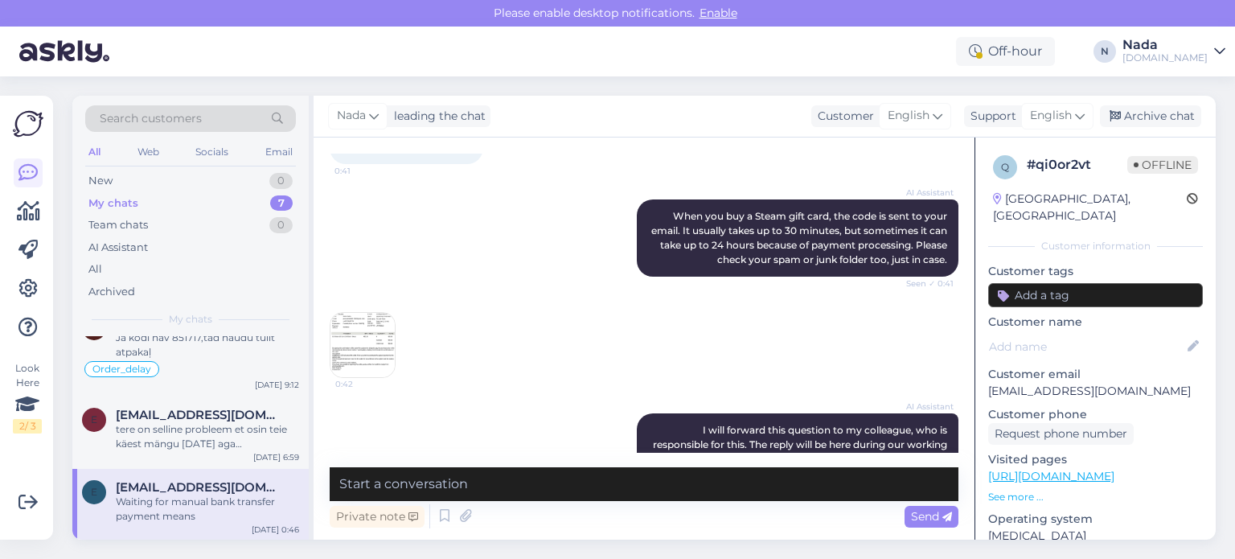
scroll to position [322, 0]
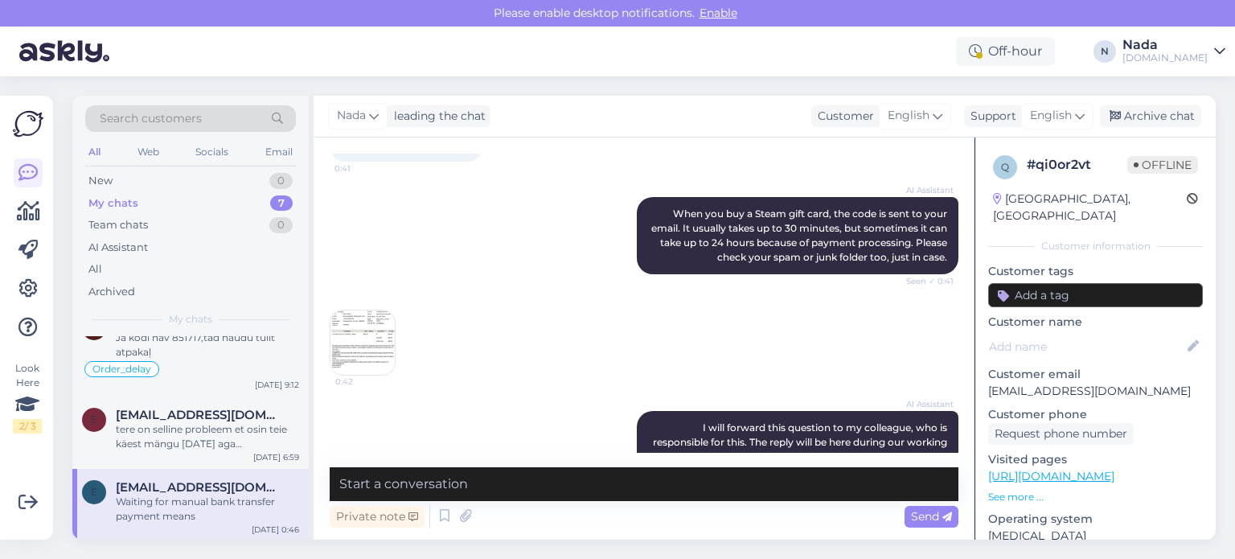
click at [364, 349] on img at bounding box center [362, 342] width 64 height 64
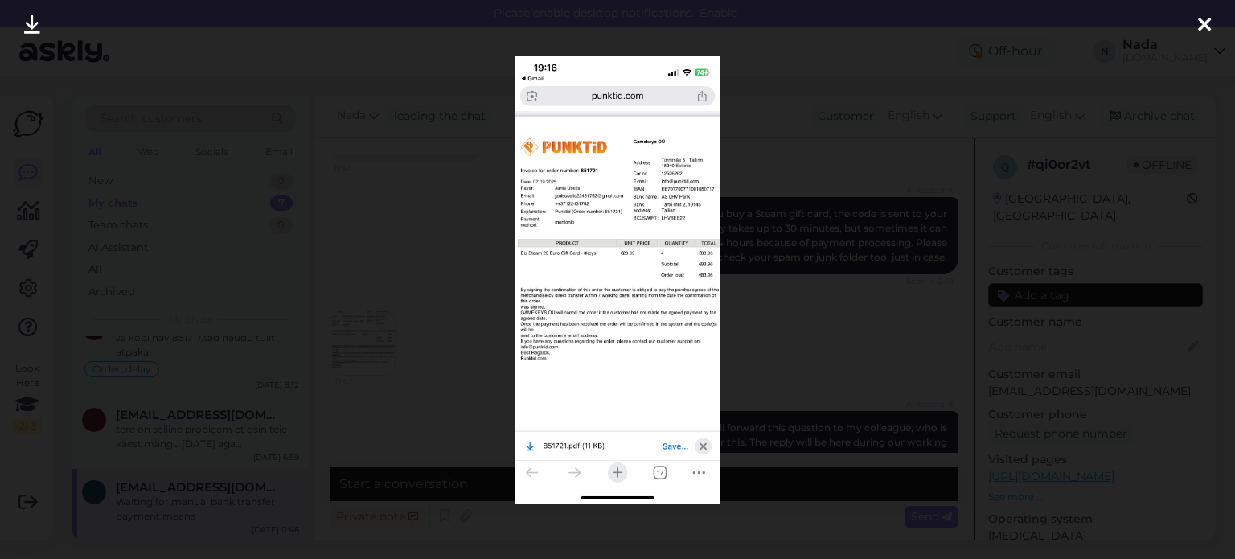
click at [842, 366] on div at bounding box center [617, 279] width 1235 height 559
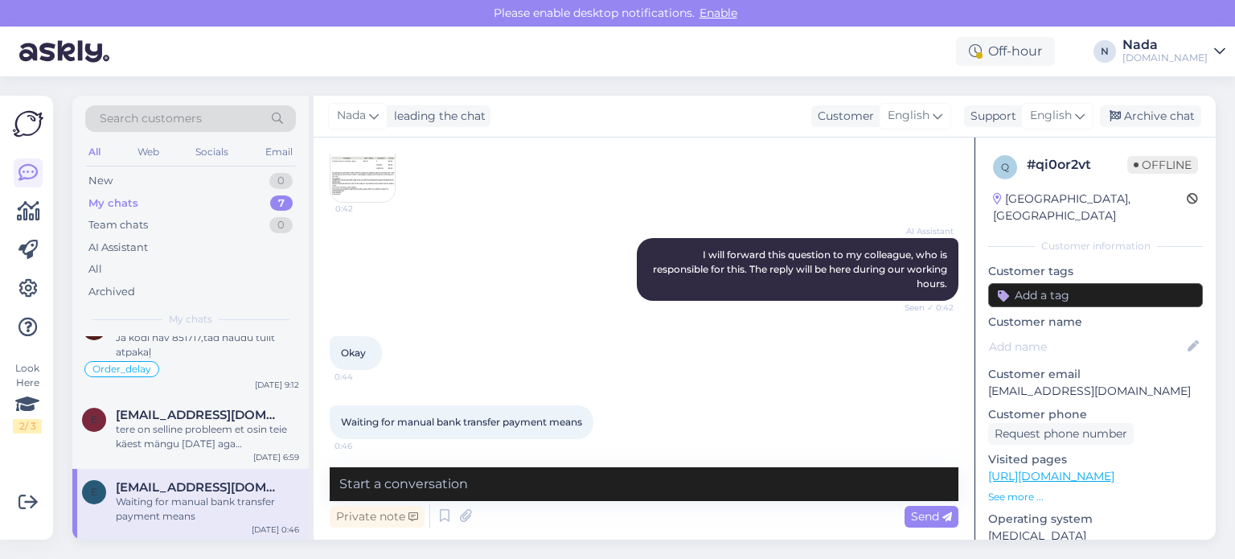
scroll to position [498, 0]
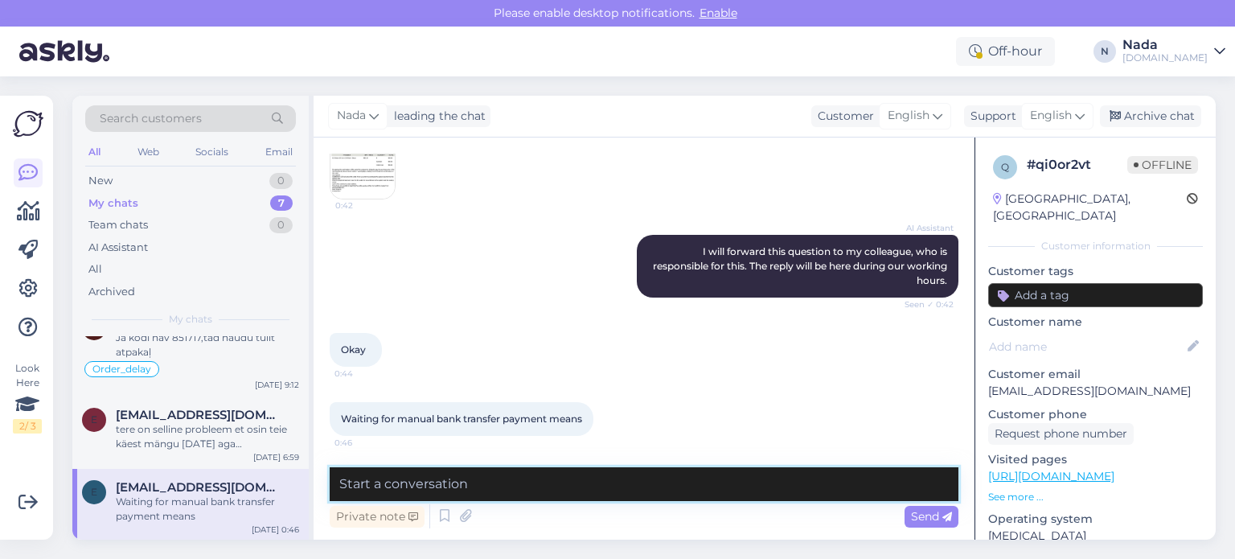
click at [670, 486] on textarea at bounding box center [644, 484] width 629 height 34
paste textarea "Hello there! Thank you for your patience. Your order is currently being fulfill…"
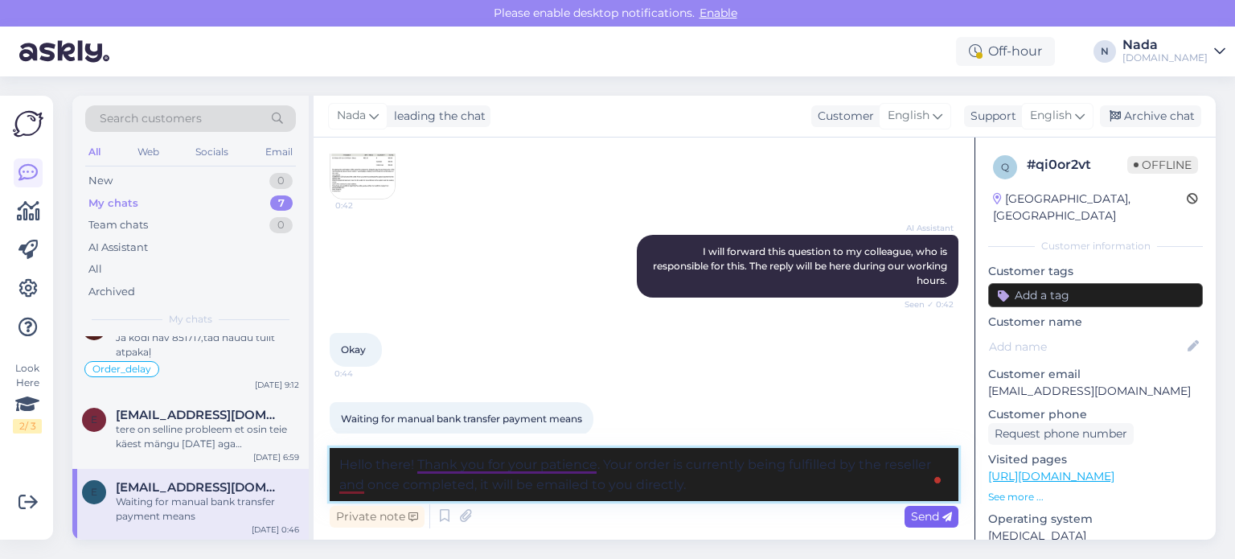
type textarea "Hello there! Thank you for your patience. Your order is currently being fulfill…"
click at [936, 517] on span "Send" at bounding box center [931, 516] width 41 height 14
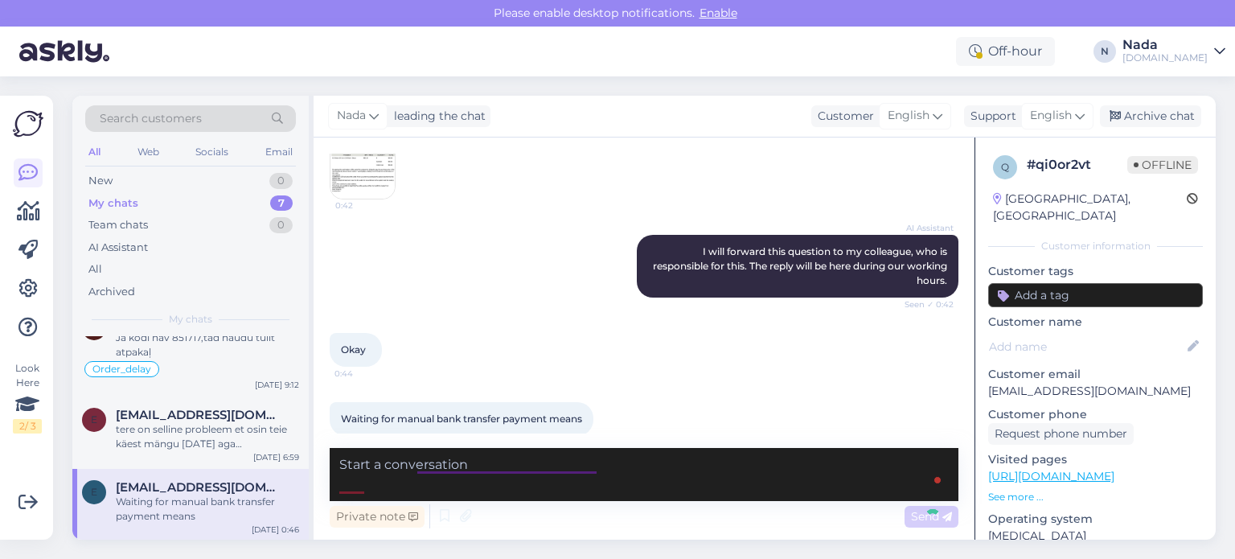
scroll to position [596, 0]
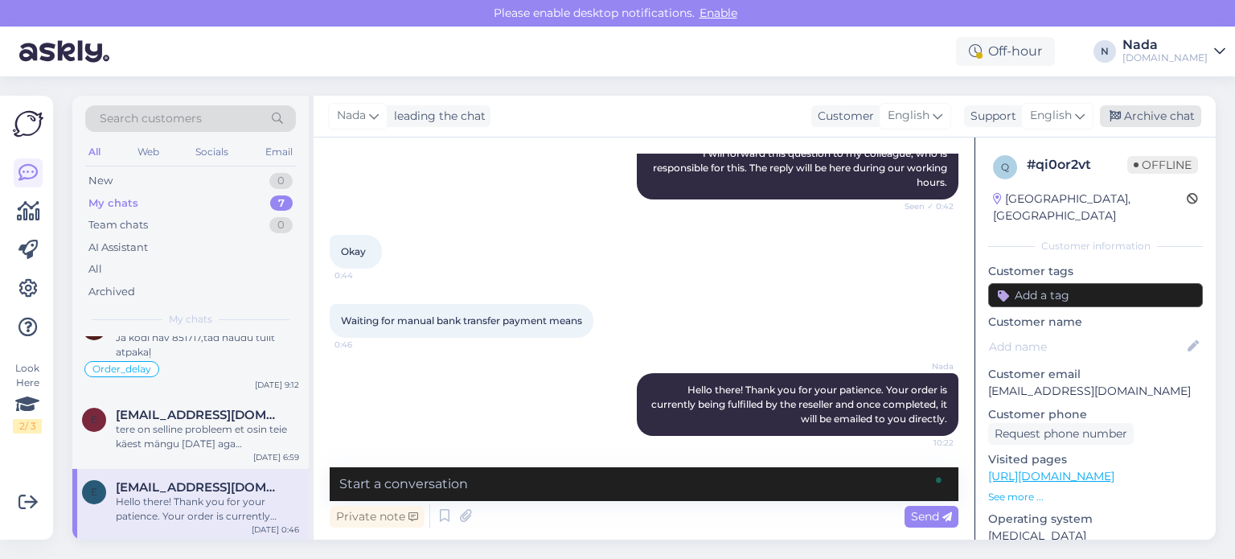
click at [1138, 115] on div "Archive chat" at bounding box center [1150, 116] width 101 height 22
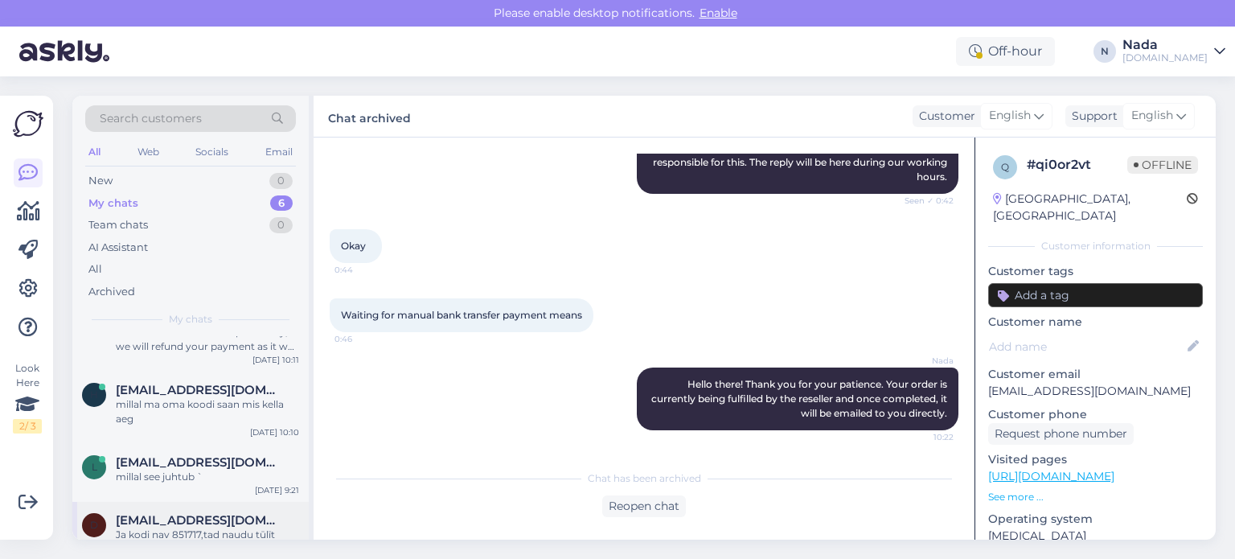
scroll to position [235, 0]
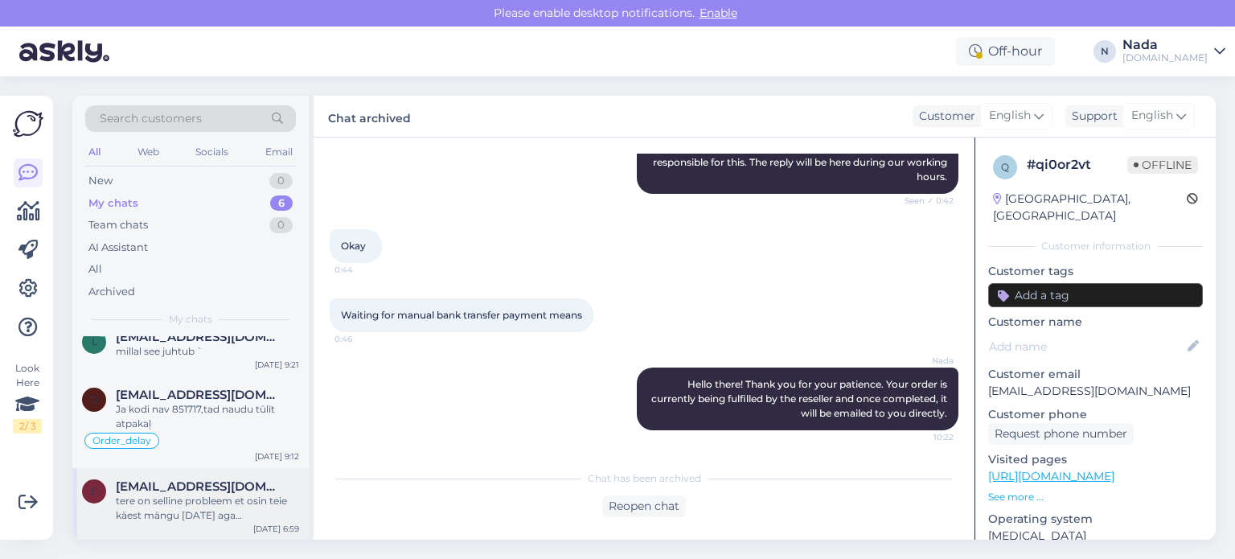
click at [210, 498] on div "tere on selline probleem et osin teie käest mängu [DATE] aga [PERSON_NAME] aadr…" at bounding box center [207, 508] width 183 height 29
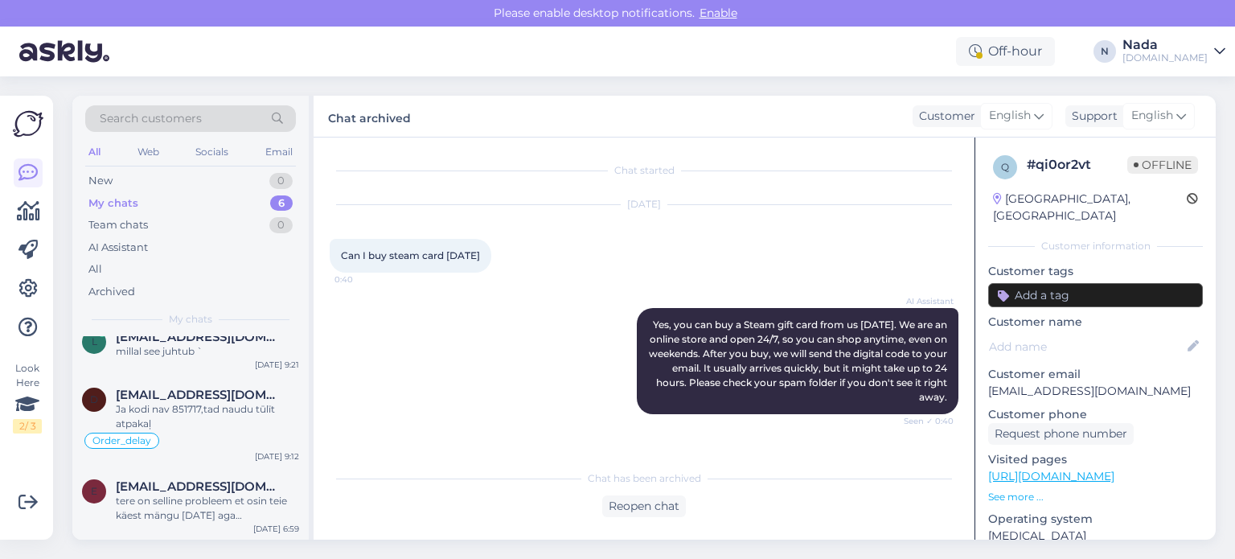
scroll to position [34, 0]
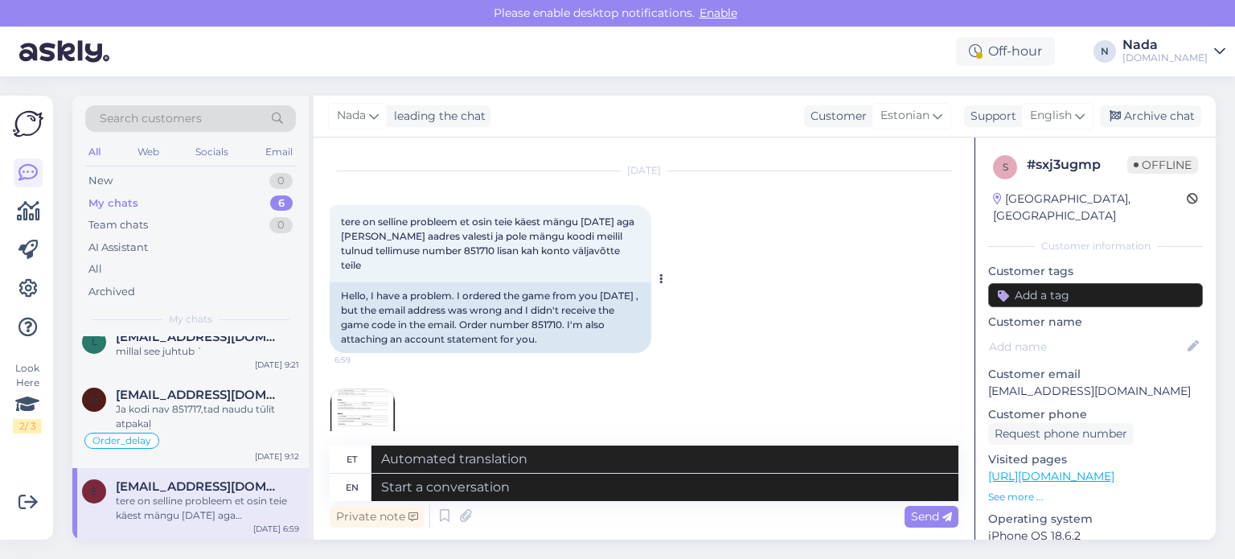
click at [616, 324] on div "Hello, I have a problem. I ordered the game from you [DATE] , but the email add…" at bounding box center [491, 317] width 322 height 71
copy div "851710"
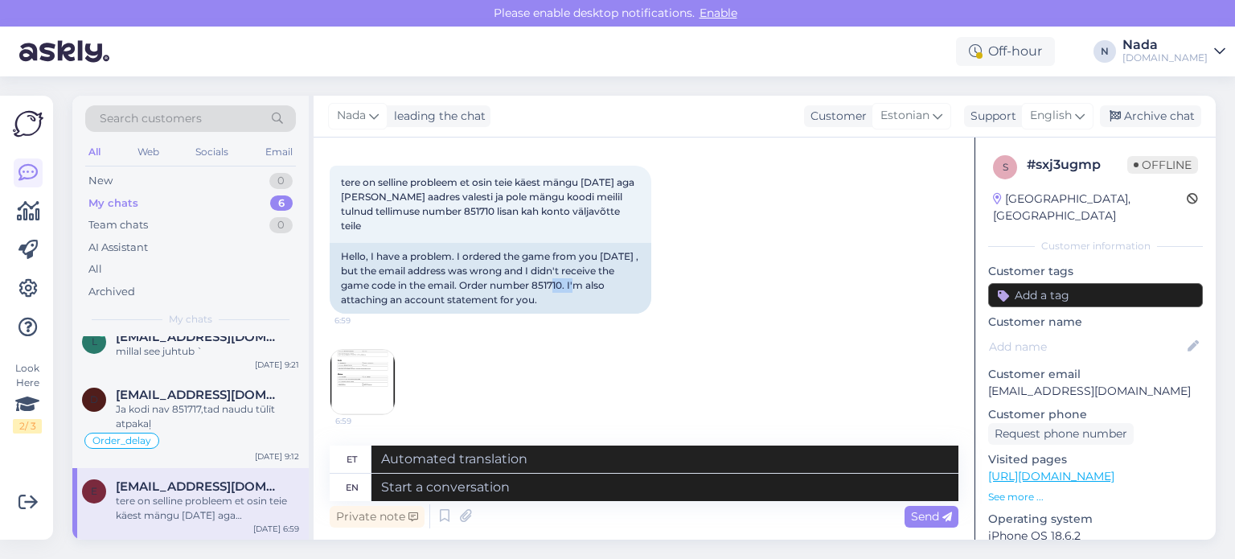
scroll to position [74, 0]
click at [352, 379] on img at bounding box center [362, 381] width 64 height 64
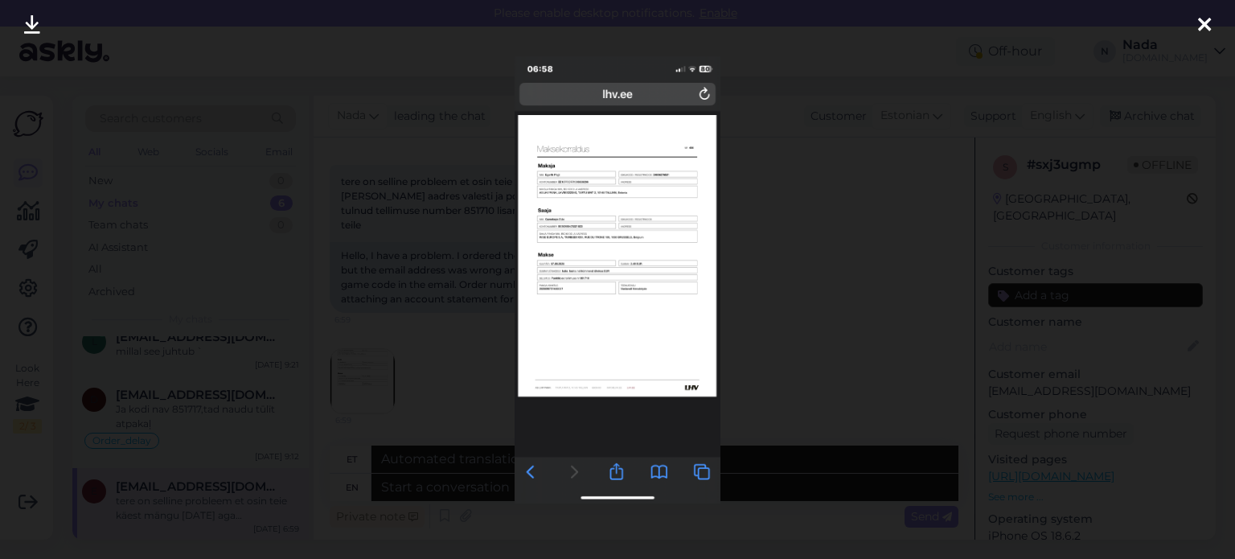
click at [823, 406] on div at bounding box center [617, 279] width 1235 height 559
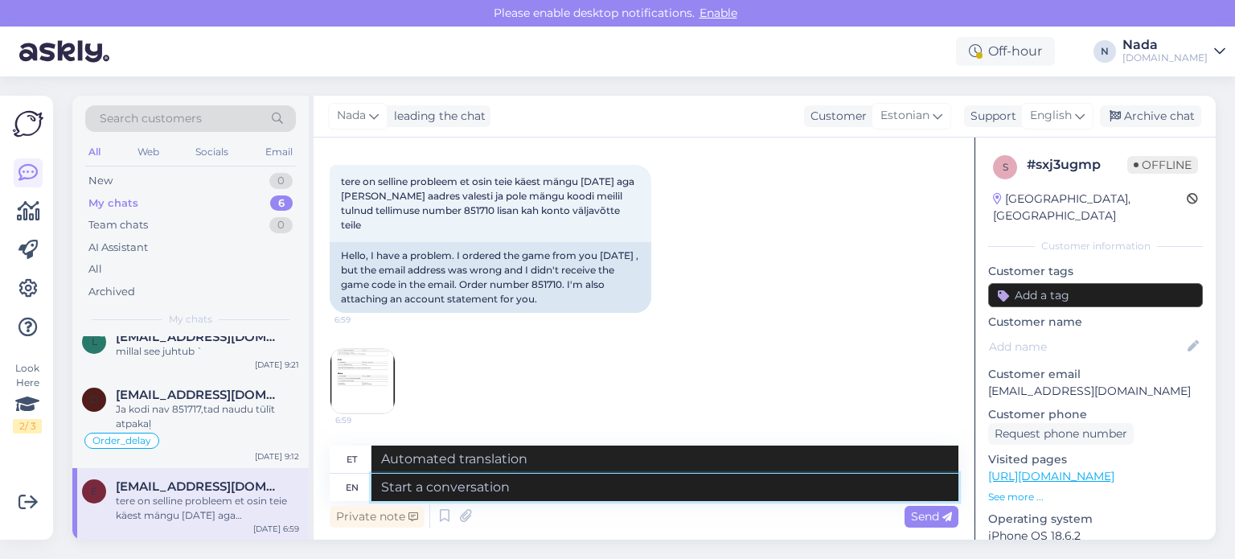
click at [617, 489] on textarea at bounding box center [664, 486] width 587 height 27
type textarea "Thank y"
type textarea "Tänan"
type textarea "Thank you fo"
type textarea "Aitäh"
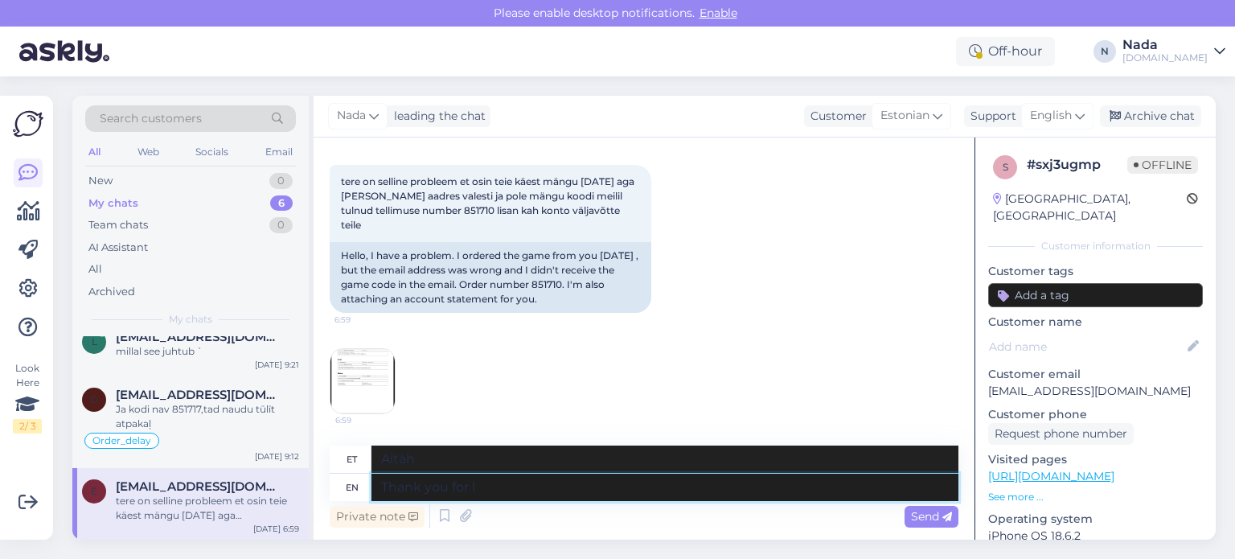
type textarea "Thank you for le"
type textarea "Tänan teid"
type textarea "Thank you for letting us k"
type textarea "Täname teid, et lubasite meil"
type textarea "Thank you for letting us know. I"
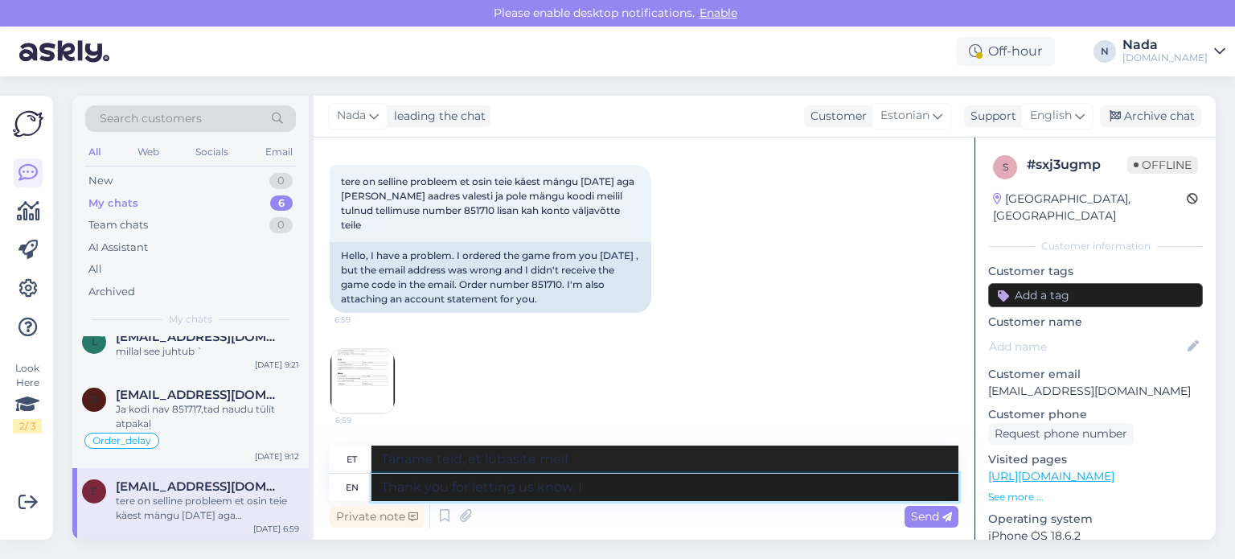
type textarea "Täname teid teada andmise eest."
type textarea "Thank you for letting us know. I wi"
type textarea "Tänan teid teada andmast. Mina"
type textarea "Thank you for letting us know. I will be"
type textarea "Täname teid teada andmast. Ma teen seda."
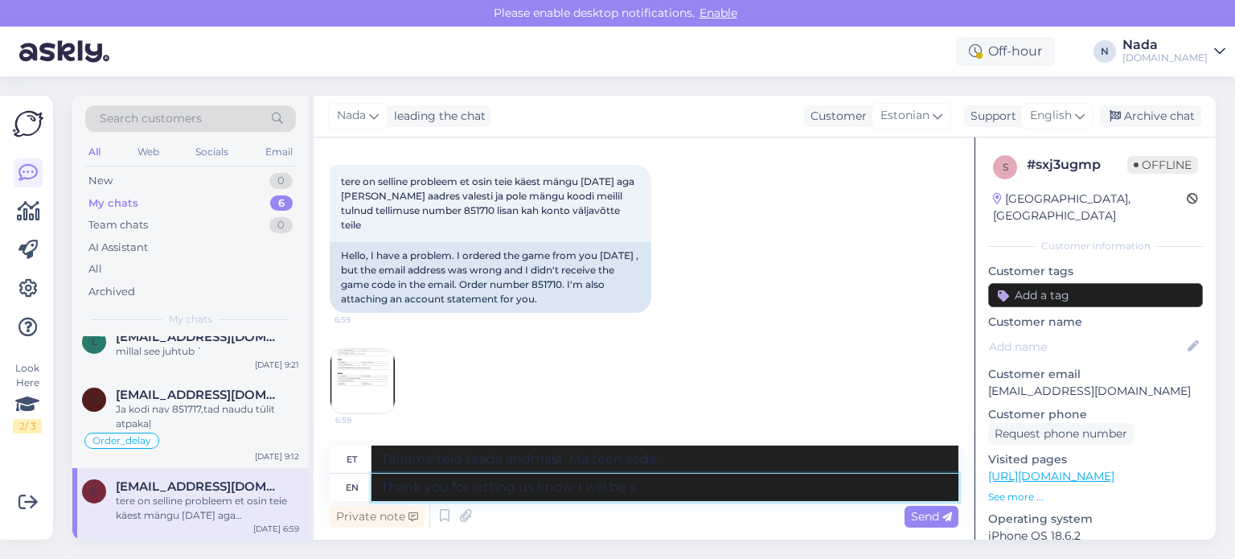
type textarea "Thank you for letting us know. I will be sh"
type textarea "Täname teid teada andmast. Ma tulen."
type textarea "Thank you for letting us know. I will be sharing wi"
type textarea "Tänan teid teada andmast. Jagan teiega."
type textarea "Thank you for letting us know. I will be sharing with yo"
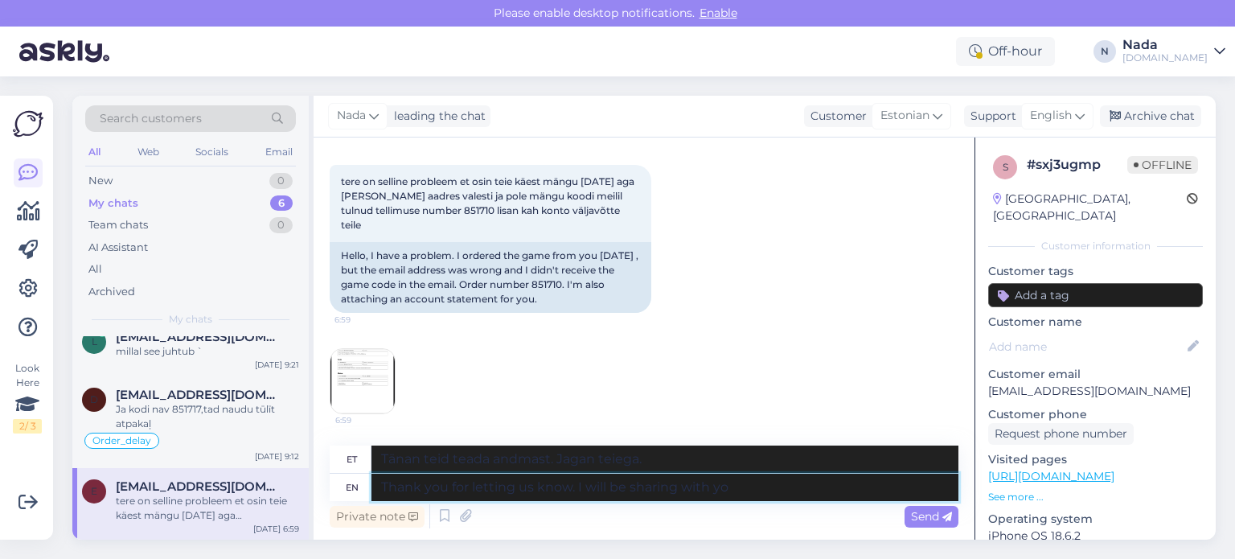
type textarea "Tänan teid teada andmast. Jagan teiega"
type textarea "Thank you for letting us know. I will be sharing with you rh"
type textarea "Täname teid teada andmast. Jagan teiega"
type textarea "Thank you for letting us know. I will be sharing with you the"
type textarea "Täname teid teada andmast. Jagan teiega."
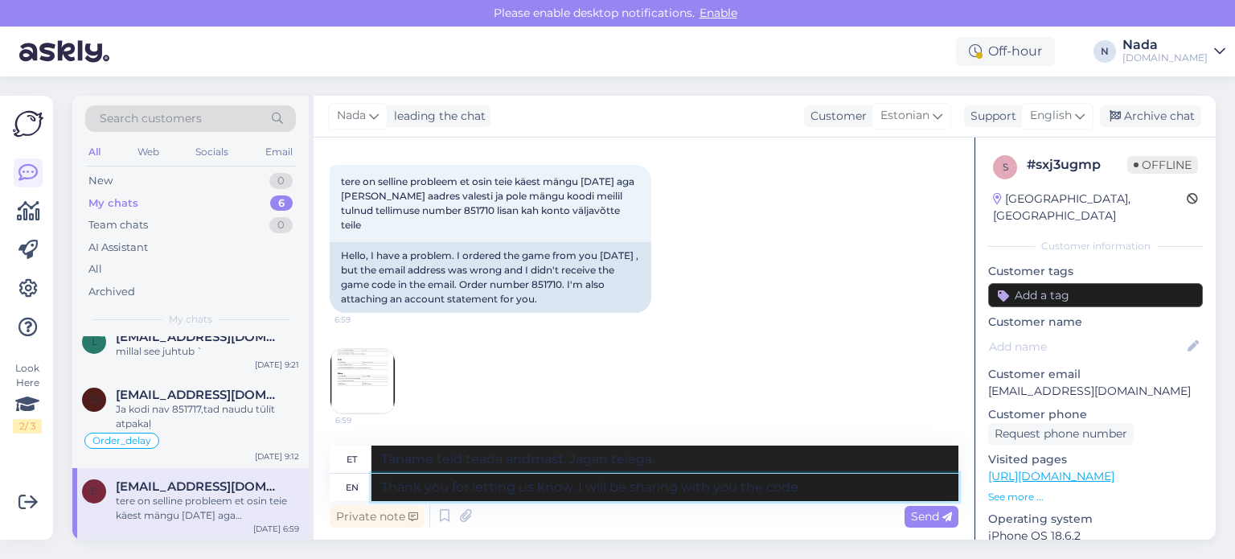
type textarea "Thank you for letting us know. I will be sharing with you the code"
type textarea "Täname teid teada andmast. Jagan teiega koodi."
type textarea "Thank you for letting us know. I will be sharing with you the code link he"
type textarea "Täname teid teada andmast. Jagan teiega koodi linki."
type textarea "Thank you for letting us know. I will be sharing with you the code link here"
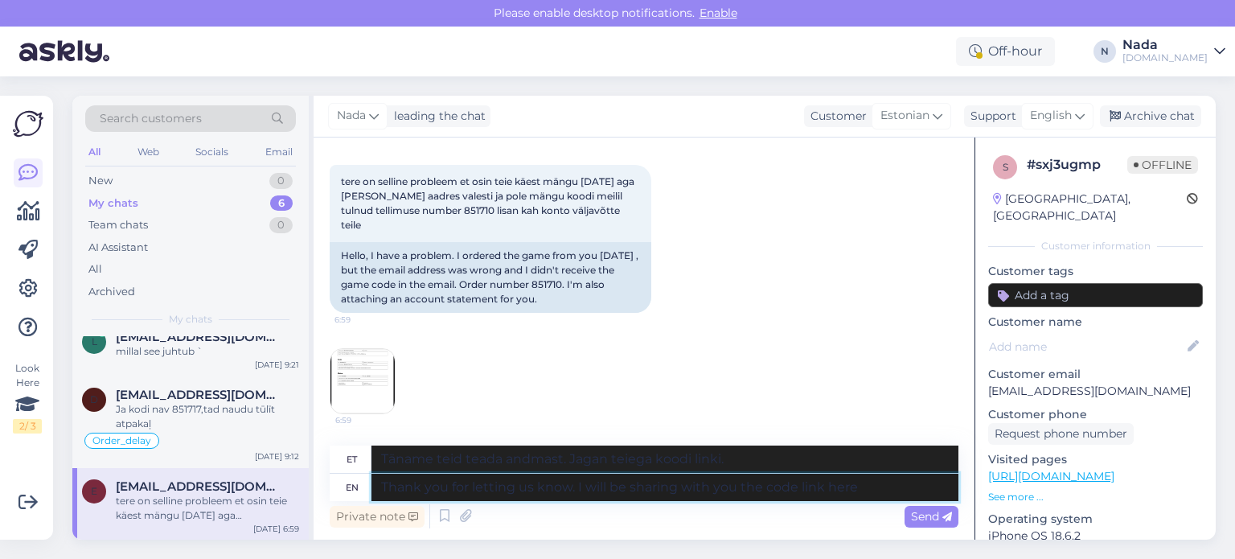
type textarea "Täname teid teada andmast. Jagan teiega siin koodi linki."
type textarea "Thank you for letting us know. I will be sharing with you the code link here"
click at [929, 514] on span "Send" at bounding box center [931, 516] width 41 height 14
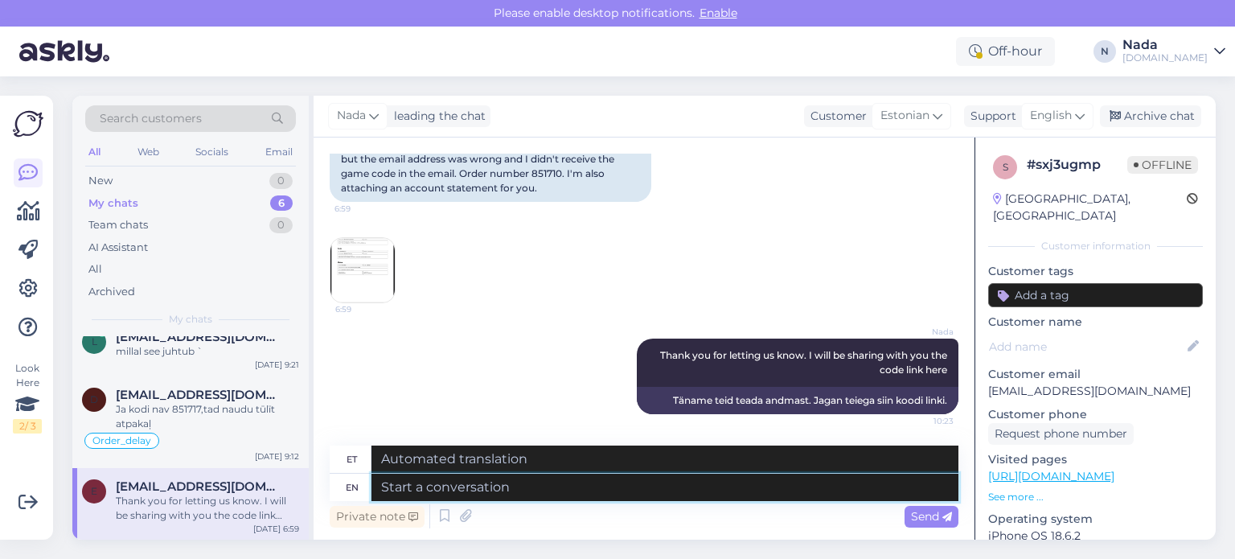
click at [842, 495] on textarea at bounding box center [664, 486] width 587 height 27
type textarea "Please f"
type textarea "Palun"
type textarea "Please find y"
type textarea "Palun leidke"
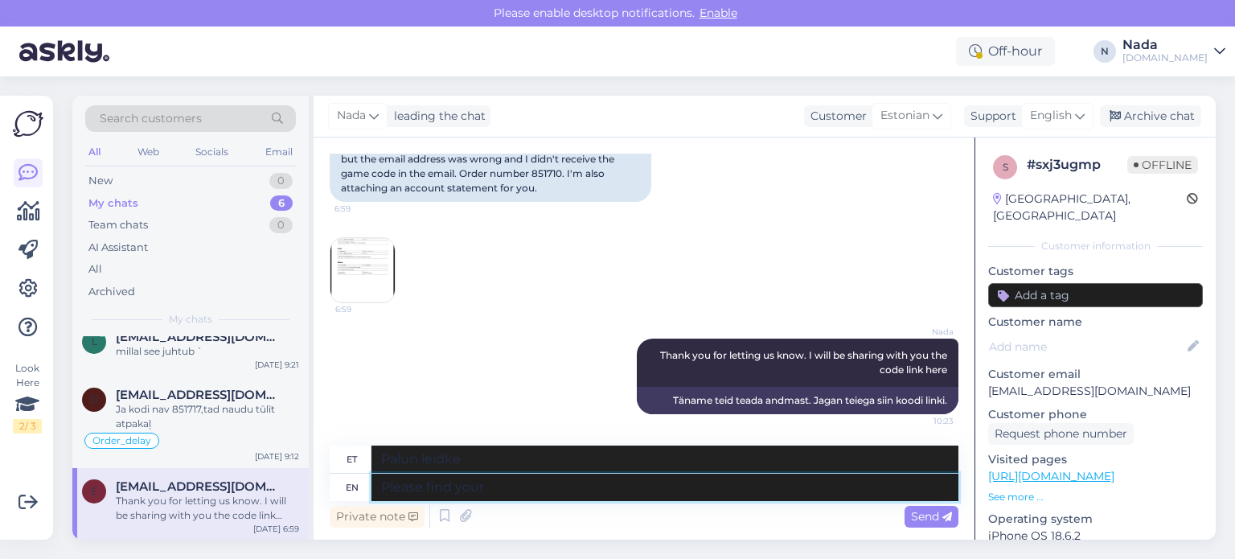
type textarea "Please find your c"
type textarea "Palun leia oma"
type textarea "Please find your code in"
type textarea "[PERSON_NAME] oma kood"
type textarea "Please find your code in the l"
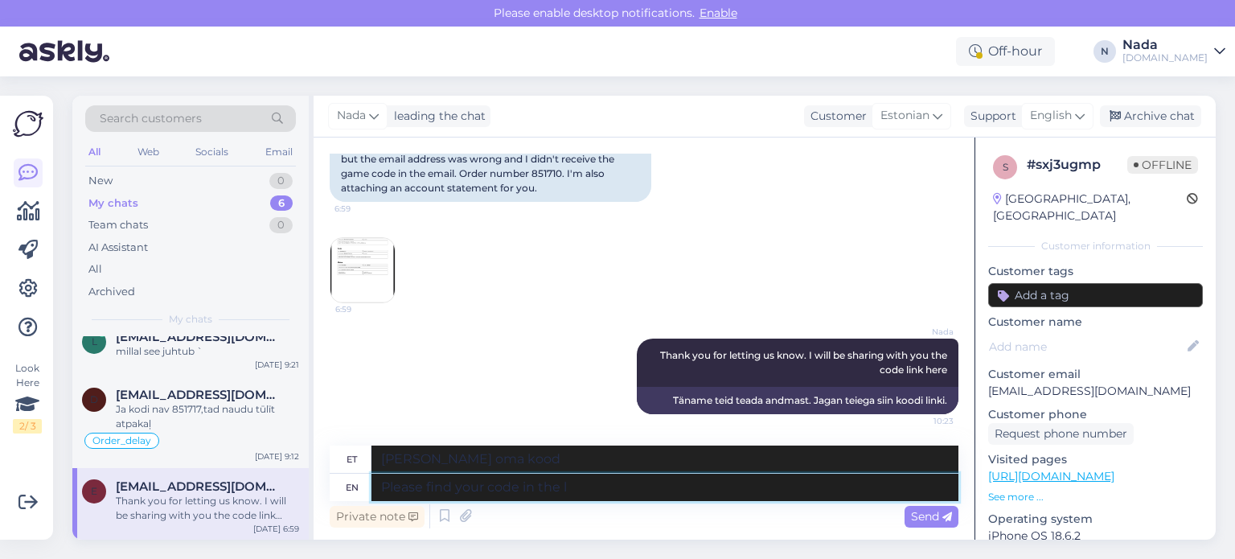
type textarea "[PERSON_NAME] oma kood alt"
type textarea "Please find your code in the link be"
type textarea "[PERSON_NAME] oma kood lingilt"
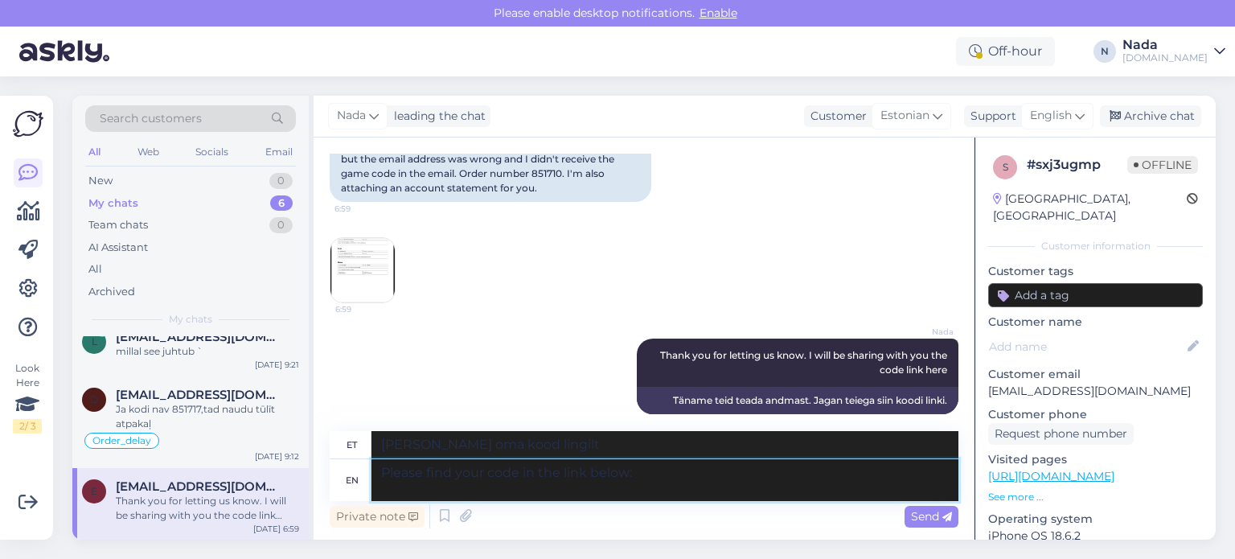
type textarea "Please find your code in the link below:"
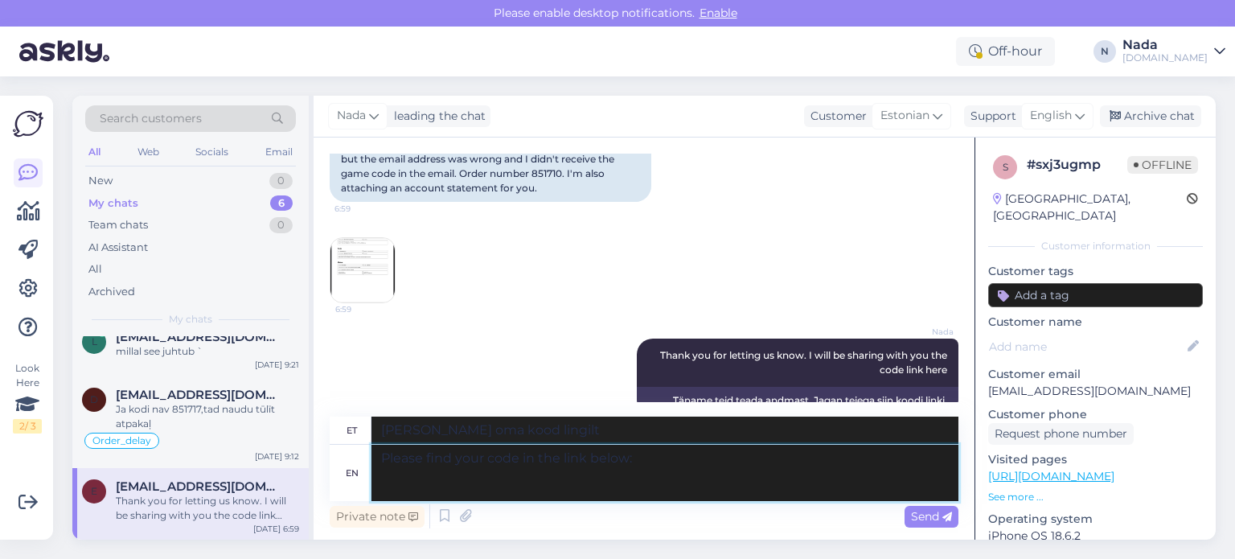
type textarea "[PERSON_NAME] oma kood allolevalt lingilt:"
paste textarea "[URL][DOMAIN_NAME]"
type textarea "Please find your code in the link below: [URL][DOMAIN_NAME]"
type textarea "[PERSON_NAME] leiad oma koodi allolevalt lingilt: [URL][DOMAIN_NAME]"
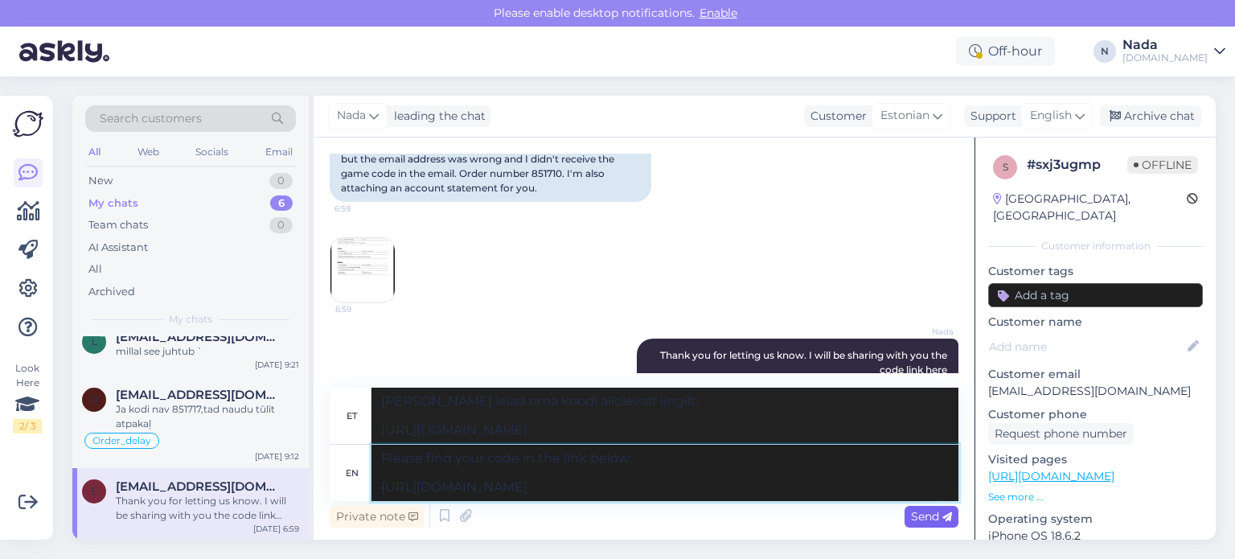
type textarea "Please find your code in the link below: [URL][DOMAIN_NAME]"
click at [939, 522] on span "Send" at bounding box center [931, 516] width 41 height 14
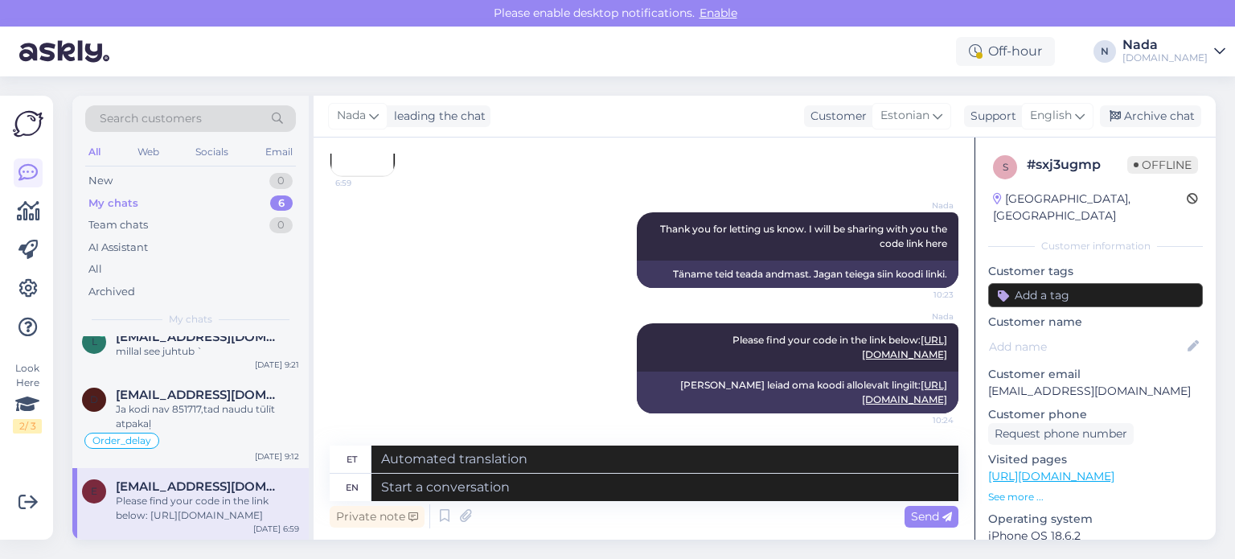
scroll to position [338, 0]
click at [1177, 117] on div "Archive chat" at bounding box center [1150, 116] width 101 height 22
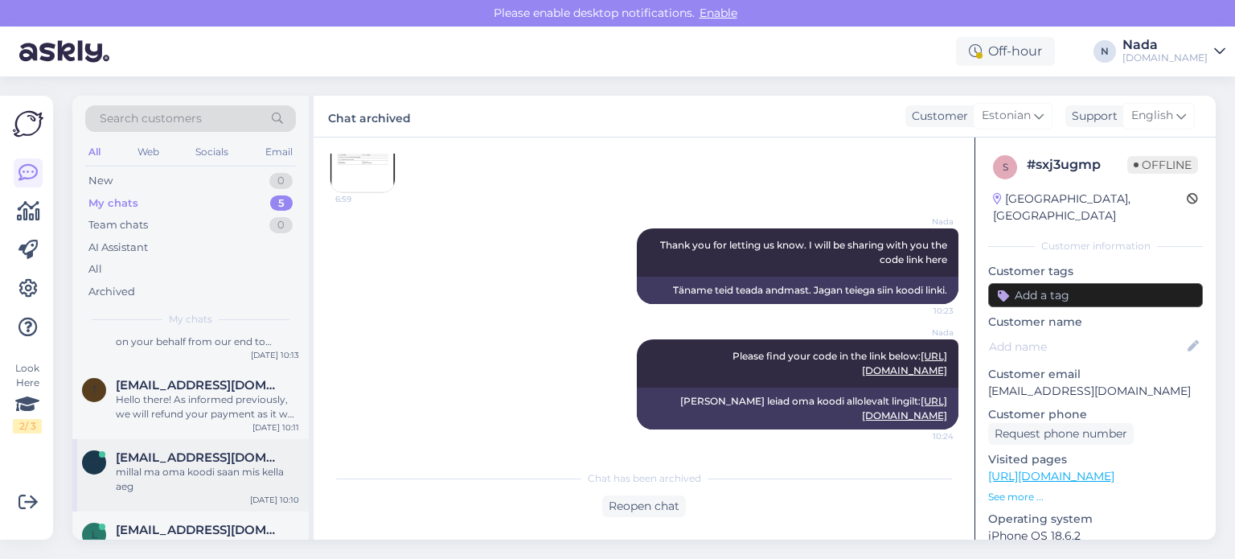
scroll to position [162, 0]
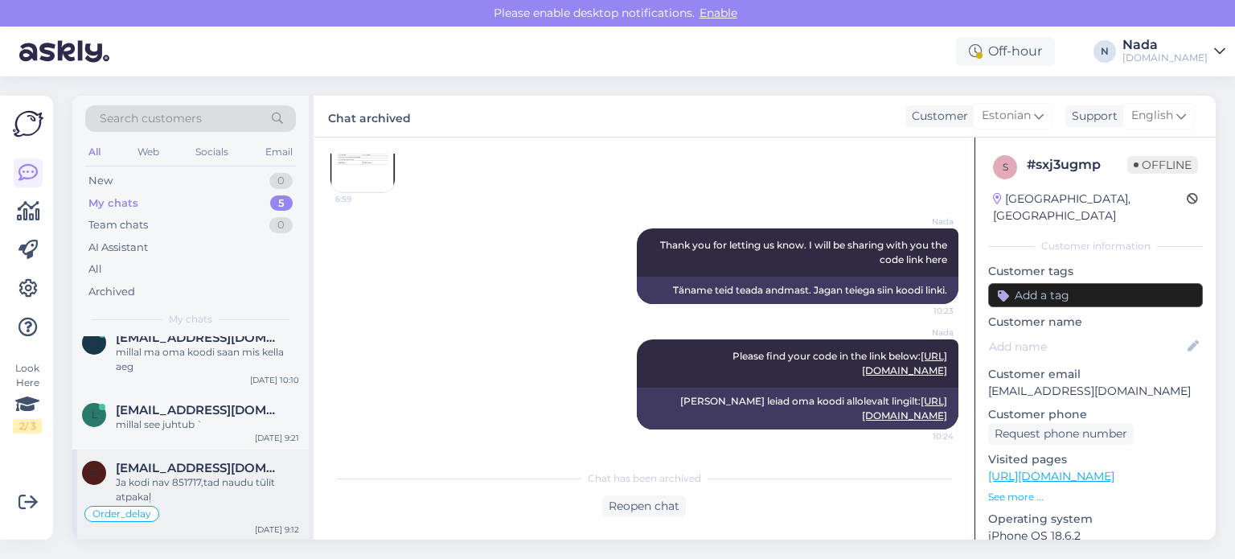
click at [215, 480] on div "Ja kodi nav 851717,tad naudu tūlīt atpakaļ" at bounding box center [207, 489] width 183 height 29
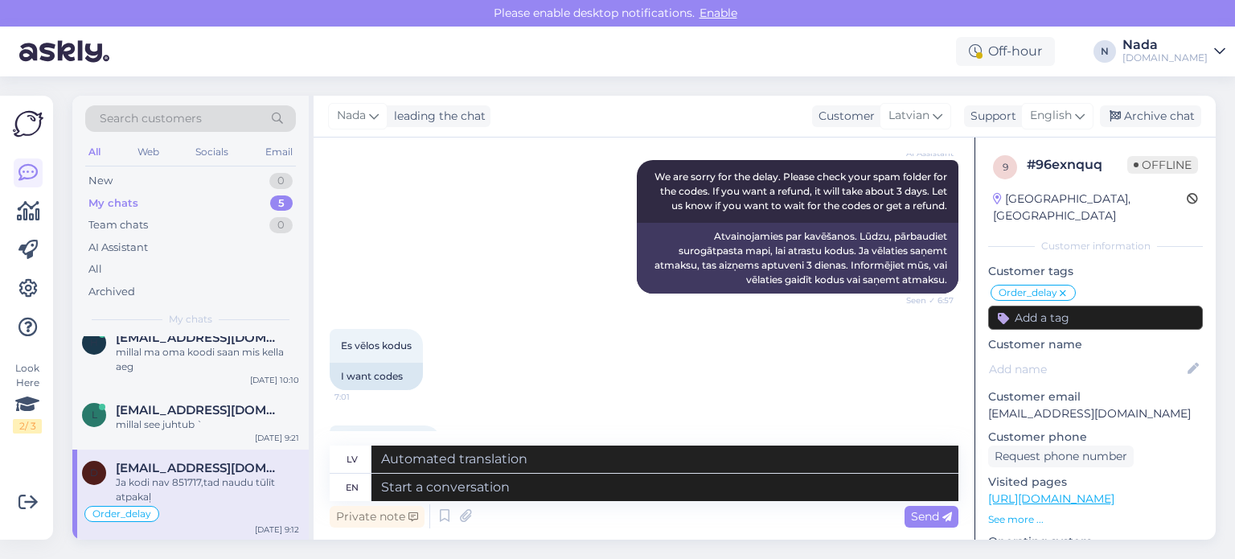
scroll to position [13175, 0]
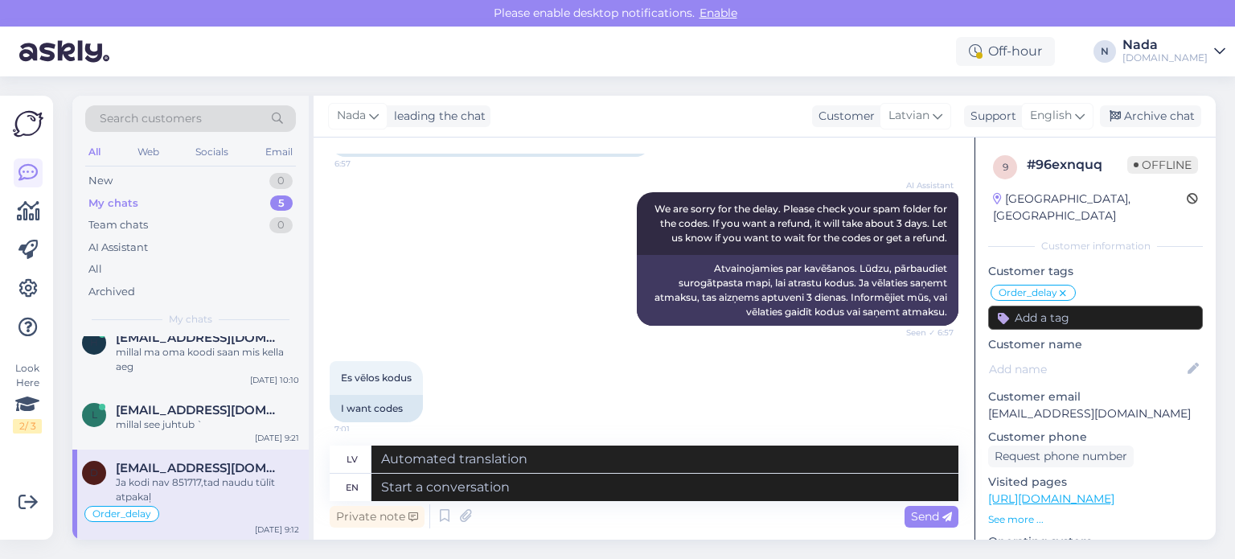
click at [536, 157] on div "Good morning, where are the codes 851717, if there are no codes, then the money…" at bounding box center [491, 136] width 322 height 42
copy div "851717"
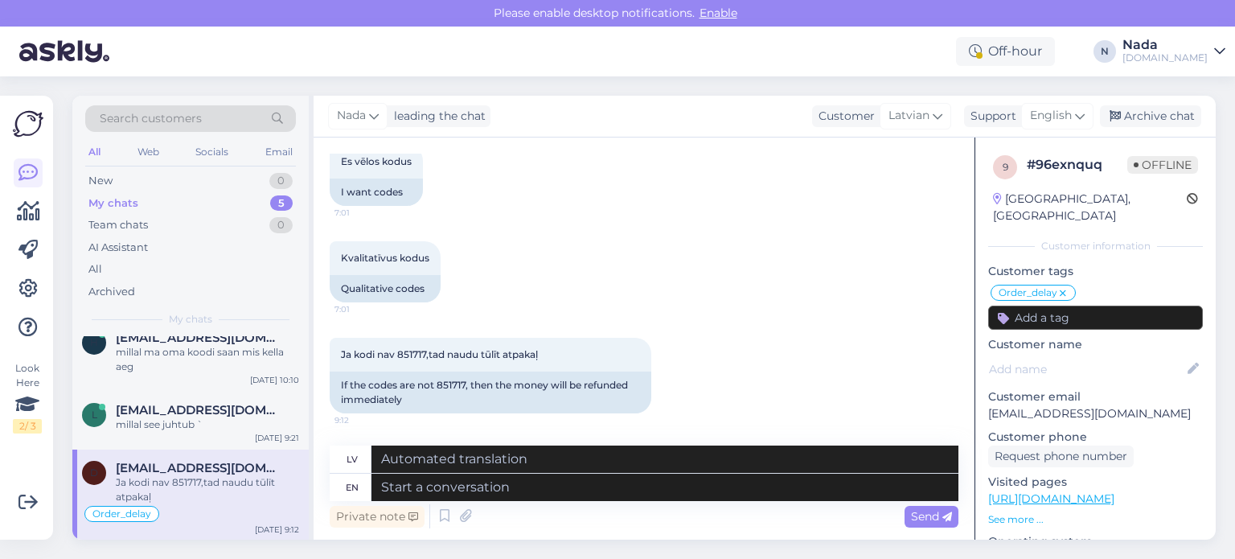
scroll to position [13577, 0]
click at [618, 488] on textarea at bounding box center [664, 486] width 587 height 27
paste textarea "Hello there! Thank you for your patience. Your order is currently being fulfill…"
type textarea "Hello there! Thank you for your patience. Your order is currently being fulfill…"
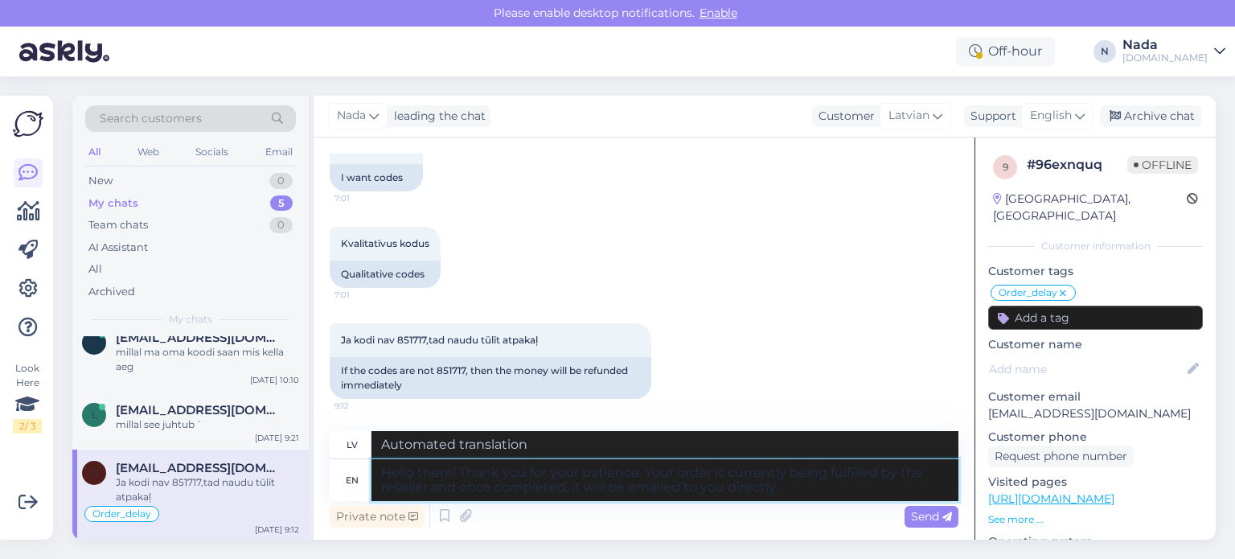
type textarea "Sveiki! Paldies par jūsu pacietību. Jūsu pasūtījumu pašlaik izpilda tālākpārdev…"
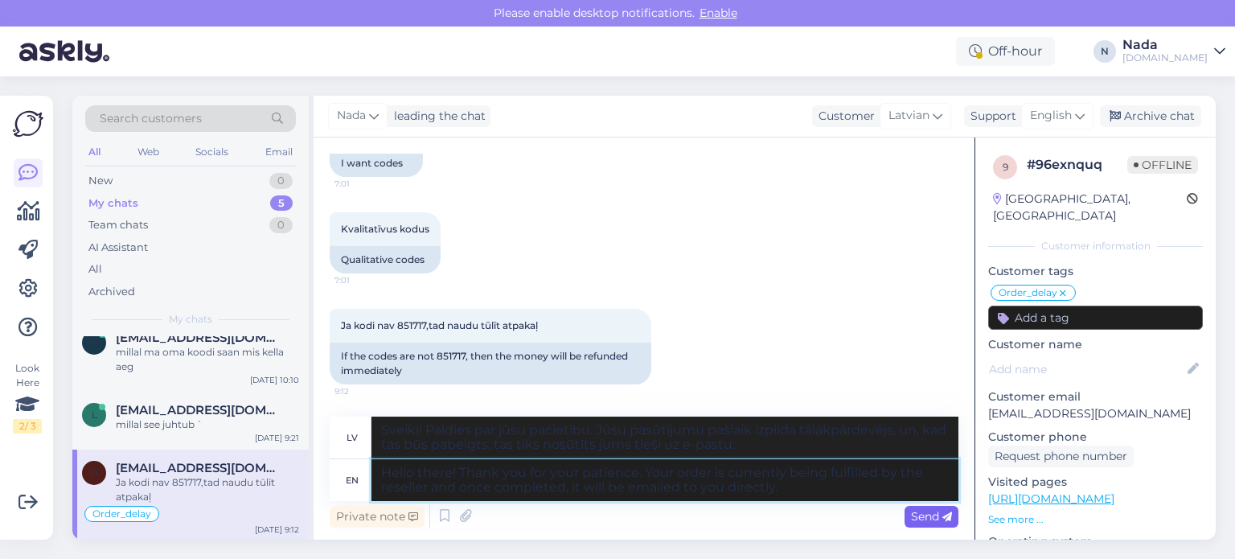
type textarea "Hello there! Thank you for your patience. Your order is currently being fulfill…"
click at [940, 514] on span "Send" at bounding box center [931, 516] width 41 height 14
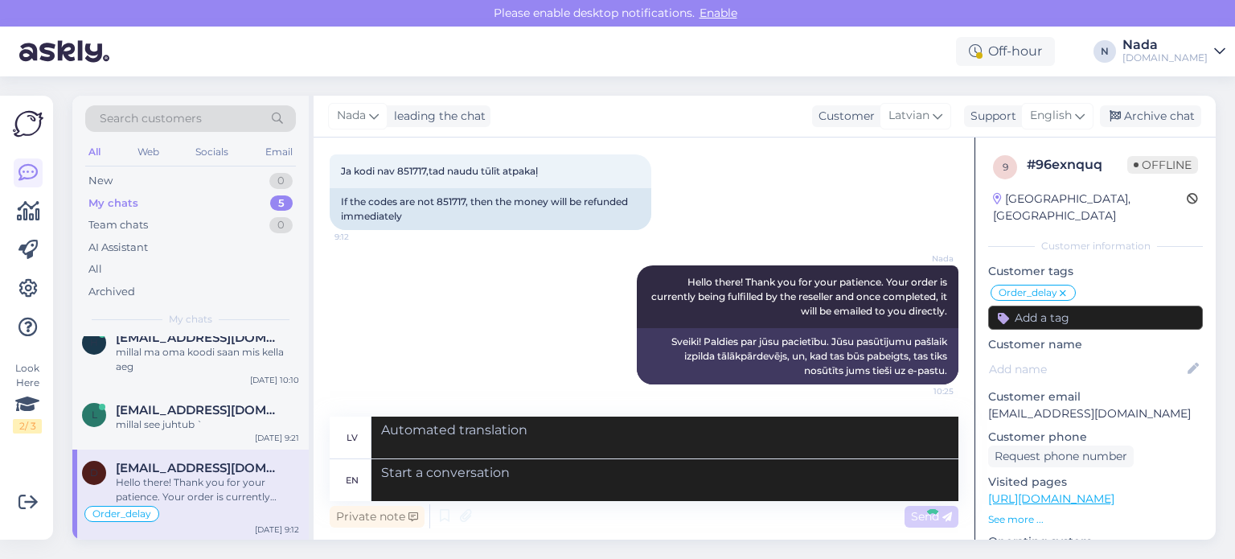
scroll to position [13731, 0]
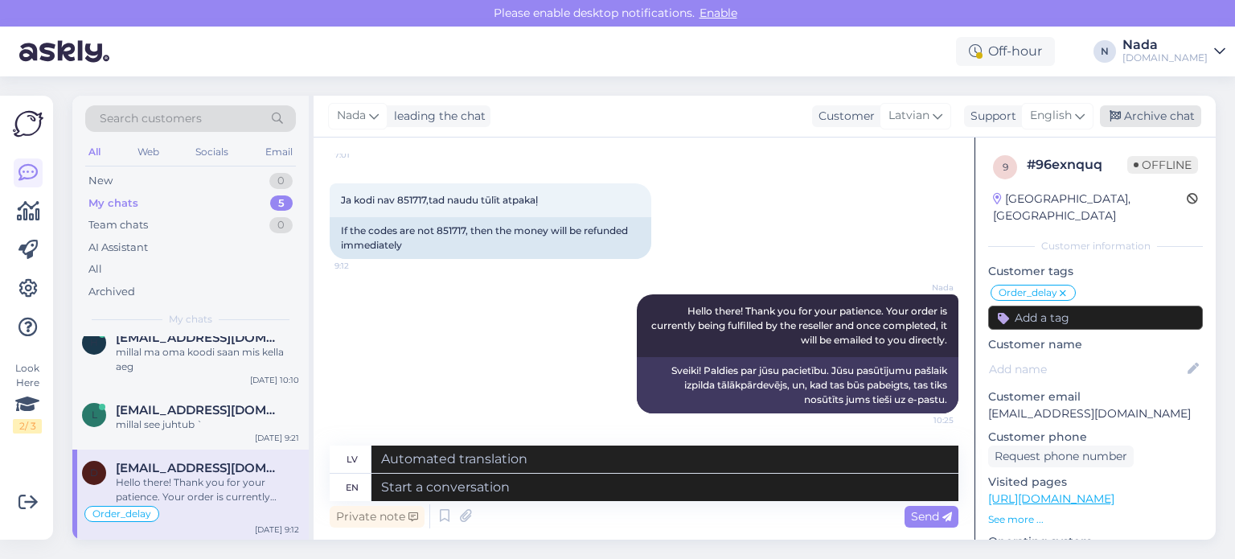
click at [1128, 115] on div "Archive chat" at bounding box center [1150, 116] width 101 height 22
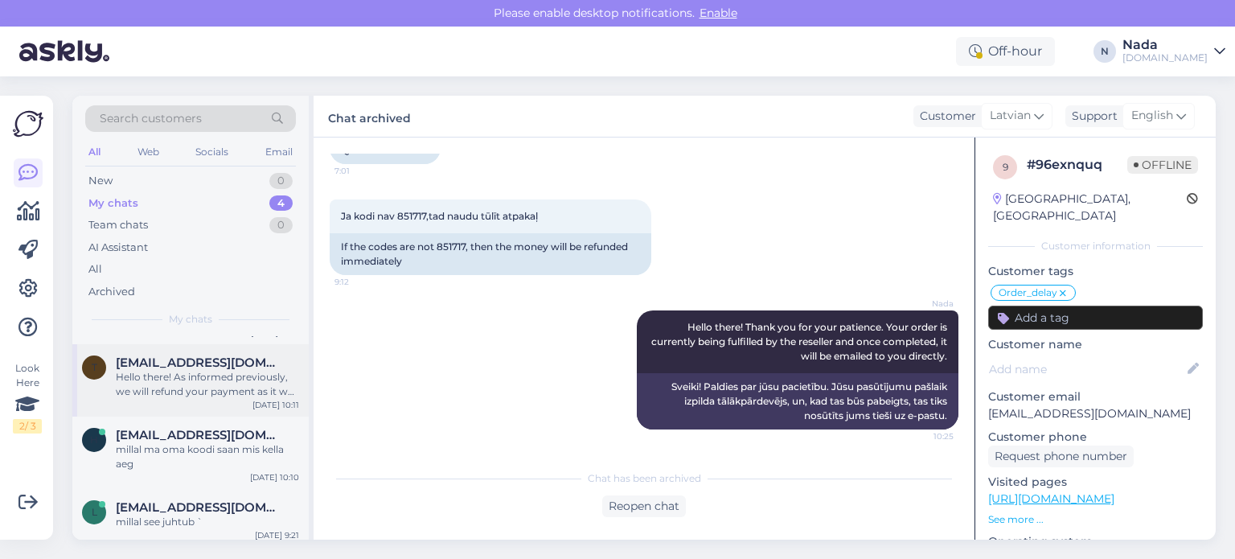
scroll to position [71, 0]
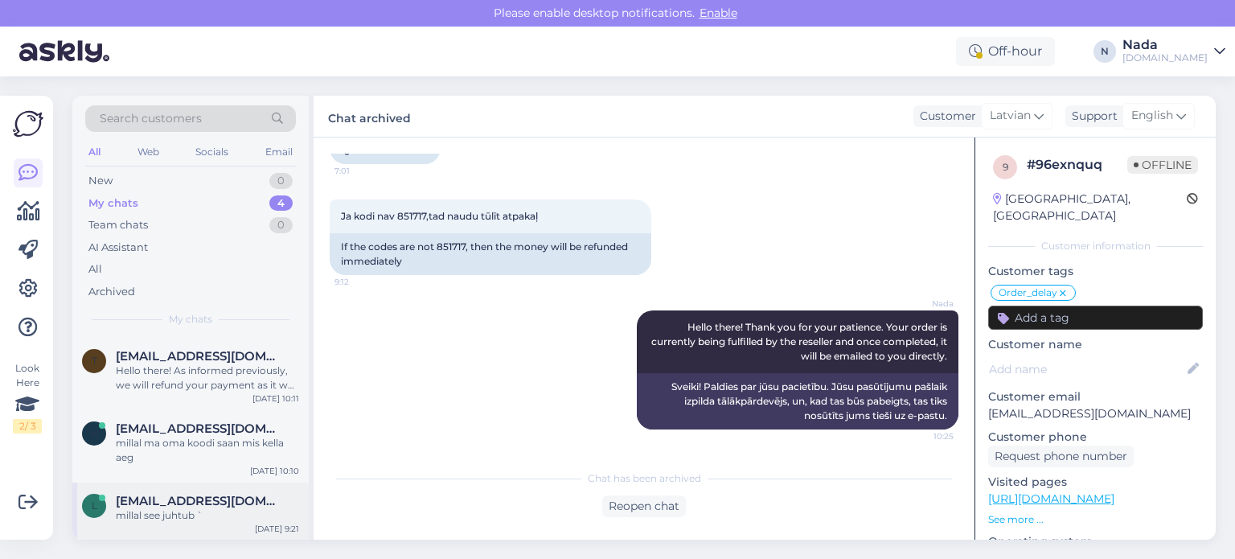
click at [186, 514] on div "millal see juhtub `" at bounding box center [207, 515] width 183 height 14
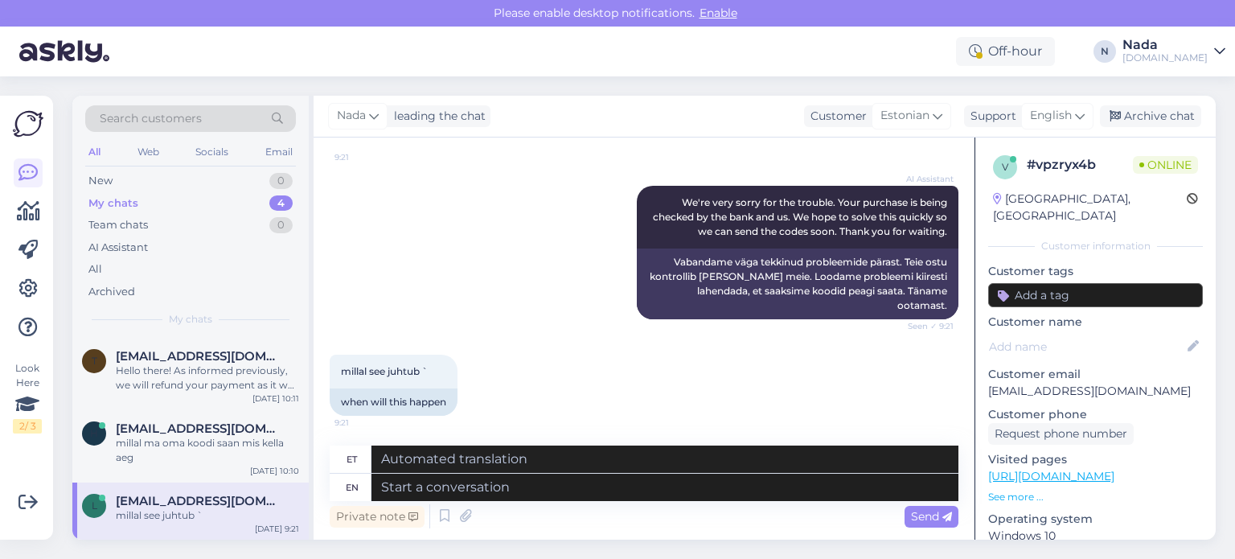
scroll to position [402, 0]
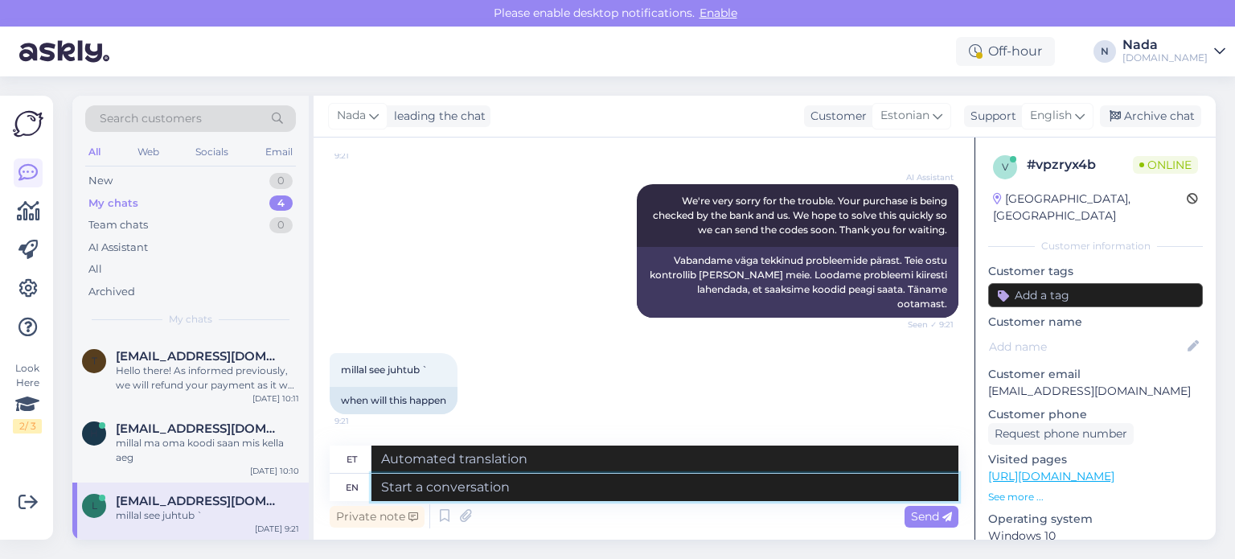
click at [622, 483] on textarea at bounding box center [664, 486] width 587 height 27
click at [612, 485] on textarea at bounding box center [664, 486] width 587 height 27
type textarea "Ord"
type textarea "O"
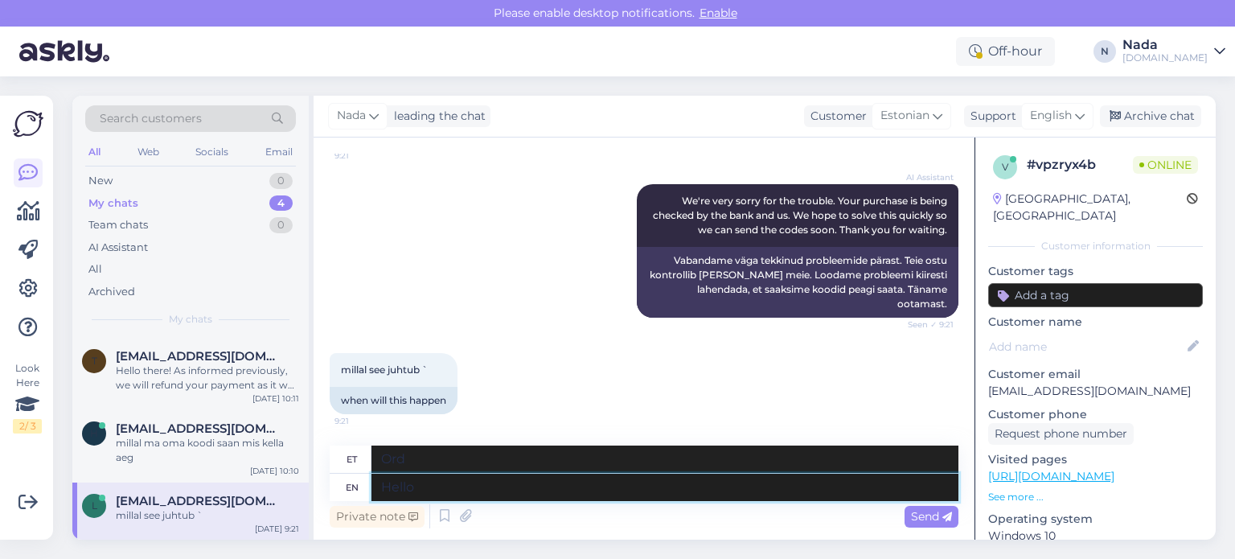
type textarea "Hello t"
type textarea "Tere"
type textarea "Hello there!"
type textarea "Tere!"
type textarea "Hello there! O"
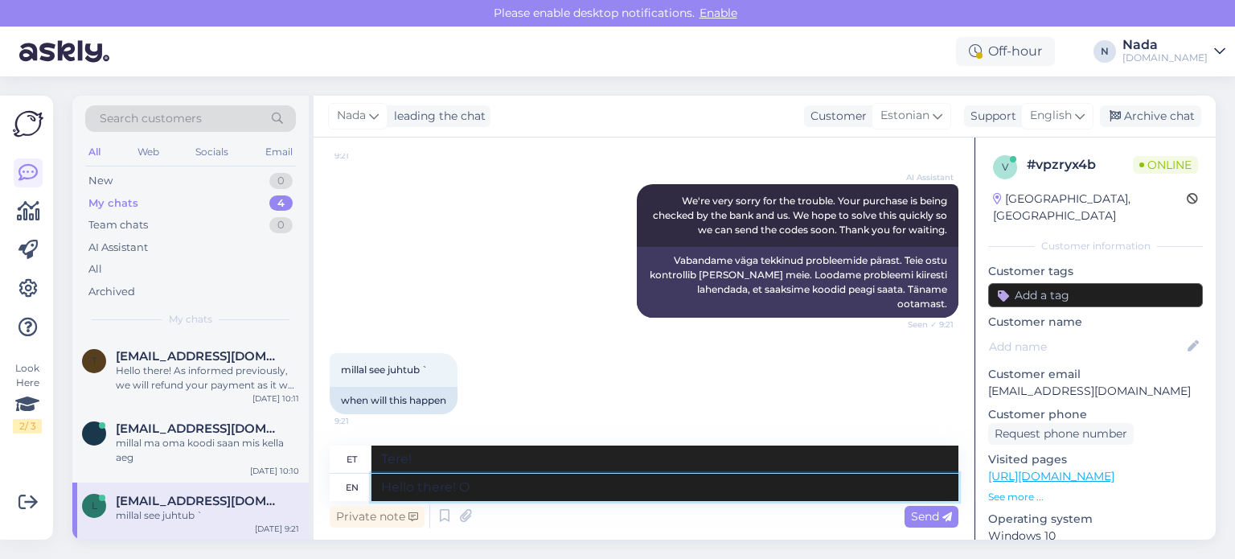
type textarea "Tere teile! Oo"
type textarea "Hello there! Orders ae"
type textarea "Tere! Tellimused"
type textarea "Hello there! Orders are"
type textarea "Tere! Tellimused on tehtud"
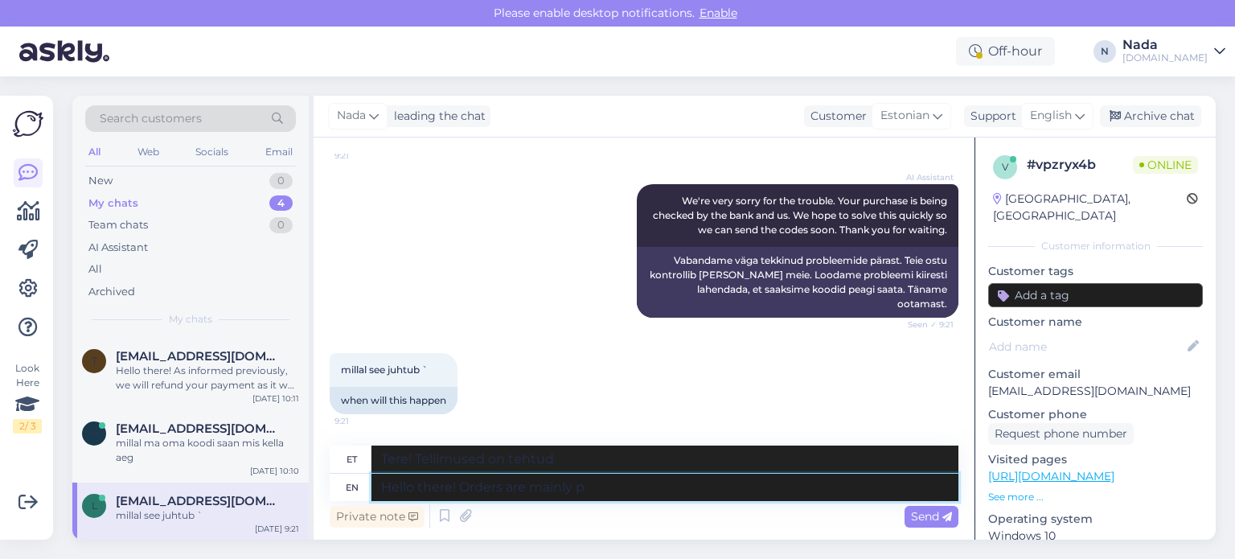
type textarea "Hello there! Orders are mainly pr"
type textarea "Tere! Tellimused on peamiselt"
type textarea "Hello there! Orders are mainly processed"
type textarea "Tere! Tellimusi töödeldakse peamiselt"
type textarea "Hello there! Orders are mainly processed during w"
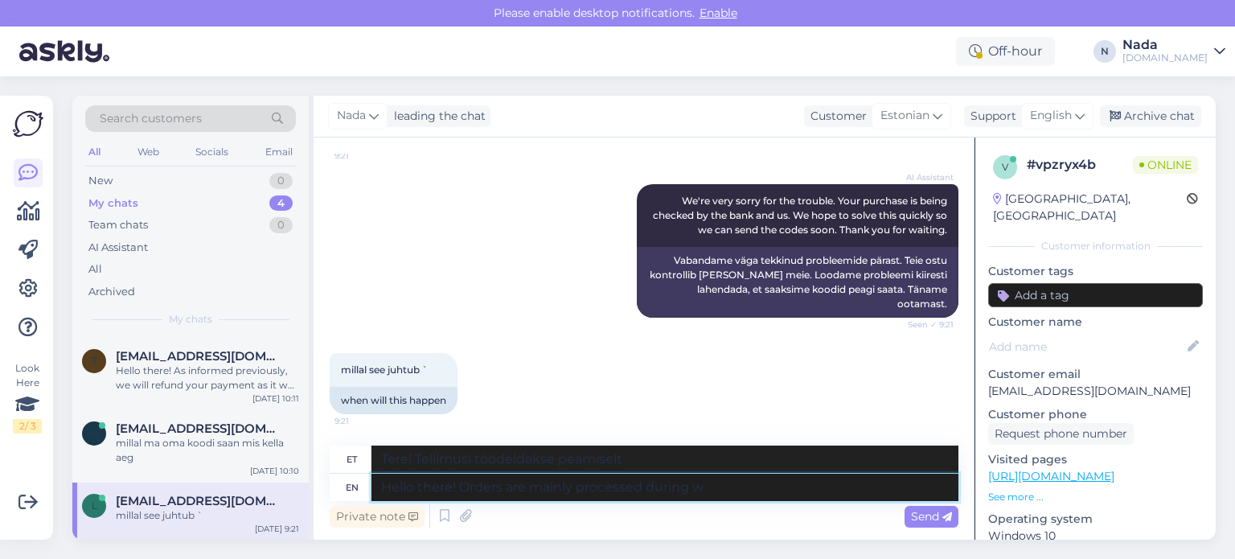
type textarea "Tere! [PERSON_NAME] töödeldakse peamiselt ajal"
type textarea "Hello there! Orders are mainly processed during weekdays and"
type textarea "Tere! [PERSON_NAME] töödeldakse peamiselt tööpäeviti."
type textarea "Hello there! Orders are mainly processed during weekdays and not"
type textarea "Tere! [PERSON_NAME] töödeldakse peamiselt tööpäeviti ja"
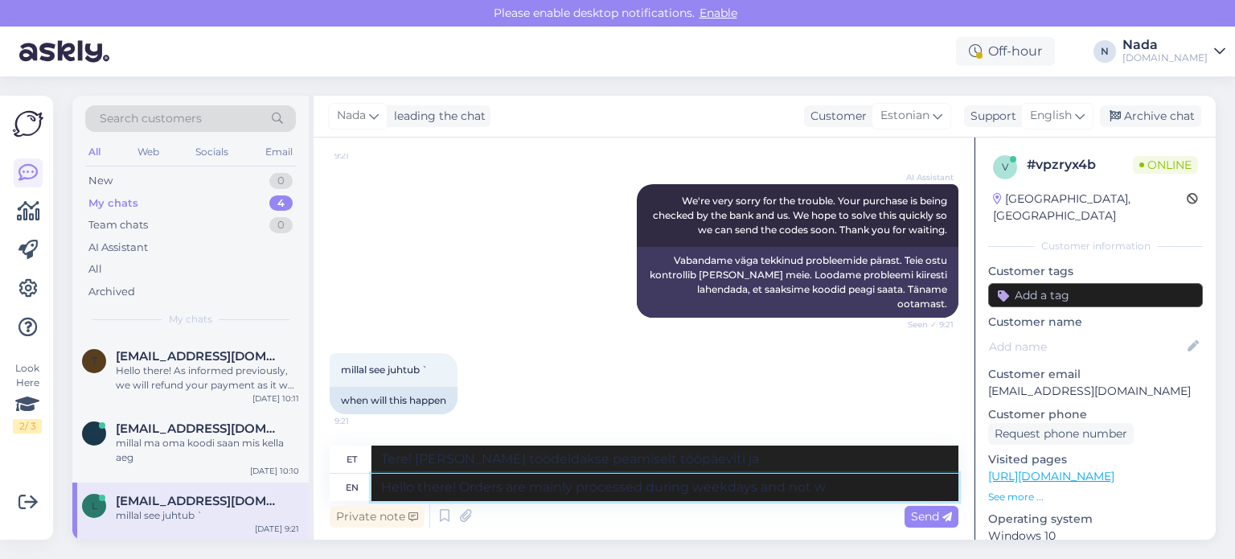
type textarea "Hello there! Orders are mainly processed during weekdays and not we"
type textarea "Tere! [PERSON_NAME] töödeldakse peamiselt tööpäeviti [PERSON_NAME]"
type textarea "Hello there! Orders are mainly processed during weekdays and not weekends"
type textarea "Tere! [PERSON_NAME] töödeldakse peamiselt tööpäeviti, mitte nädalavahetustel."
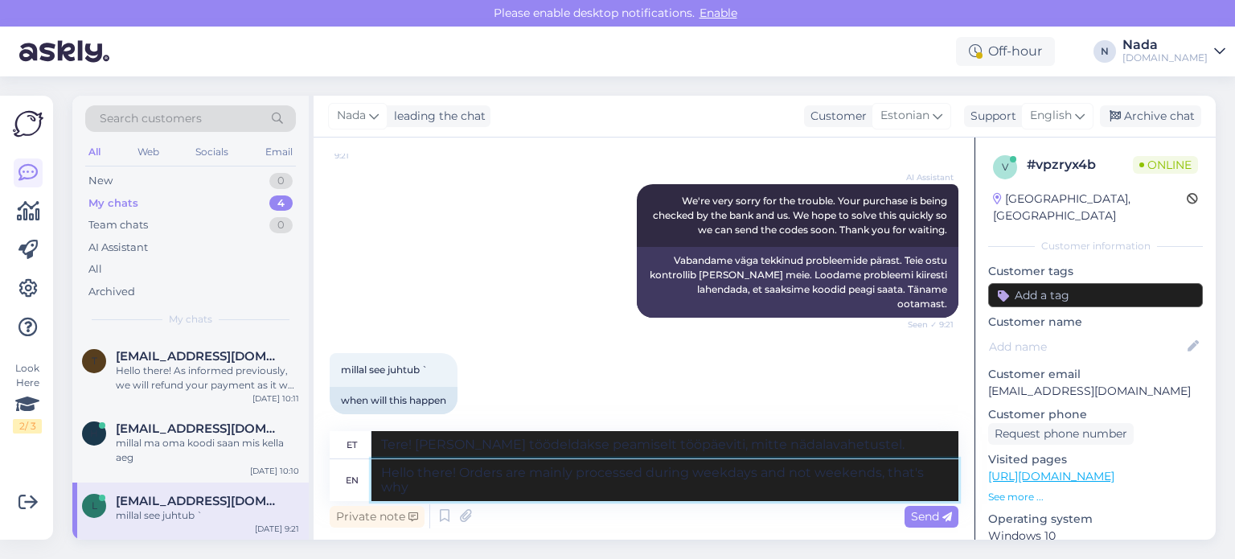
type textarea "Hello there! Orders are mainly processed during weekdays and not weekends, that…"
type textarea "Tere! [PERSON_NAME] töödeldakse peamiselt tööpäeviti, mitte nädalavahetustel, s…"
type textarea "Hello there! Orders are mainly processed during weekdays and not weekends, that…"
type textarea "Tere! [PERSON_NAME] töödeldakse peamiselt tööpäeviti, mitte nädalavahetustel, s…"
type textarea "Hello there! Orders are mainly processed during weekdays and not weekends, that…"
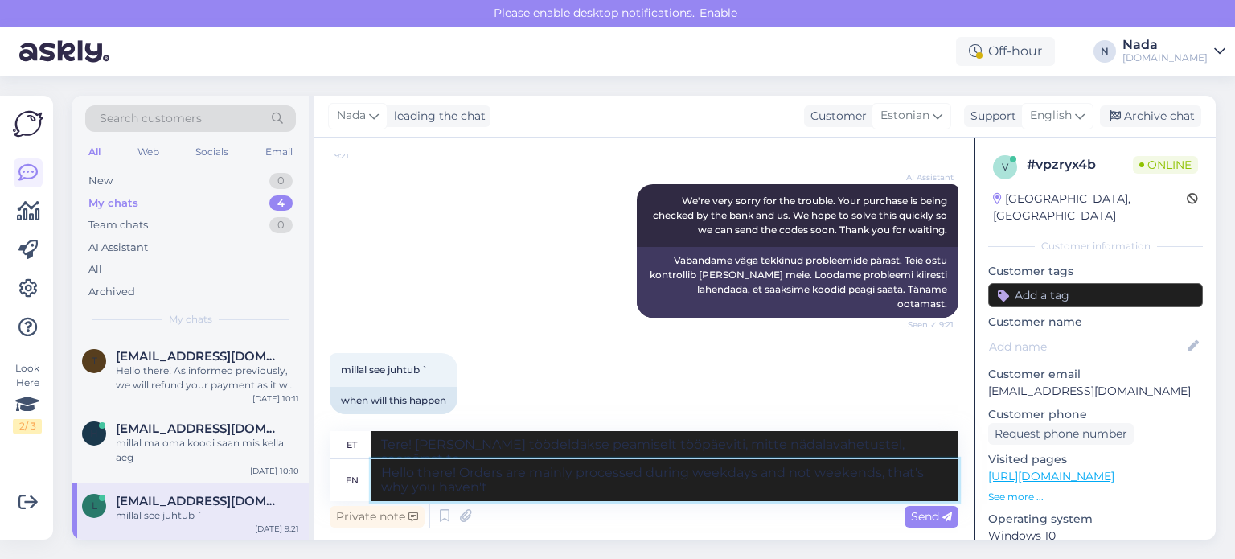
type textarea "Tere! [PERSON_NAME] töödeldakse peamiselt tööpäeviti, mitte nädalavahetustel, s…"
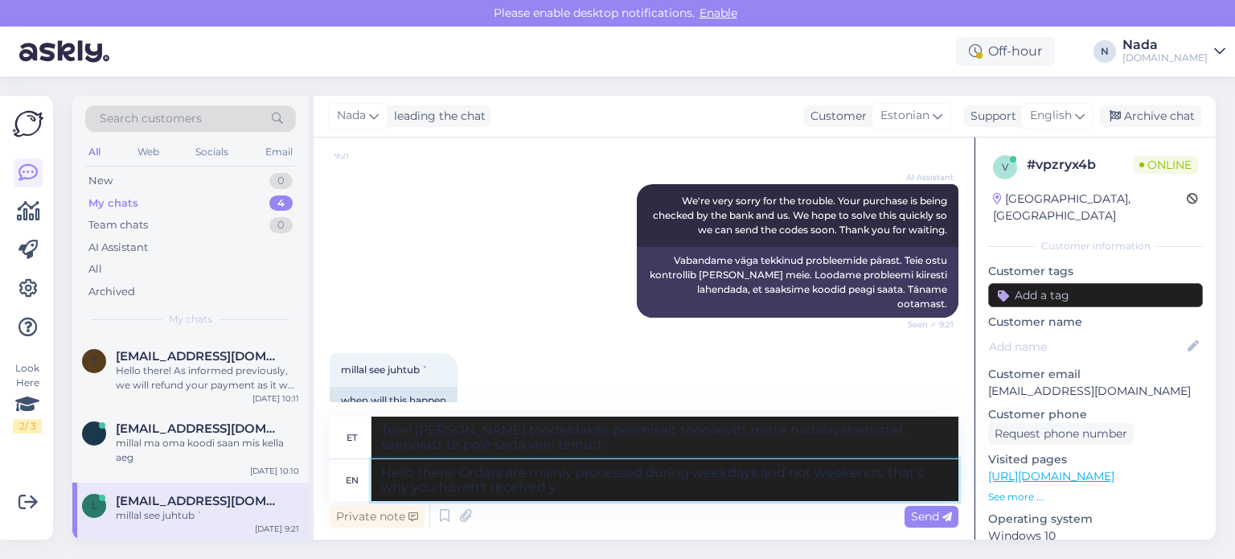
type textarea "Hello there! Orders are mainly processed during weekdays and not weekends, that…"
type textarea "Tere! [PERSON_NAME] töödeldakse peamiselt tööpäeviti, mitte nädalavahetustel, s…"
type textarea "Hello there! Orders are mainly processed during weekdays and not weekends, that…"
type textarea "Tere! [PERSON_NAME] töödeldakse peamiselt tööpäeviti, mitte nädalavahetustel, s…"
type textarea "Hello there! Orders are mainly processed during weekdays and not weekends, that…"
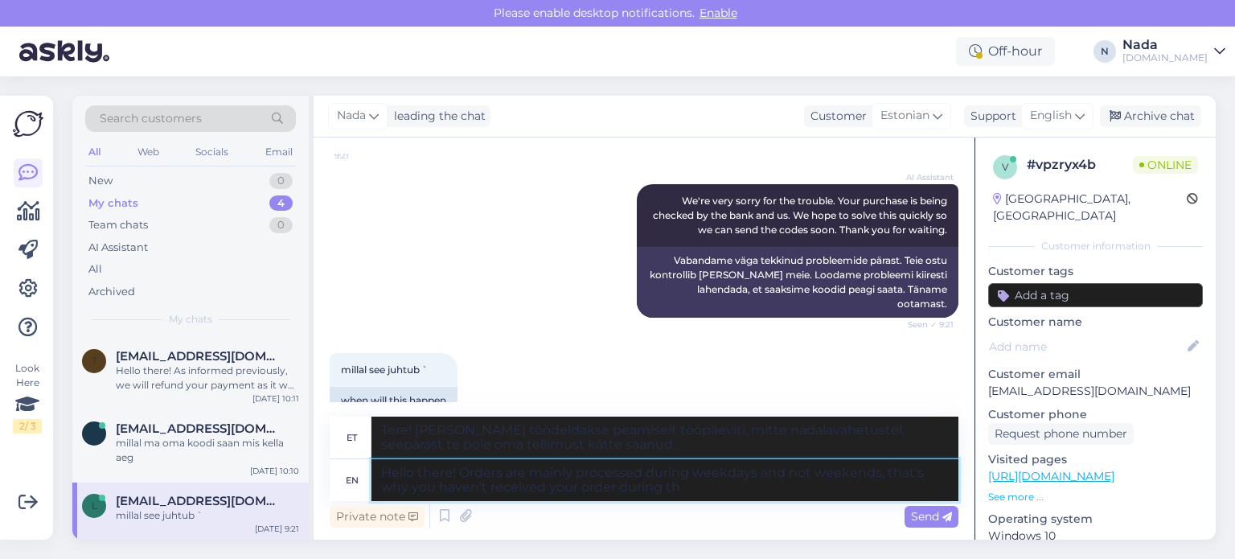
type textarea "Tere! [PERSON_NAME] töödeldakse peamiselt tööpäeviti, mitte nädalavahetustel, s…"
type textarea "Hello there! Orders are mainly processed during weekdays and not weekends, that…"
type textarea "Tere! [PERSON_NAME] töödeldakse peamiselt tööpäeviti, mitte nädalavahetustel, s…"
type textarea "Hello there! Orders are mainly processed during weekdays and not weekends, that…"
type textarea "Tere! [PERSON_NAME] töödeldakse peamiselt tööpäeviti, mitte nädalavahetustel, s…"
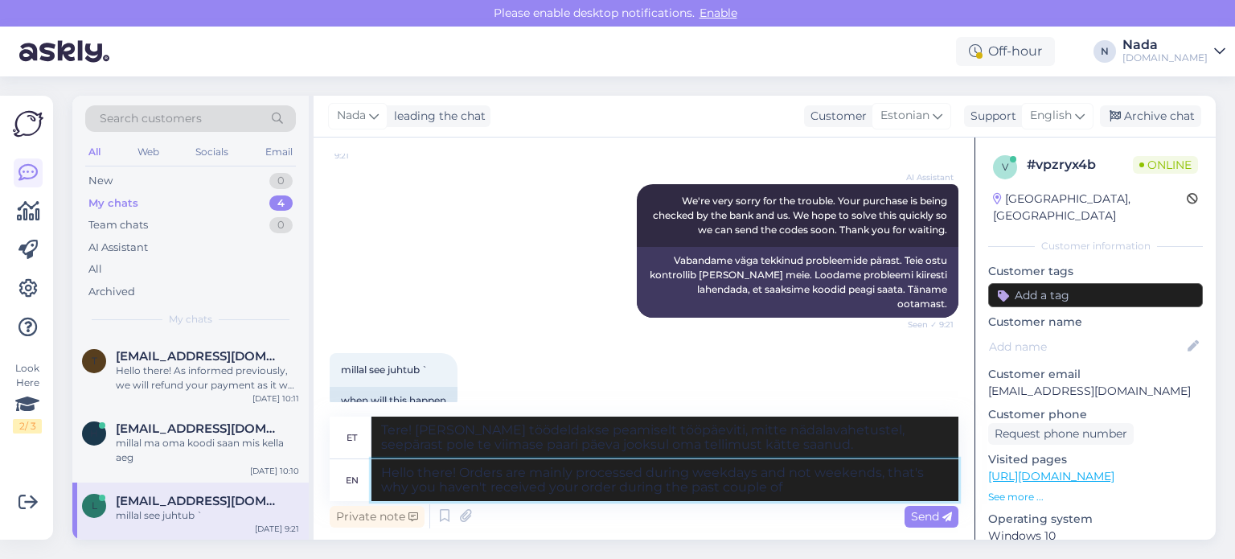
type textarea "Hello there! Orders are mainly processed during weekdays and not weekends, that…"
type textarea "Tere! [PERSON_NAME] töödeldakse peamiselt tööpäeviti, mitte nädalavahetustel, s…"
type textarea "Hello there! Orders are mainly processed during weekdays and not weekends, that…"
type textarea "Tere! [PERSON_NAME] töödeldakse peamiselt tööpäeviti, mitte nädalavahetustel, s…"
paste textarea "Please share with us your order number if you still haven't received it."
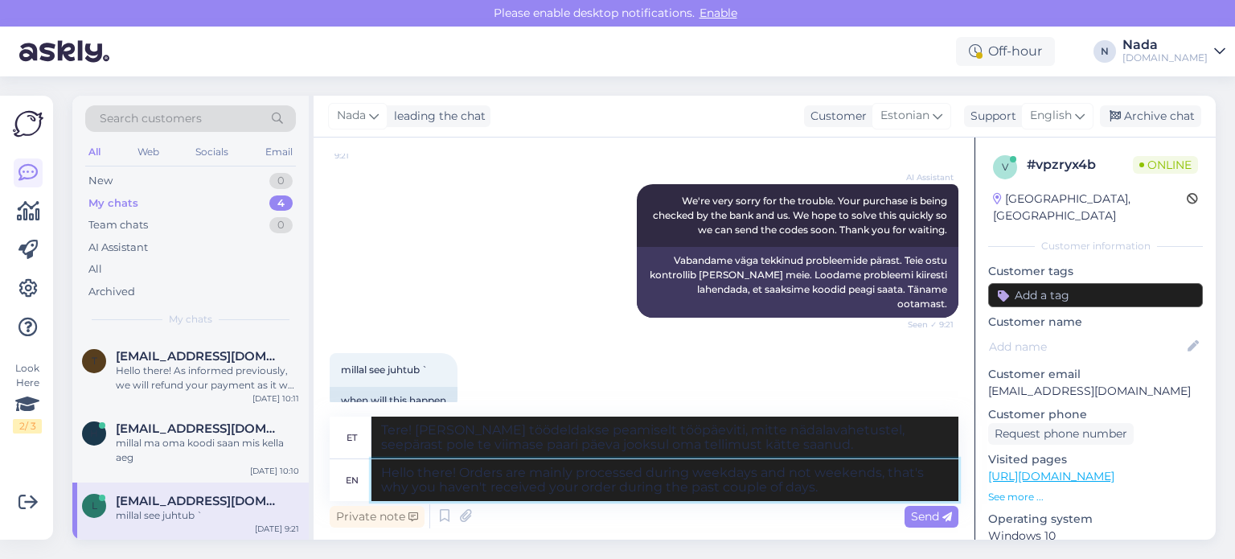
type textarea "Hello there! Orders are mainly processed during weekdays and not weekends, that…"
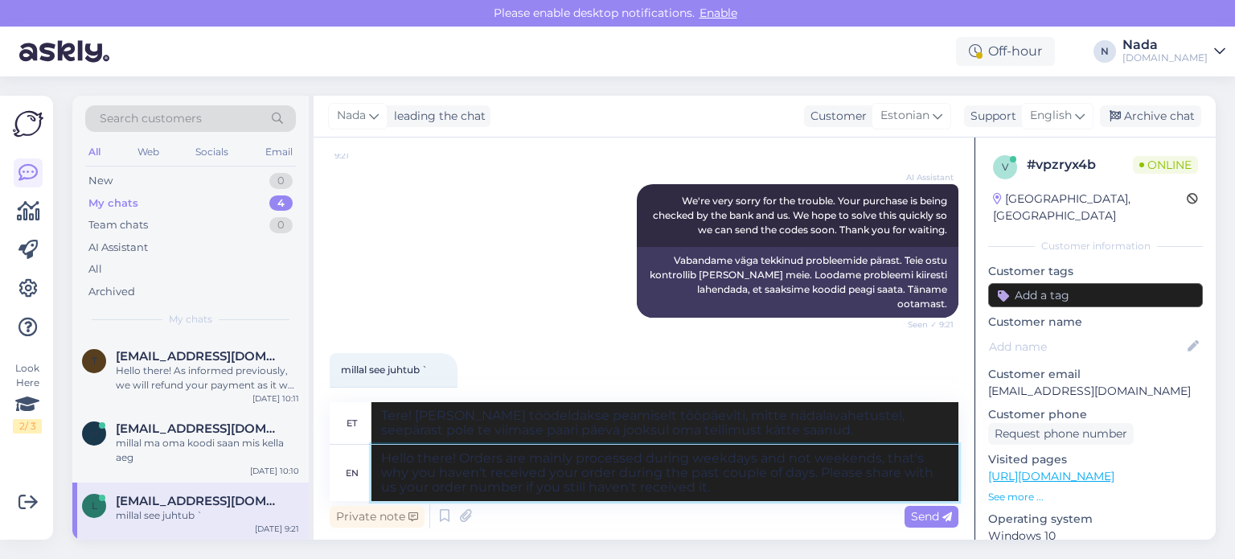
click at [825, 478] on textarea "Hello there! Orders are mainly processed during weekdays and not weekends, that…" at bounding box center [664, 473] width 587 height 56
type textarea "Tere! [PERSON_NAME] töödeldakse peamiselt tööpäeviti, mitte nädalavahetustel, m…"
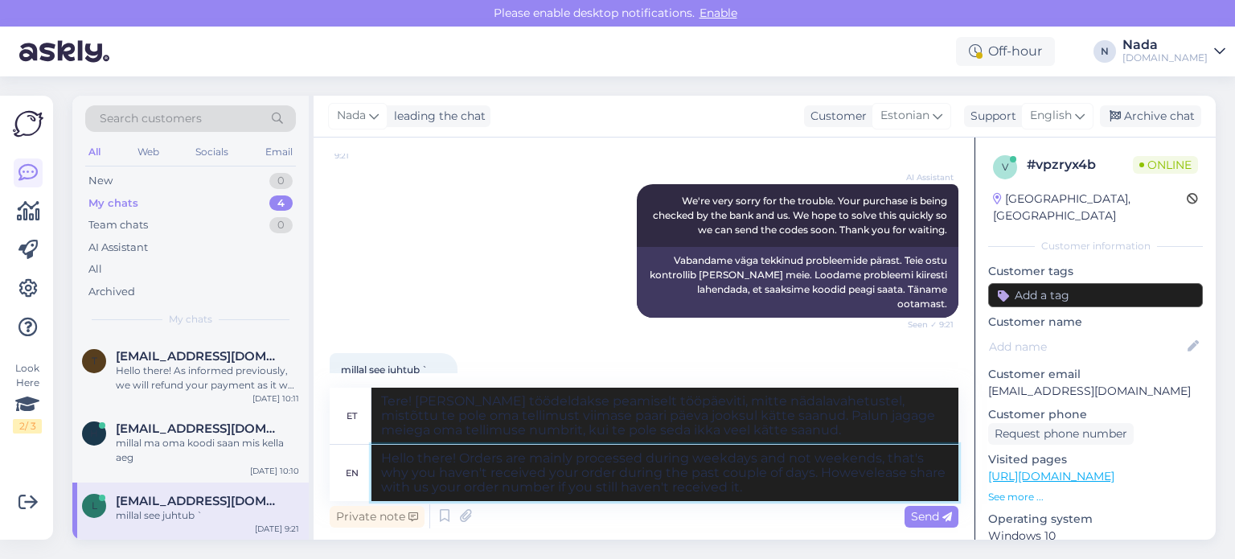
type textarea "Hello there! Orders are mainly processed during weekdays and not weekends, that…"
type textarea "Tere! [PERSON_NAME] töödeldakse peamiselt tööpäeviti, mitte nädalavahetustel, m…"
type textarea "Hello there! Orders are mainly processed during weekdays and not weekends, that…"
click at [930, 518] on span "Send" at bounding box center [931, 516] width 41 height 14
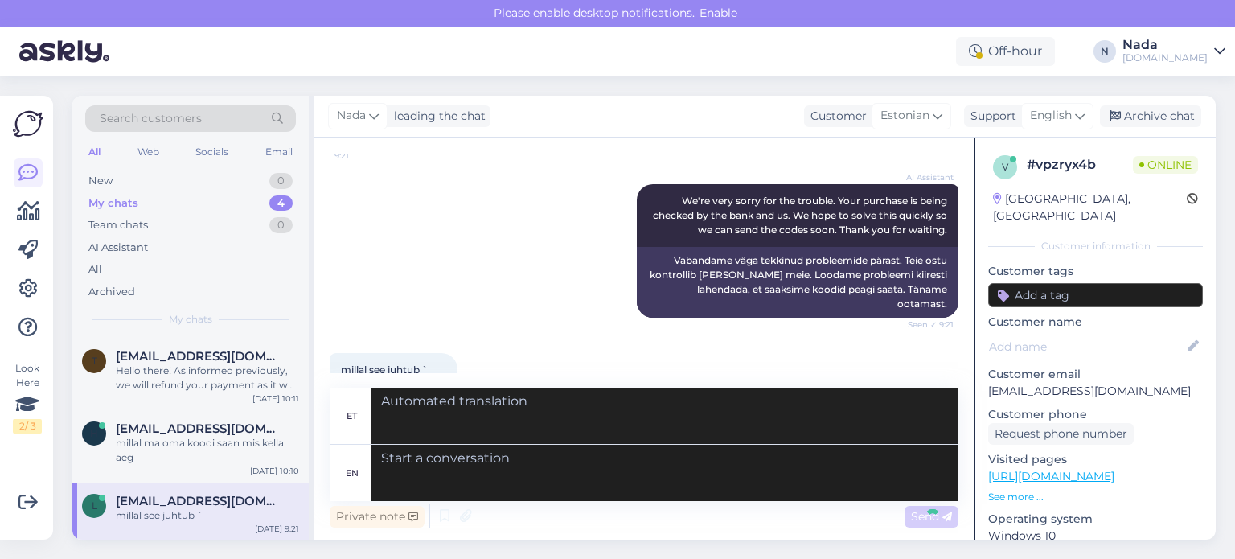
scroll to position [585, 0]
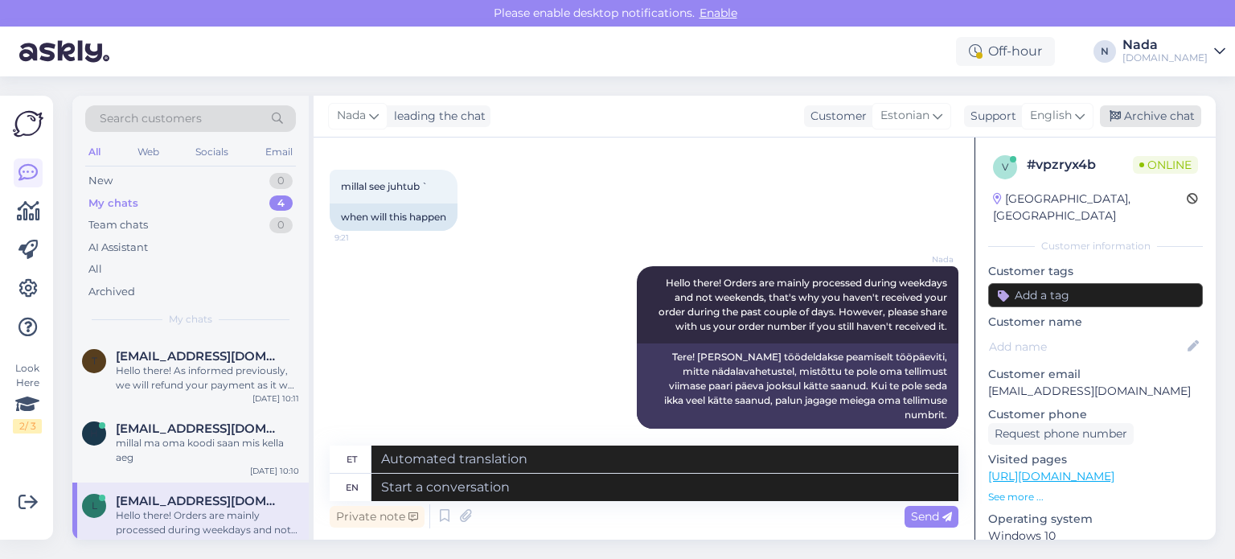
click at [1135, 123] on div "Archive chat" at bounding box center [1150, 116] width 101 height 22
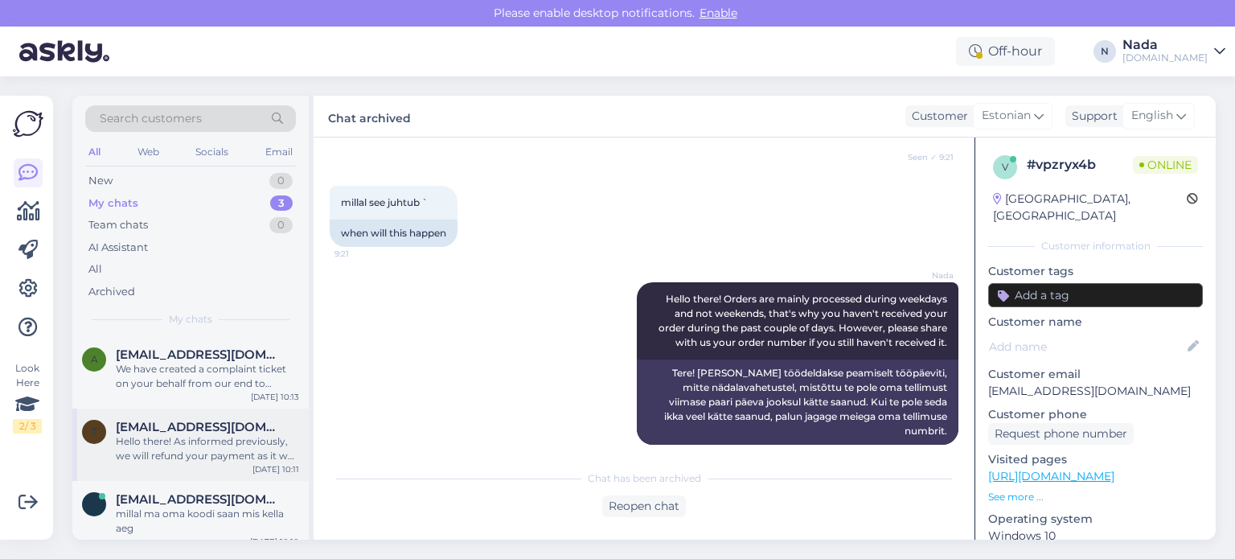
scroll to position [13, 0]
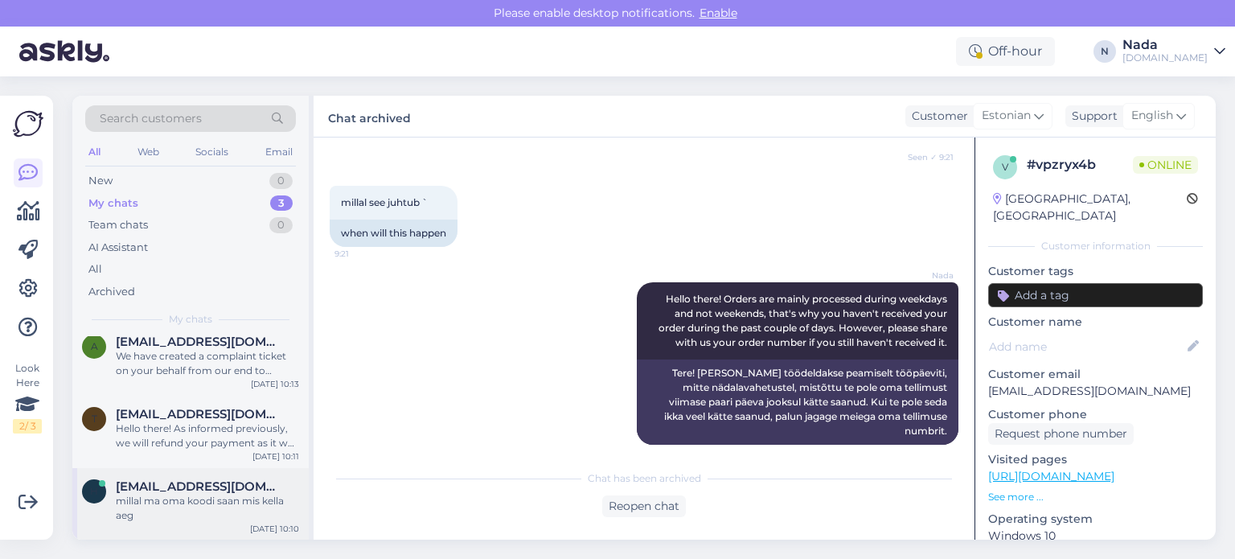
click at [170, 489] on span "[EMAIL_ADDRESS][DOMAIN_NAME]" at bounding box center [199, 486] width 167 height 14
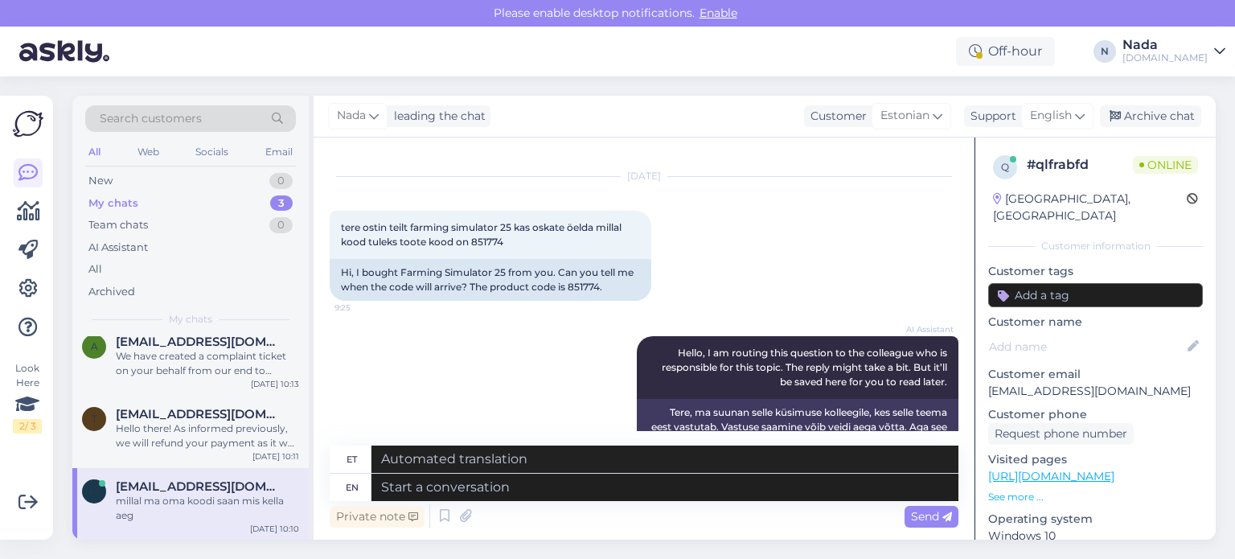
scroll to position [0, 0]
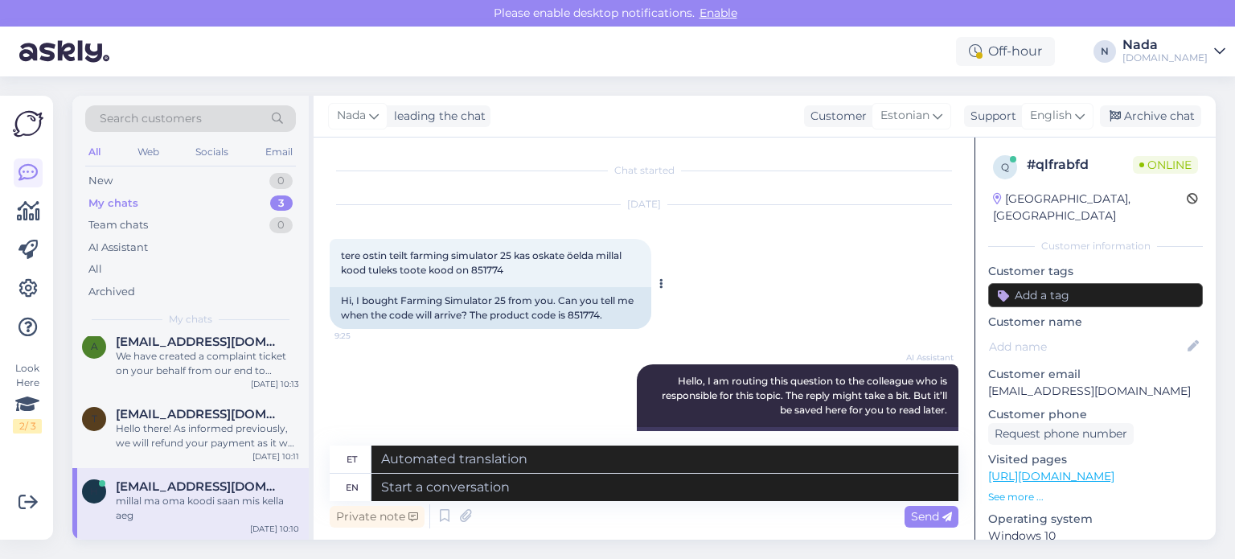
click at [595, 312] on div "Hi, I bought Farming Simulator 25 from you. Can you tell me when the code will …" at bounding box center [491, 308] width 322 height 42
copy div "851774"
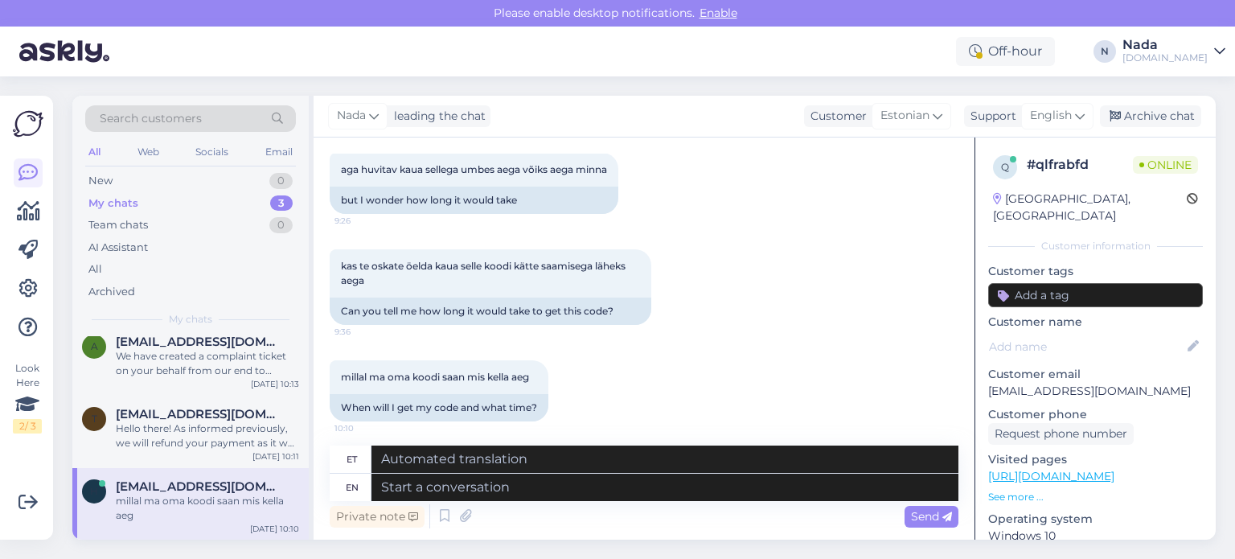
scroll to position [469, 0]
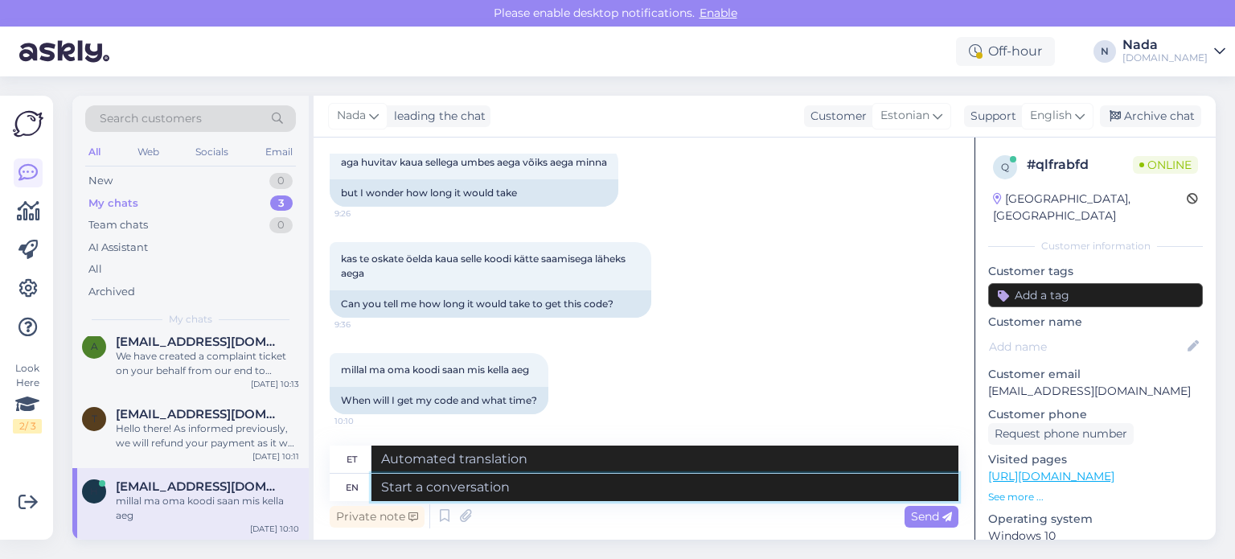
click at [667, 476] on textarea at bounding box center [664, 486] width 587 height 27
click at [907, 264] on div "kas te oskate öelda kaua selle koodi kätte saamisega läheks aega 9:36 Can you t…" at bounding box center [644, 279] width 629 height 111
click at [658, 484] on textarea at bounding box center [664, 486] width 587 height 27
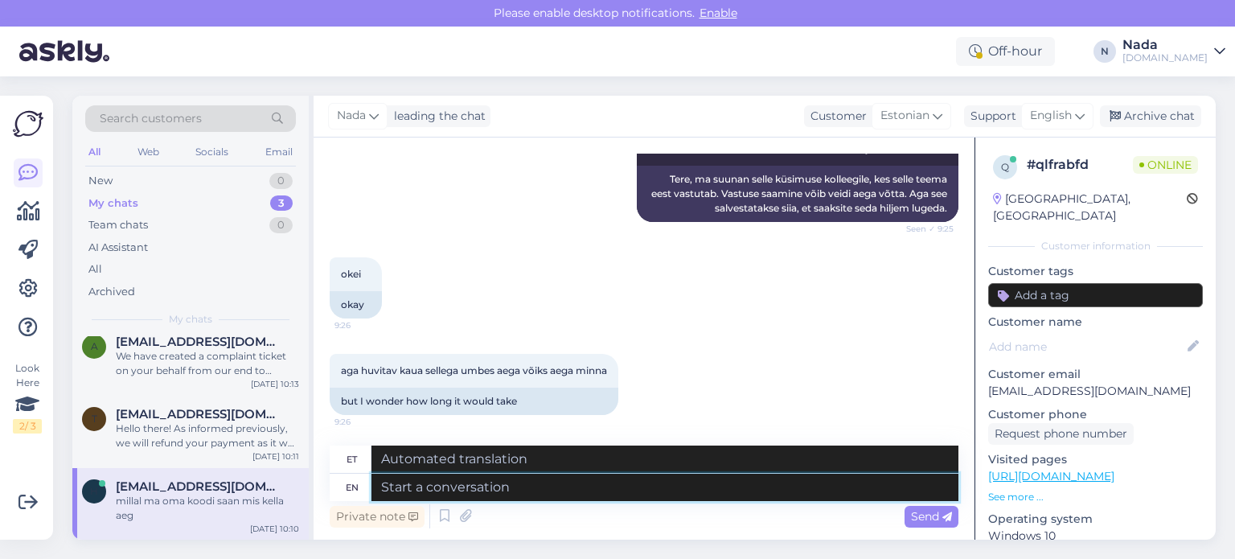
scroll to position [228, 0]
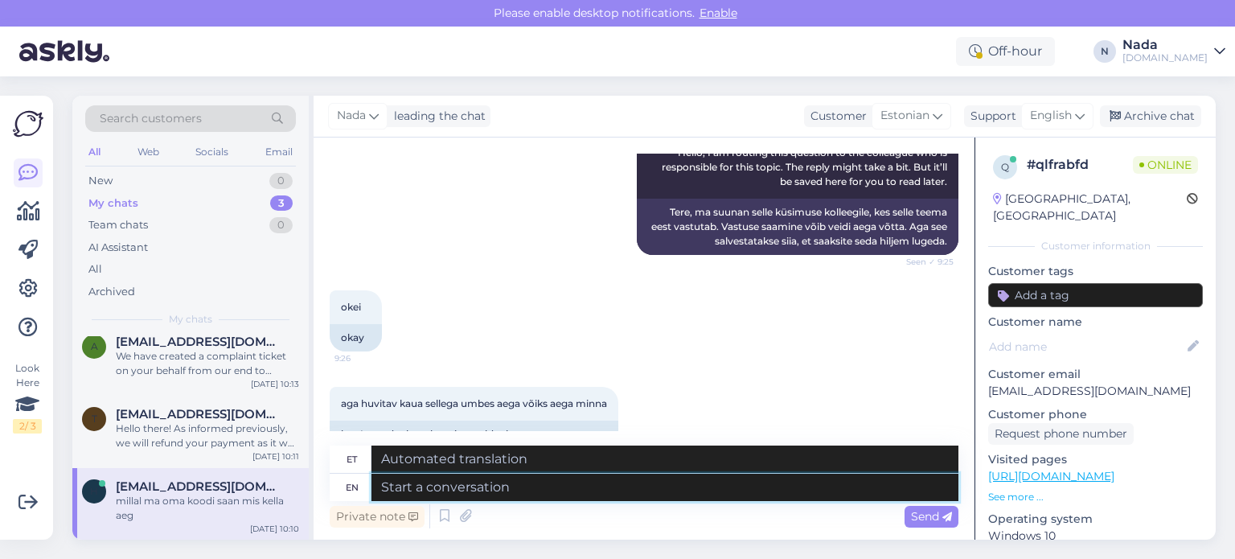
drag, startPoint x: 582, startPoint y: 492, endPoint x: 592, endPoint y: 490, distance: 10.6
click at [585, 492] on textarea at bounding box center [664, 486] width 587 height 27
paste textarea "Hello there! Thank you for your patience. Your order is currently being fulfill…"
type textarea "Hello there! Thank you for your patience. Your order is currently being fulfill…"
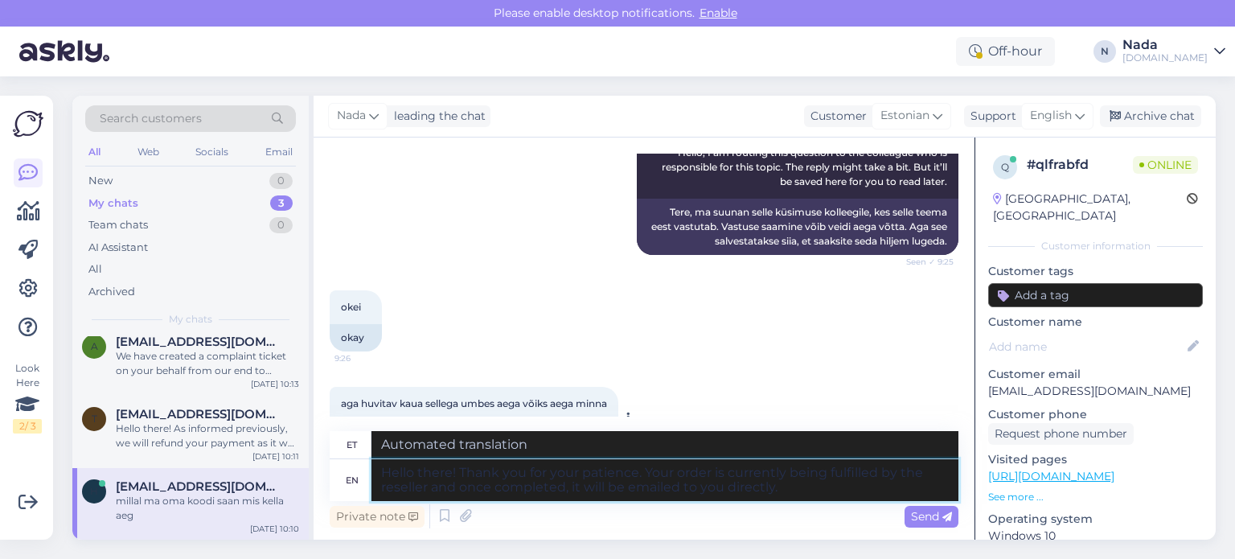
type textarea "Tere! Täname teid kannatlikkuse eest. Edasimüüja täidab teie tellimust ja kui s…"
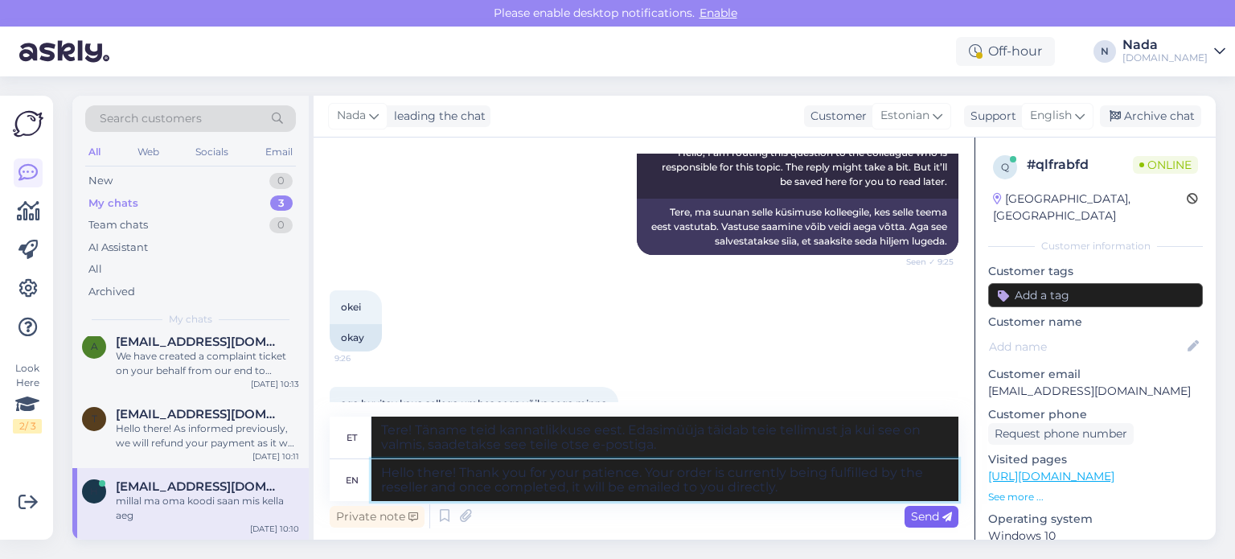
type textarea "Hello there! Thank you for your patience. Your order is currently being fulfill…"
click at [927, 520] on span "Send" at bounding box center [931, 516] width 41 height 14
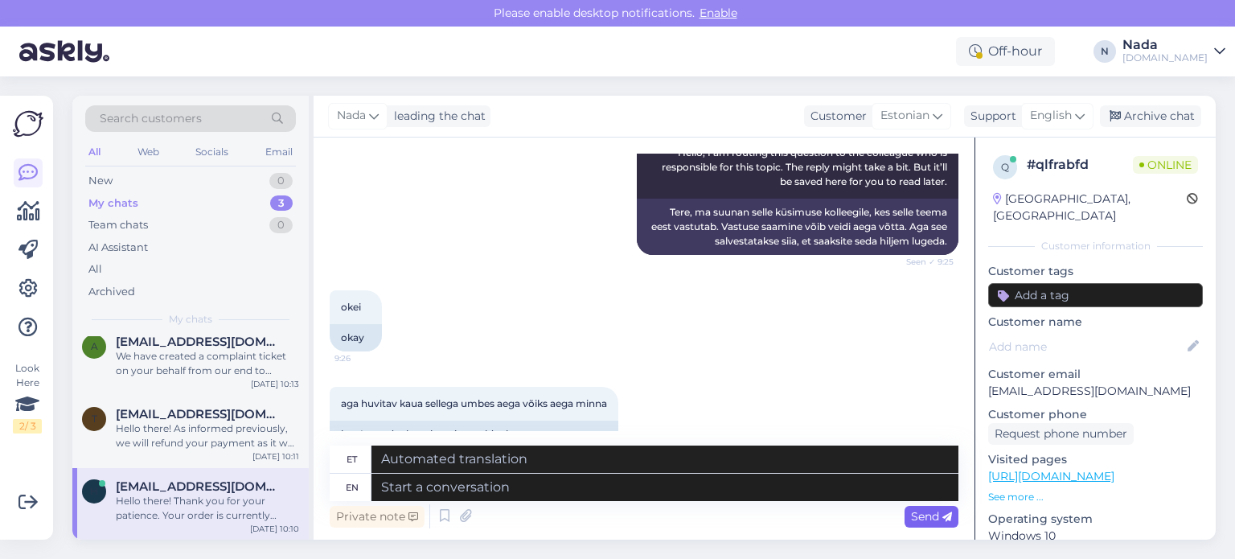
scroll to position [624, 0]
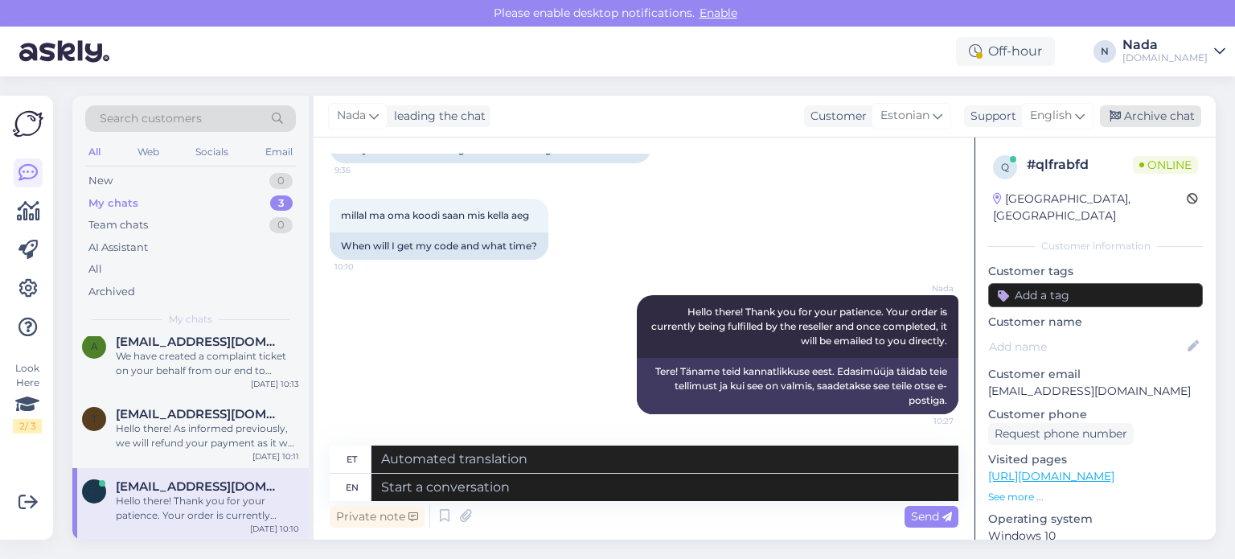
click at [1172, 118] on div "Archive chat" at bounding box center [1150, 116] width 101 height 22
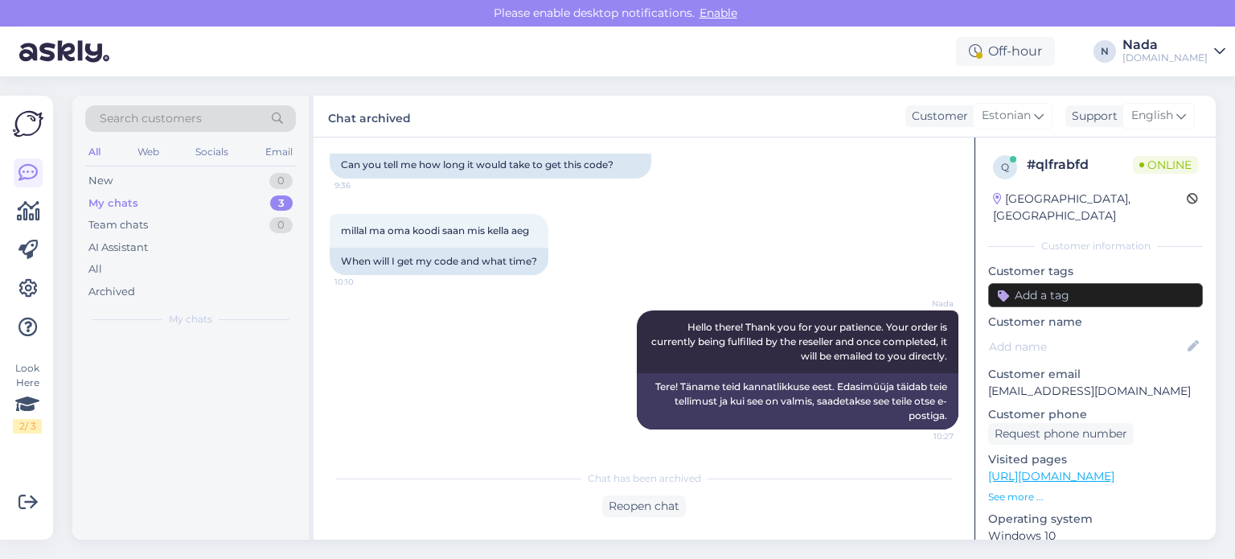
scroll to position [608, 0]
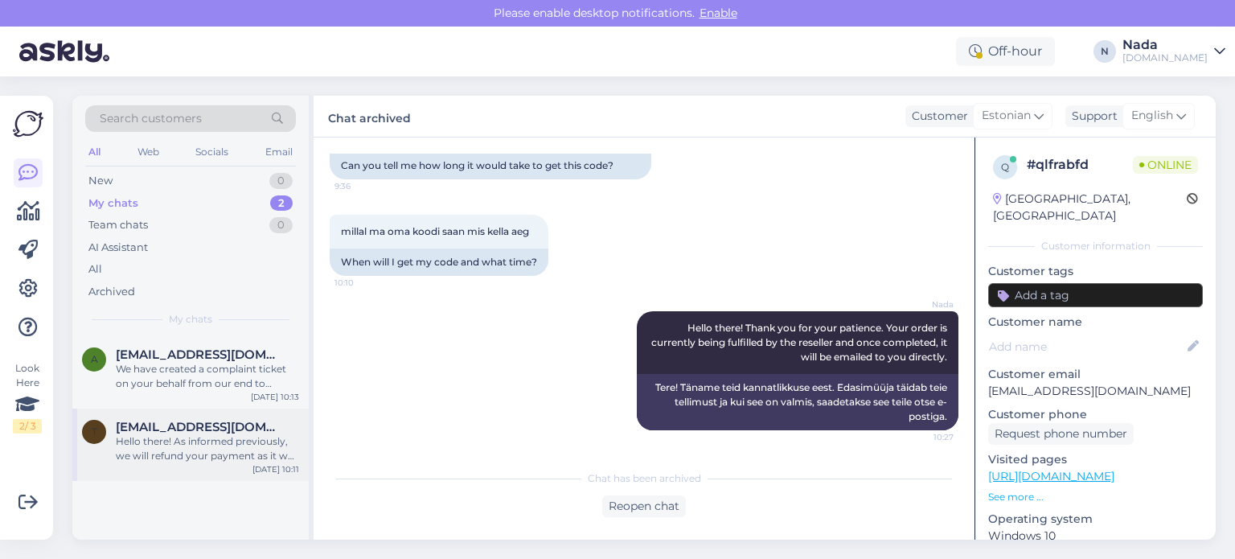
click at [160, 436] on div "Hello there! As informed previously, we will refund your payment as it was sent…" at bounding box center [207, 448] width 183 height 29
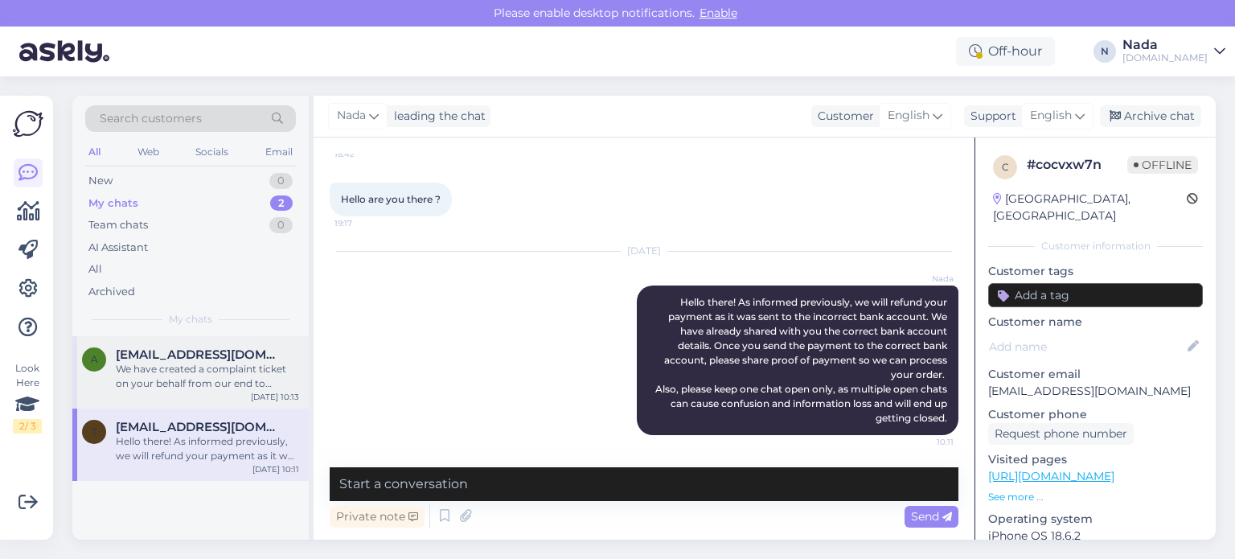
click at [217, 363] on div "We have created a complaint ticket on your behalf from our end to replace your …" at bounding box center [207, 376] width 183 height 29
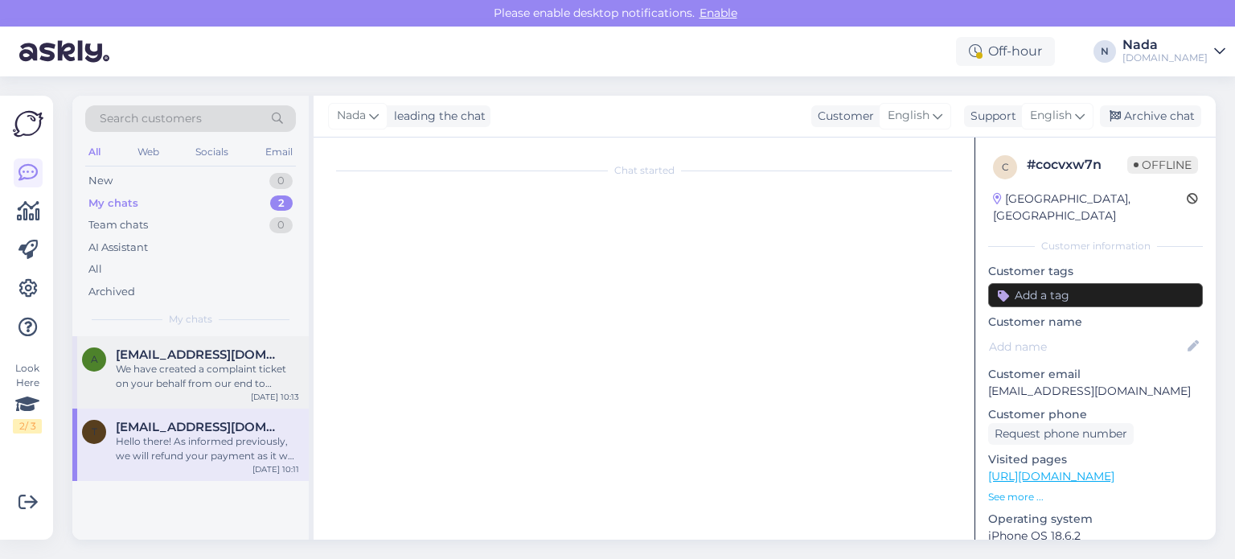
scroll to position [4728, 0]
